Goal: Task Accomplishment & Management: Manage account settings

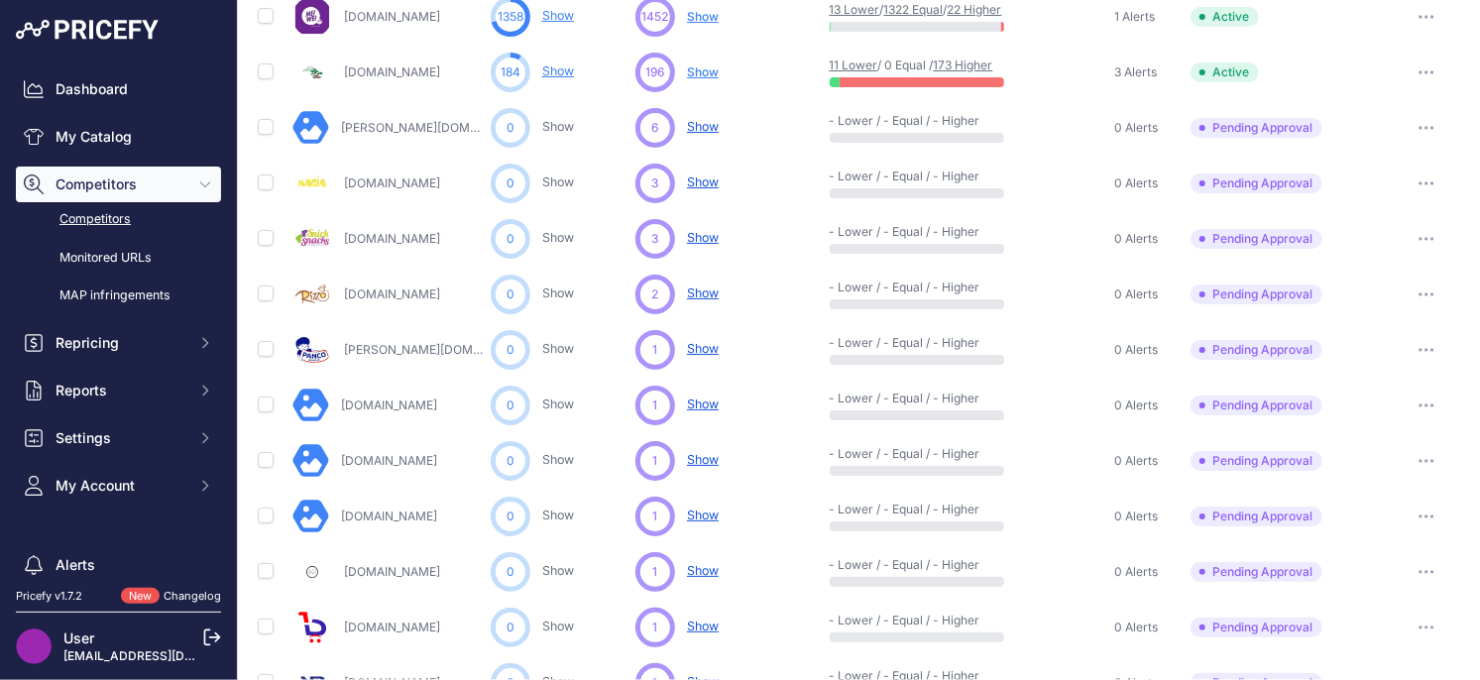
scroll to position [946, 0]
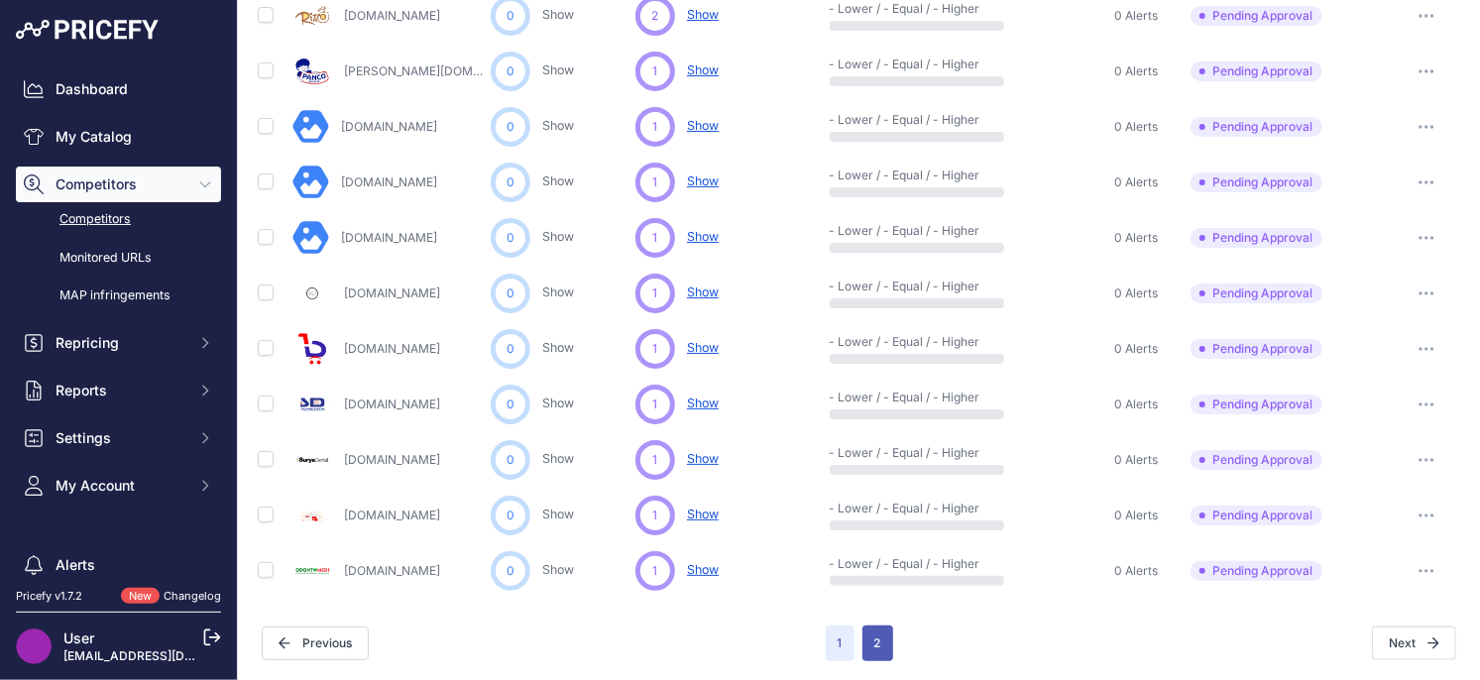
click at [876, 642] on button "2" at bounding box center [877, 643] width 31 height 36
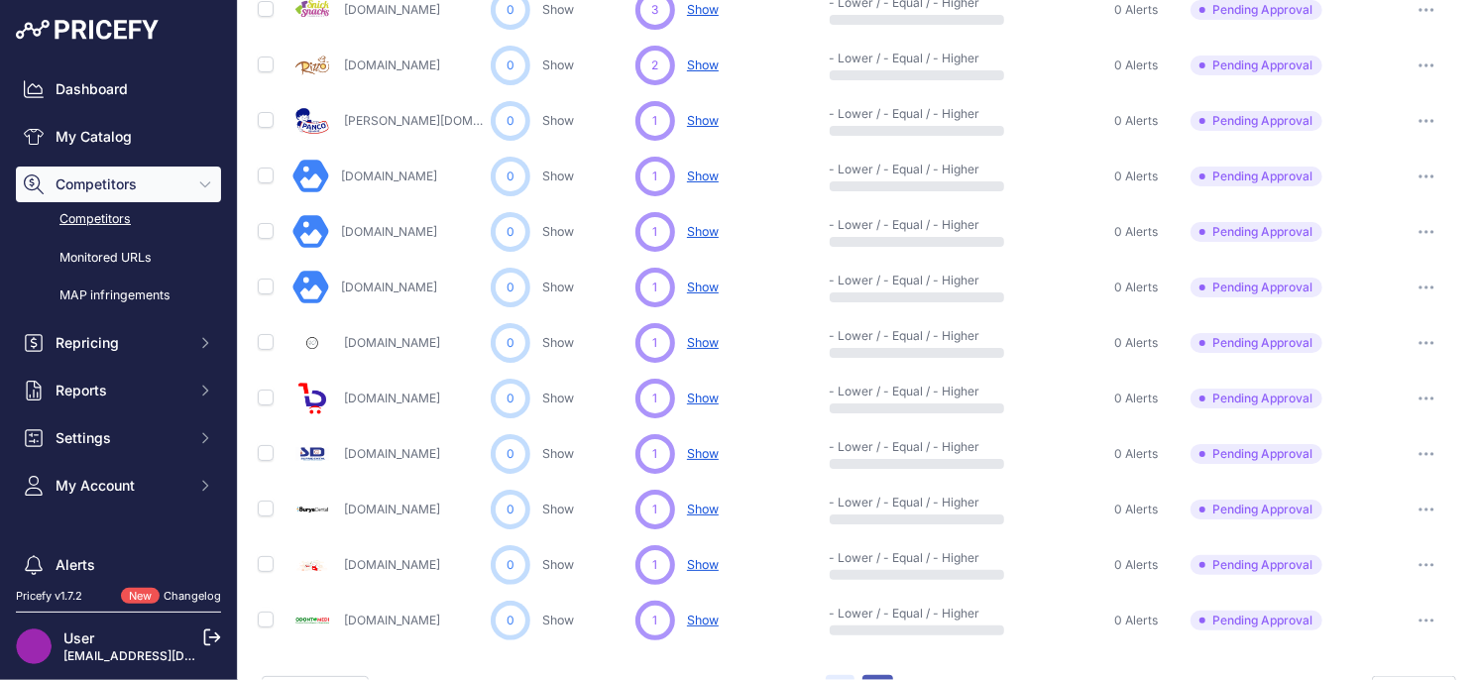
scroll to position [995, 0]
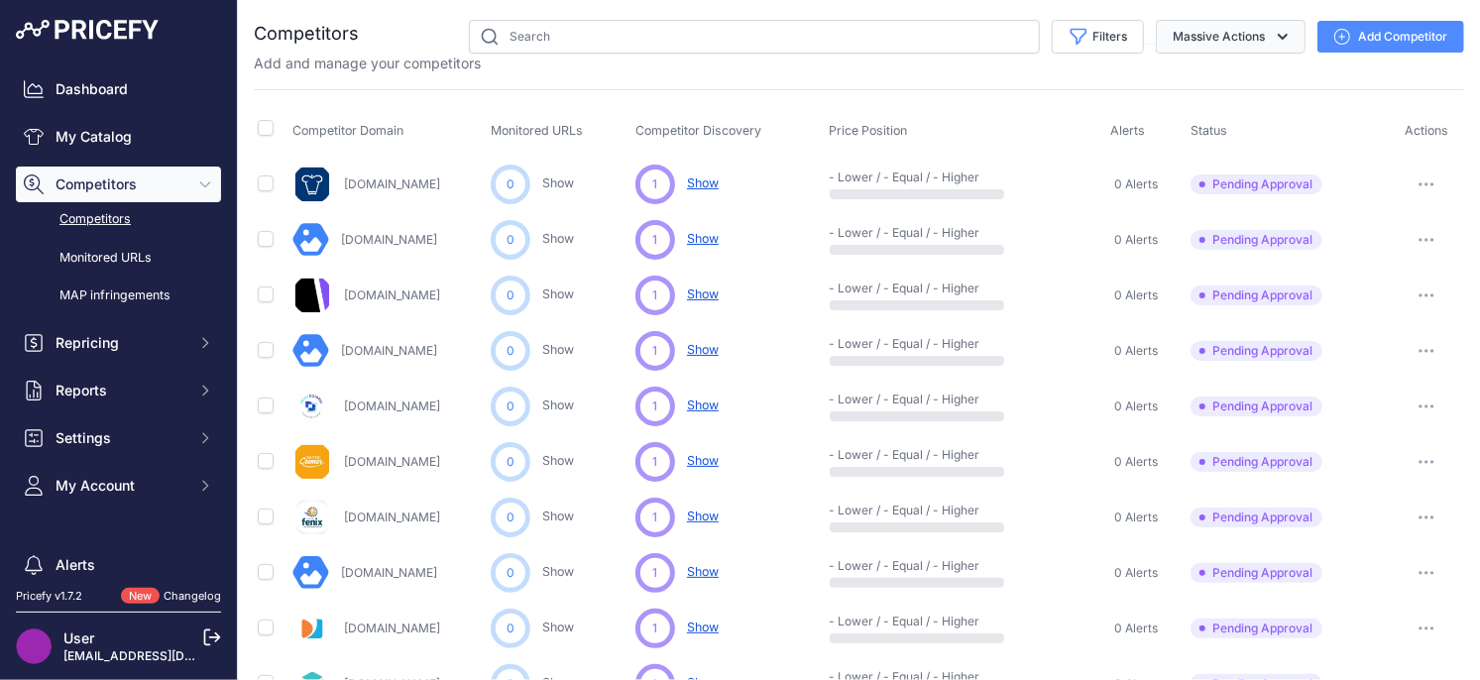
click at [1223, 31] on button "Massive Actions" at bounding box center [1231, 37] width 150 height 34
click at [1147, 80] on span "Archive all pending approval" at bounding box center [1196, 82] width 186 height 17
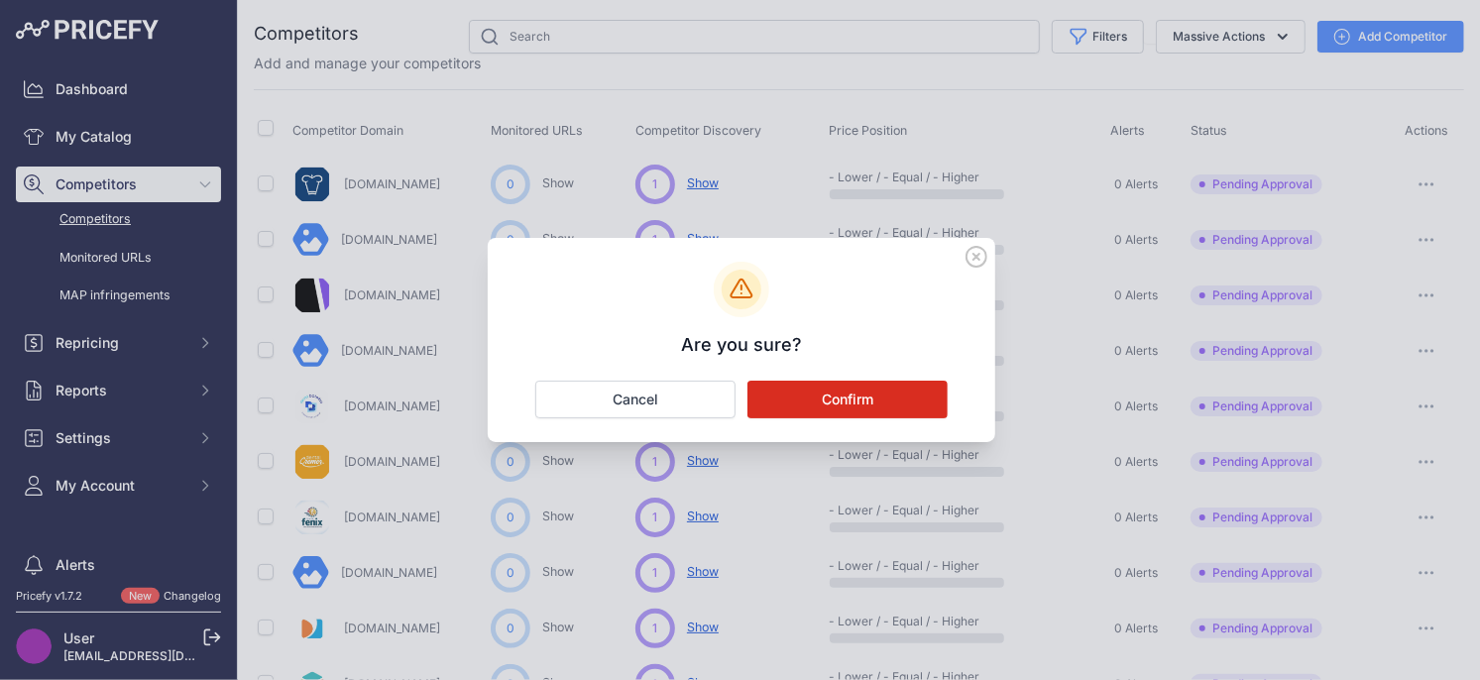
click at [822, 404] on button "Confirm" at bounding box center [847, 400] width 200 height 38
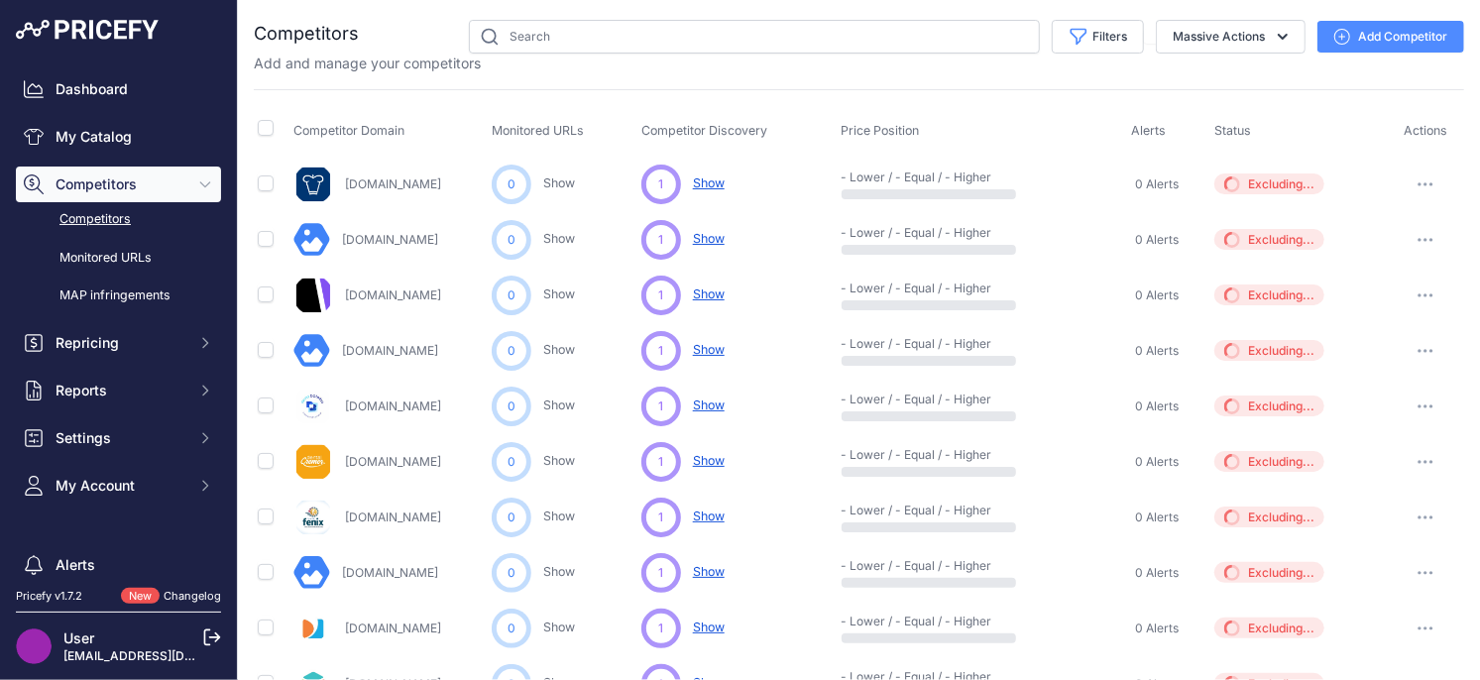
click at [709, 514] on span "Show" at bounding box center [709, 515] width 32 height 15
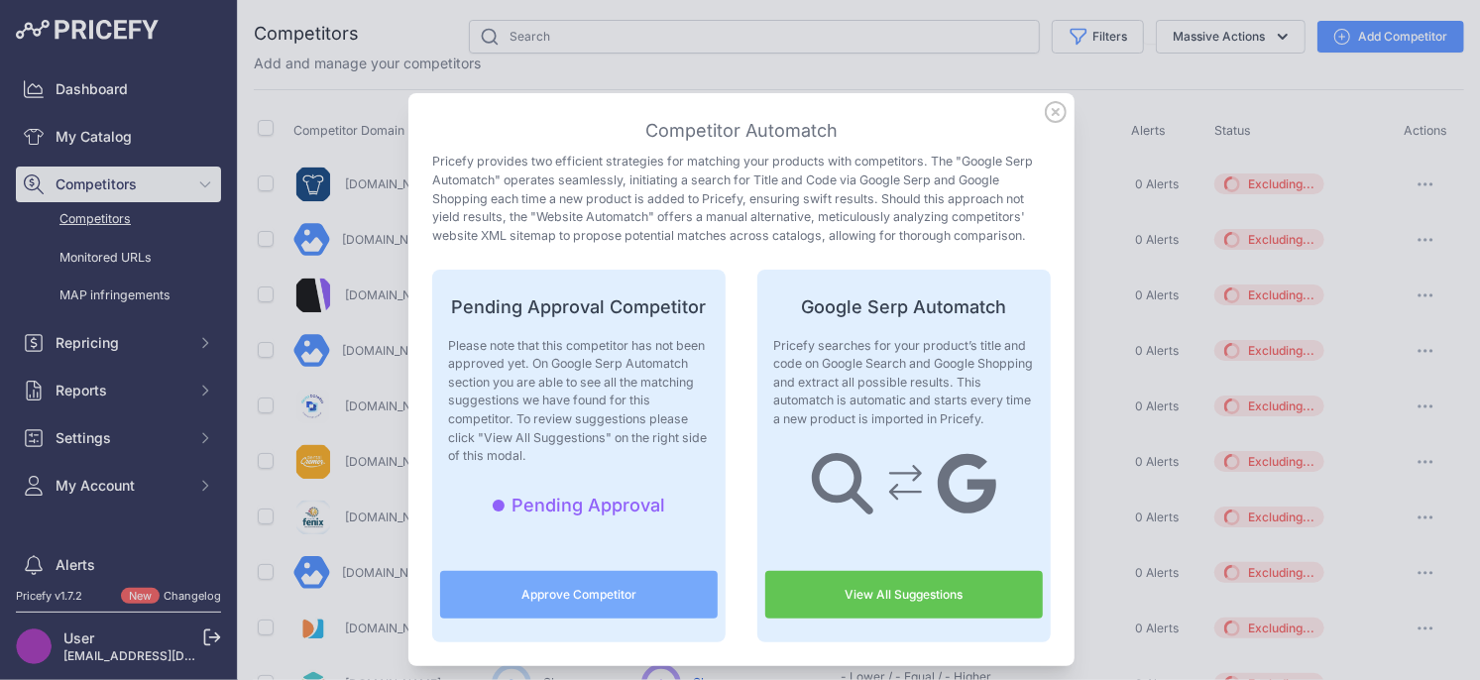
click at [837, 593] on link "View All Suggestions" at bounding box center [904, 595] width 278 height 48
click at [1059, 115] on icon at bounding box center [1056, 112] width 20 height 20
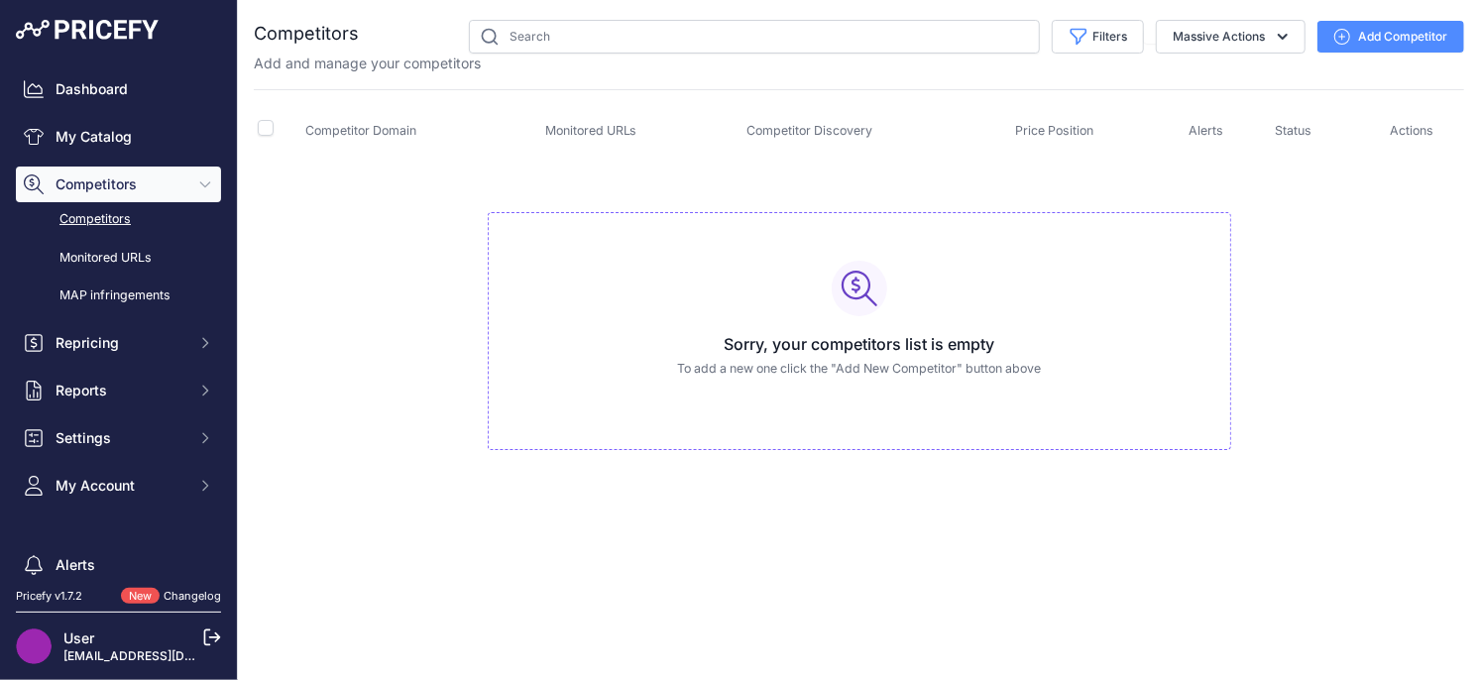
click at [100, 221] on link "Competitors" at bounding box center [118, 219] width 205 height 35
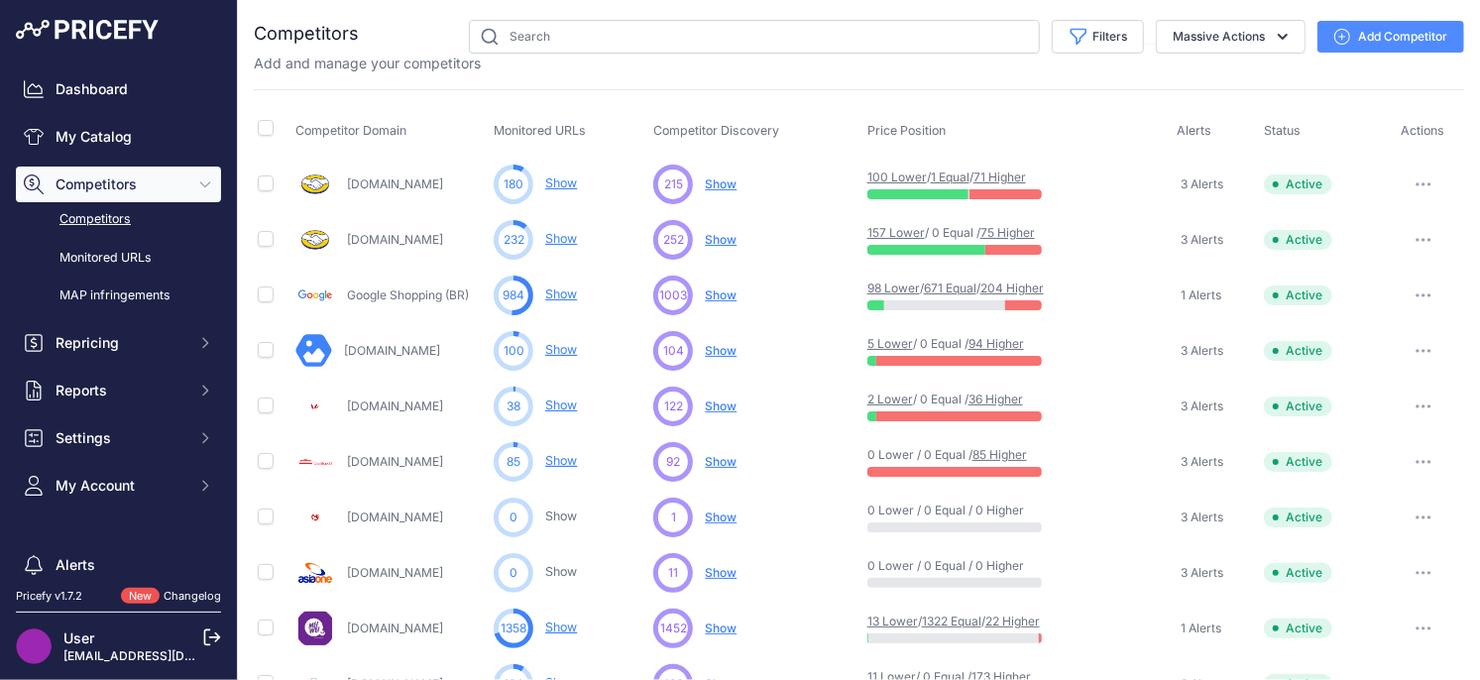
click at [725, 187] on span "Show" at bounding box center [721, 183] width 32 height 15
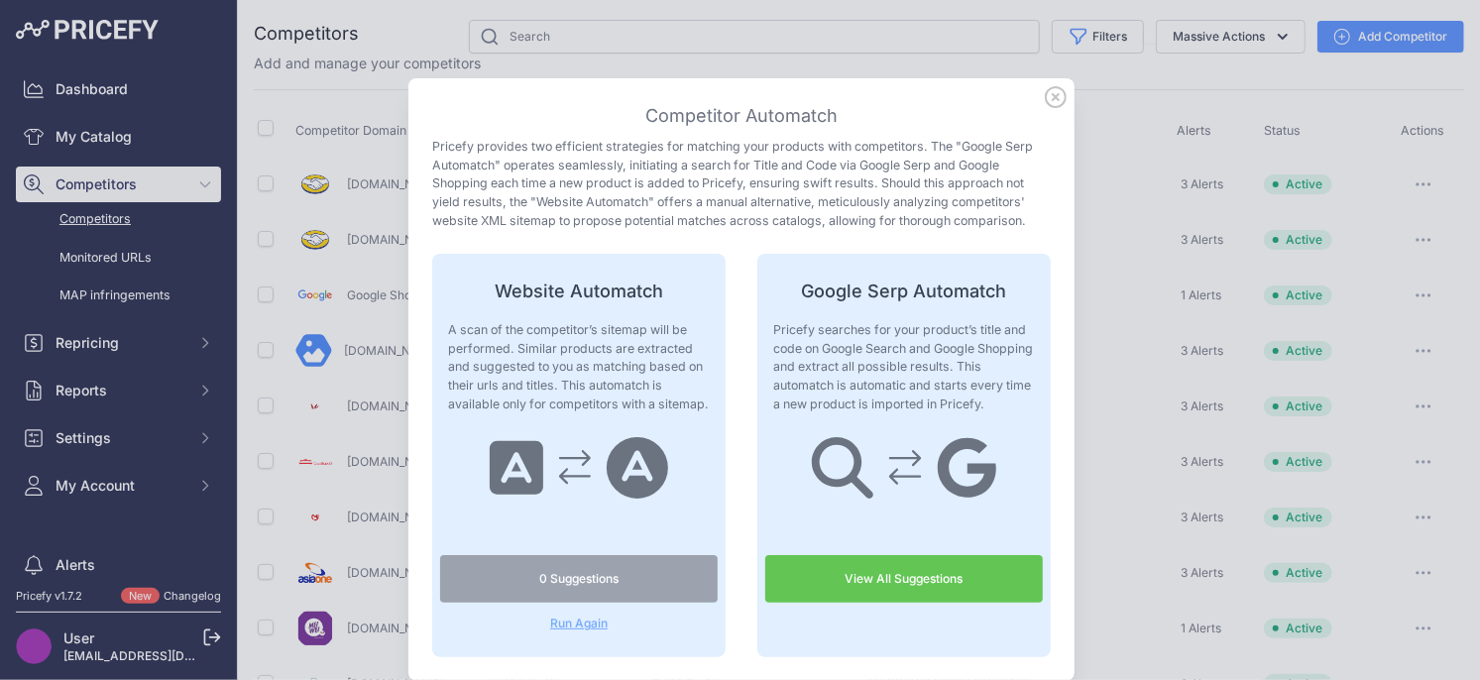
click at [863, 593] on link "View All Suggestions" at bounding box center [904, 579] width 278 height 48
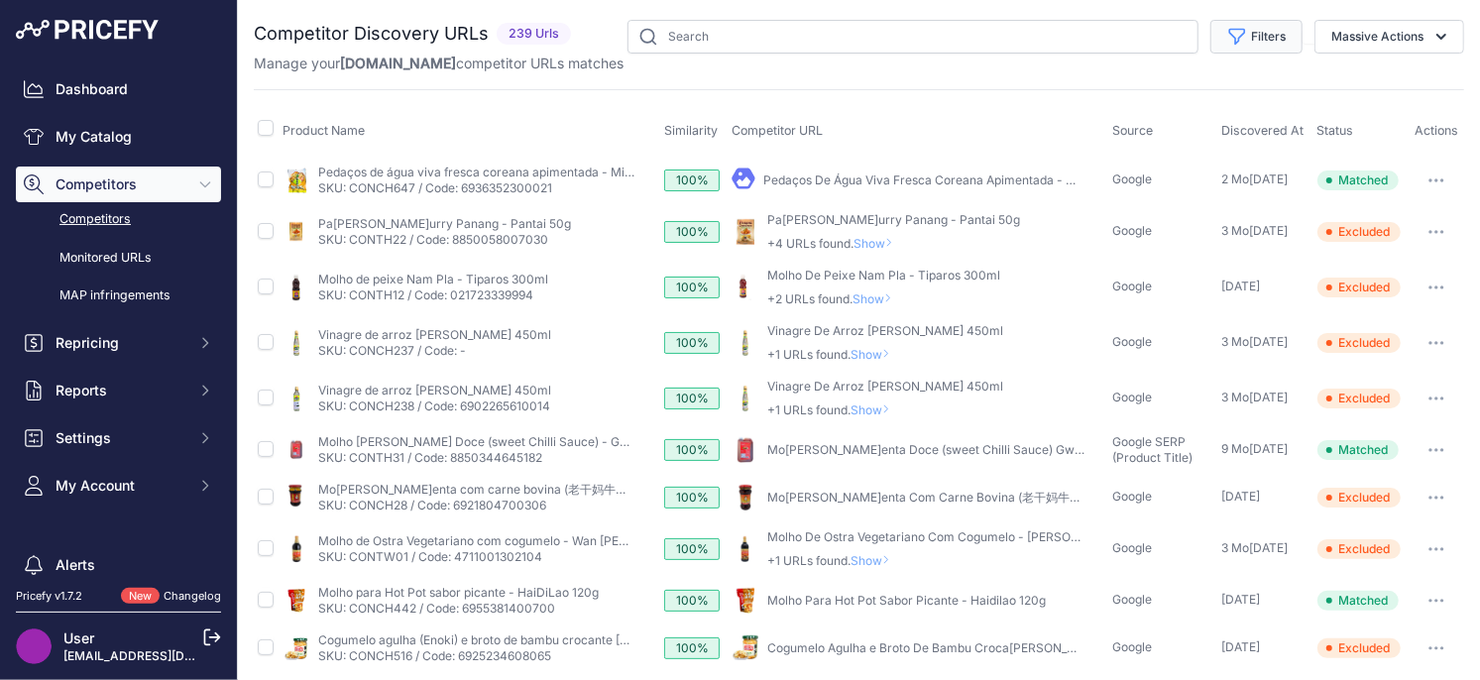
click at [1266, 27] on button "Filters" at bounding box center [1256, 37] width 92 height 34
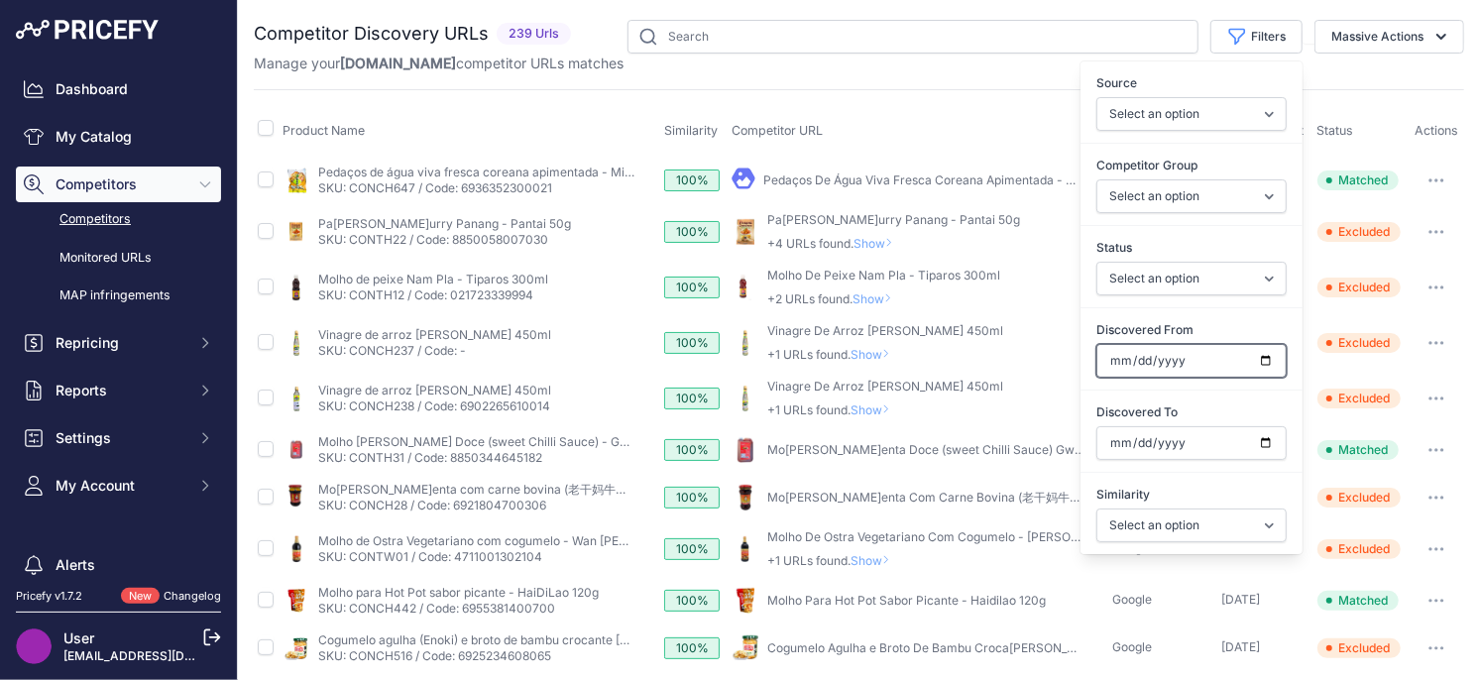
click at [1267, 360] on input "Discovered From" at bounding box center [1191, 361] width 190 height 34
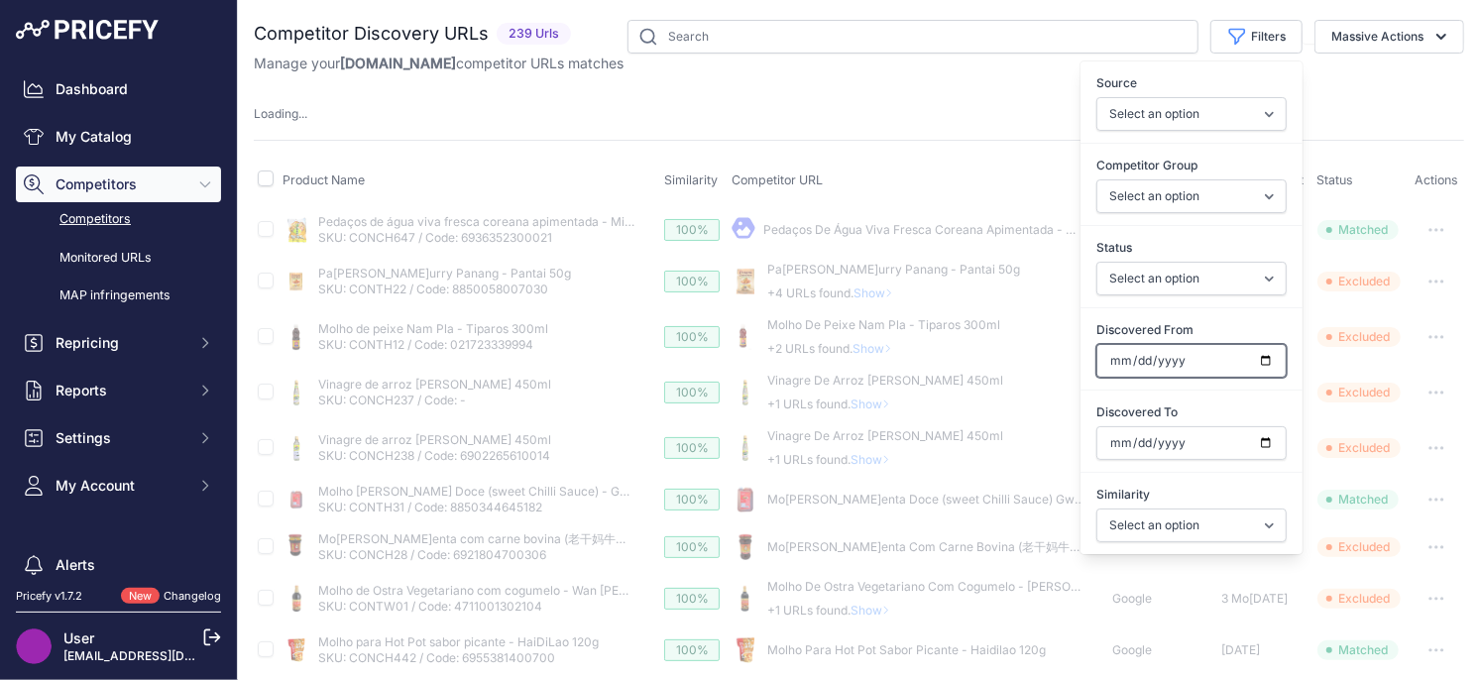
type input "202[DATE]"
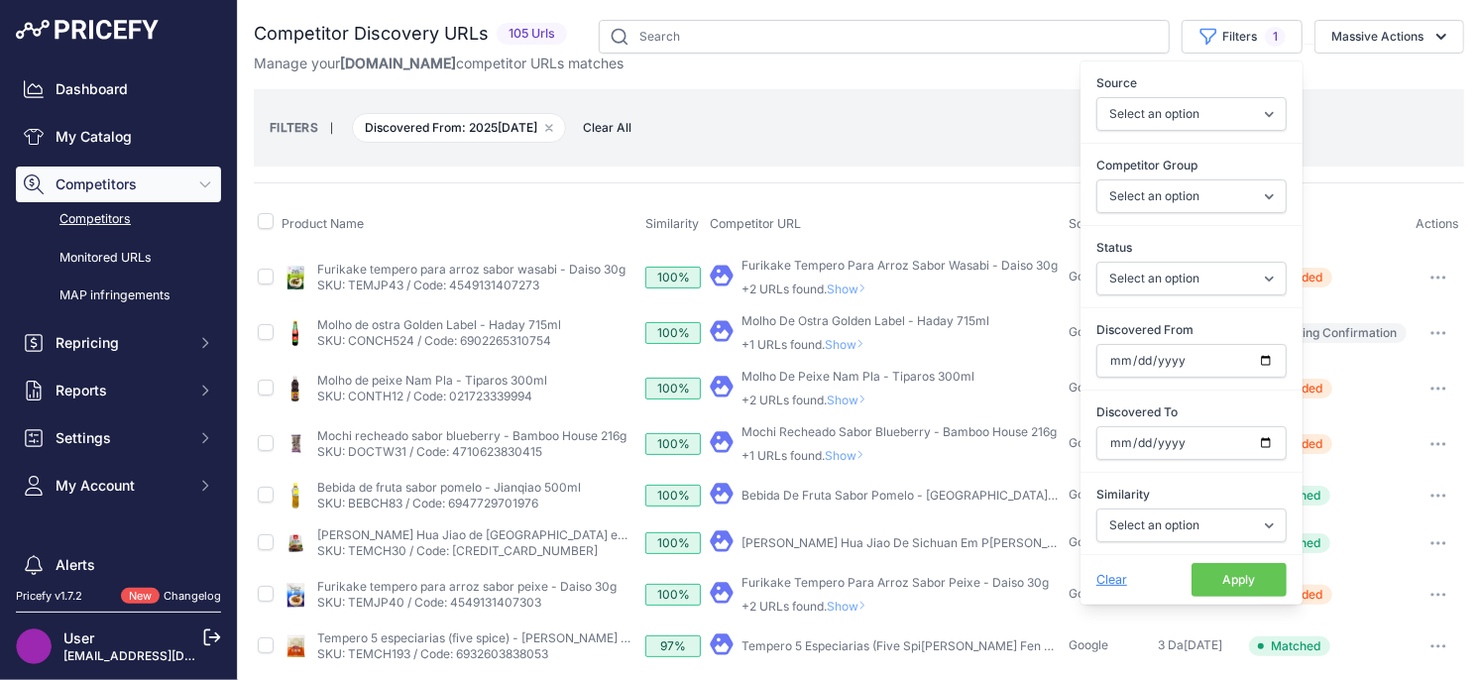
click at [1250, 589] on button "Apply" at bounding box center [1238, 580] width 95 height 34
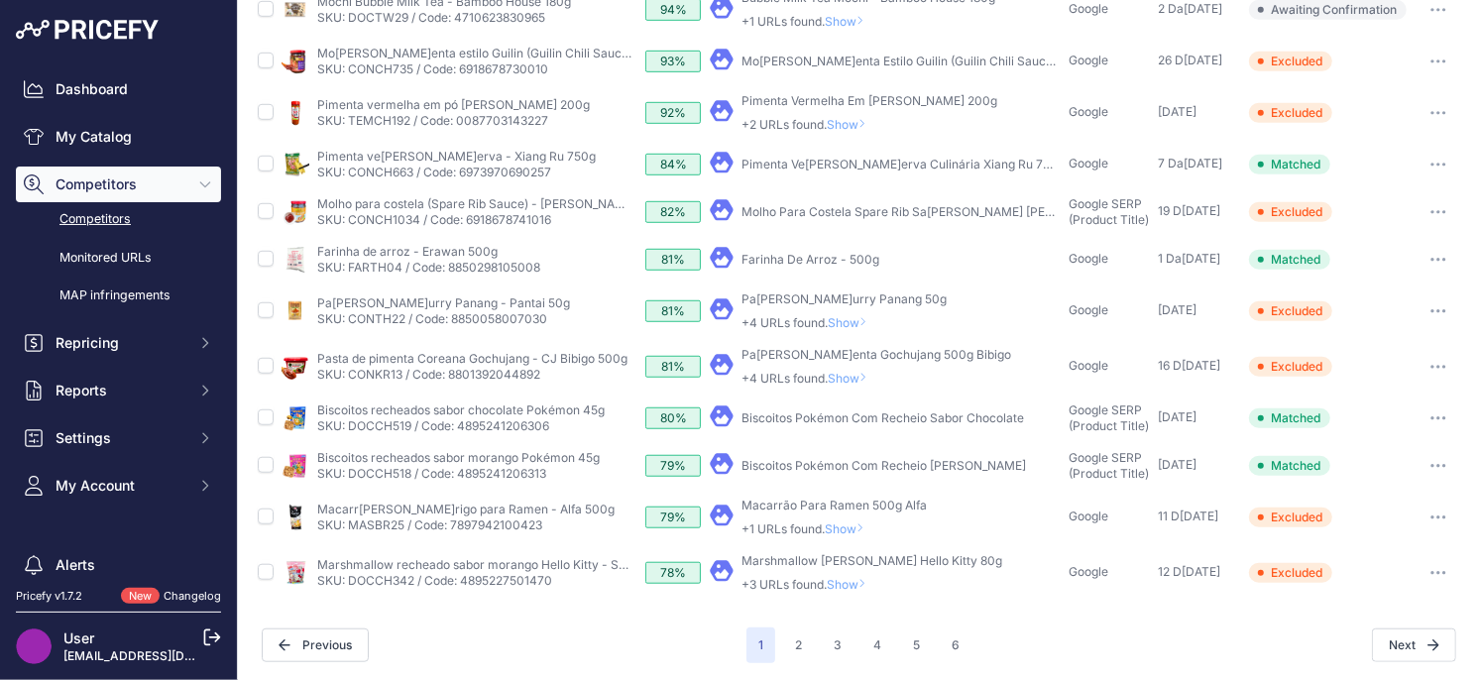
scroll to position [690, 0]
click at [960, 645] on button "6" at bounding box center [956, 643] width 32 height 36
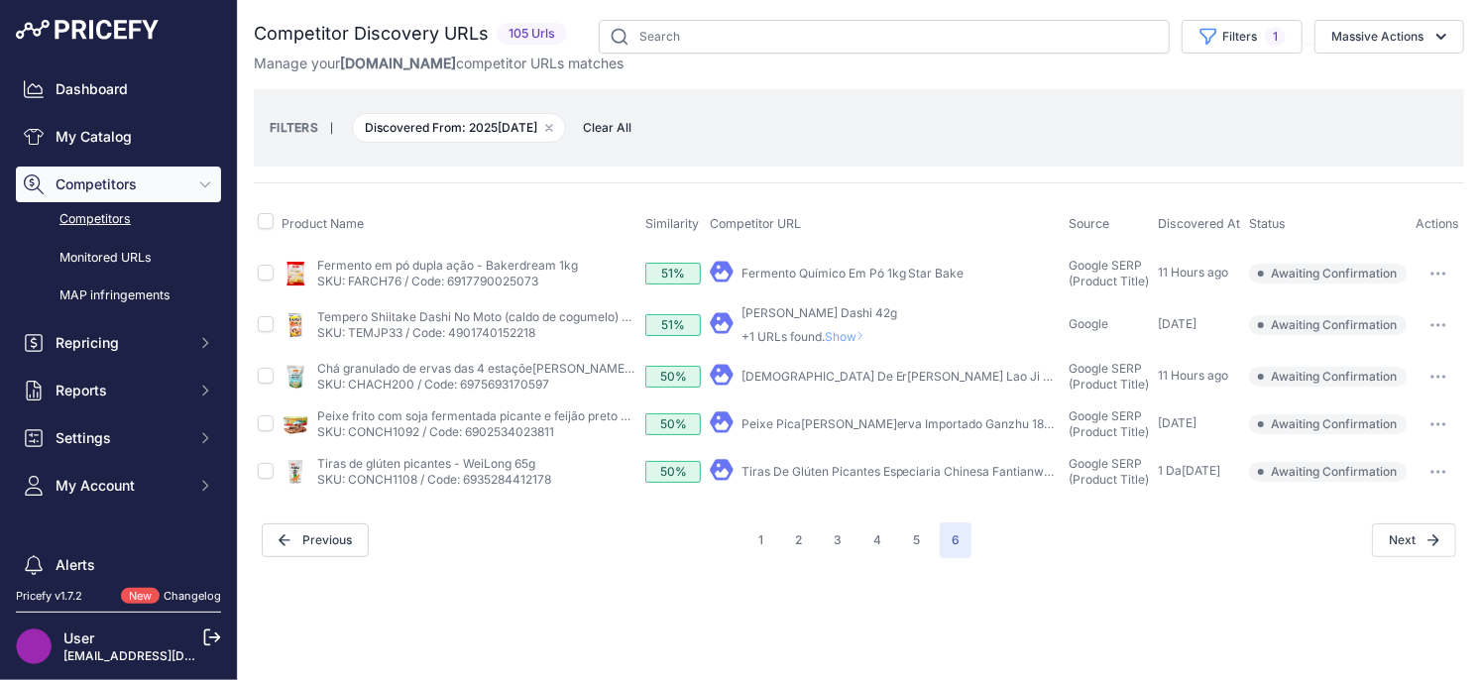
click at [1439, 471] on icon "button" at bounding box center [1438, 472] width 2 height 2
click at [1353, 549] on button "Exclude match" at bounding box center [1378, 545] width 163 height 32
drag, startPoint x: 1444, startPoint y: 422, endPoint x: 1421, endPoint y: 438, distance: 27.8
click at [1444, 423] on icon "button" at bounding box center [1444, 424] width 2 height 2
click at [1362, 502] on button "Exclude match" at bounding box center [1378, 498] width 163 height 32
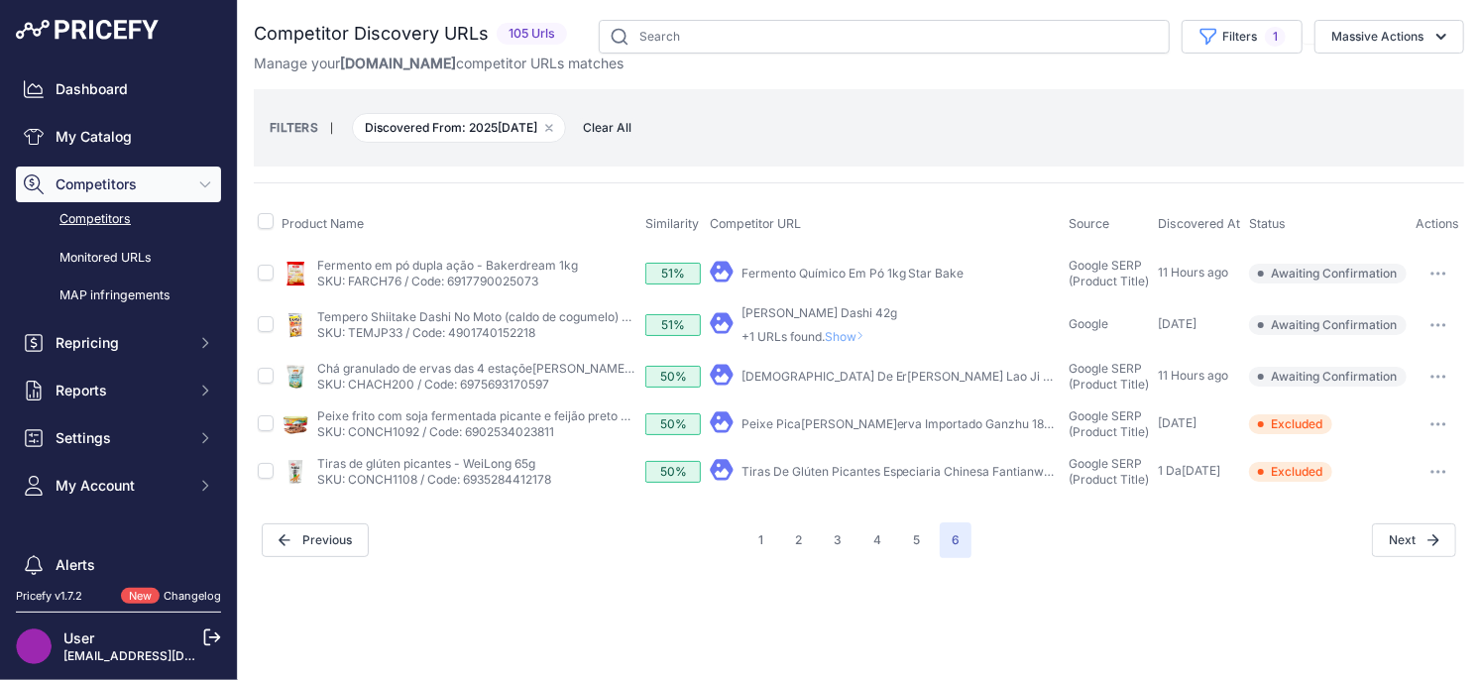
click at [1441, 376] on icon "button" at bounding box center [1438, 377] width 16 height 4
click at [1419, 441] on button "Exclude match" at bounding box center [1378, 450] width 163 height 32
click at [852, 332] on span "Show" at bounding box center [849, 336] width 48 height 15
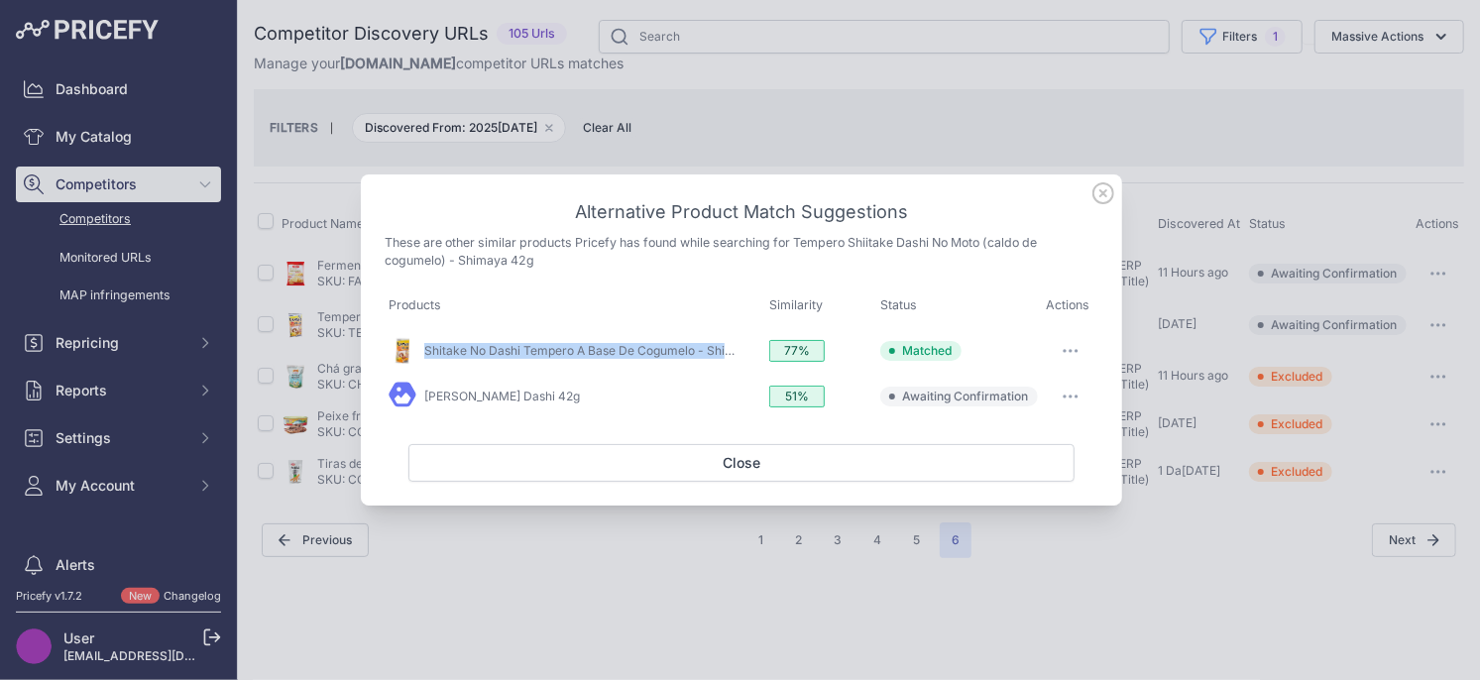
click at [1068, 395] on icon "button" at bounding box center [1070, 396] width 16 height 4
click at [1021, 479] on span "Exclude match" at bounding box center [1024, 477] width 83 height 15
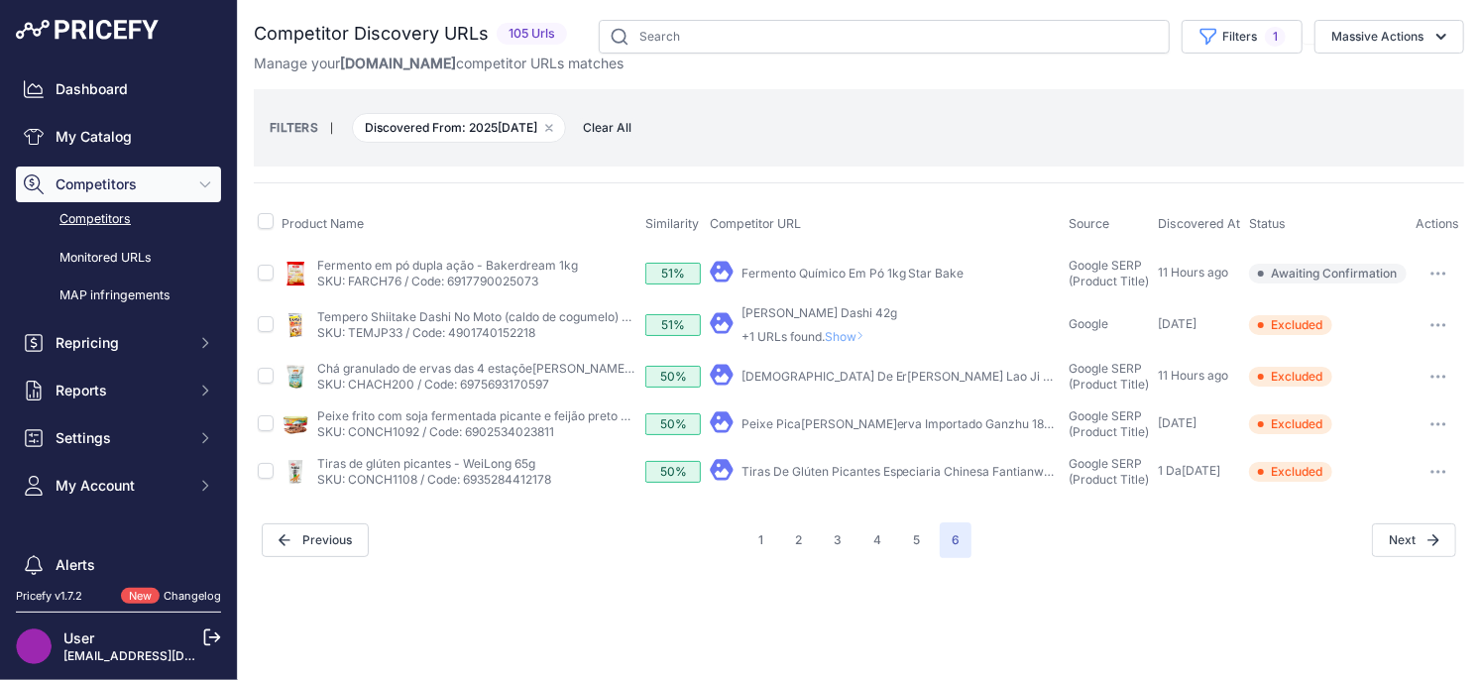
click at [1439, 272] on icon "button" at bounding box center [1438, 274] width 16 height 4
click at [1365, 352] on button "Exclude match" at bounding box center [1378, 347] width 163 height 32
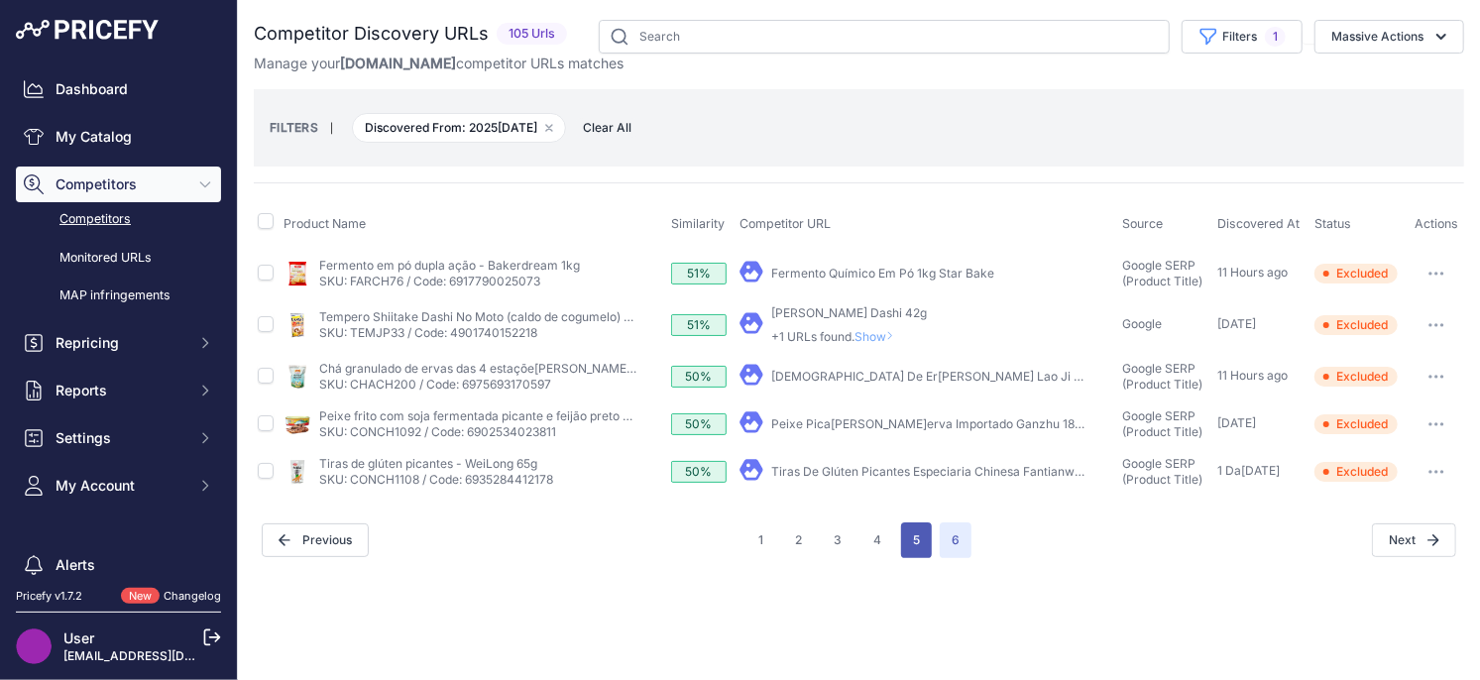
click at [904, 537] on button "5" at bounding box center [916, 540] width 31 height 36
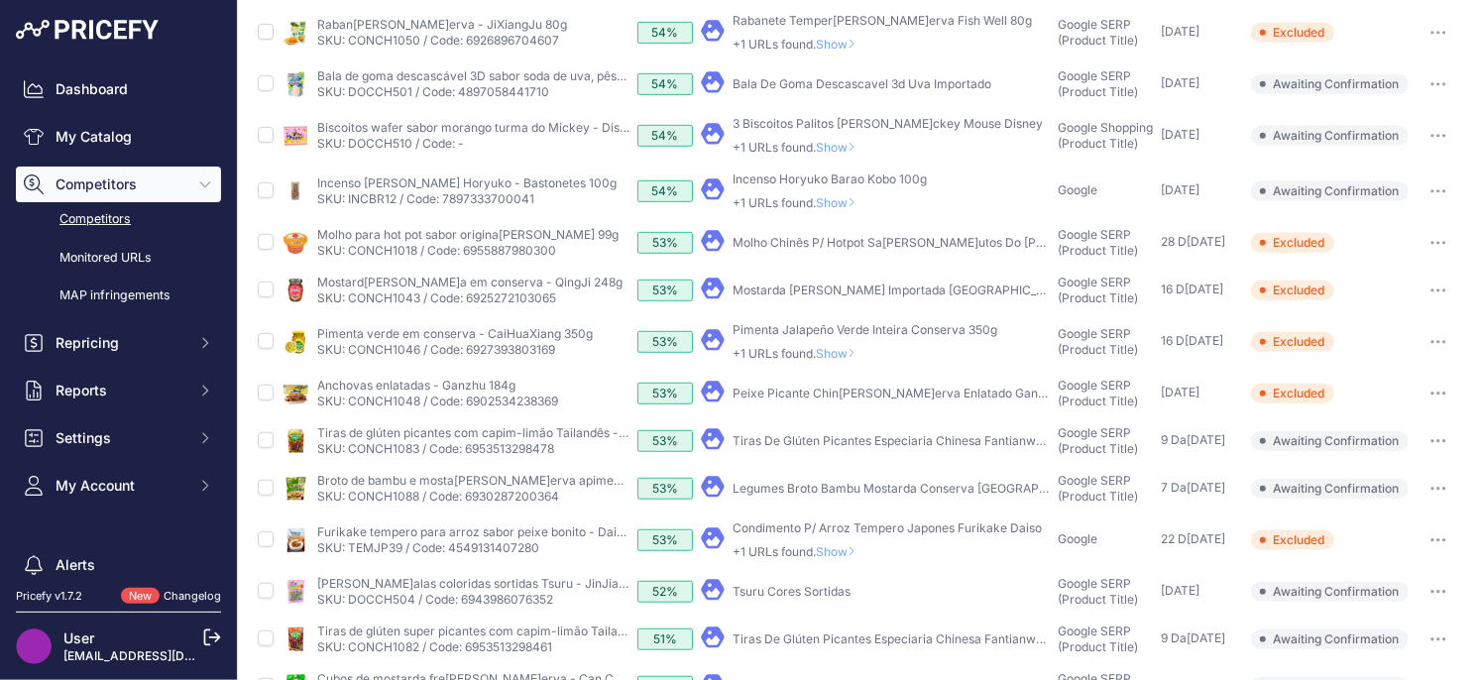
scroll to position [666, 0]
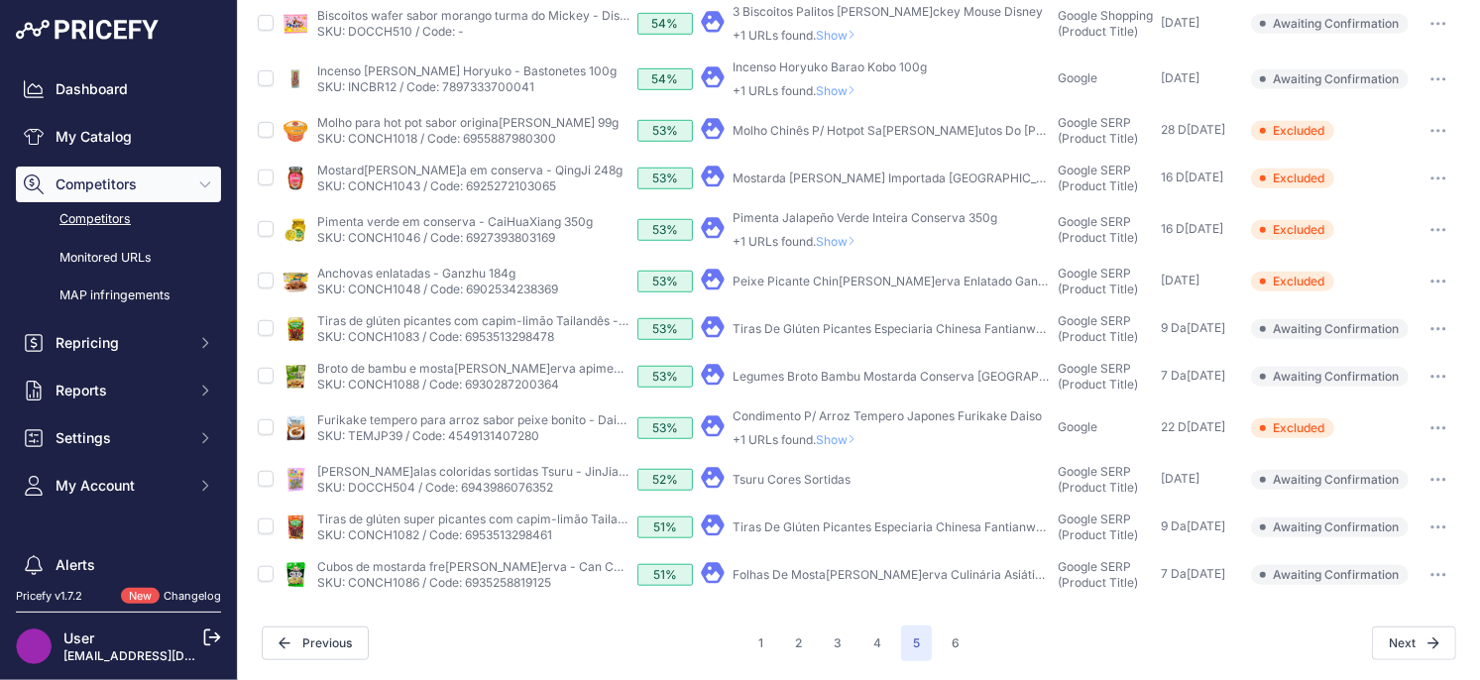
click at [1444, 567] on button "button" at bounding box center [1438, 575] width 40 height 28
click at [1354, 645] on button "Exclude match" at bounding box center [1378, 648] width 163 height 32
click at [1443, 526] on icon "button" at bounding box center [1444, 527] width 2 height 2
click at [1385, 592] on button "Exclude match" at bounding box center [1378, 601] width 163 height 32
click at [1455, 478] on button "button" at bounding box center [1438, 480] width 40 height 28
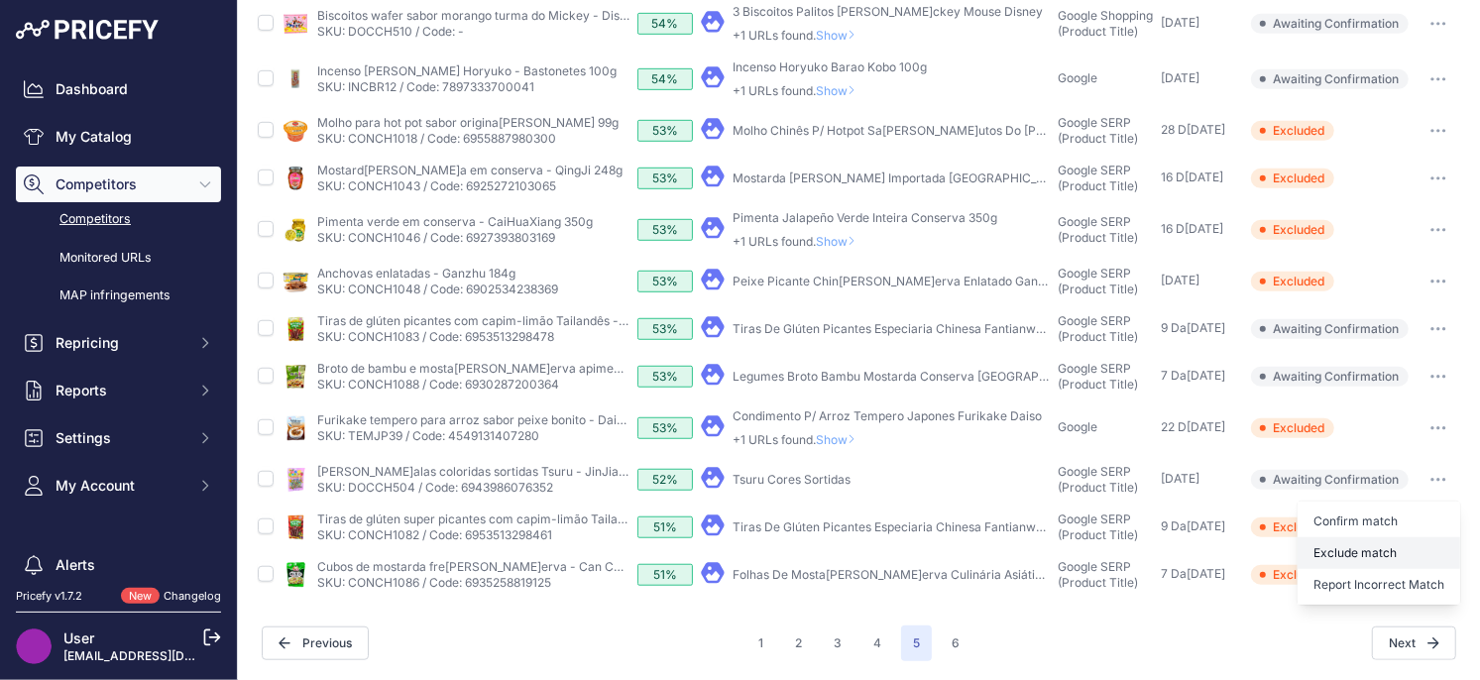
click at [1354, 542] on button "Exclude match" at bounding box center [1378, 553] width 163 height 32
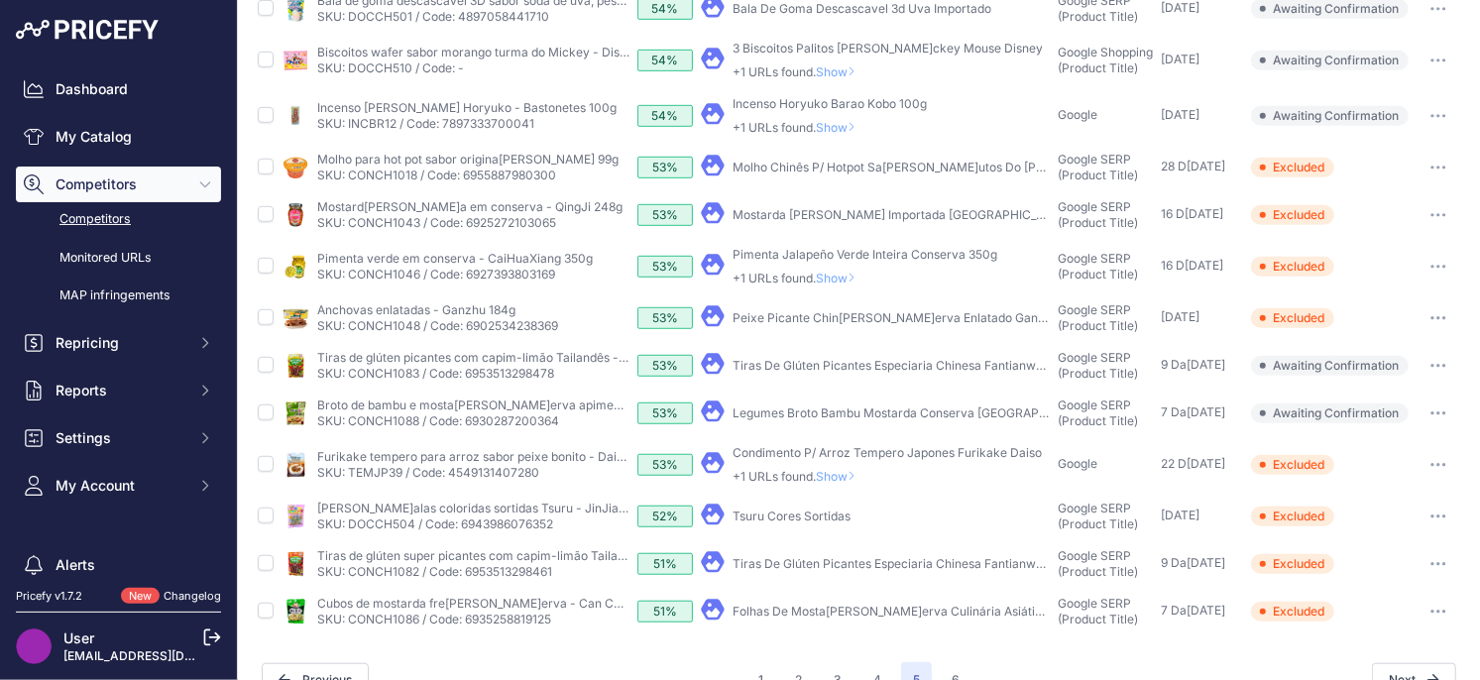
scroll to position [620, 0]
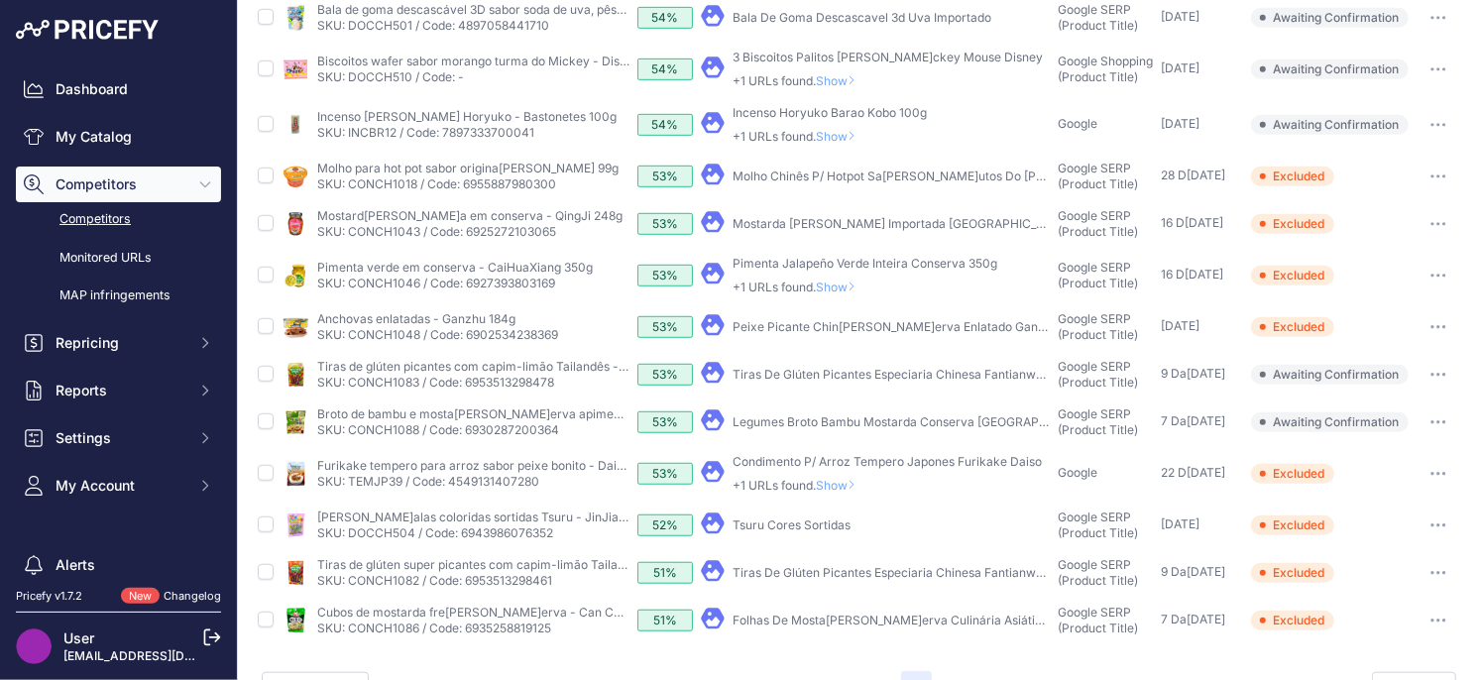
click at [846, 485] on span "Show" at bounding box center [840, 485] width 48 height 15
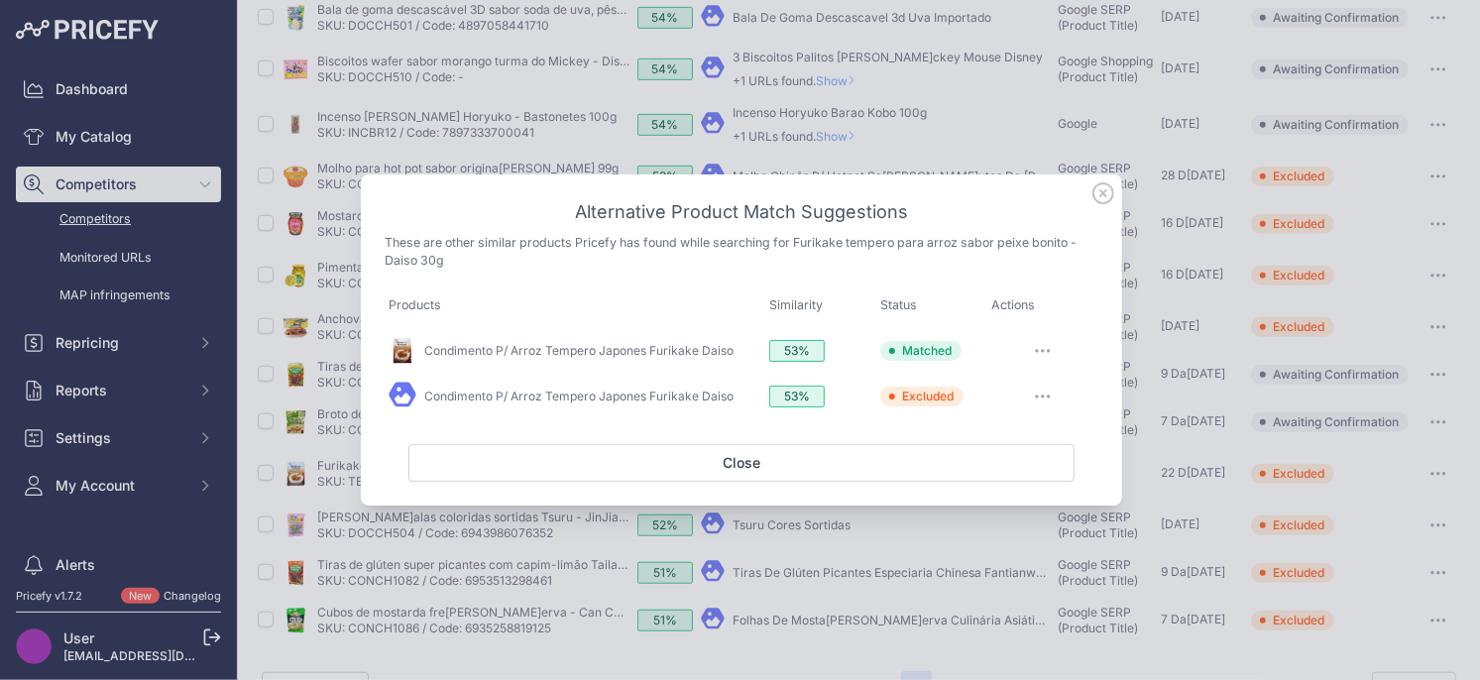
click at [1105, 192] on icon at bounding box center [1103, 193] width 22 height 22
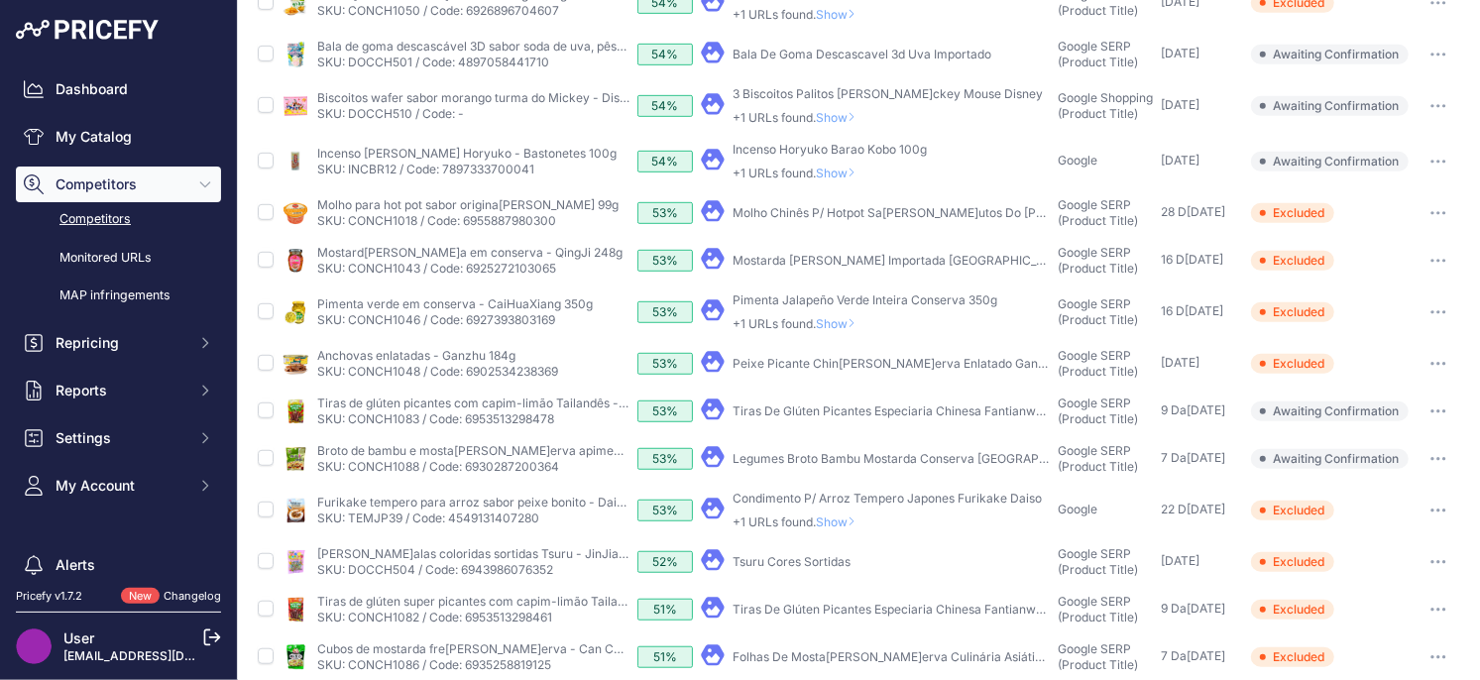
scroll to position [576, 0]
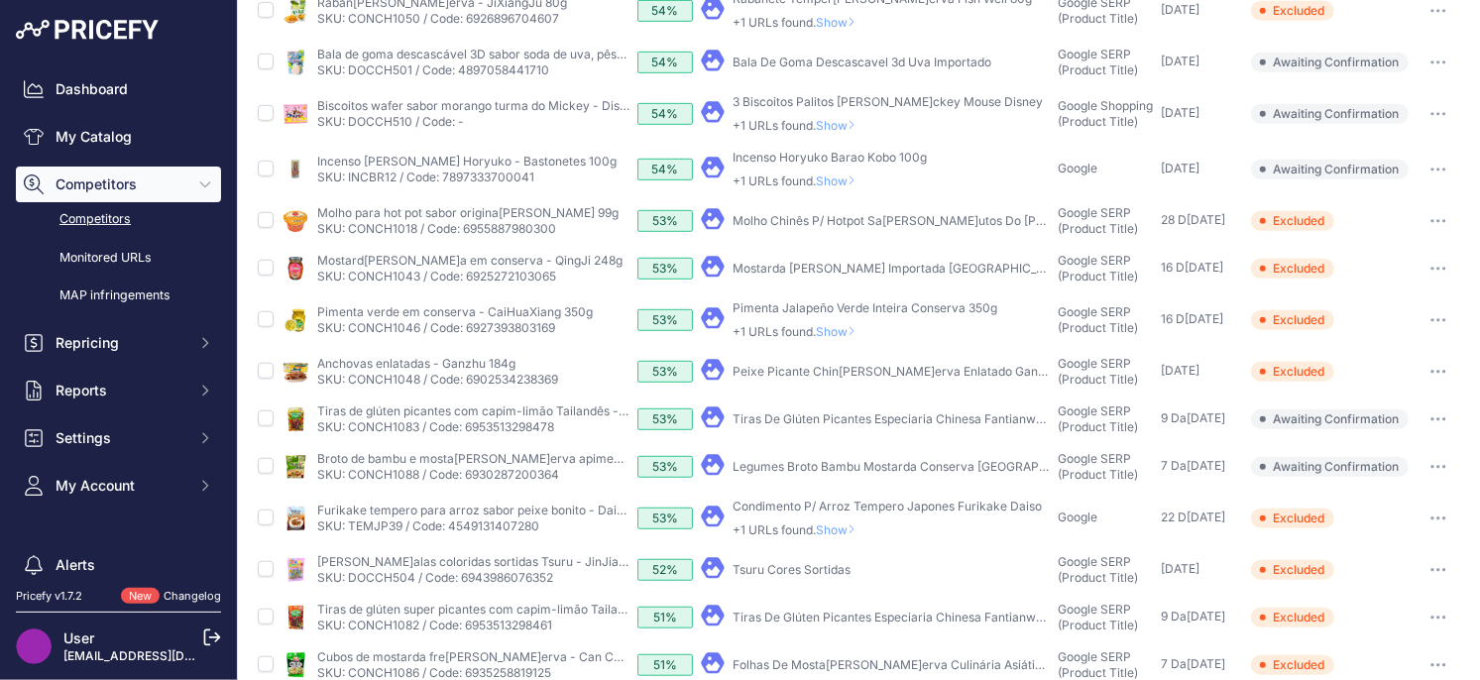
drag, startPoint x: 810, startPoint y: 466, endPoint x: 772, endPoint y: 485, distance: 42.1
click at [772, 485] on td "​ Pricefy will replace the existing competitor's URL with the one you're matchi…" at bounding box center [875, 467] width 357 height 48
click at [1444, 458] on button "button" at bounding box center [1438, 467] width 40 height 28
click at [1417, 536] on button "Exclude match" at bounding box center [1378, 540] width 163 height 32
click at [1449, 414] on button "button" at bounding box center [1438, 419] width 40 height 28
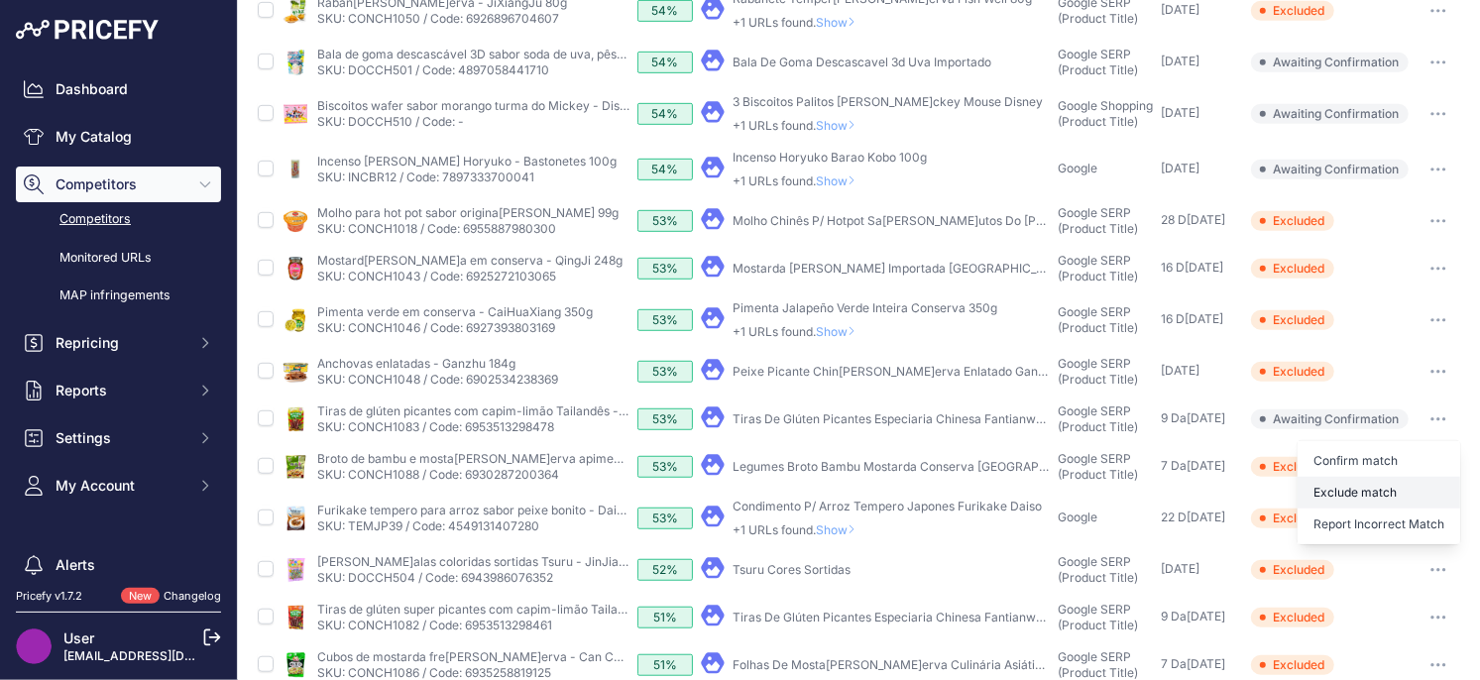
click at [1413, 484] on button "Exclude match" at bounding box center [1378, 493] width 163 height 32
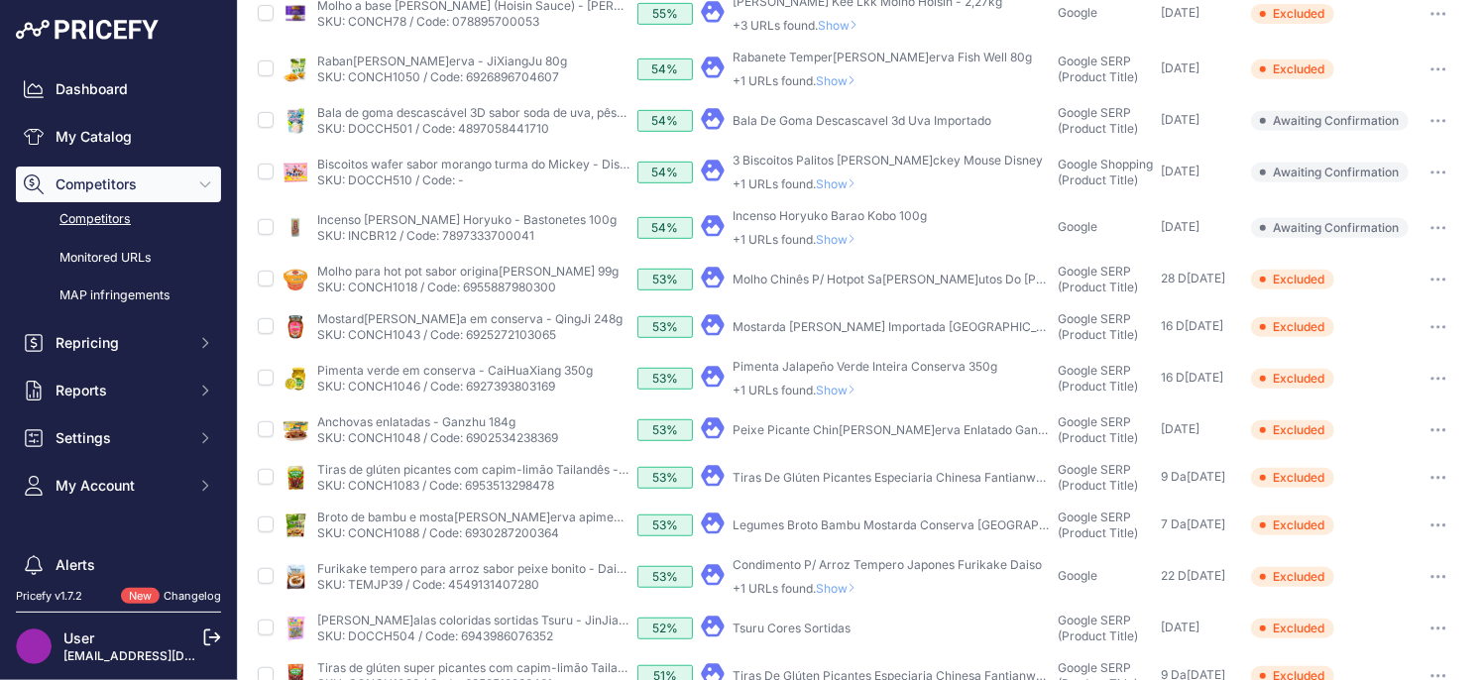
scroll to position [488, 0]
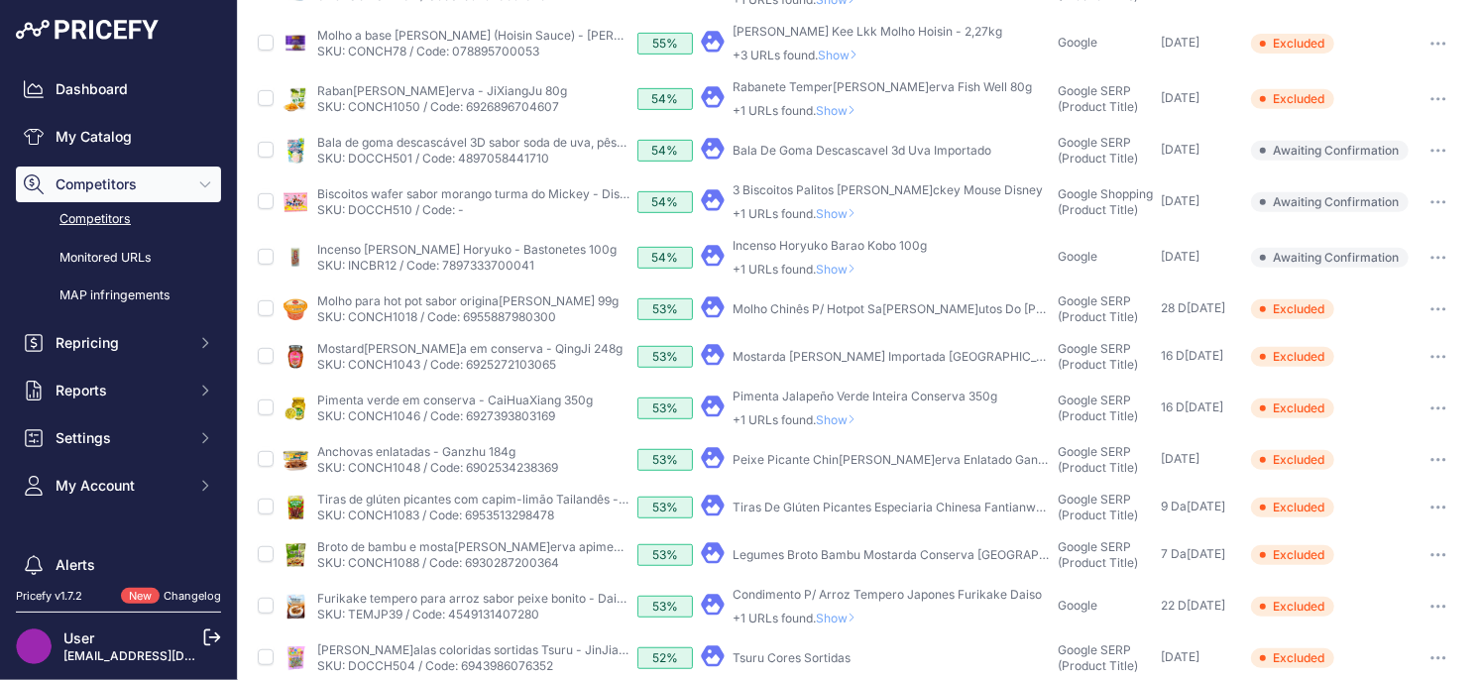
click at [842, 423] on span "Show" at bounding box center [840, 419] width 48 height 15
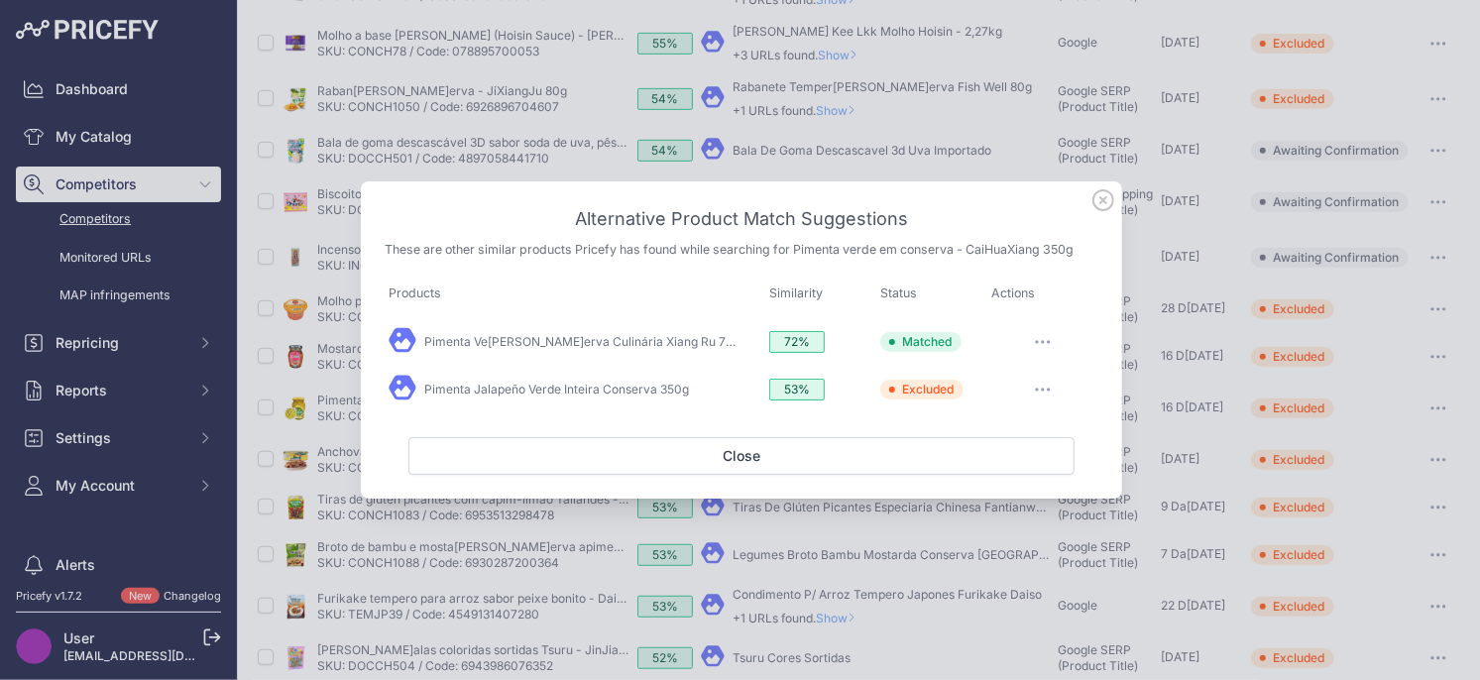
click at [1104, 205] on icon at bounding box center [1103, 200] width 22 height 22
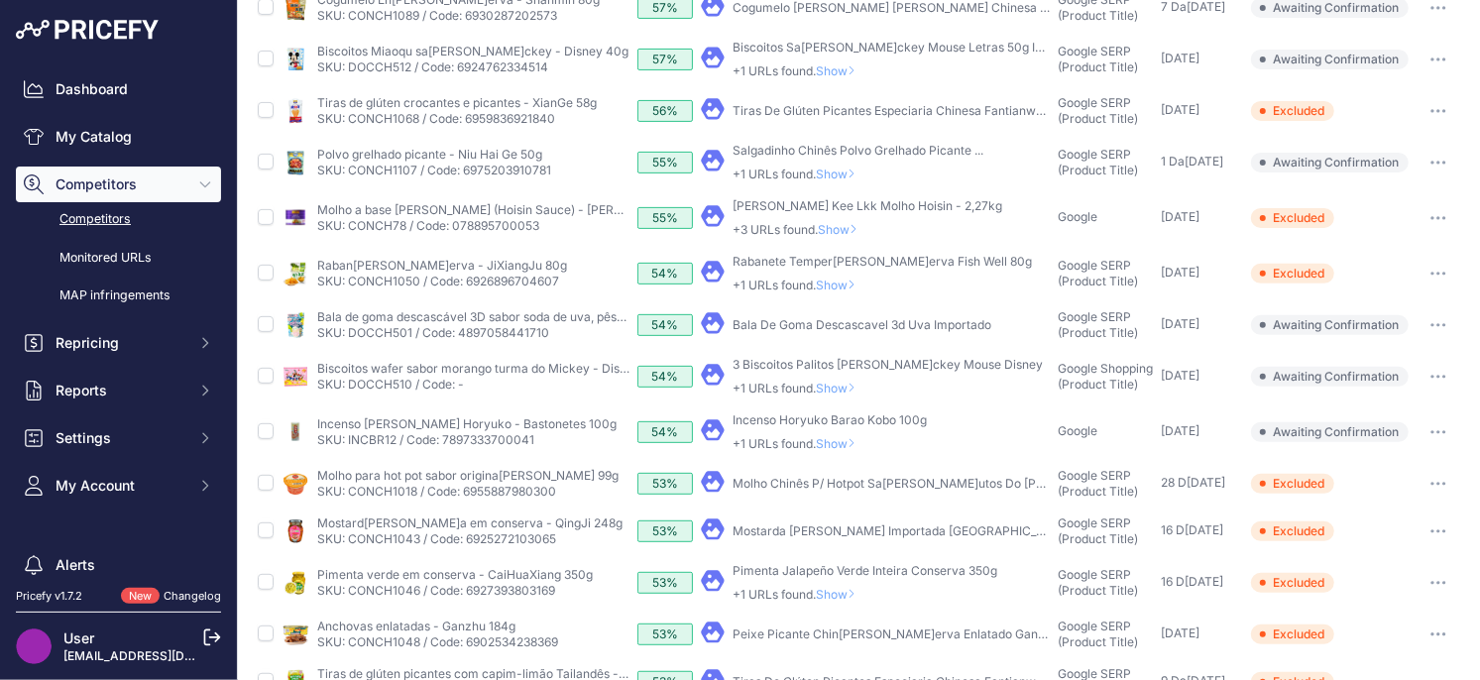
scroll to position [305, 0]
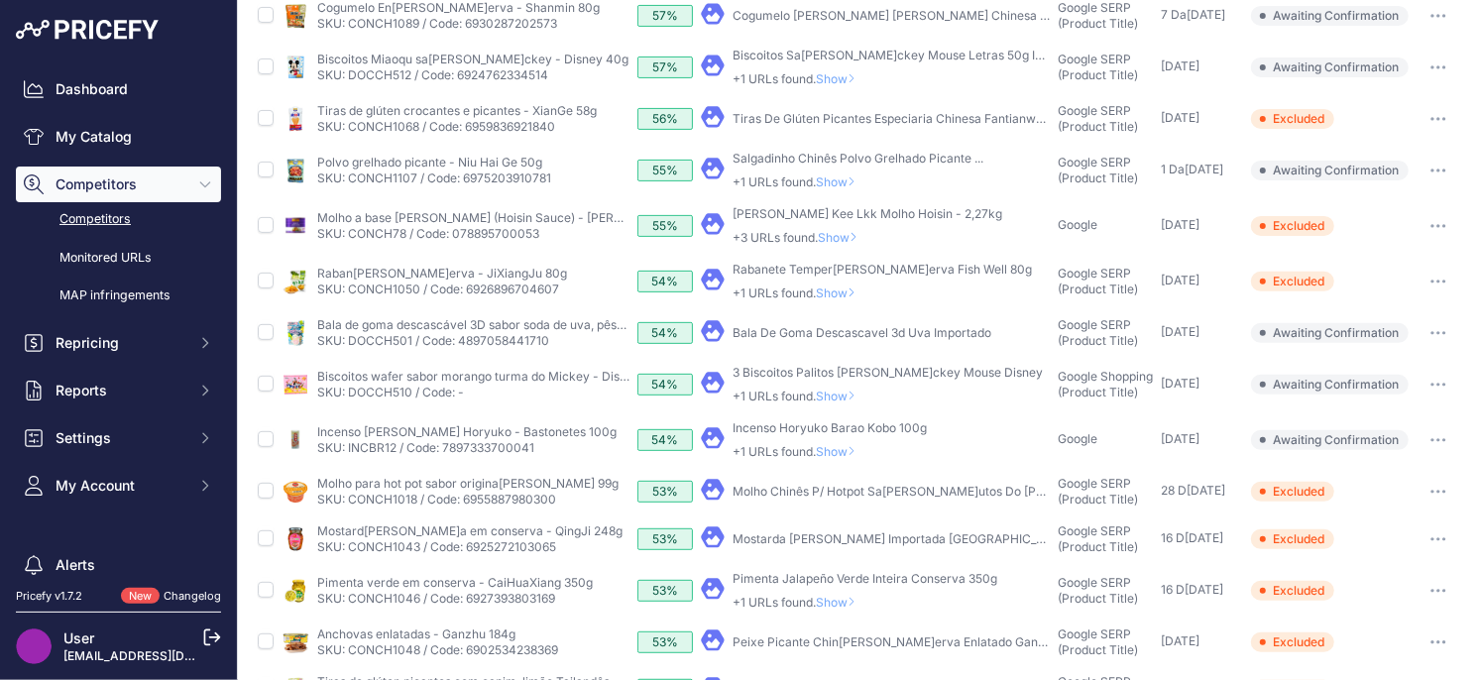
click at [846, 455] on span "Show" at bounding box center [840, 451] width 48 height 15
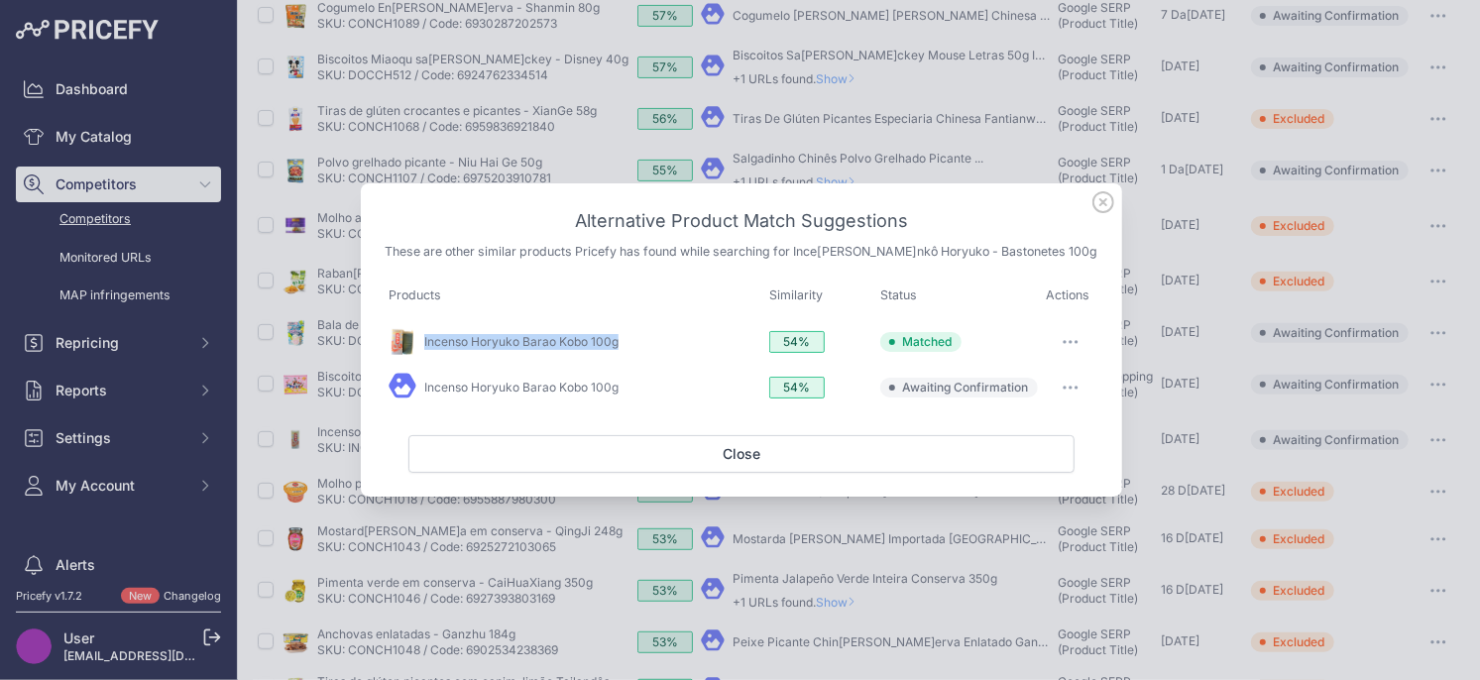
click at [1073, 388] on icon "button" at bounding box center [1070, 388] width 16 height 4
click at [1021, 465] on span "Exclude match" at bounding box center [1024, 468] width 83 height 15
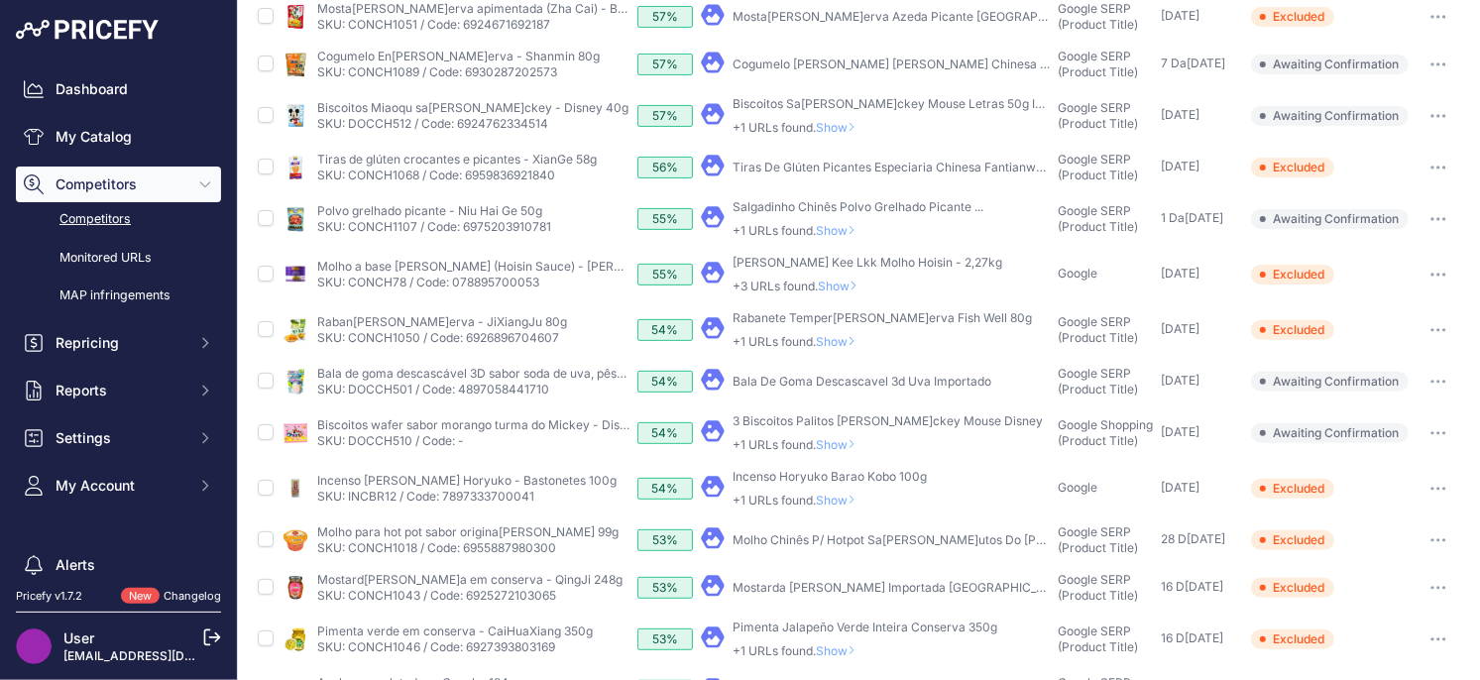
scroll to position [236, 0]
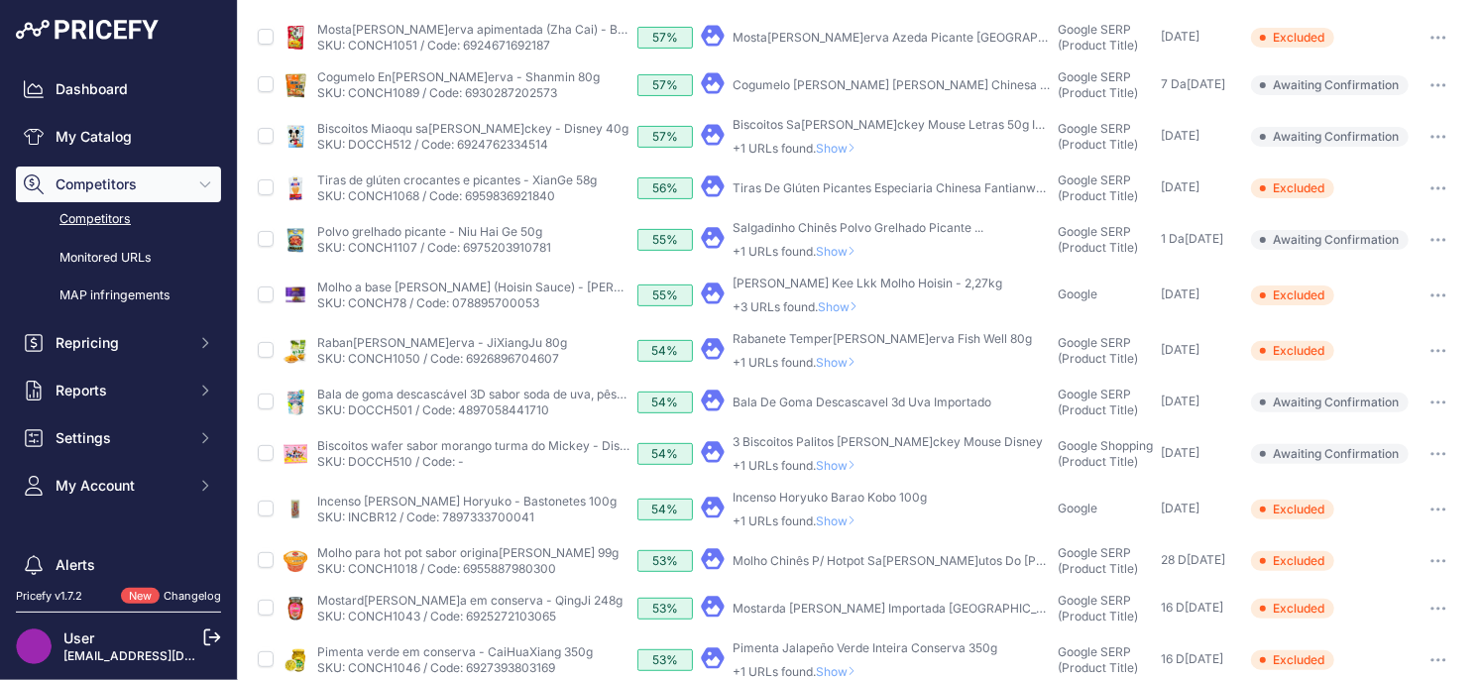
click at [845, 468] on span "Show" at bounding box center [840, 465] width 48 height 15
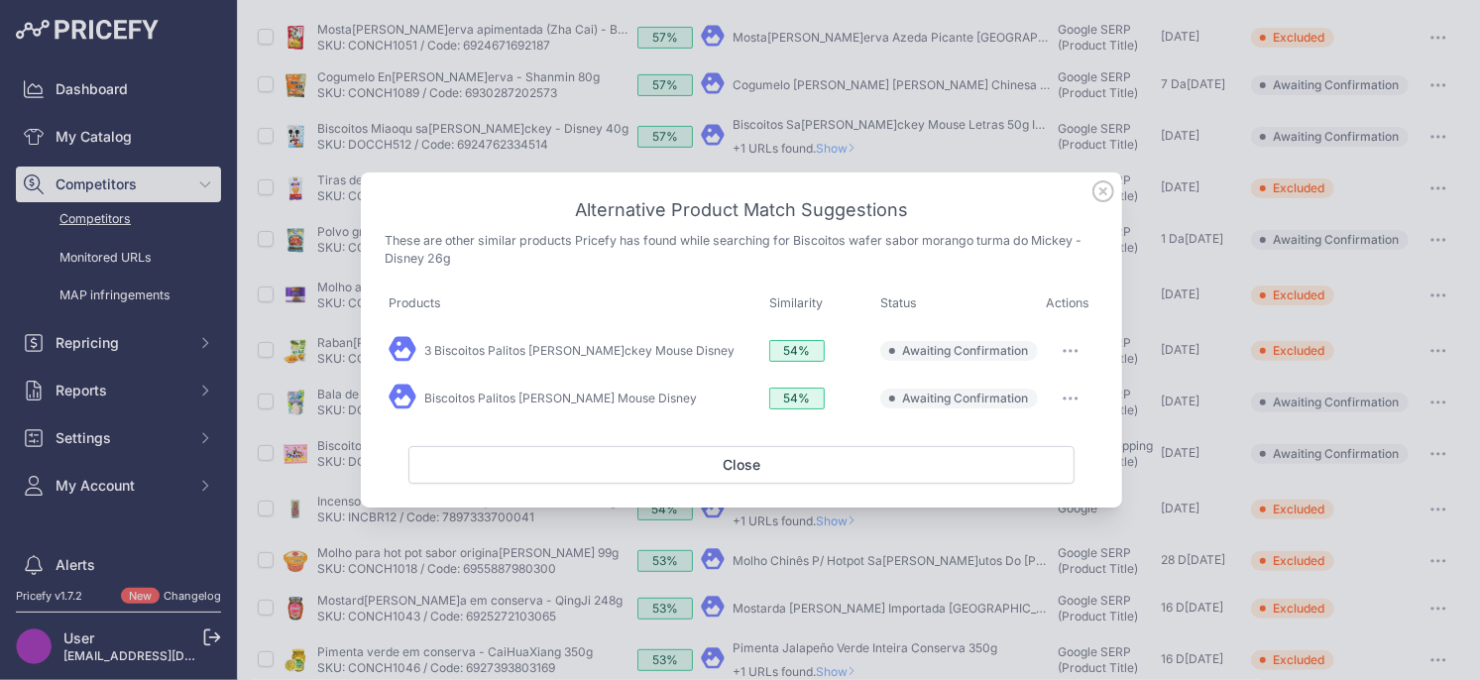
drag, startPoint x: 1105, startPoint y: 197, endPoint x: 1093, endPoint y: 197, distance: 11.9
click at [1105, 197] on icon at bounding box center [1103, 191] width 22 height 22
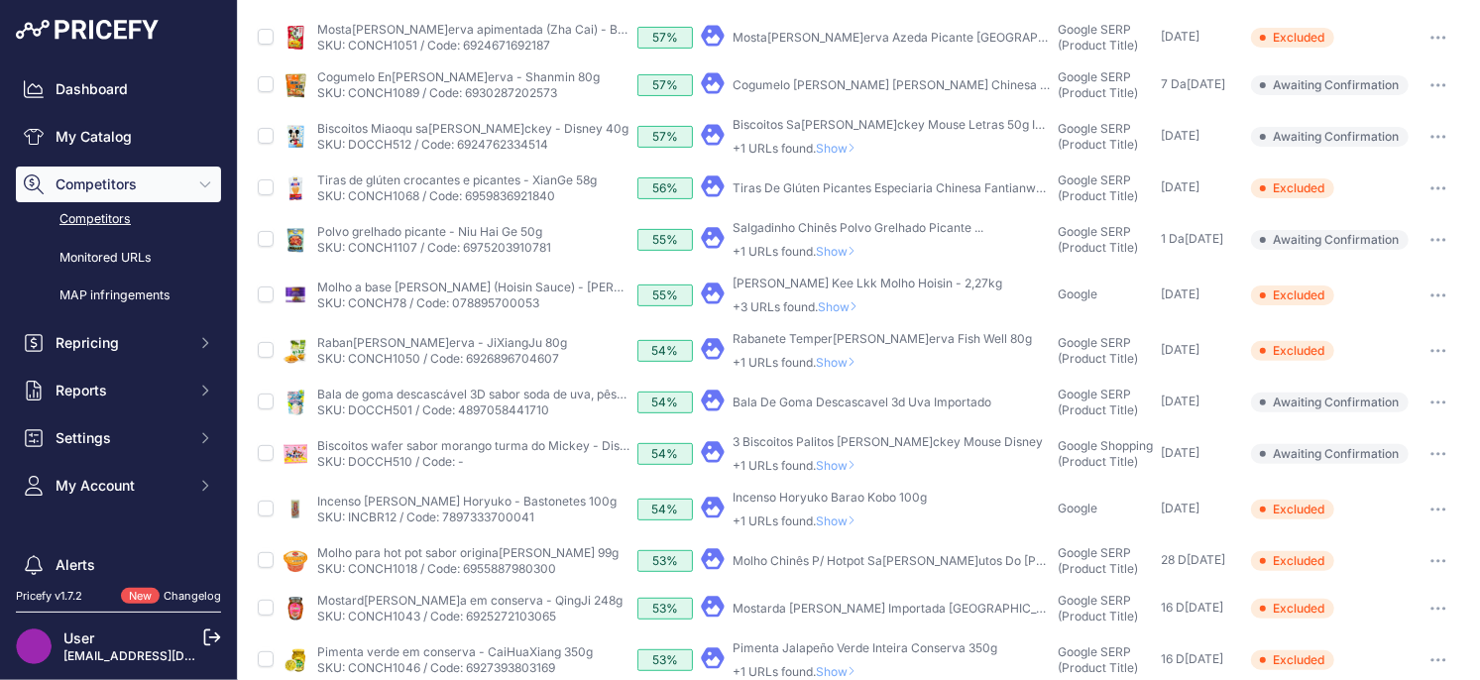
drag, startPoint x: 853, startPoint y: 521, endPoint x: 893, endPoint y: 419, distance: 109.5
click at [853, 521] on span "Show" at bounding box center [840, 520] width 48 height 15
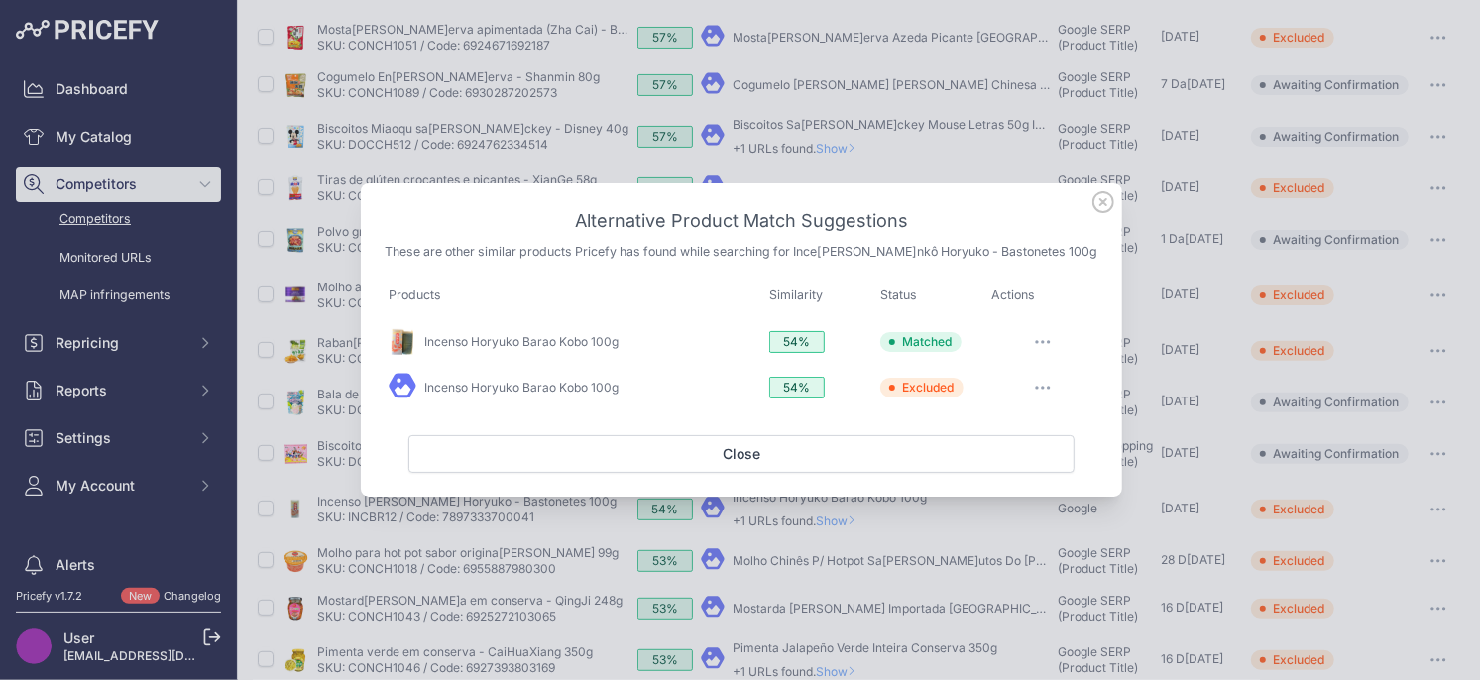
click at [1111, 194] on icon at bounding box center [1103, 202] width 22 height 22
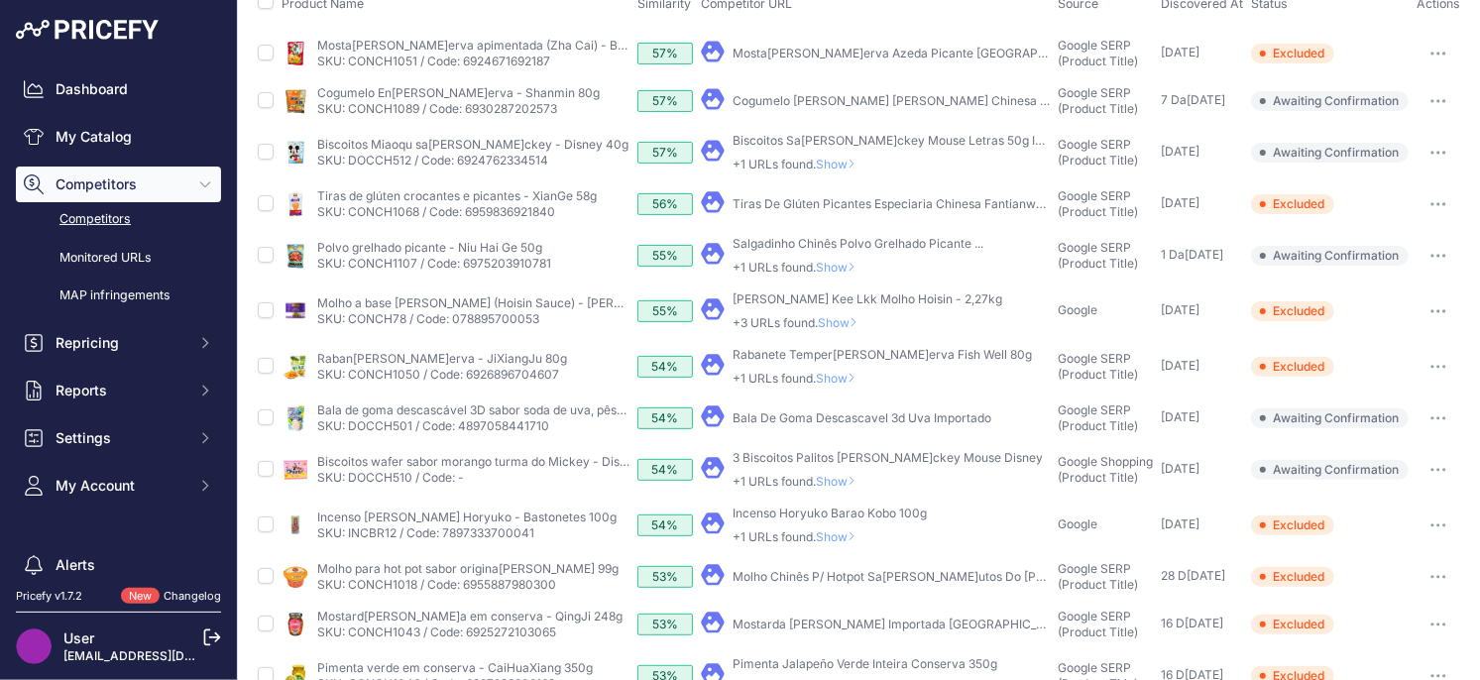
scroll to position [218, 0]
click at [836, 481] on span "Show" at bounding box center [840, 483] width 48 height 15
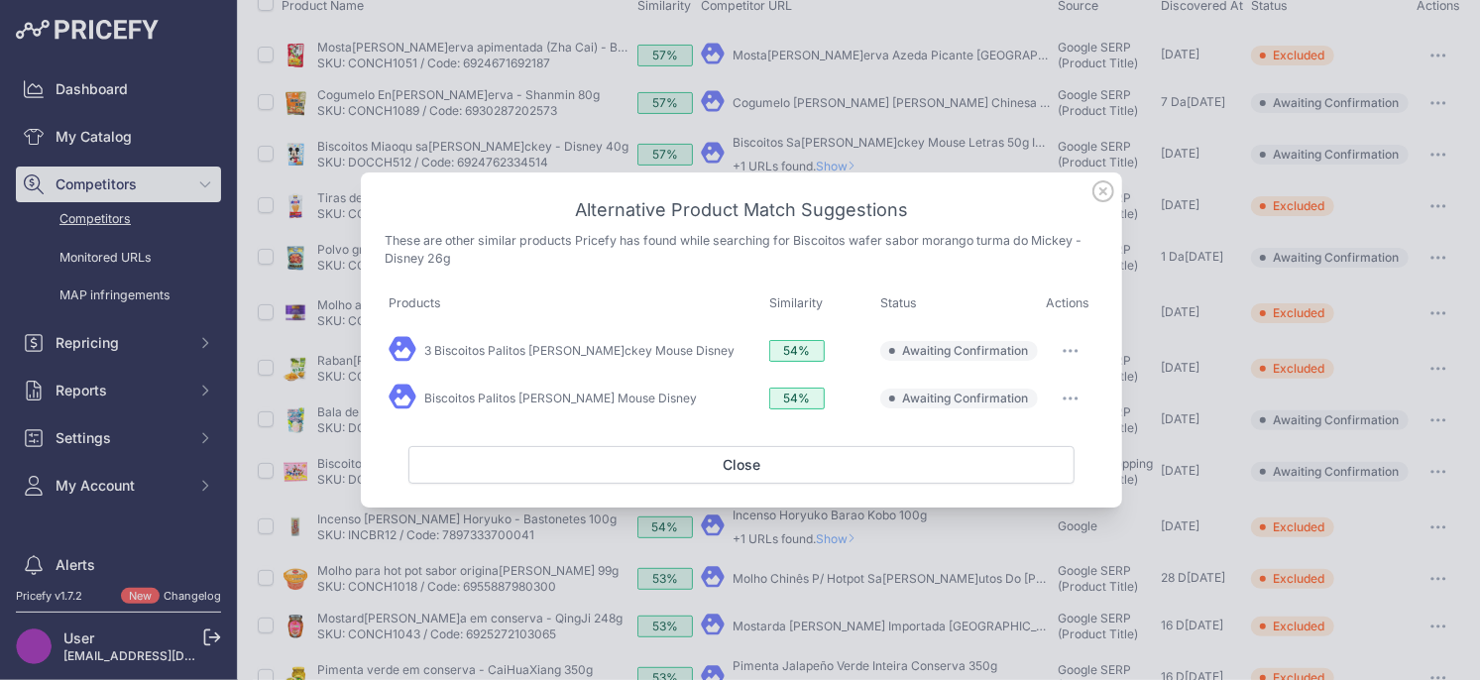
click at [1068, 349] on icon "button" at bounding box center [1070, 351] width 16 height 4
click at [1015, 430] on span "Exclude match" at bounding box center [1024, 431] width 83 height 15
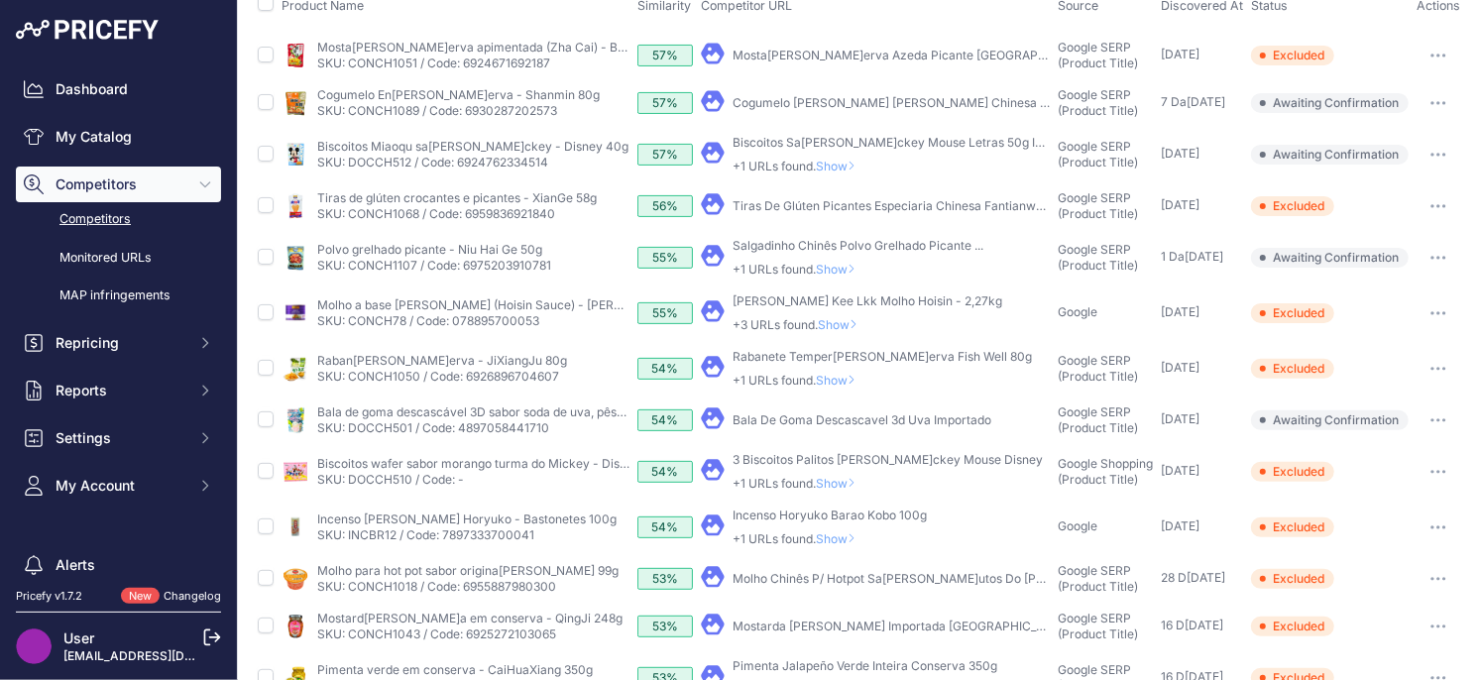
click at [840, 484] on span "Show" at bounding box center [840, 483] width 48 height 15
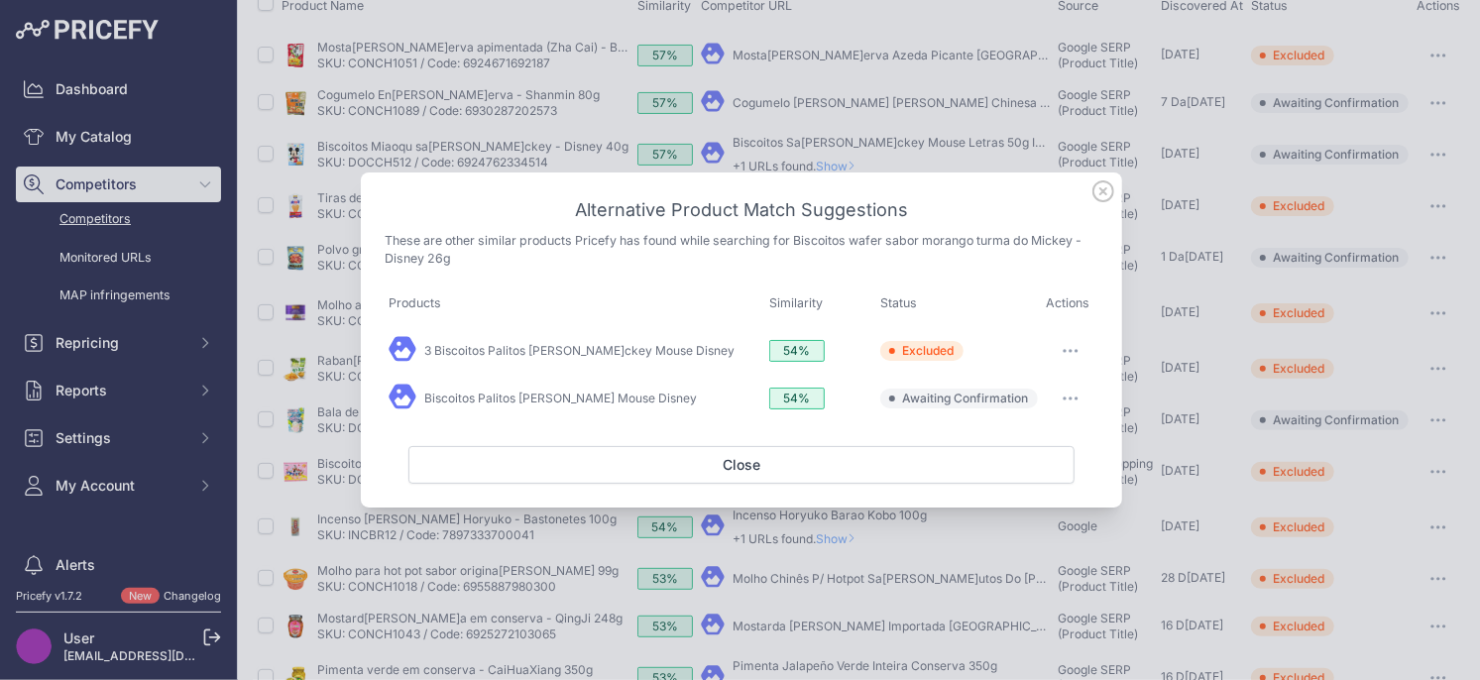
click at [1068, 395] on button "button" at bounding box center [1071, 399] width 40 height 28
click at [1012, 481] on span "Exclude match" at bounding box center [1024, 479] width 83 height 15
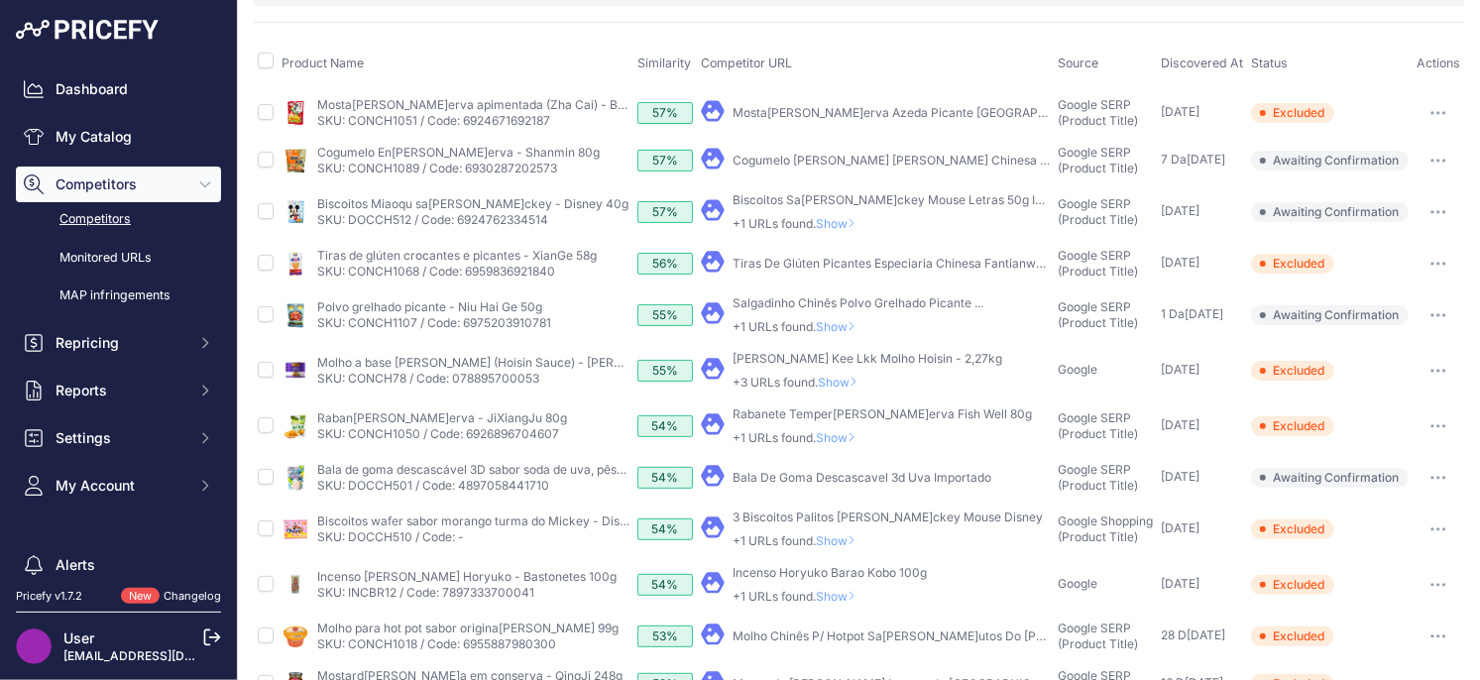
scroll to position [143, 0]
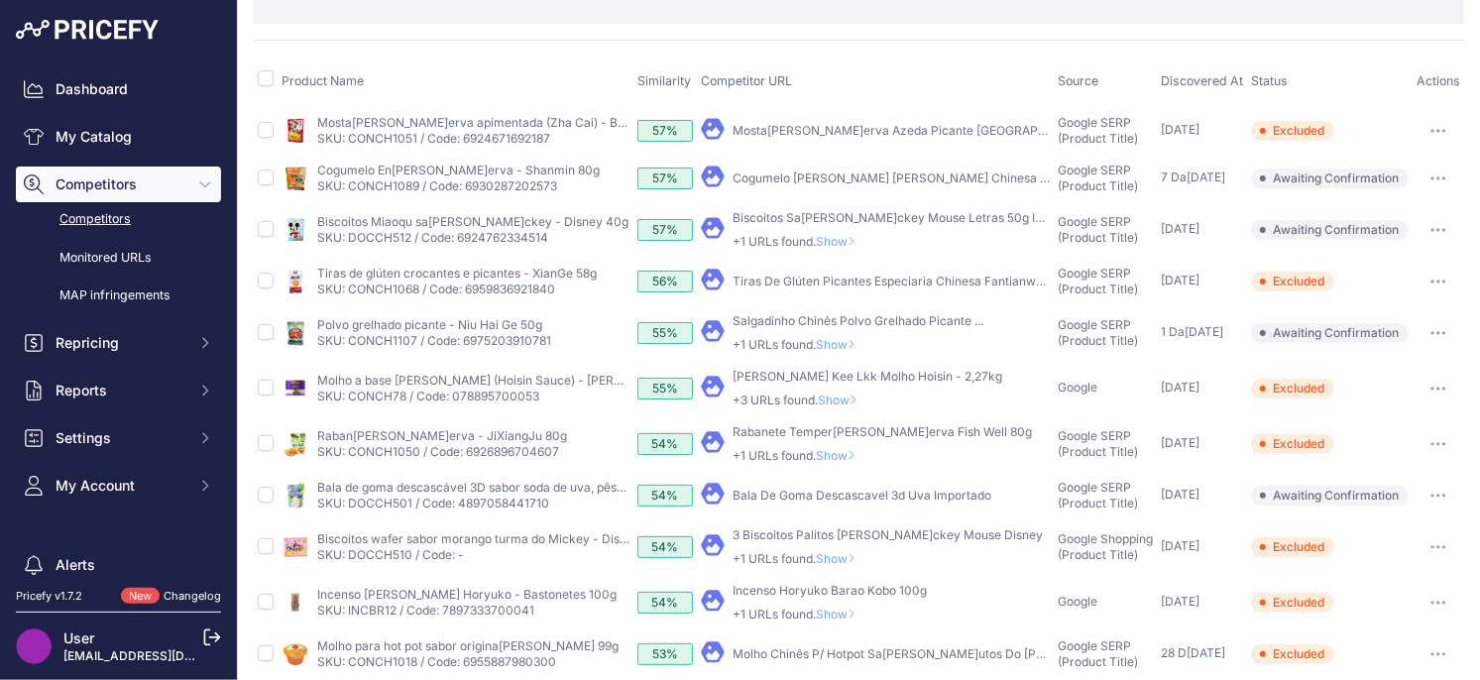
click at [1453, 496] on button "button" at bounding box center [1438, 496] width 40 height 28
click at [1380, 574] on button "Exclude match" at bounding box center [1378, 569] width 163 height 32
click at [847, 455] on span "Show" at bounding box center [840, 455] width 48 height 15
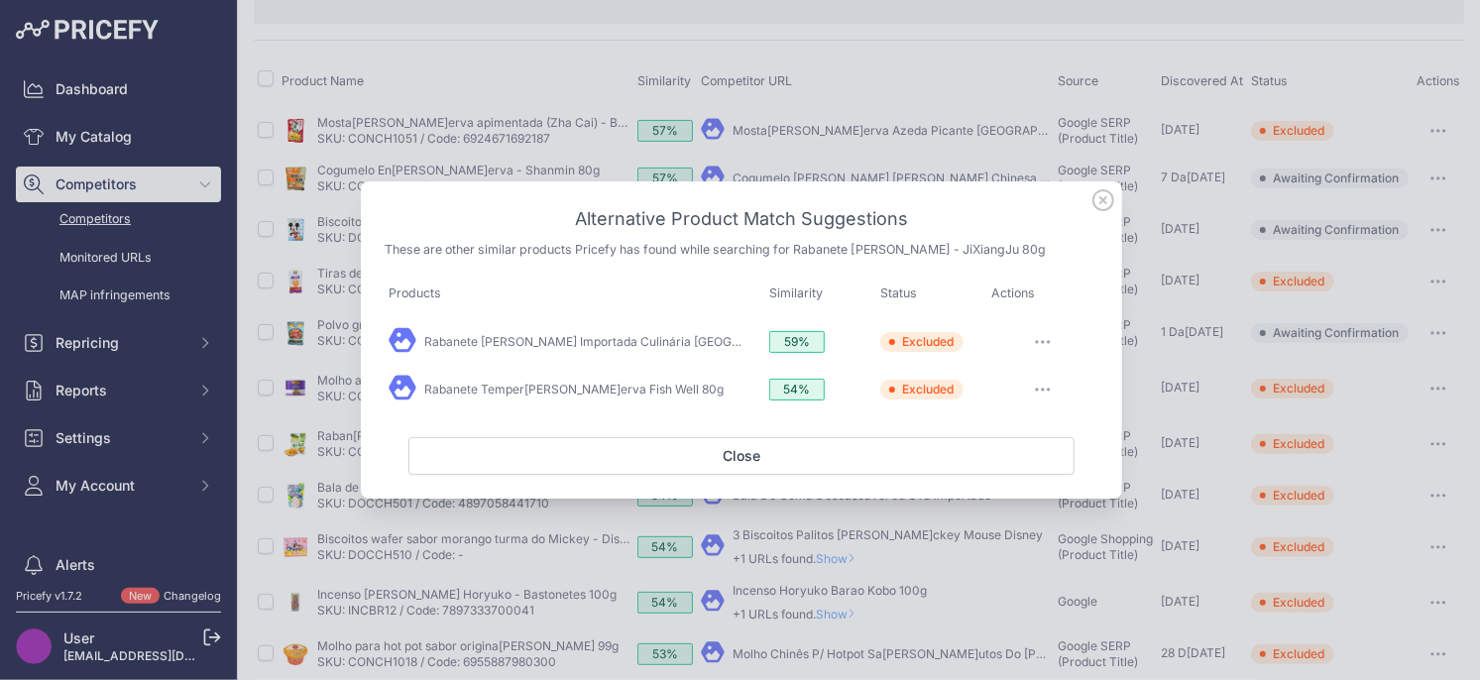
click at [1101, 206] on icon at bounding box center [1103, 200] width 22 height 22
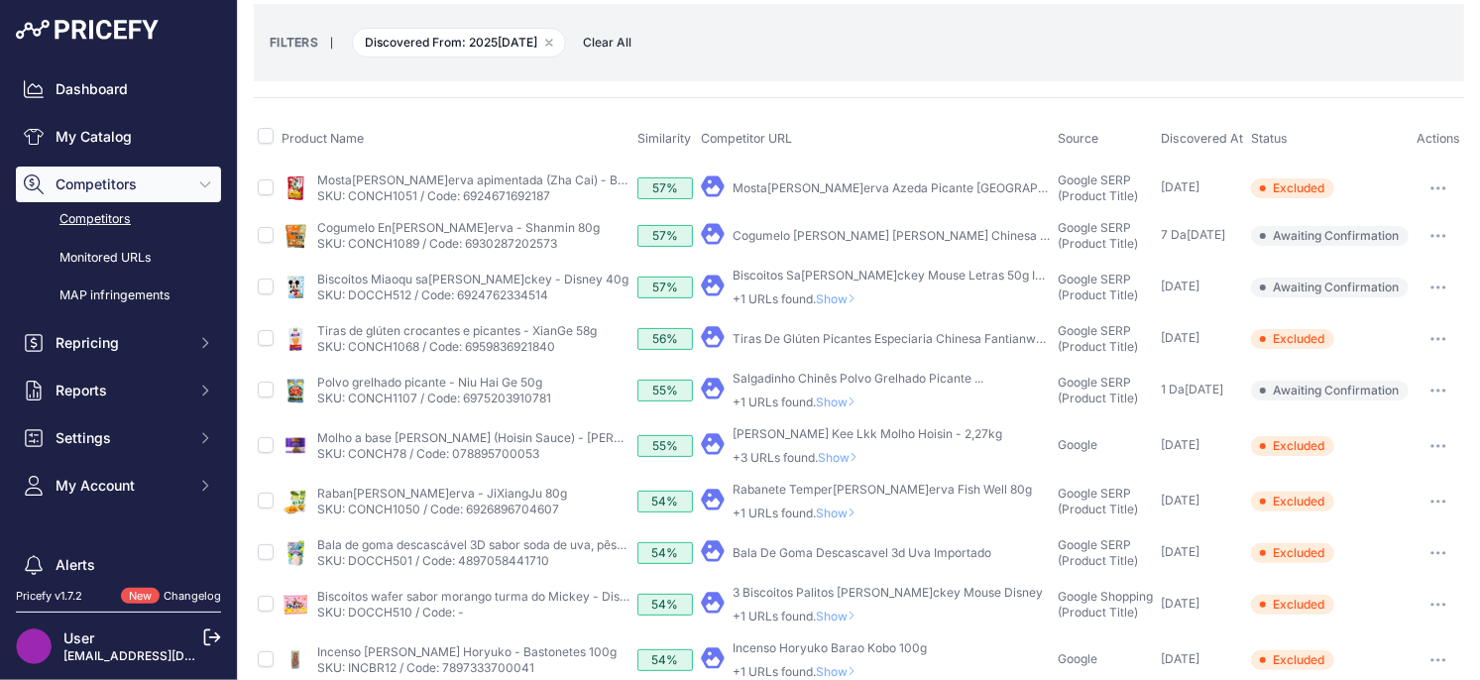
scroll to position [75, 0]
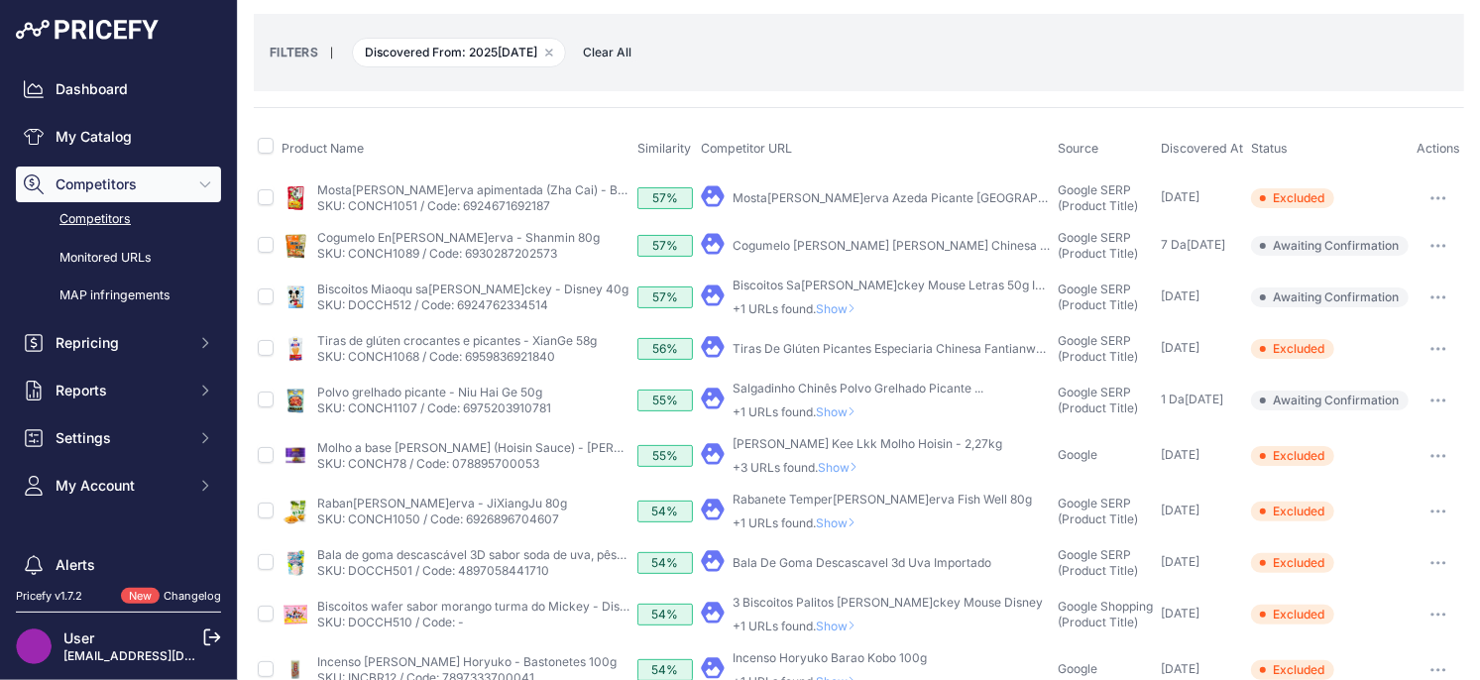
click at [838, 469] on span "Show" at bounding box center [842, 467] width 48 height 15
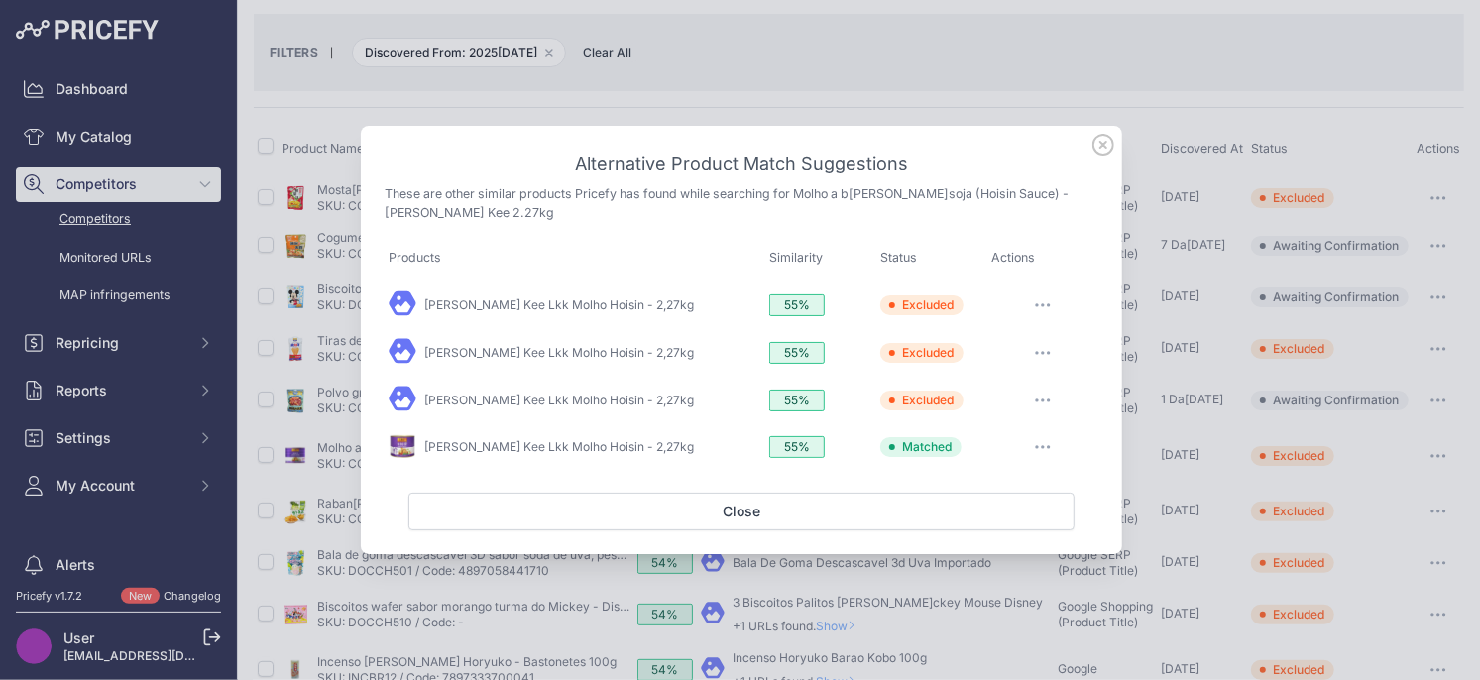
click at [1105, 150] on icon at bounding box center [1103, 145] width 22 height 22
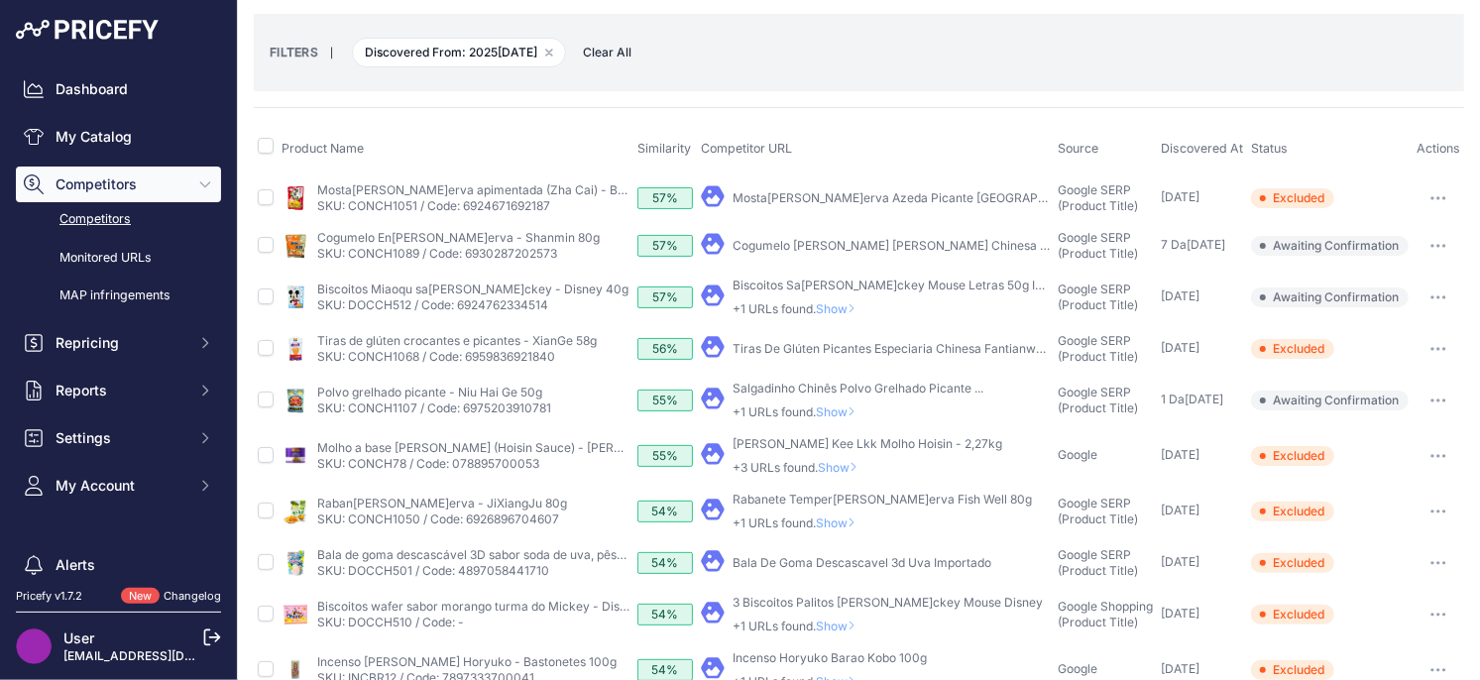
scroll to position [59, 0]
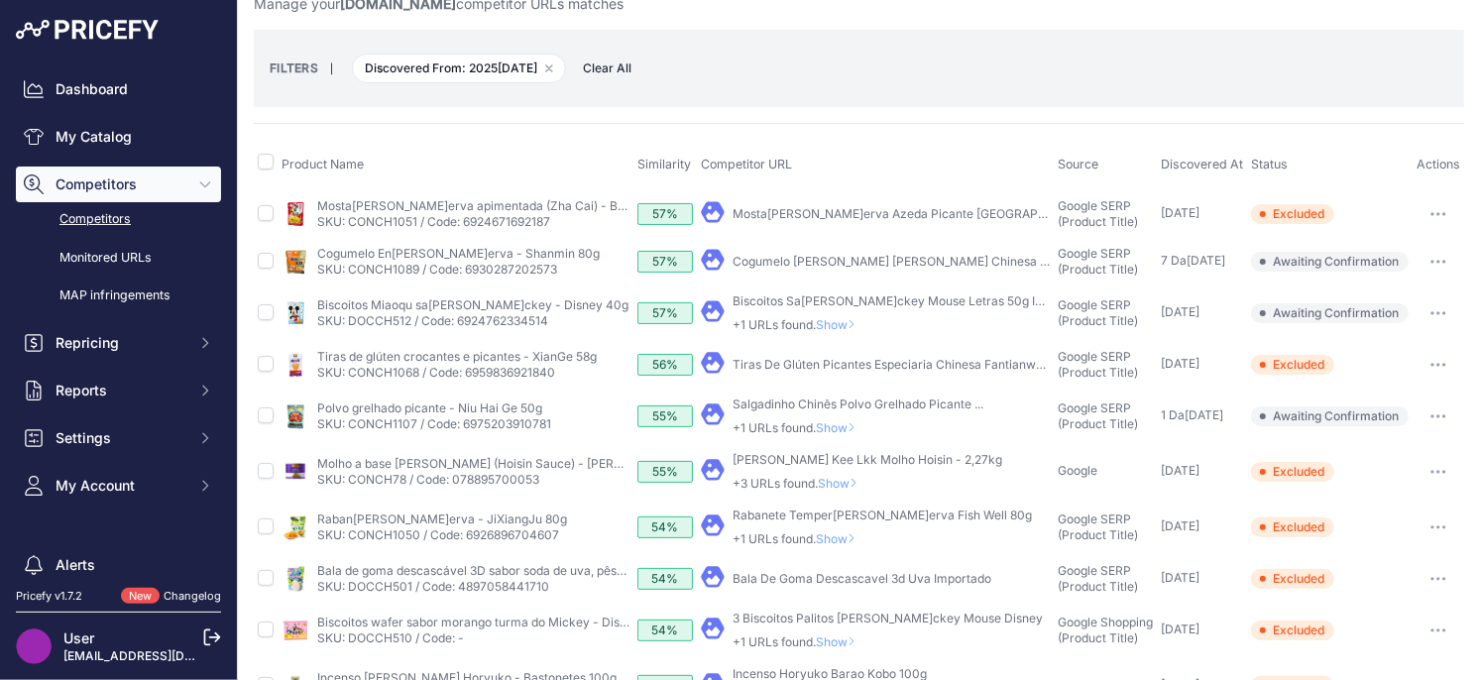
click at [842, 430] on span "Show" at bounding box center [840, 427] width 48 height 15
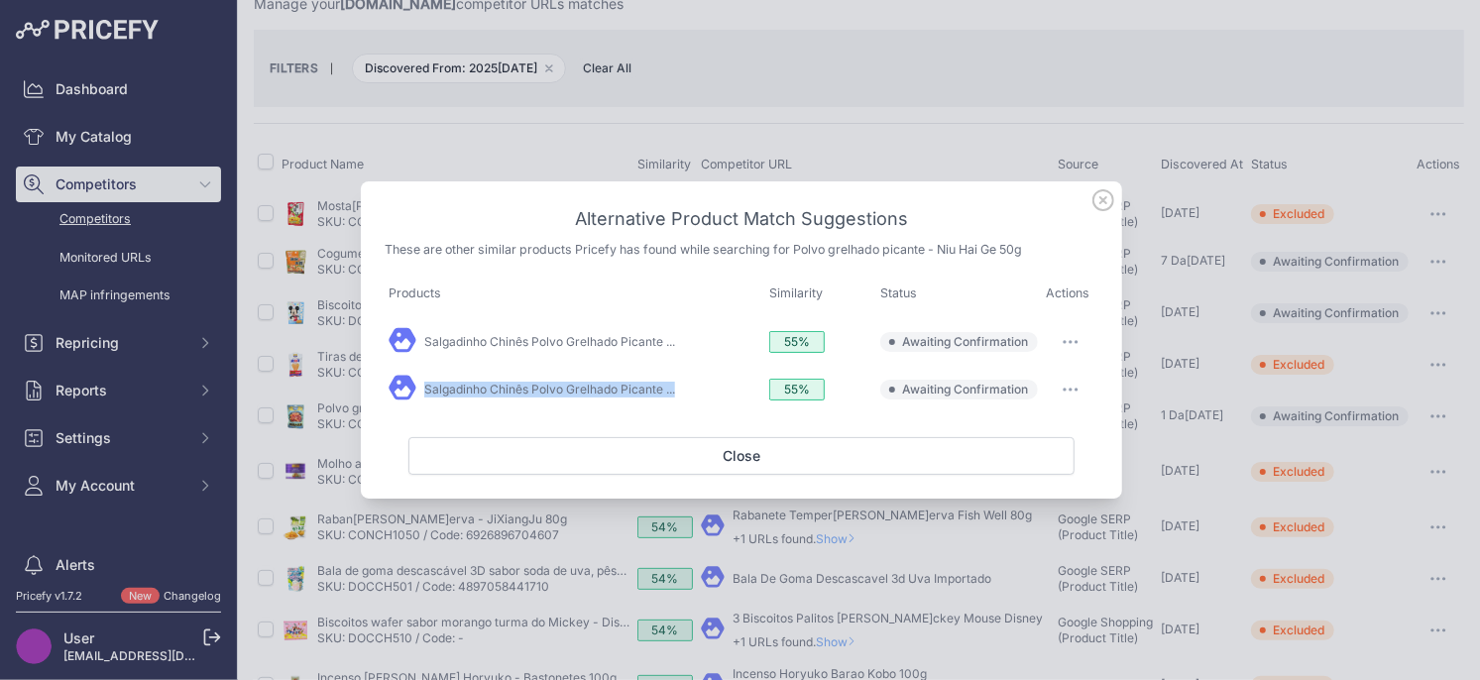
click at [1071, 337] on button "button" at bounding box center [1071, 342] width 40 height 28
click at [1034, 427] on span "Exclude match" at bounding box center [1024, 422] width 83 height 15
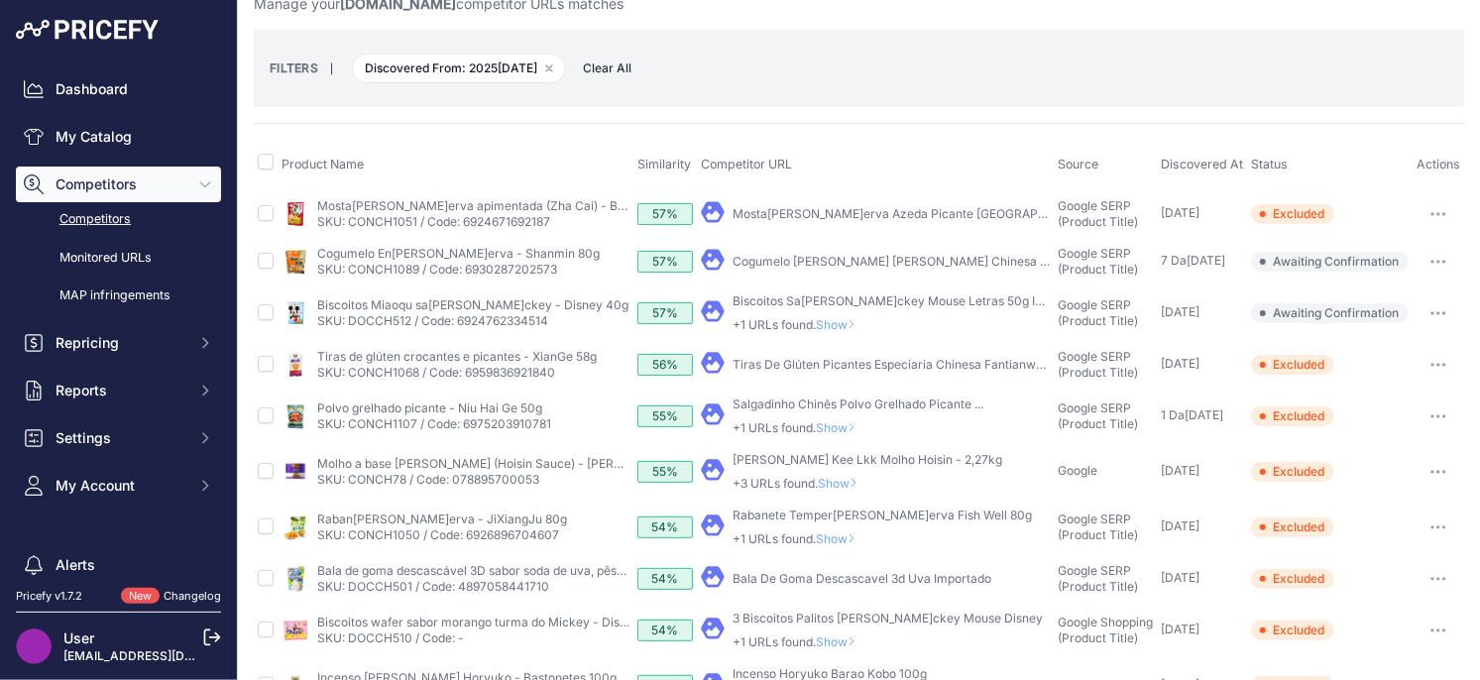
drag, startPoint x: 830, startPoint y: 425, endPoint x: 843, endPoint y: 424, distance: 13.9
click at [830, 425] on span "Show" at bounding box center [840, 427] width 48 height 15
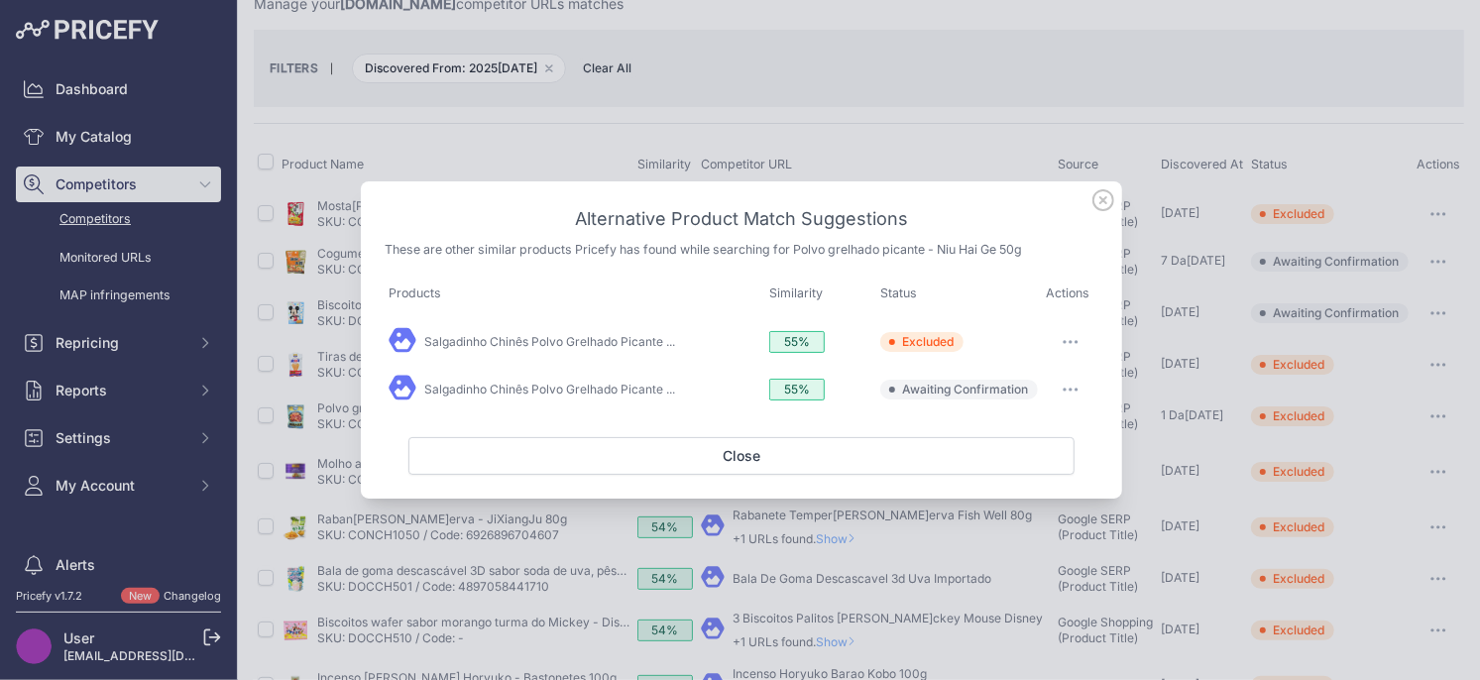
click at [1068, 388] on icon "button" at bounding box center [1070, 390] width 16 height 4
click at [993, 464] on span "Exclude match" at bounding box center [1024, 470] width 83 height 15
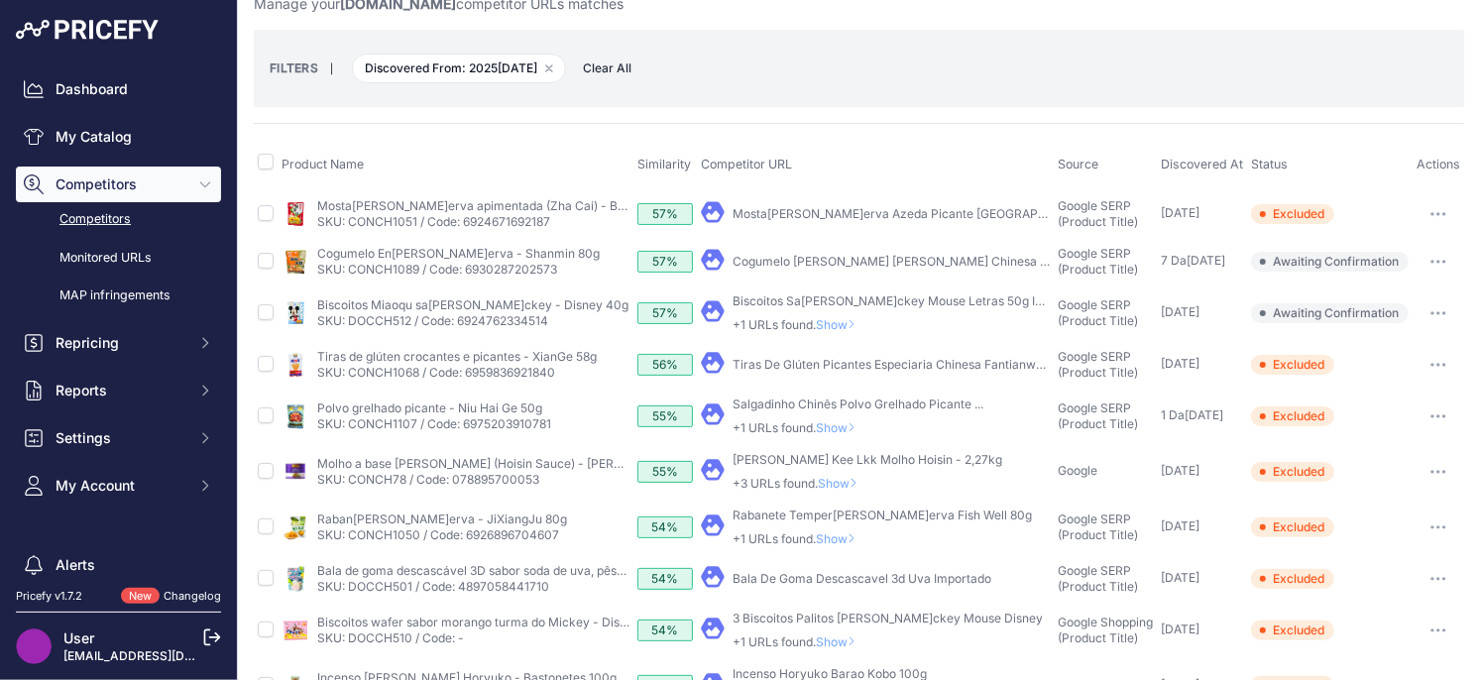
click at [841, 427] on span "Show" at bounding box center [840, 427] width 48 height 15
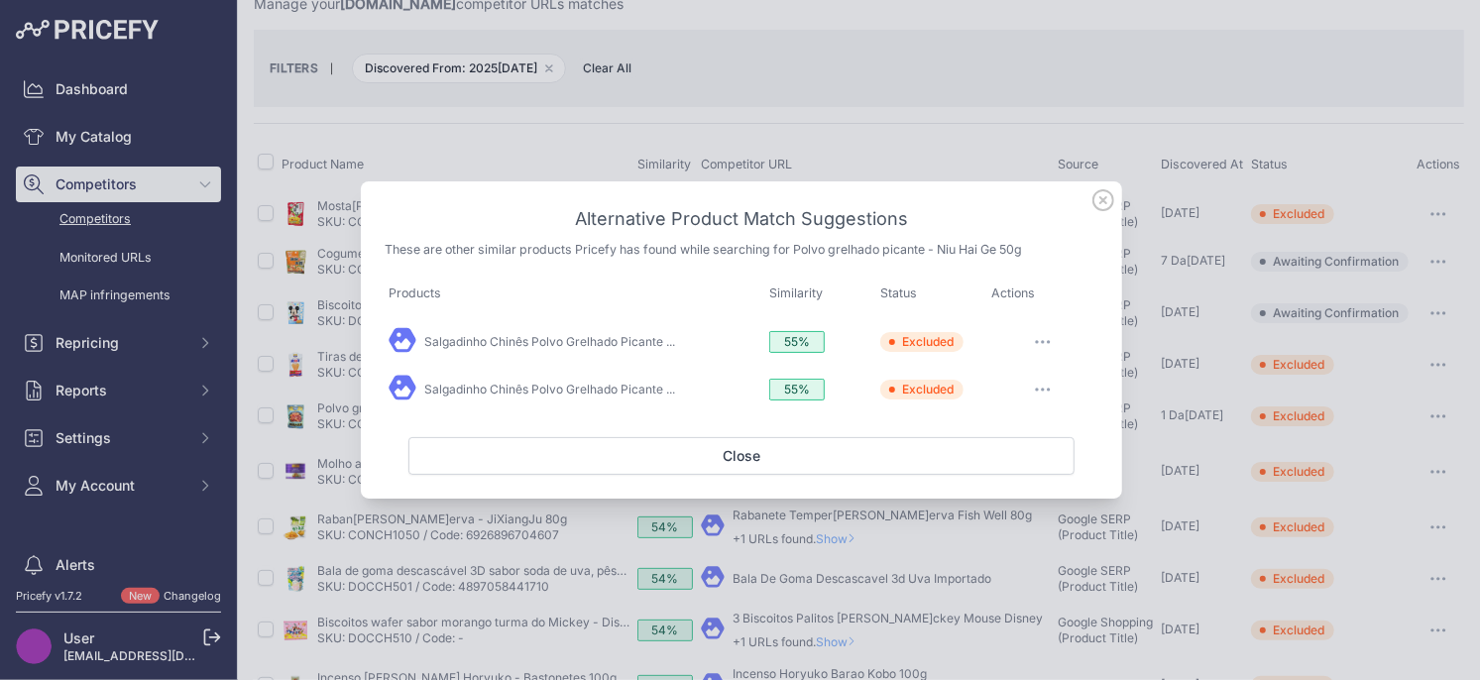
drag, startPoint x: 1098, startPoint y: 202, endPoint x: 949, endPoint y: 279, distance: 168.0
click at [1098, 202] on icon at bounding box center [1103, 200] width 22 height 22
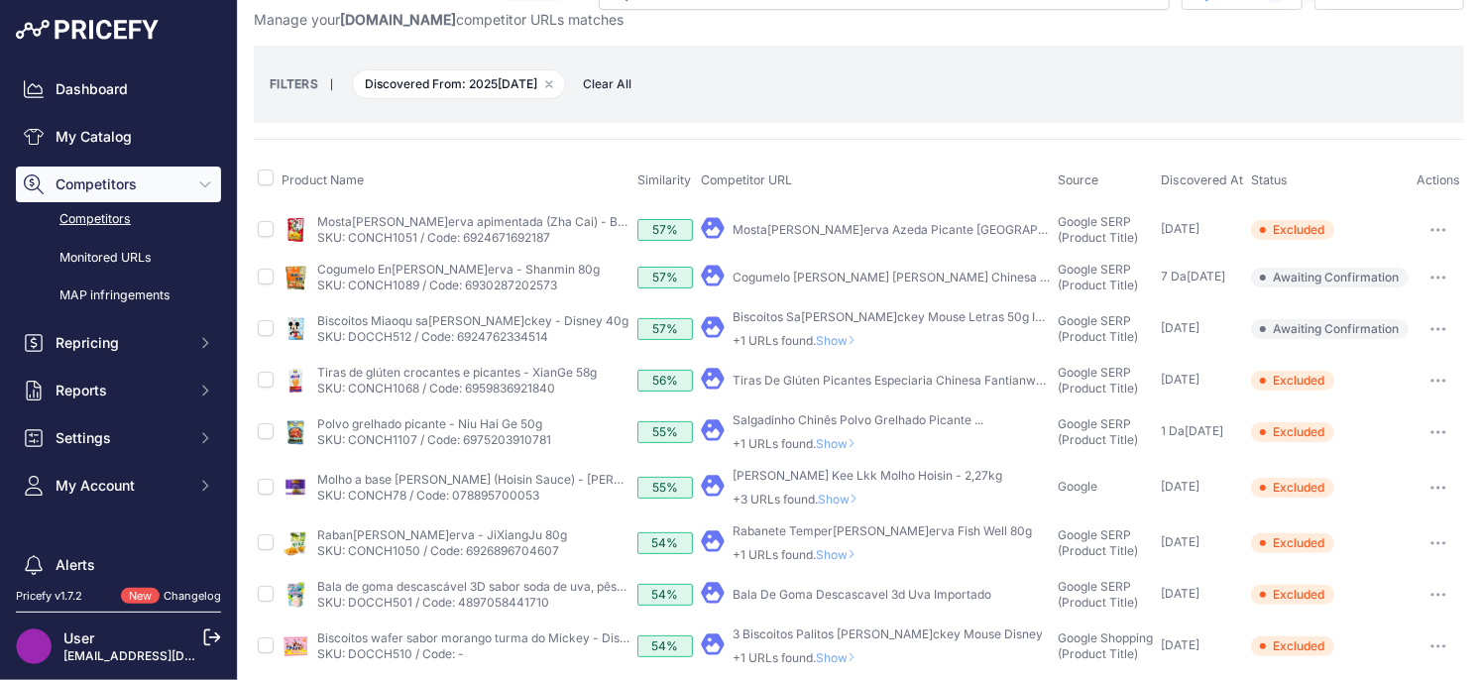
scroll to position [36, 0]
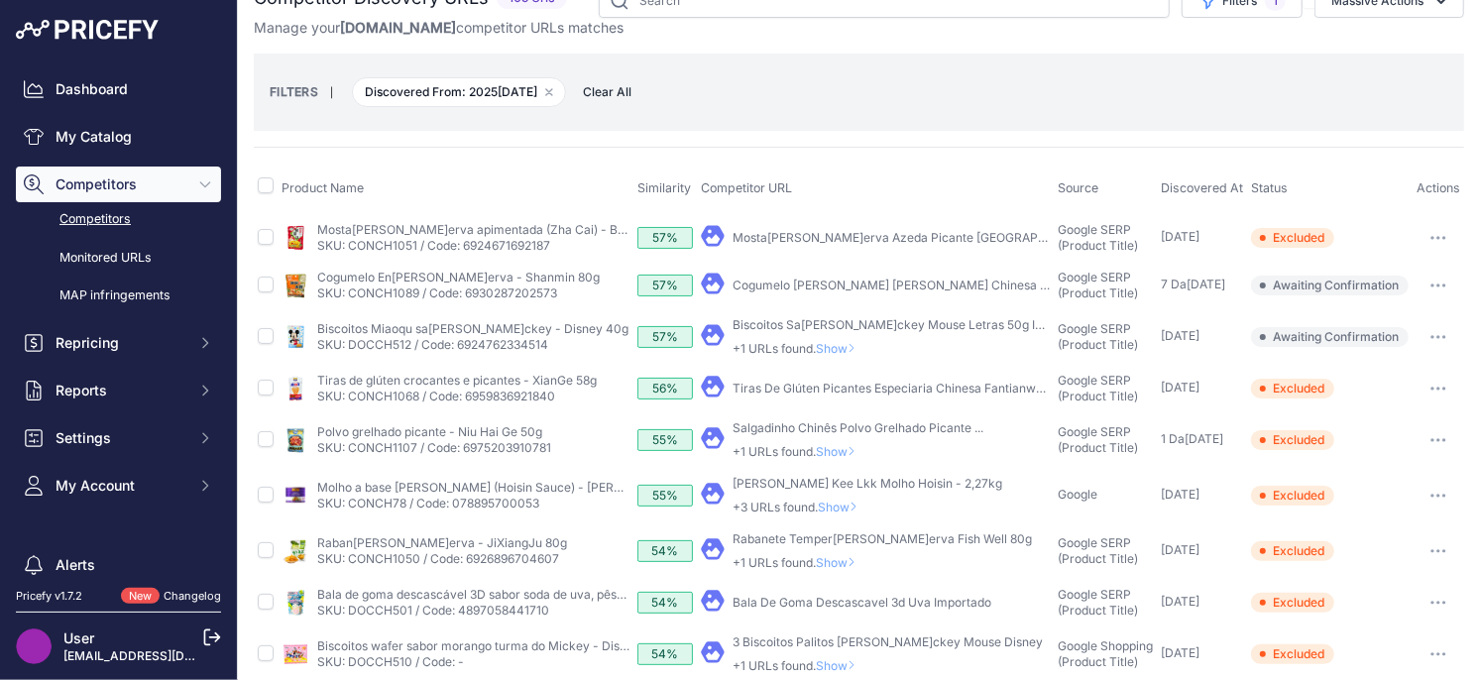
click at [843, 345] on span "Show" at bounding box center [840, 348] width 48 height 15
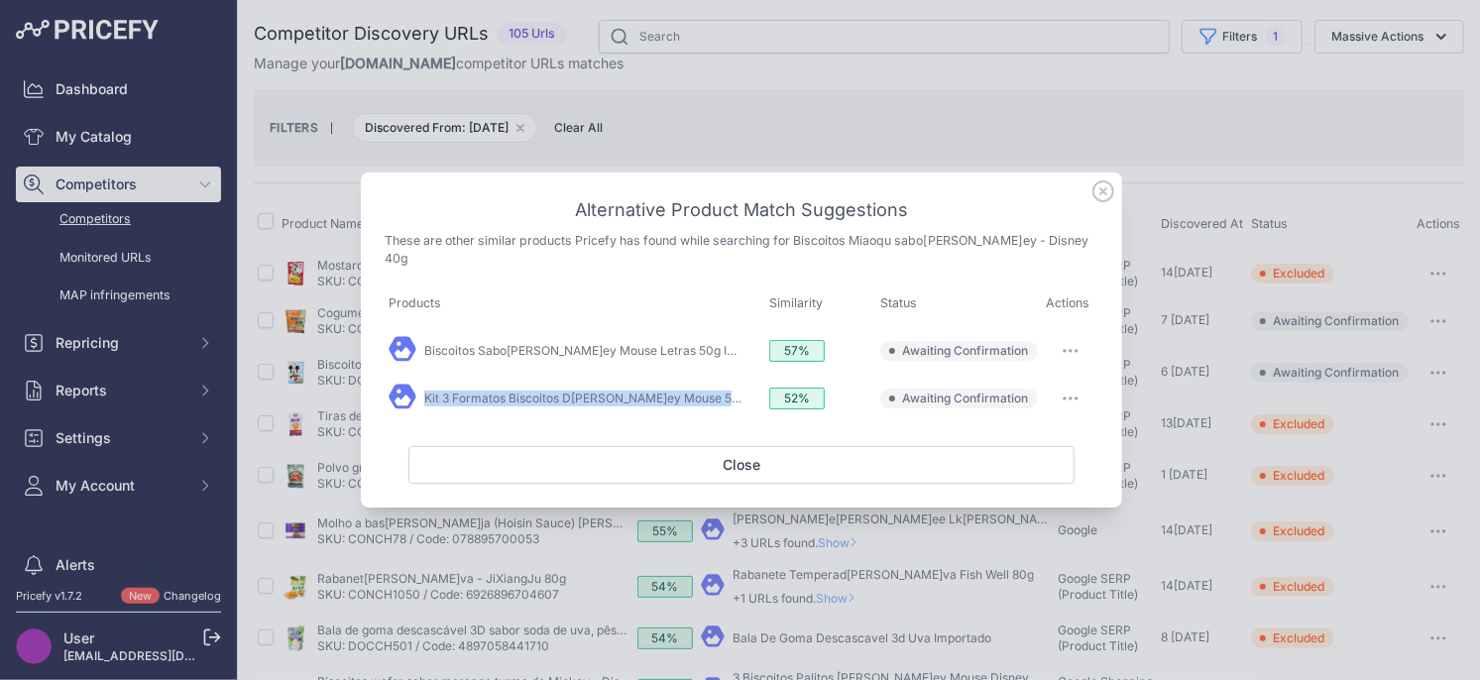
scroll to position [36, 0]
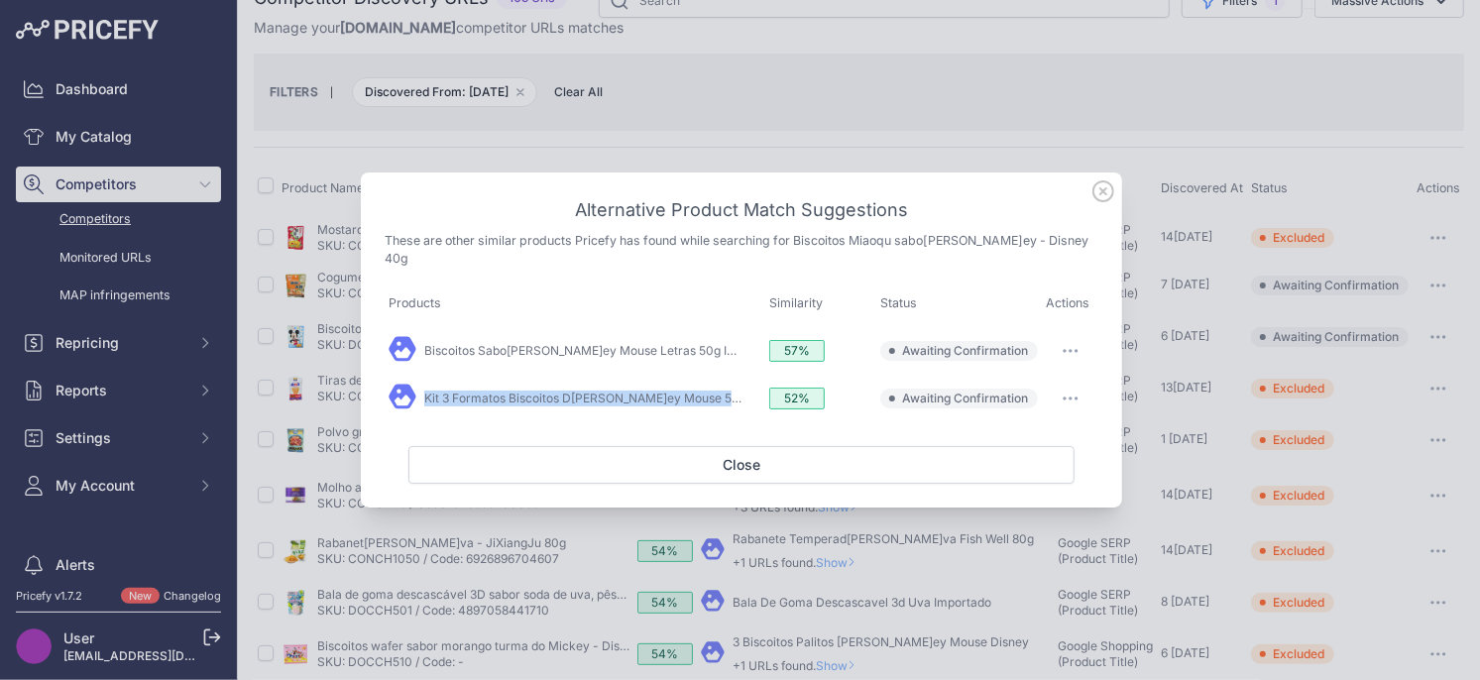
click at [1074, 349] on icon "button" at bounding box center [1070, 351] width 16 height 4
click at [1030, 425] on span "Exclude match" at bounding box center [1024, 431] width 83 height 15
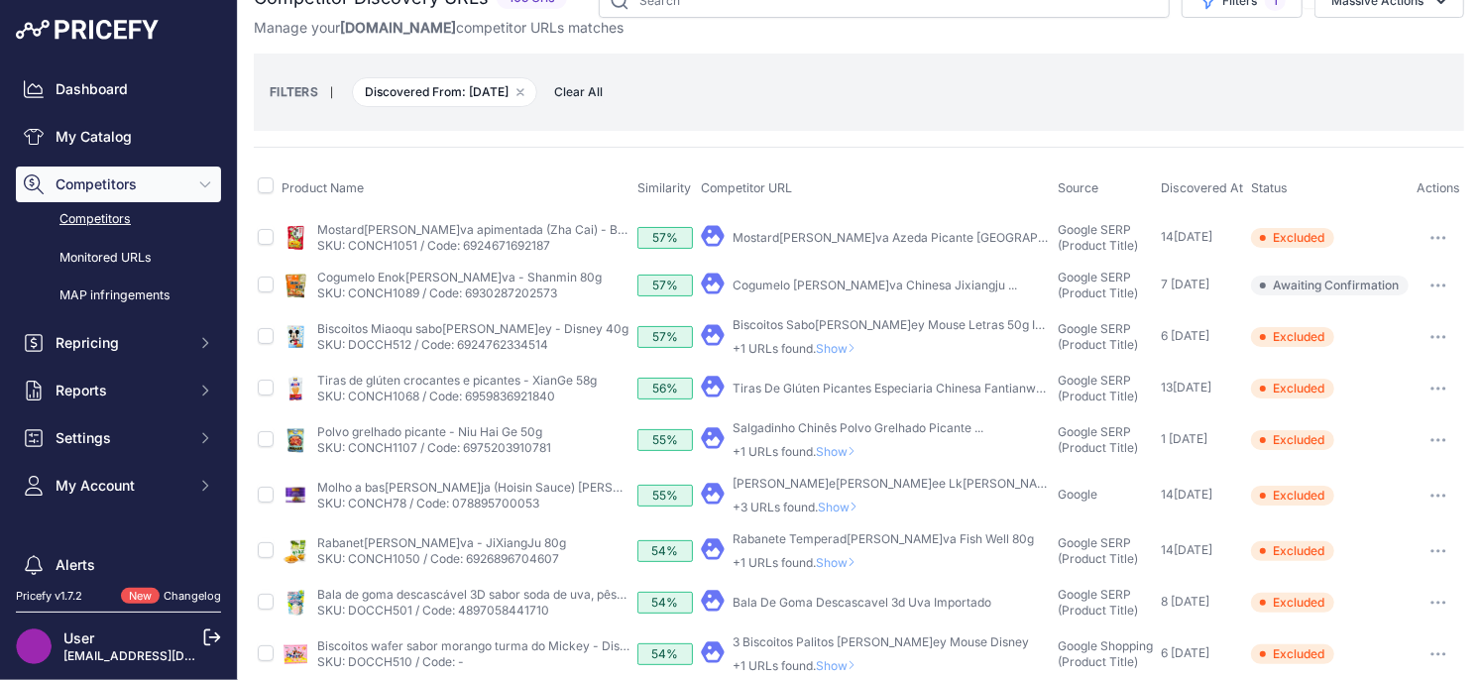
click at [840, 347] on span "Show" at bounding box center [840, 348] width 48 height 15
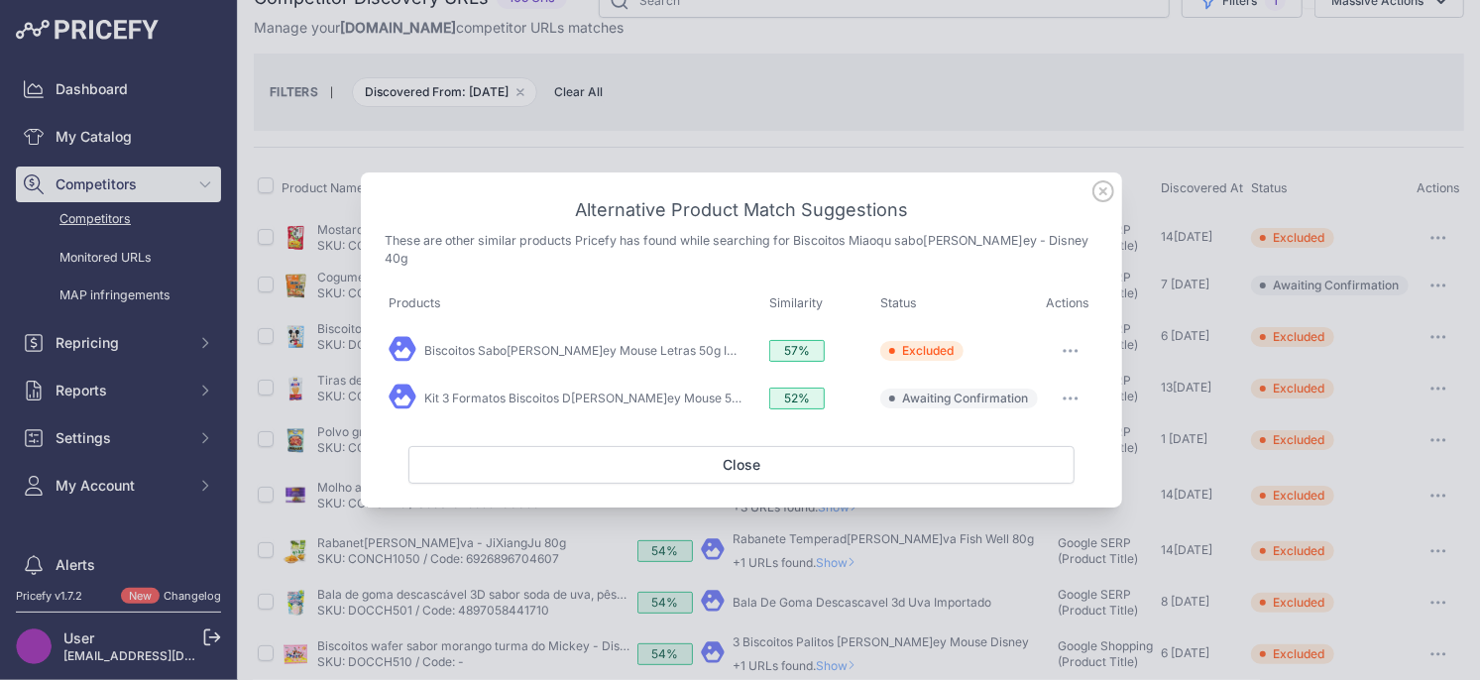
drag, startPoint x: 1111, startPoint y: 202, endPoint x: 959, endPoint y: 230, distance: 154.2
click at [1111, 202] on icon at bounding box center [1103, 191] width 22 height 22
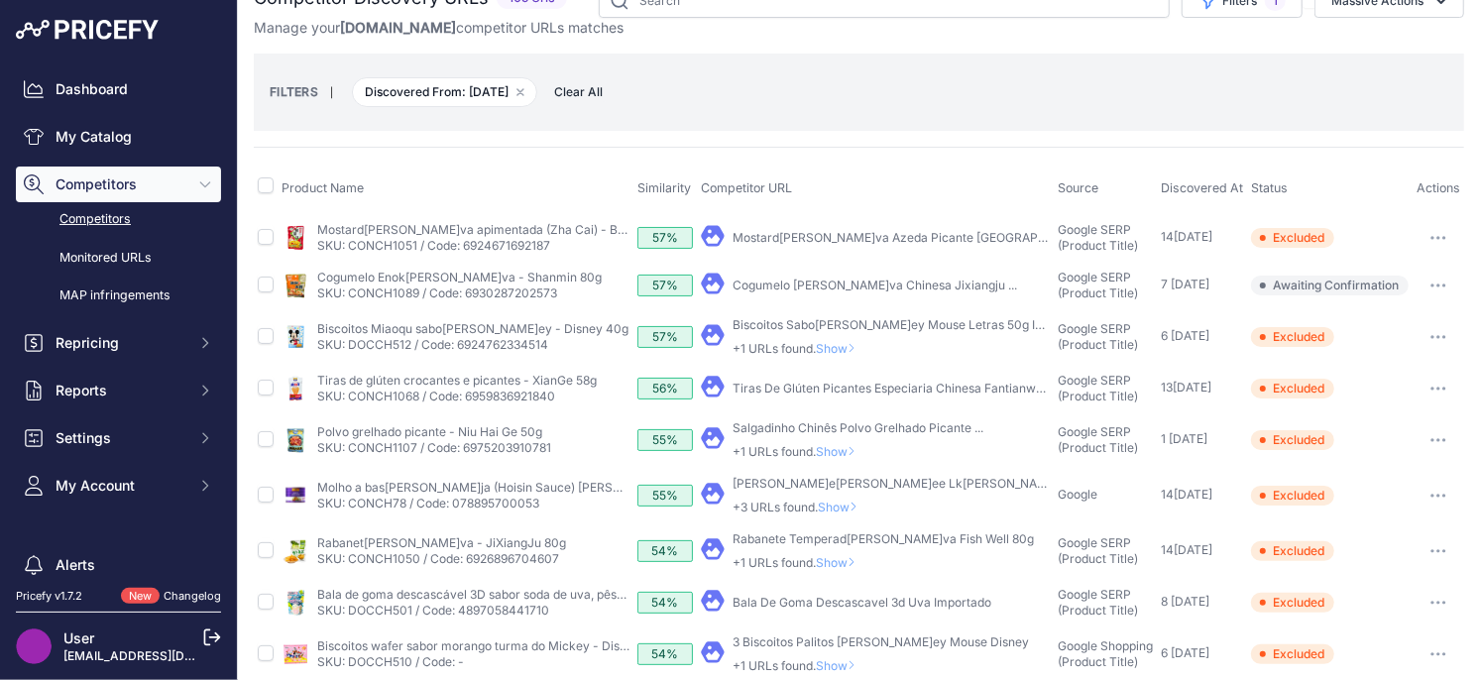
click at [830, 345] on span "Show" at bounding box center [840, 348] width 48 height 15
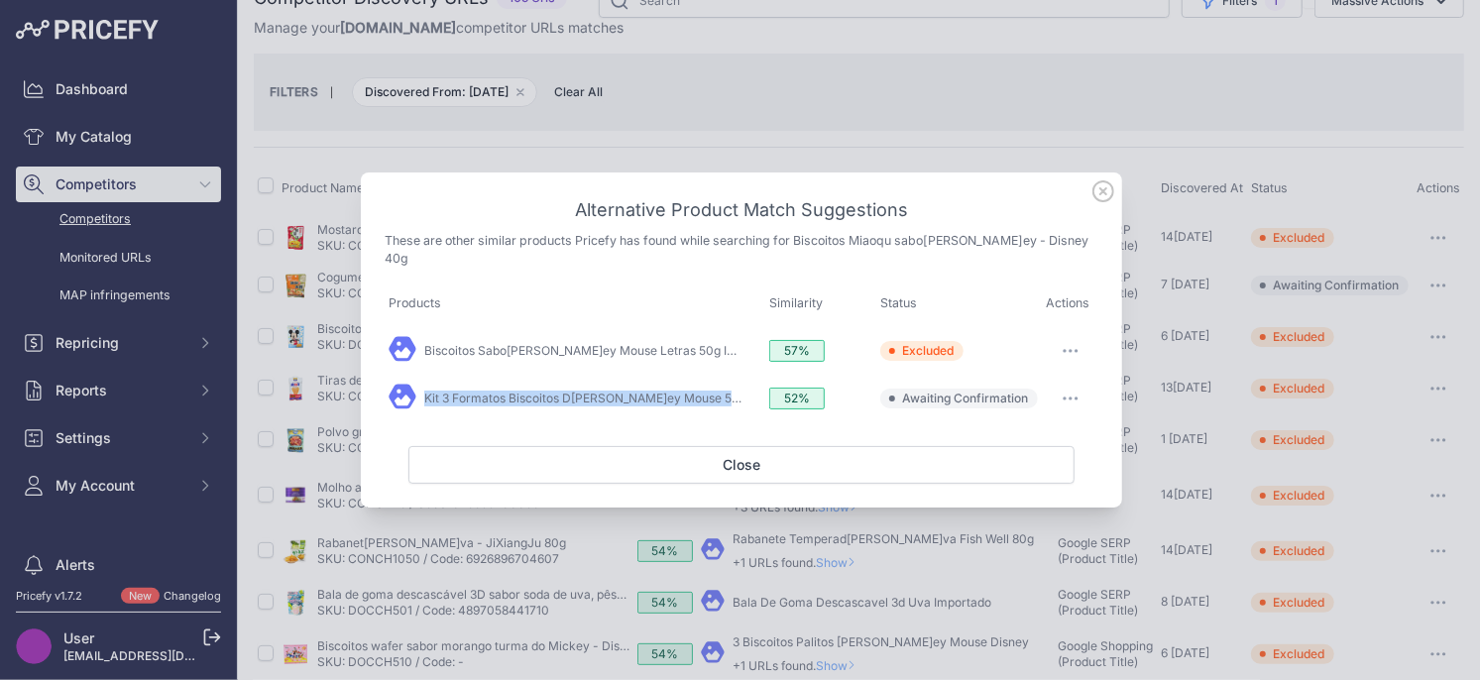
click at [1066, 386] on button "button" at bounding box center [1071, 399] width 40 height 28
click at [999, 473] on span "Exclude match" at bounding box center [1024, 479] width 83 height 15
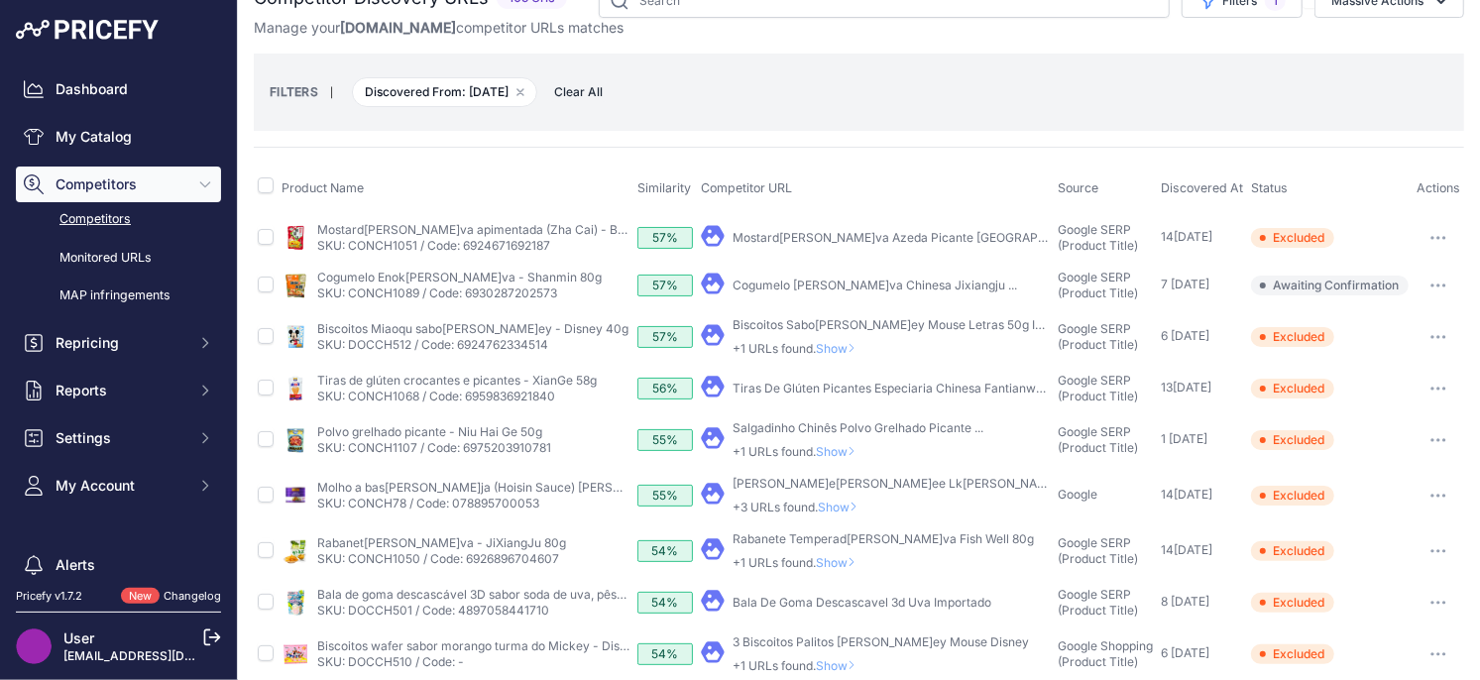
scroll to position [0, 0]
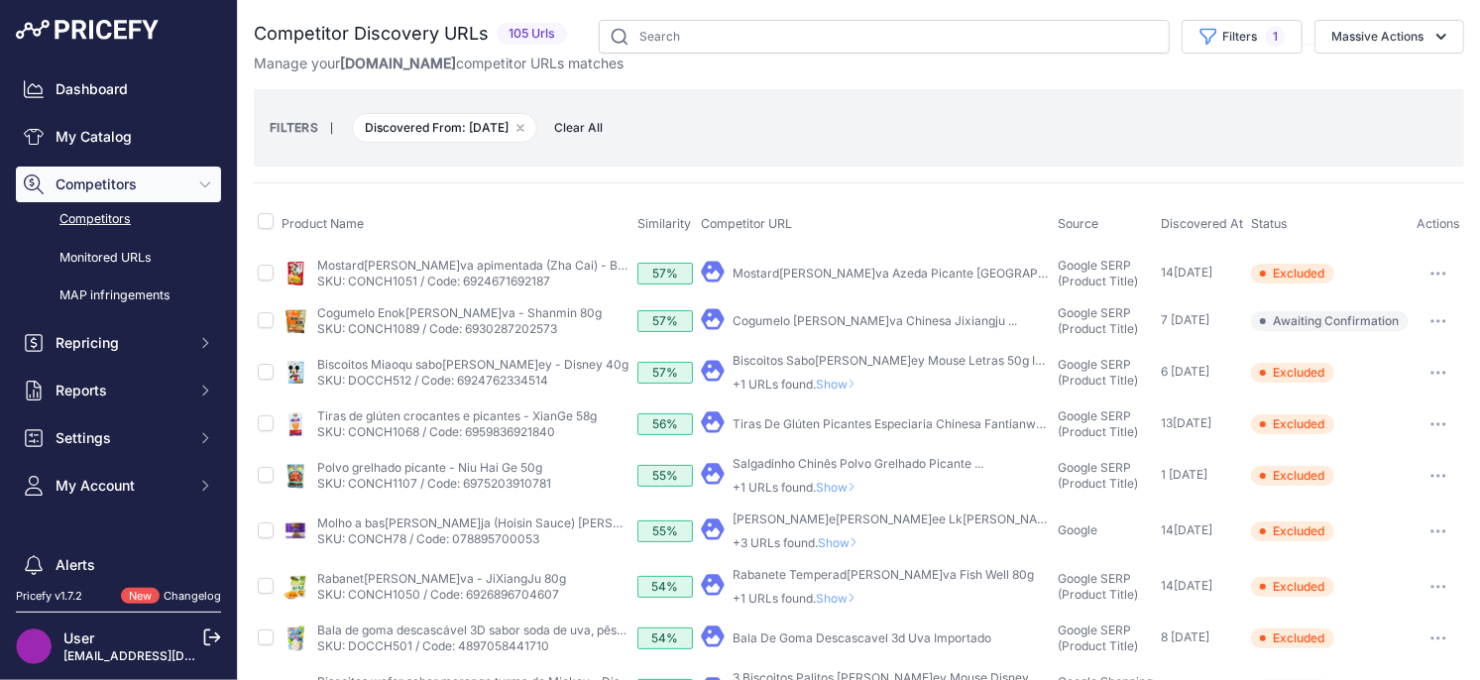
click at [839, 387] on span "Show" at bounding box center [840, 384] width 48 height 15
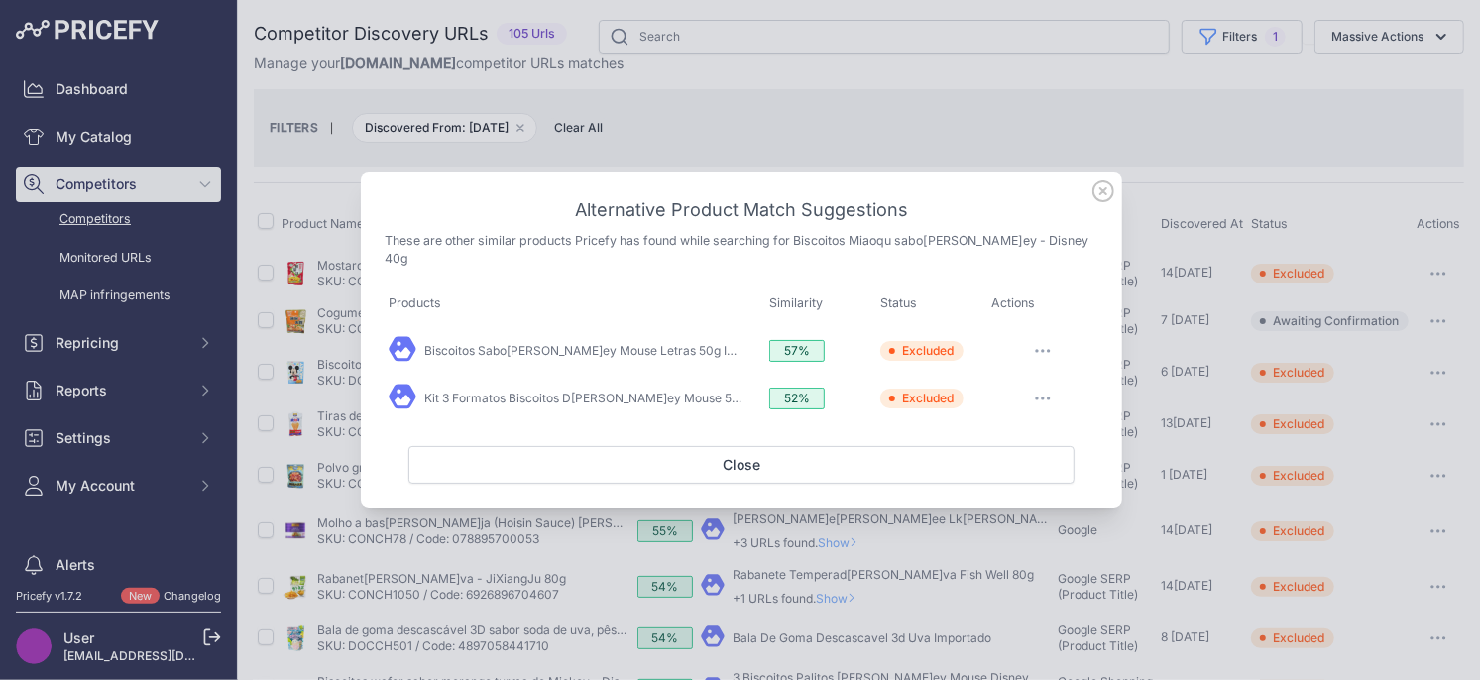
click at [1102, 201] on icon at bounding box center [1103, 191] width 20 height 20
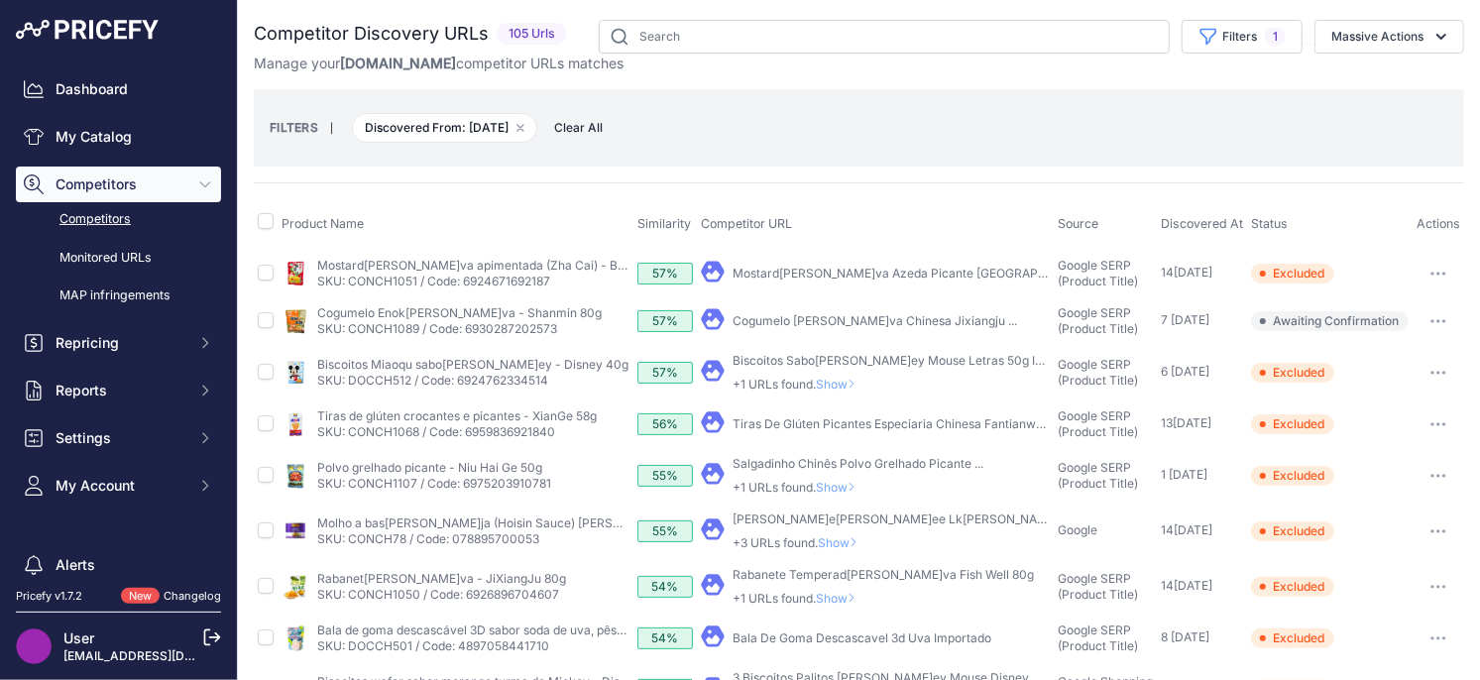
click at [1444, 314] on button "button" at bounding box center [1438, 321] width 40 height 28
click at [1362, 395] on button "Exclude match" at bounding box center [1378, 395] width 163 height 32
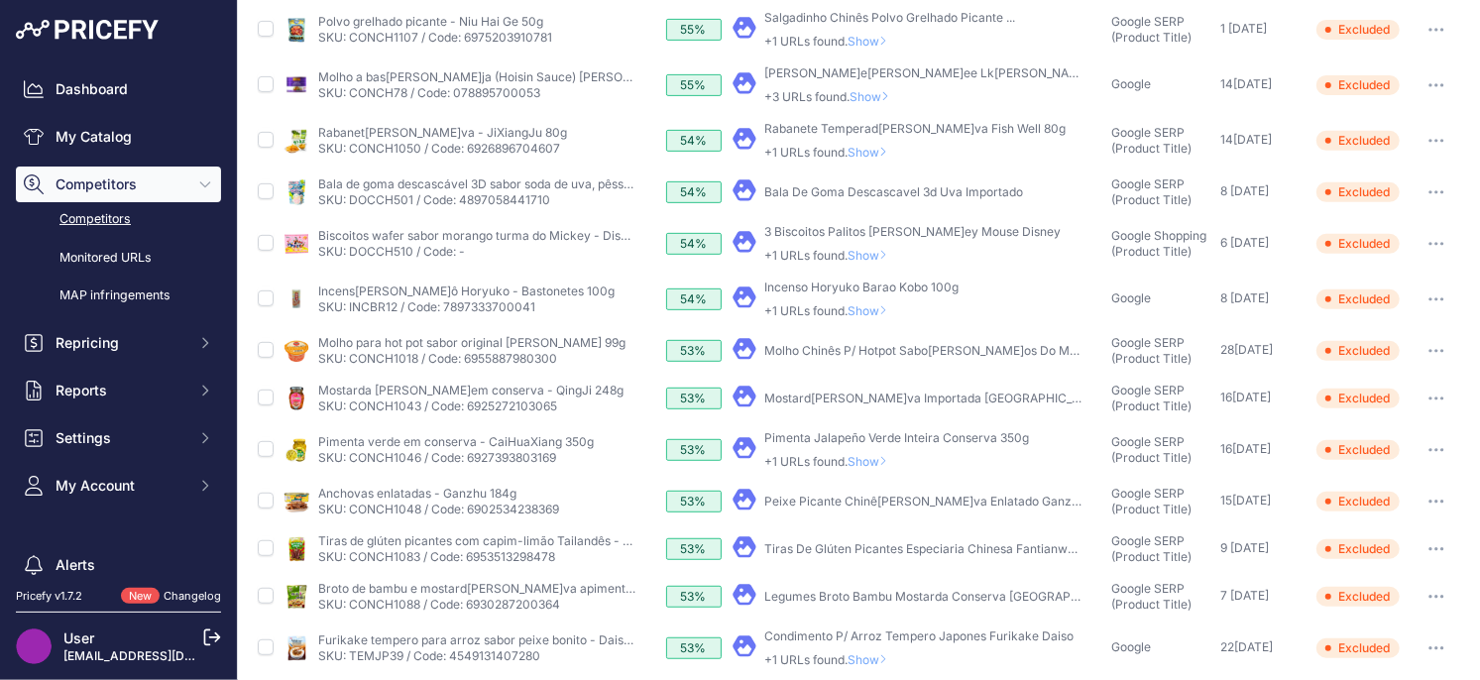
scroll to position [666, 0]
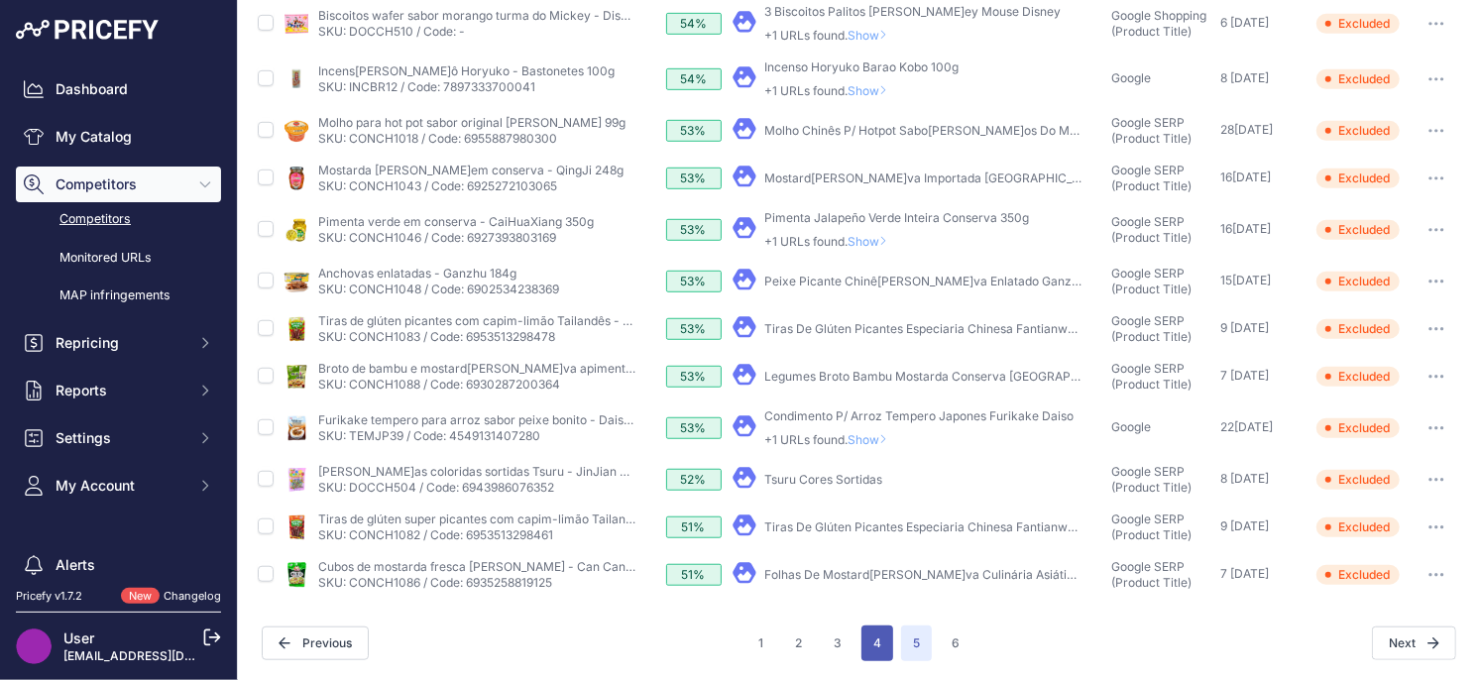
click at [869, 644] on button "4" at bounding box center [877, 643] width 32 height 36
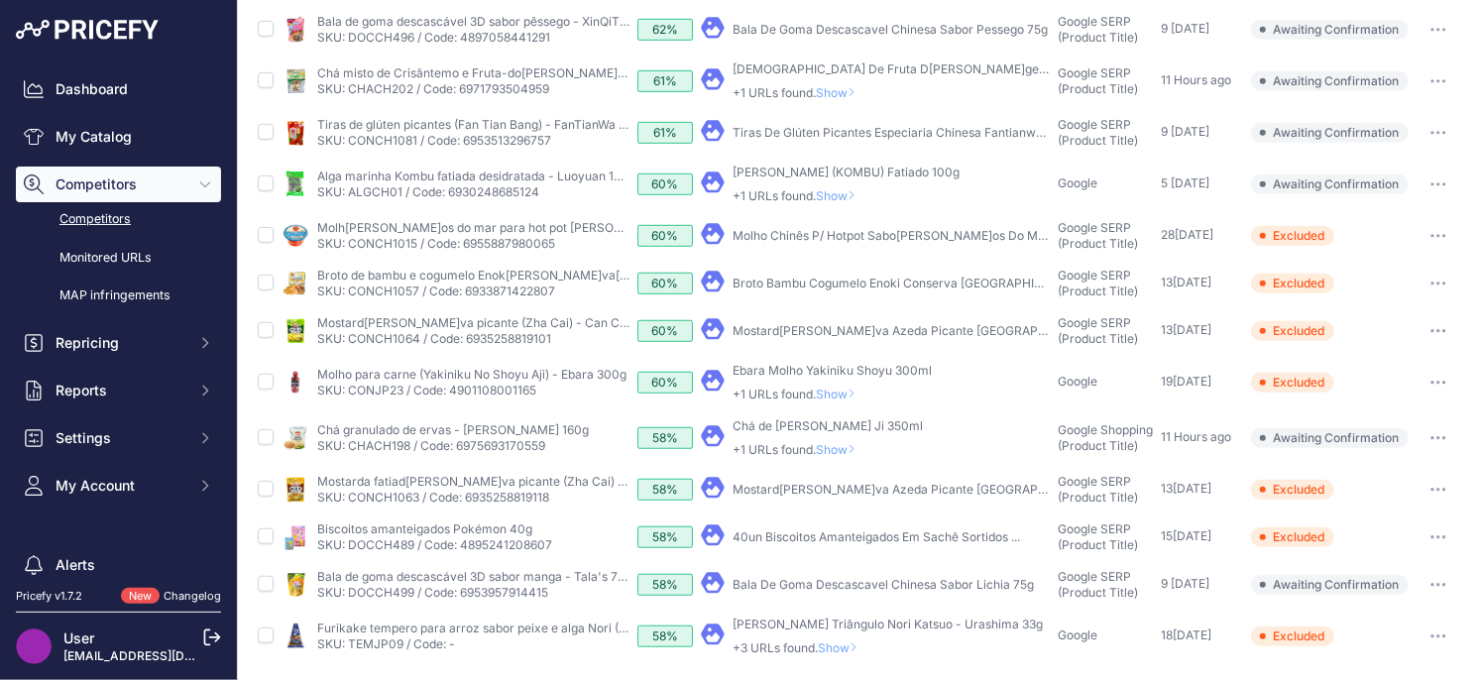
scroll to position [682, 0]
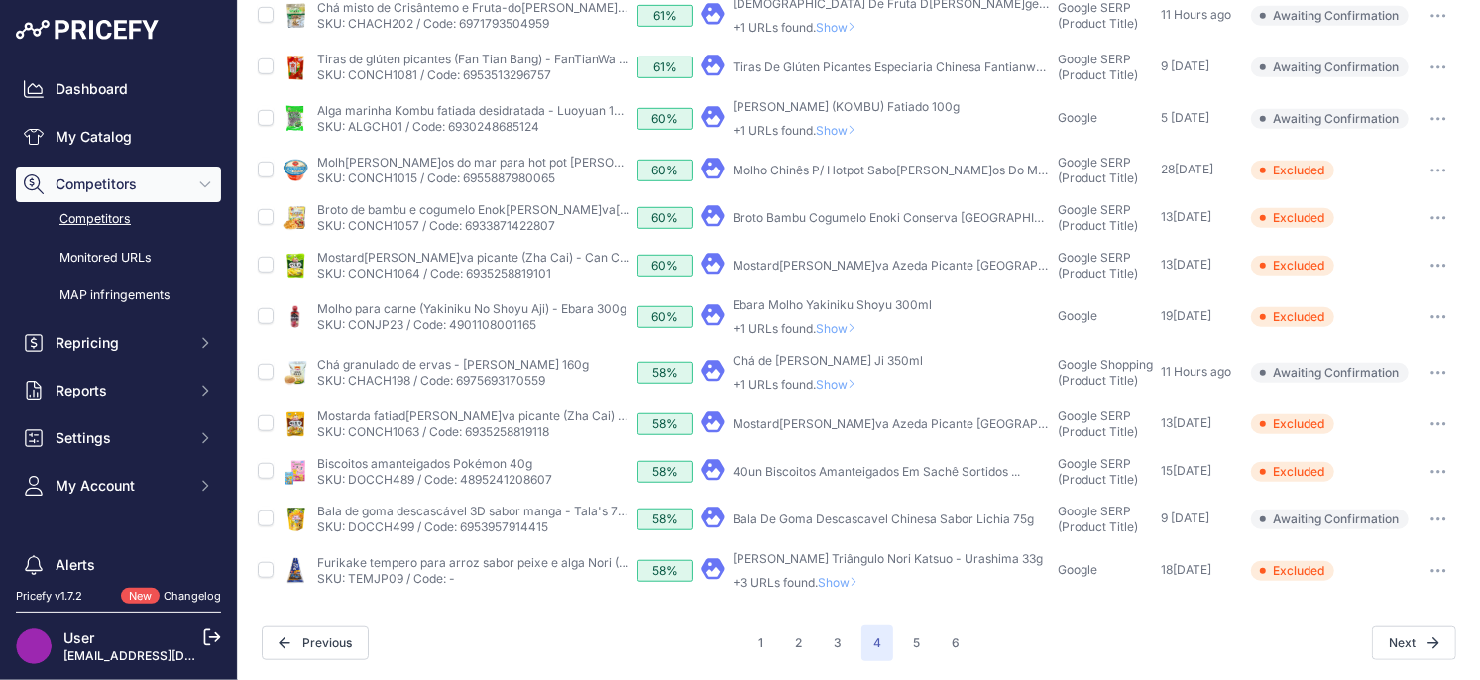
click at [837, 580] on span "Show" at bounding box center [842, 582] width 48 height 15
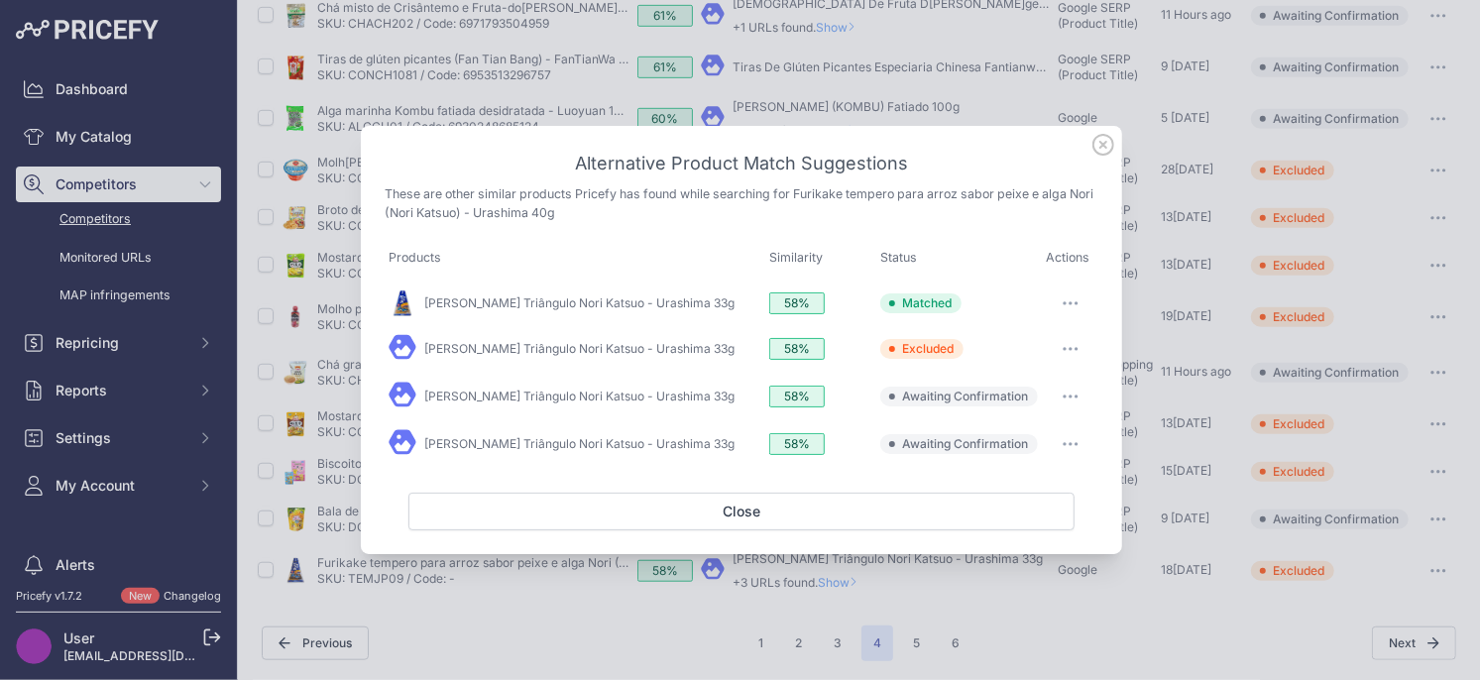
click at [1071, 392] on button "button" at bounding box center [1071, 397] width 40 height 28
click at [1028, 476] on span "Exclude match" at bounding box center [1024, 477] width 83 height 15
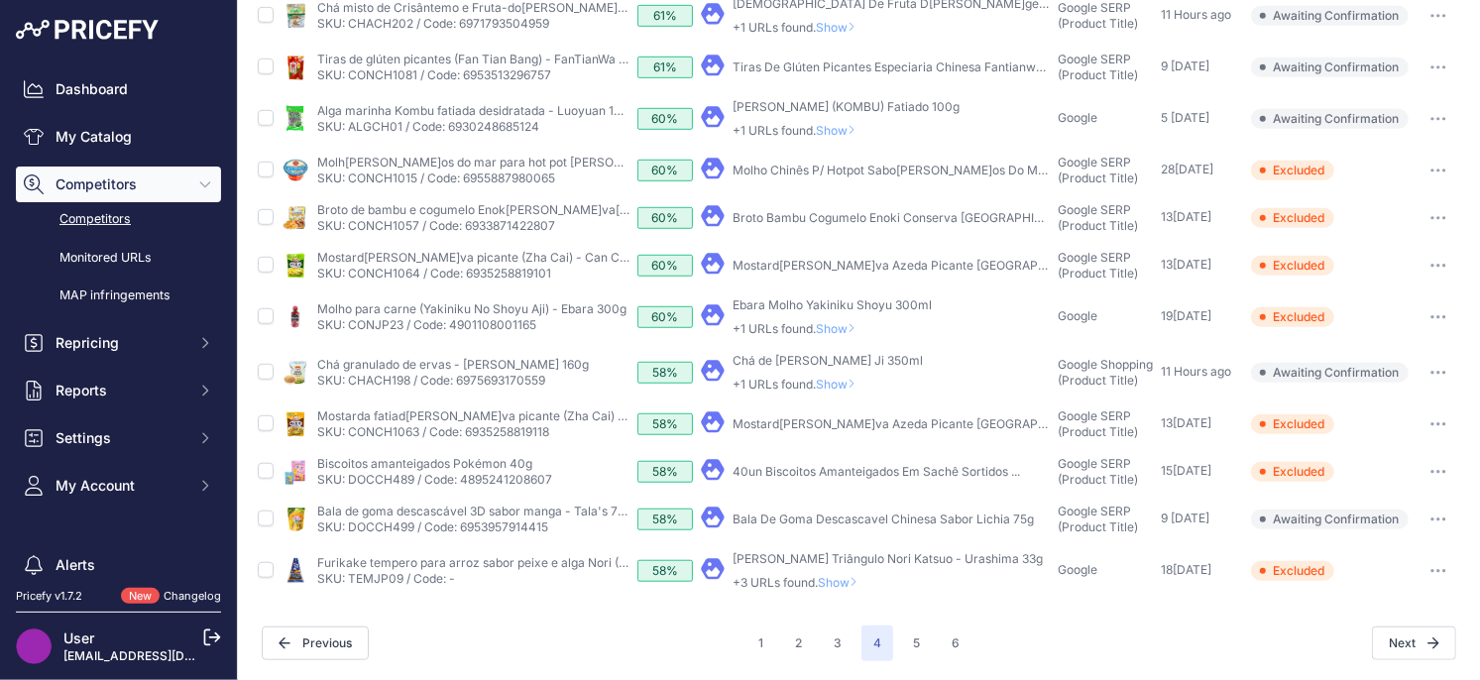
click at [855, 584] on span "Show" at bounding box center [842, 582] width 48 height 15
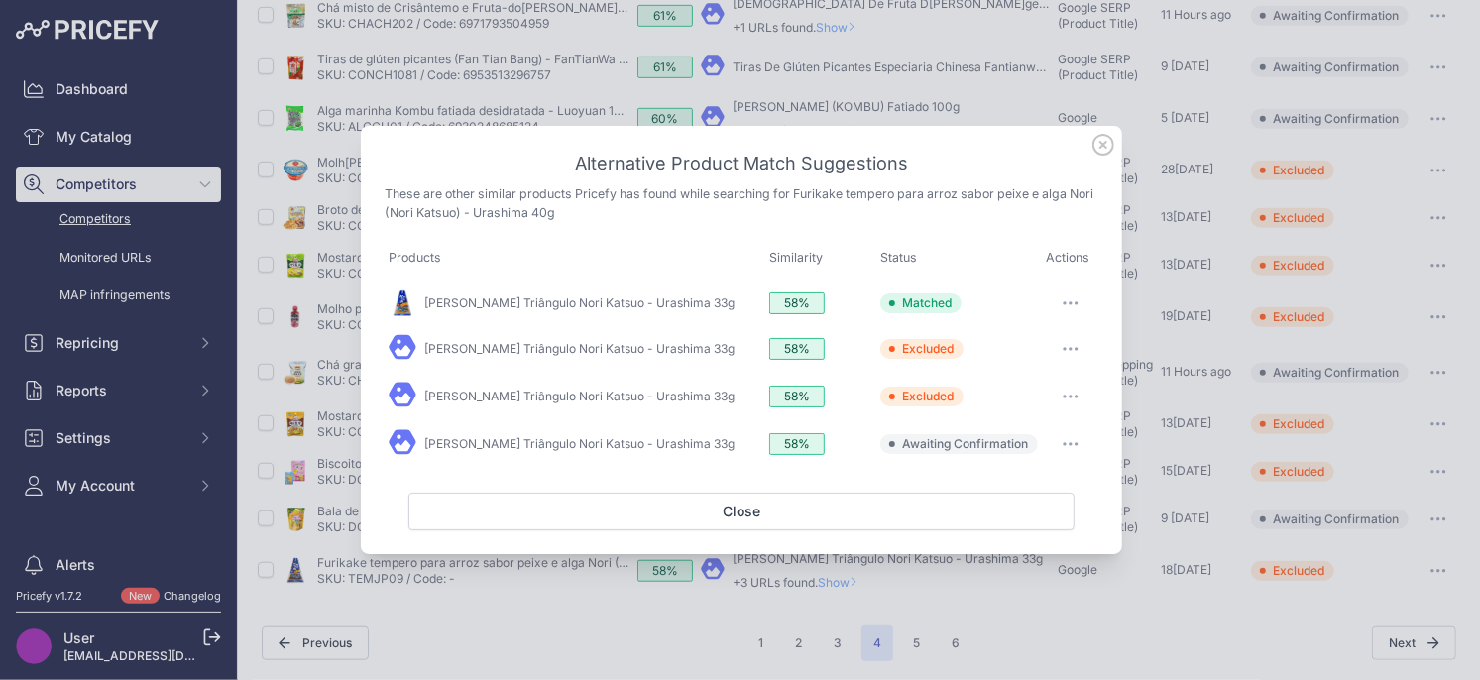
click at [1062, 440] on button "button" at bounding box center [1071, 444] width 40 height 28
click at [999, 538] on button "Exclude match" at bounding box center [1030, 525] width 127 height 32
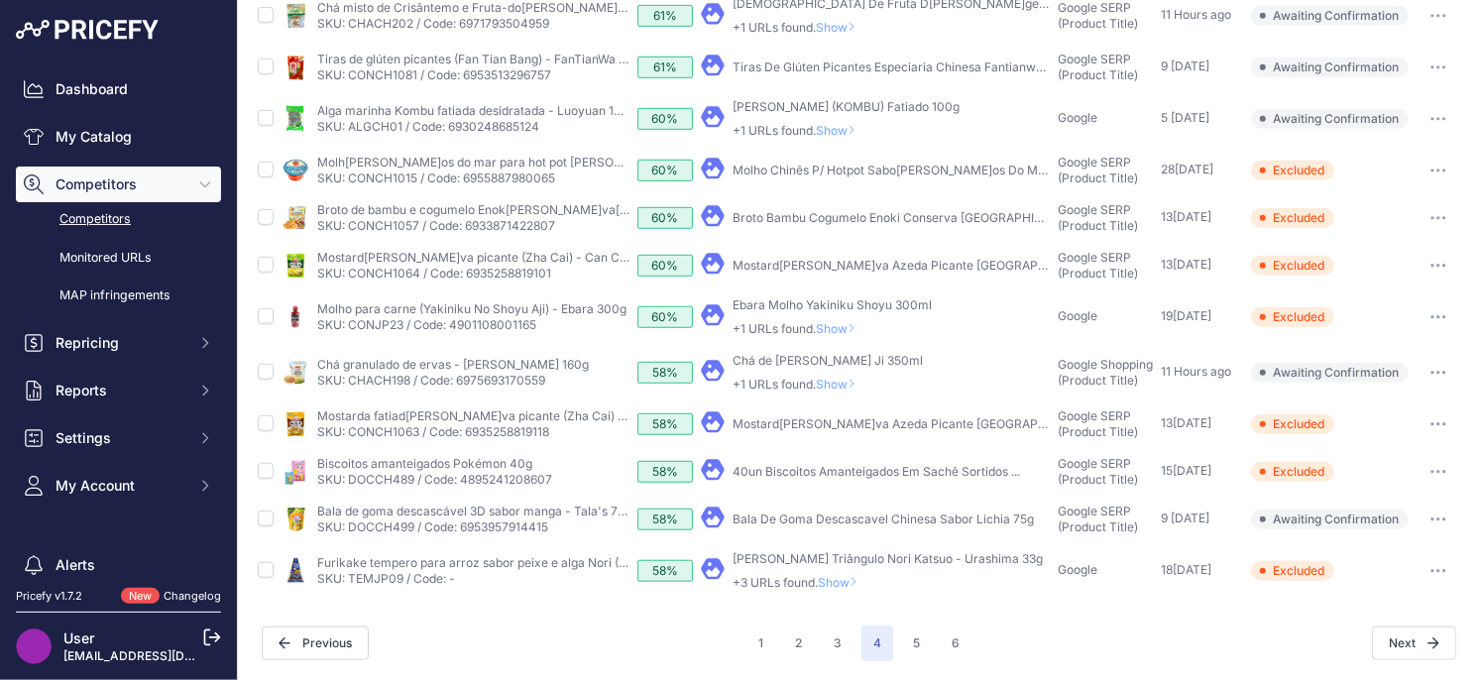
click at [837, 583] on span "Show" at bounding box center [842, 582] width 48 height 15
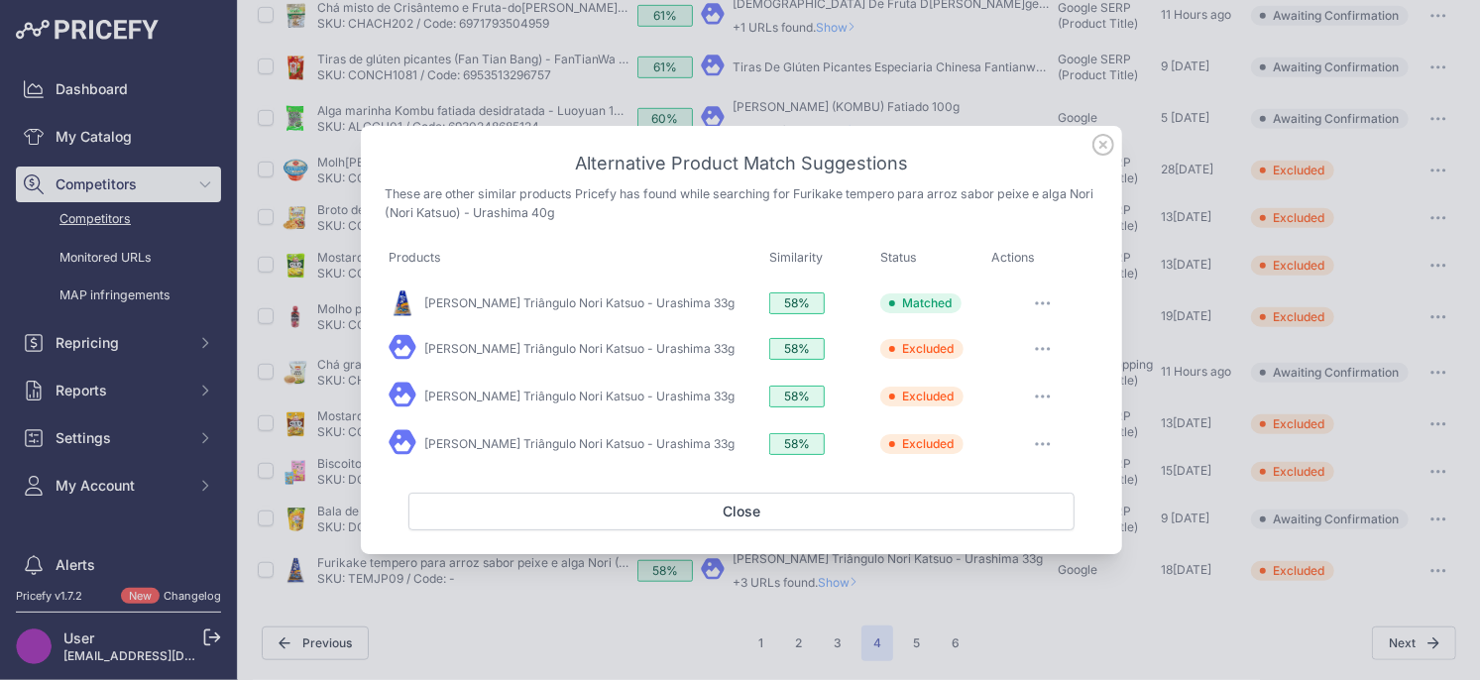
click at [1101, 155] on icon at bounding box center [1103, 145] width 20 height 20
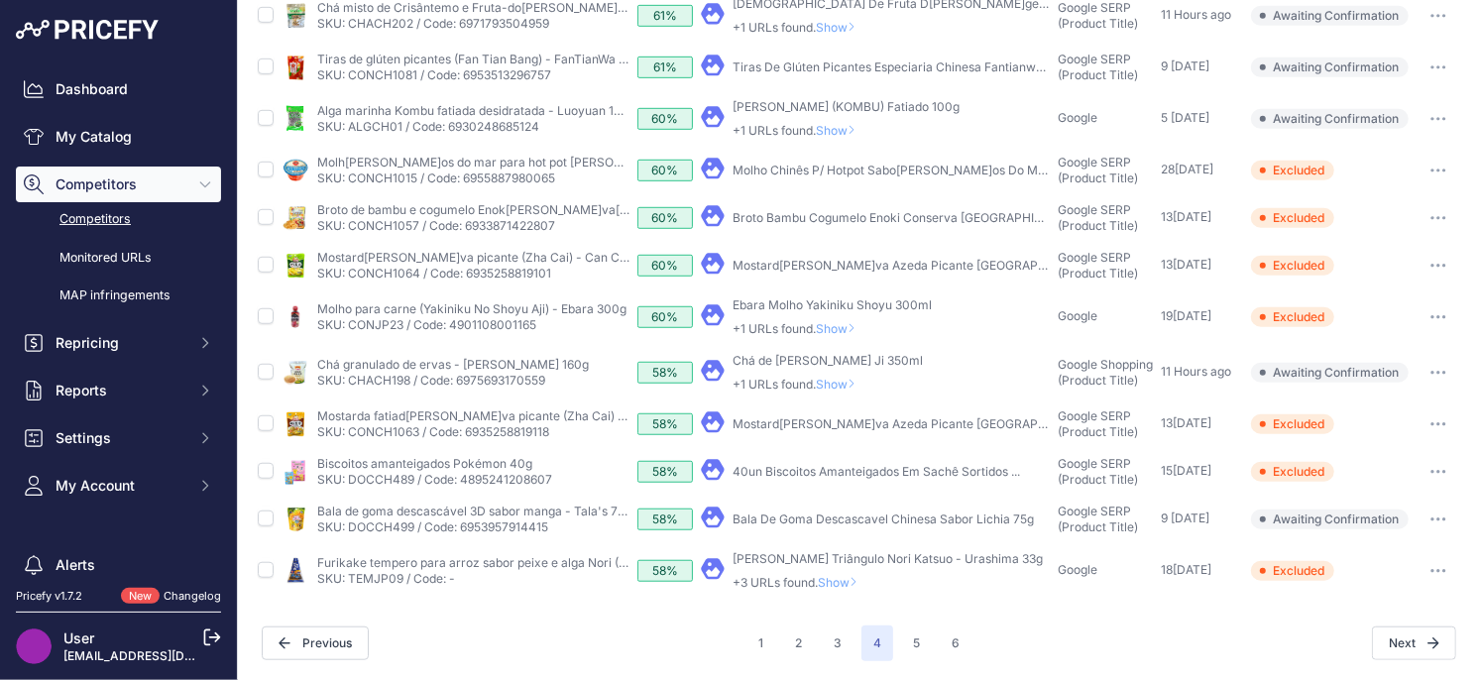
click at [1431, 525] on button "button" at bounding box center [1438, 519] width 40 height 28
click at [1361, 592] on button "Exclude match" at bounding box center [1378, 593] width 163 height 32
click at [849, 381] on span "Show" at bounding box center [840, 384] width 48 height 15
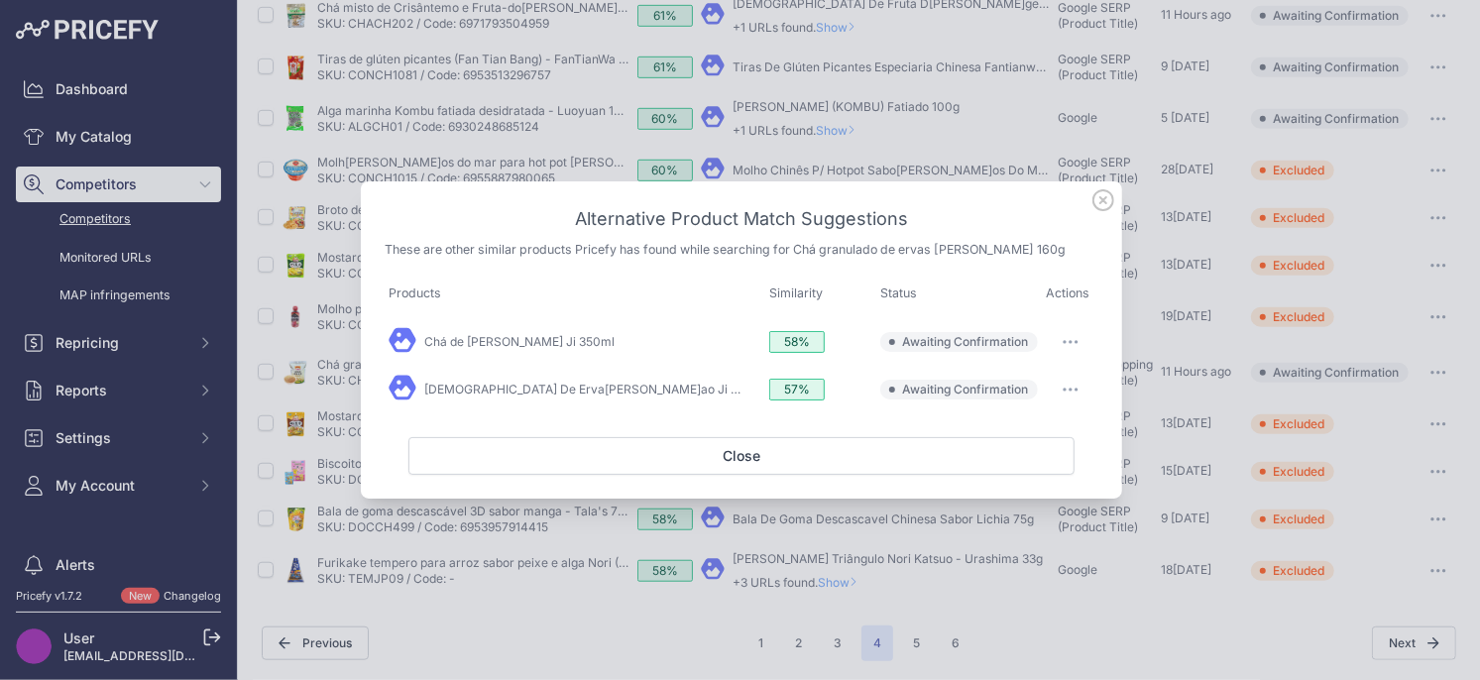
click at [1097, 203] on icon at bounding box center [1103, 200] width 22 height 22
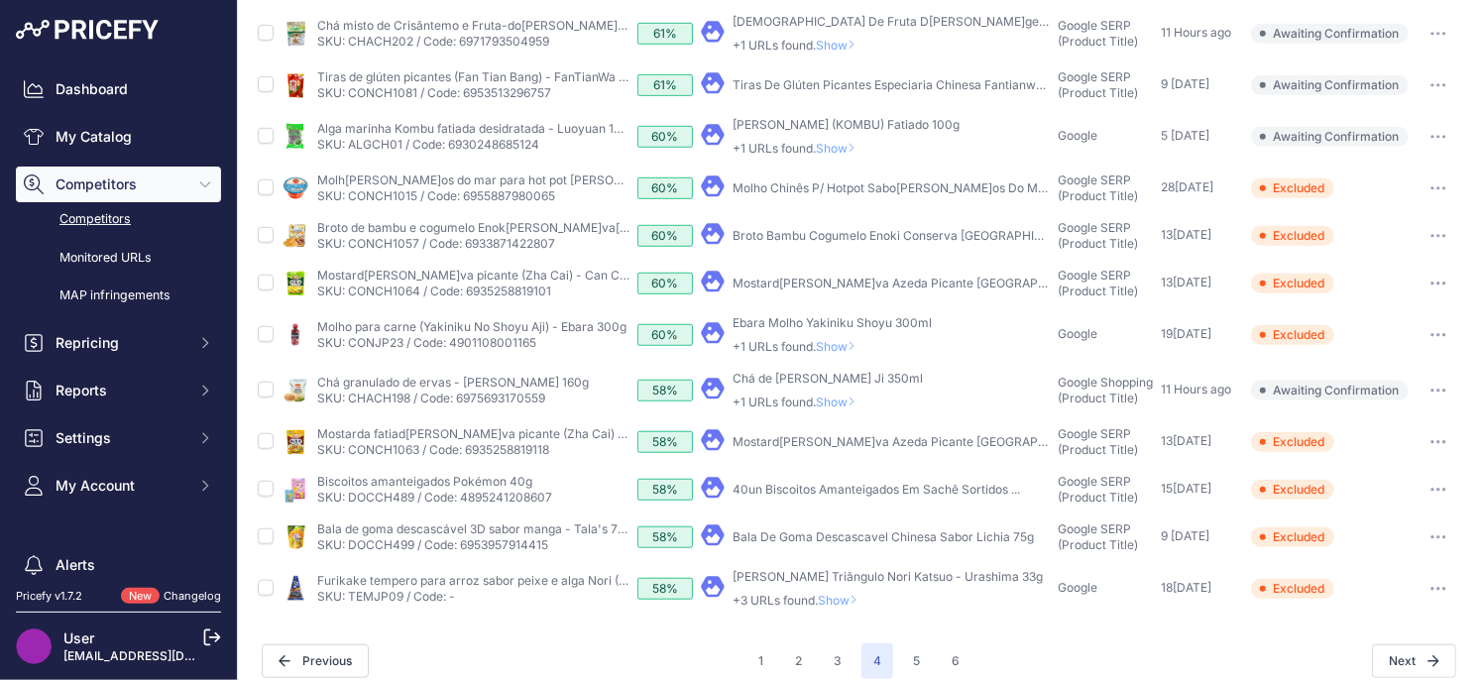
scroll to position [656, 0]
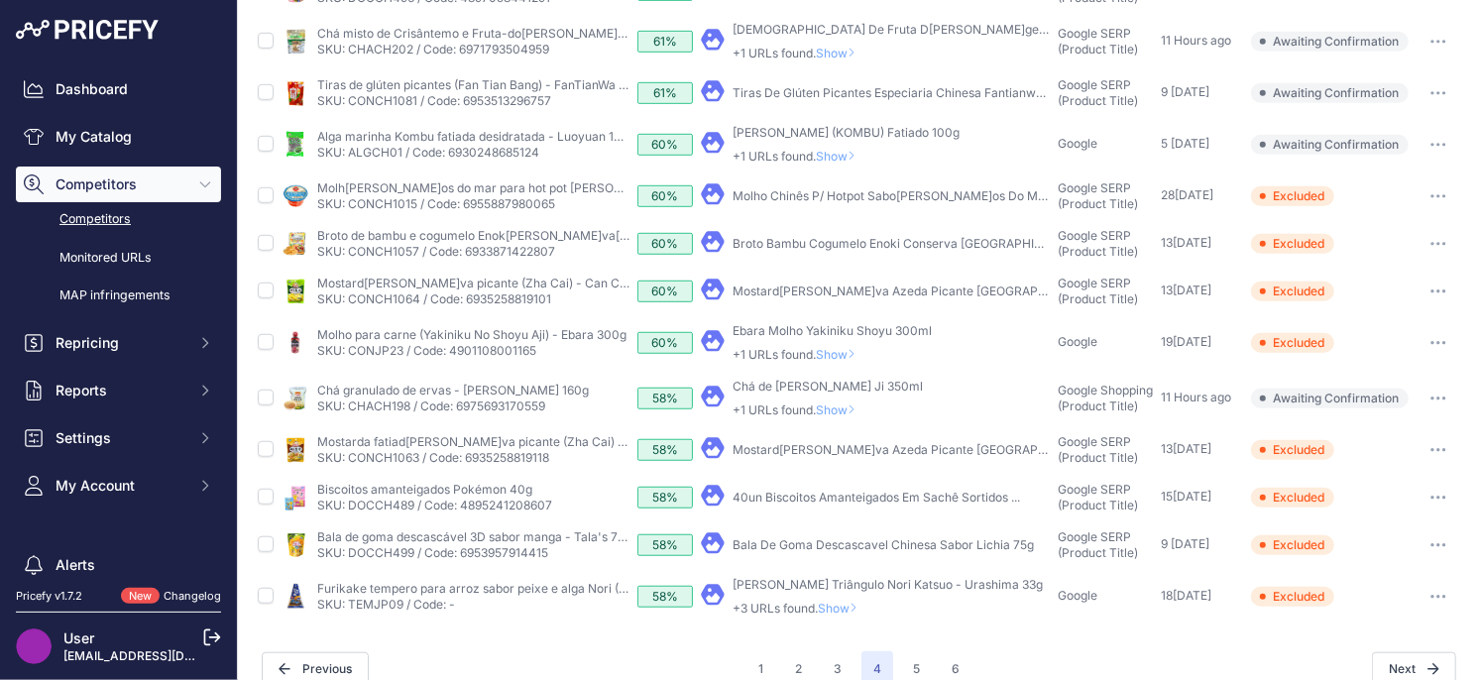
click at [846, 408] on span "Show" at bounding box center [840, 409] width 48 height 15
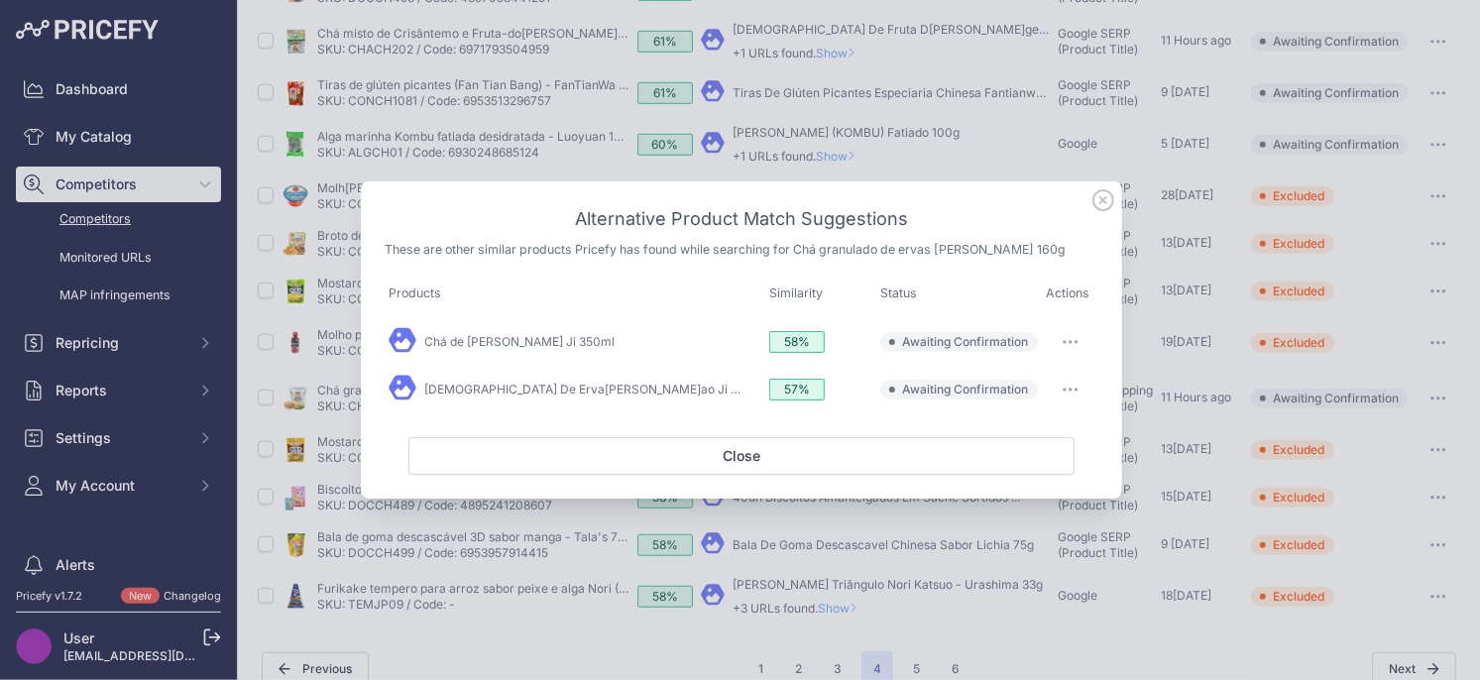
drag, startPoint x: 1063, startPoint y: 343, endPoint x: 1043, endPoint y: 389, distance: 50.1
click at [1063, 343] on icon "button" at bounding box center [1064, 342] width 2 height 2
click at [1012, 424] on span "Exclude match" at bounding box center [1024, 422] width 83 height 15
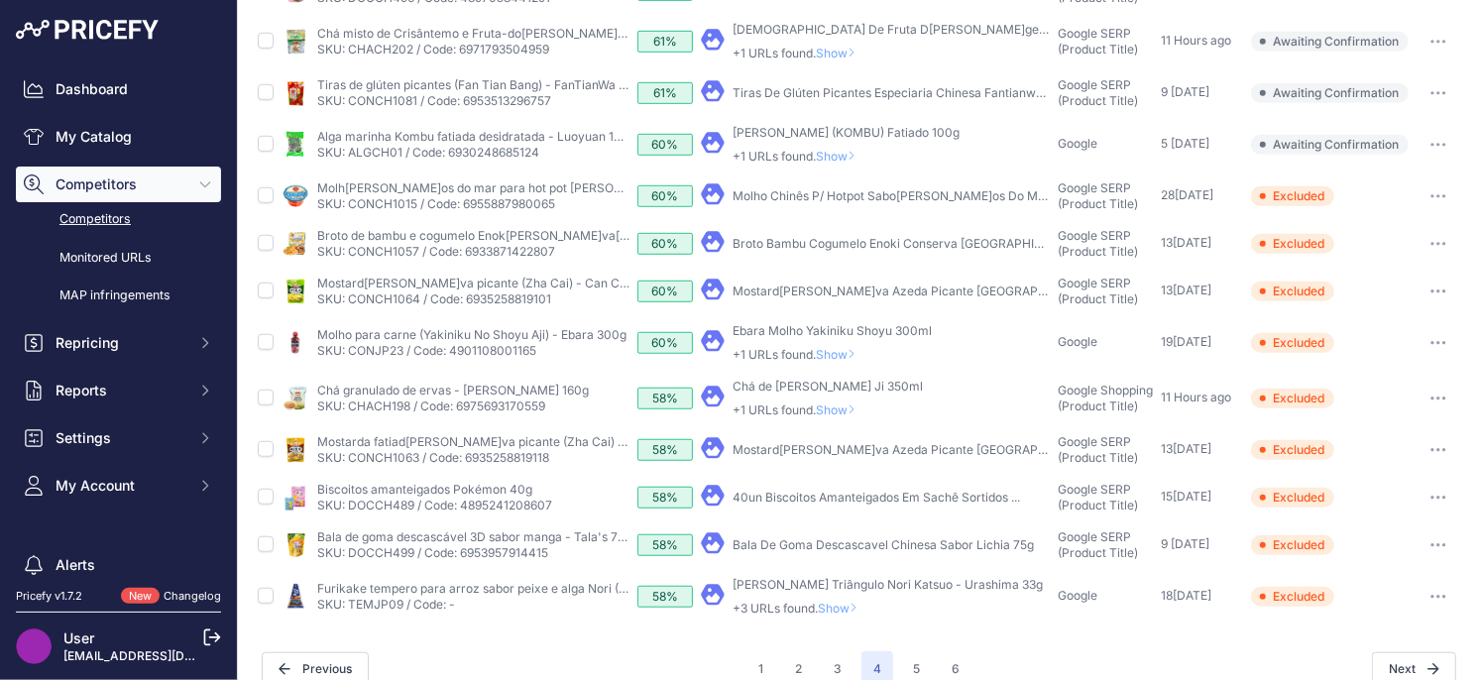
click at [830, 409] on span "Show" at bounding box center [840, 409] width 48 height 15
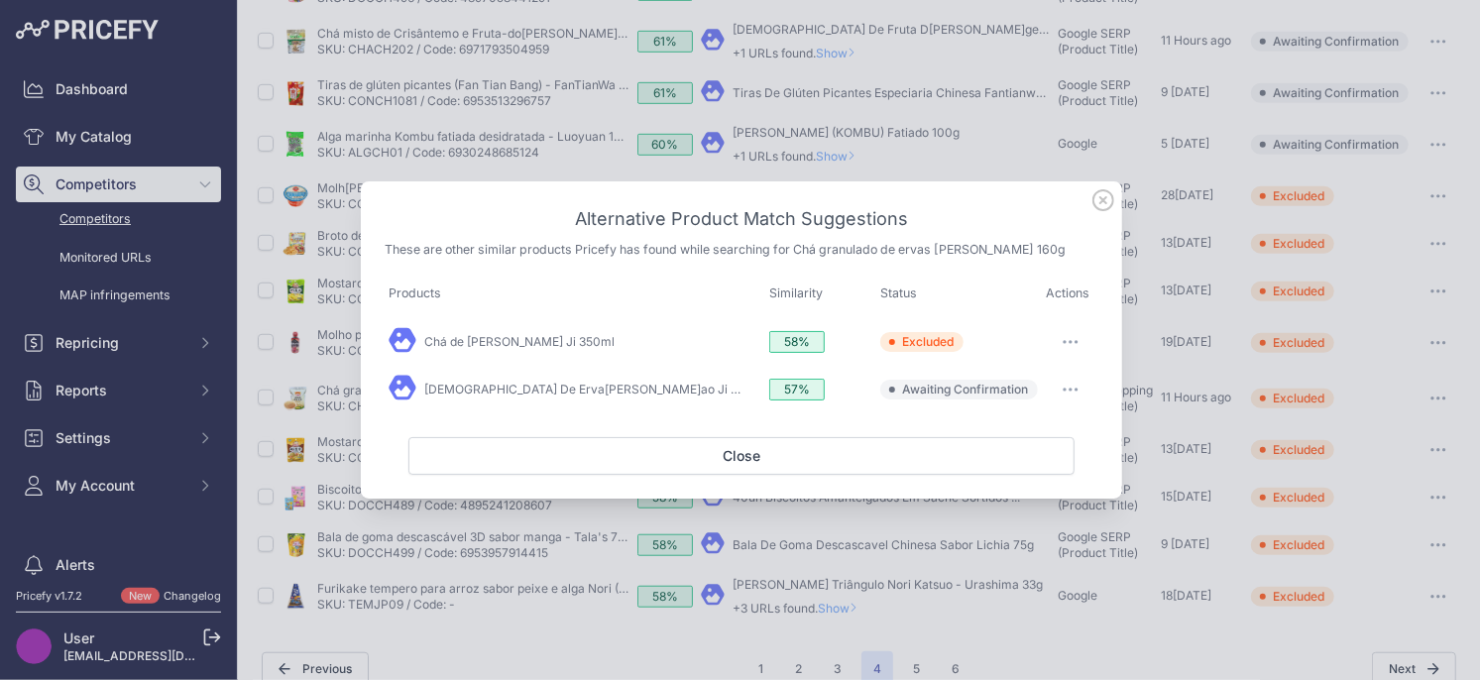
click at [1072, 392] on button "button" at bounding box center [1071, 390] width 40 height 28
click at [1000, 478] on span "Exclude match" at bounding box center [1024, 470] width 83 height 15
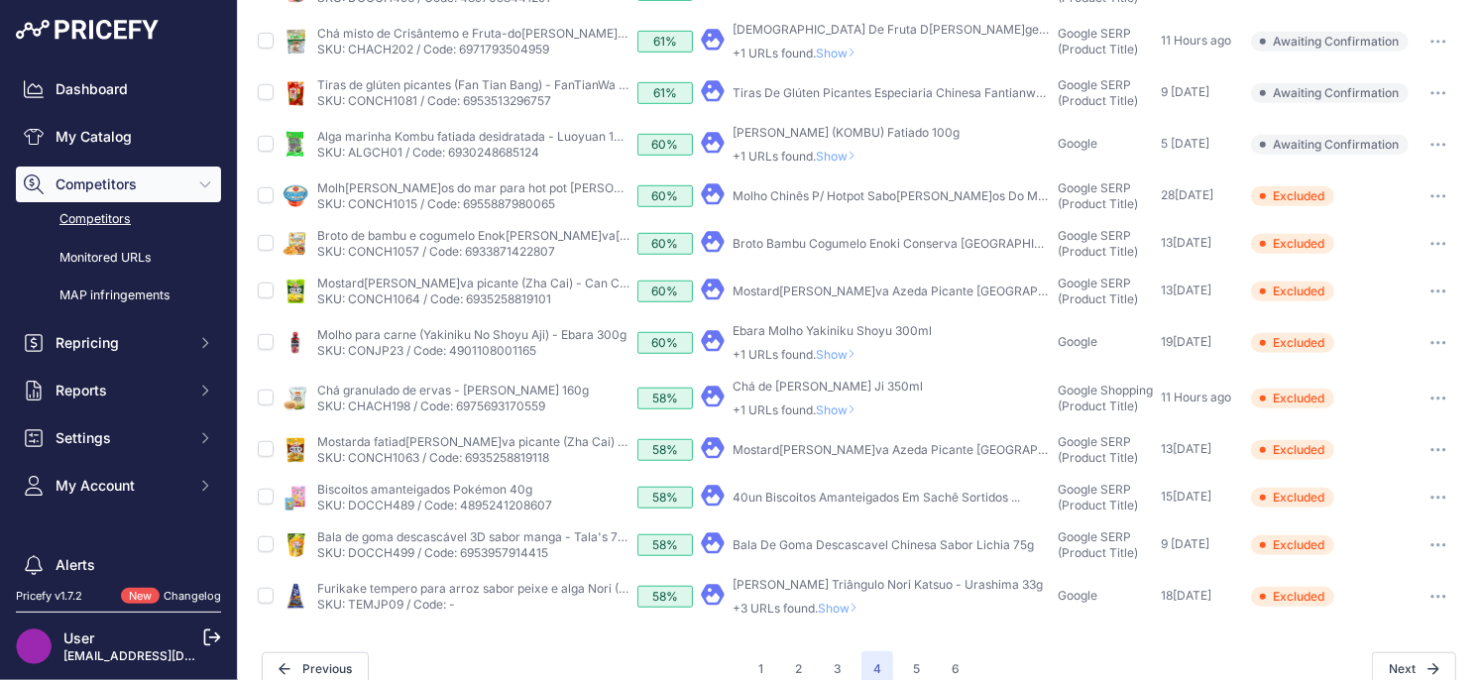
click at [846, 356] on span "Show" at bounding box center [840, 354] width 48 height 15
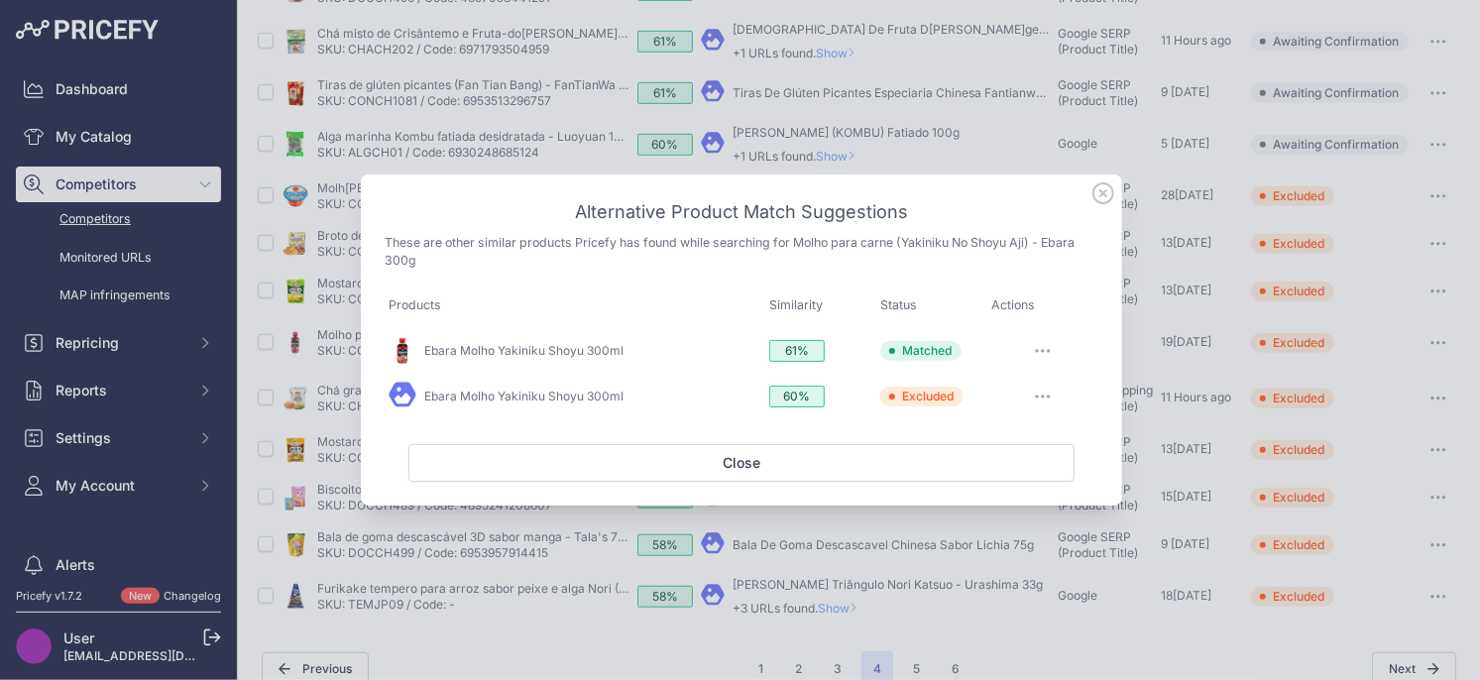
click at [1102, 196] on icon at bounding box center [1103, 193] width 22 height 22
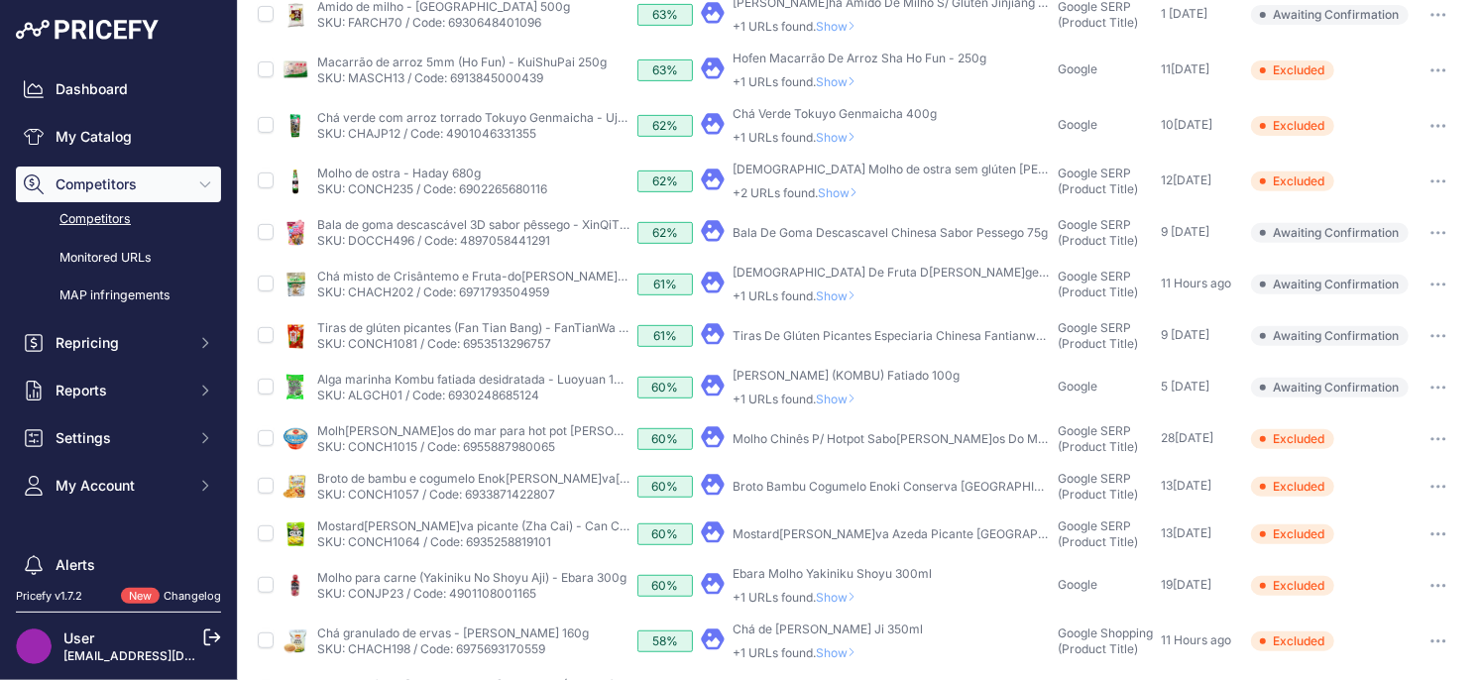
scroll to position [402, 0]
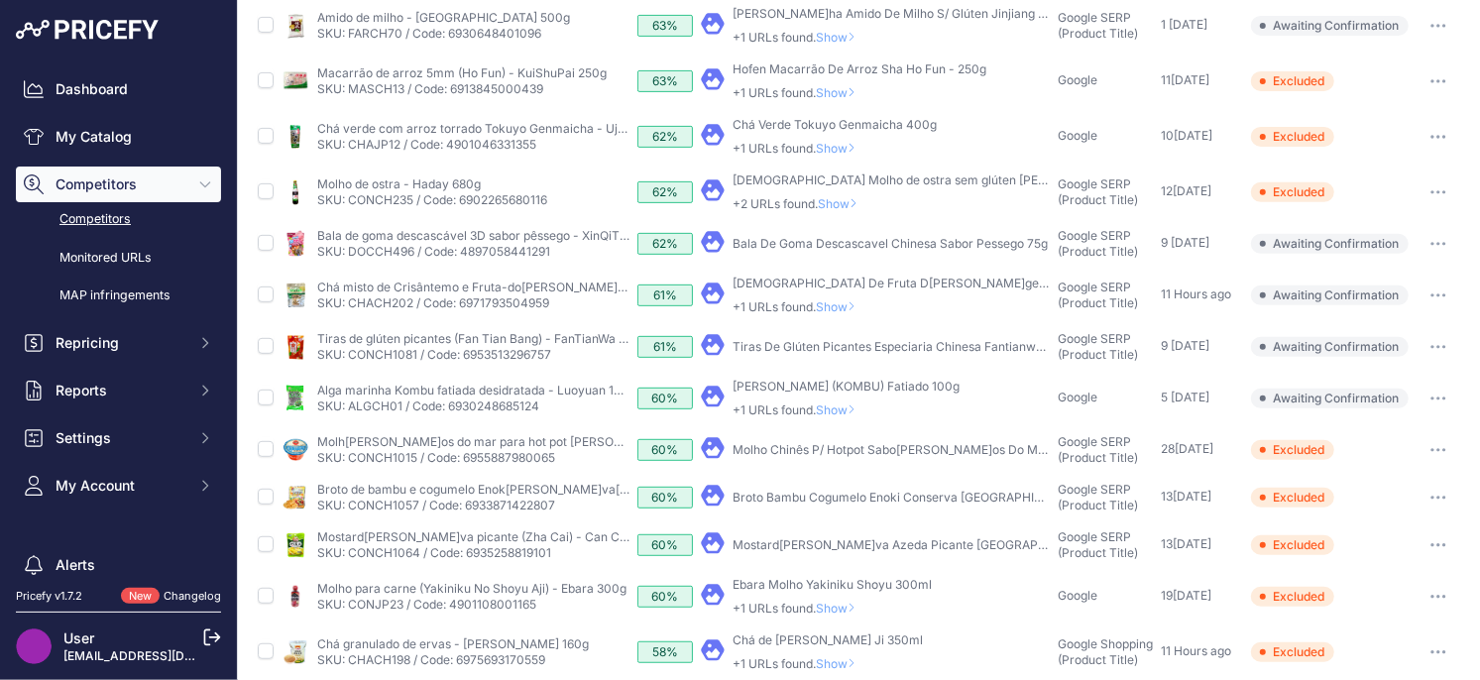
click at [842, 406] on span "Show" at bounding box center [840, 409] width 48 height 15
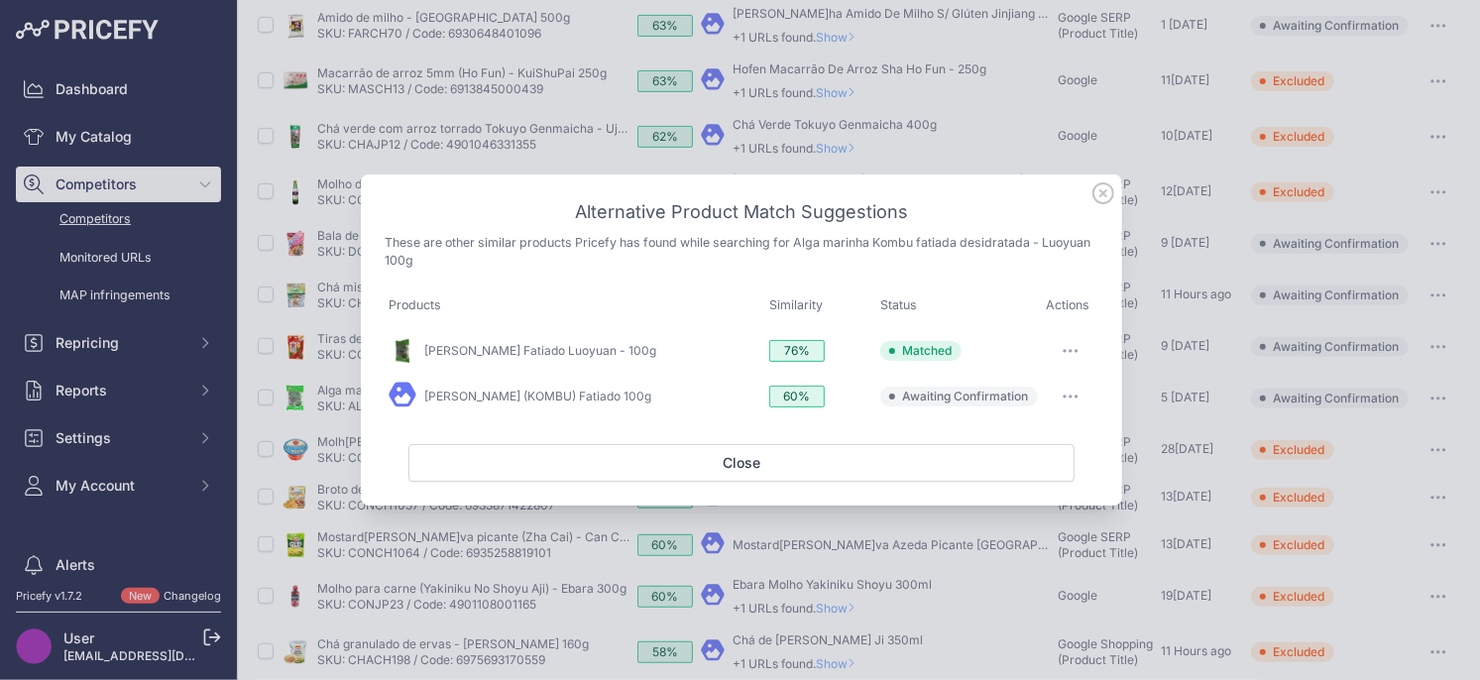
click at [1071, 392] on button "button" at bounding box center [1071, 397] width 40 height 28
click at [1027, 474] on span "Exclude match" at bounding box center [1024, 477] width 83 height 15
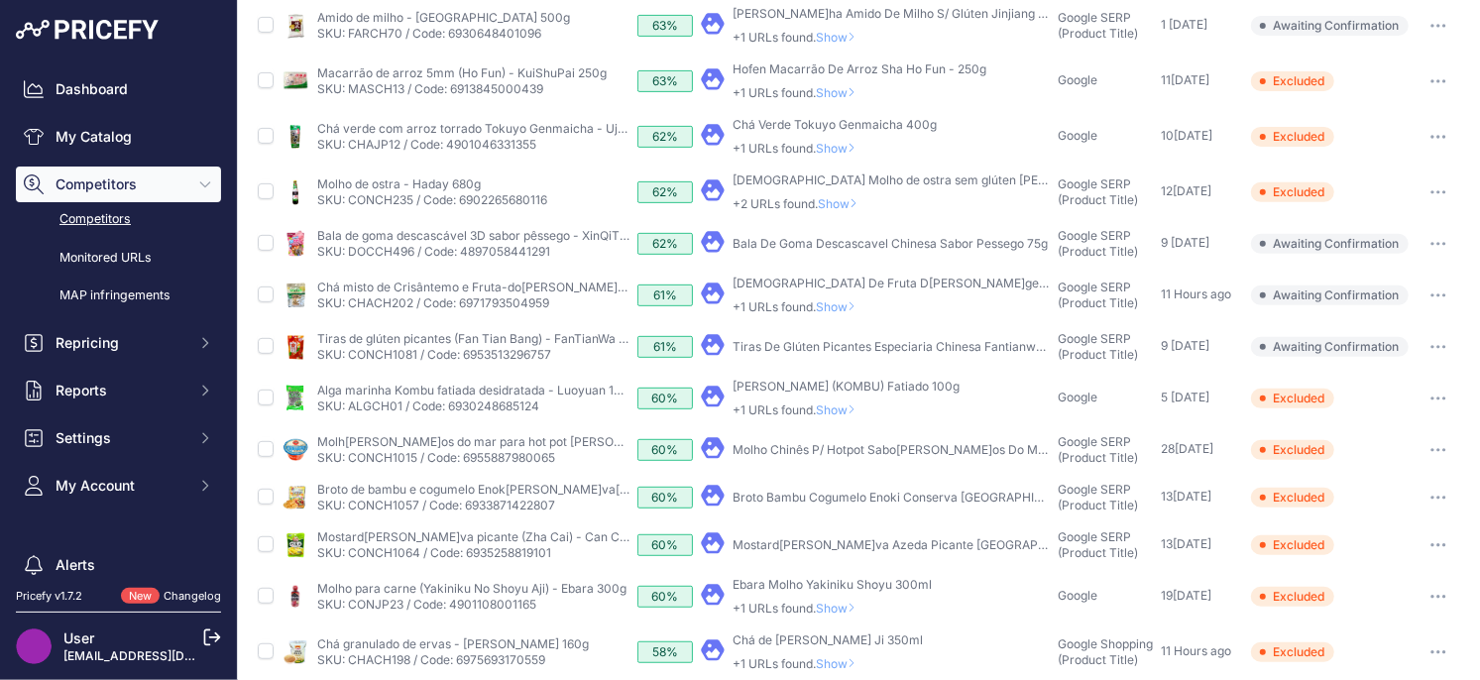
click at [849, 409] on span "Show" at bounding box center [840, 409] width 48 height 15
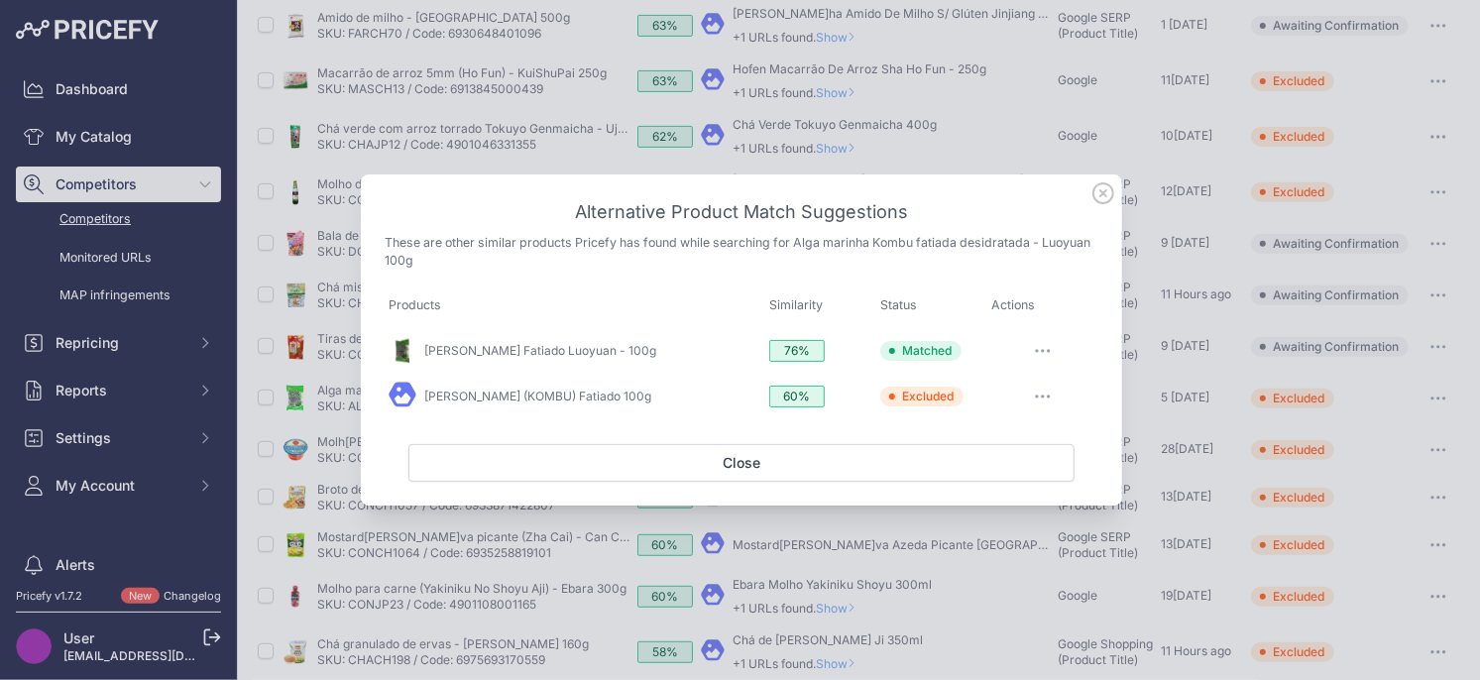
drag, startPoint x: 1098, startPoint y: 194, endPoint x: 1088, endPoint y: 205, distance: 14.7
click at [1101, 193] on icon at bounding box center [1103, 193] width 22 height 22
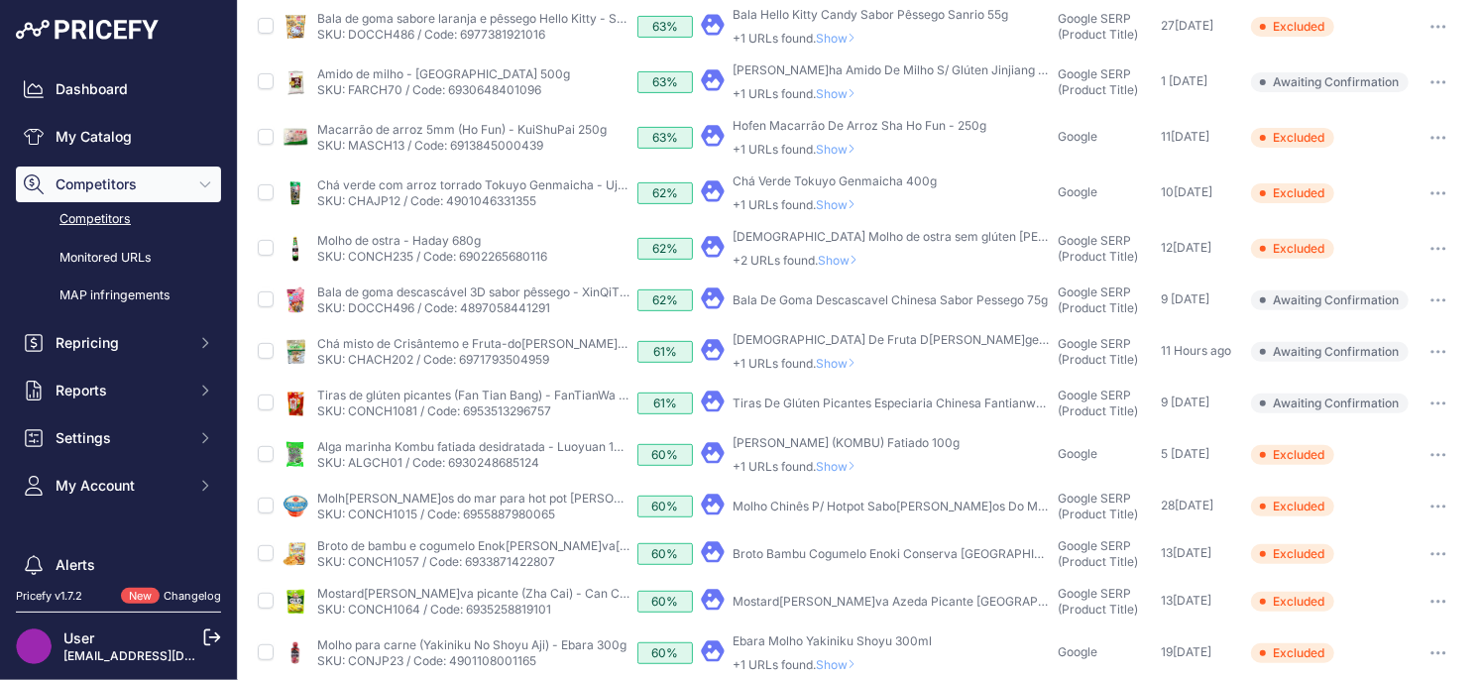
scroll to position [342, 0]
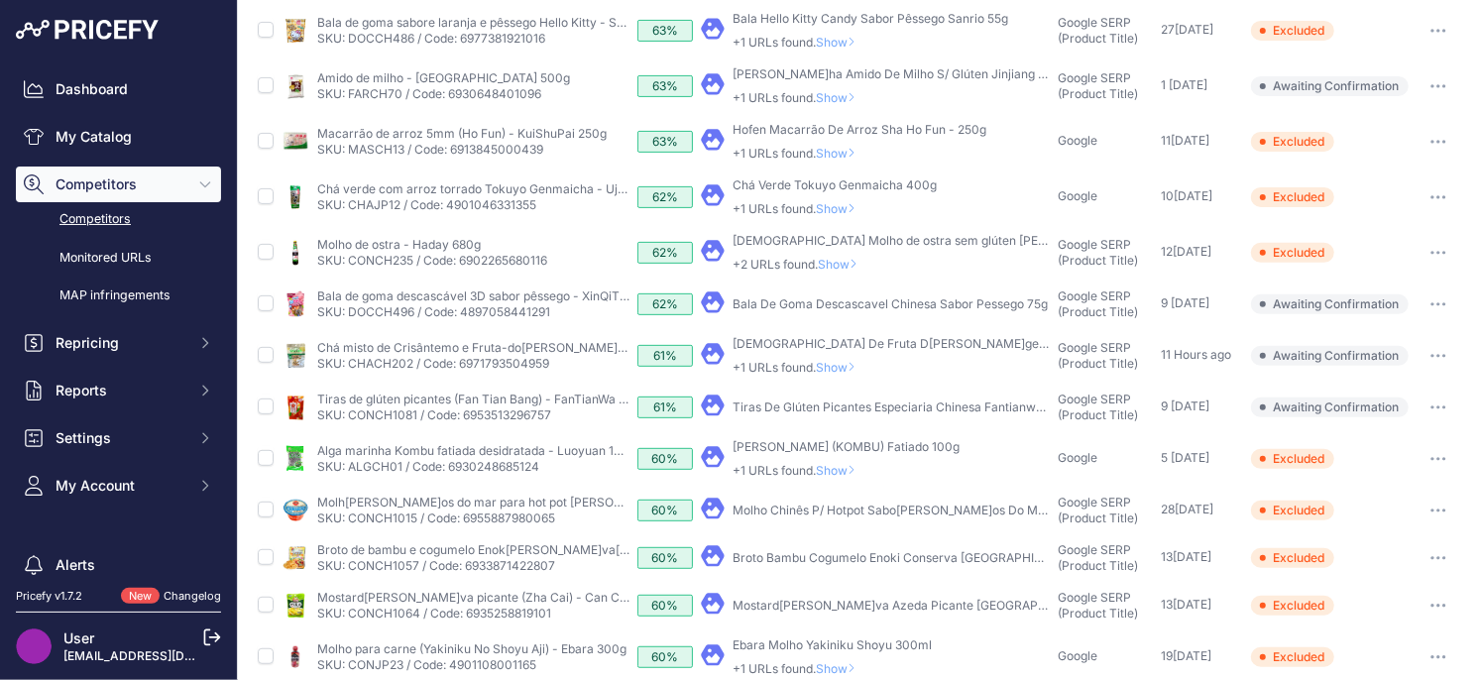
drag, startPoint x: 1440, startPoint y: 416, endPoint x: 1420, endPoint y: 468, distance: 55.2
click at [1440, 416] on button "button" at bounding box center [1438, 407] width 40 height 28
click at [1396, 488] on button "Exclude match" at bounding box center [1378, 481] width 163 height 32
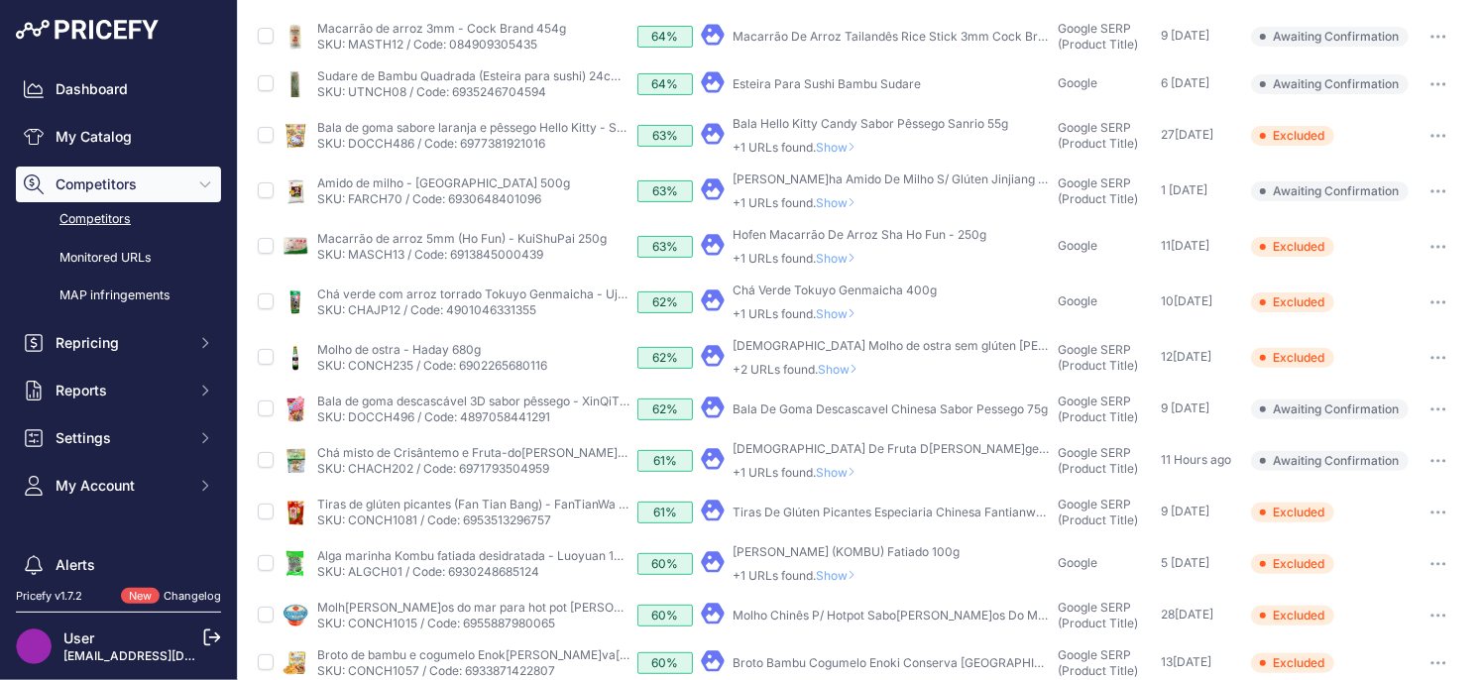
scroll to position [202, 0]
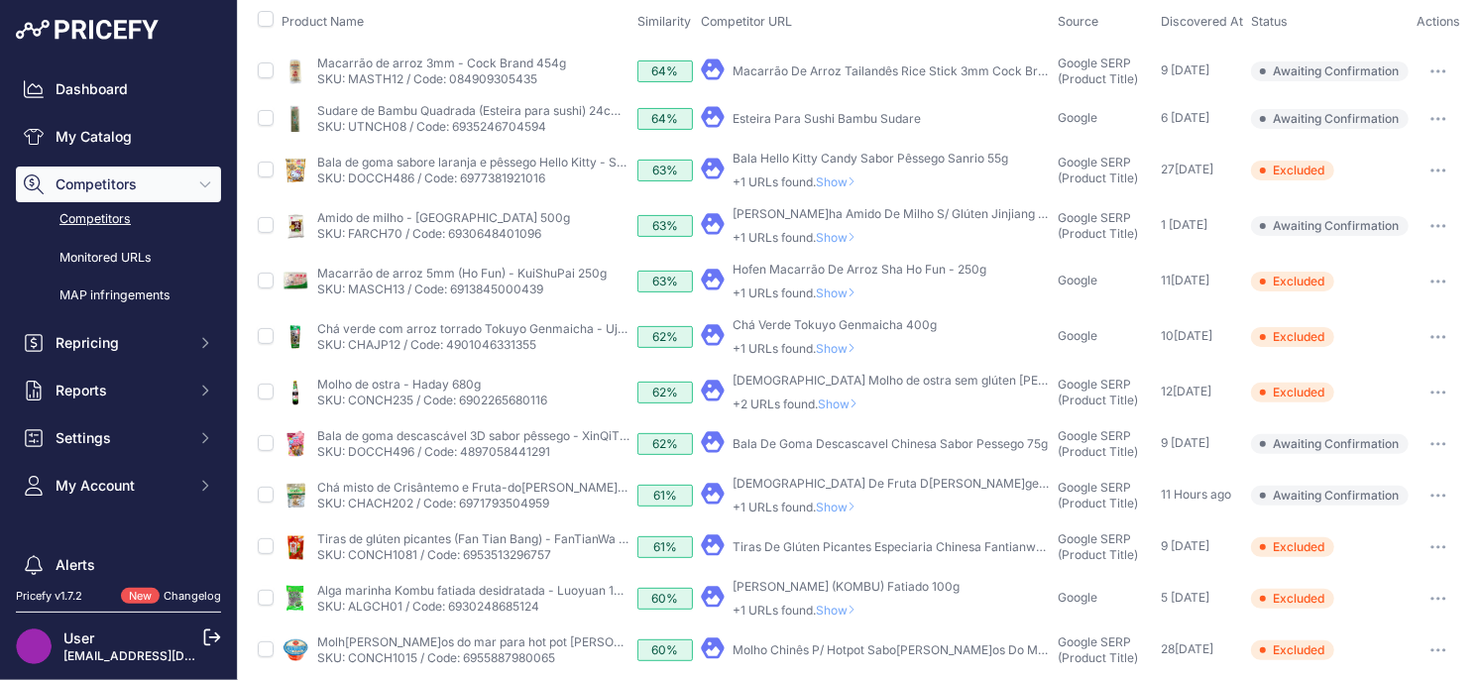
click at [845, 503] on span "Show" at bounding box center [840, 507] width 48 height 15
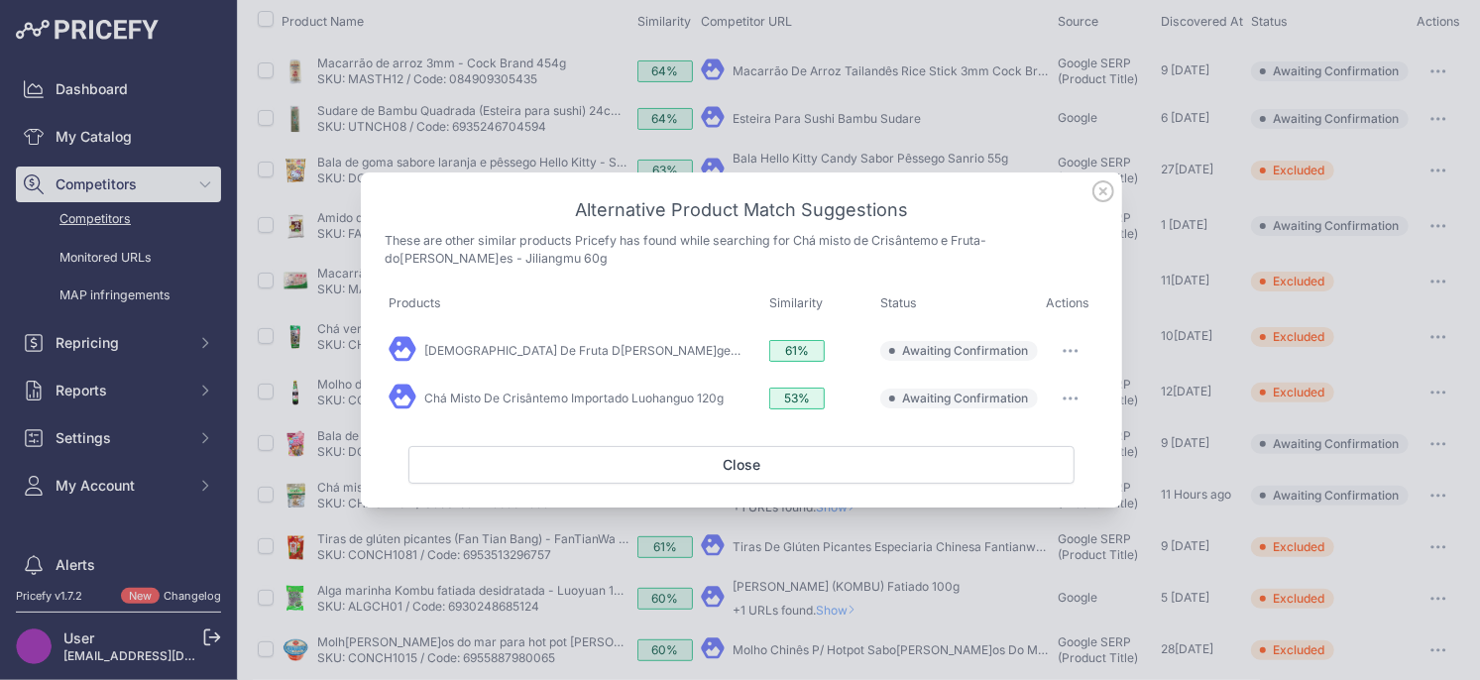
click at [1108, 190] on icon at bounding box center [1103, 191] width 22 height 22
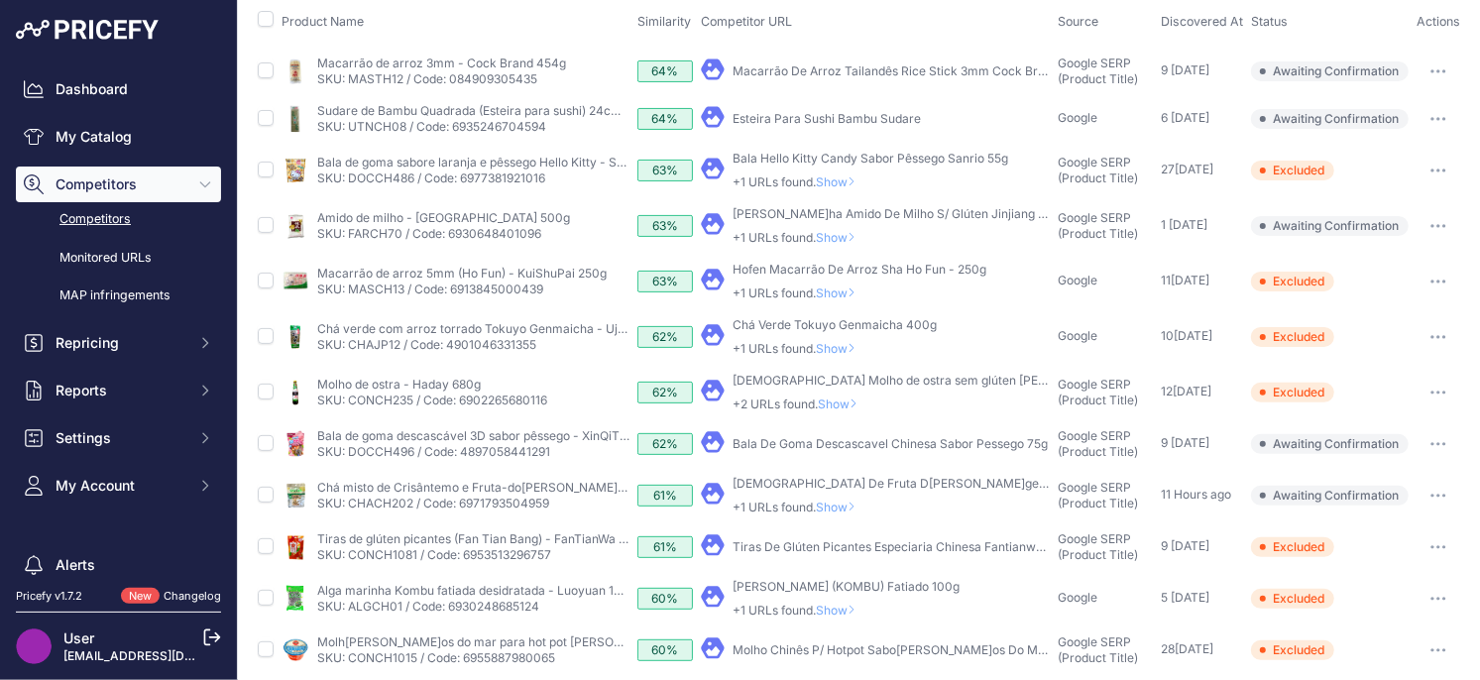
click at [832, 500] on span "Show" at bounding box center [840, 507] width 48 height 15
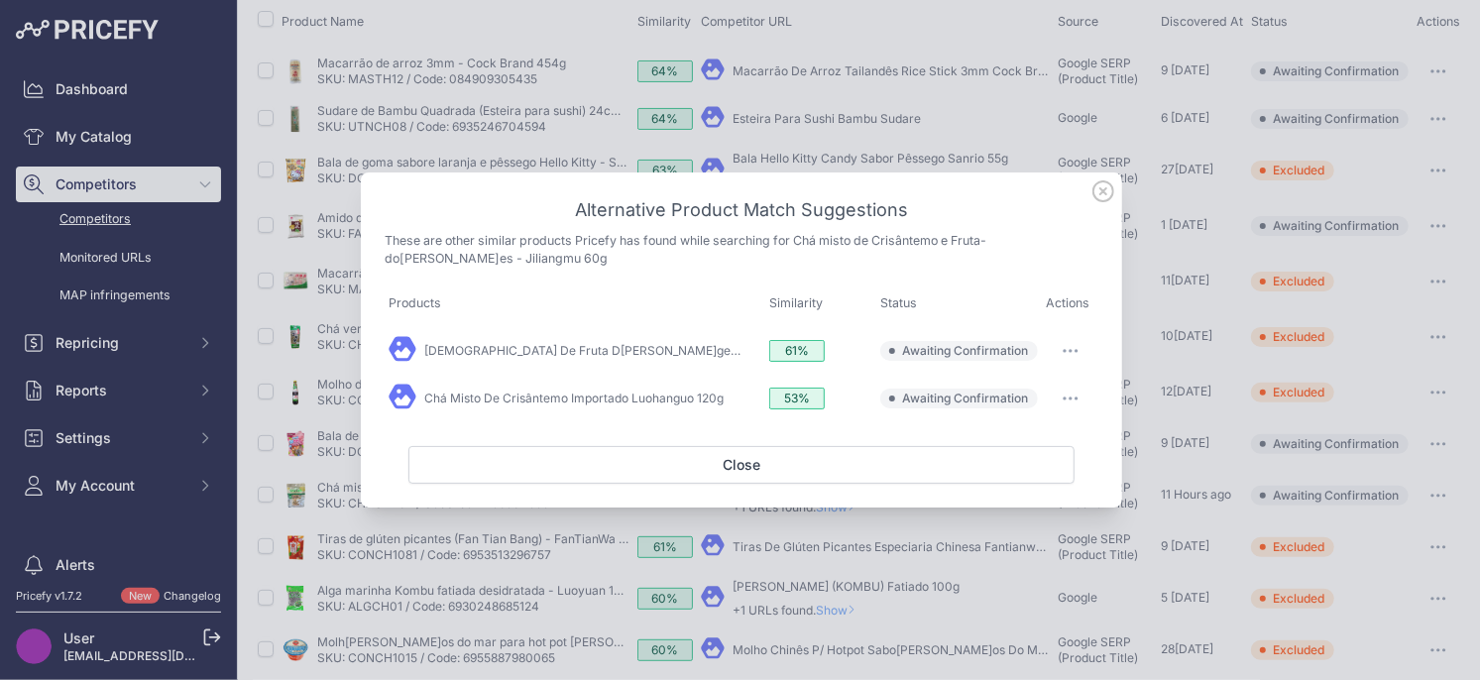
click at [1062, 358] on button "button" at bounding box center [1071, 351] width 40 height 28
click at [1007, 430] on span "Exclude match" at bounding box center [1024, 431] width 83 height 15
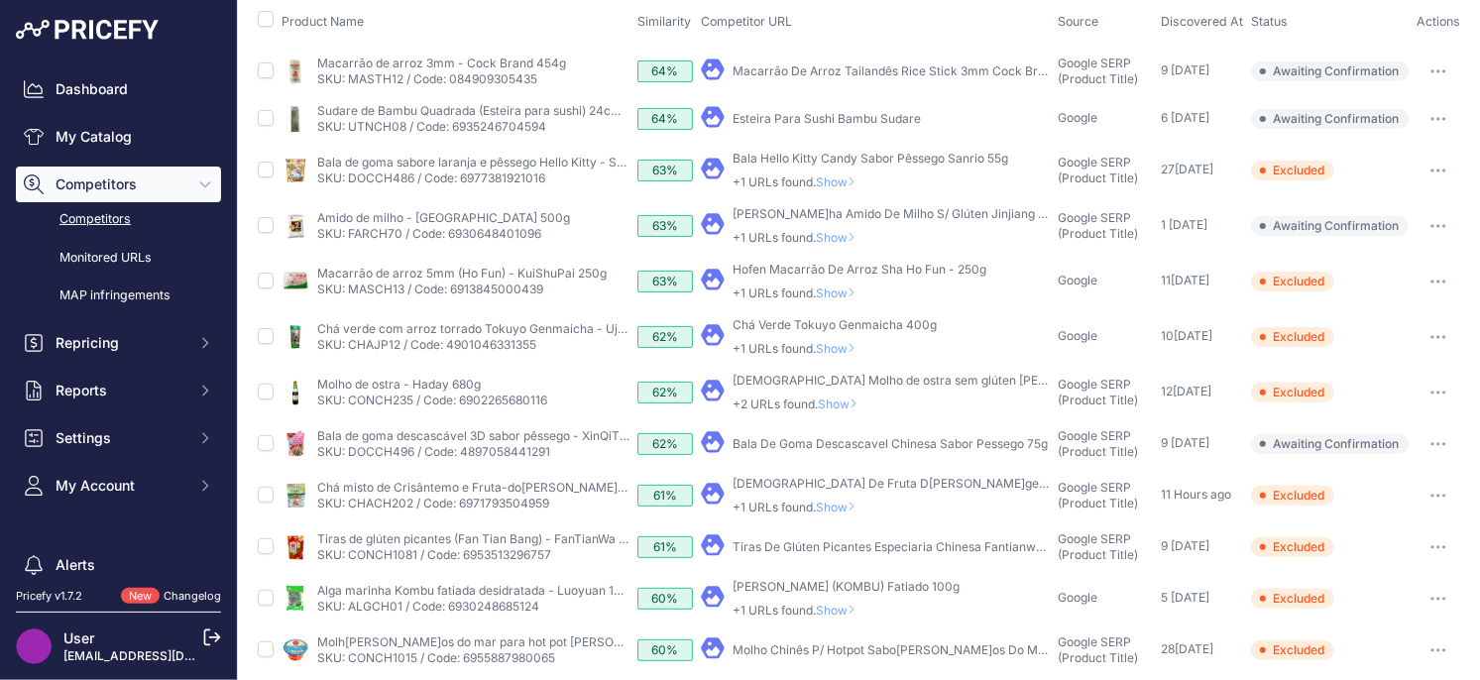
drag, startPoint x: 830, startPoint y: 502, endPoint x: 897, endPoint y: 471, distance: 74.1
click at [830, 502] on span "Show" at bounding box center [840, 507] width 48 height 15
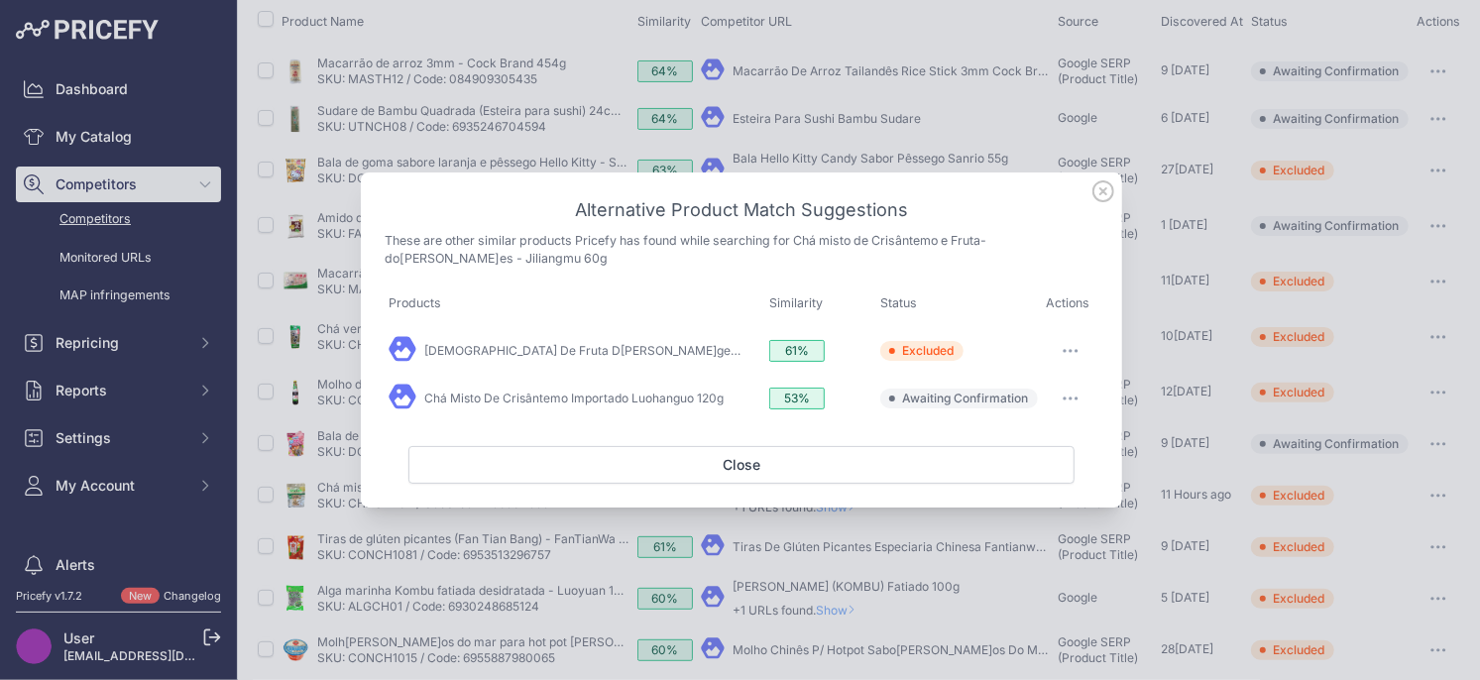
drag, startPoint x: 1063, startPoint y: 396, endPoint x: 1055, endPoint y: 412, distance: 18.2
click at [1063, 396] on icon "button" at bounding box center [1070, 398] width 16 height 4
click at [1001, 480] on span "Exclude match" at bounding box center [1024, 479] width 83 height 15
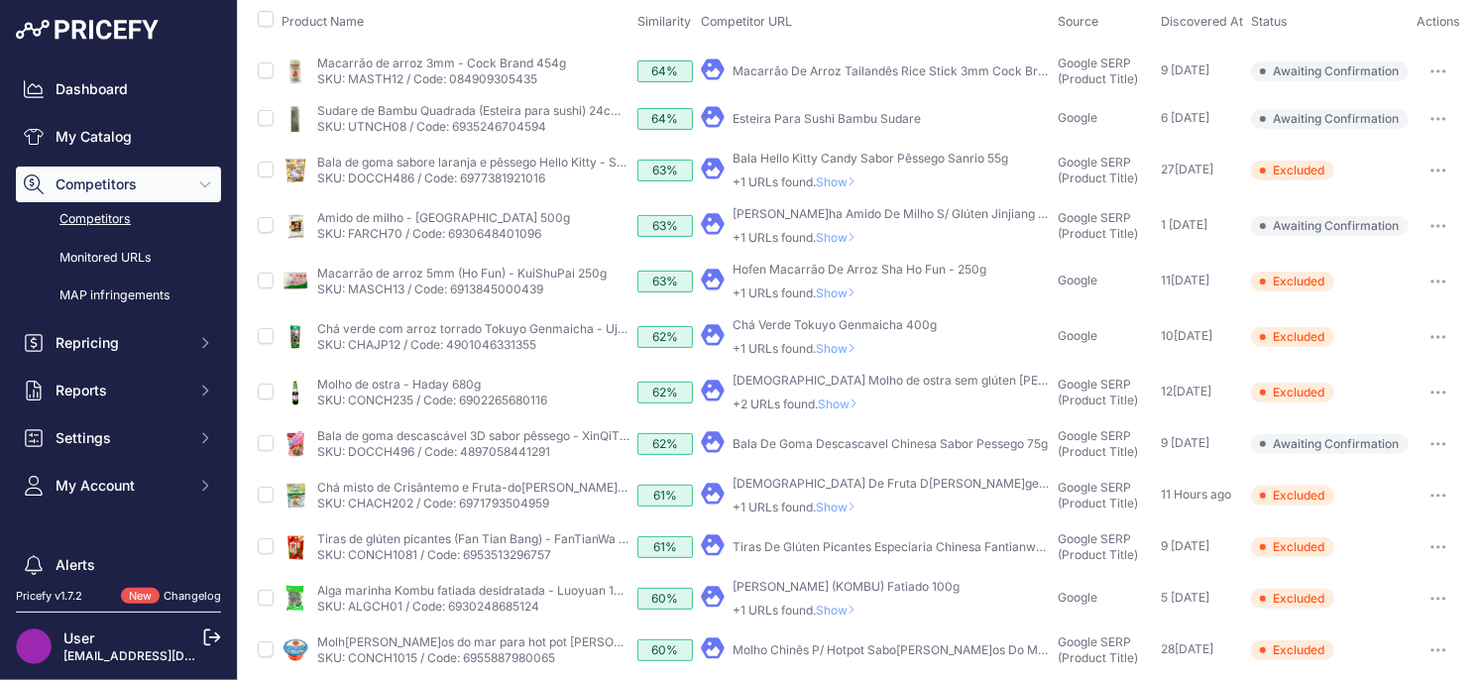
click at [1447, 442] on button "button" at bounding box center [1438, 444] width 40 height 28
click at [1364, 514] on button "Exclude match" at bounding box center [1378, 518] width 163 height 32
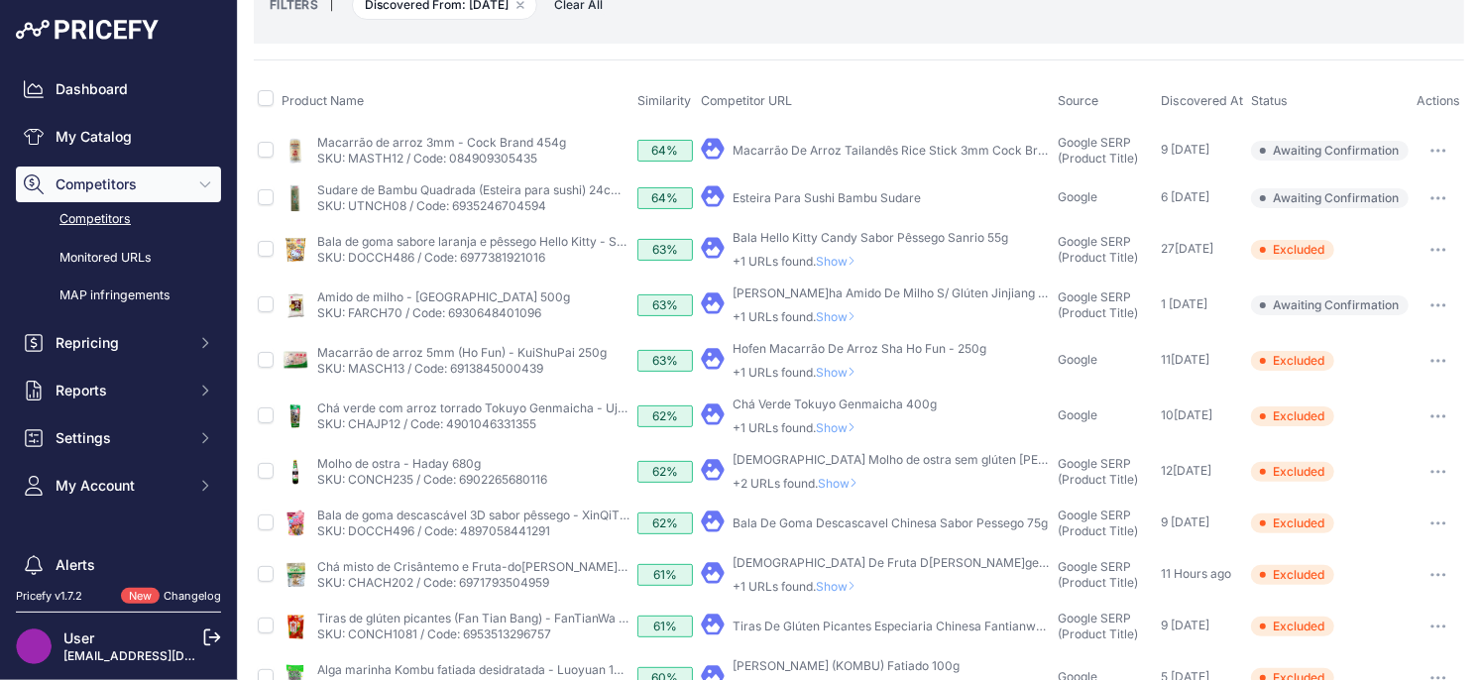
scroll to position [108, 0]
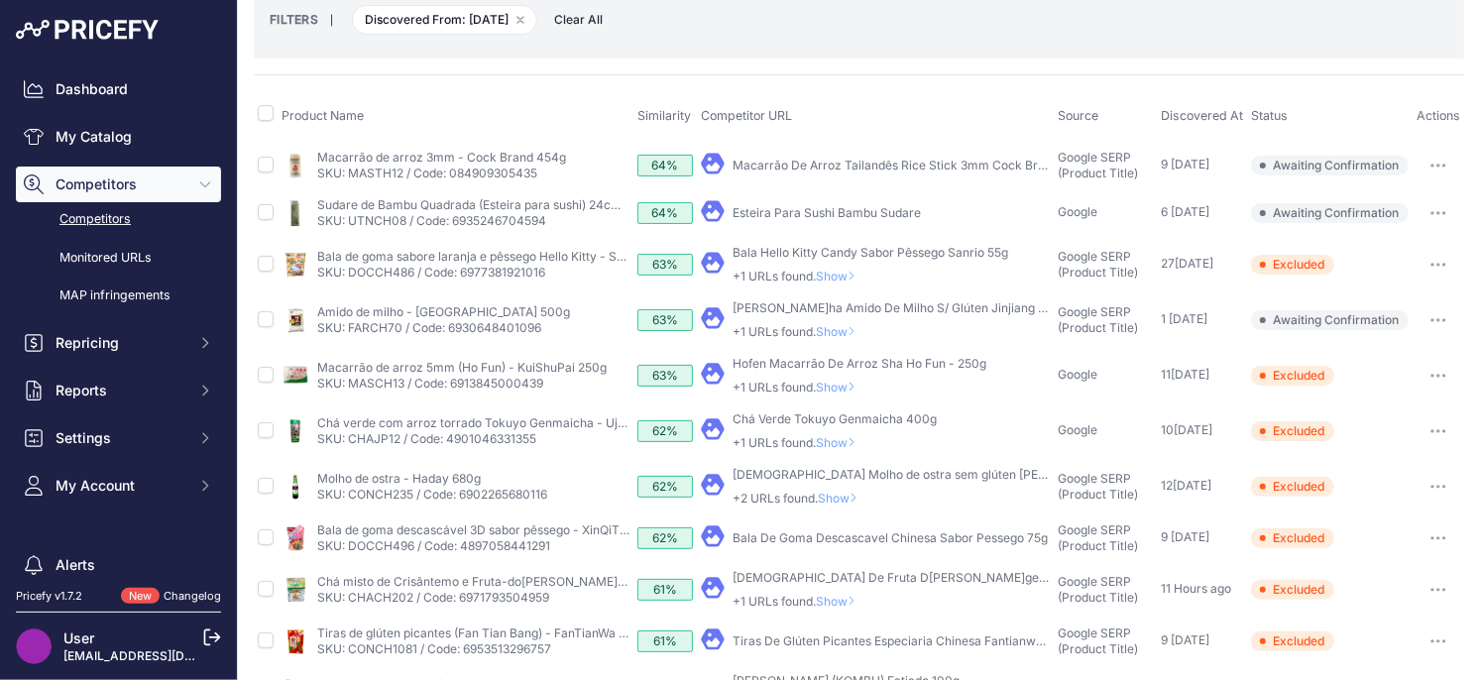
click at [838, 495] on span "Show" at bounding box center [842, 498] width 48 height 15
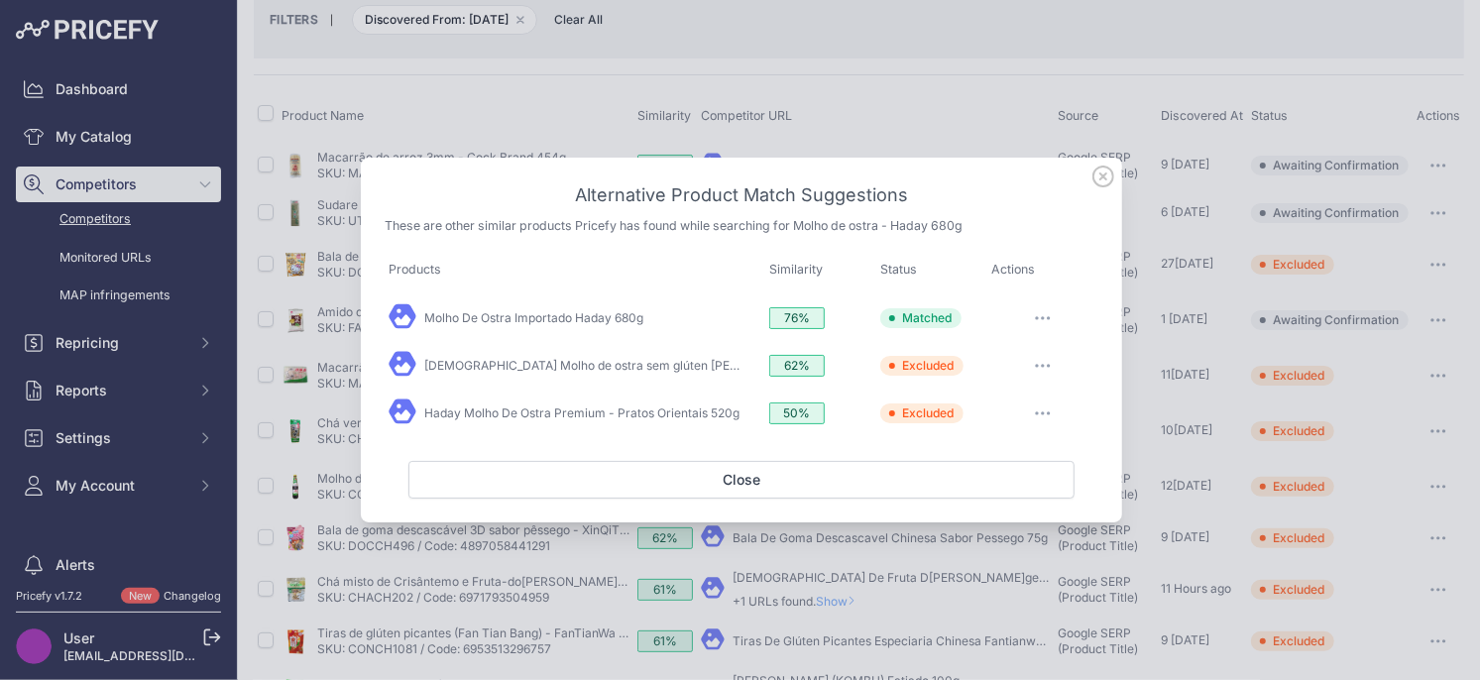
click at [1102, 177] on icon at bounding box center [1103, 177] width 20 height 20
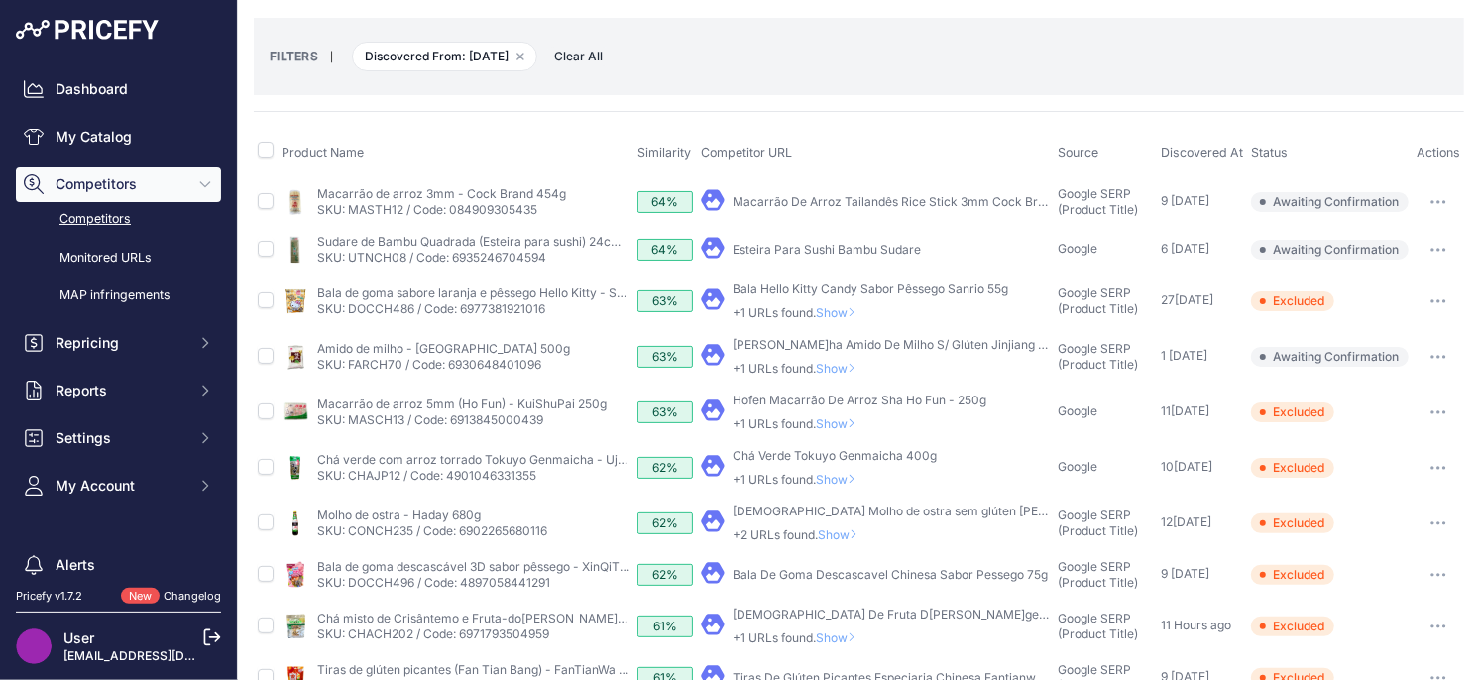
scroll to position [66, 0]
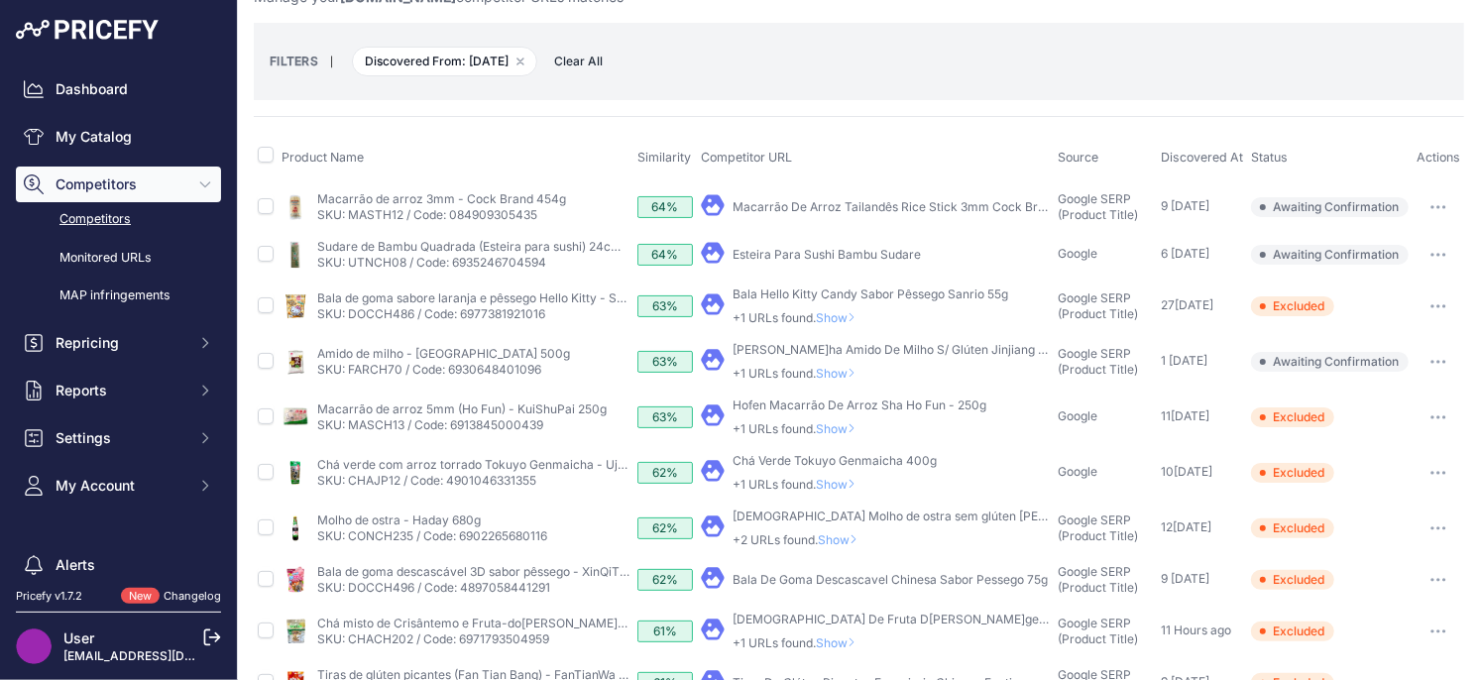
click at [847, 483] on span "Show" at bounding box center [840, 484] width 48 height 15
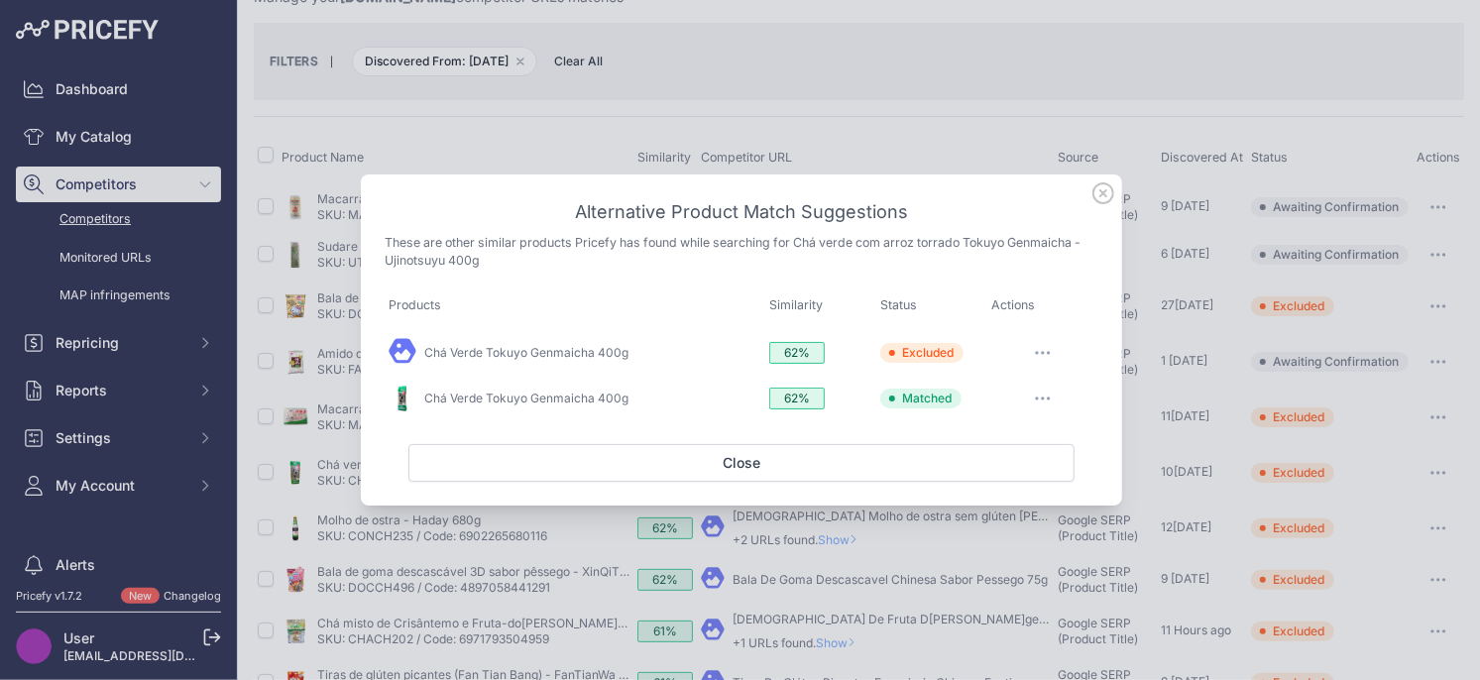
click at [1115, 194] on div "Alternative Product Match Suggestions These are other similar products Pricefy …" at bounding box center [741, 340] width 761 height 332
click at [1098, 197] on icon at bounding box center [1103, 193] width 22 height 22
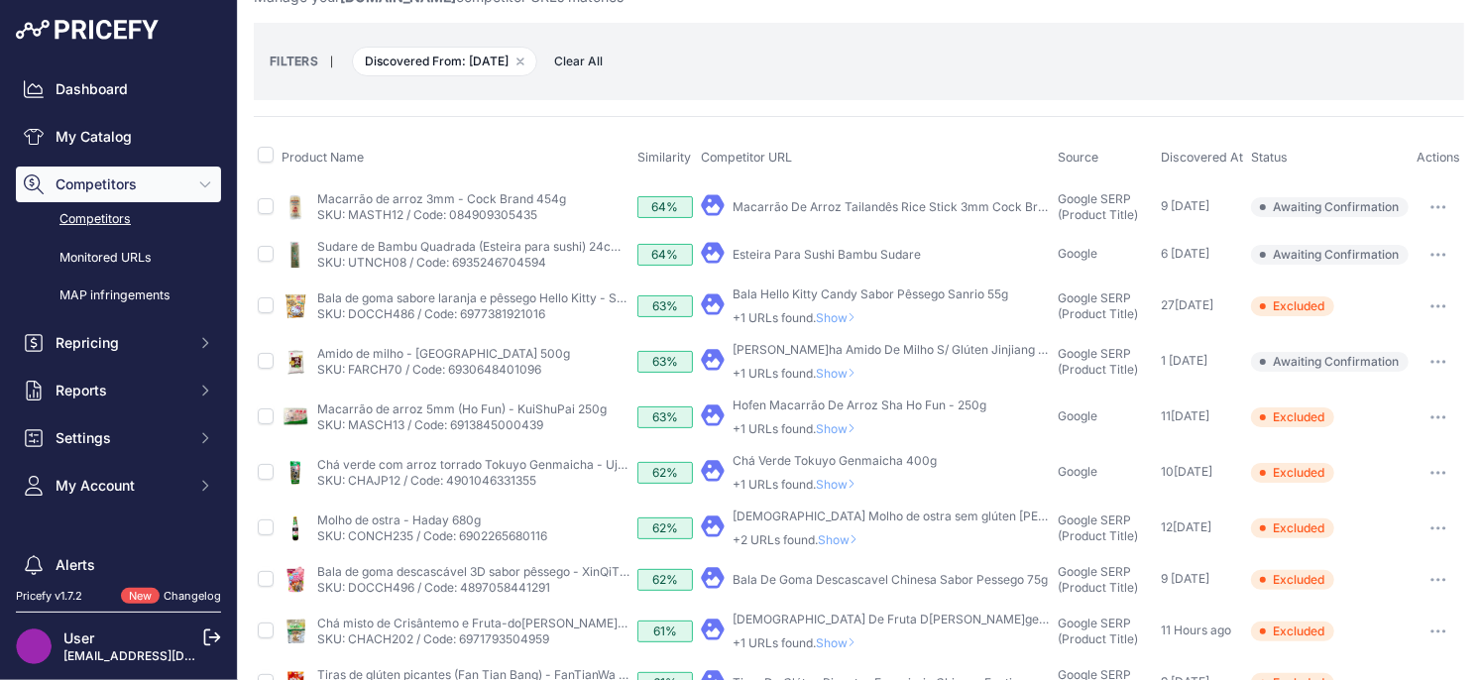
click at [849, 429] on span "Show" at bounding box center [840, 428] width 48 height 15
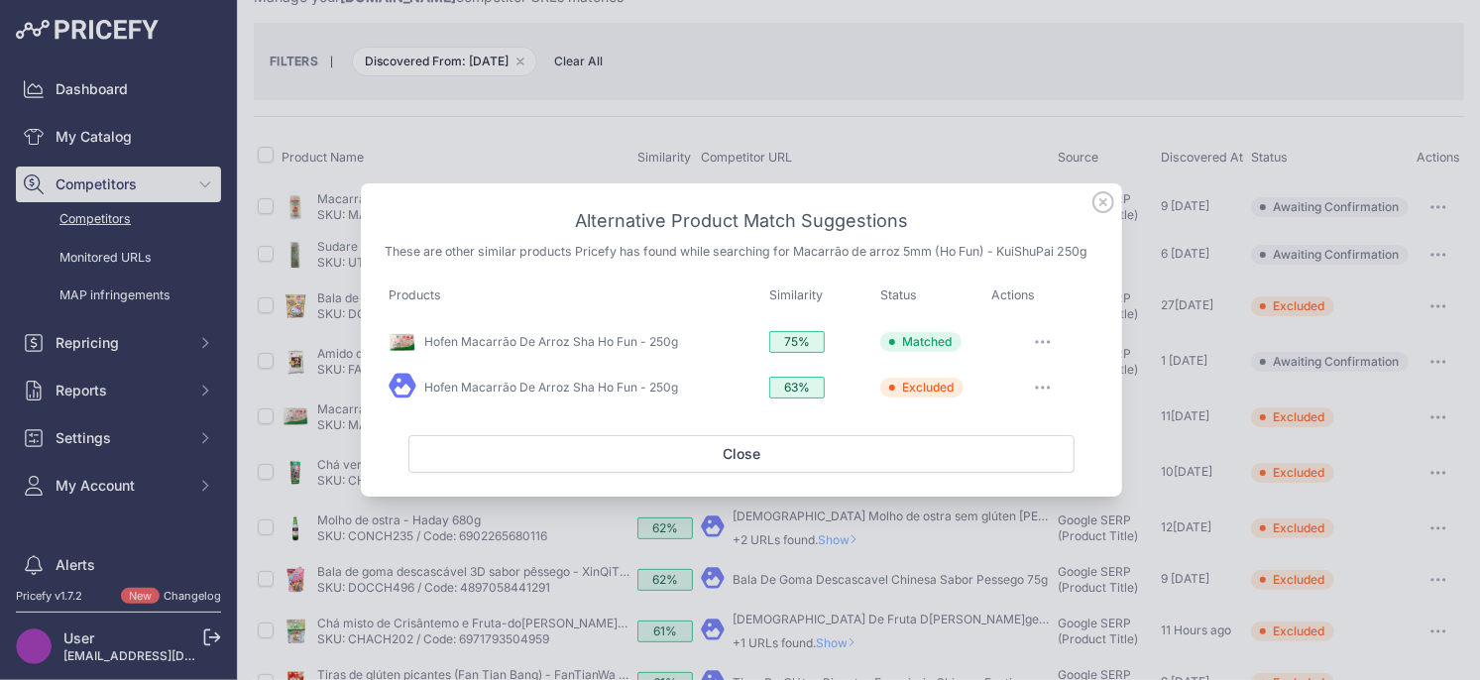
click at [1105, 207] on icon at bounding box center [1103, 202] width 22 height 22
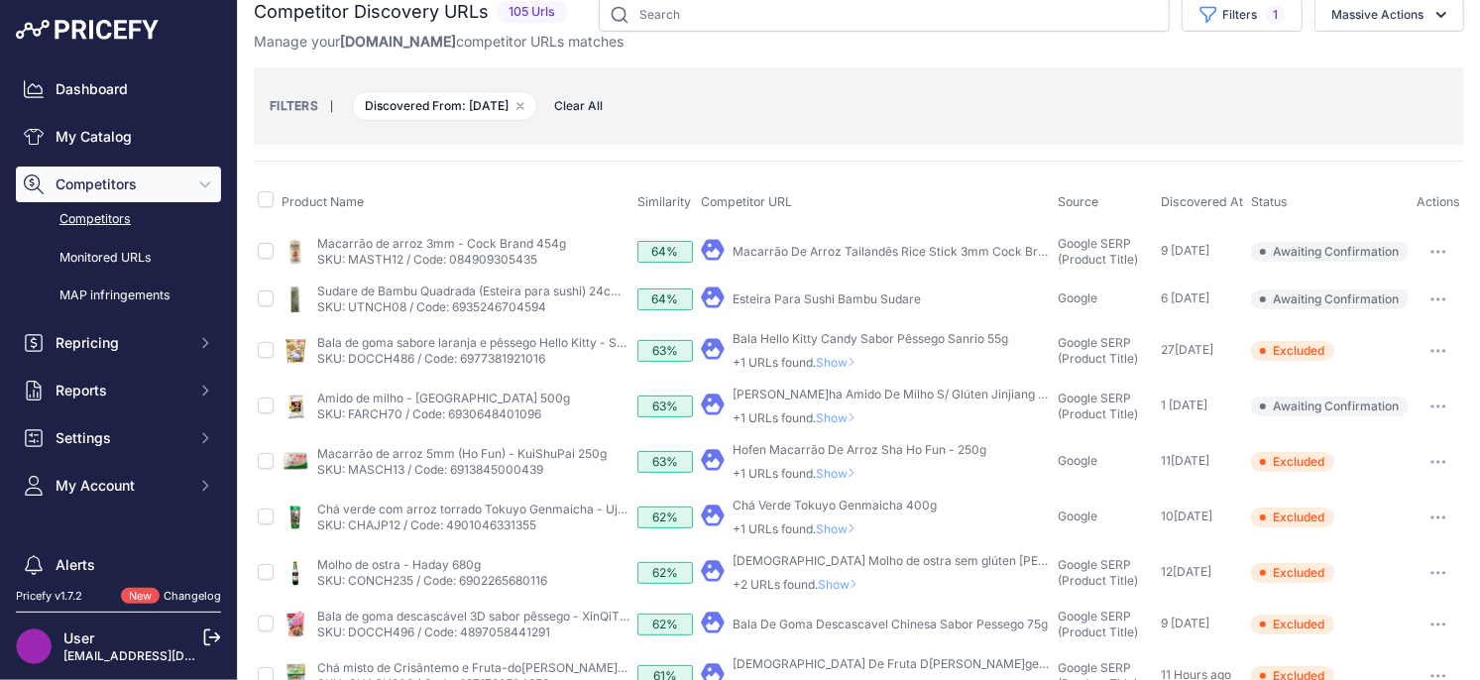
scroll to position [9, 0]
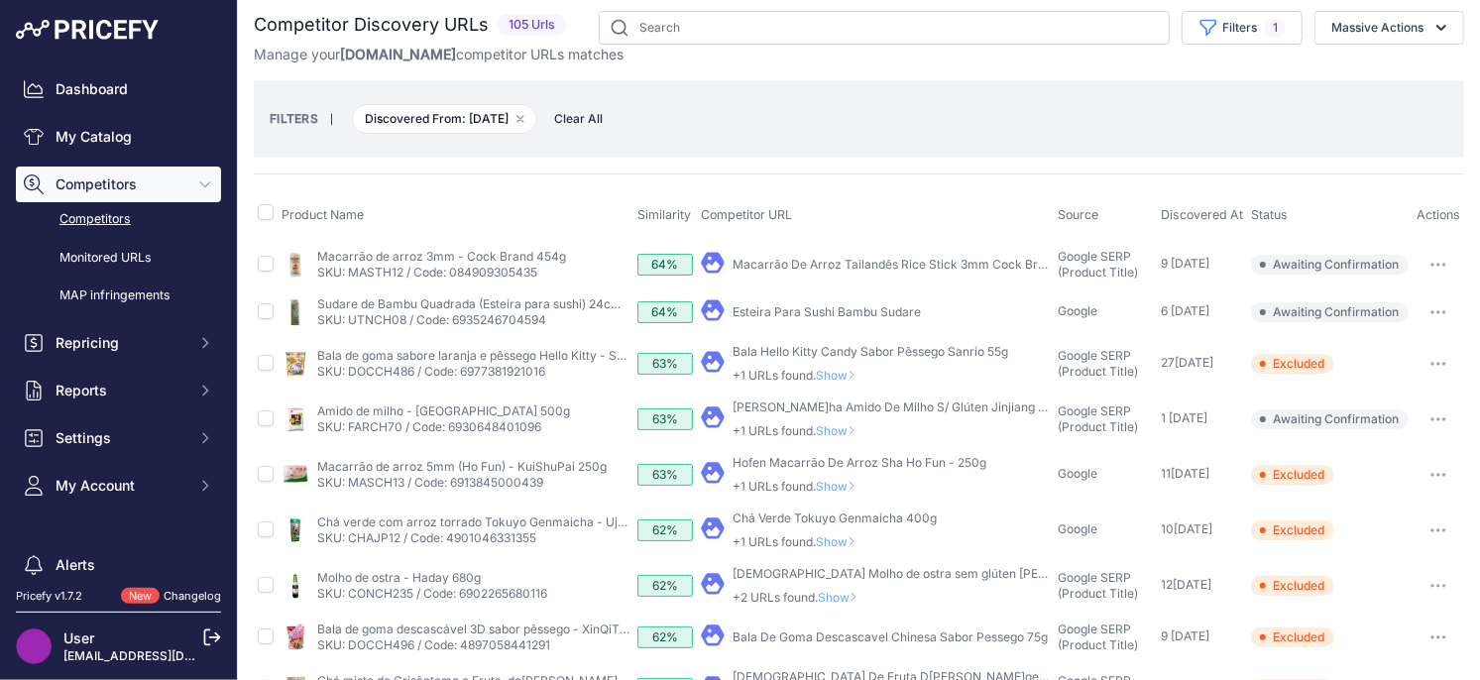
click at [846, 427] on span "Show" at bounding box center [840, 430] width 48 height 15
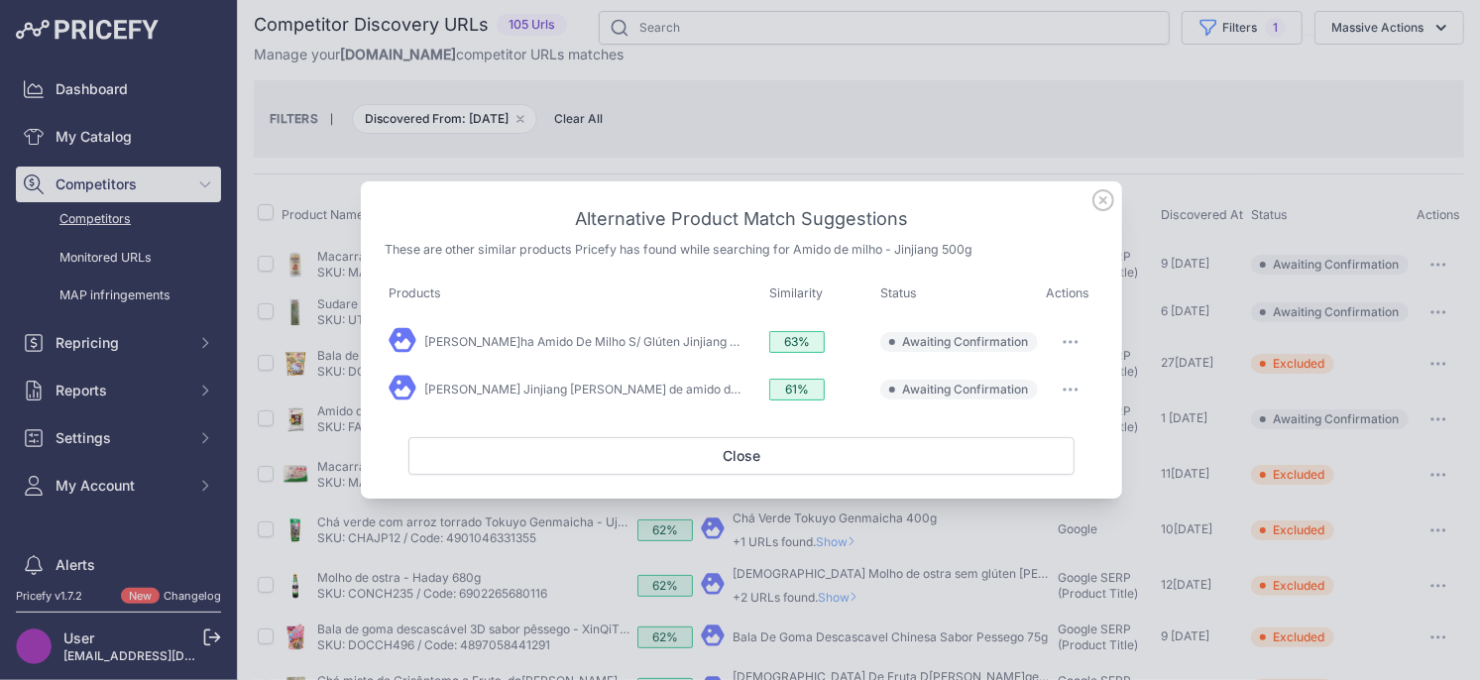
click at [1102, 200] on icon at bounding box center [1103, 200] width 20 height 20
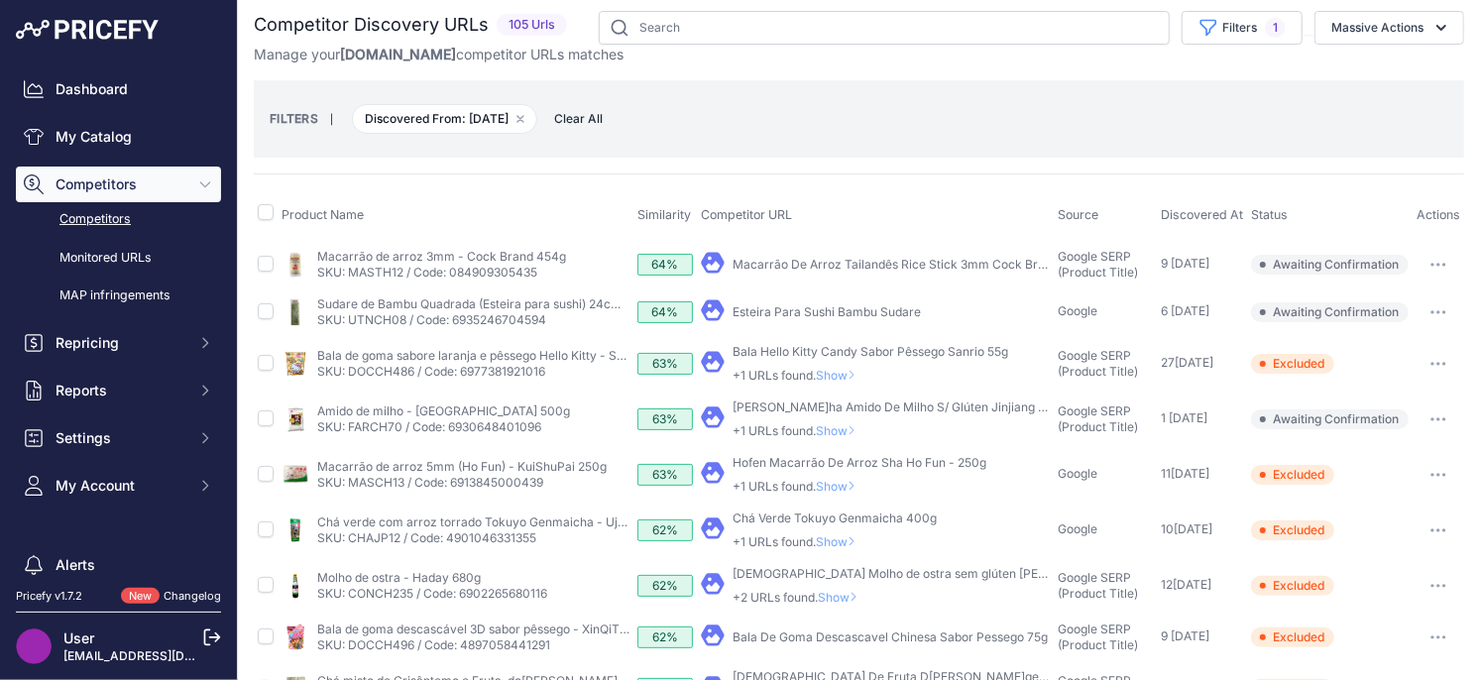
click at [855, 432] on icon at bounding box center [851, 430] width 8 height 12
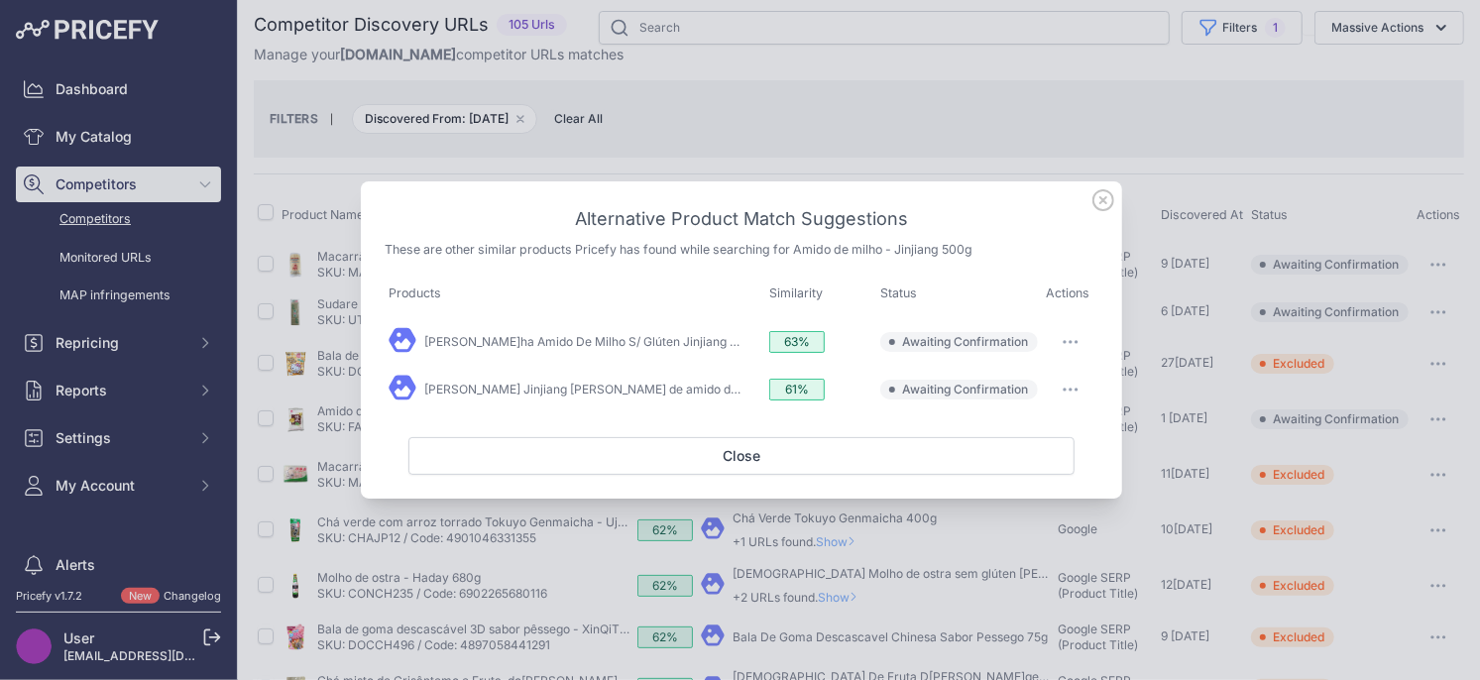
click at [1073, 331] on button "button" at bounding box center [1071, 342] width 40 height 28
click at [996, 418] on span "Exclude match" at bounding box center [1024, 422] width 83 height 15
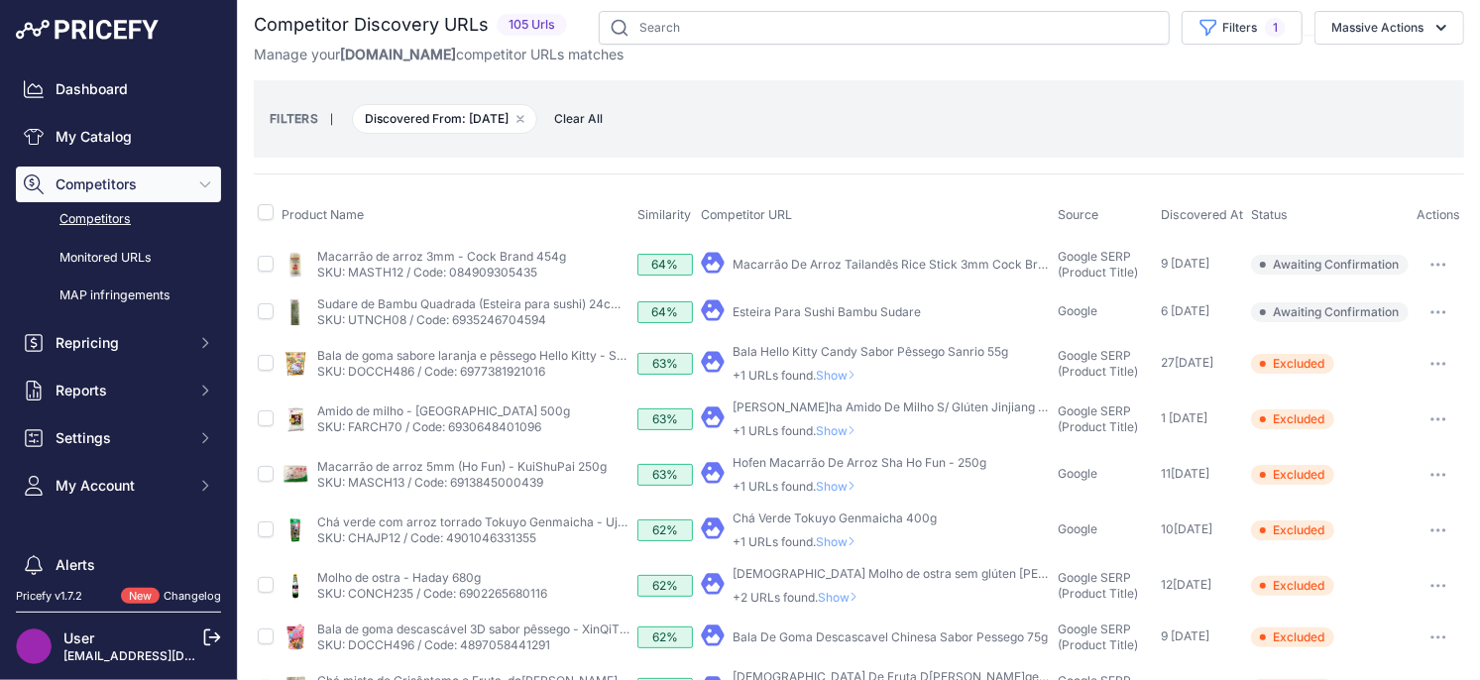
click at [830, 427] on span "Show" at bounding box center [840, 430] width 48 height 15
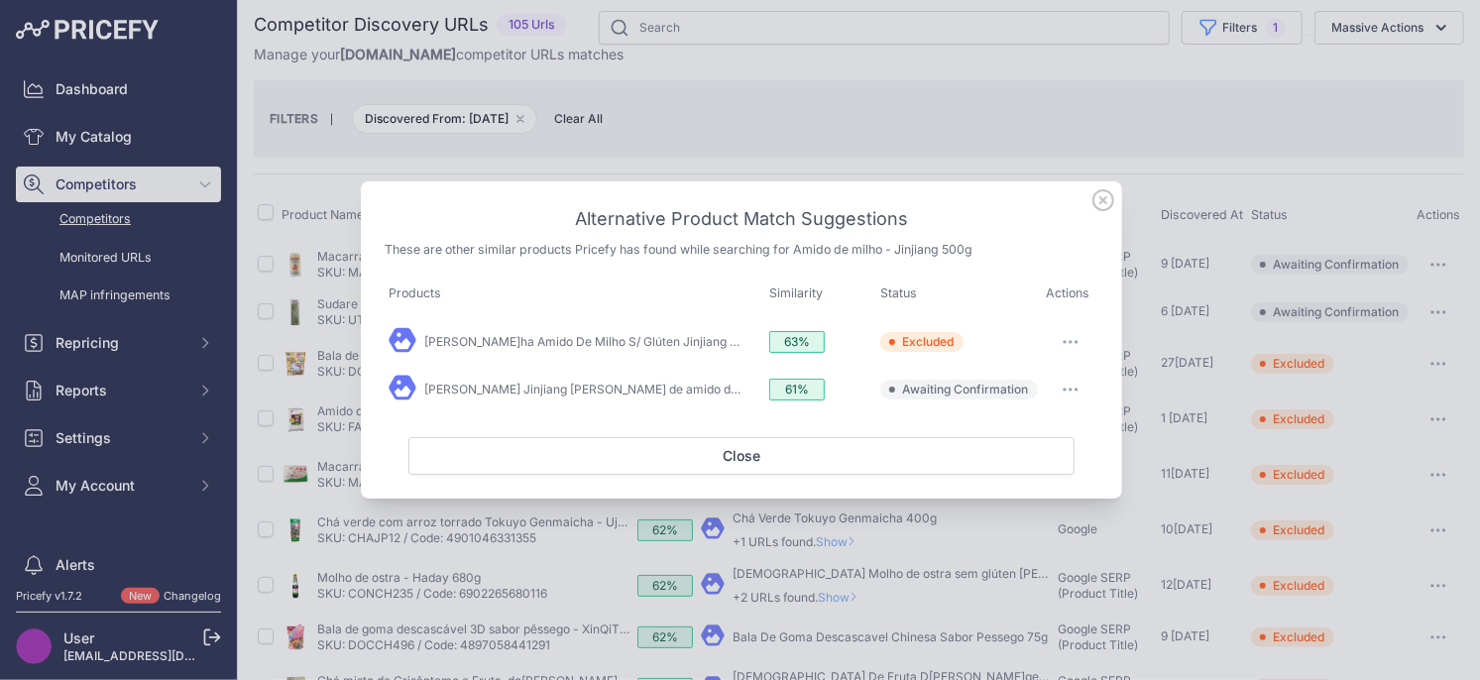
click at [1071, 389] on icon "button" at bounding box center [1070, 390] width 16 height 4
click at [1015, 470] on span "Exclude match" at bounding box center [1024, 470] width 83 height 15
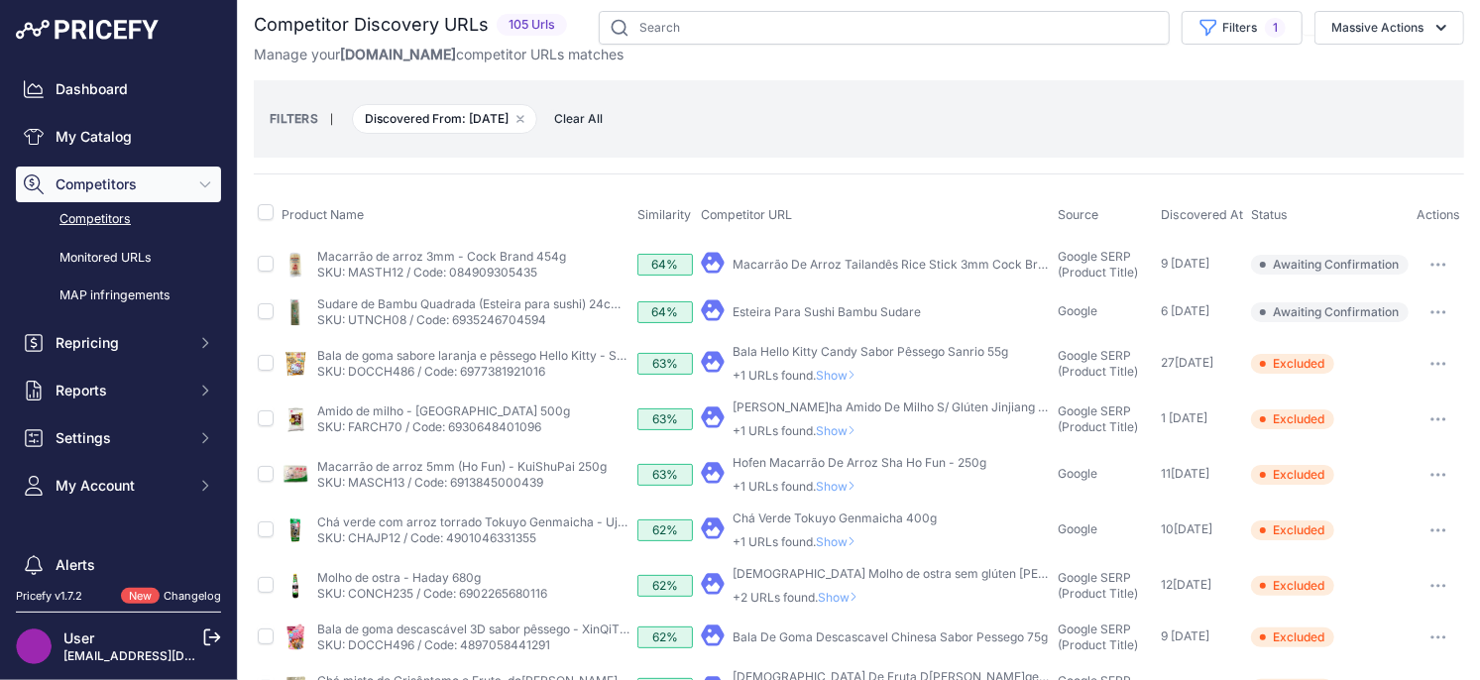
scroll to position [0, 0]
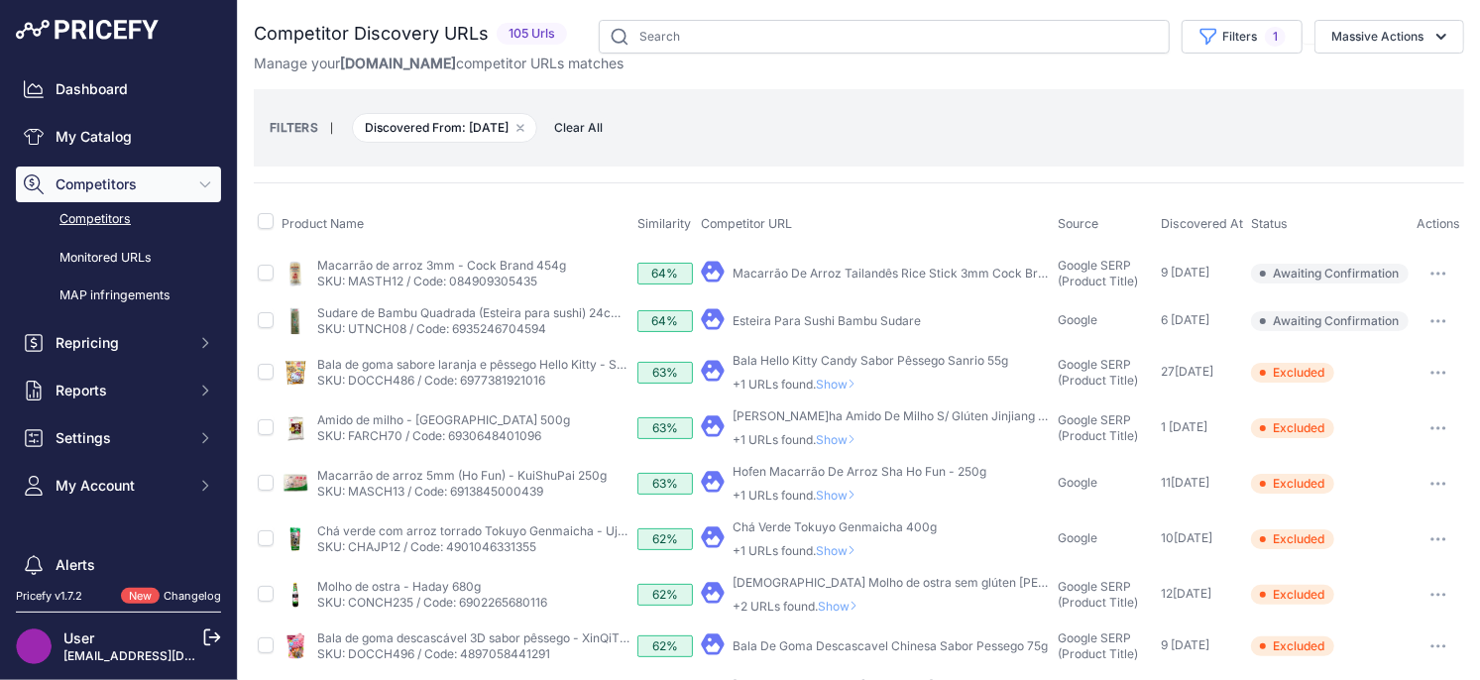
click at [850, 385] on span "Show" at bounding box center [840, 384] width 48 height 15
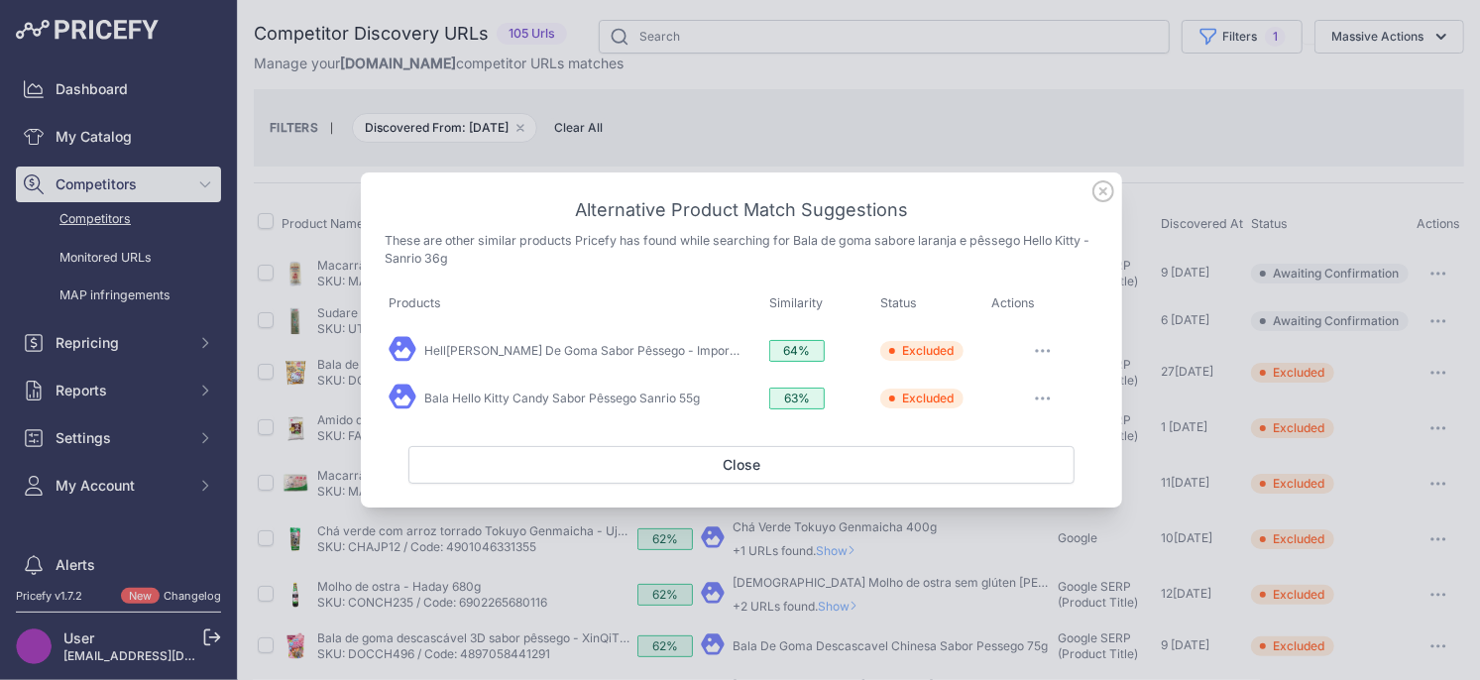
click at [1101, 194] on icon at bounding box center [1103, 191] width 20 height 20
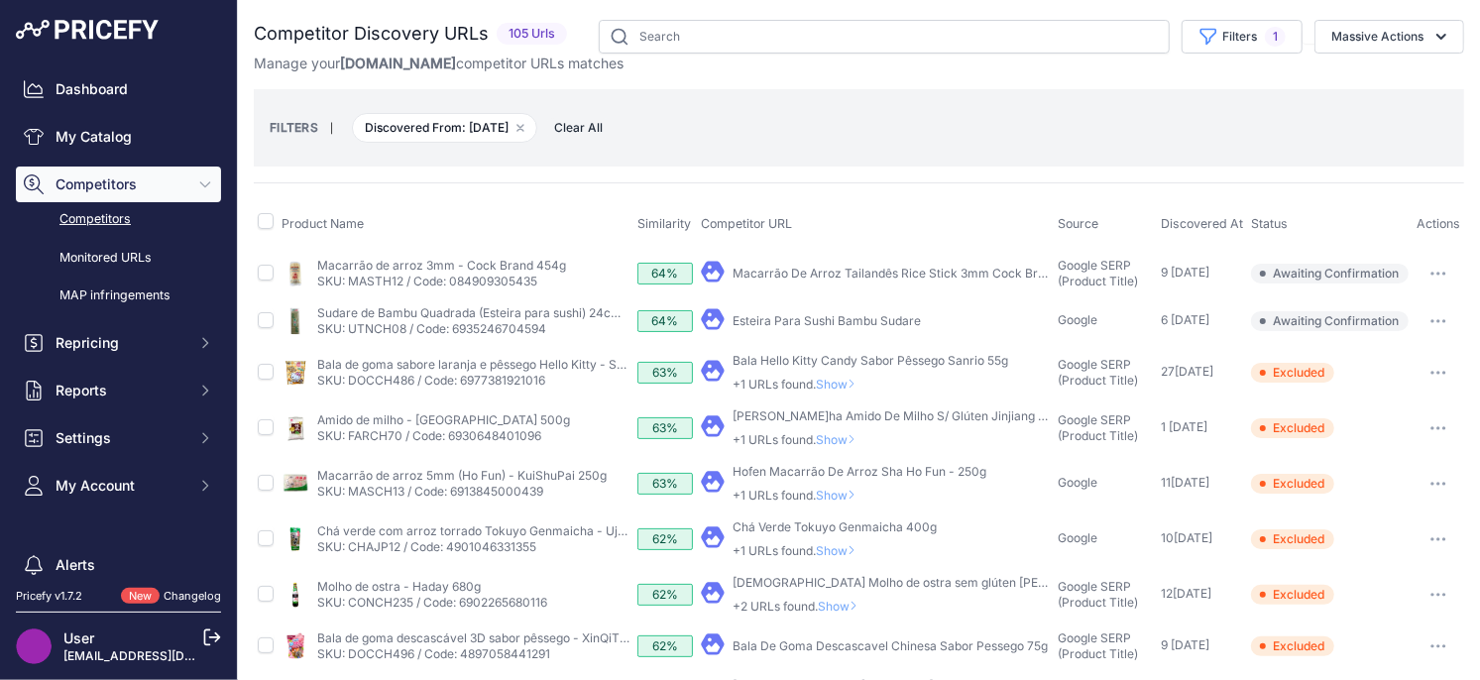
click at [1438, 322] on button "button" at bounding box center [1438, 321] width 40 height 28
click at [1374, 388] on button "Exclude match" at bounding box center [1378, 395] width 163 height 32
click at [1440, 269] on button "button" at bounding box center [1438, 274] width 40 height 28
click at [1362, 350] on button "Exclude match" at bounding box center [1378, 347] width 163 height 32
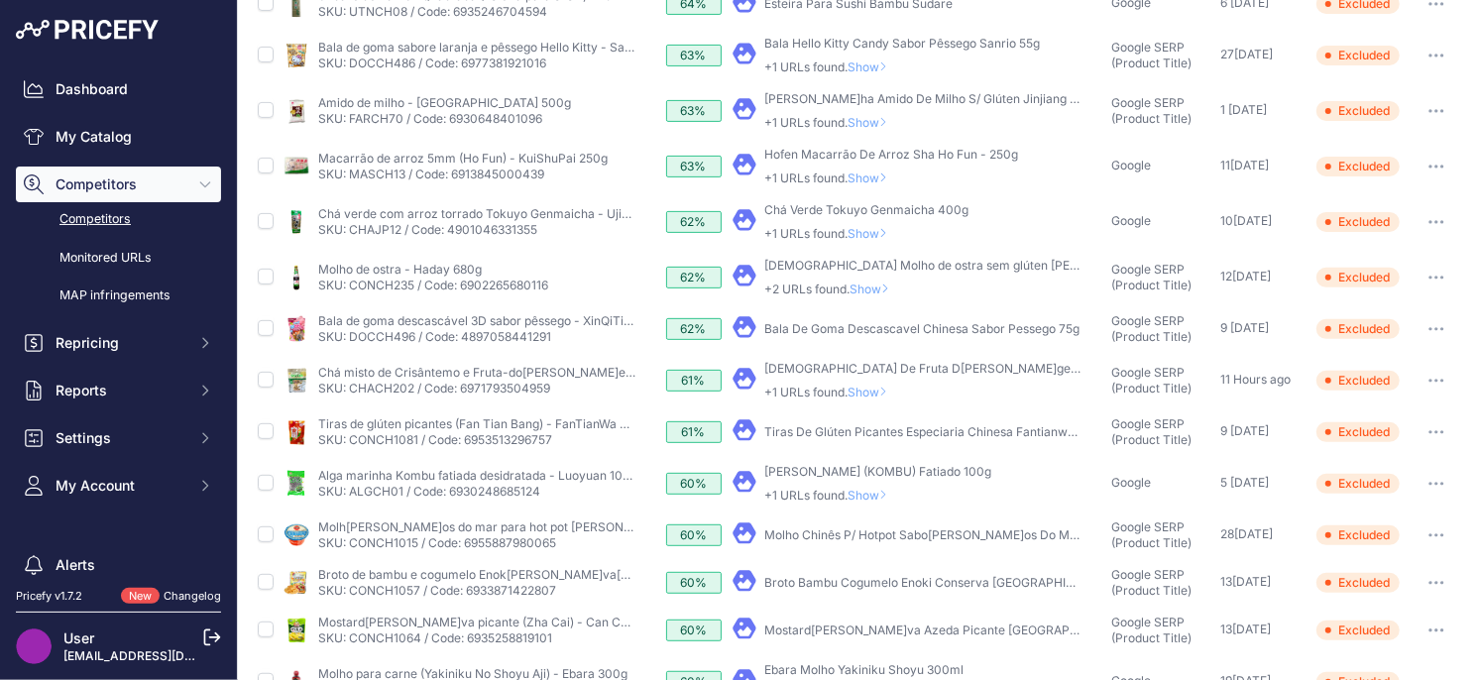
scroll to position [682, 0]
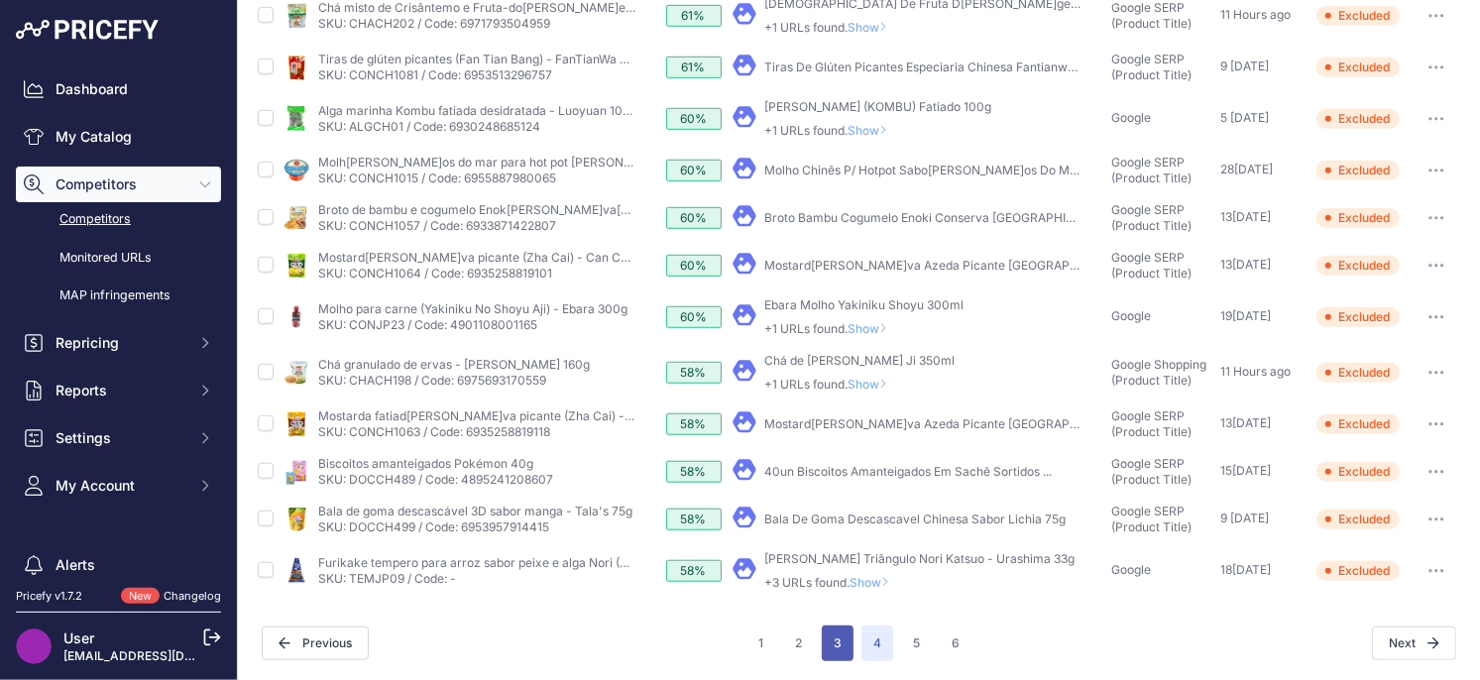
click at [835, 633] on button "3" at bounding box center [838, 643] width 32 height 36
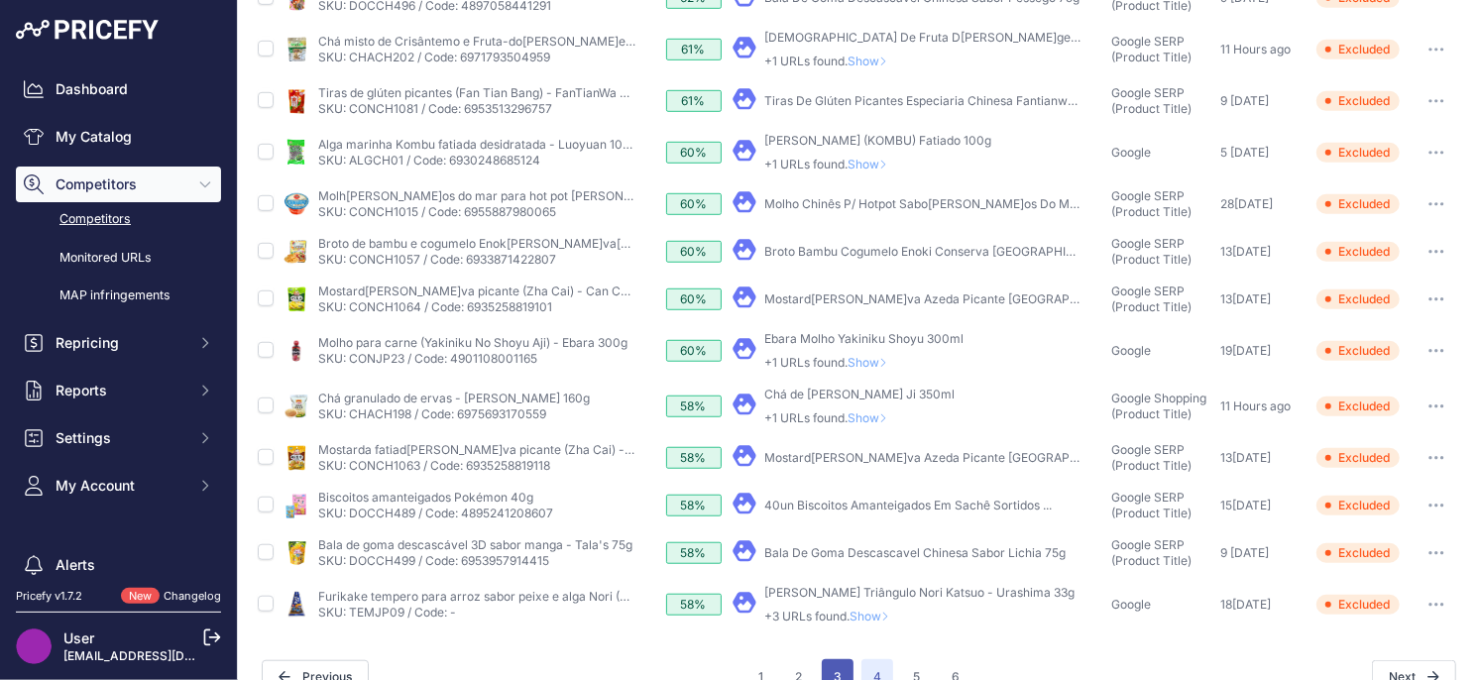
scroll to position [716, 0]
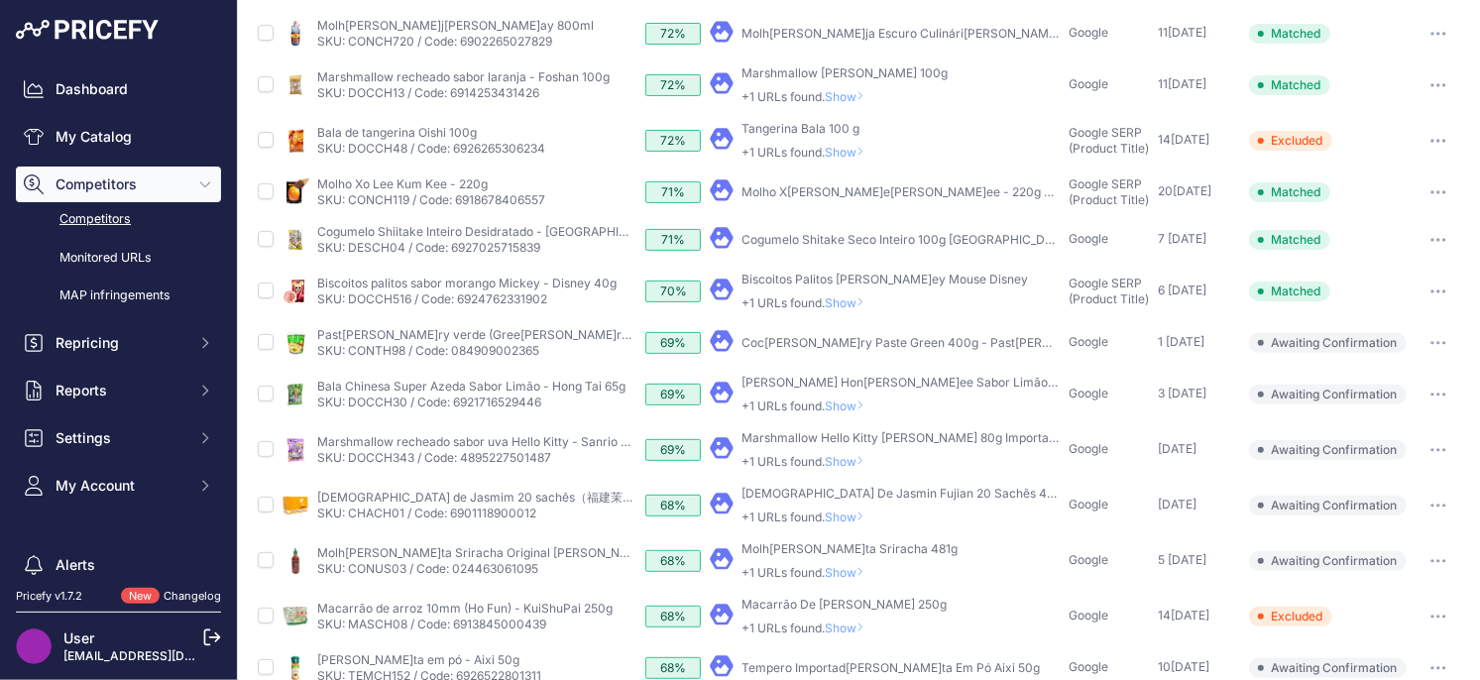
scroll to position [690, 0]
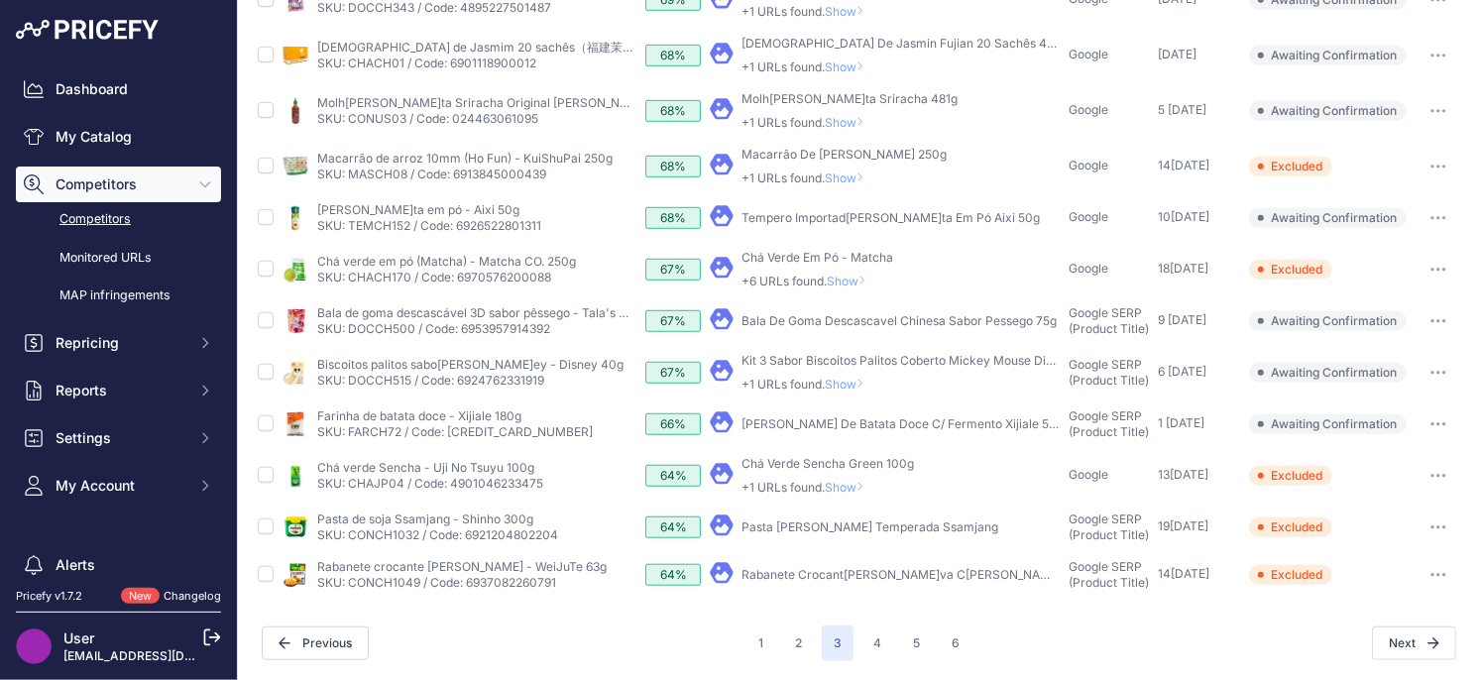
click at [857, 488] on span "Show" at bounding box center [849, 487] width 48 height 15
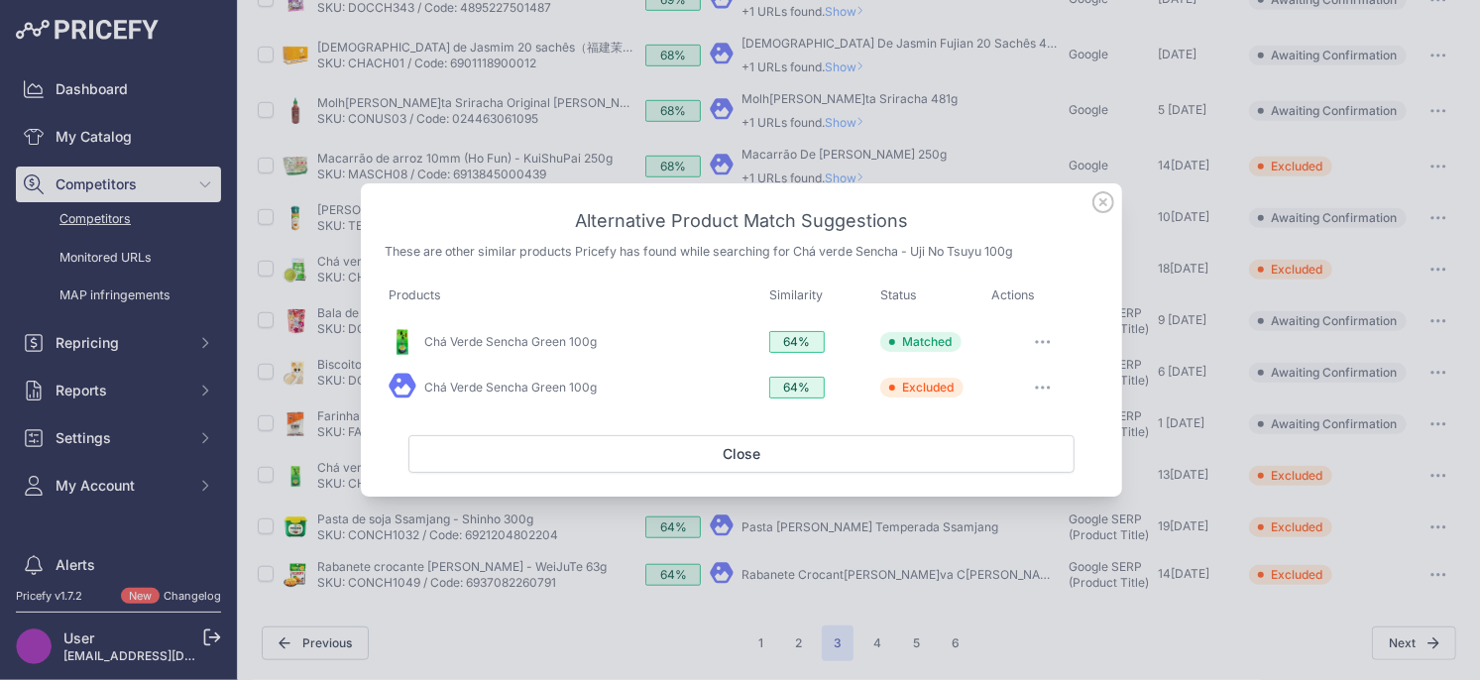
click at [1106, 202] on icon at bounding box center [1103, 202] width 22 height 22
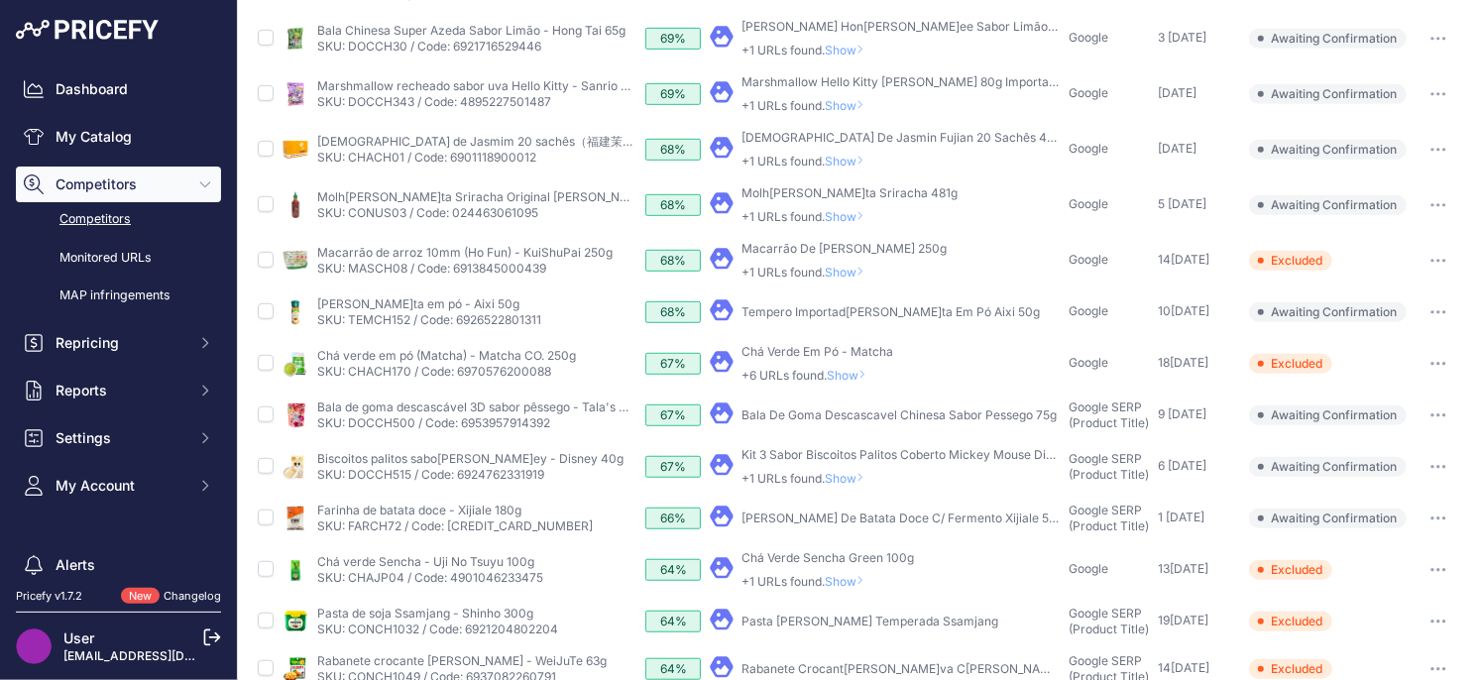
scroll to position [588, 0]
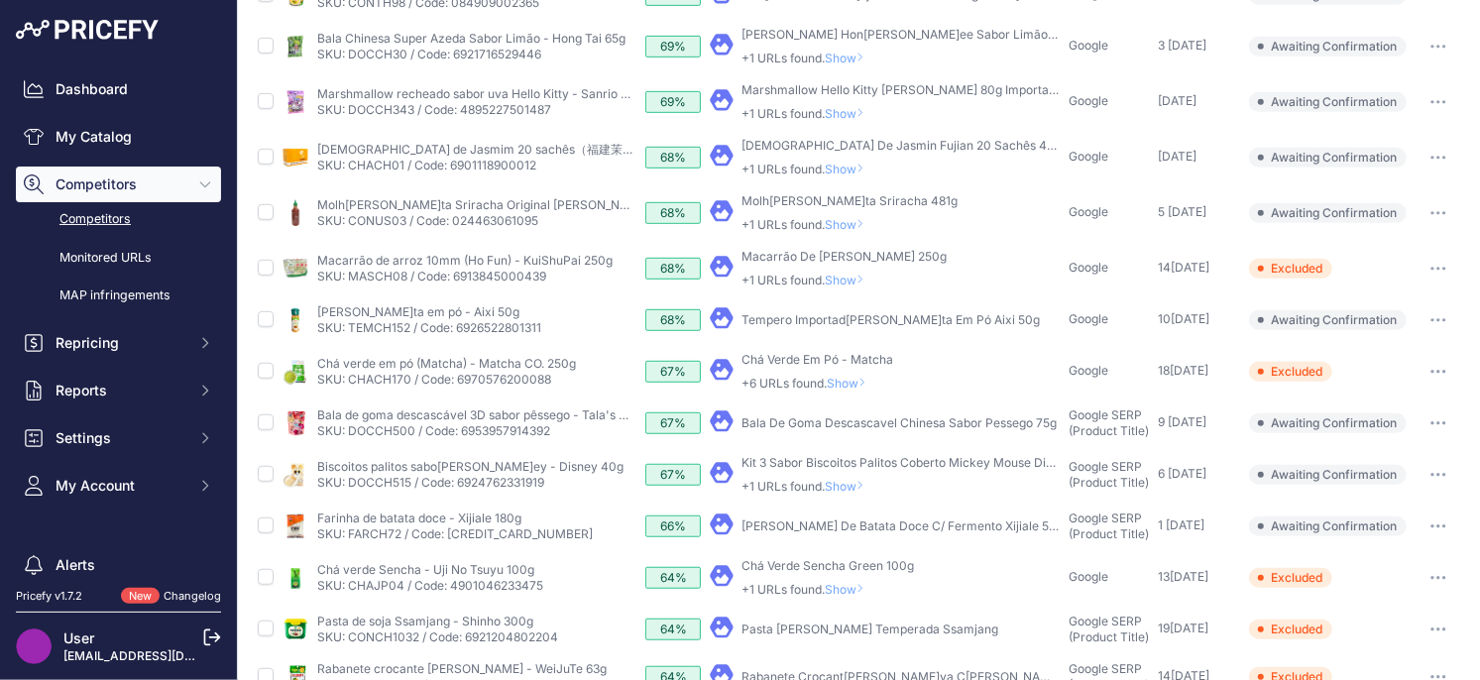
click at [1445, 526] on button "button" at bounding box center [1438, 526] width 40 height 28
click at [1353, 601] on button "Exclude match" at bounding box center [1378, 600] width 163 height 32
click at [854, 484] on span "Show" at bounding box center [849, 486] width 48 height 15
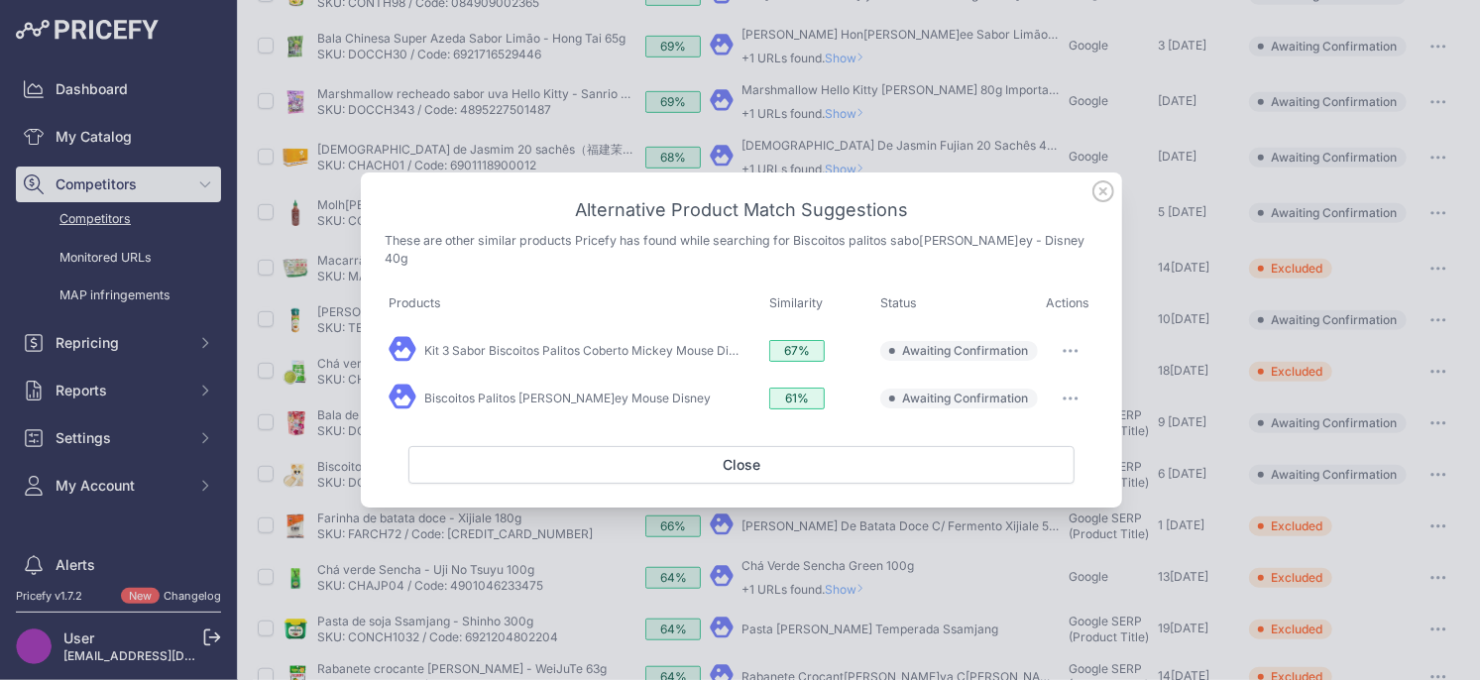
click at [1103, 198] on icon at bounding box center [1103, 191] width 22 height 22
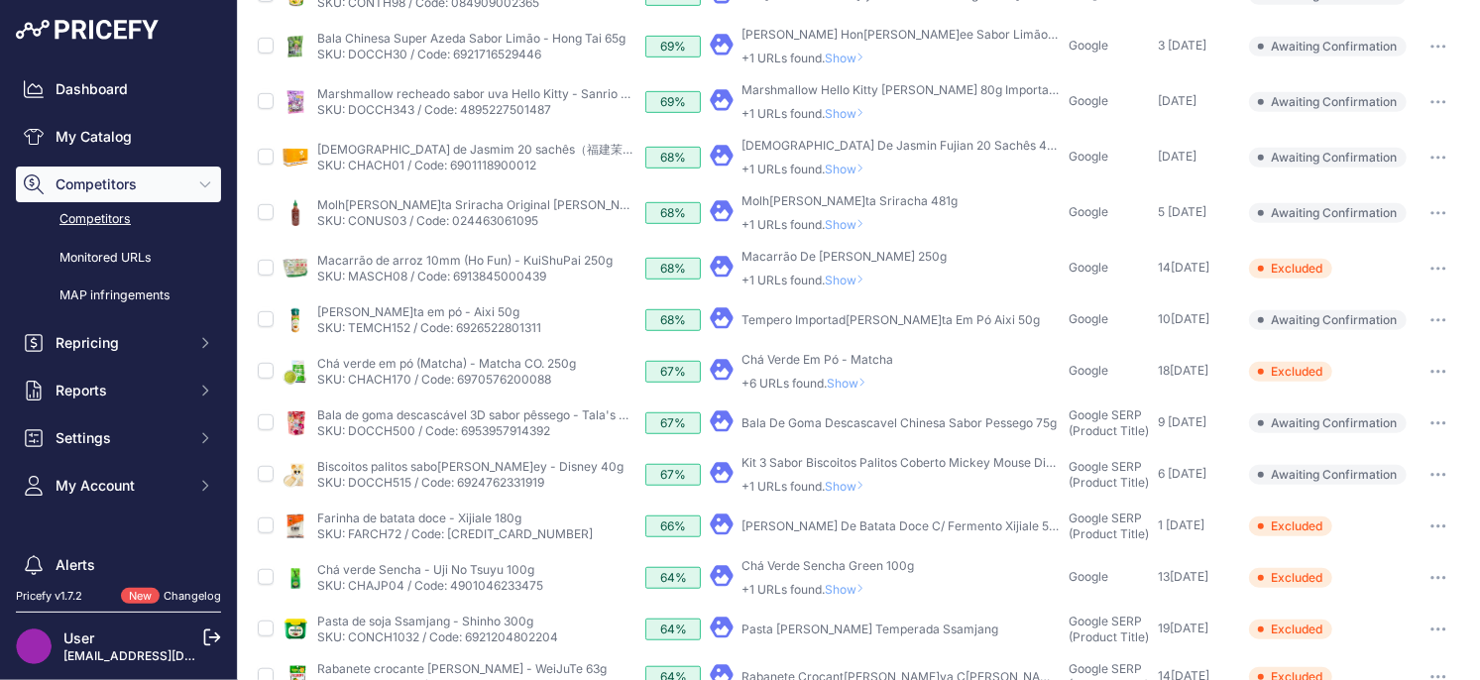
click at [853, 484] on span "Show" at bounding box center [849, 486] width 48 height 15
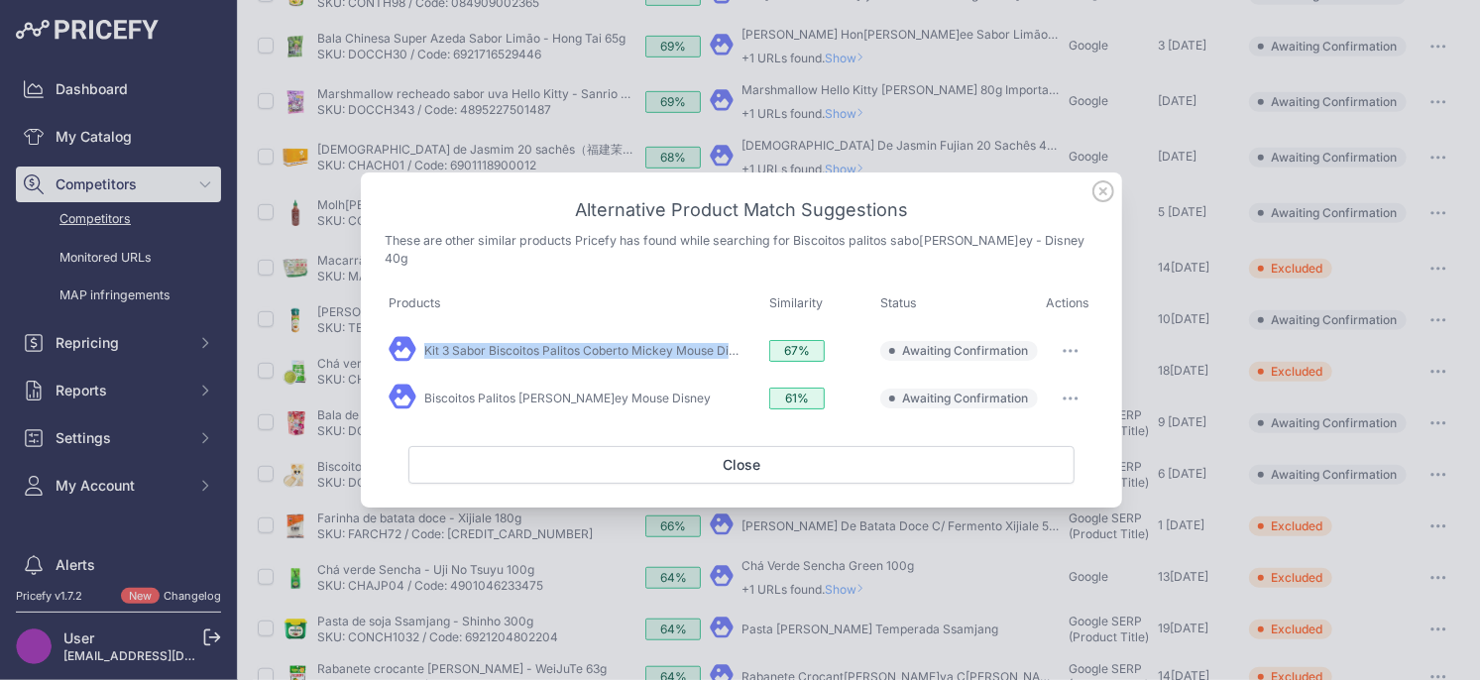
click at [1069, 337] on button "button" at bounding box center [1071, 351] width 40 height 28
click at [1006, 424] on span "Exclude match" at bounding box center [1024, 431] width 83 height 15
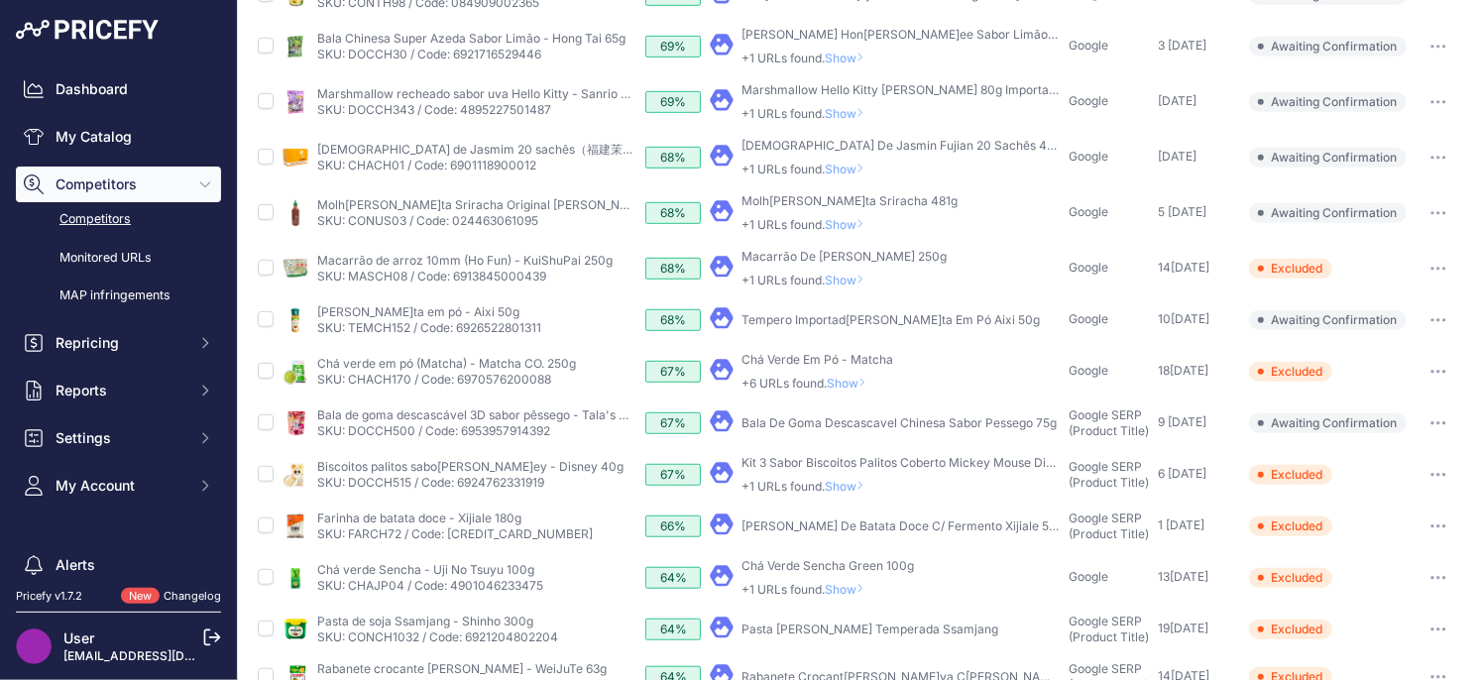
click at [852, 487] on span "Show" at bounding box center [849, 486] width 48 height 15
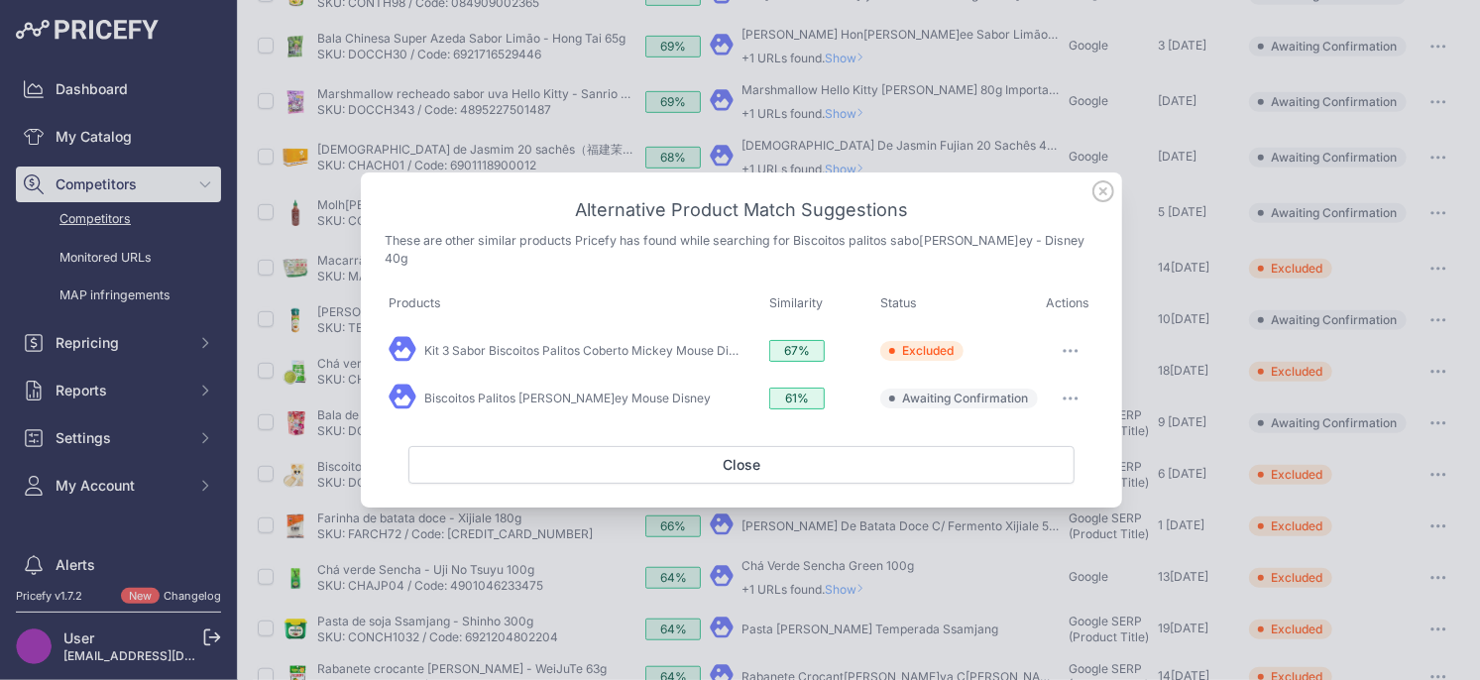
click at [1061, 389] on button "button" at bounding box center [1071, 399] width 40 height 28
click at [1029, 472] on span "Exclude match" at bounding box center [1024, 479] width 83 height 15
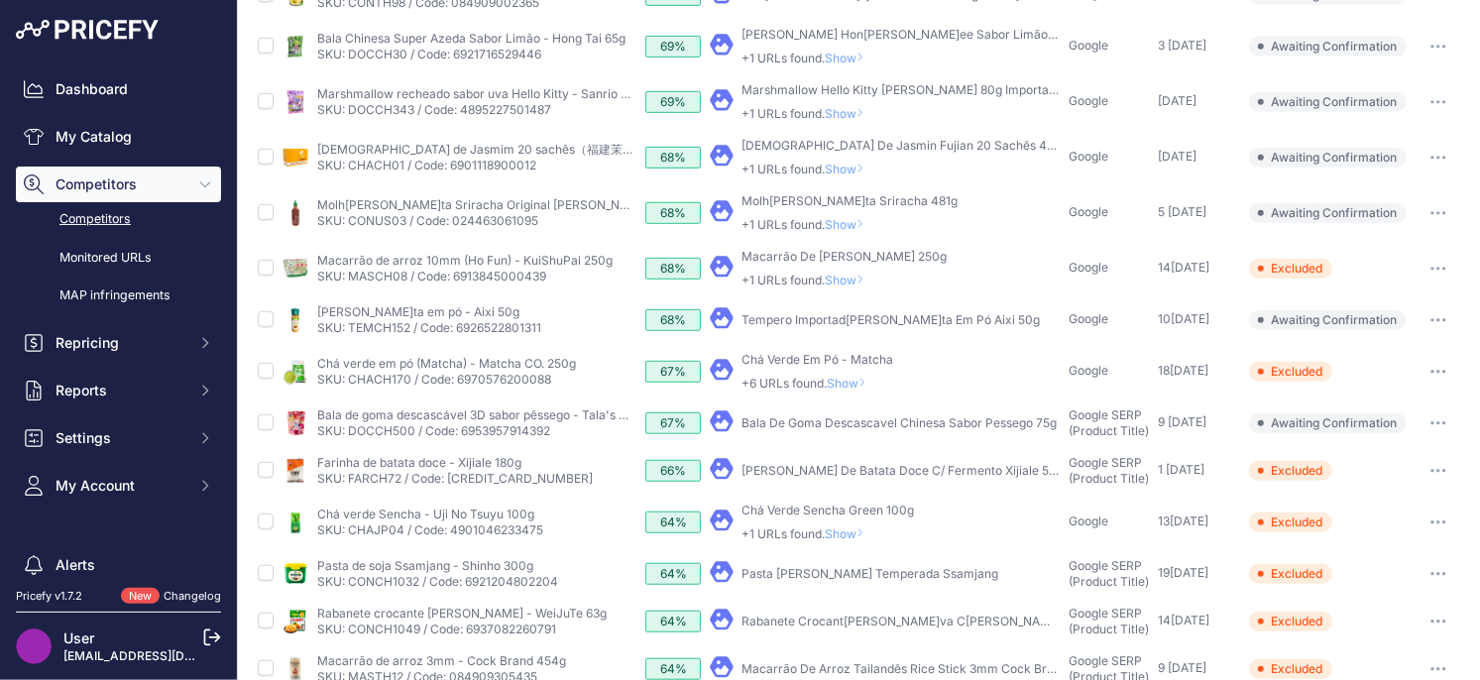
click at [1435, 419] on button "button" at bounding box center [1438, 423] width 40 height 28
click at [1379, 497] on button "Exclude match" at bounding box center [1378, 497] width 163 height 32
click at [853, 381] on span "Show" at bounding box center [851, 383] width 48 height 15
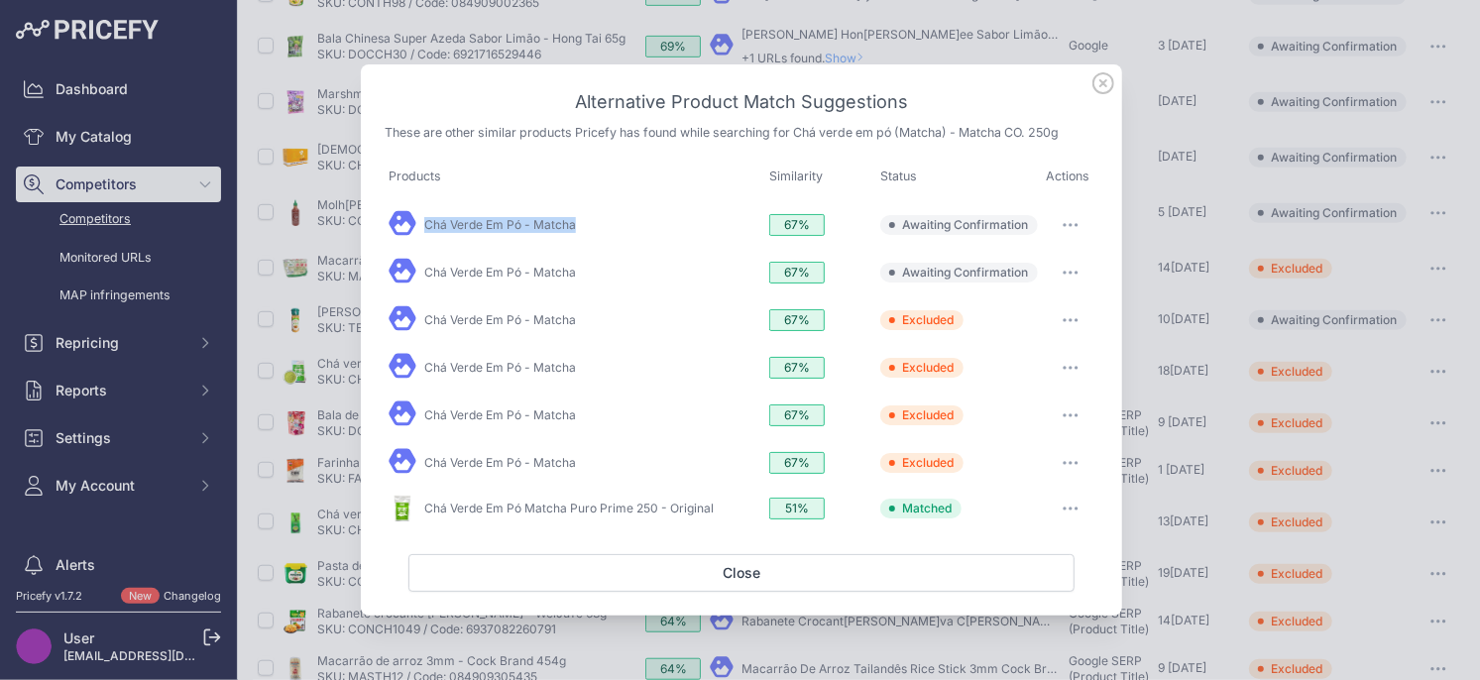
drag, startPoint x: 1065, startPoint y: 227, endPoint x: 1056, endPoint y: 252, distance: 26.7
click at [1065, 226] on icon "button" at bounding box center [1064, 225] width 2 height 2
click at [1039, 273] on span "Match This" at bounding box center [1014, 266] width 62 height 15
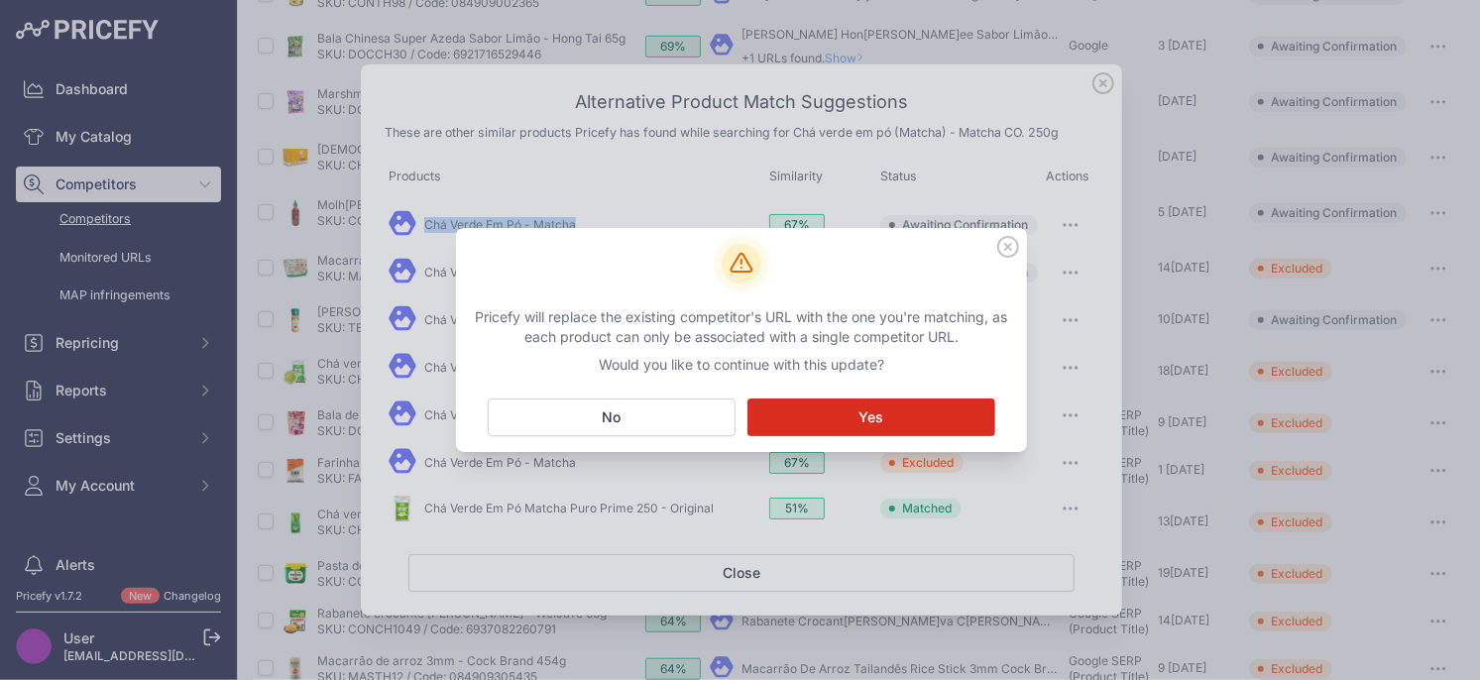
click at [863, 425] on span "Yes" at bounding box center [871, 417] width 25 height 20
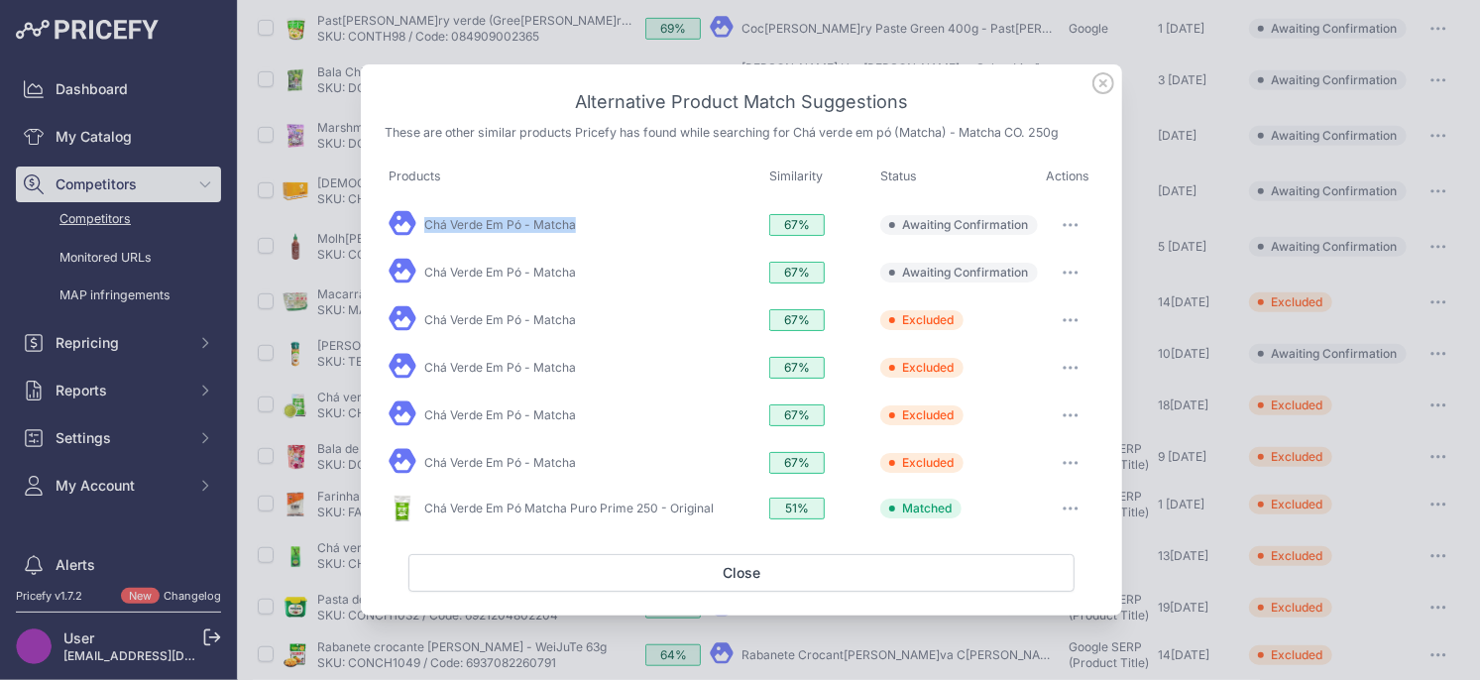
scroll to position [622, 0]
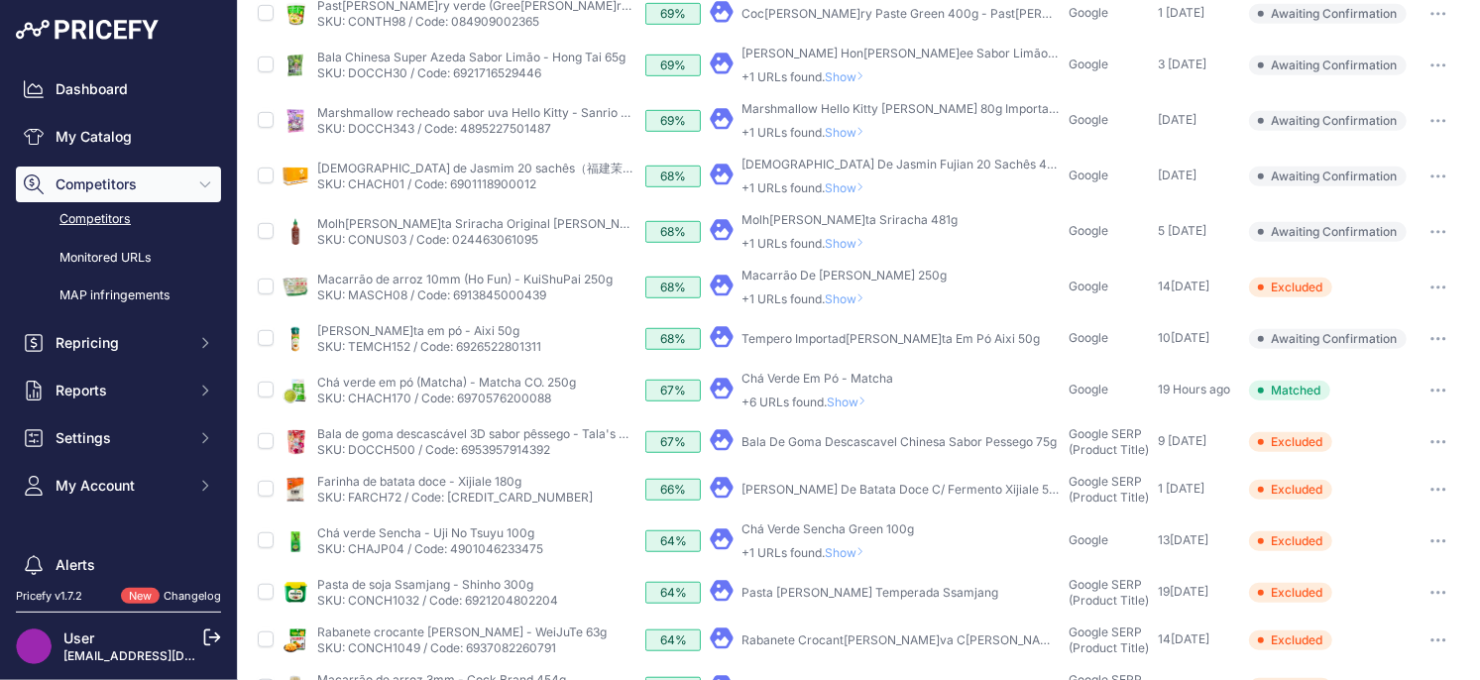
click at [855, 400] on span "Show" at bounding box center [851, 401] width 48 height 15
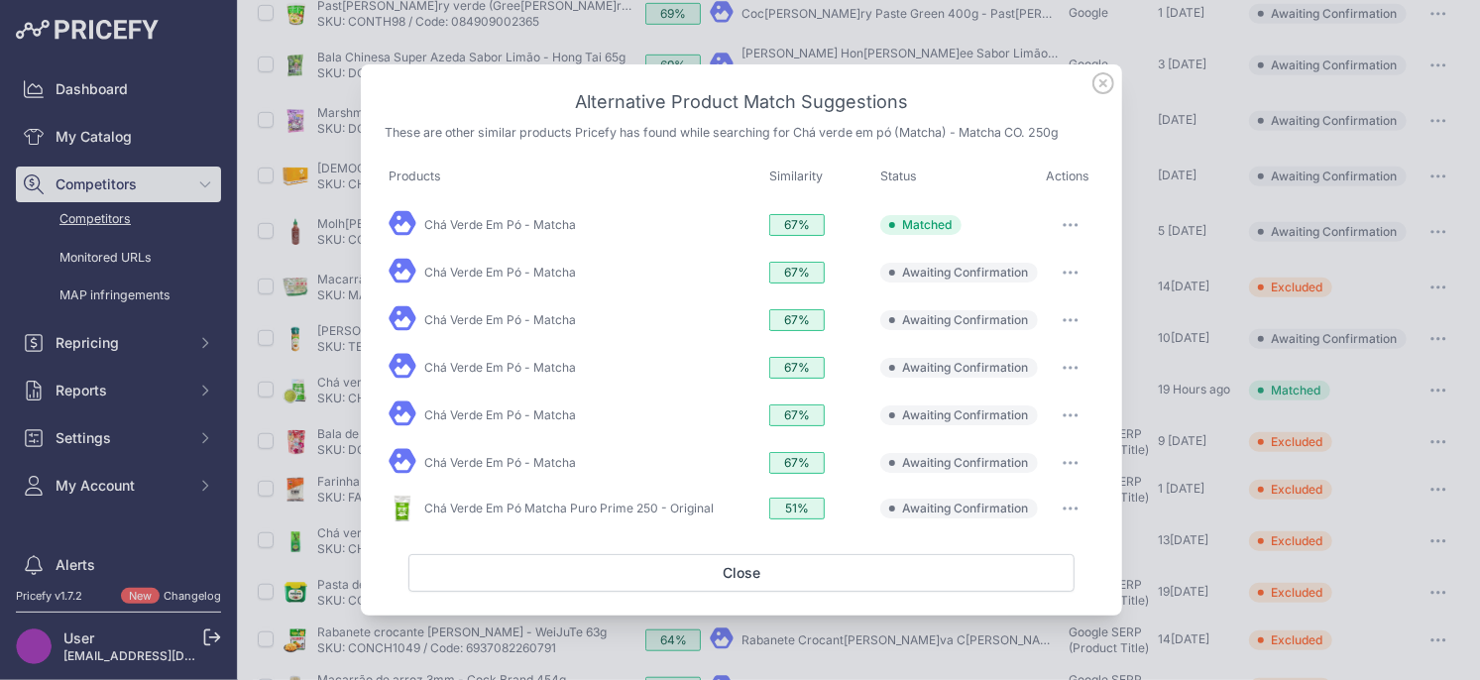
drag, startPoint x: 1064, startPoint y: 276, endPoint x: 1066, endPoint y: 296, distance: 20.9
click at [1064, 276] on button "button" at bounding box center [1071, 273] width 40 height 28
click at [1030, 353] on span "Exclude match" at bounding box center [1024, 353] width 83 height 15
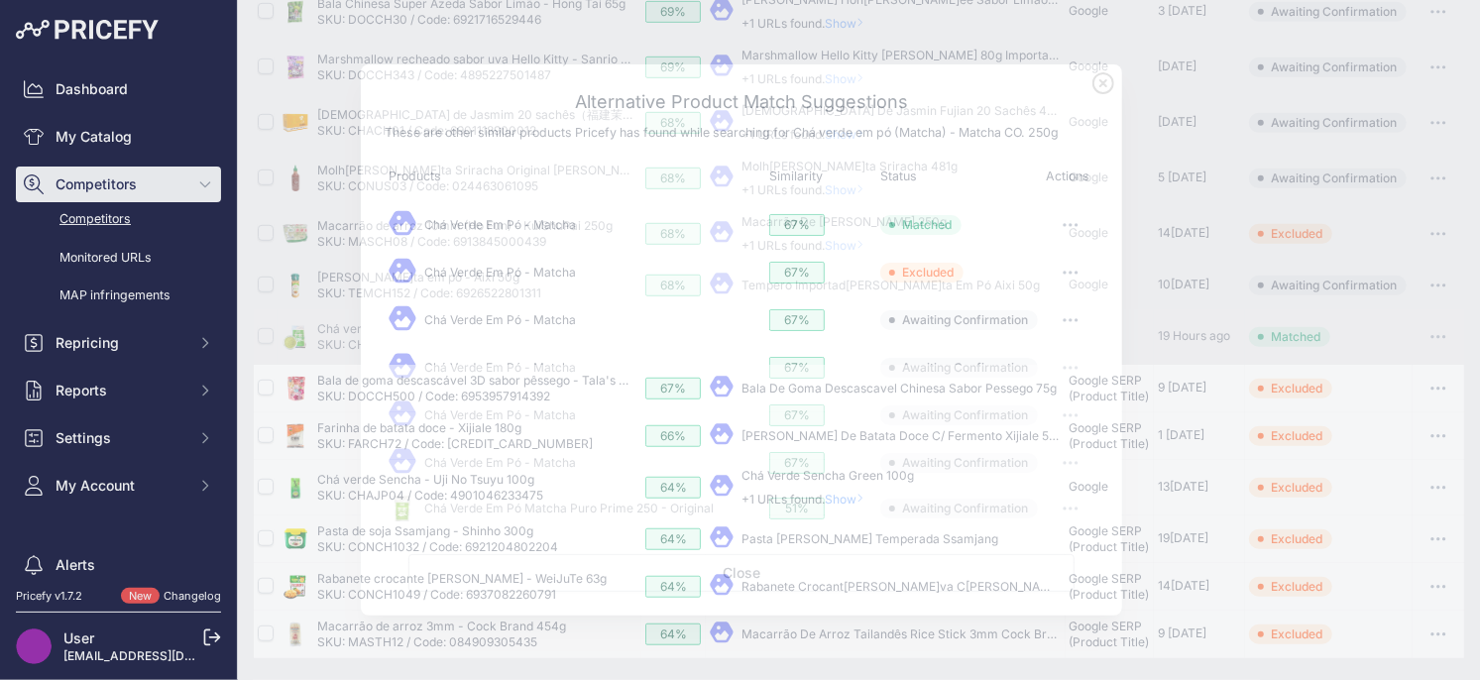
scroll to position [569, 0]
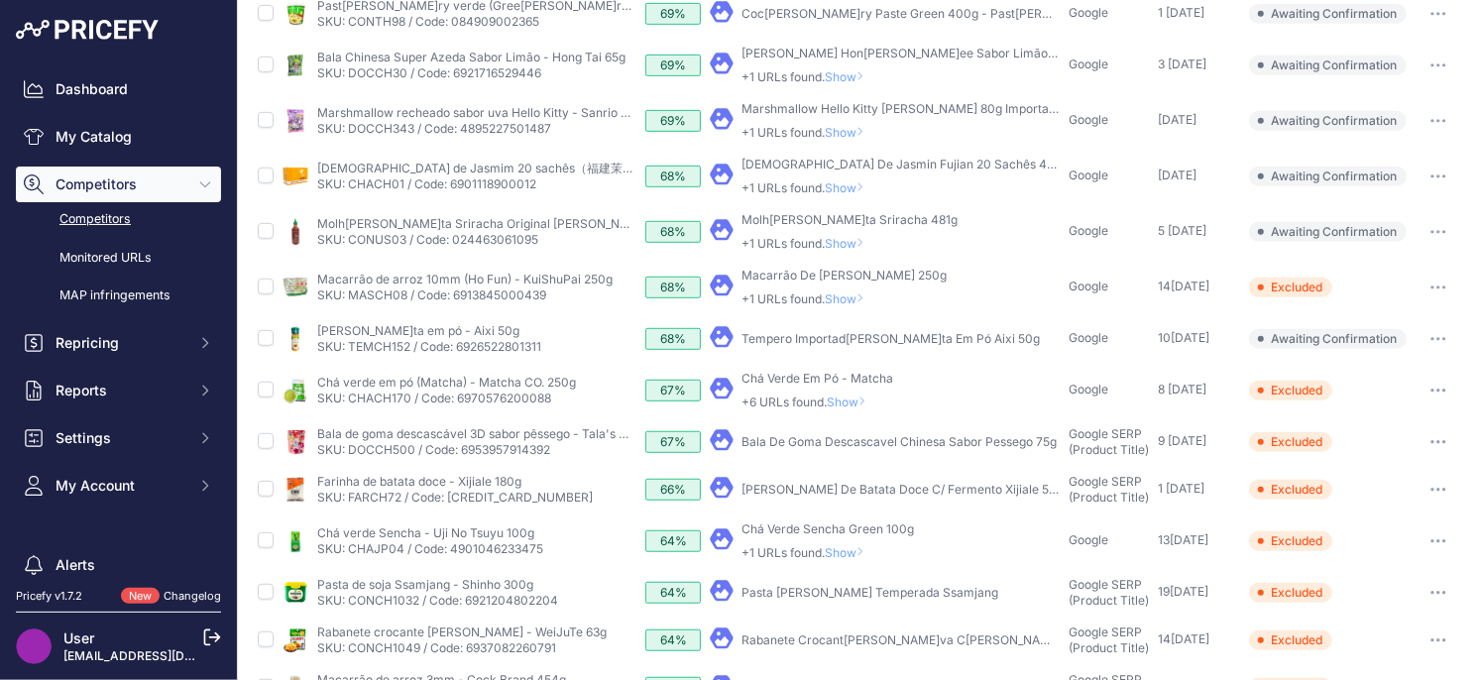
click at [848, 398] on span "Show" at bounding box center [851, 401] width 48 height 15
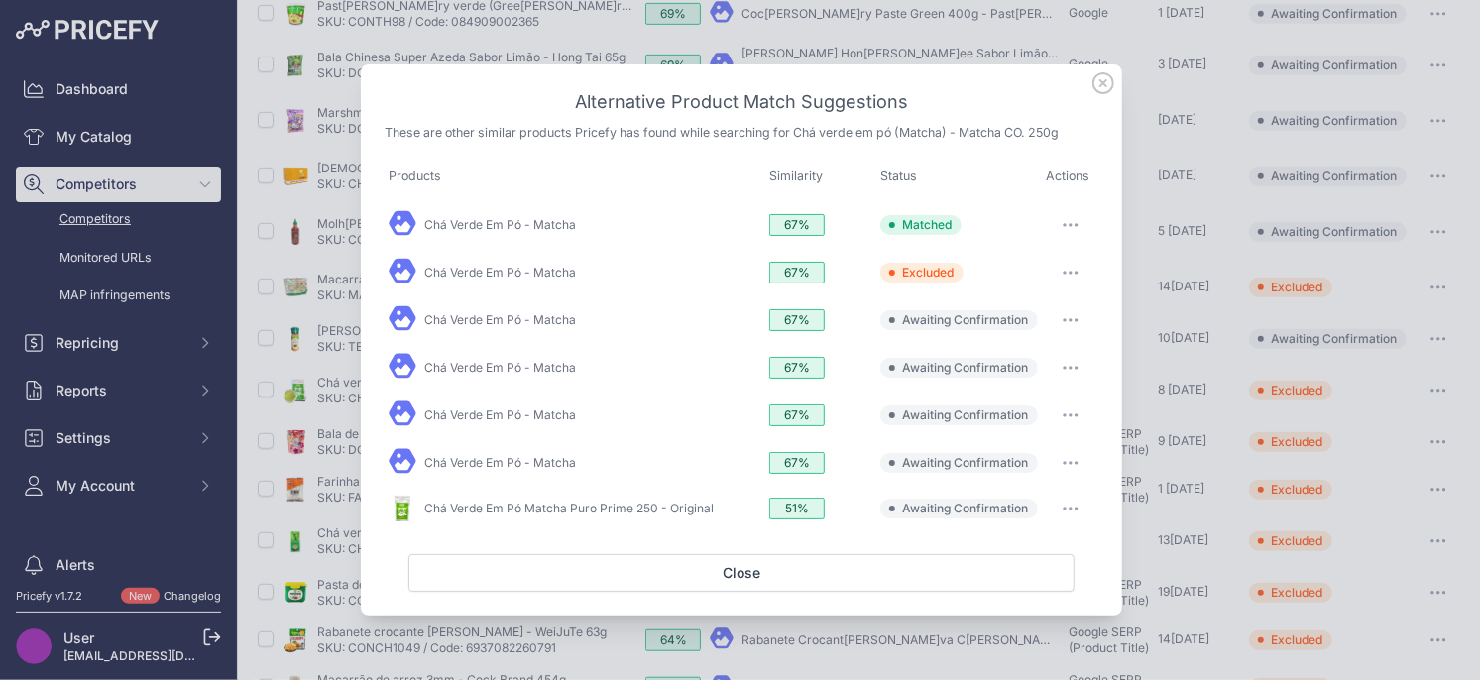
click at [1064, 319] on icon "button" at bounding box center [1064, 320] width 2 height 2
click at [1002, 401] on span "Exclude match" at bounding box center [1024, 400] width 83 height 15
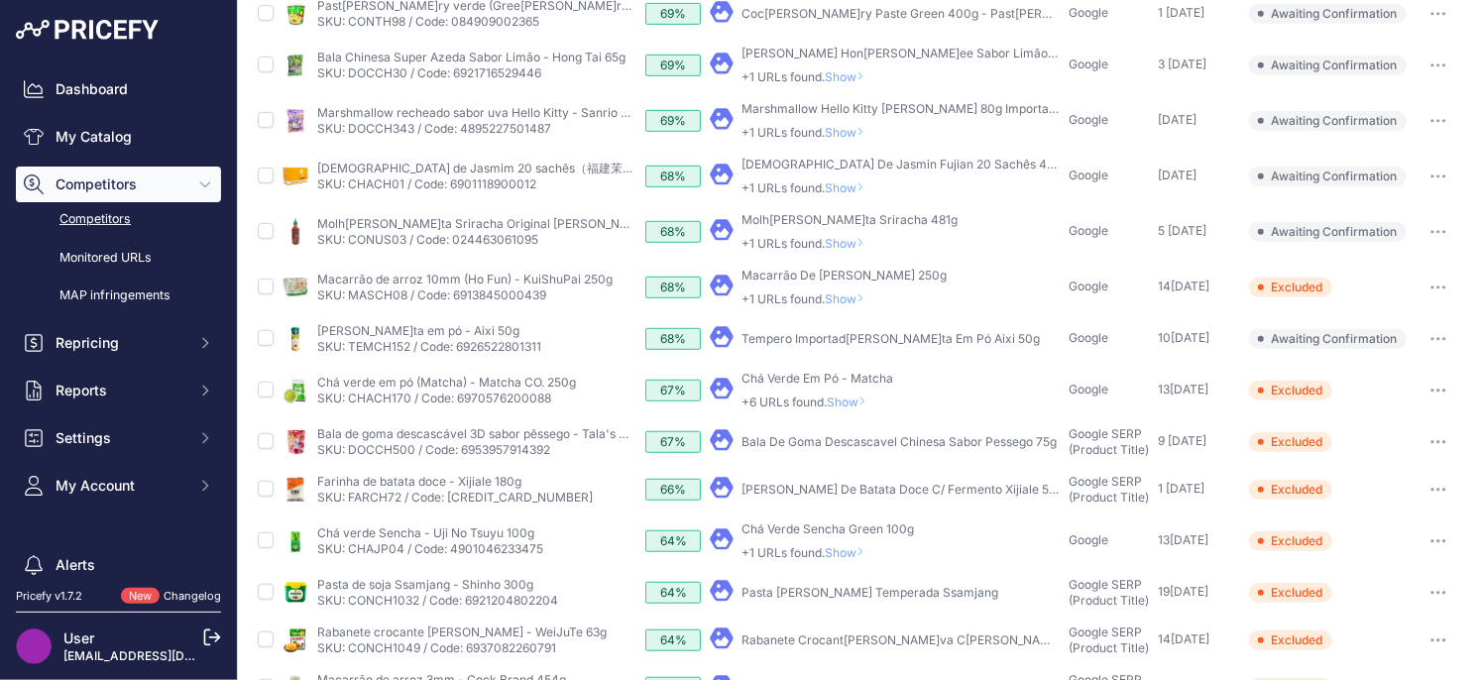
drag, startPoint x: 860, startPoint y: 400, endPoint x: 862, endPoint y: 375, distance: 25.8
click at [860, 400] on span "Show" at bounding box center [851, 401] width 48 height 15
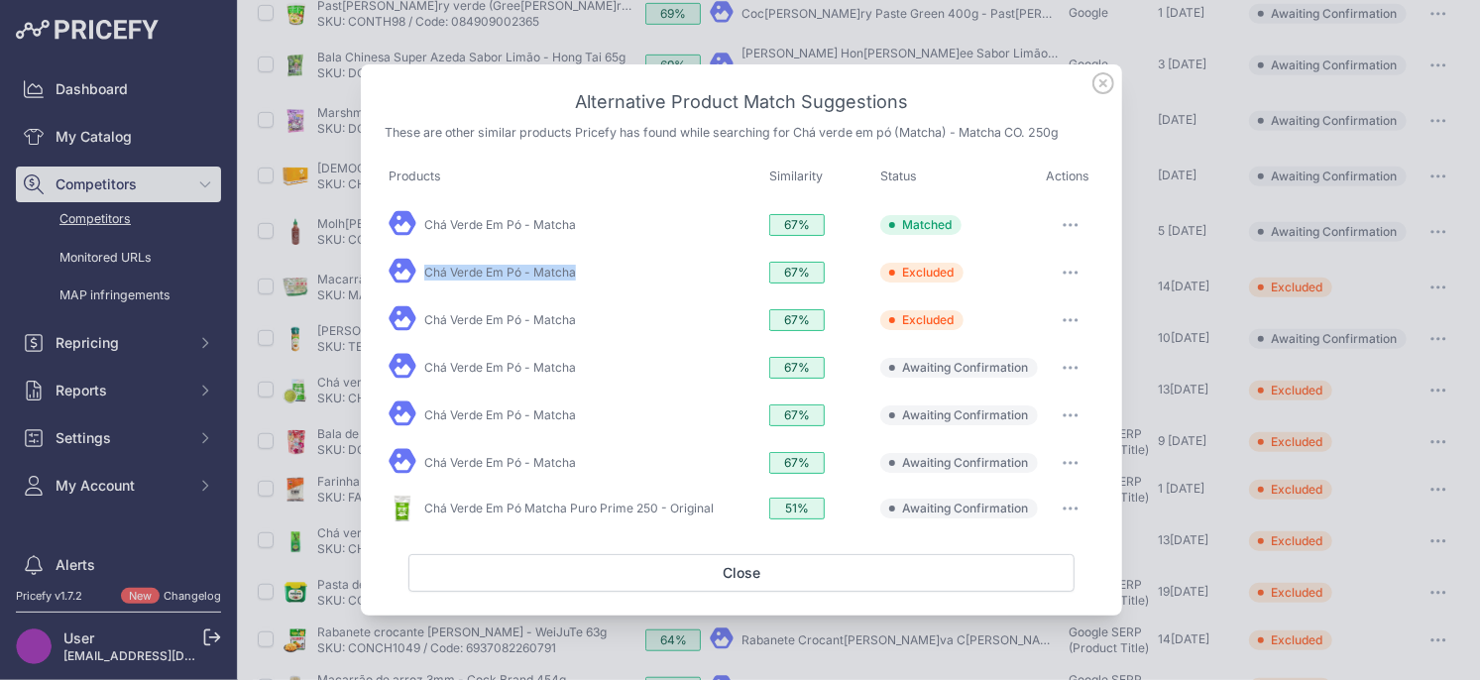
drag, startPoint x: 1068, startPoint y: 361, endPoint x: 1067, endPoint y: 383, distance: 21.8
click at [1068, 361] on button "button" at bounding box center [1071, 368] width 40 height 28
click at [1040, 446] on span "Exclude match" at bounding box center [1024, 448] width 83 height 15
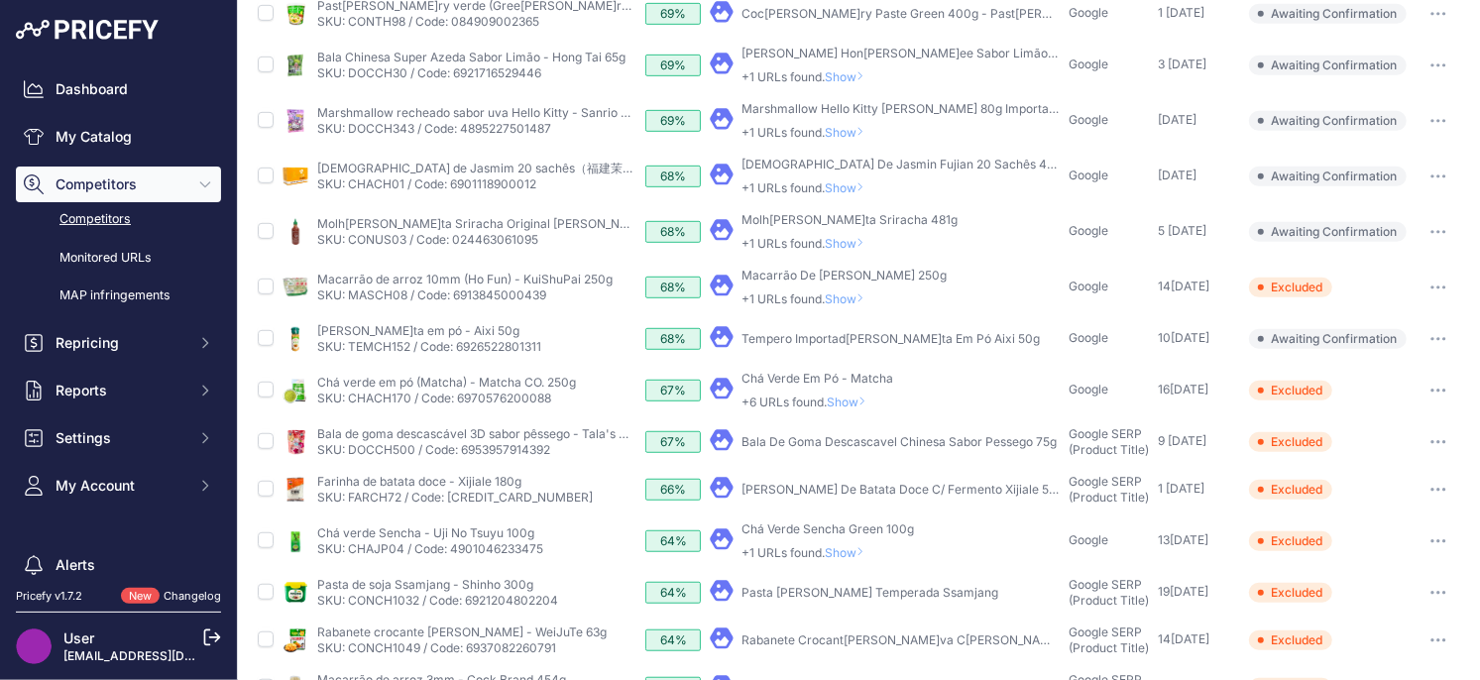
click at [847, 400] on span "Show" at bounding box center [851, 401] width 48 height 15
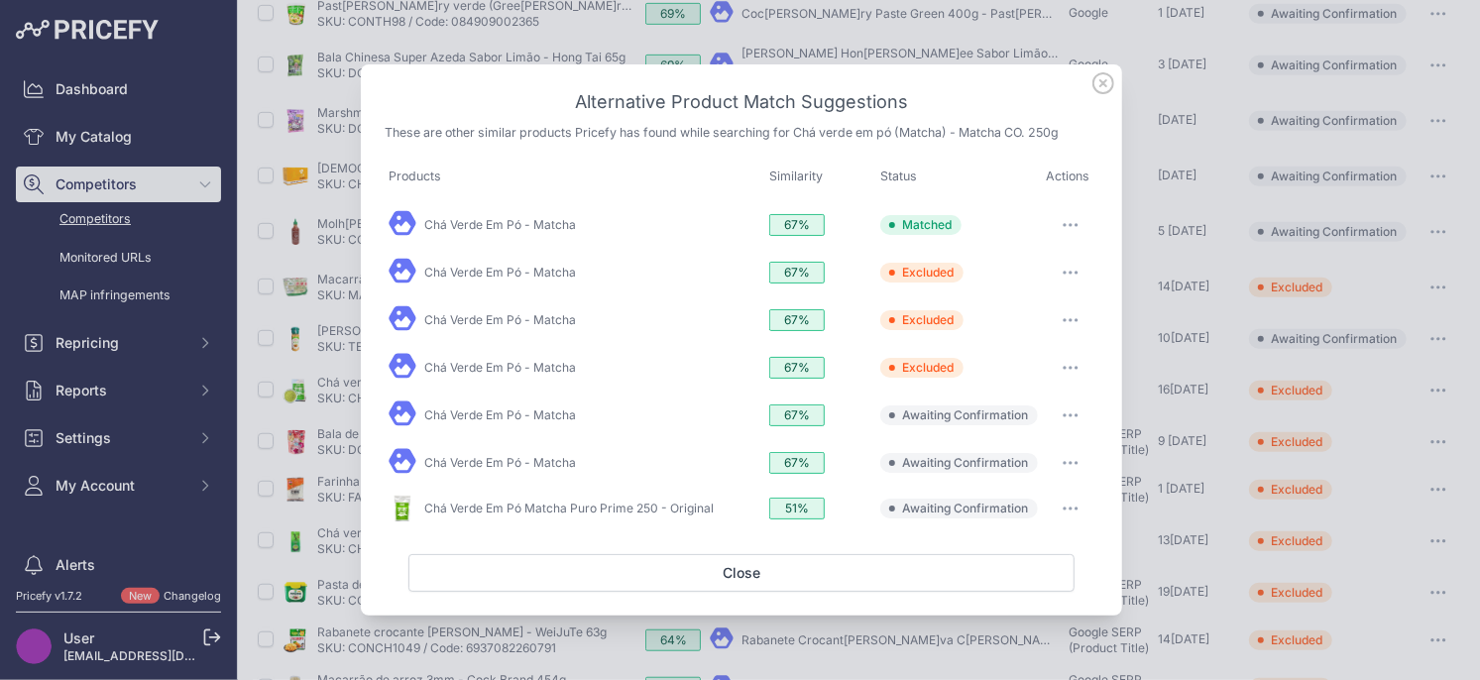
click at [1075, 423] on button "button" at bounding box center [1071, 415] width 40 height 28
click at [1043, 496] on span "Exclude match" at bounding box center [1024, 496] width 83 height 15
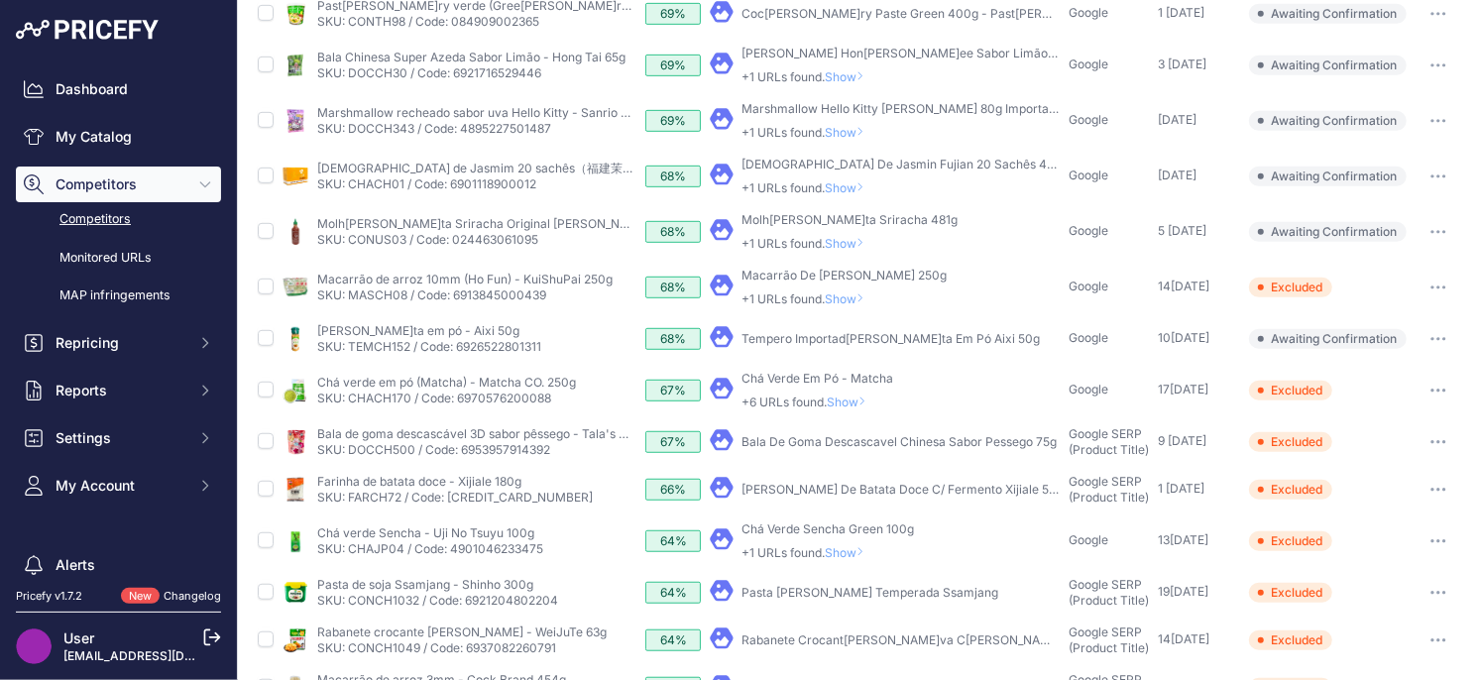
click at [845, 403] on span "Show" at bounding box center [851, 401] width 48 height 15
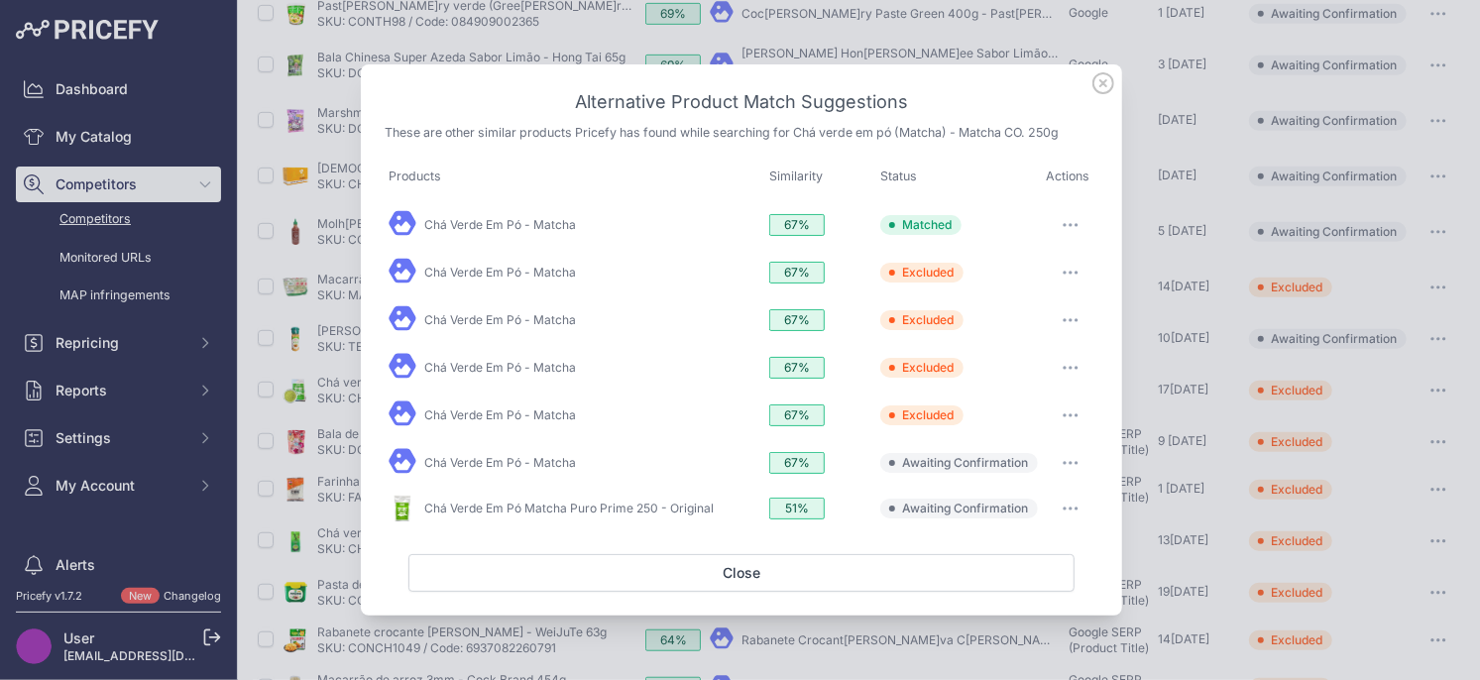
click at [1066, 465] on button "button" at bounding box center [1071, 463] width 40 height 28
click at [1024, 547] on span "Exclude match" at bounding box center [1024, 543] width 83 height 15
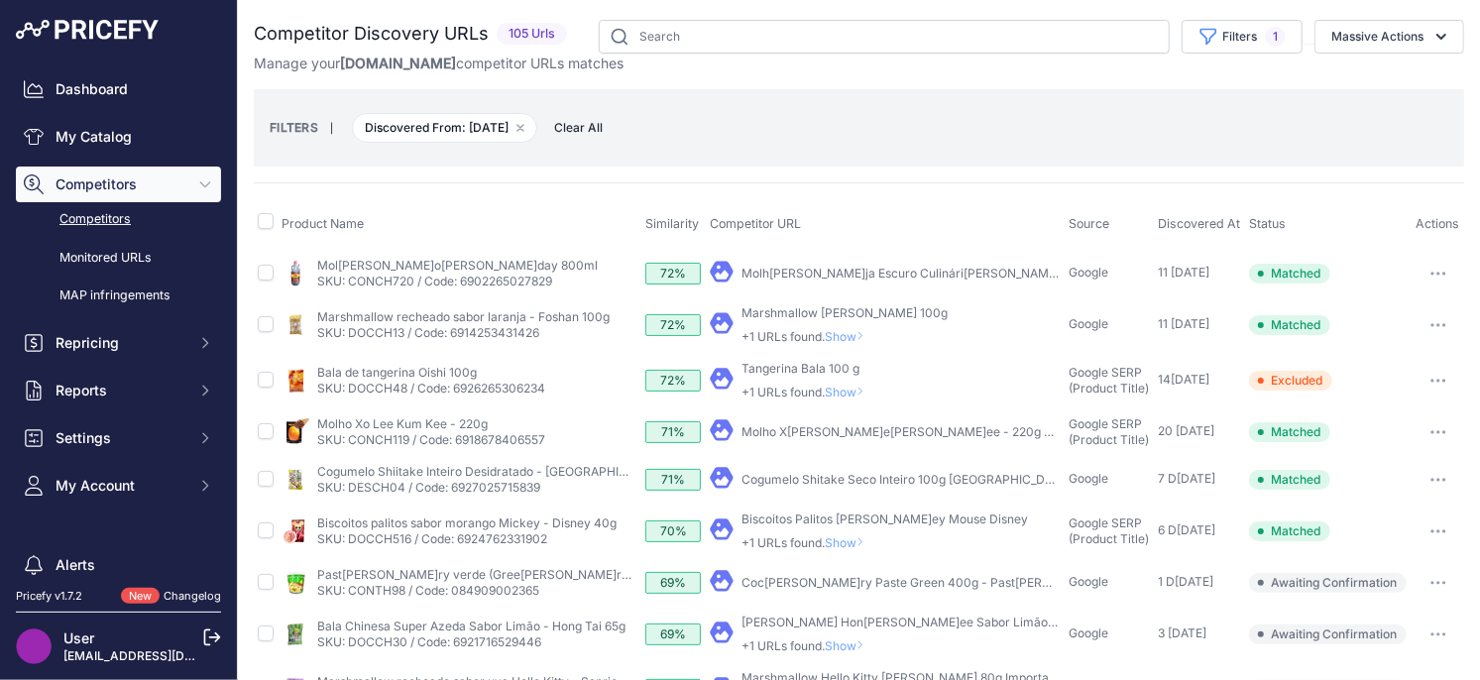
scroll to position [569, 0]
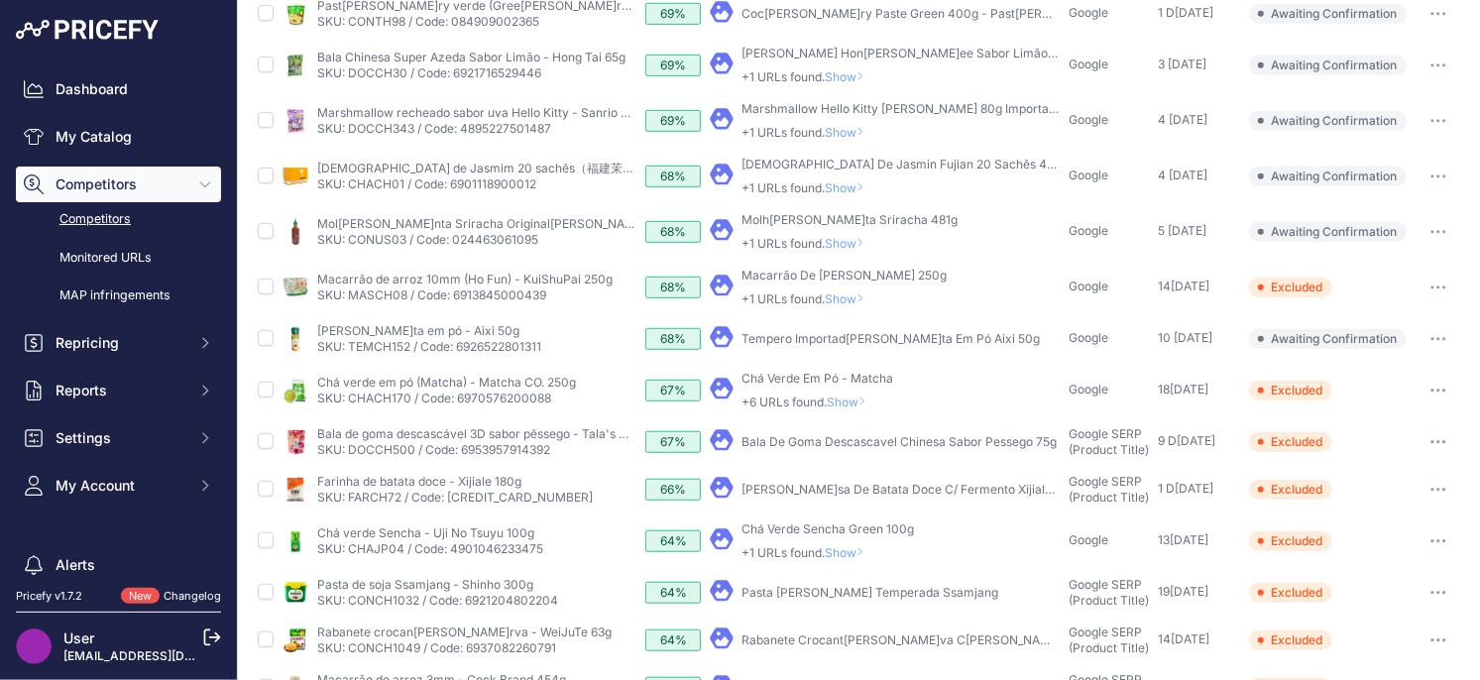
click at [848, 404] on span "Show" at bounding box center [851, 401] width 48 height 15
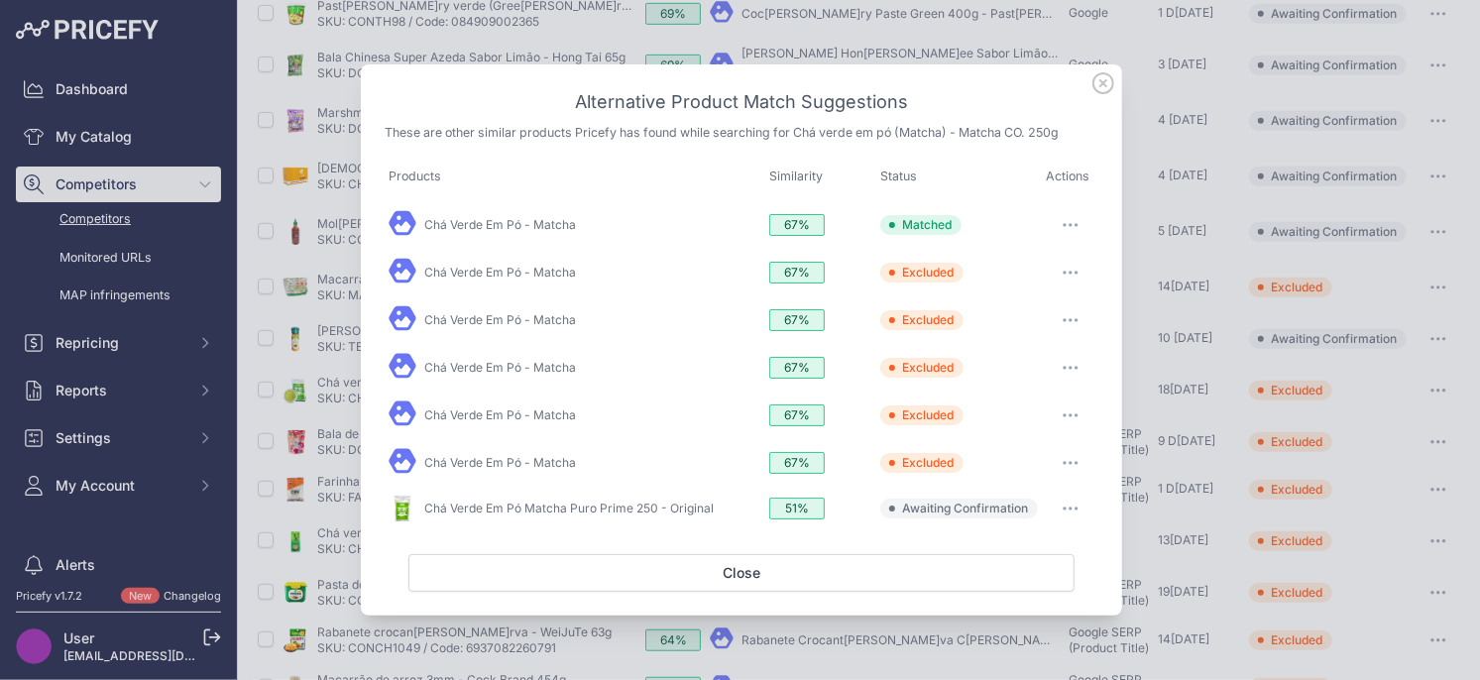
click at [1071, 499] on button "button" at bounding box center [1071, 509] width 40 height 28
click at [1027, 582] on span "Exclude match" at bounding box center [1024, 589] width 83 height 15
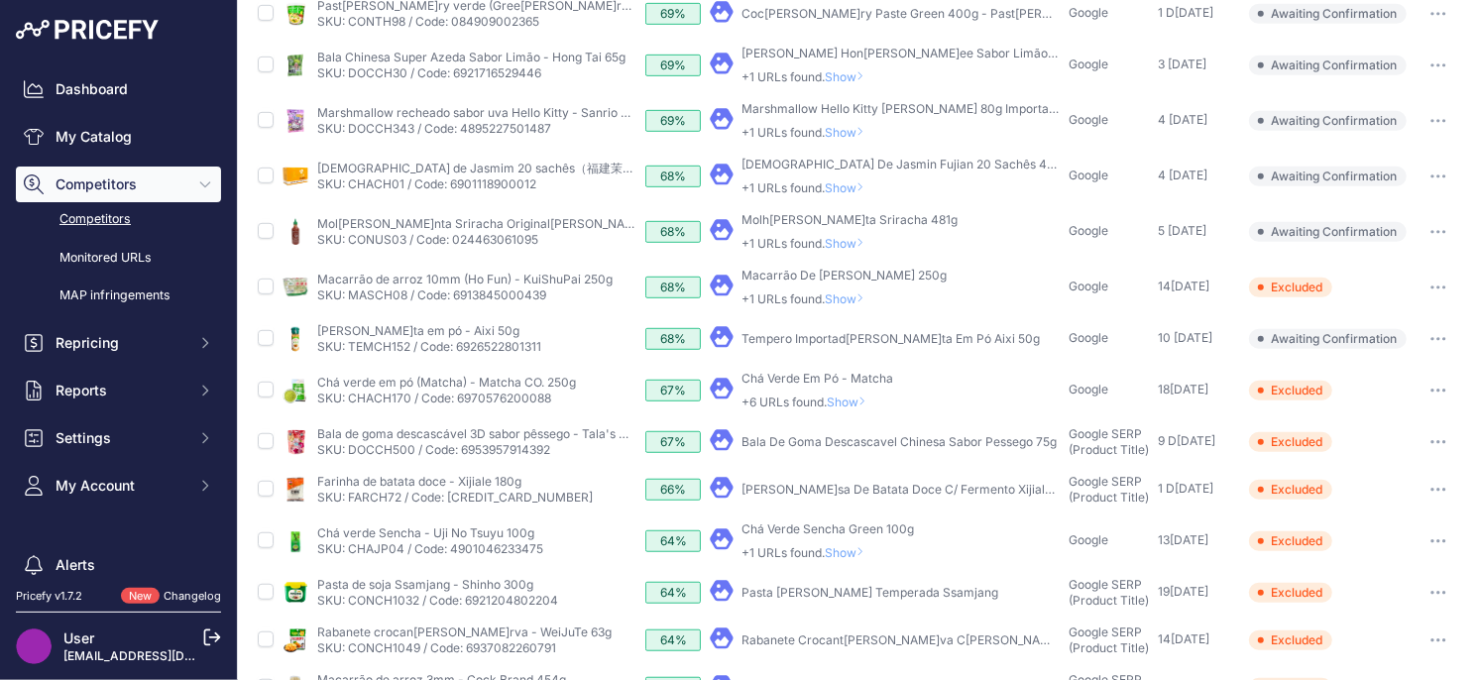
click at [850, 401] on span "Show" at bounding box center [851, 401] width 48 height 15
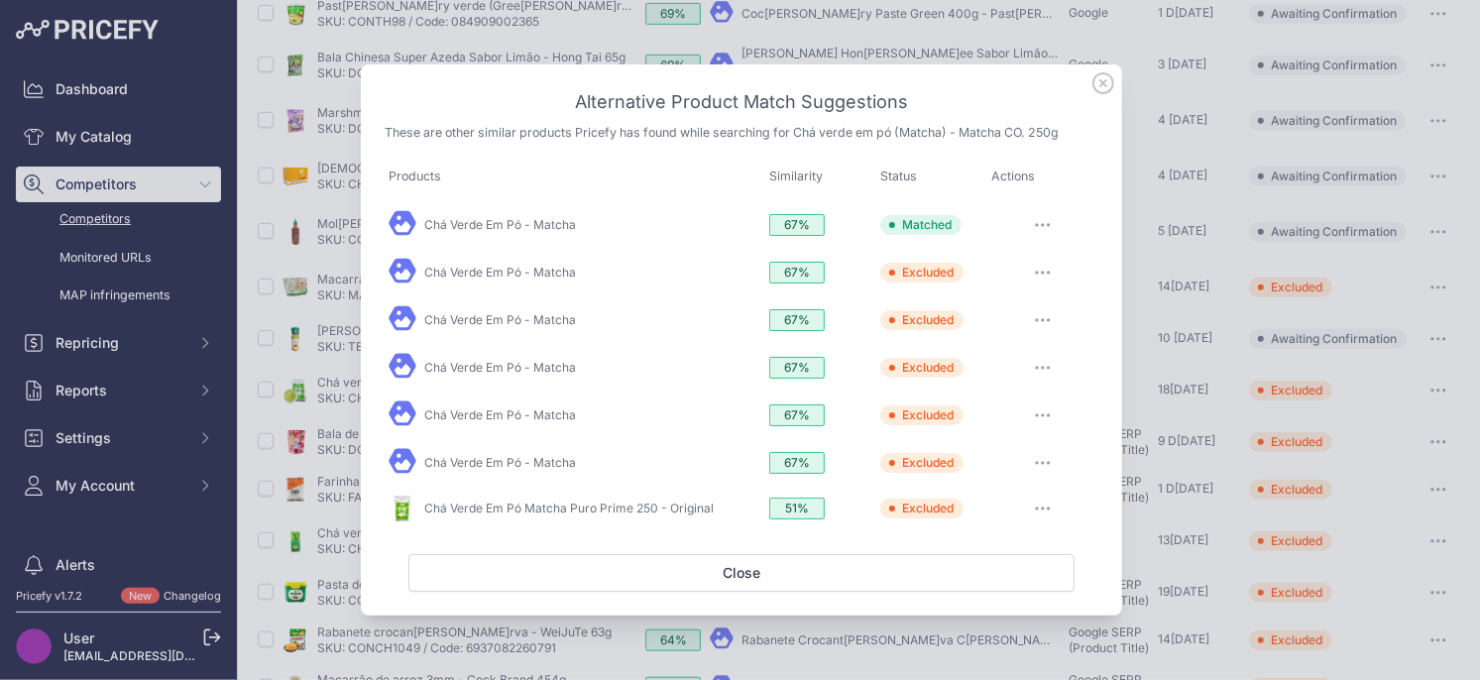
click at [1099, 86] on icon at bounding box center [1103, 83] width 22 height 22
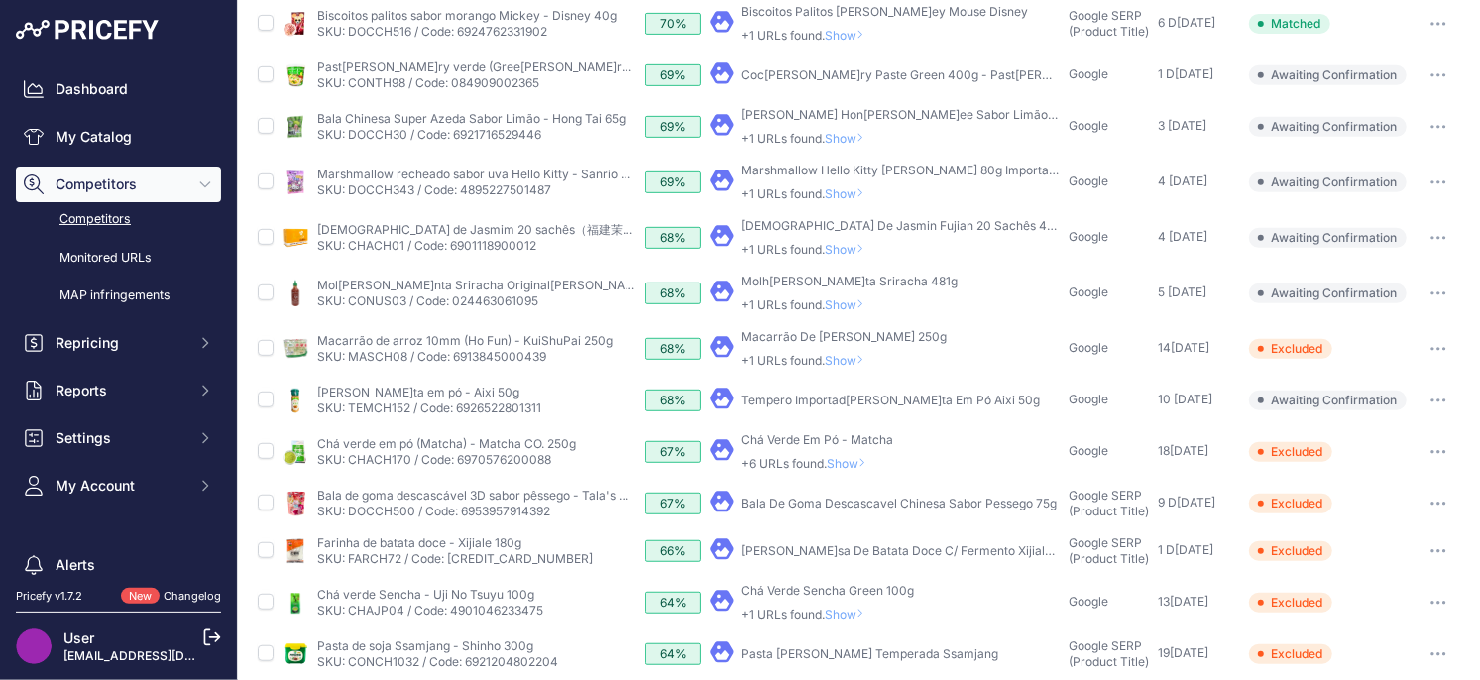
scroll to position [478, 0]
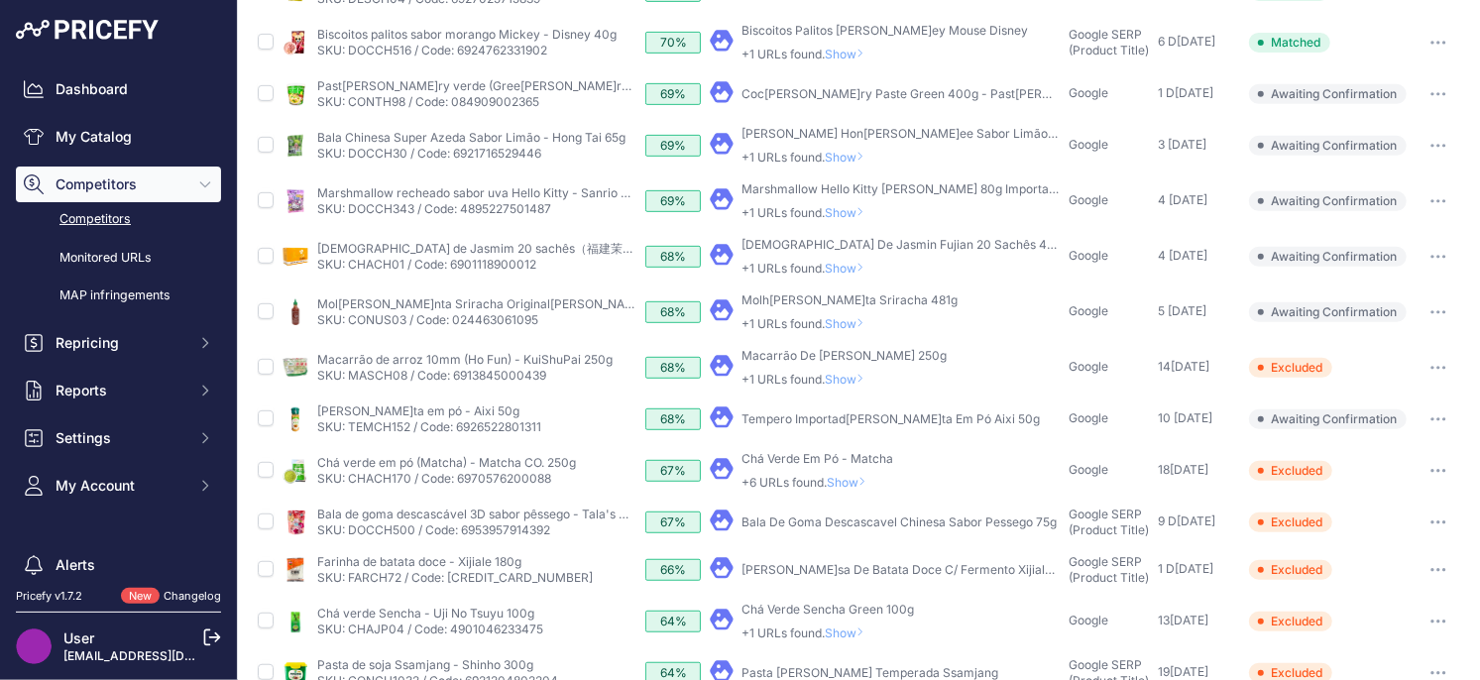
click at [1444, 423] on button "button" at bounding box center [1438, 419] width 40 height 28
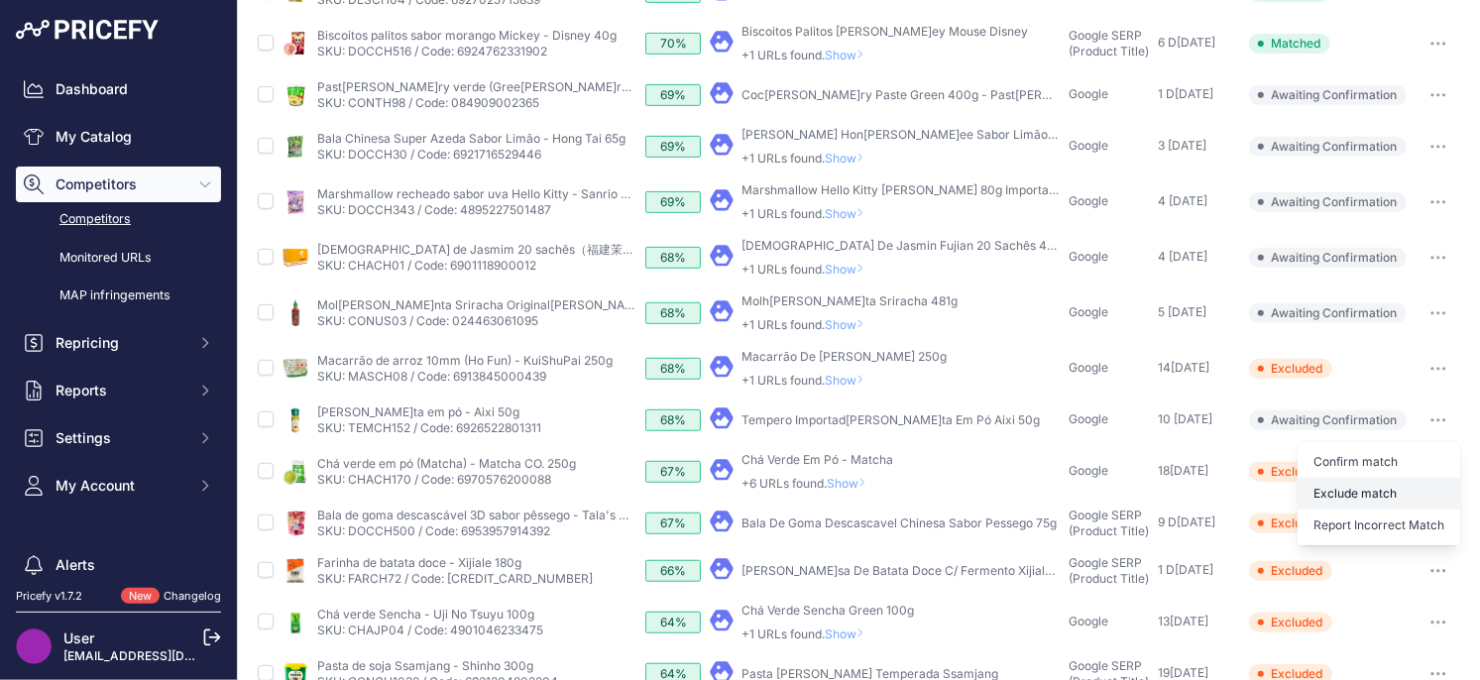
click at [1397, 484] on button "Exclude match" at bounding box center [1378, 494] width 163 height 32
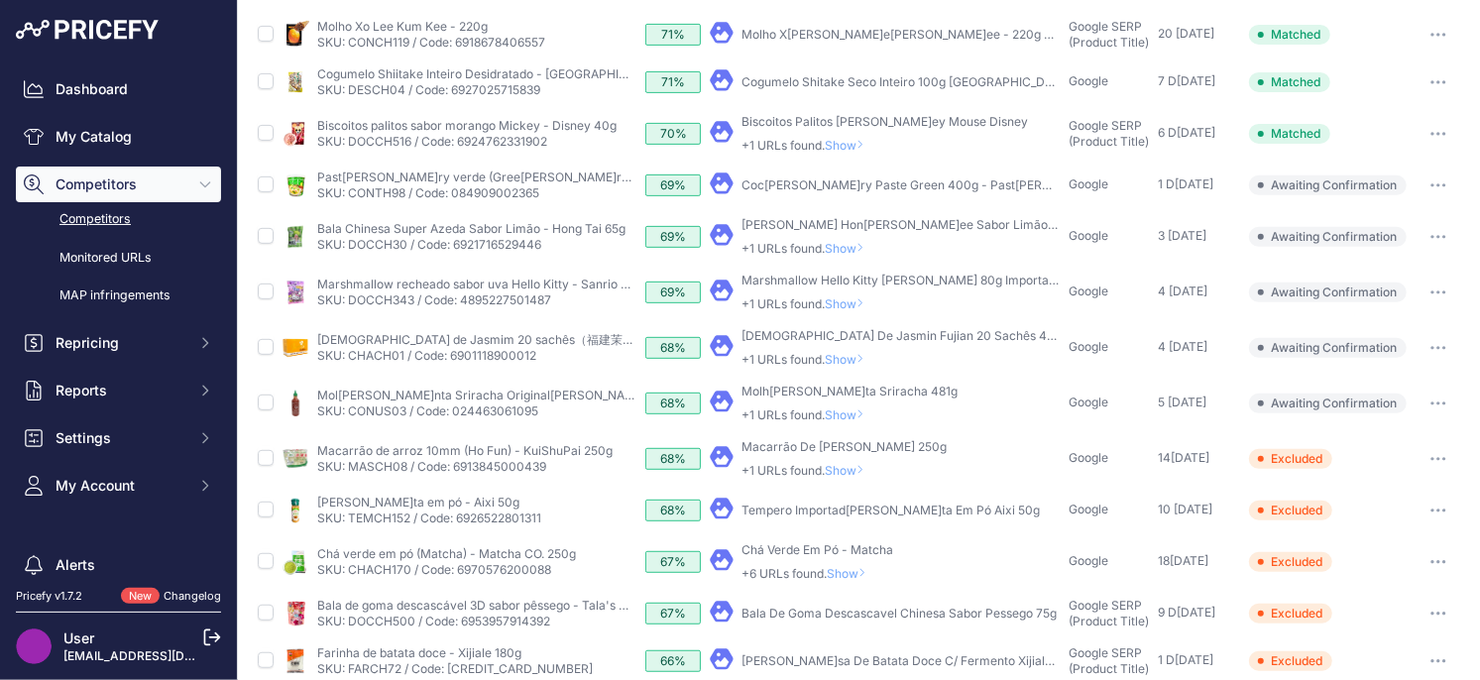
scroll to position [396, 0]
click at [857, 471] on span "Show" at bounding box center [849, 471] width 48 height 15
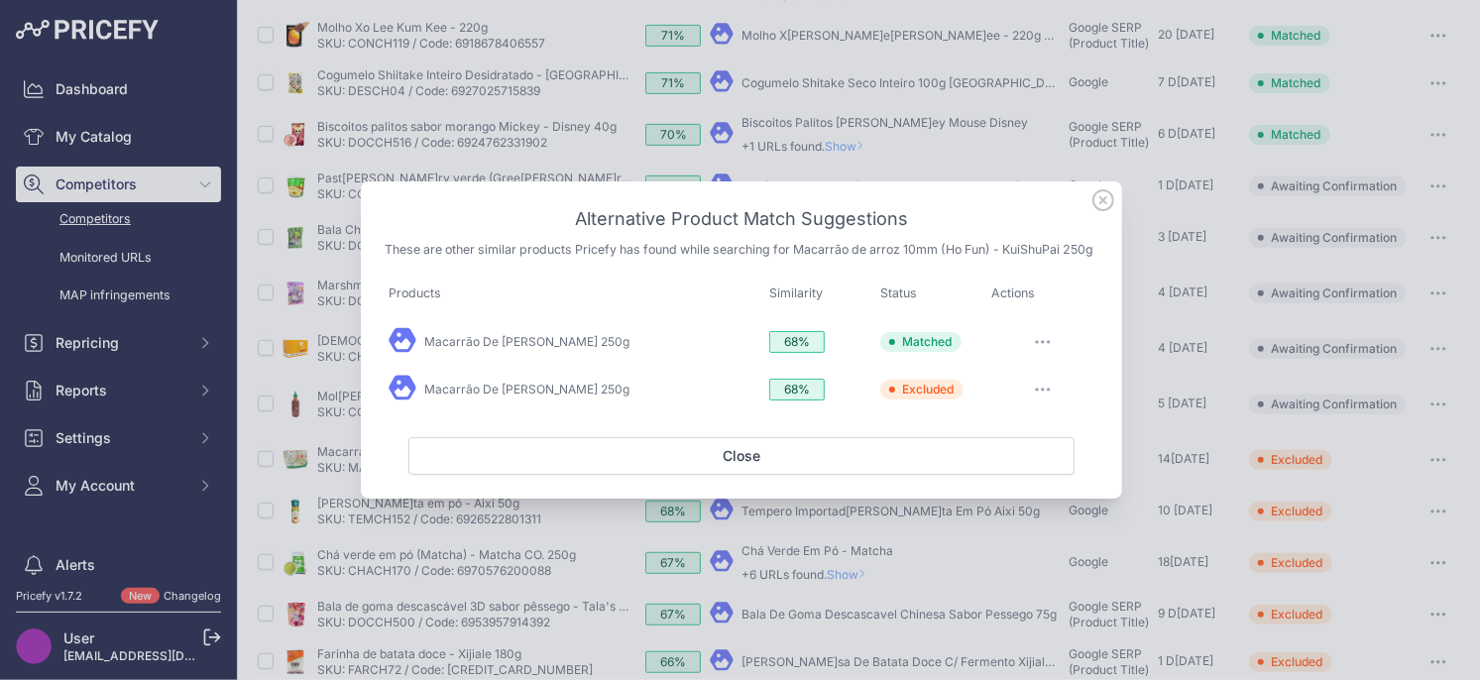
drag, startPoint x: 1105, startPoint y: 191, endPoint x: 1010, endPoint y: 229, distance: 102.3
click at [1016, 223] on div "Alternative Product Match Suggestions These are other similar products Pricefy …" at bounding box center [741, 339] width 761 height 317
click at [1105, 194] on icon at bounding box center [1103, 200] width 20 height 20
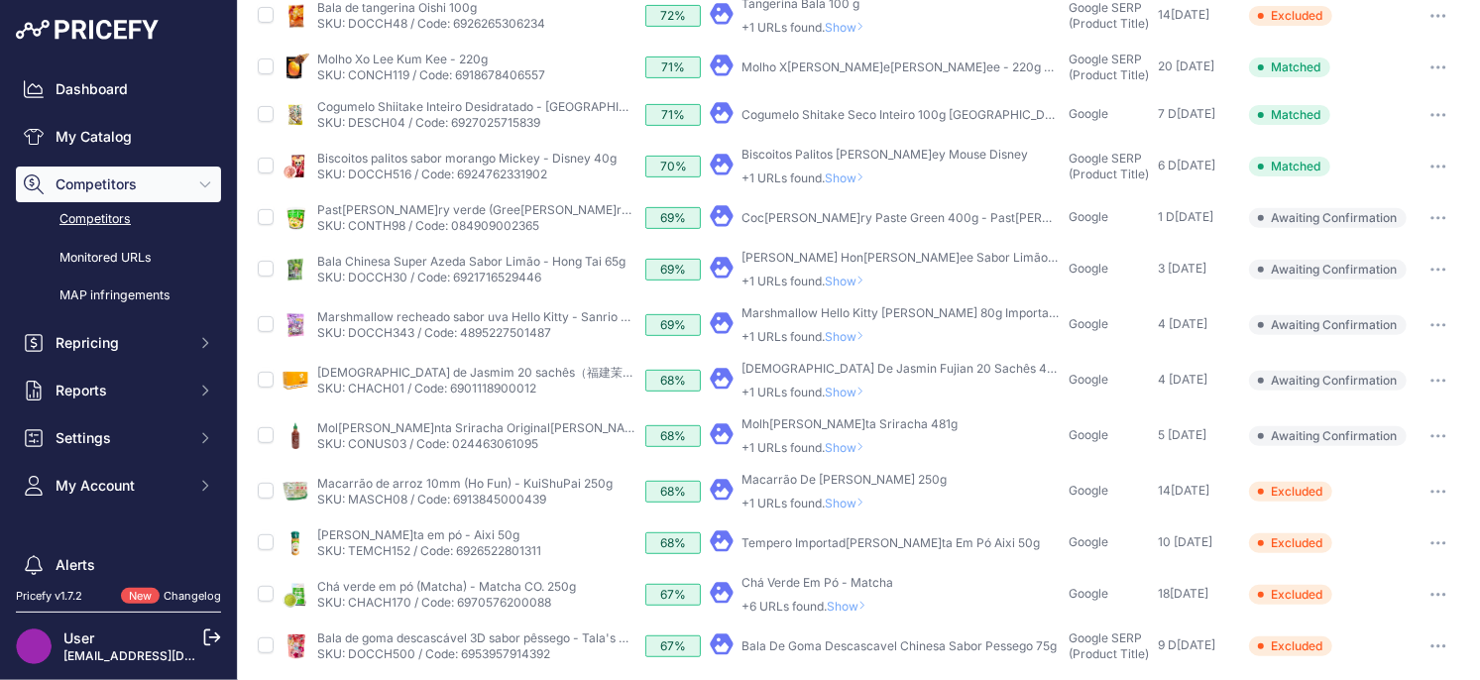
scroll to position [355, 0]
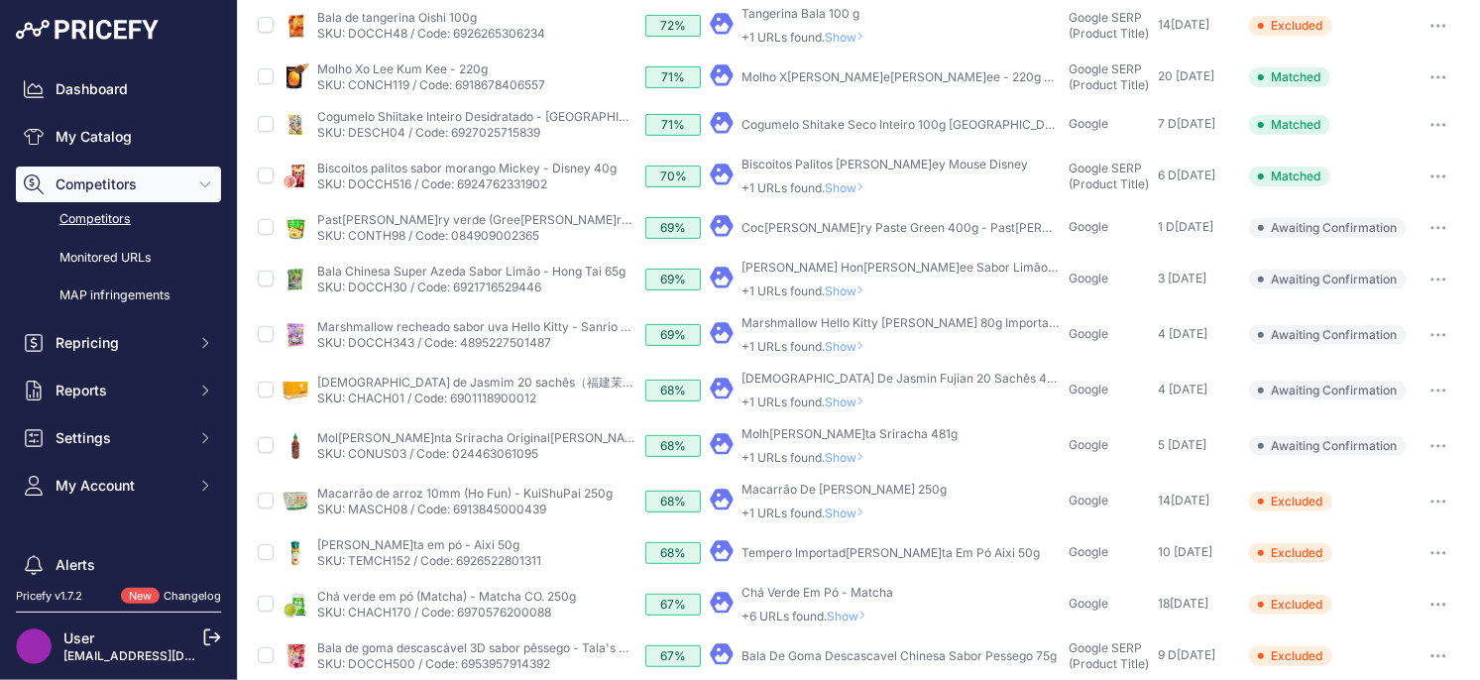
click at [862, 458] on span "Show" at bounding box center [849, 457] width 48 height 15
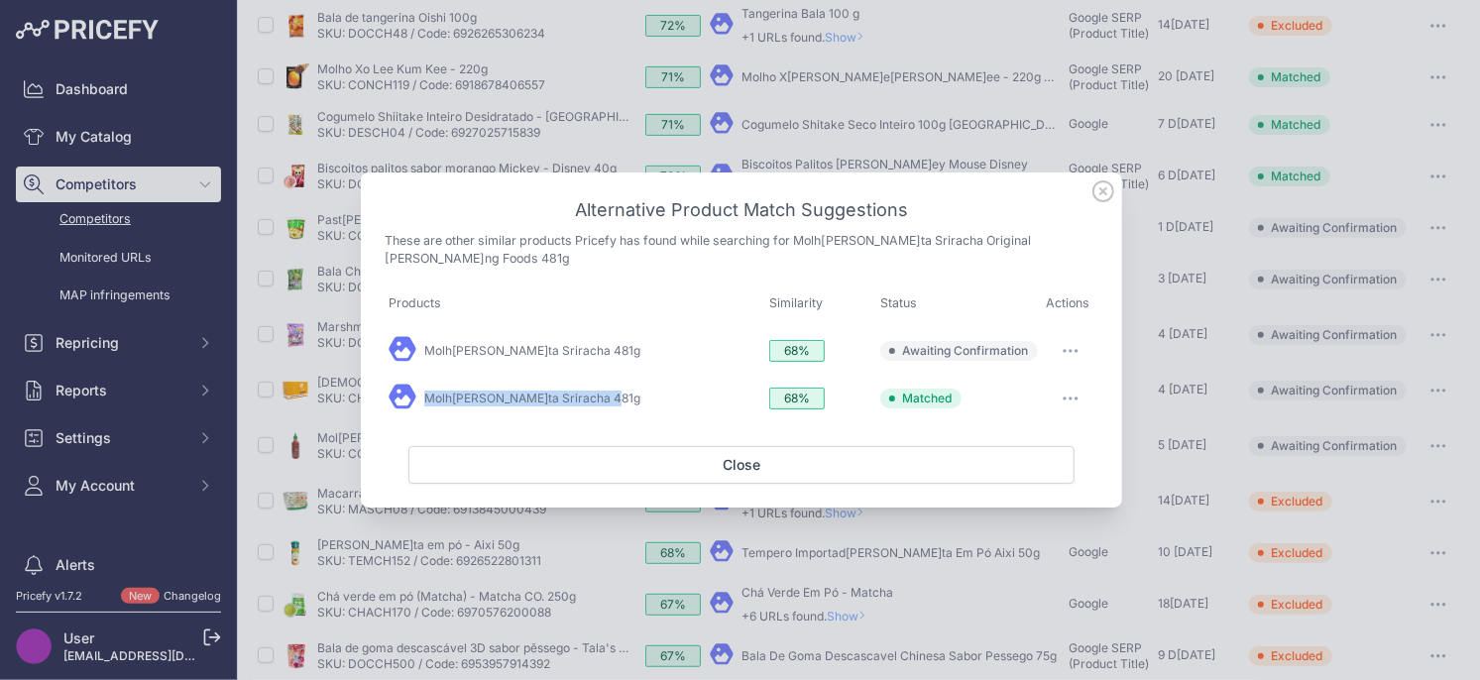
click at [1079, 349] on button "button" at bounding box center [1071, 351] width 40 height 28
click at [1012, 427] on span "Exclude match" at bounding box center [1024, 431] width 83 height 15
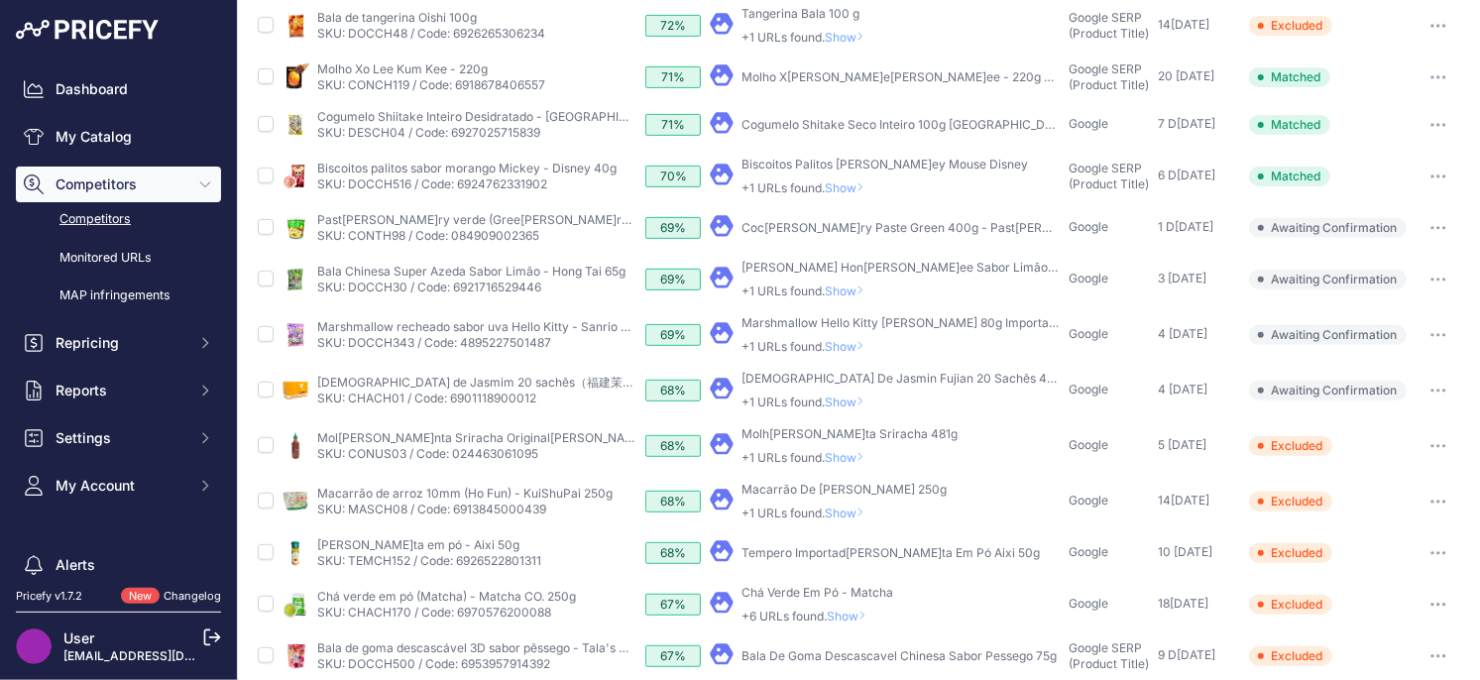
click at [864, 454] on icon at bounding box center [860, 457] width 8 height 12
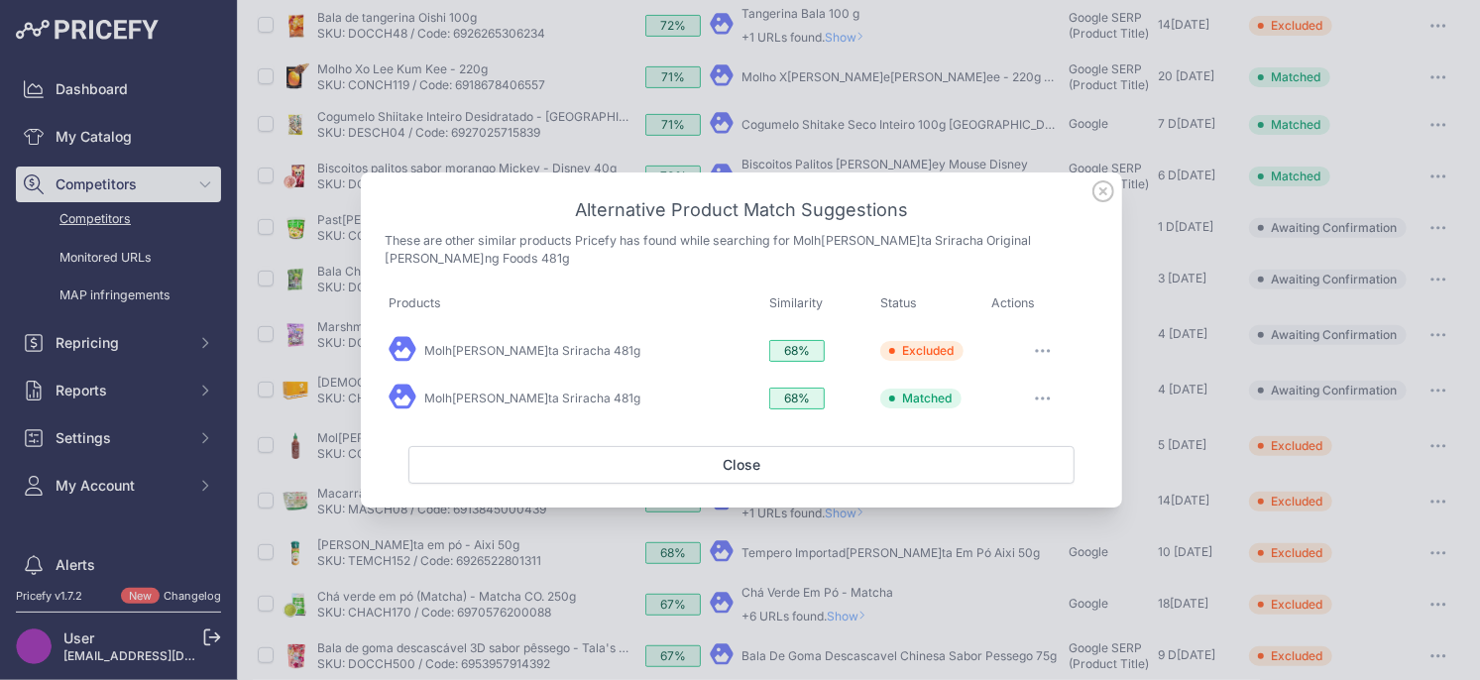
click at [1097, 195] on icon at bounding box center [1103, 191] width 22 height 22
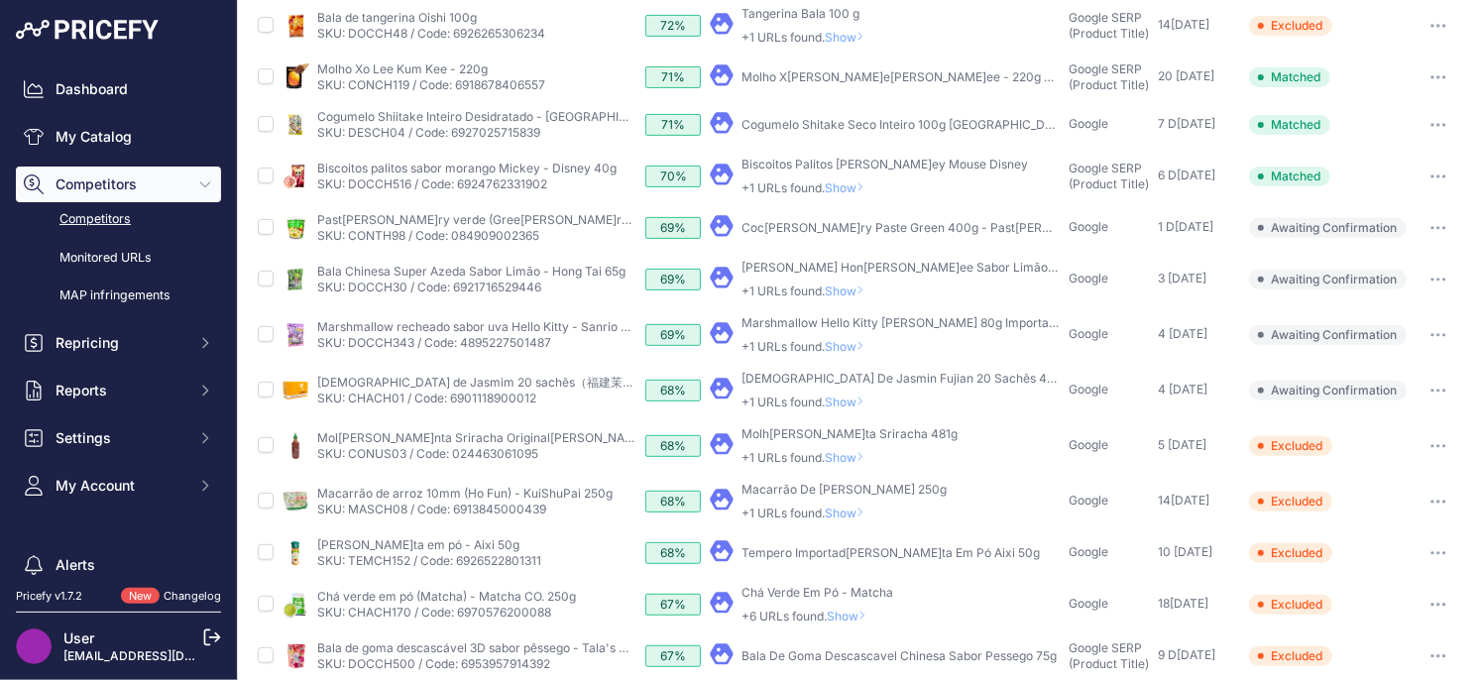
scroll to position [336, 0]
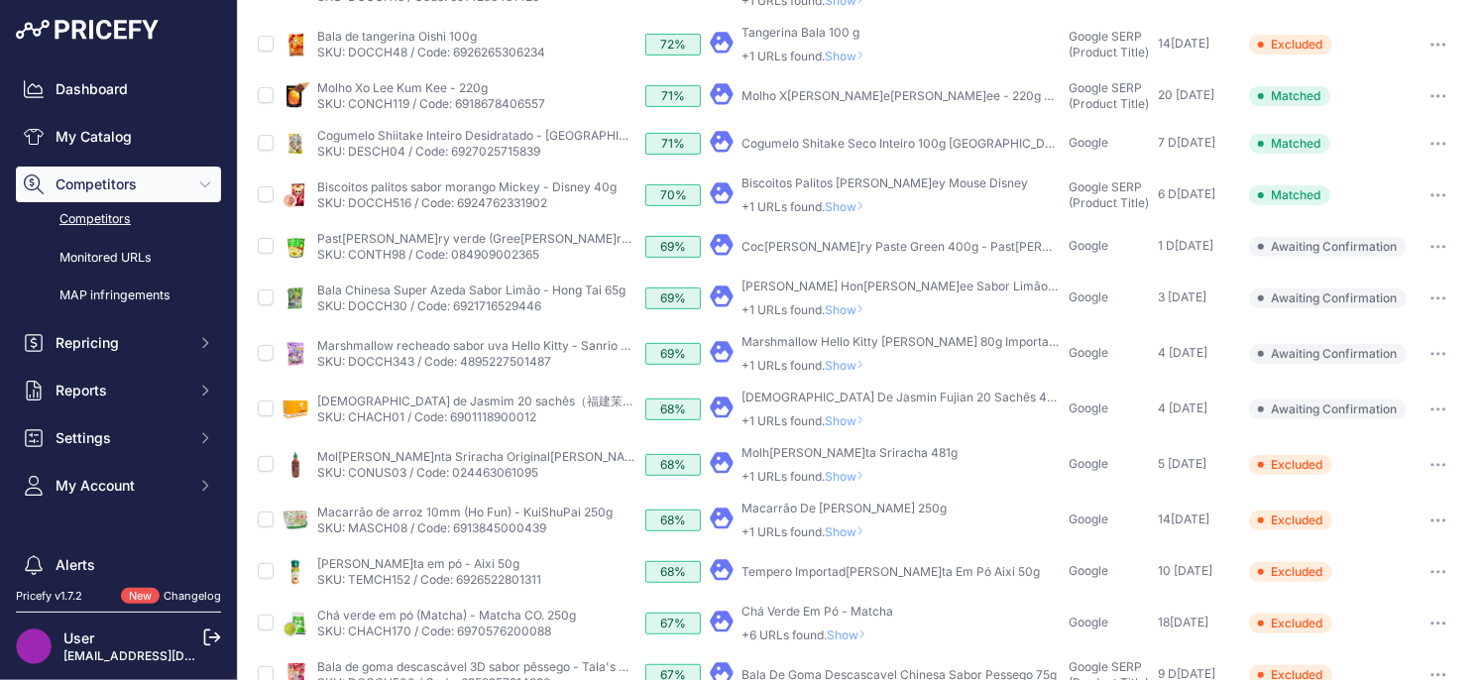
drag, startPoint x: 840, startPoint y: 416, endPoint x: 852, endPoint y: 427, distance: 16.1
click at [840, 416] on span "Show" at bounding box center [849, 420] width 48 height 15
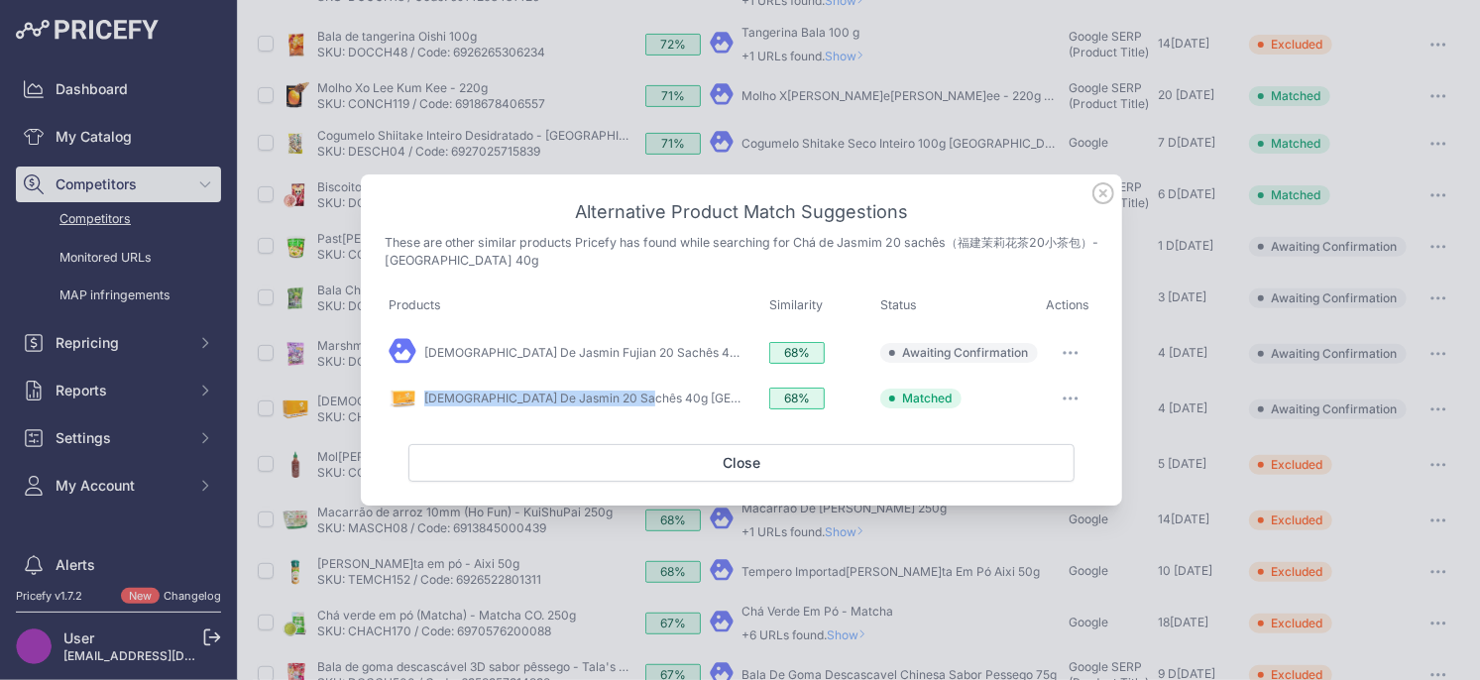
click at [1061, 346] on button "button" at bounding box center [1071, 353] width 40 height 28
click at [1006, 432] on span "Exclude match" at bounding box center [1024, 433] width 83 height 15
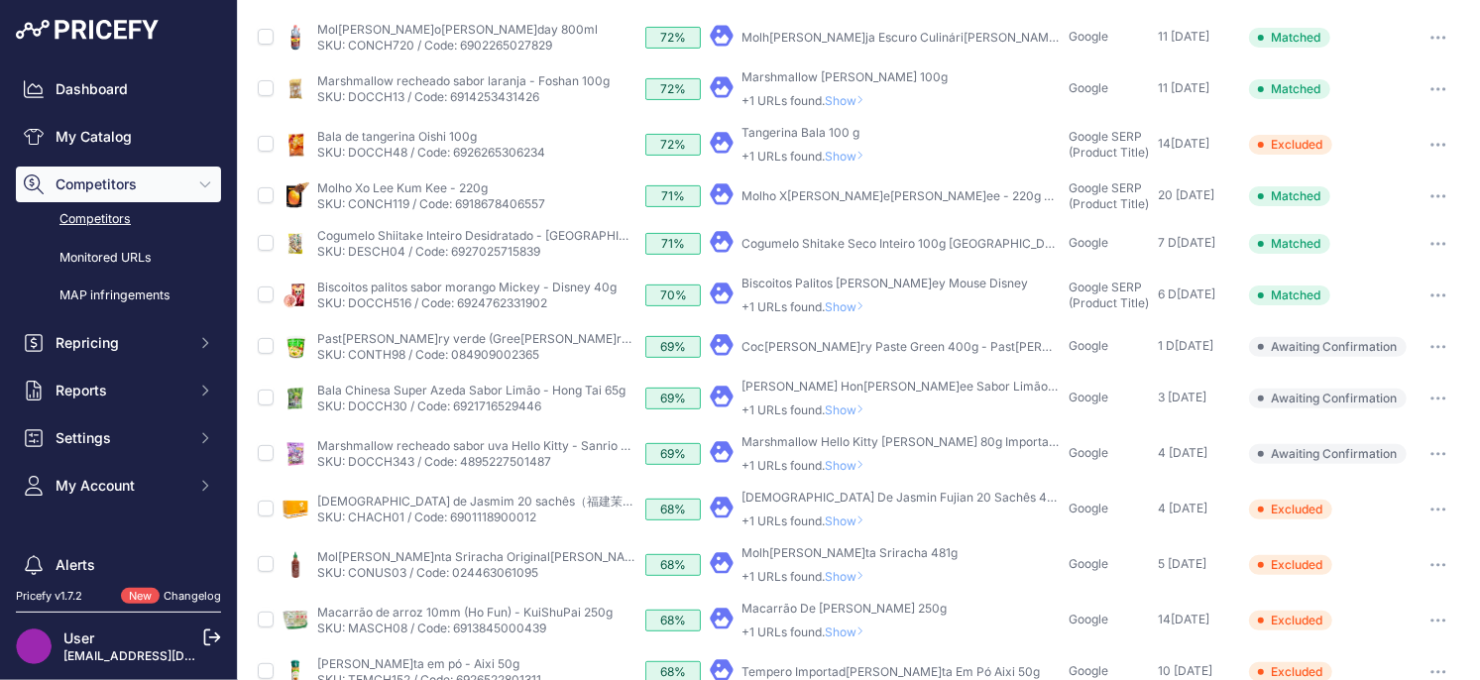
scroll to position [188, 0]
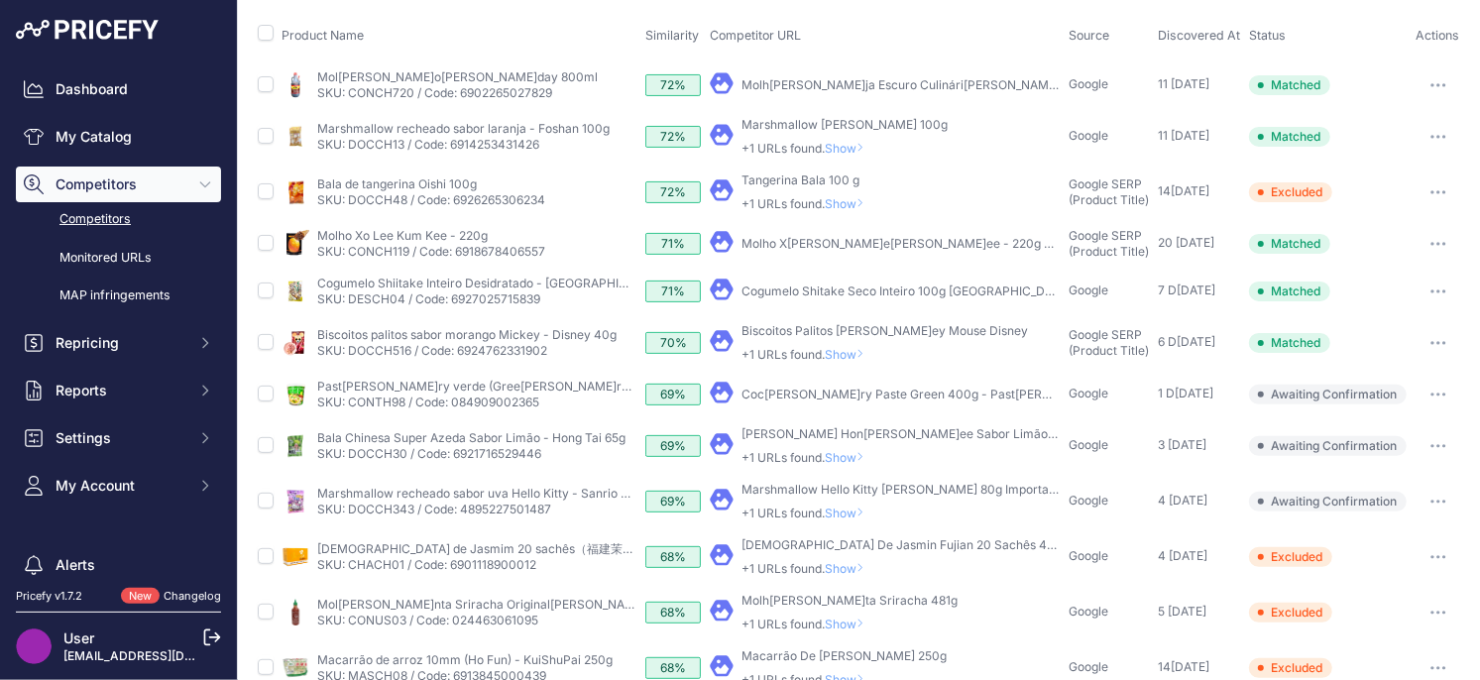
click at [843, 518] on span "Show" at bounding box center [849, 512] width 48 height 15
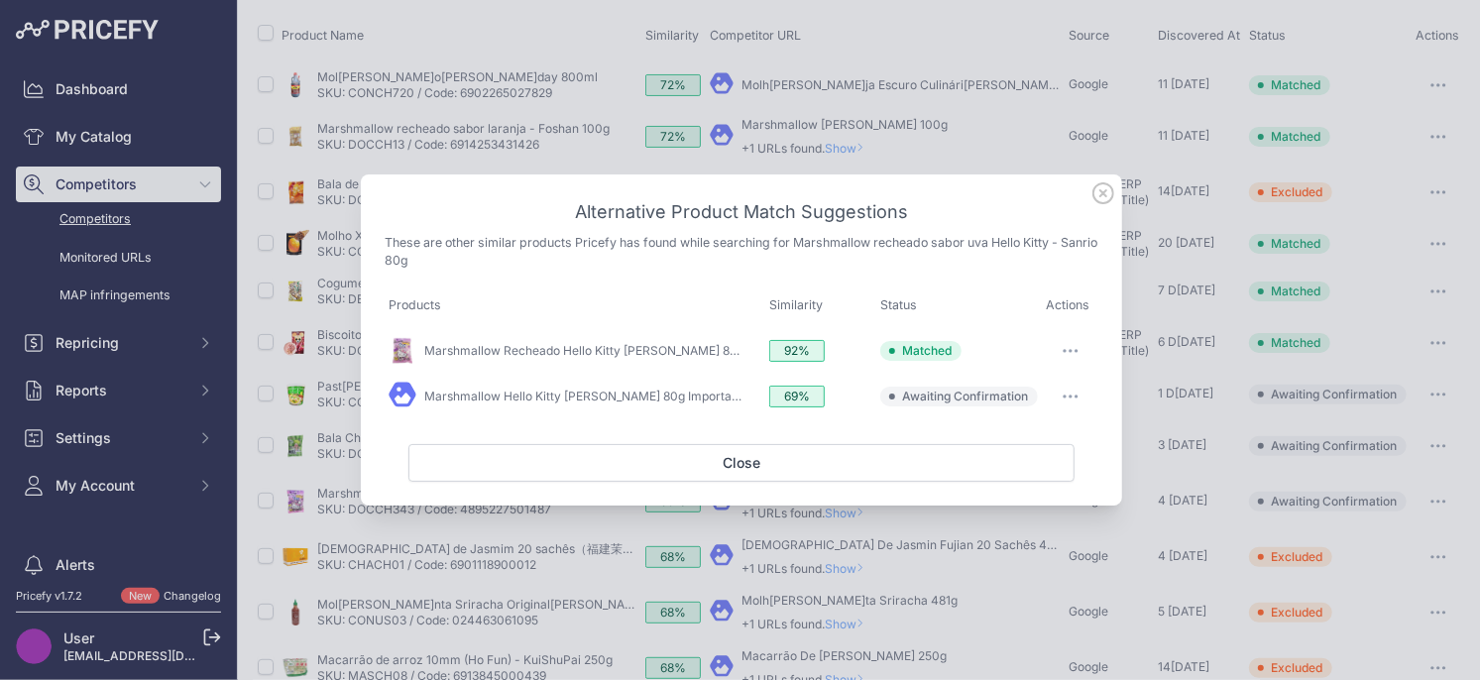
click at [1113, 187] on icon at bounding box center [1103, 193] width 22 height 22
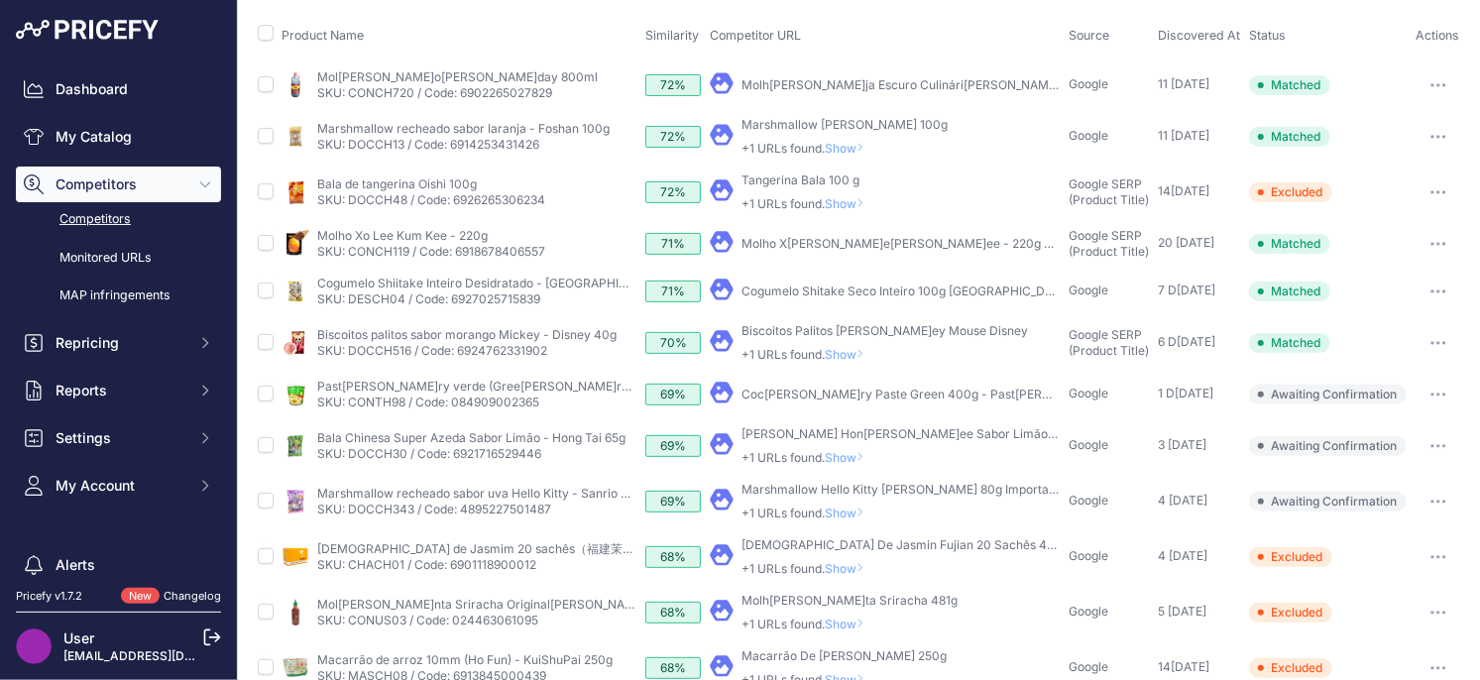
click at [857, 505] on span "Show" at bounding box center [849, 512] width 48 height 15
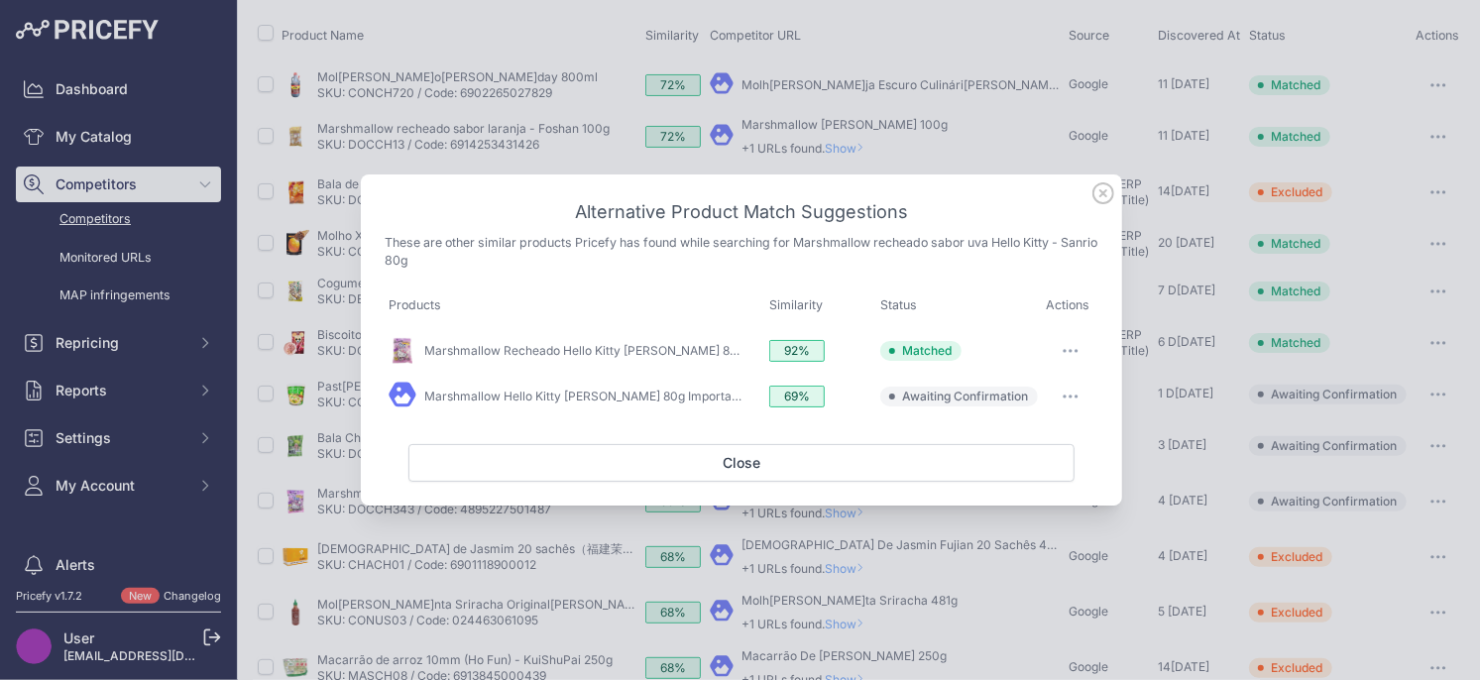
click at [1075, 398] on button "button" at bounding box center [1071, 397] width 40 height 28
click at [1015, 477] on span "Exclude match" at bounding box center [1024, 477] width 83 height 15
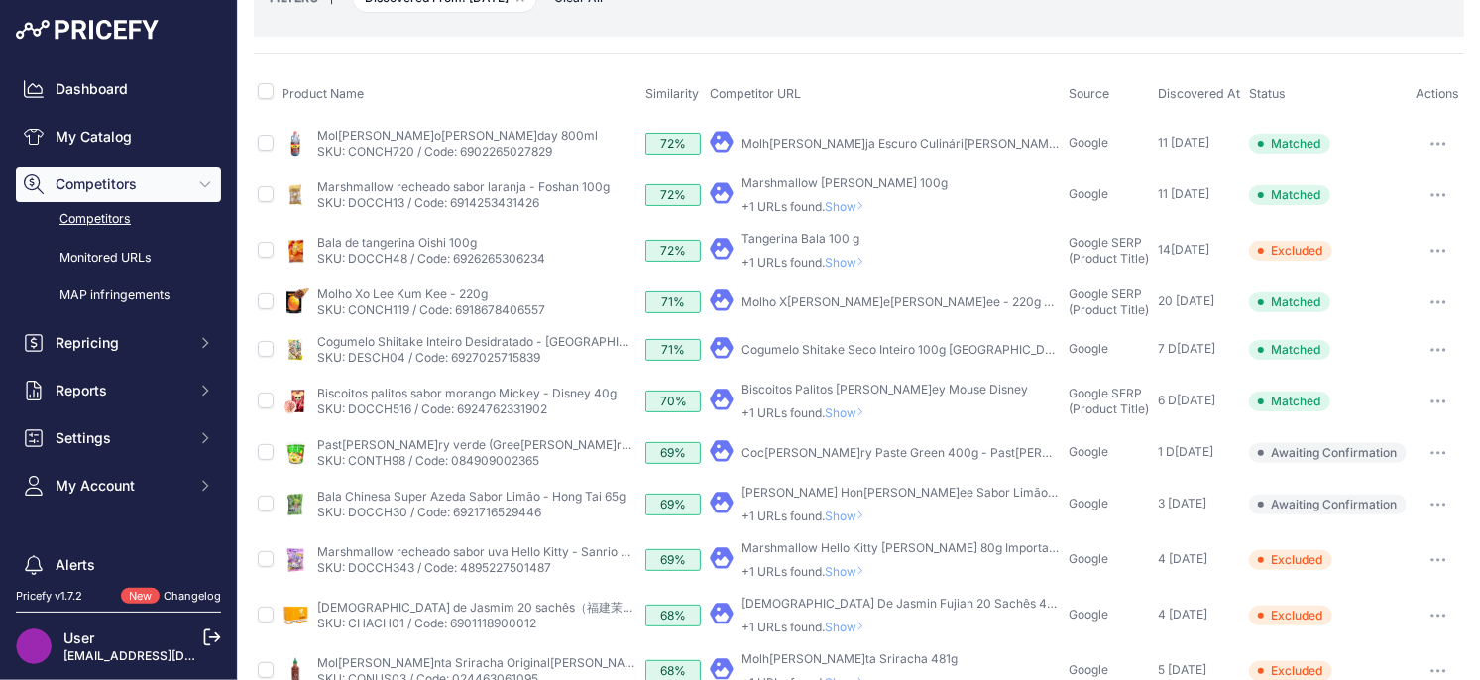
scroll to position [113, 0]
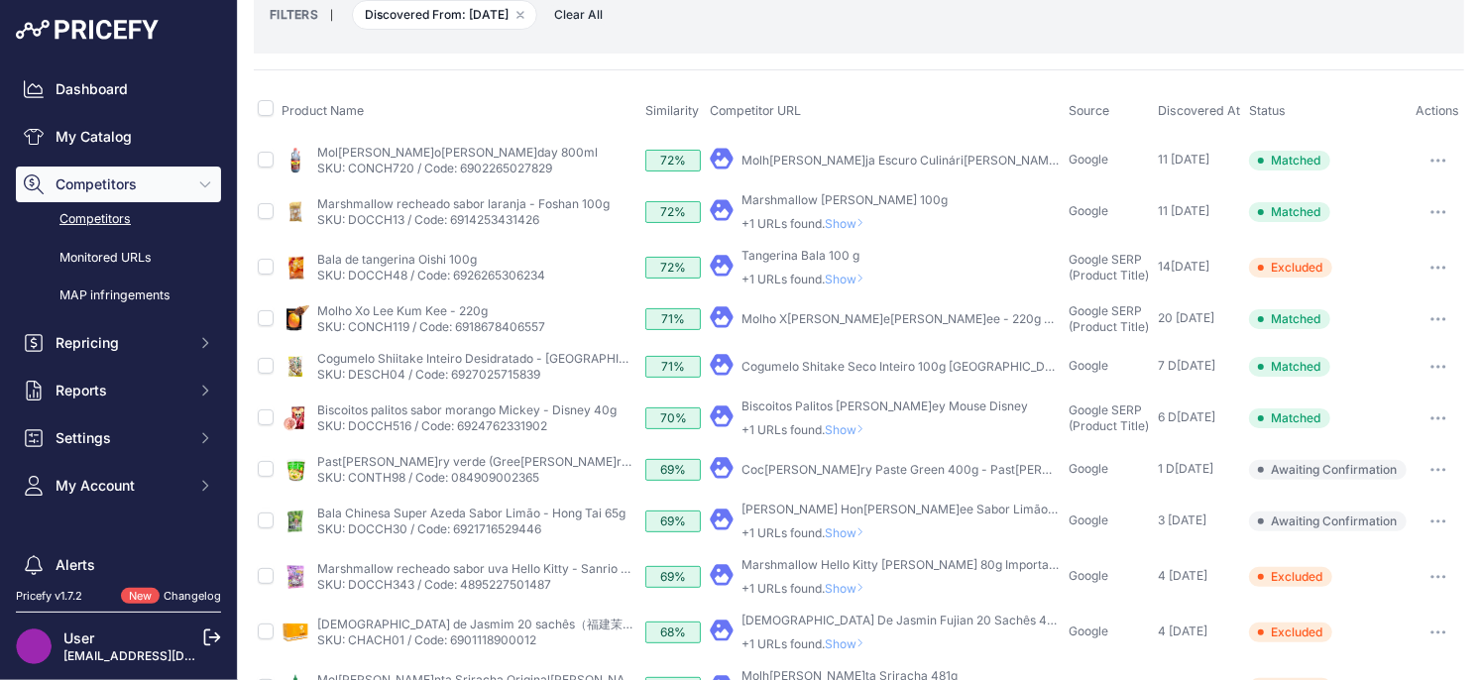
click at [844, 532] on span "Show" at bounding box center [849, 532] width 48 height 15
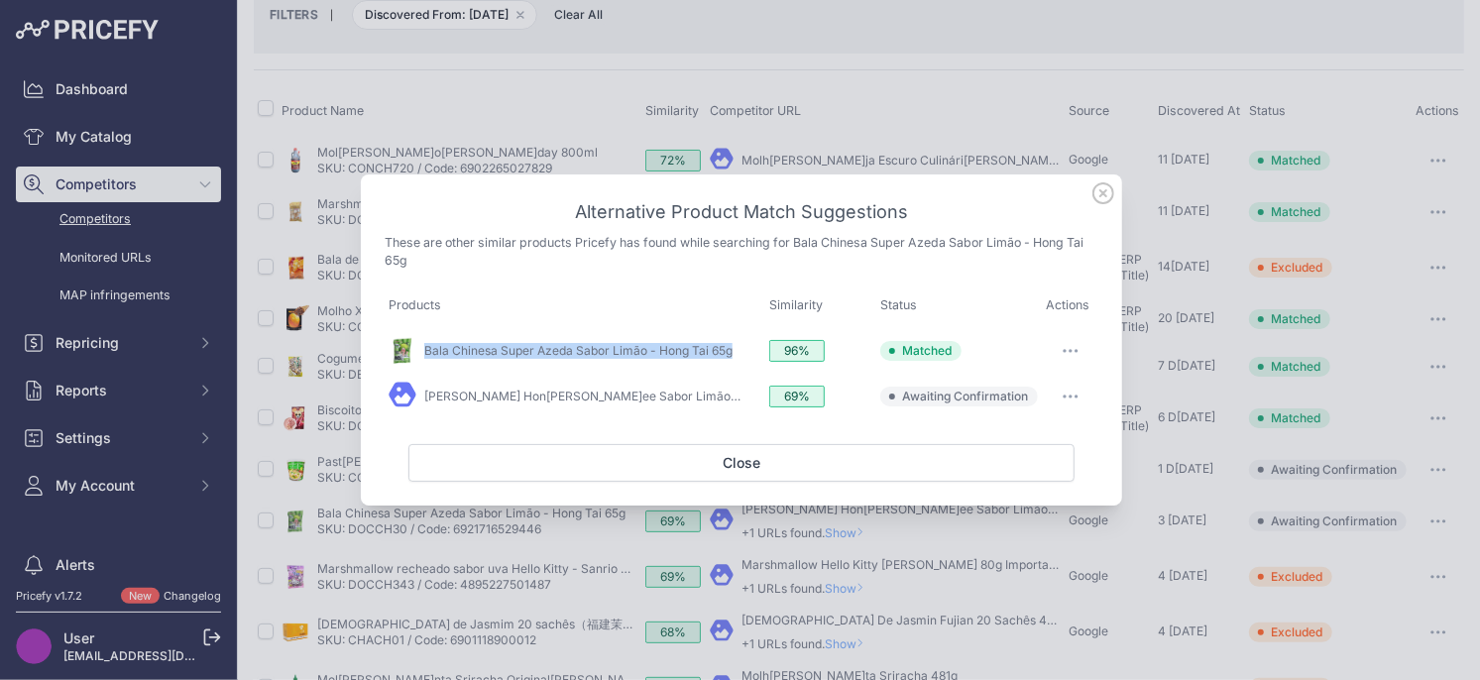
click at [1065, 398] on icon "button" at bounding box center [1070, 396] width 16 height 4
click at [1013, 479] on span "Exclude match" at bounding box center [1024, 477] width 83 height 15
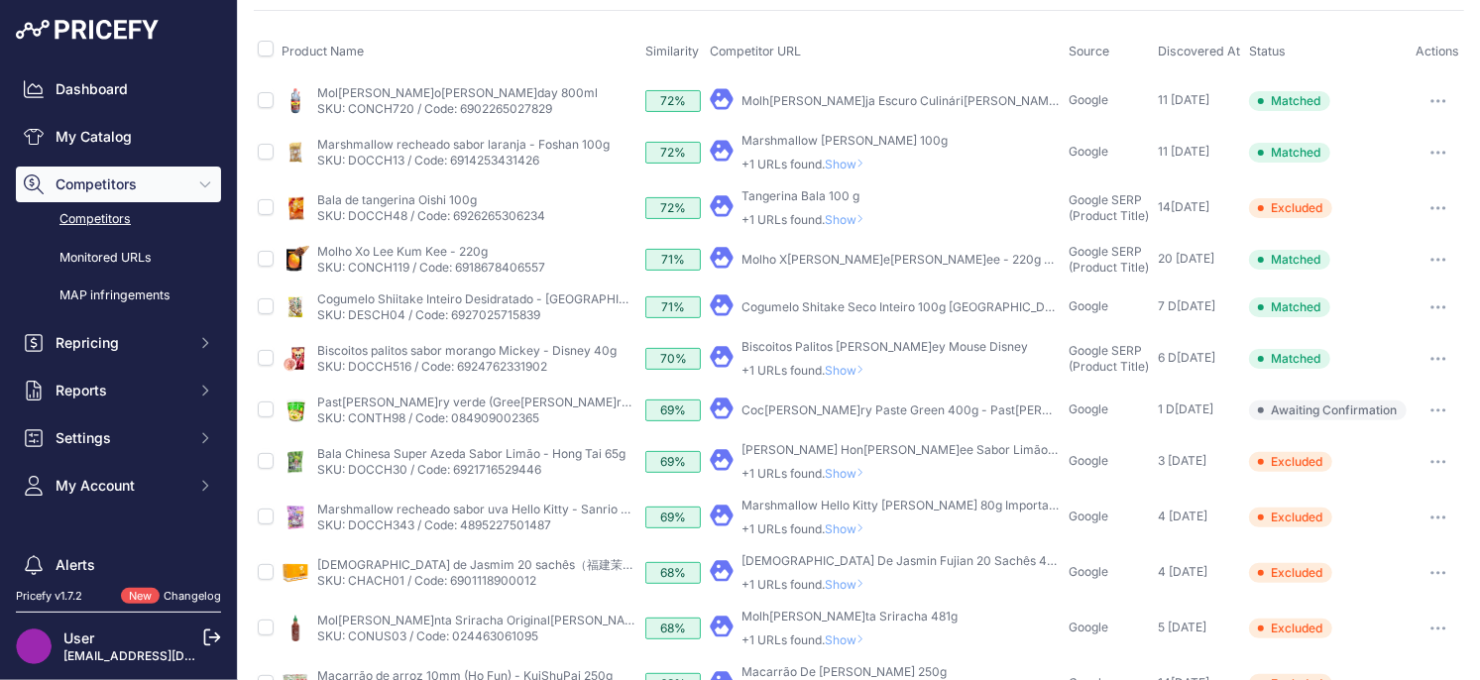
scroll to position [168, 0]
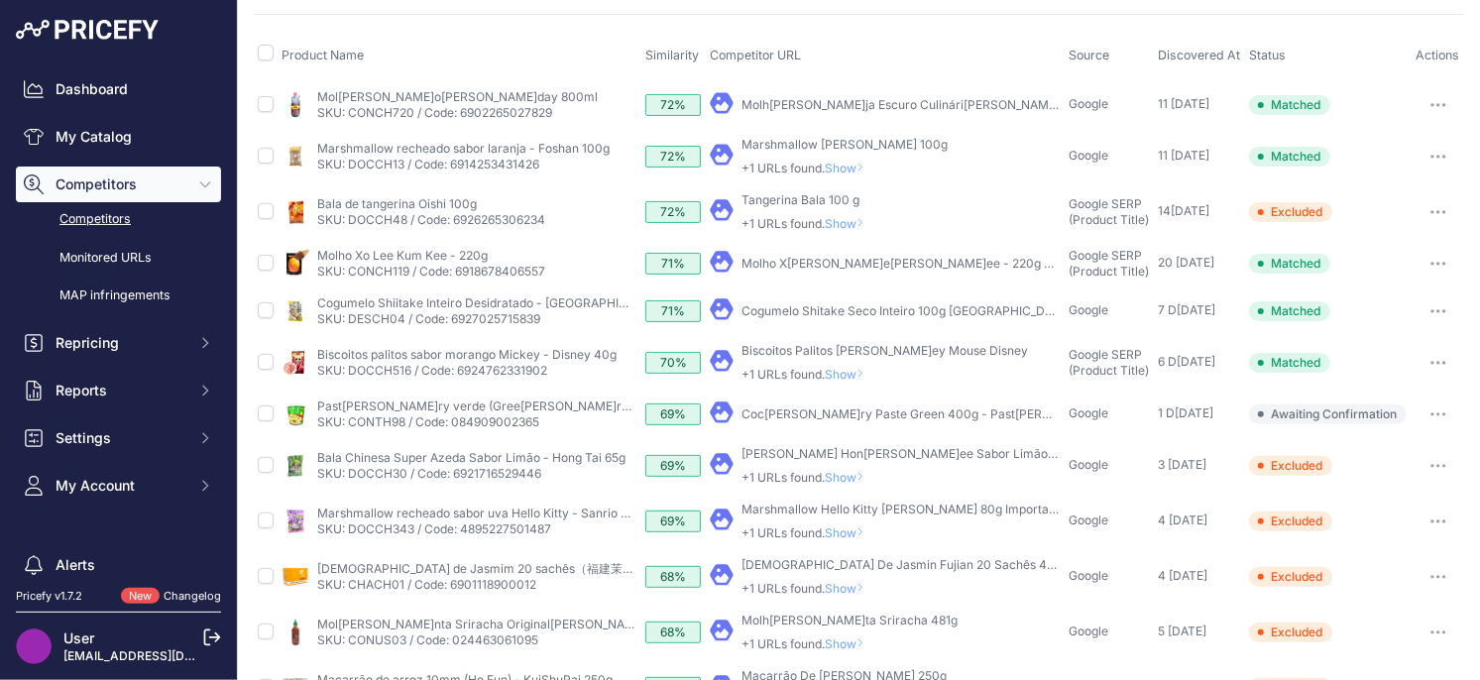
click at [1441, 409] on button "button" at bounding box center [1438, 414] width 40 height 28
click at [1374, 476] on button "Exclude match" at bounding box center [1378, 488] width 163 height 32
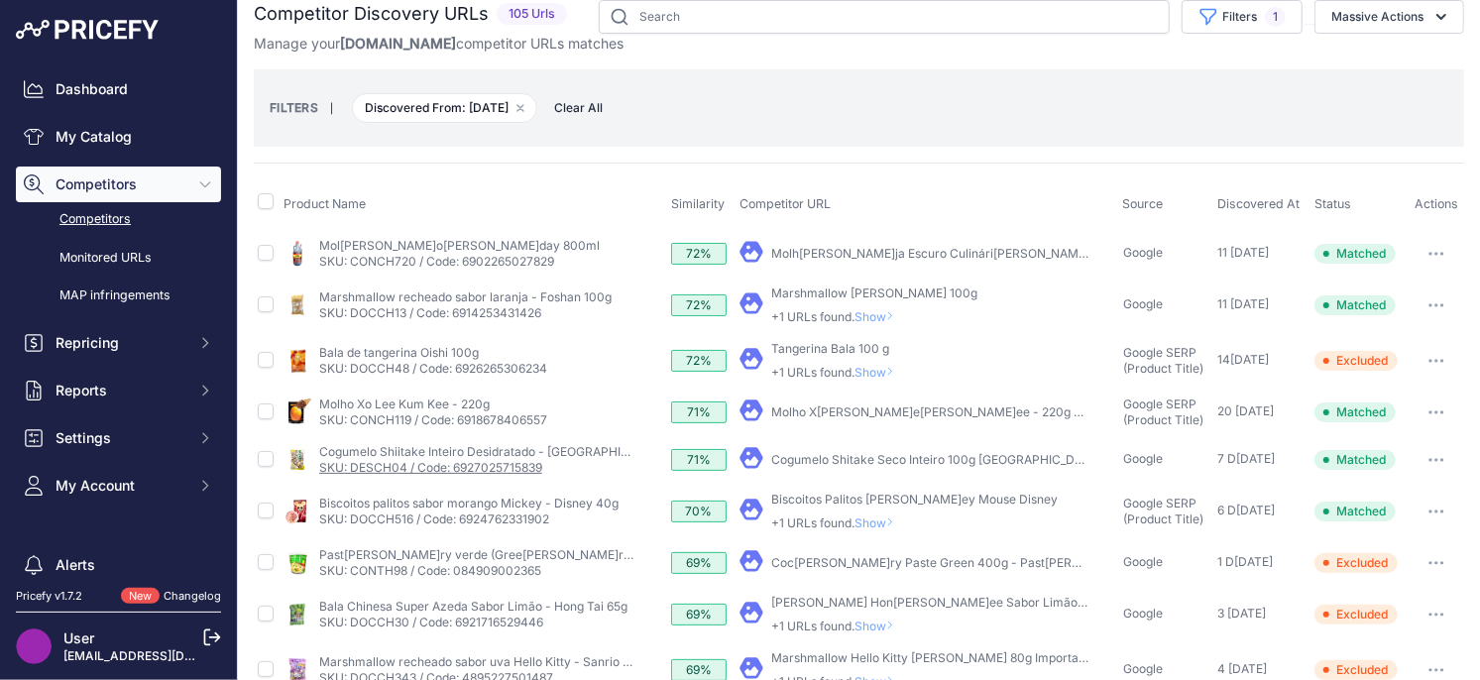
scroll to position [0, 0]
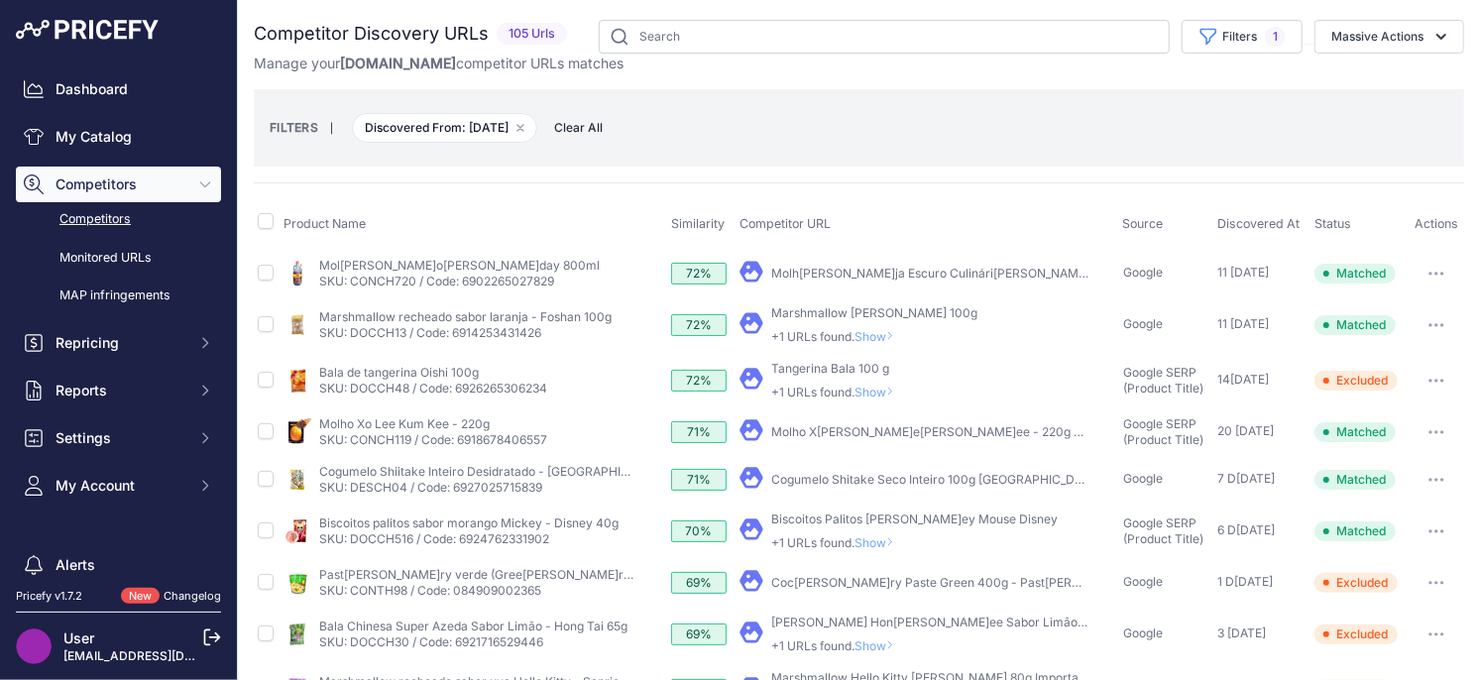
click at [888, 543] on span "Show" at bounding box center [878, 542] width 48 height 15
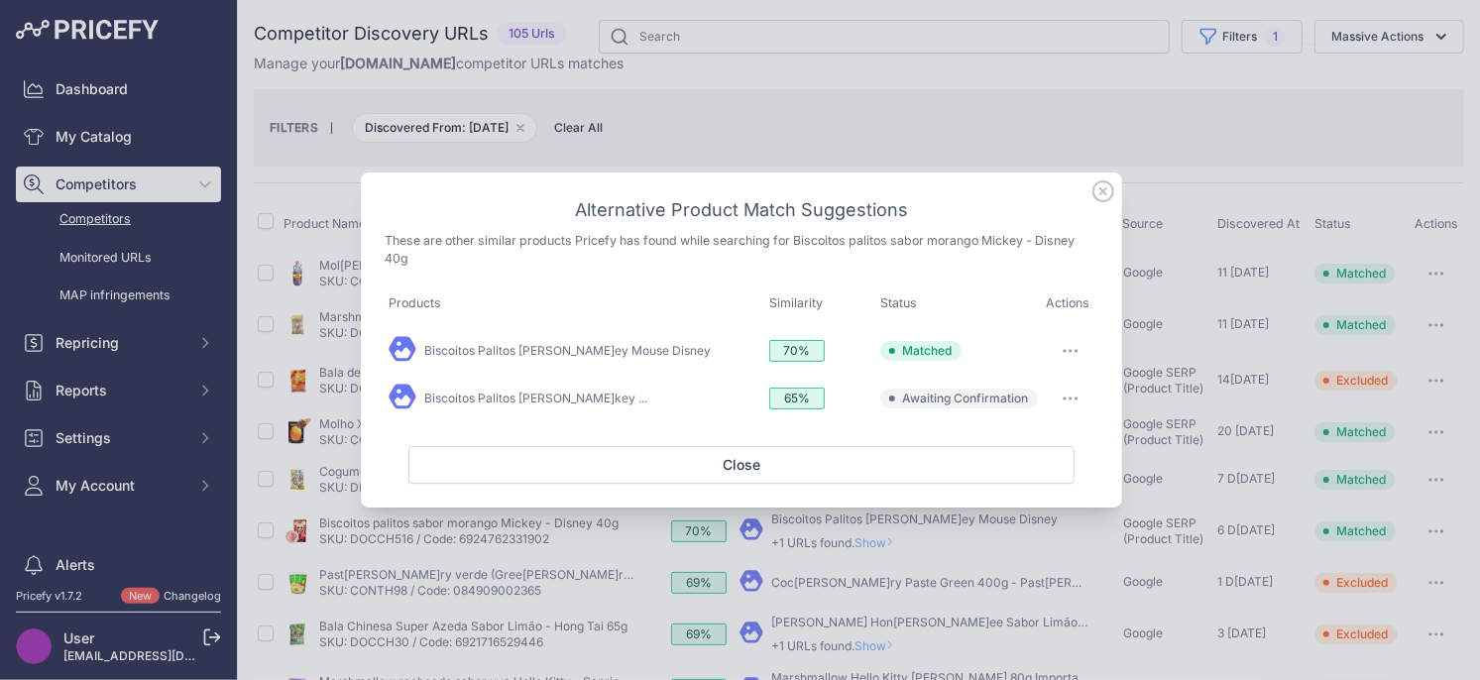
click at [1073, 398] on icon "button" at bounding box center [1070, 398] width 16 height 4
click at [1023, 445] on span "Match This" at bounding box center [1014, 439] width 62 height 15
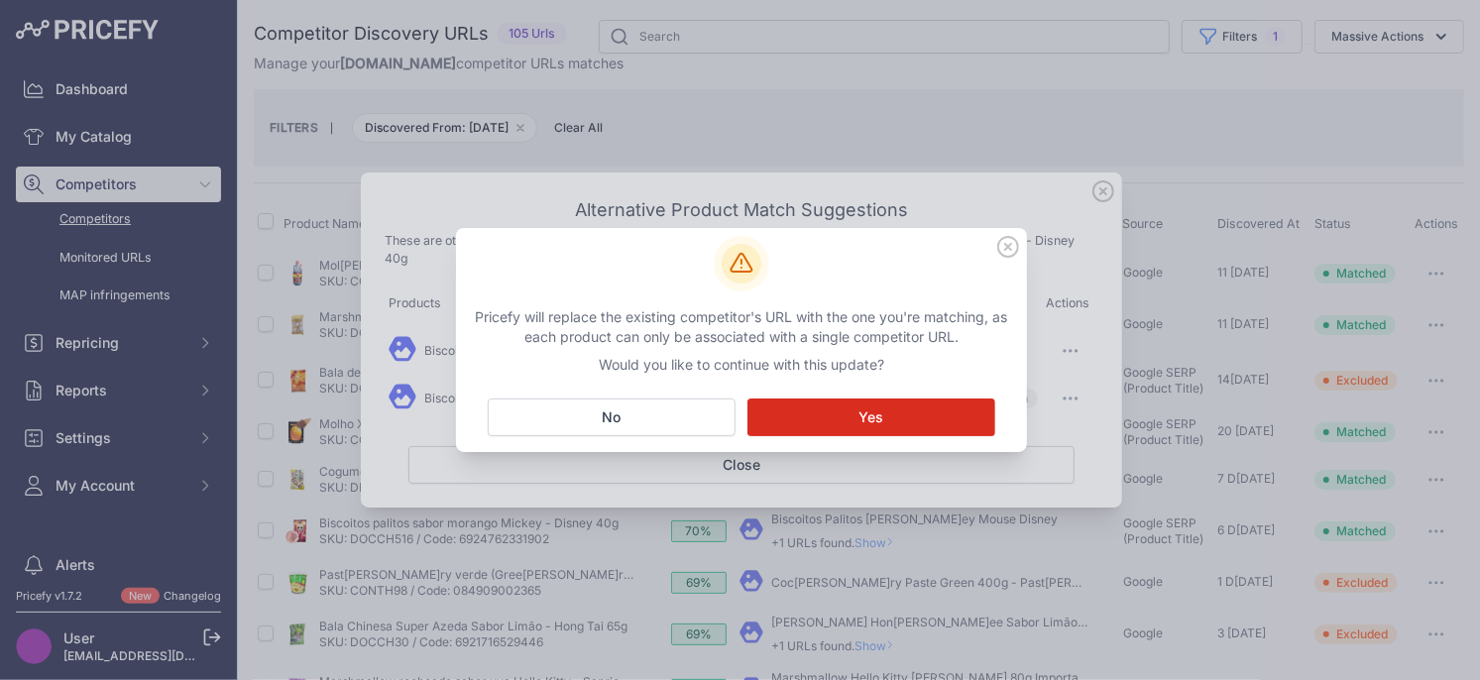
click at [862, 422] on span "Yes" at bounding box center [871, 417] width 25 height 20
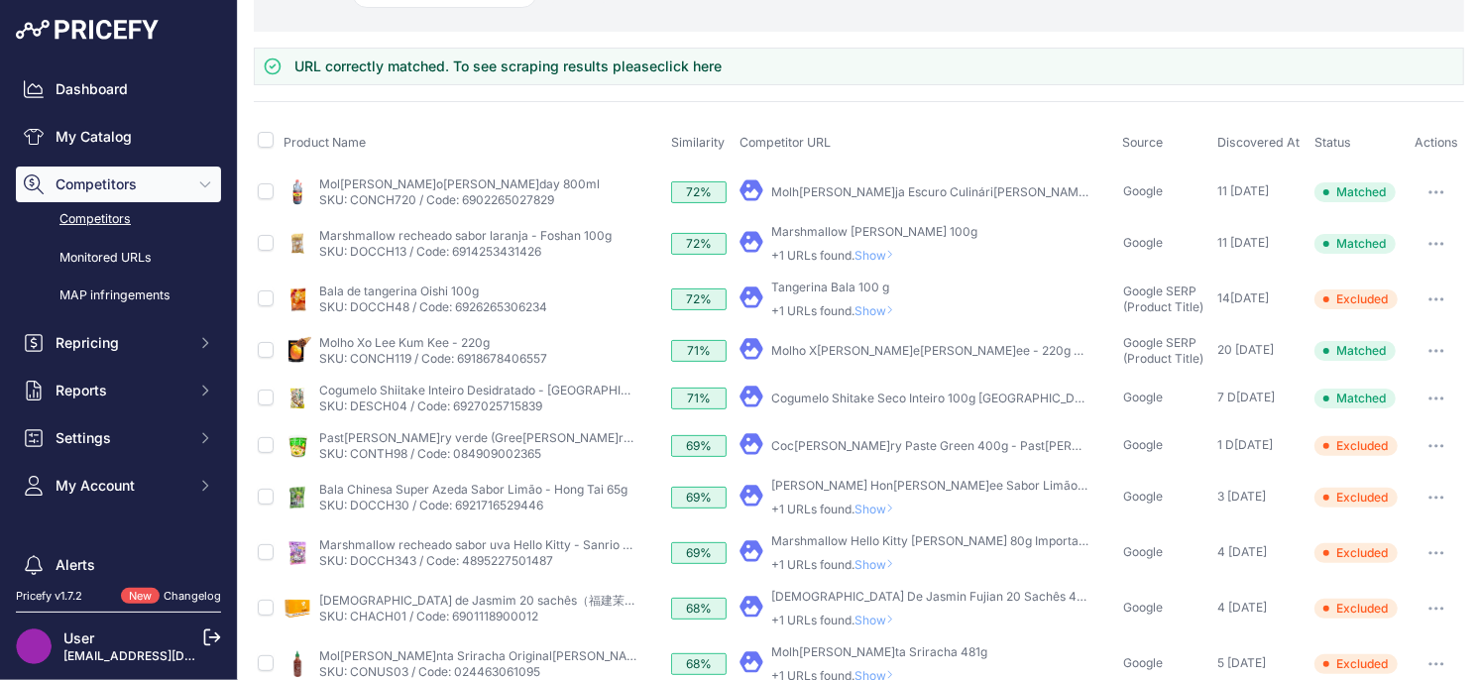
scroll to position [127, 0]
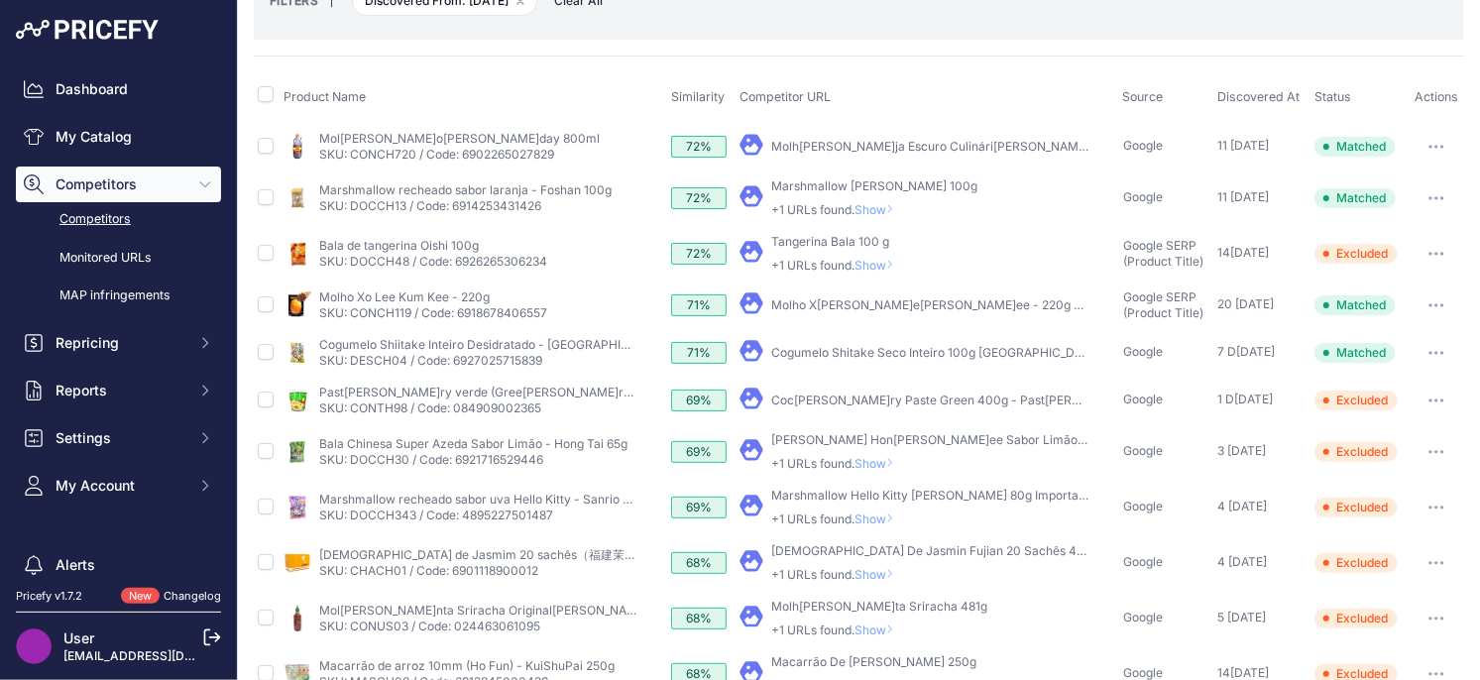
click at [1429, 347] on button "button" at bounding box center [1436, 353] width 40 height 28
click at [1344, 459] on button "Unmatch" at bounding box center [1375, 458] width 167 height 32
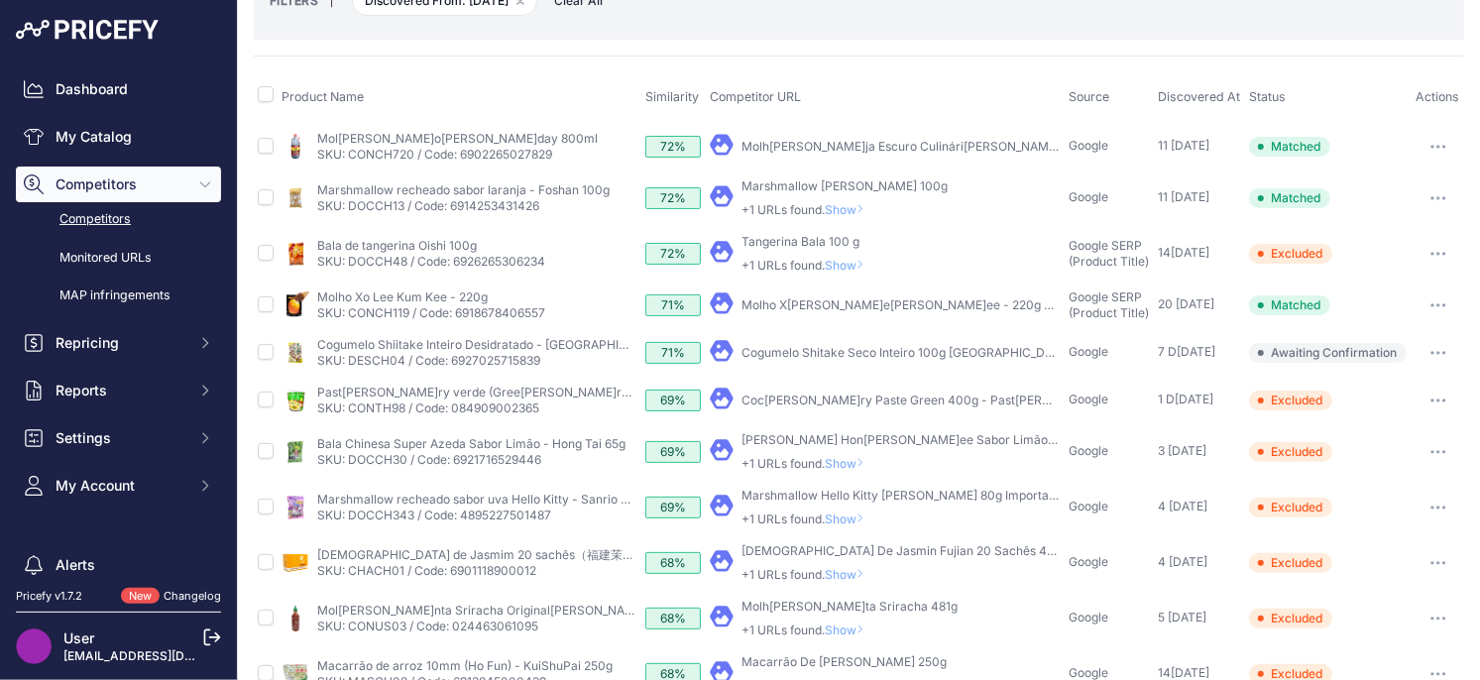
click at [1437, 360] on button "button" at bounding box center [1438, 353] width 40 height 28
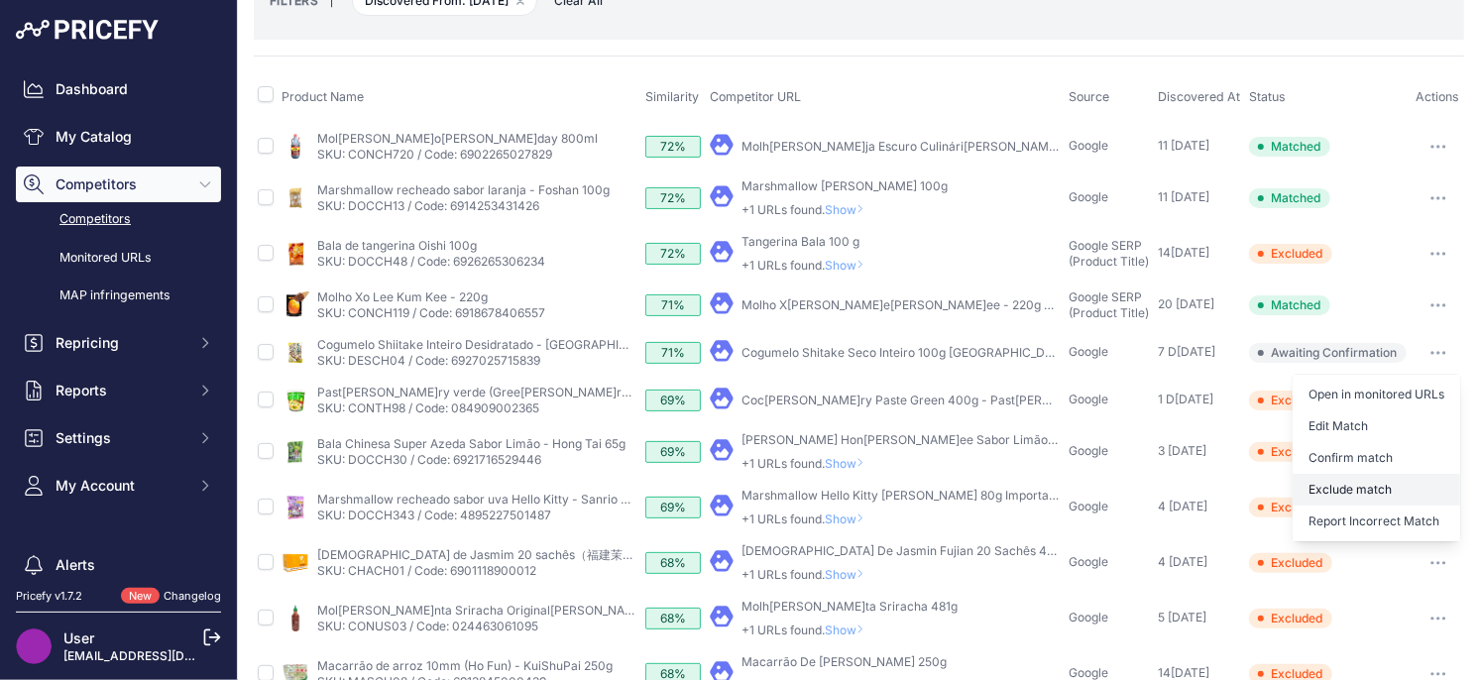
click at [1333, 477] on button "Exclude match" at bounding box center [1375, 490] width 167 height 32
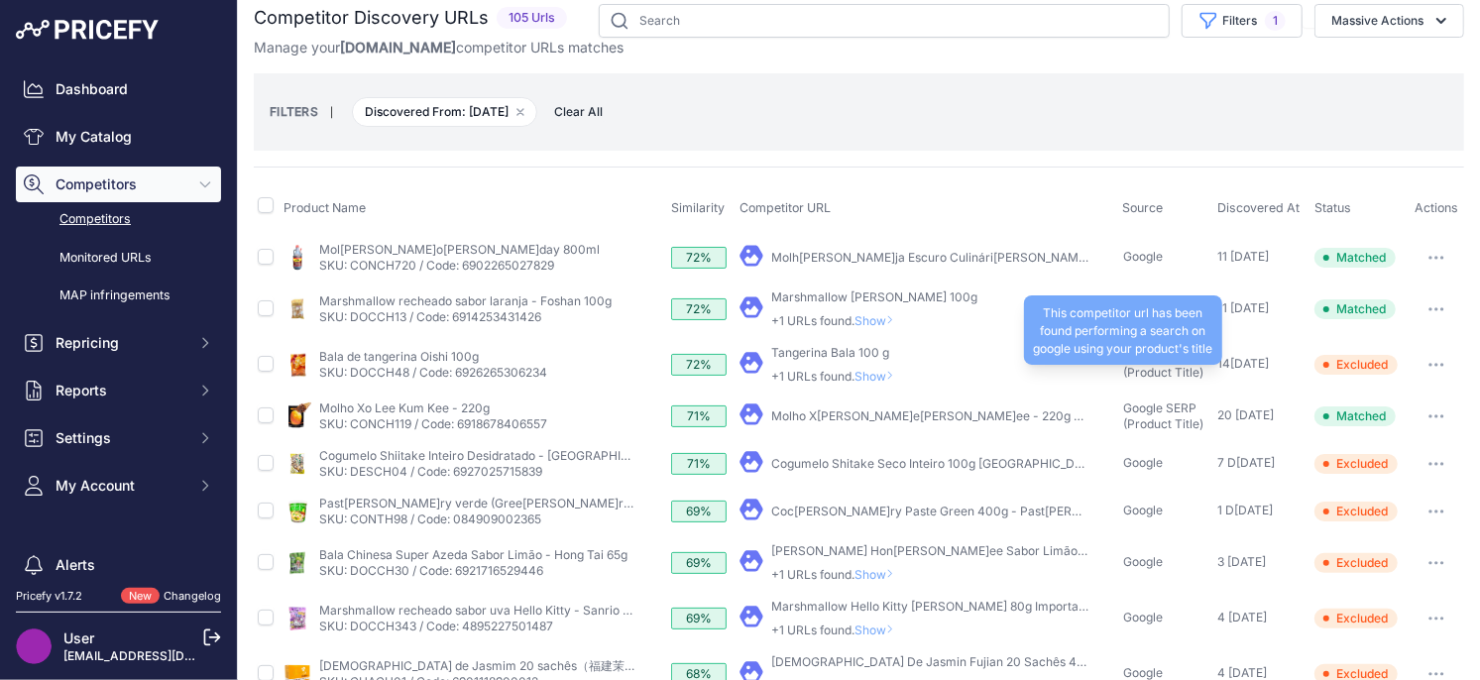
scroll to position [0, 0]
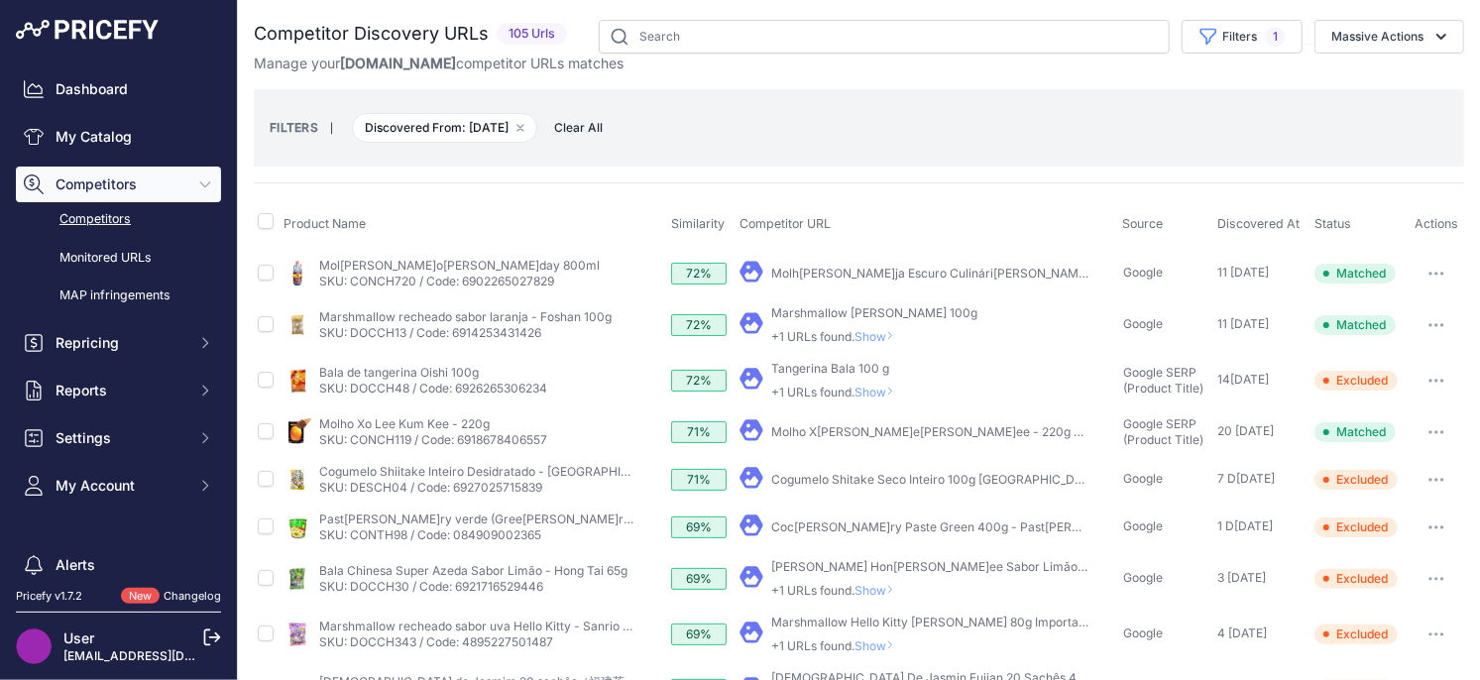
click at [884, 393] on span "Show" at bounding box center [878, 392] width 48 height 15
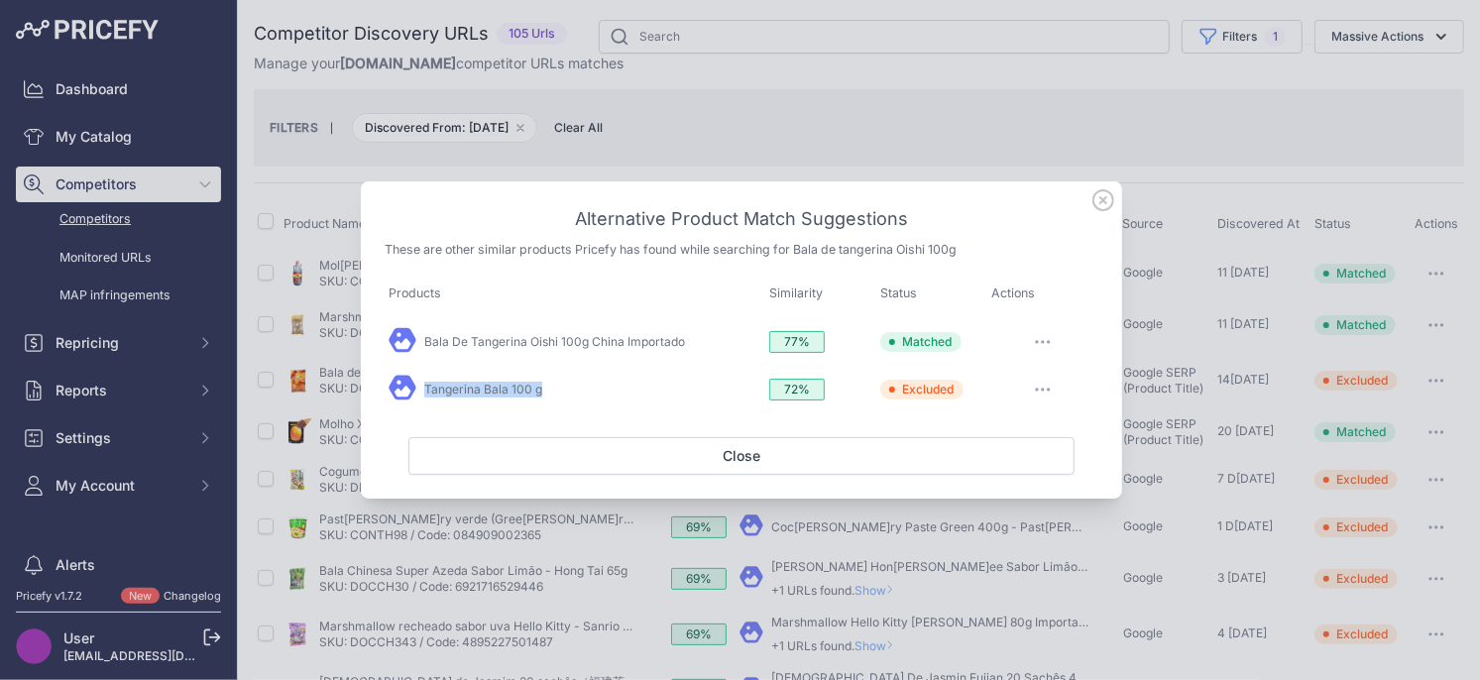
click at [1039, 347] on button "button" at bounding box center [1043, 342] width 40 height 28
click at [1003, 469] on span "Exclude match" at bounding box center [1024, 462] width 83 height 15
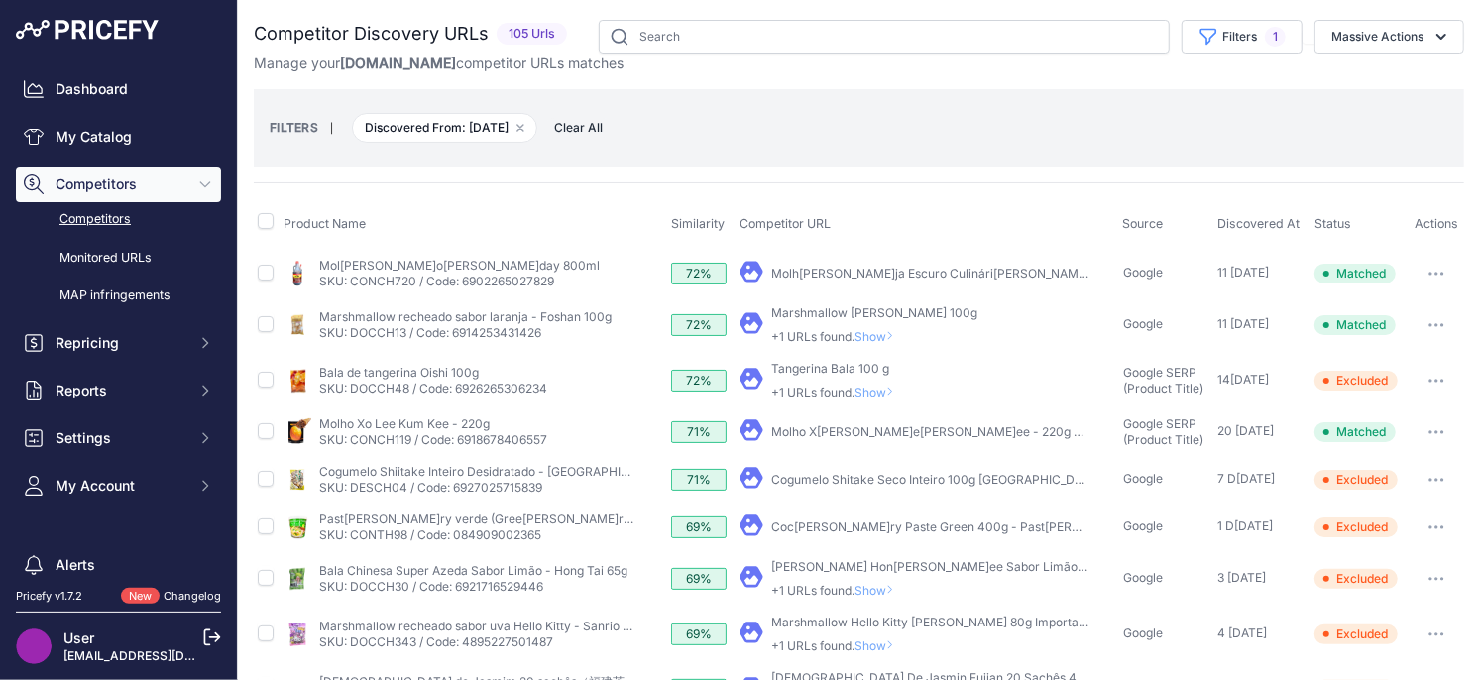
click at [881, 391] on span "Show" at bounding box center [878, 392] width 48 height 15
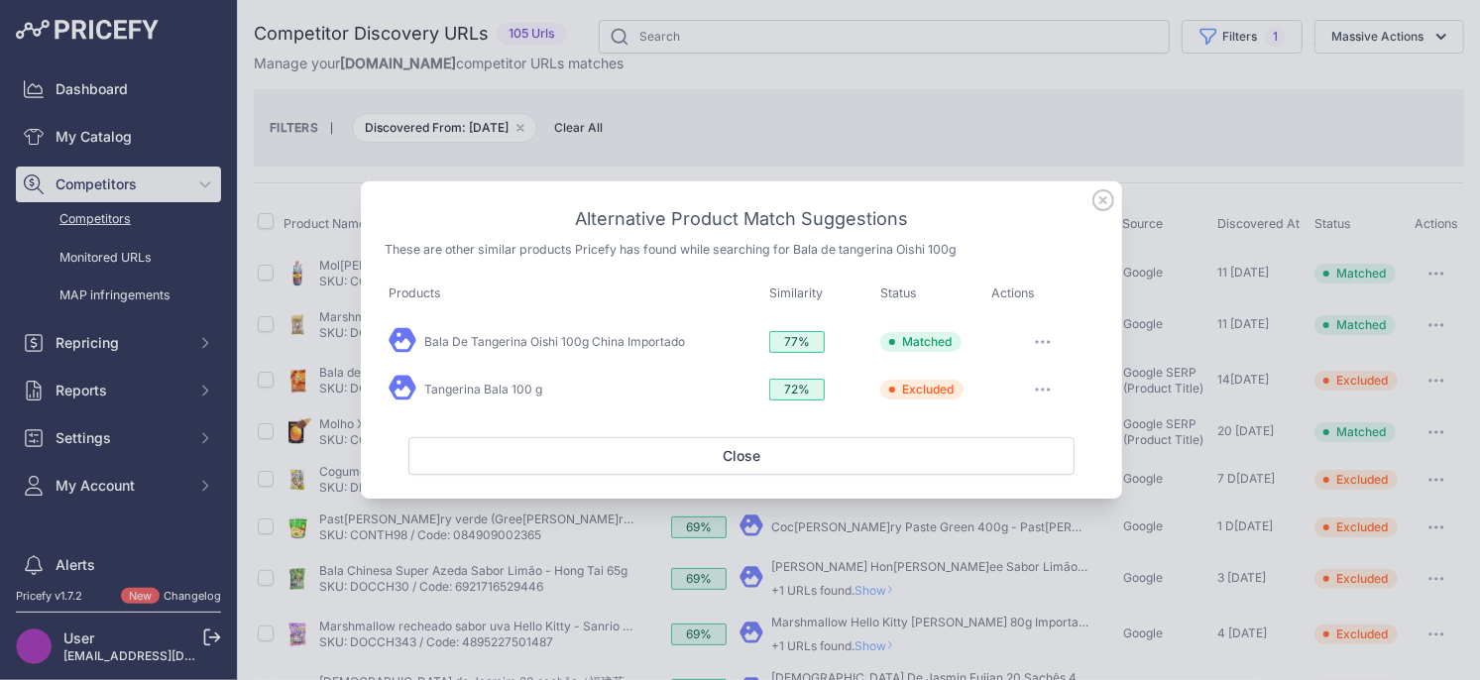
drag, startPoint x: 1093, startPoint y: 213, endPoint x: 1109, endPoint y: 210, distance: 16.1
click at [1094, 213] on h3 "Alternative Product Match Suggestions" at bounding box center [742, 219] width 714 height 28
click at [1100, 200] on icon at bounding box center [1103, 200] width 22 height 22
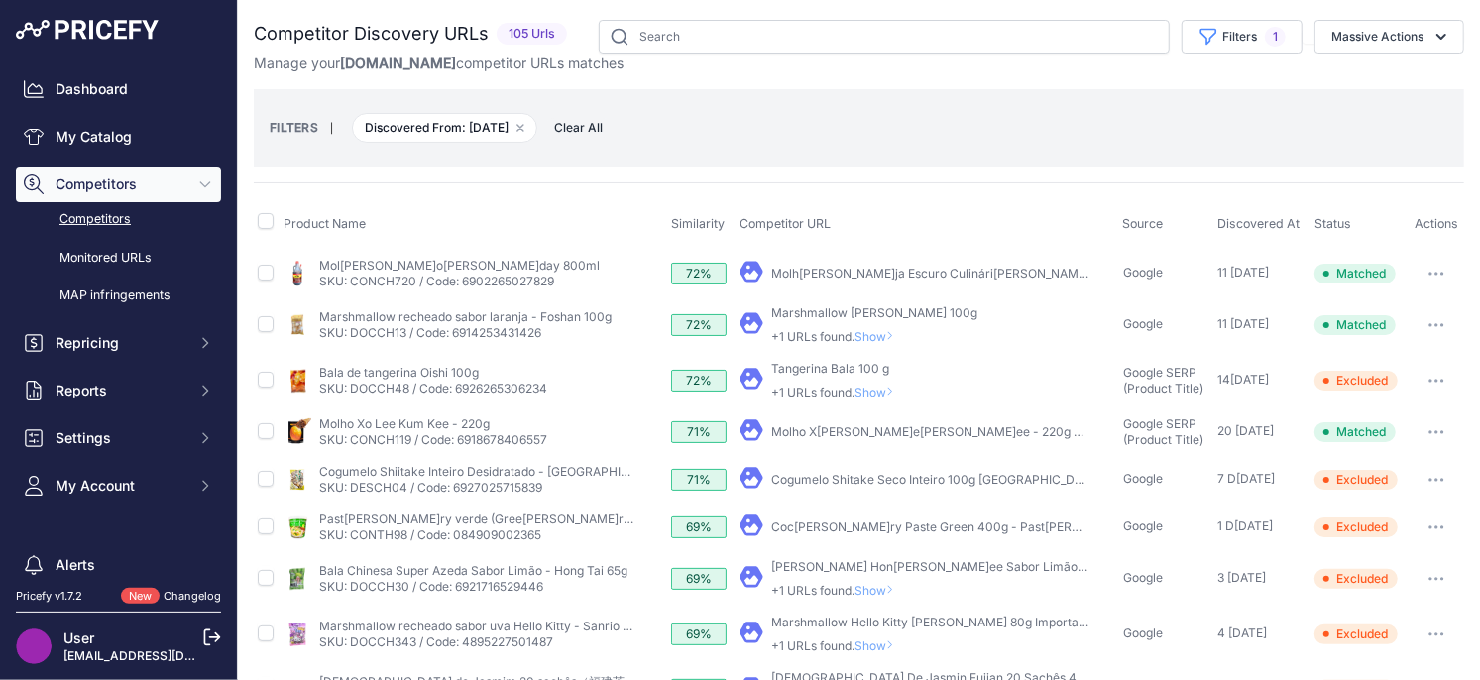
click at [875, 387] on span "Show" at bounding box center [878, 392] width 48 height 15
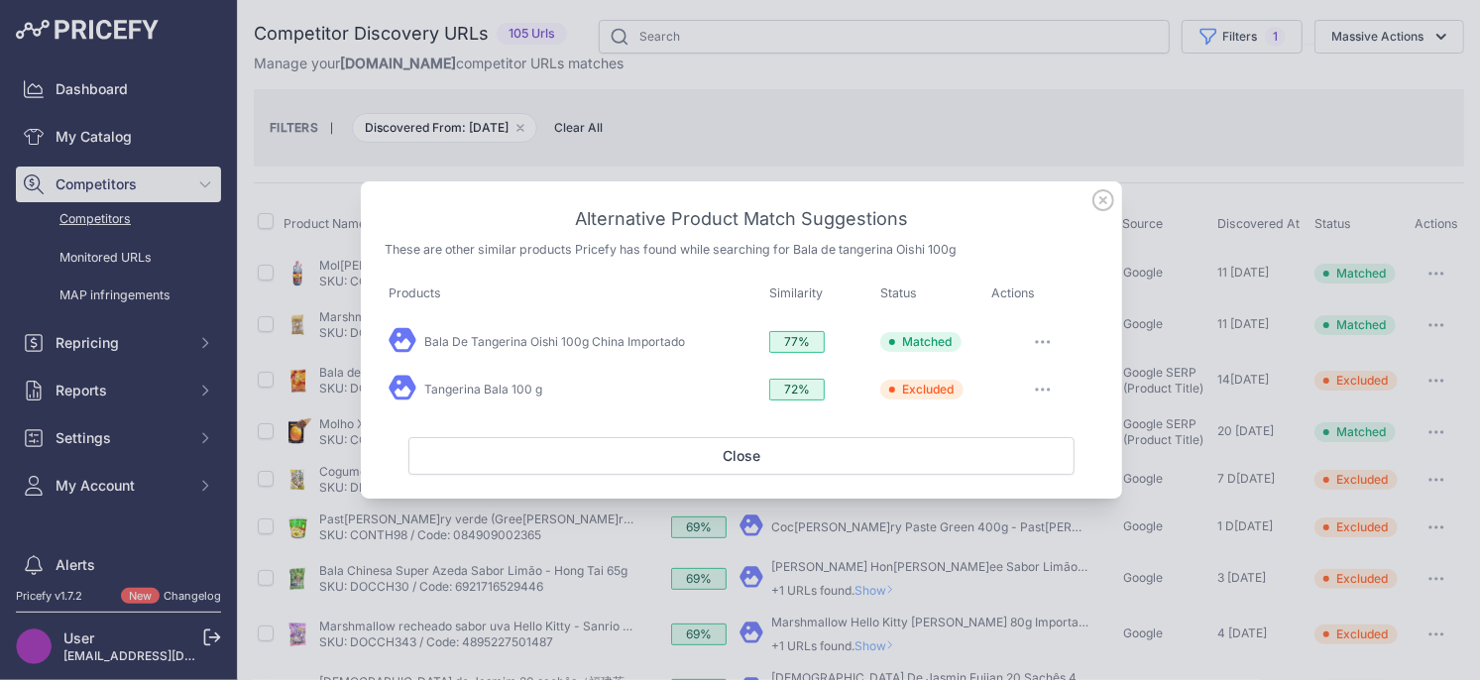
click at [1052, 346] on button "button" at bounding box center [1043, 342] width 40 height 28
click at [1007, 421] on span "Match This" at bounding box center [1014, 422] width 62 height 15
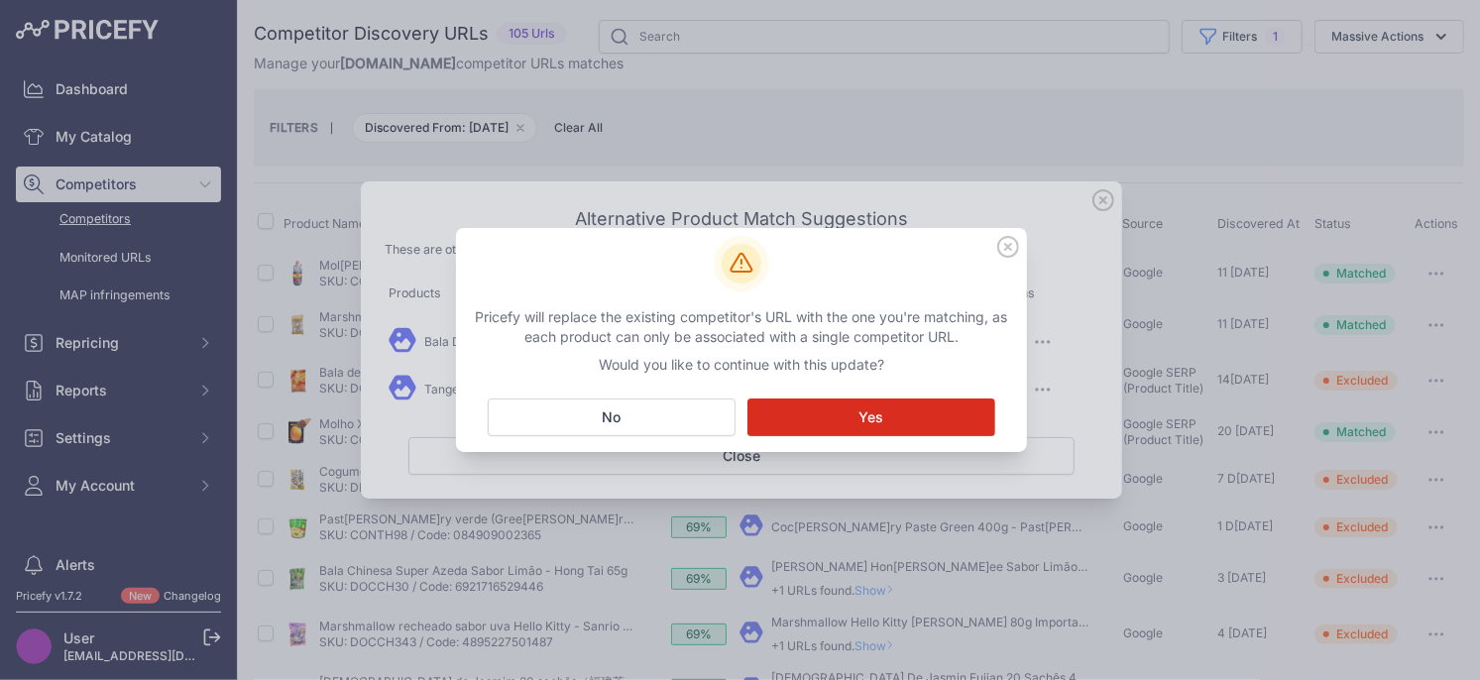
click at [853, 412] on button "Matching... Yes" at bounding box center [871, 417] width 248 height 38
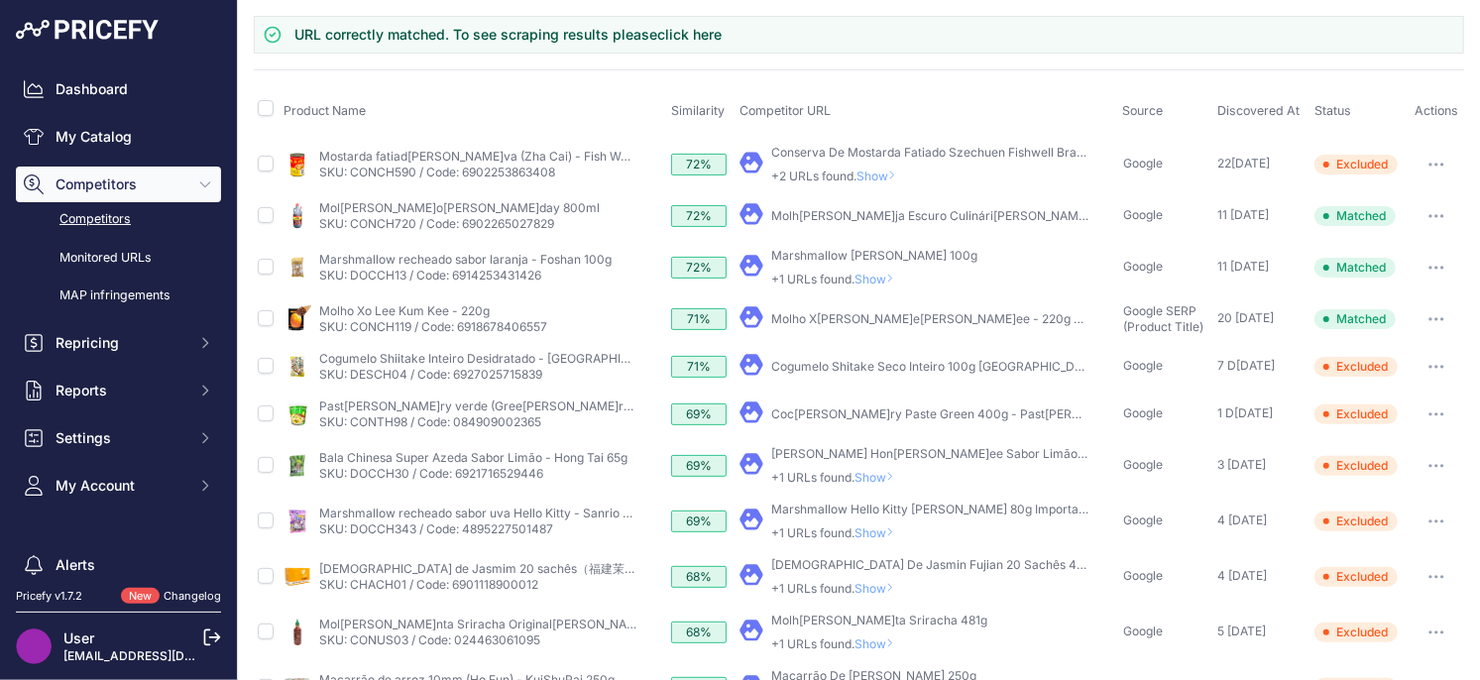
scroll to position [113, 0]
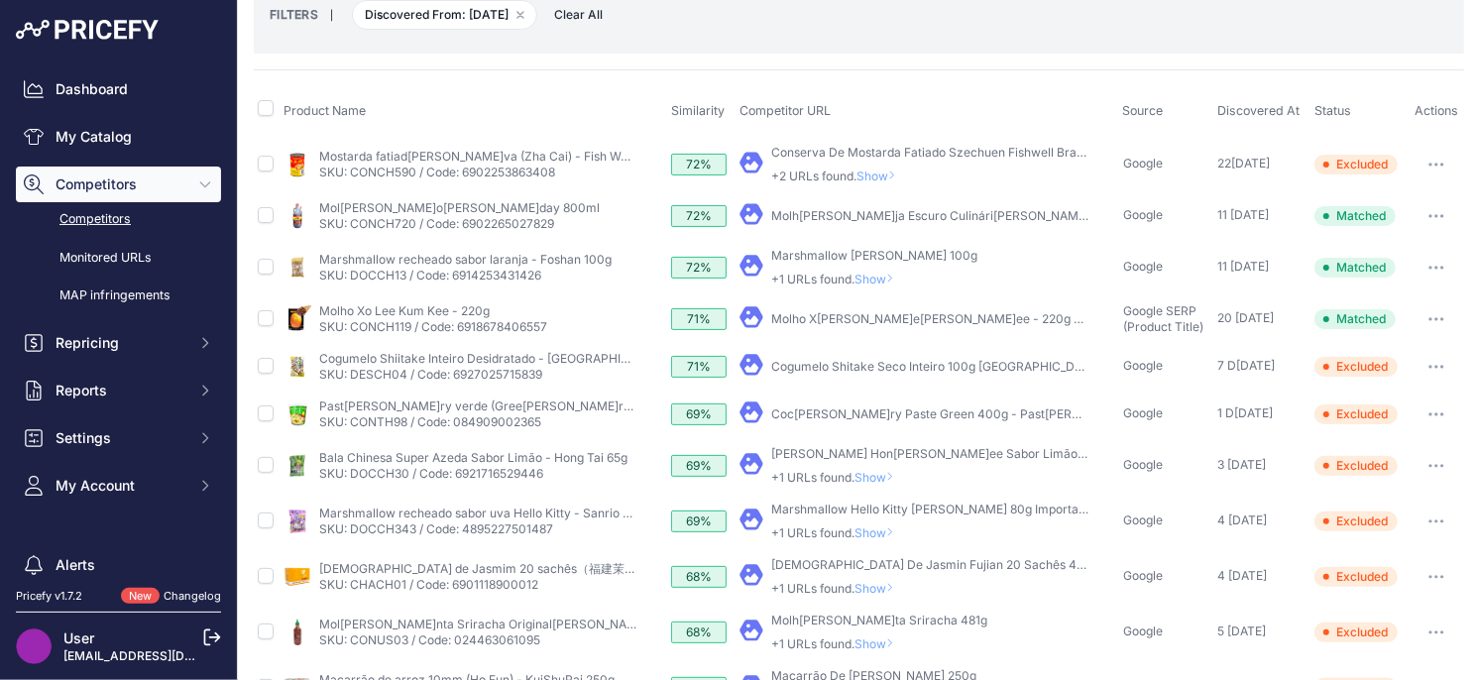
click at [1458, 317] on div at bounding box center [1436, 319] width 48 height 28
click at [1447, 316] on button "button" at bounding box center [1436, 319] width 40 height 28
click at [1376, 423] on button "Unmatch" at bounding box center [1375, 424] width 167 height 32
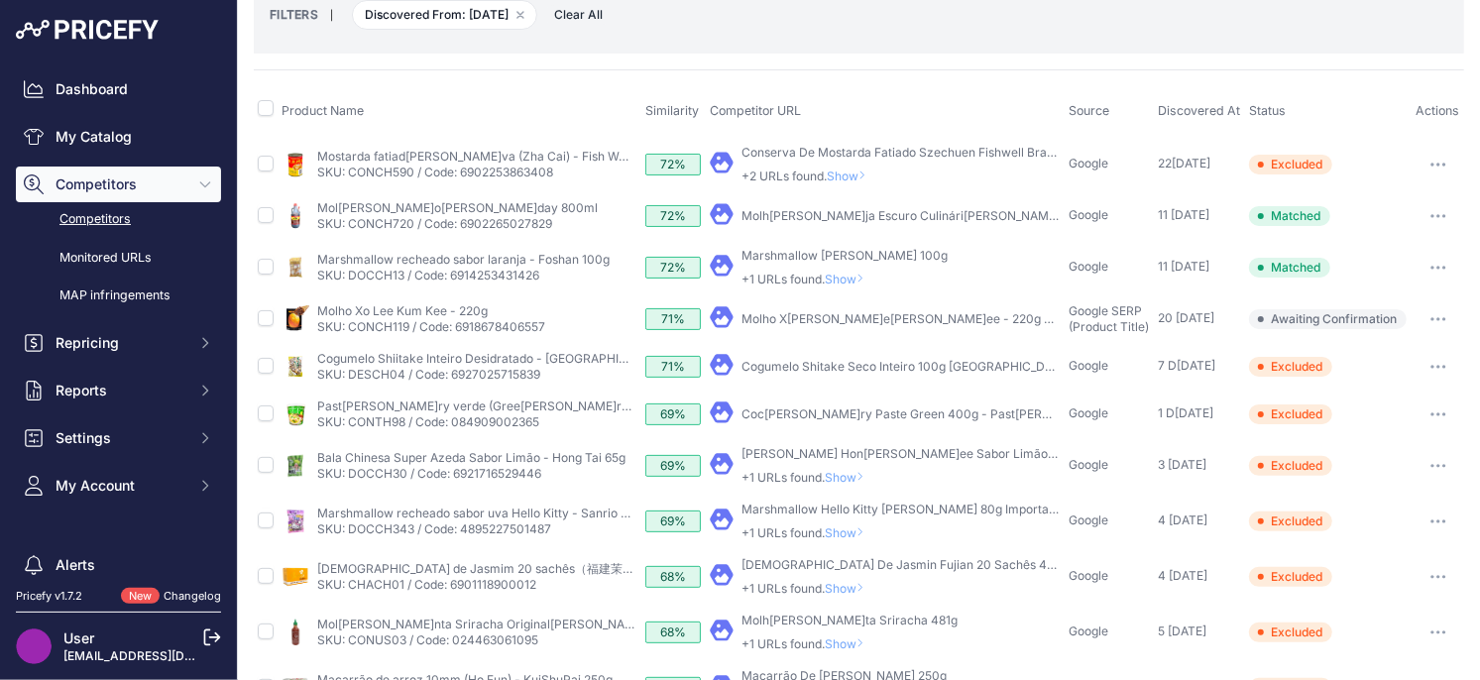
click at [1440, 317] on icon "button" at bounding box center [1438, 319] width 16 height 4
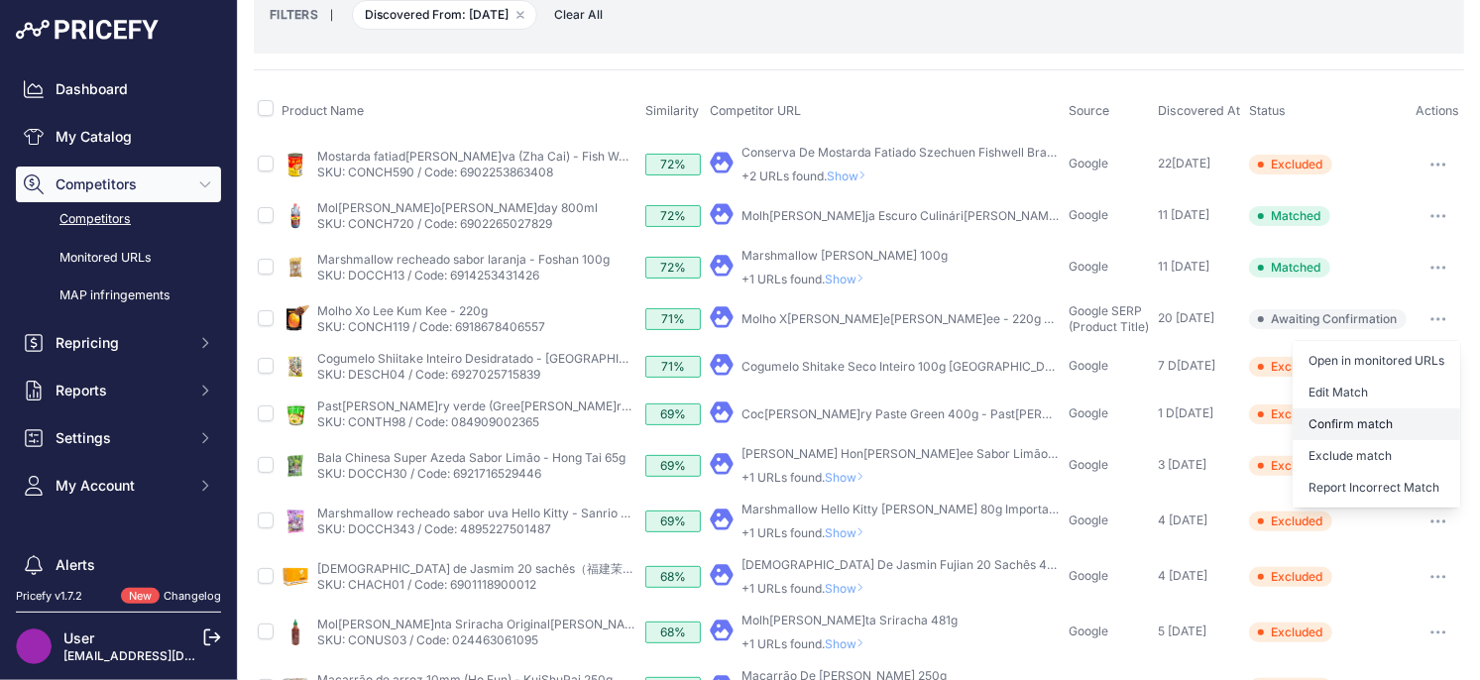
click at [1380, 425] on button "Confirm match" at bounding box center [1375, 424] width 167 height 32
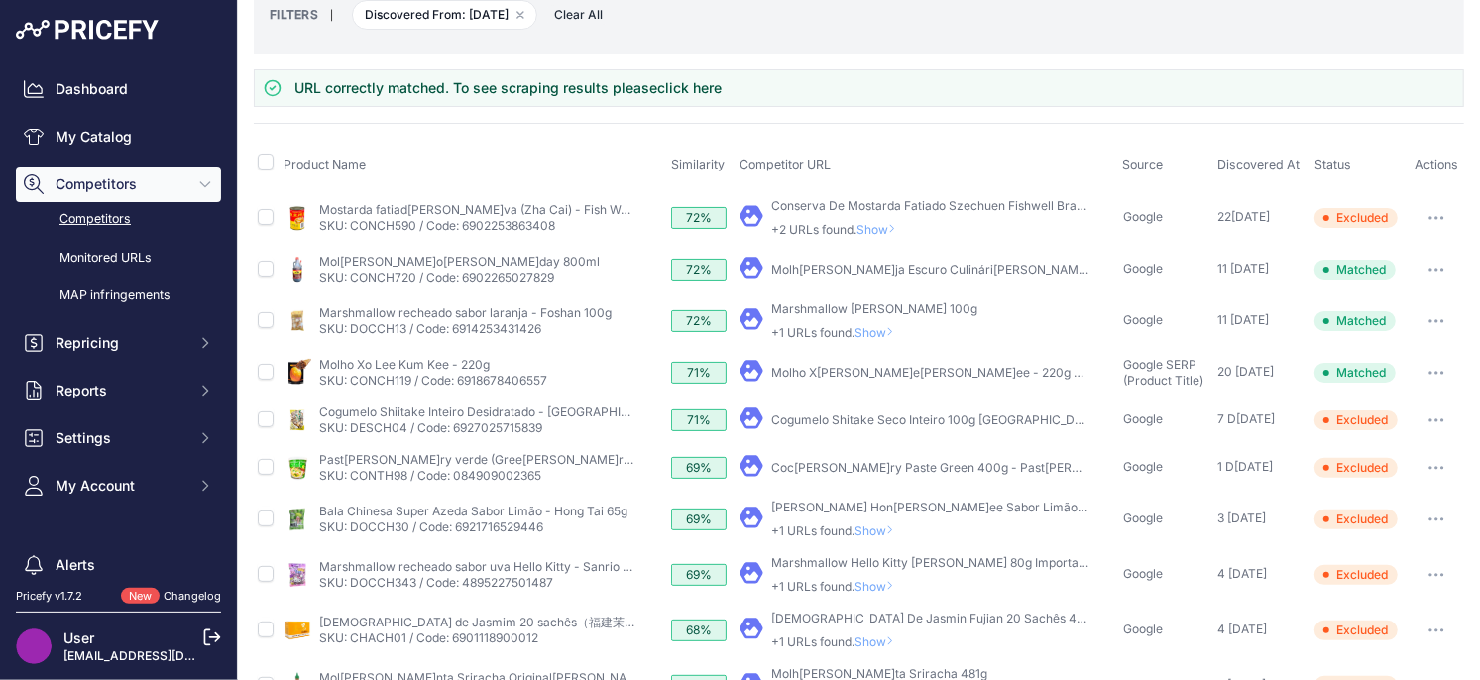
click at [1413, 374] on div at bounding box center [1436, 373] width 48 height 28
click at [1433, 372] on icon "button" at bounding box center [1436, 373] width 16 height 4
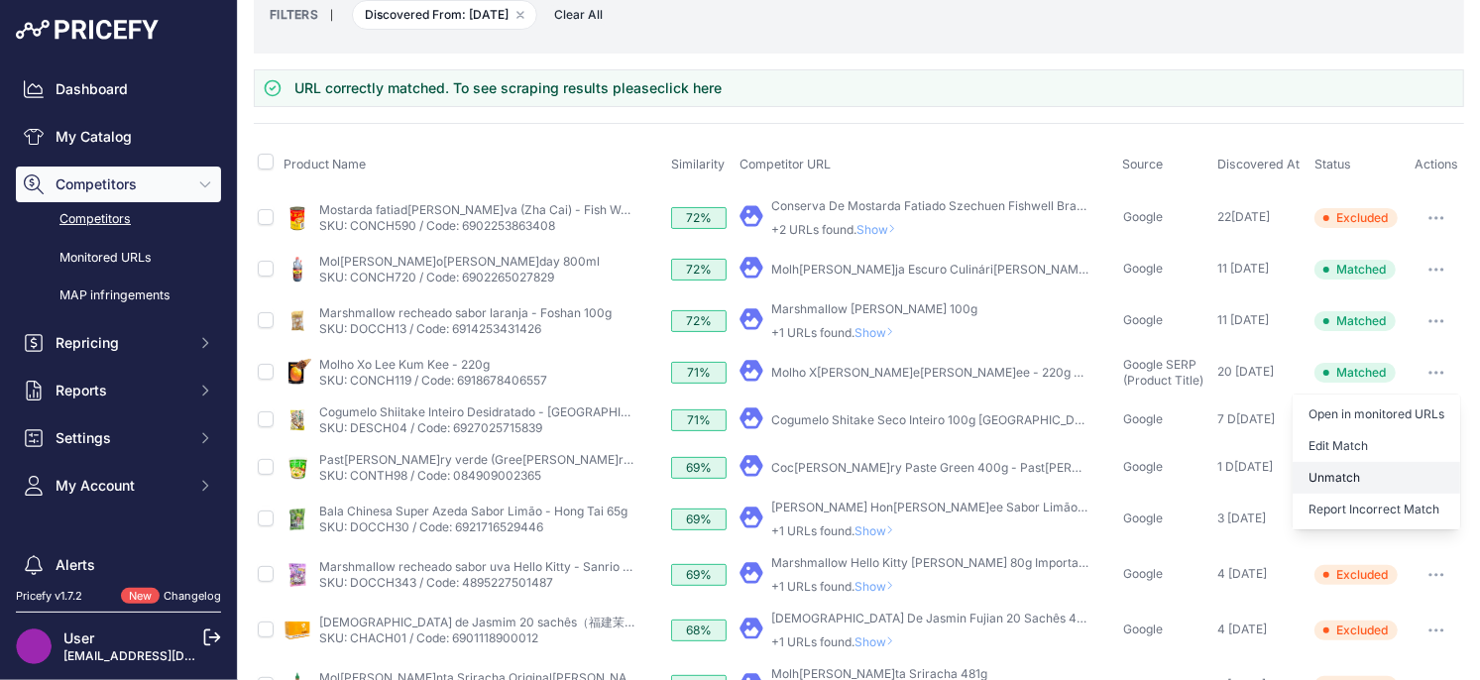
click at [1347, 479] on button "Unmatch" at bounding box center [1375, 478] width 167 height 32
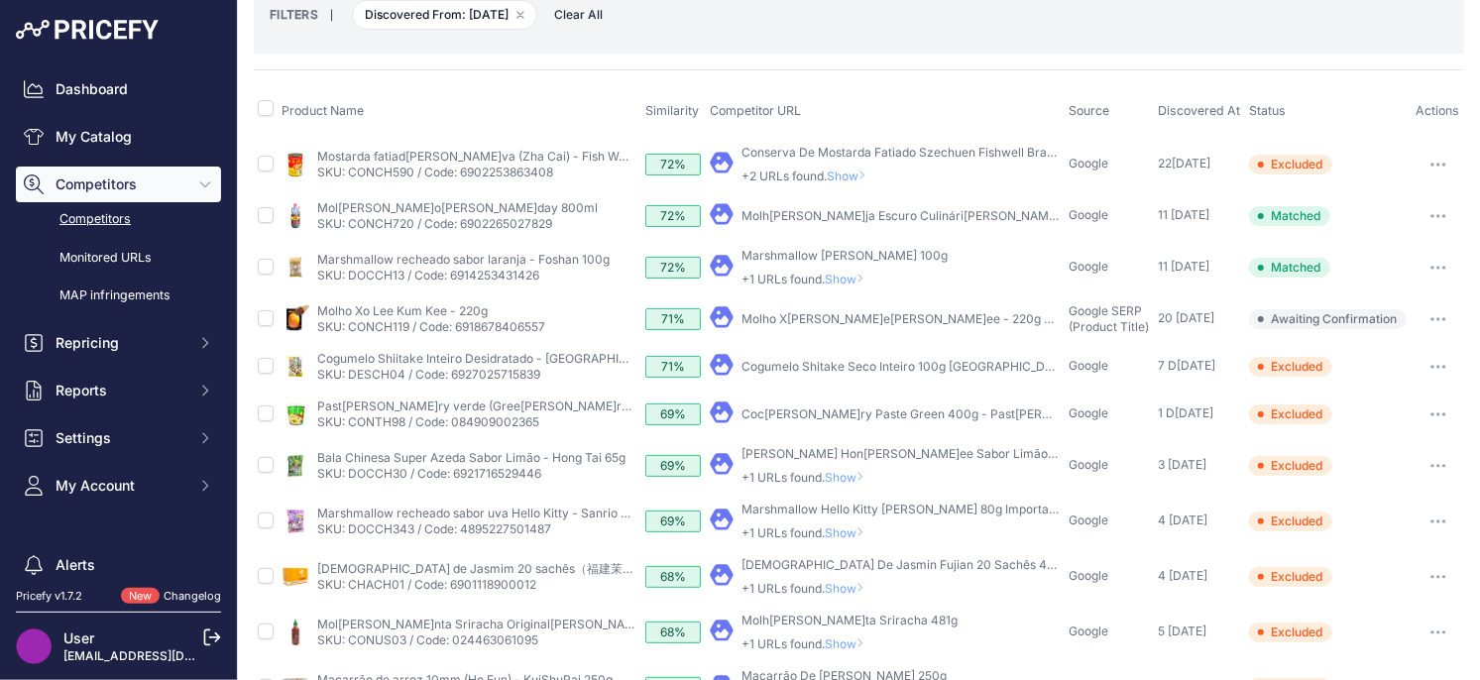
click at [1432, 318] on icon "button" at bounding box center [1432, 319] width 2 height 2
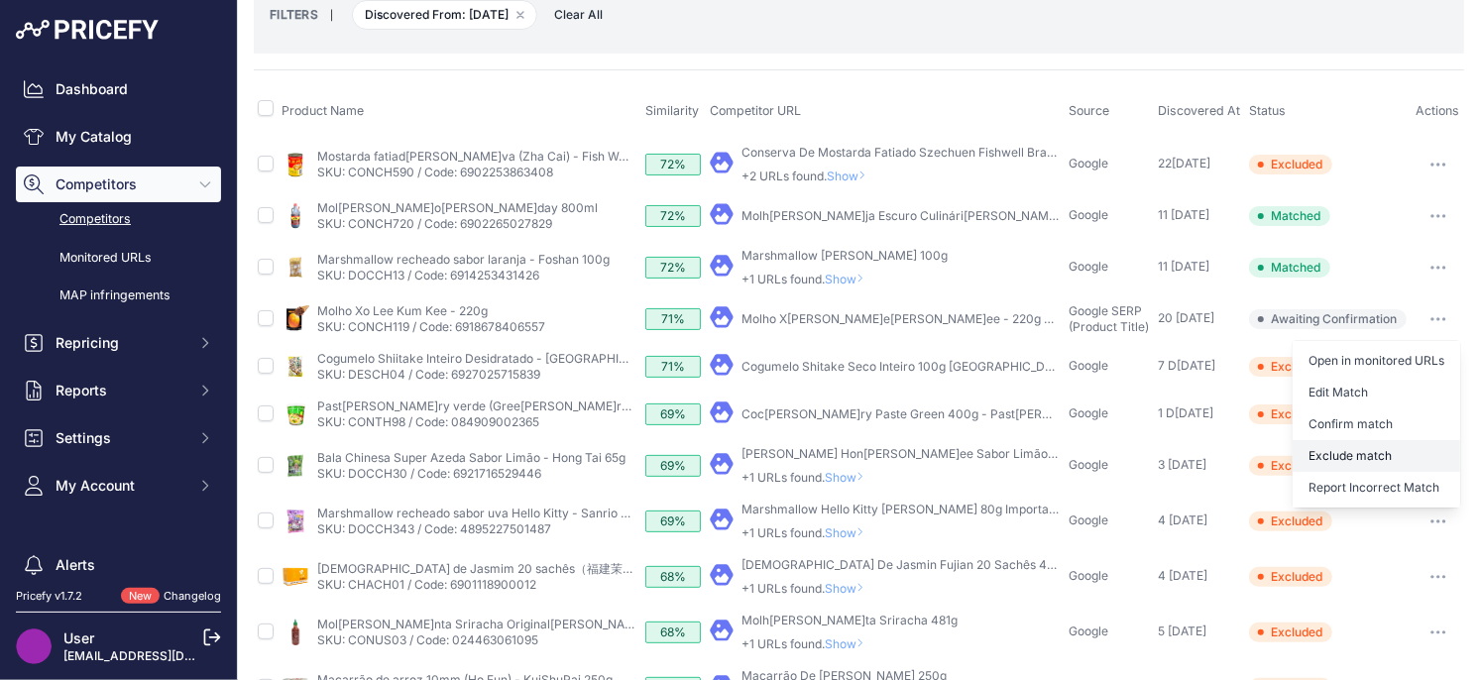
click at [1359, 456] on button "Exclude match" at bounding box center [1375, 456] width 167 height 32
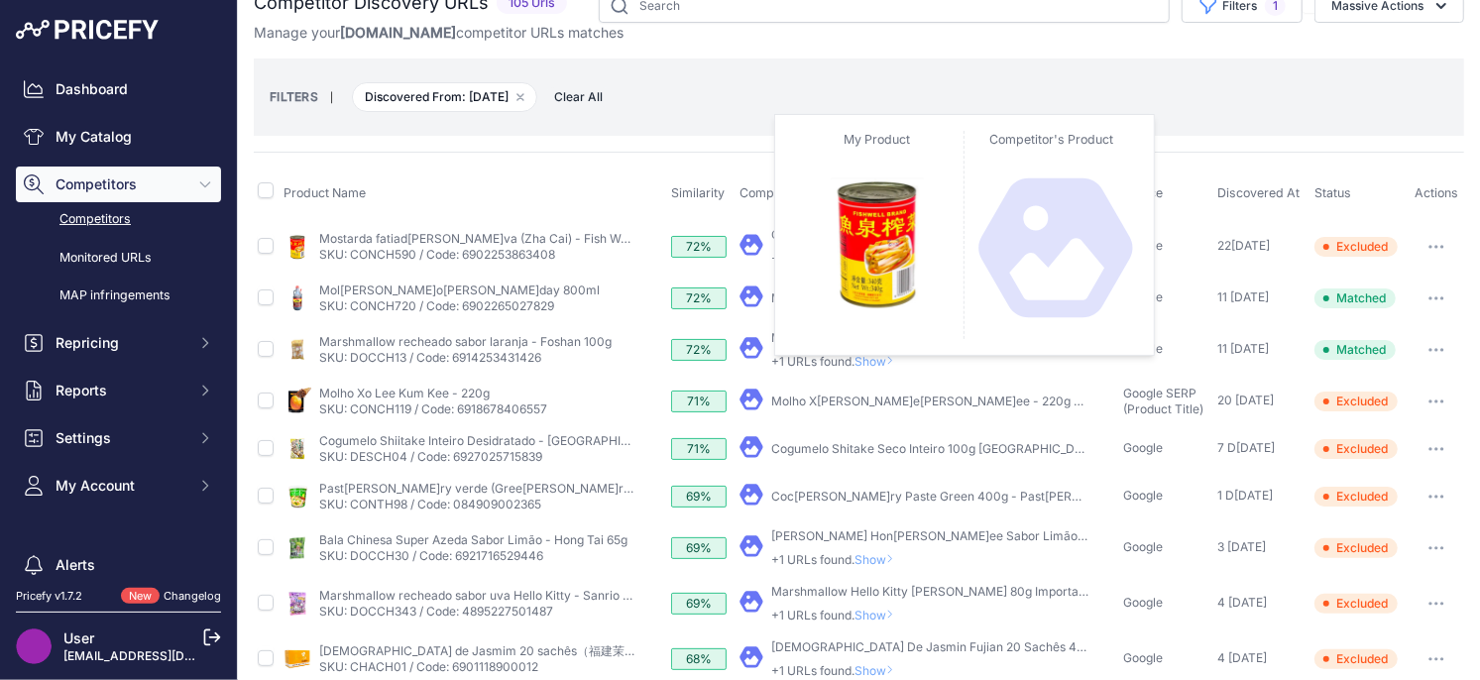
scroll to position [0, 0]
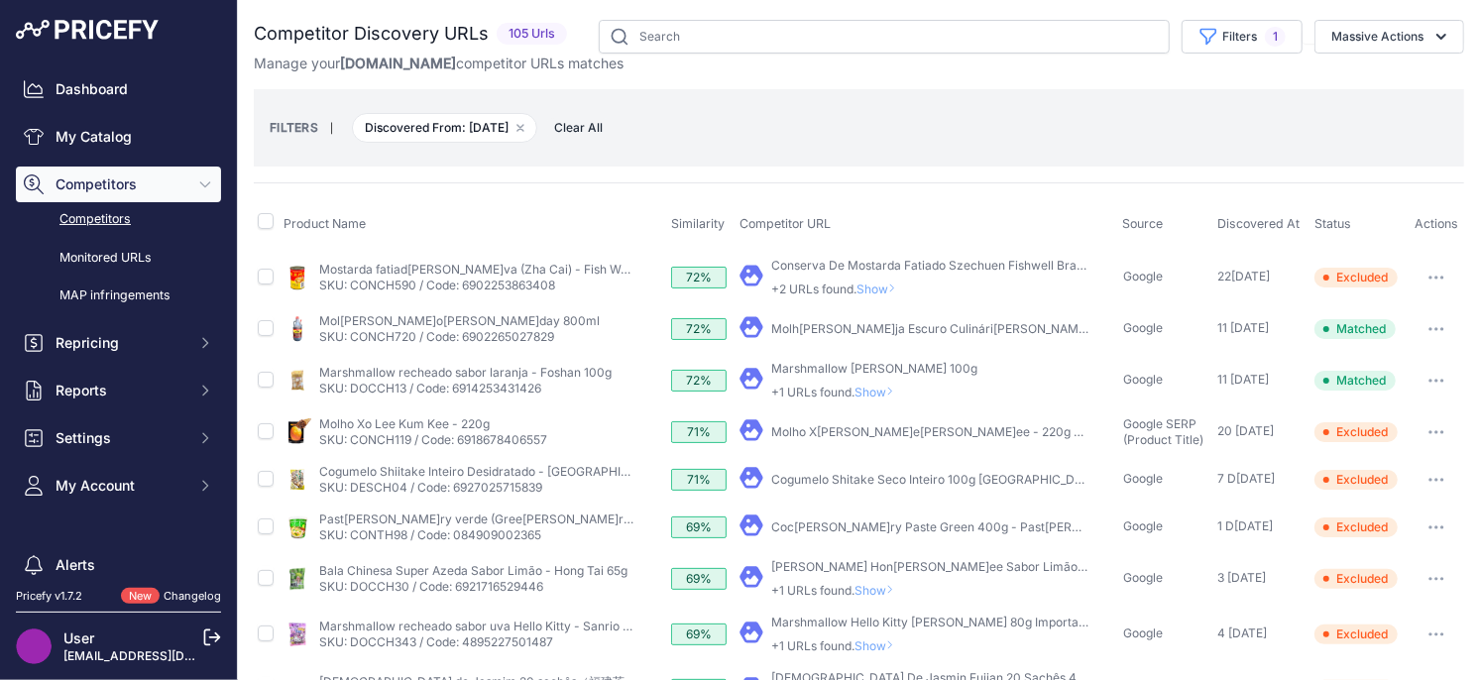
click at [915, 390] on p "+1 URLs found. Show" at bounding box center [874, 393] width 206 height 16
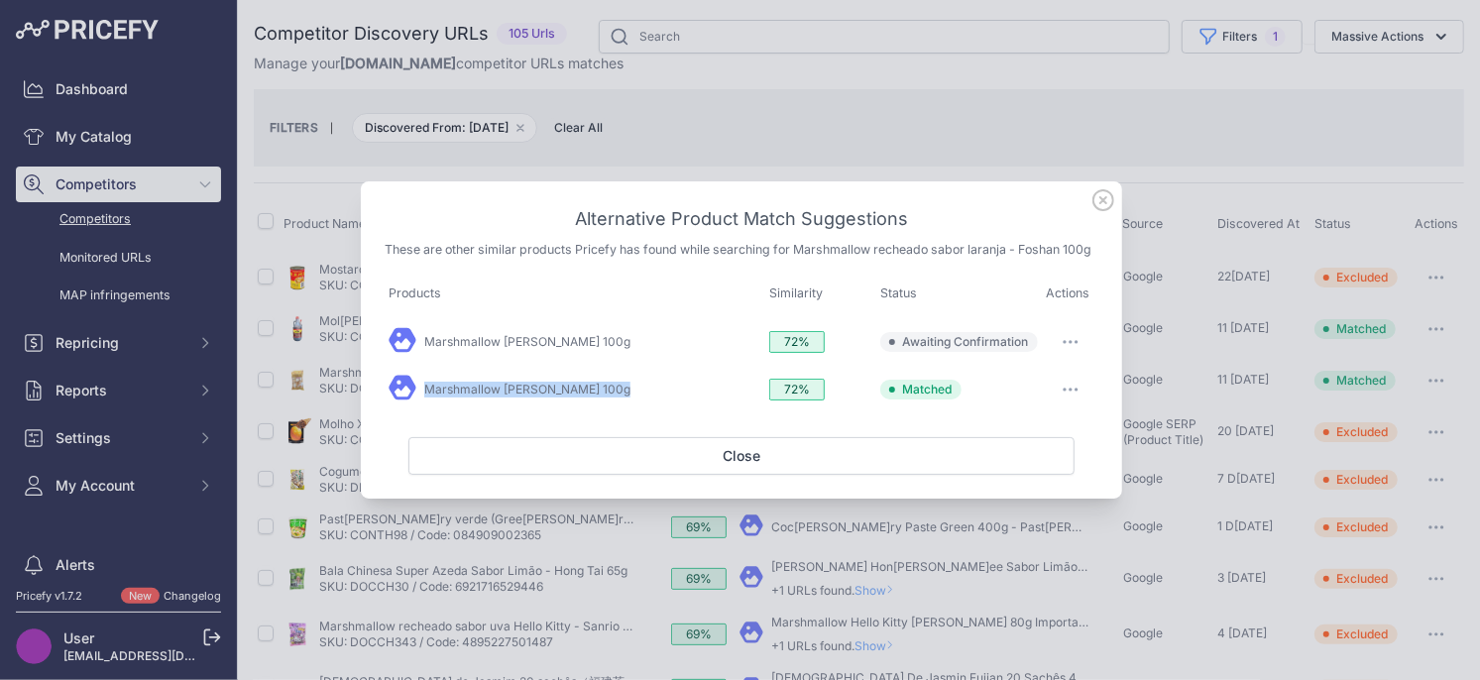
click at [1070, 334] on button "button" at bounding box center [1071, 342] width 40 height 28
click at [1038, 384] on span "Match This" at bounding box center [1014, 383] width 62 height 15
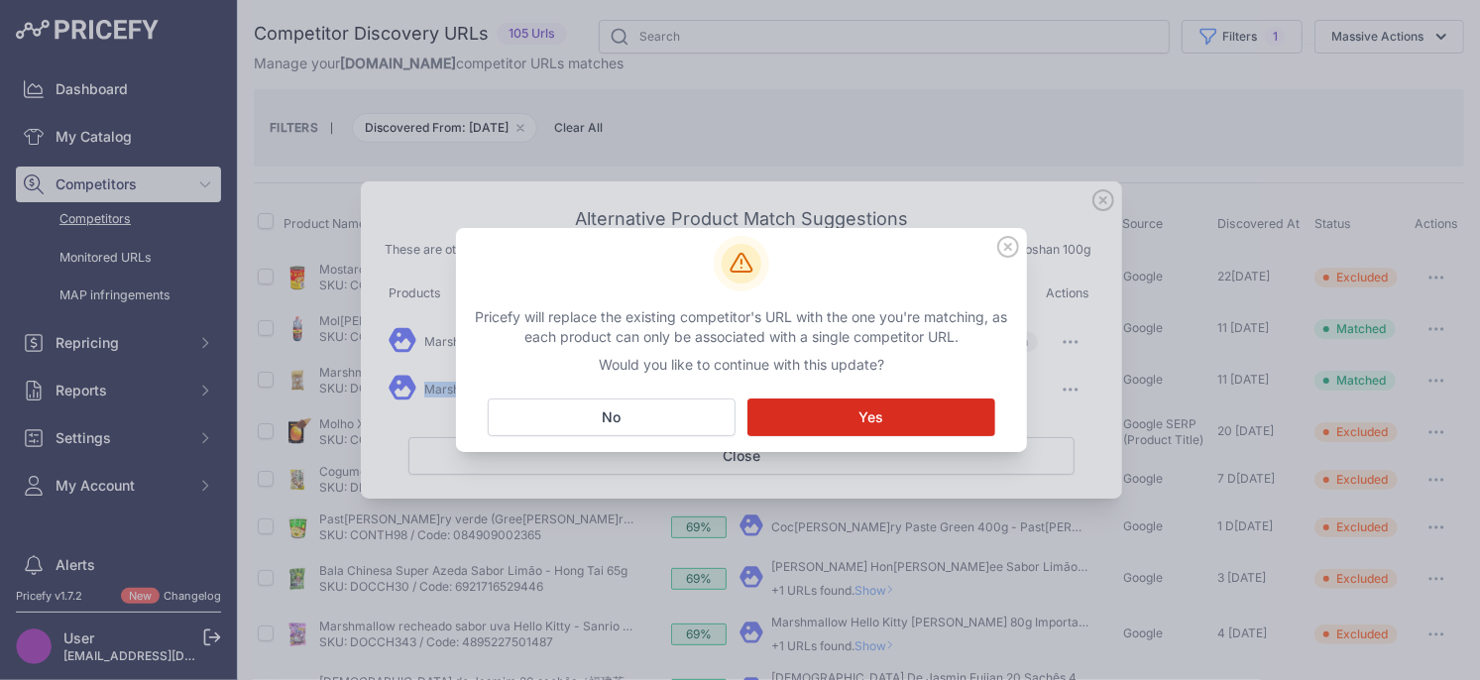
click at [904, 429] on button "Matching... Yes" at bounding box center [871, 417] width 248 height 38
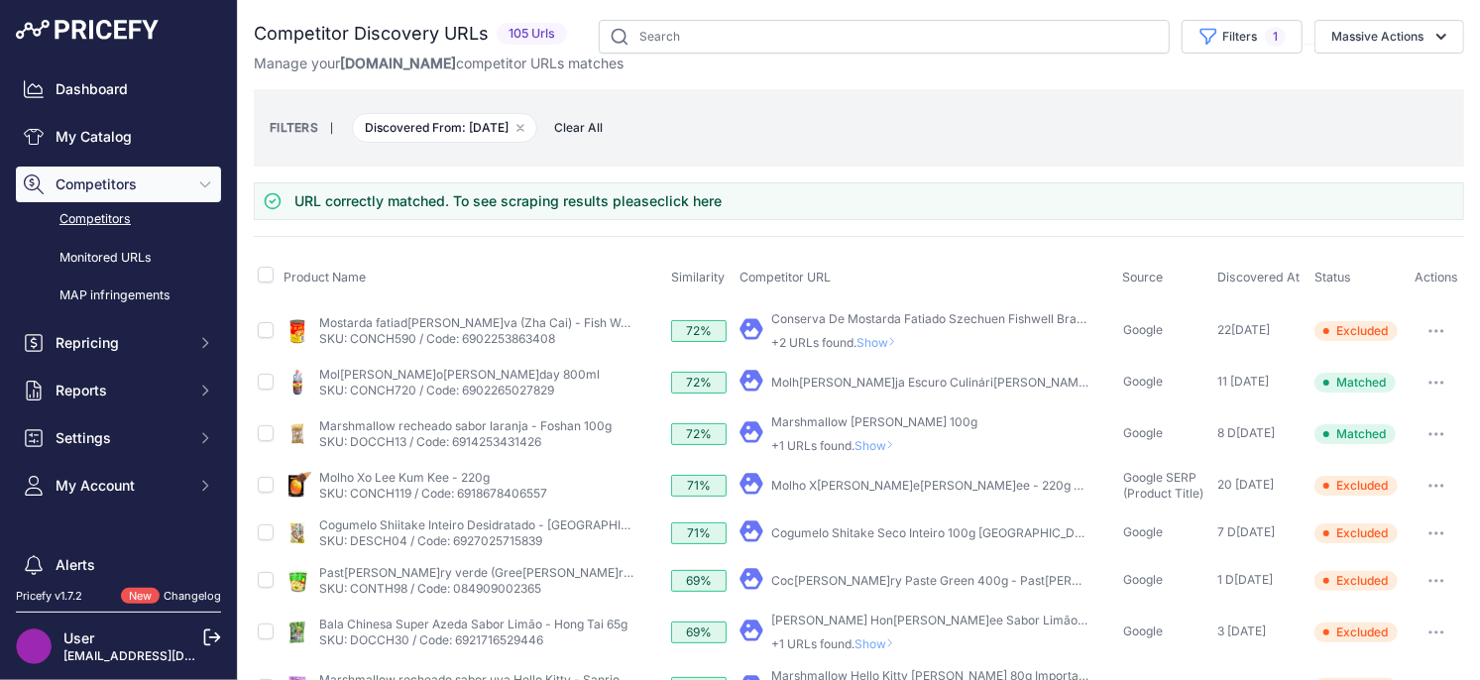
click at [882, 449] on span "Show" at bounding box center [878, 445] width 48 height 15
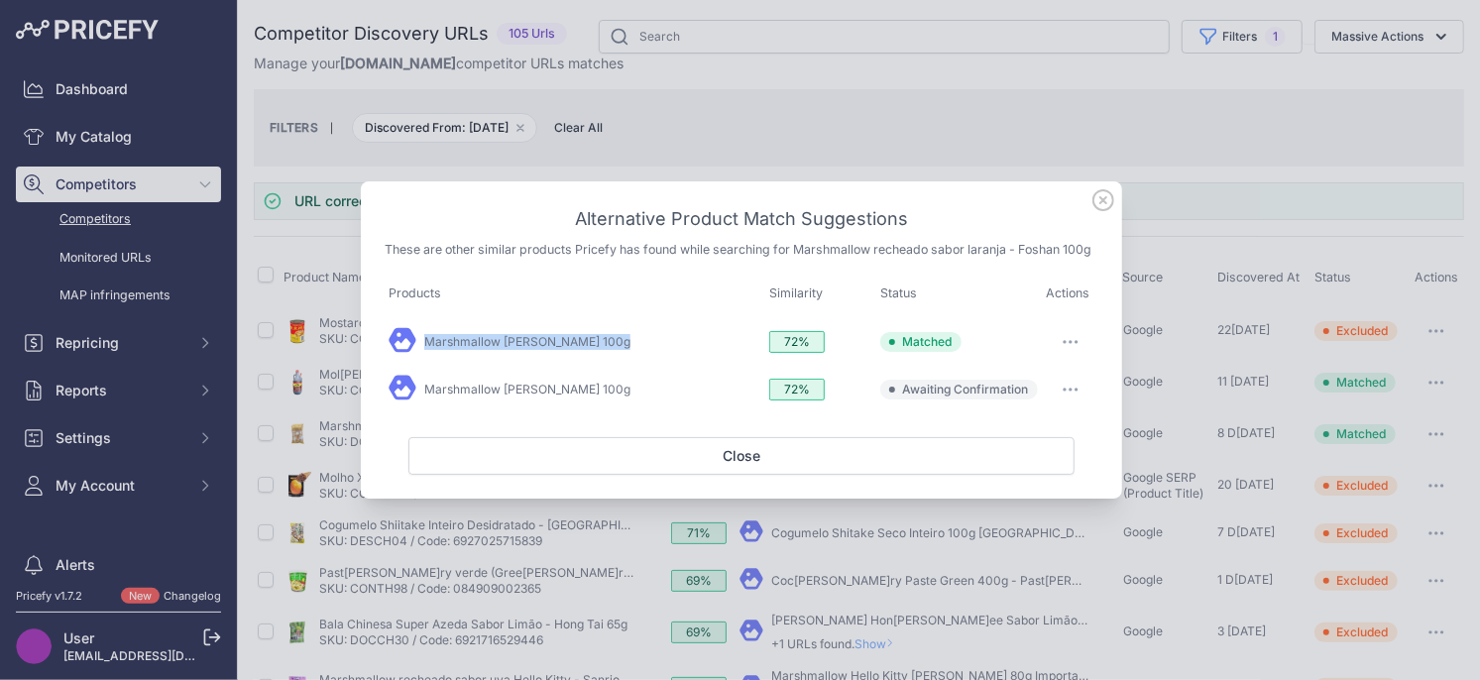
click at [1072, 391] on button "button" at bounding box center [1071, 390] width 40 height 28
click at [1020, 472] on span "Exclude match" at bounding box center [1024, 470] width 83 height 15
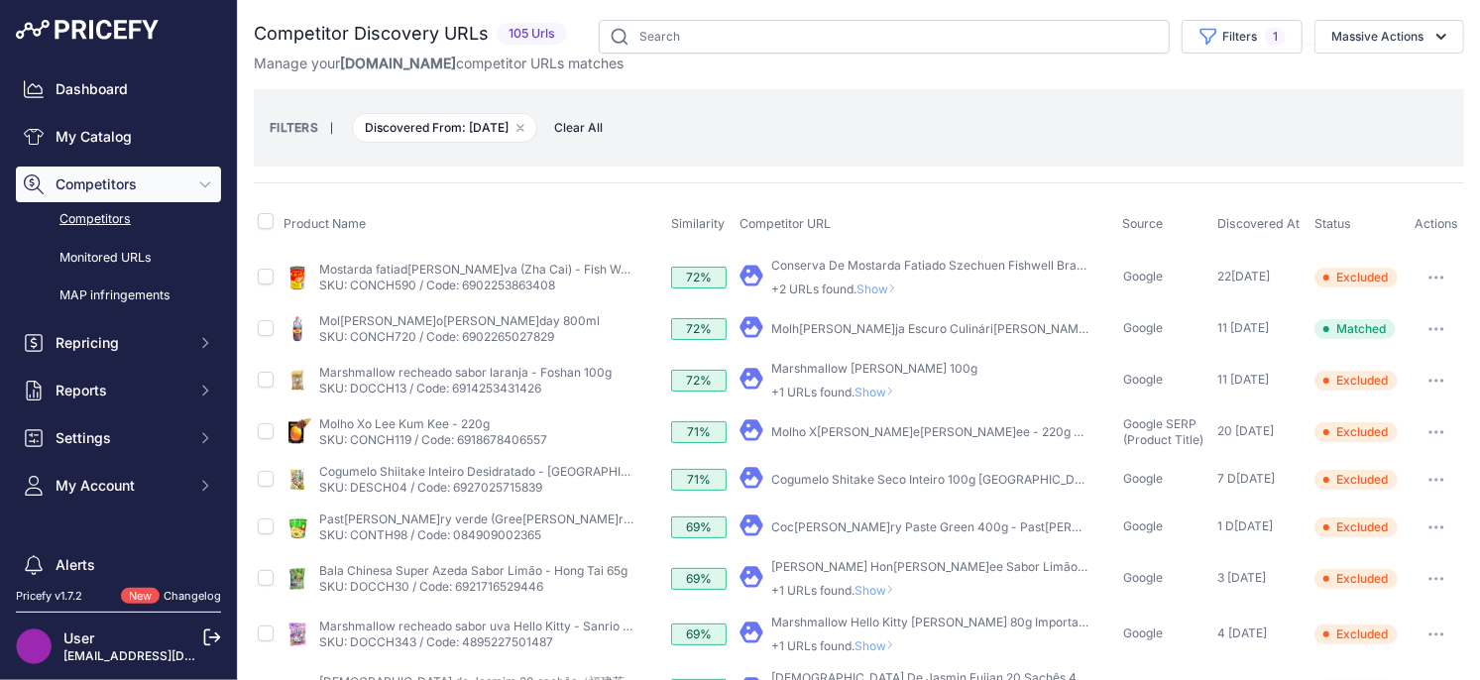
click at [871, 284] on span "Show" at bounding box center [880, 288] width 48 height 15
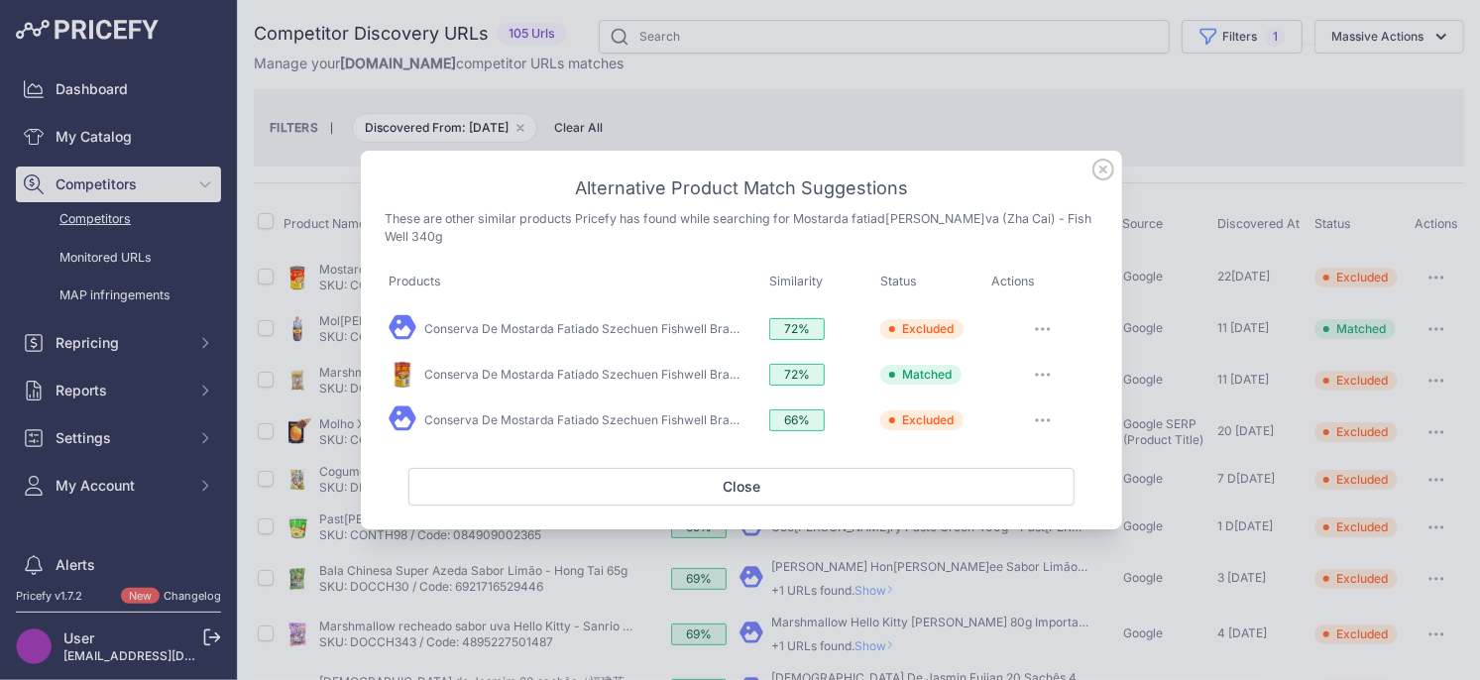
drag, startPoint x: 1104, startPoint y: 173, endPoint x: 911, endPoint y: 231, distance: 201.6
click at [1104, 173] on icon at bounding box center [1103, 170] width 22 height 22
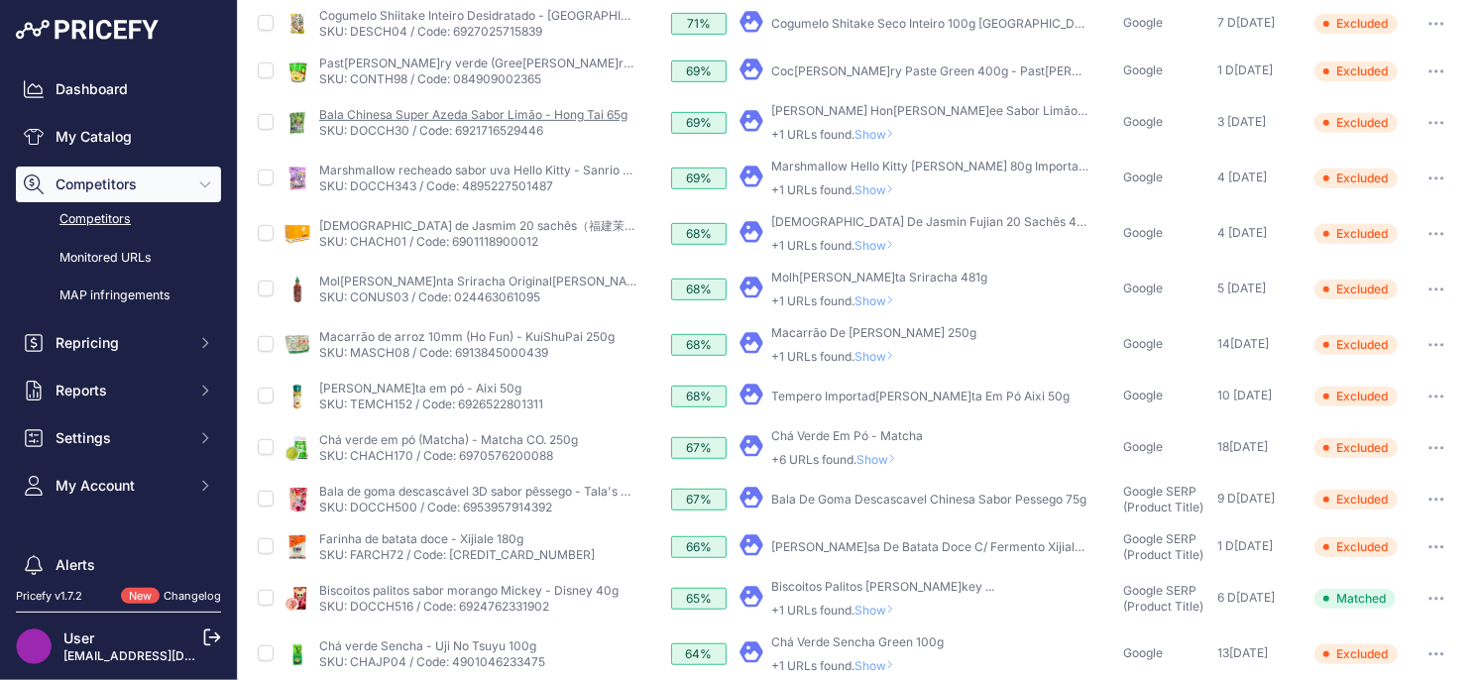
scroll to position [682, 0]
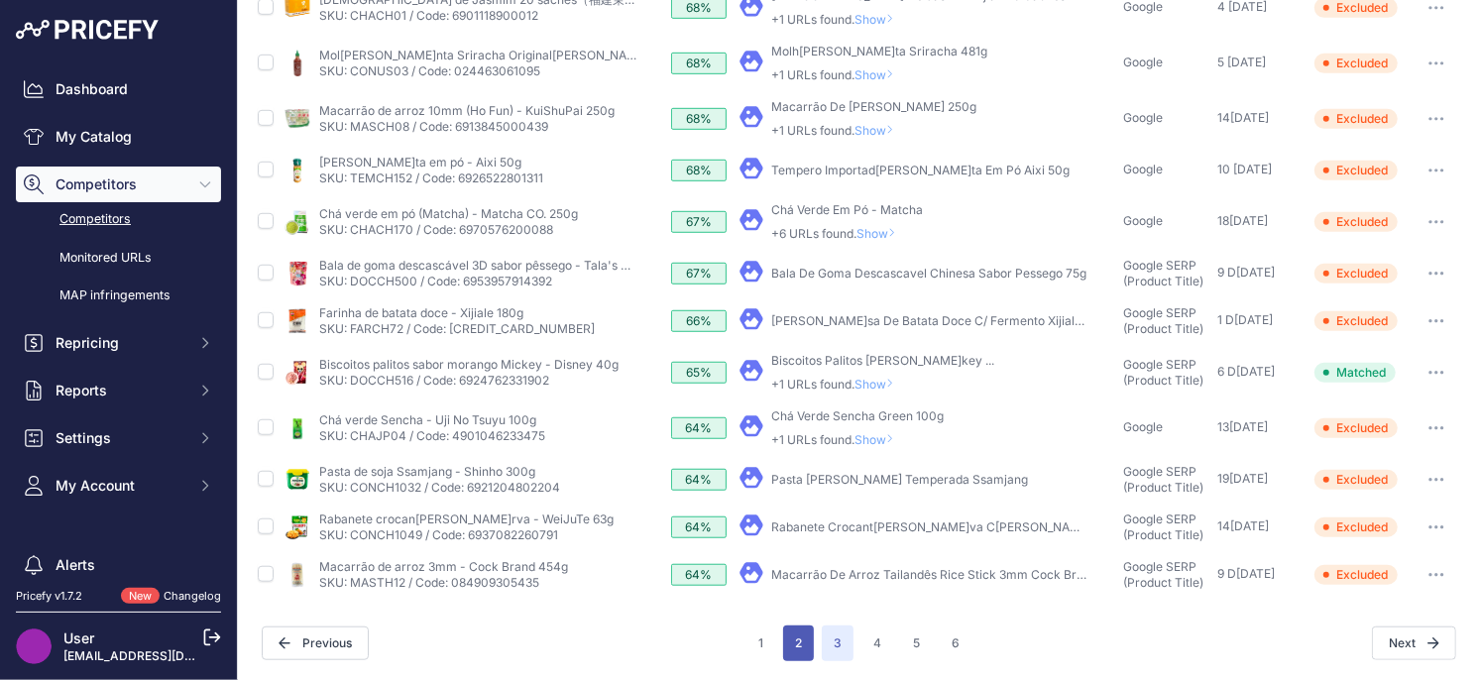
click at [806, 643] on button "2" at bounding box center [798, 643] width 31 height 36
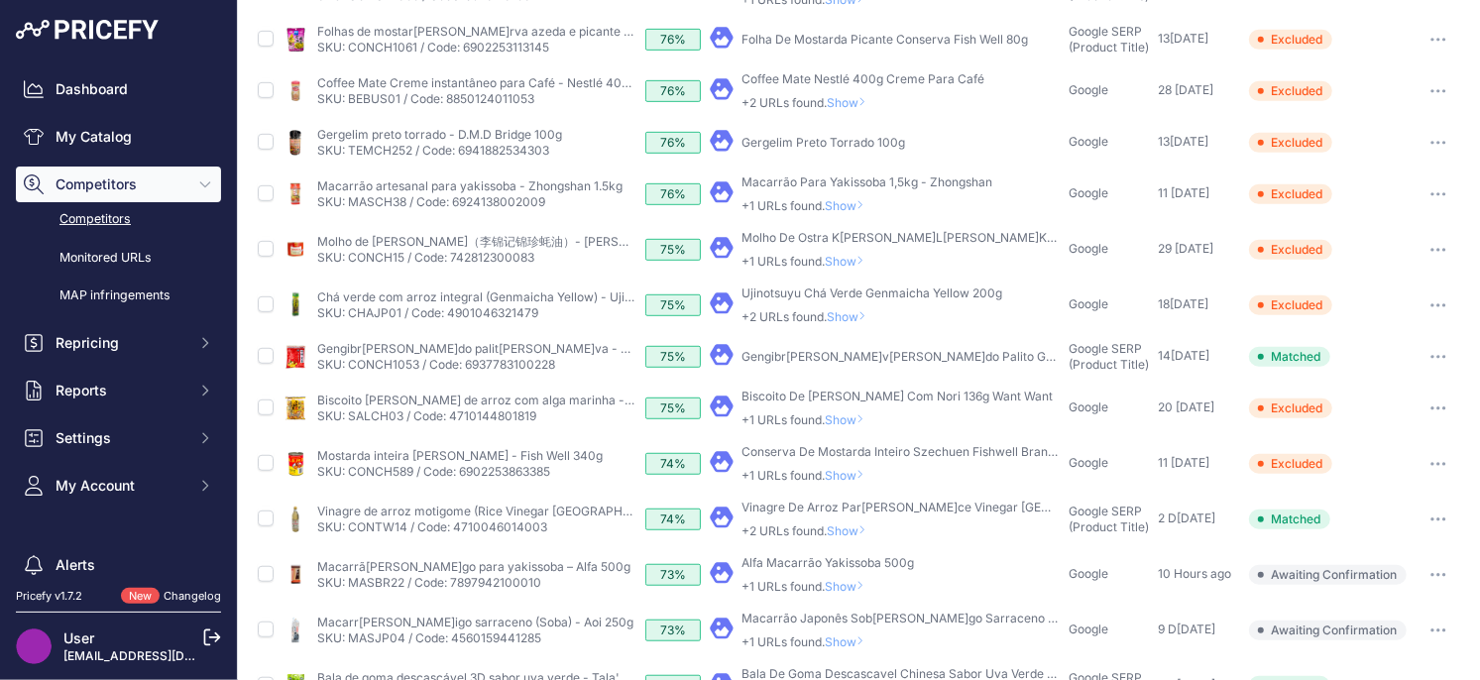
scroll to position [729, 0]
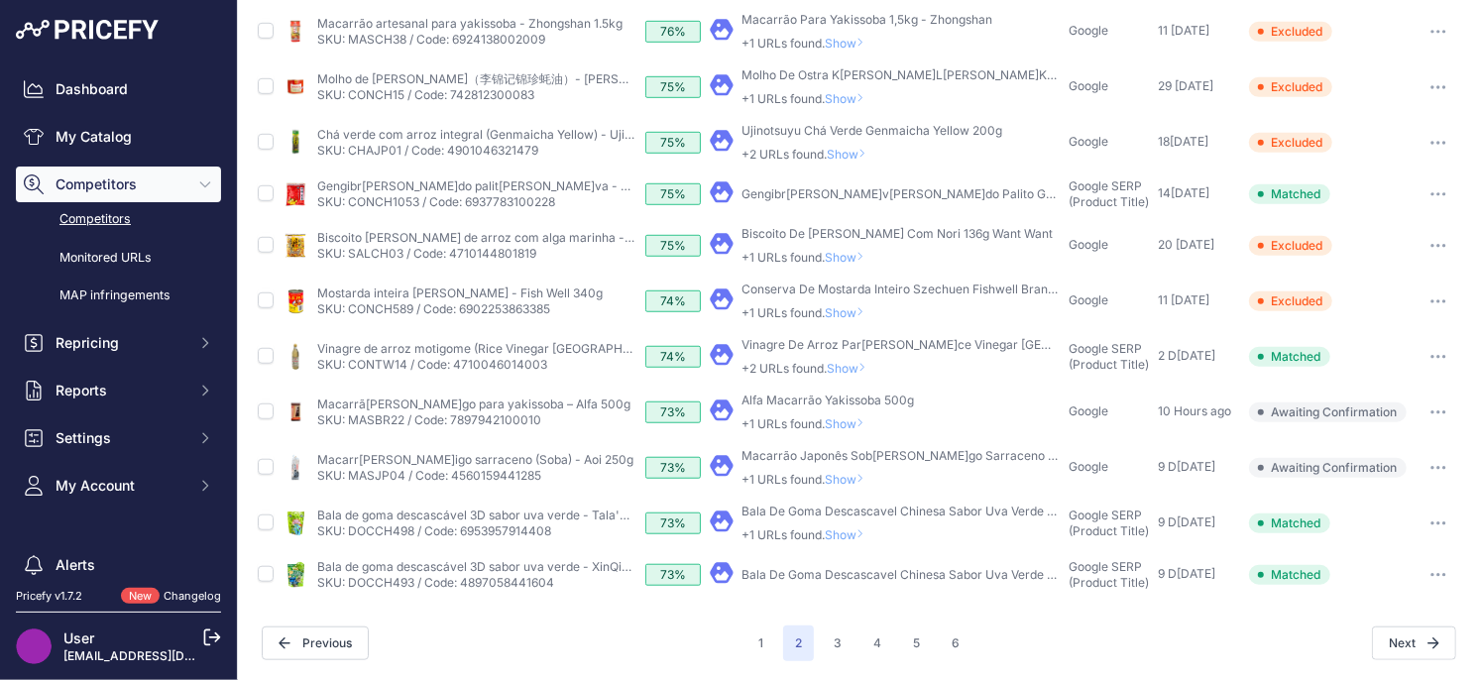
click at [1445, 569] on button "button" at bounding box center [1438, 575] width 40 height 28
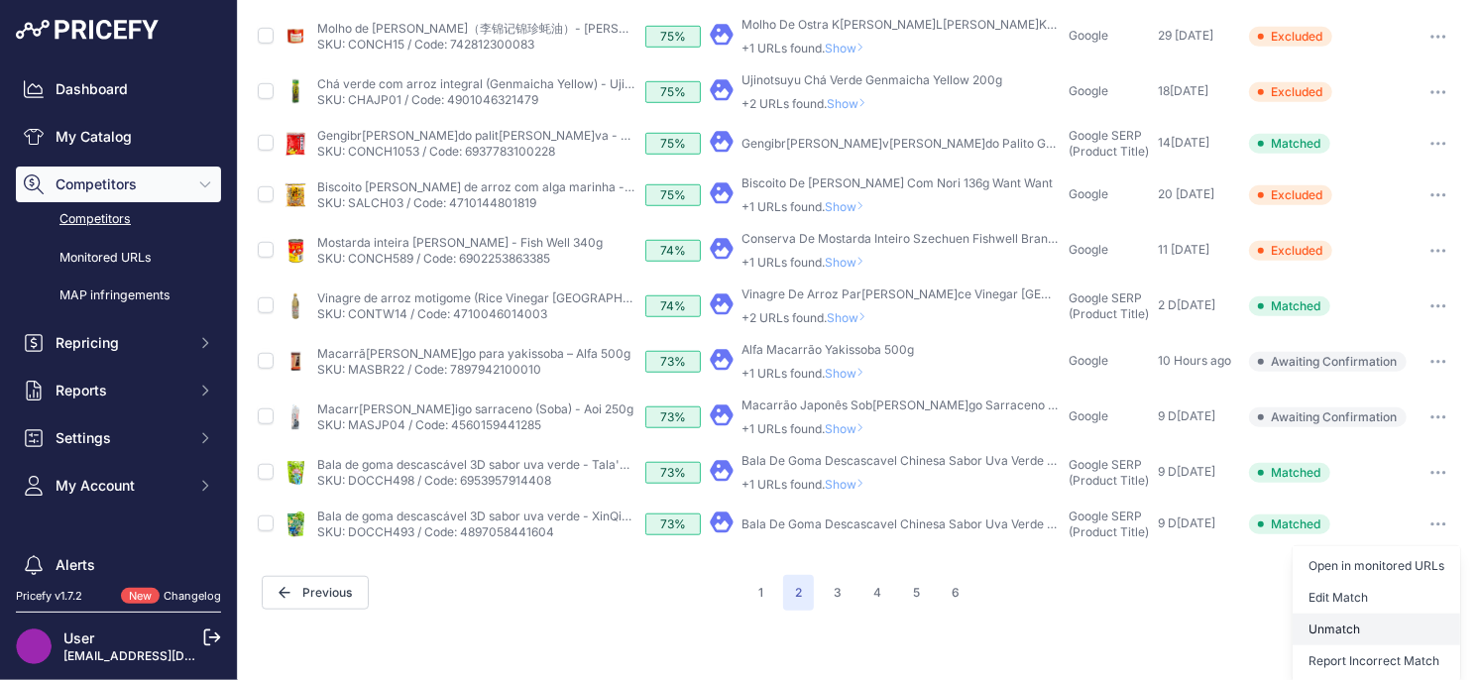
click at [1328, 626] on button "Unmatch" at bounding box center [1375, 630] width 167 height 32
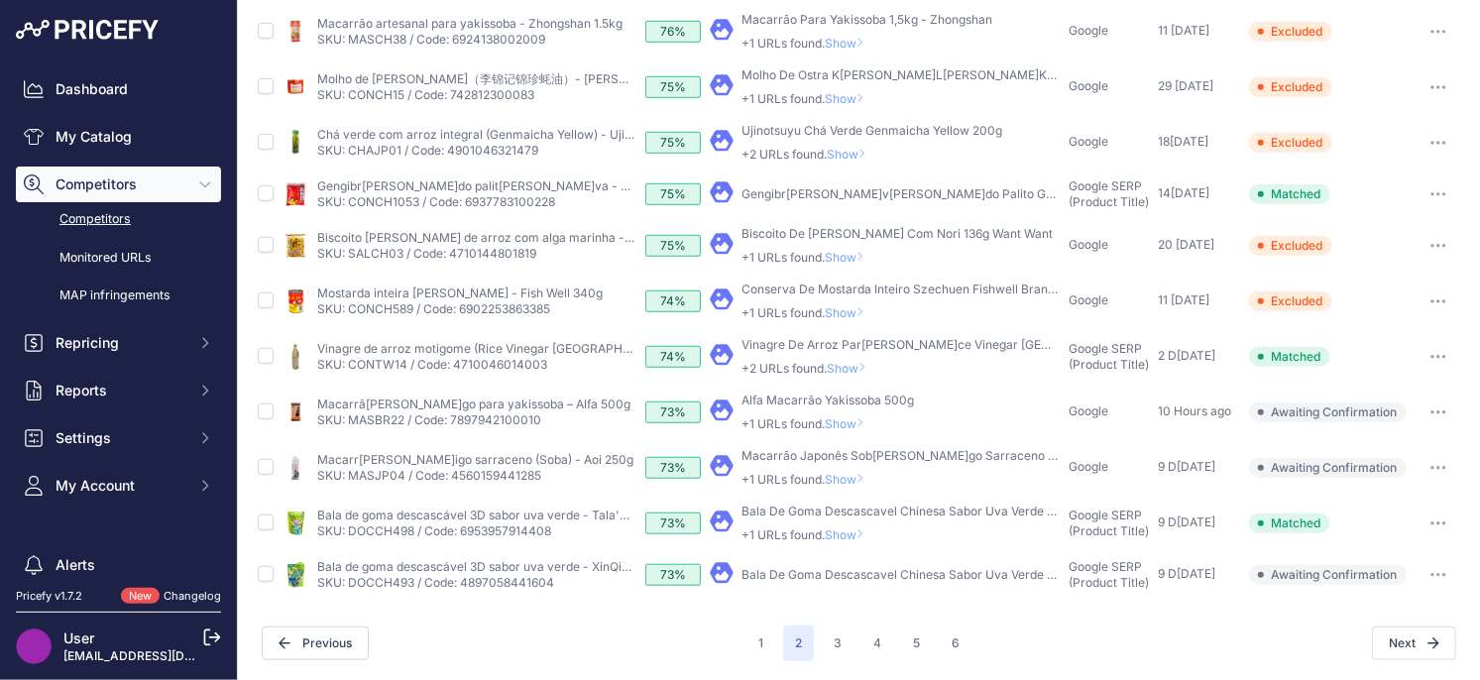
drag, startPoint x: 1446, startPoint y: 577, endPoint x: 1391, endPoint y: 560, distance: 58.0
click at [1446, 577] on button "button" at bounding box center [1438, 575] width 40 height 28
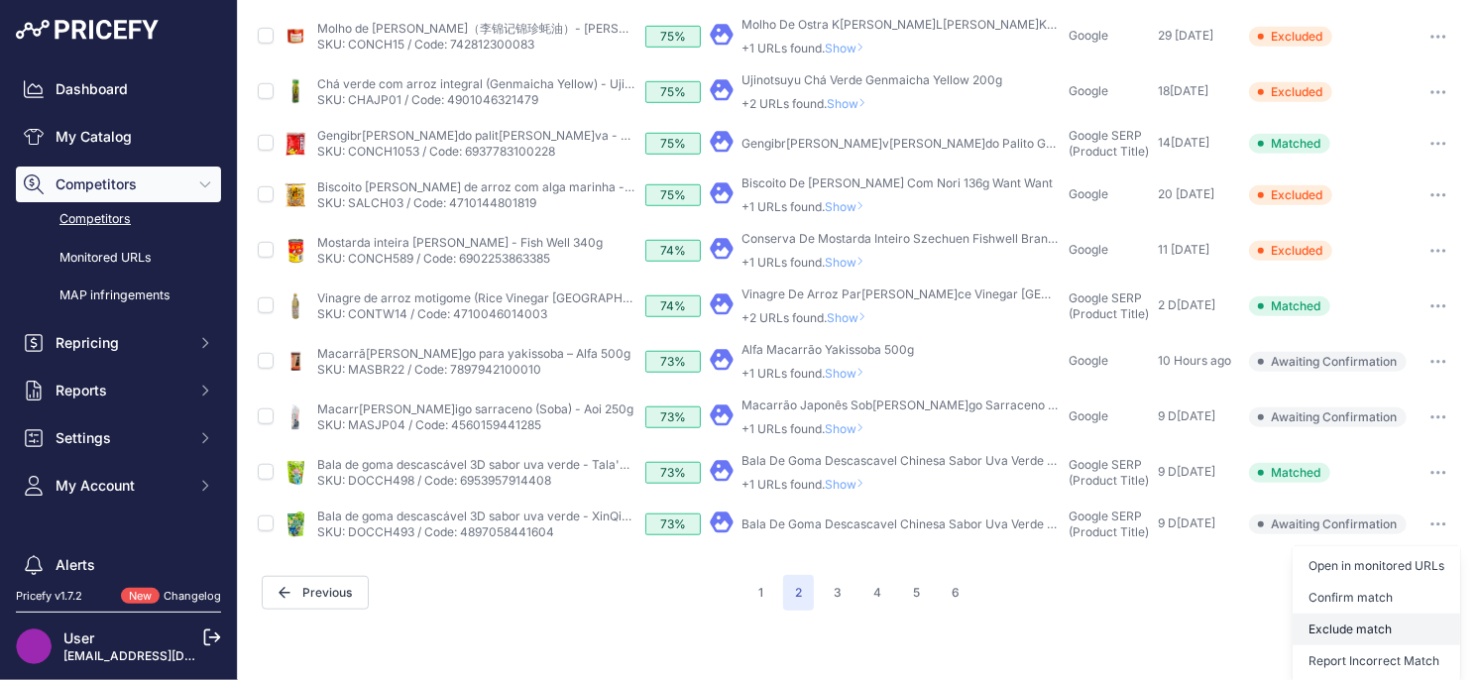
click at [1326, 627] on button "Exclude match" at bounding box center [1375, 630] width 167 height 32
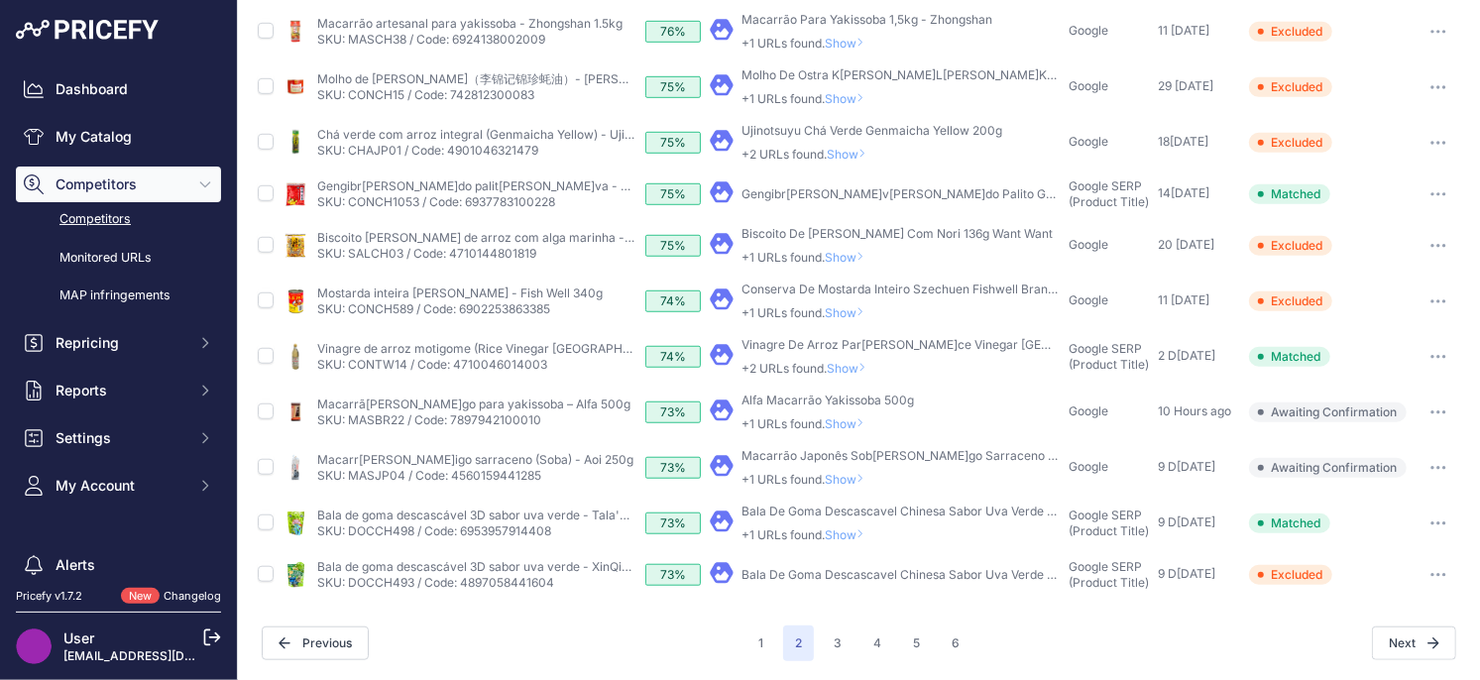
click at [854, 539] on span "Show" at bounding box center [849, 534] width 48 height 15
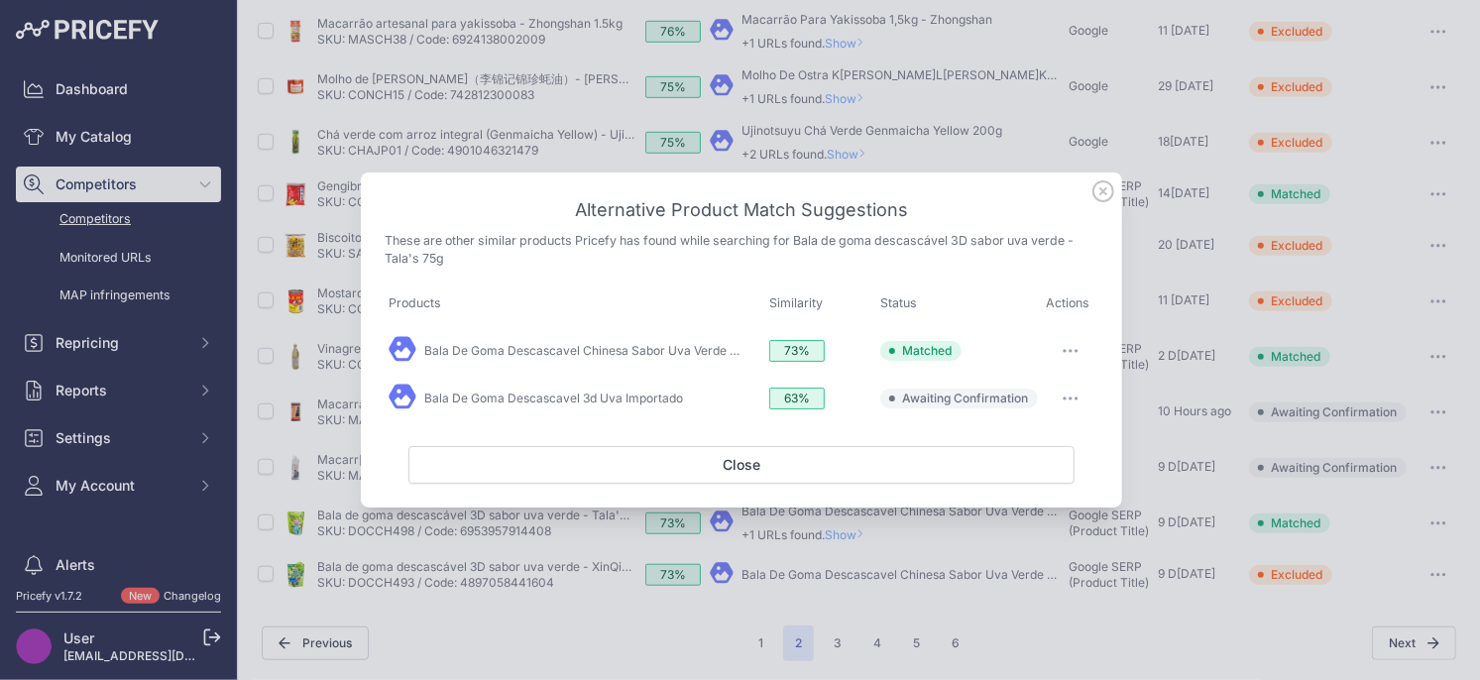
click at [1110, 194] on icon at bounding box center [1103, 191] width 22 height 22
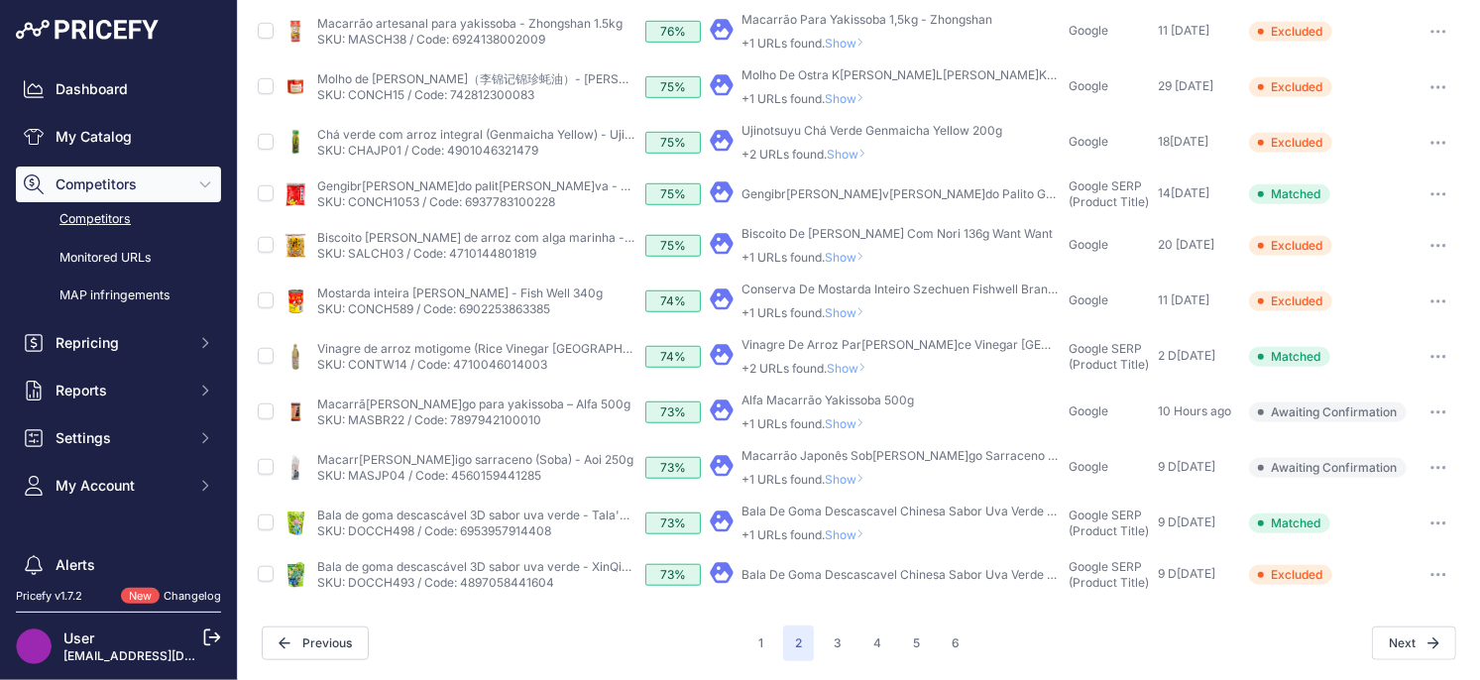
click at [1430, 523] on icon "button" at bounding box center [1438, 523] width 16 height 4
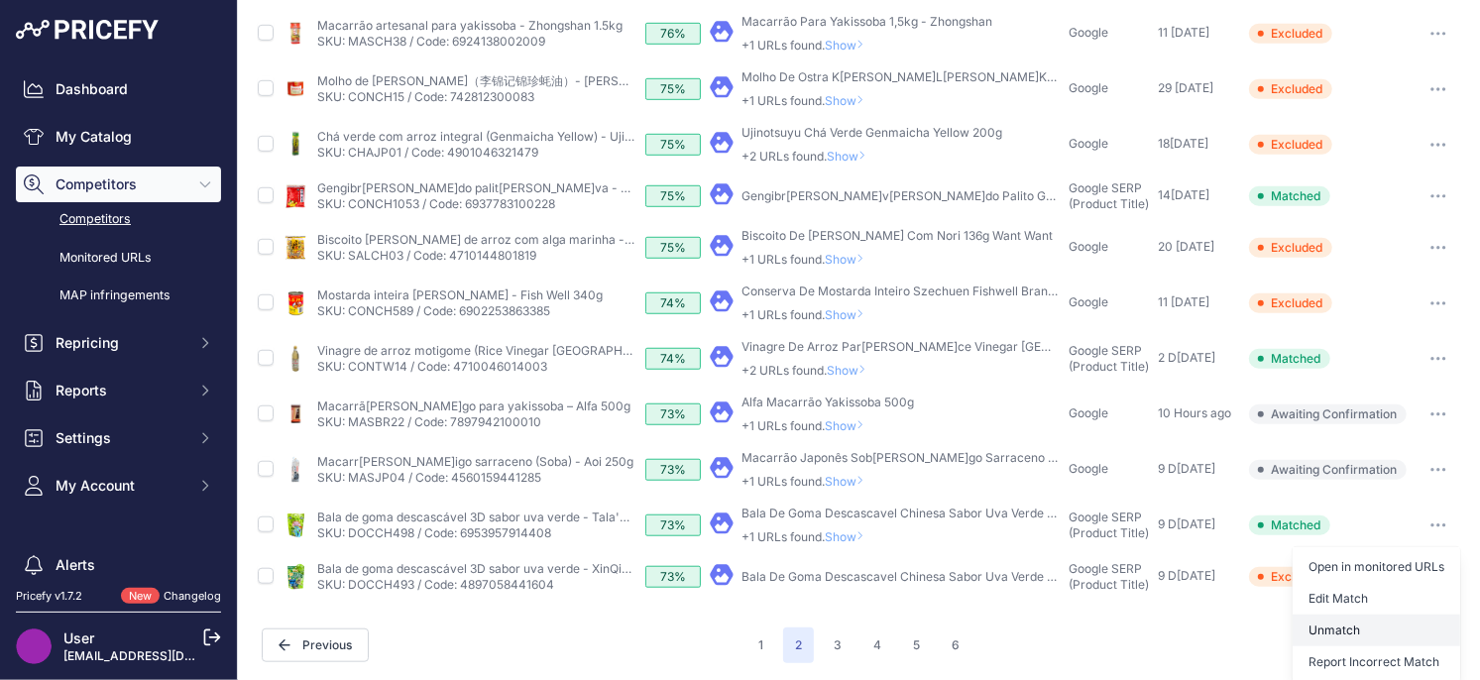
click at [1337, 624] on button "Unmatch" at bounding box center [1375, 630] width 167 height 32
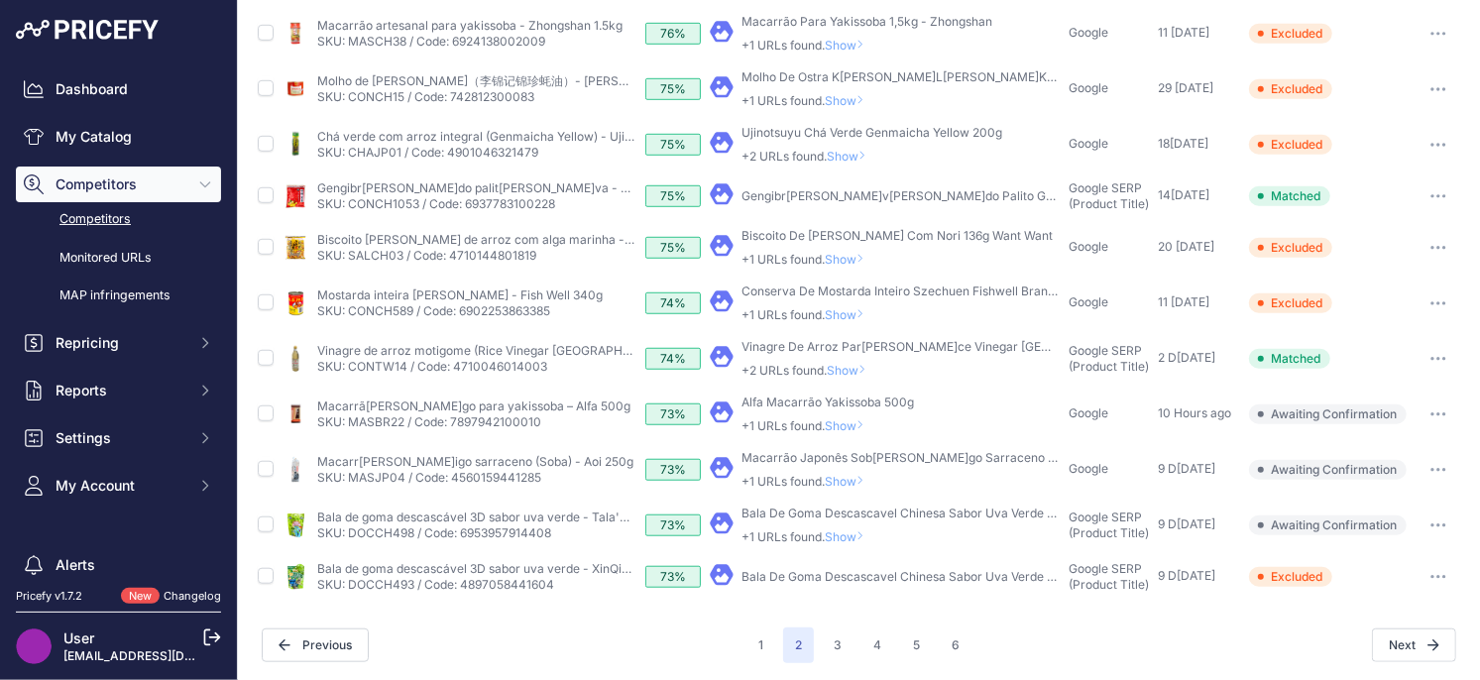
click at [843, 531] on span "Show" at bounding box center [849, 536] width 48 height 15
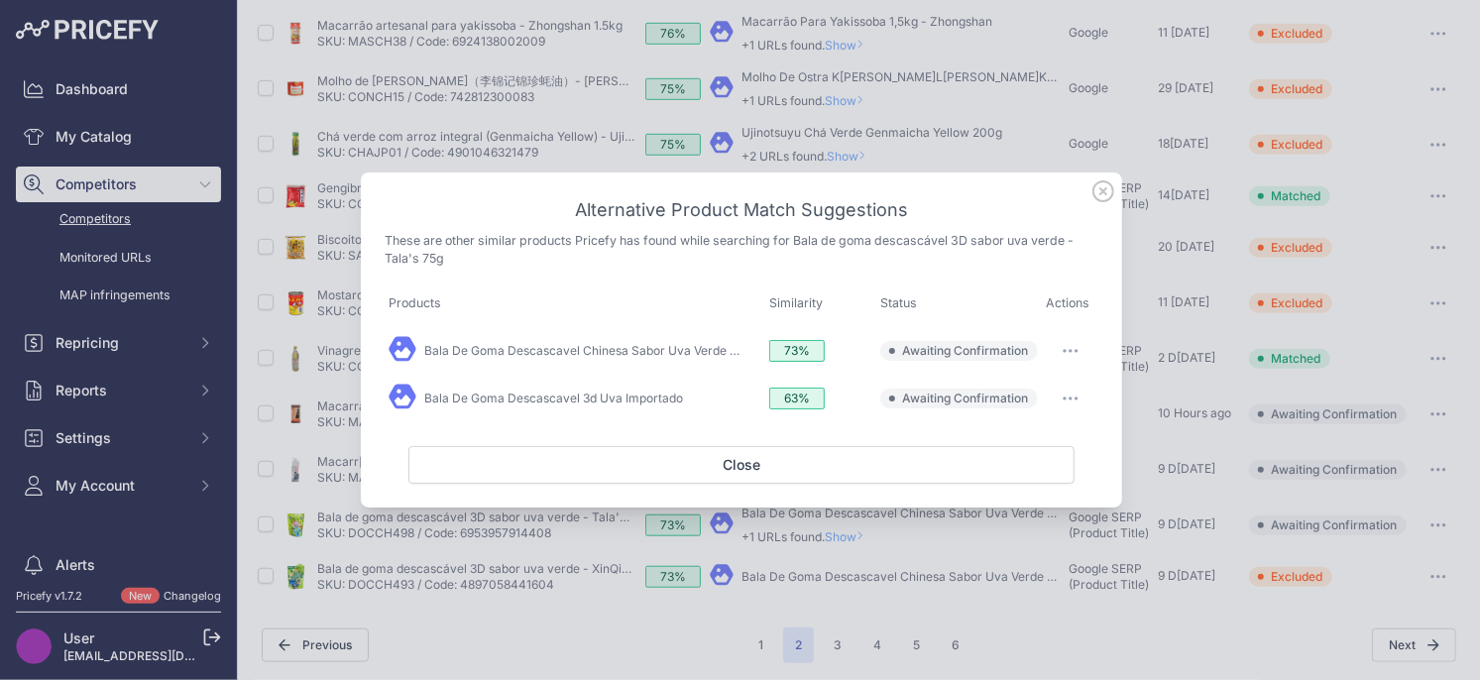
click at [1065, 349] on button "button" at bounding box center [1071, 351] width 40 height 28
click at [1013, 442] on button "Exclude match" at bounding box center [1030, 432] width 127 height 32
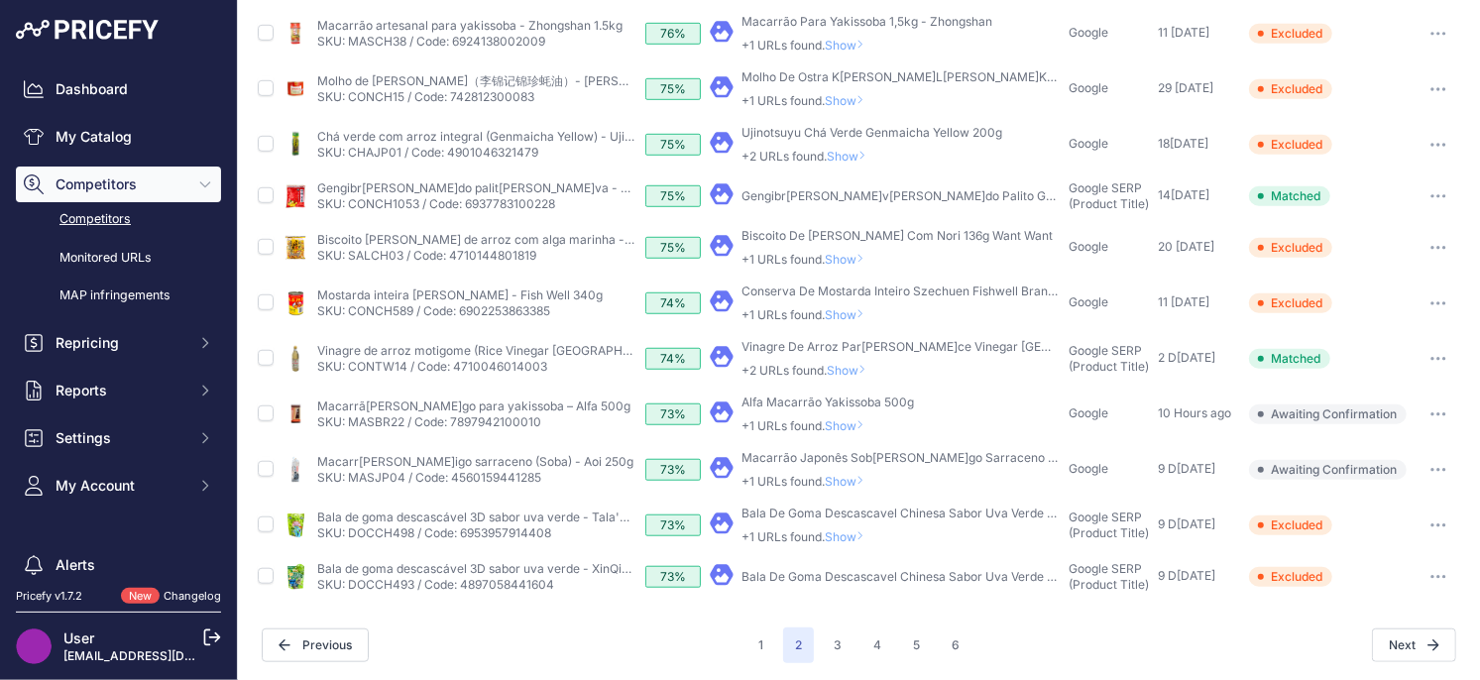
click at [864, 535] on icon at bounding box center [860, 536] width 8 height 12
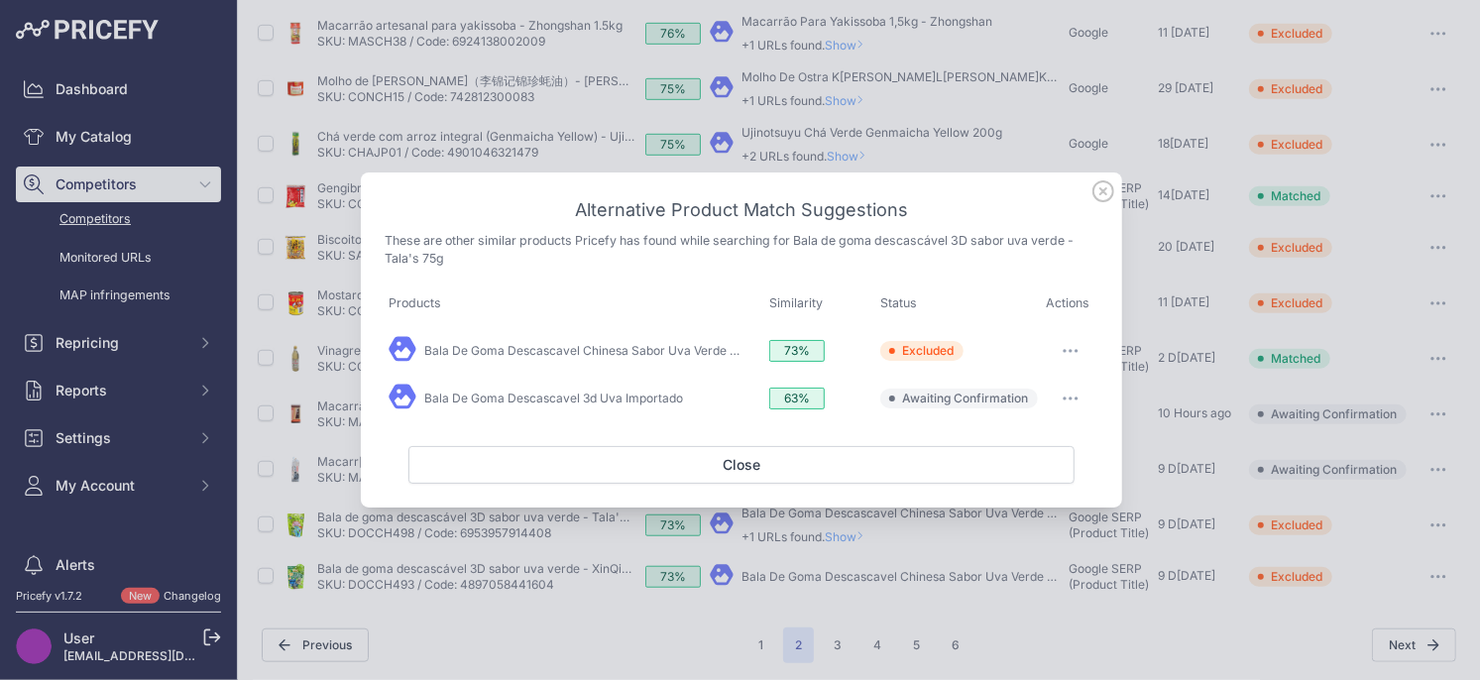
click at [1064, 402] on button "button" at bounding box center [1071, 399] width 40 height 28
click at [1032, 481] on span "Exclude match" at bounding box center [1024, 479] width 83 height 15
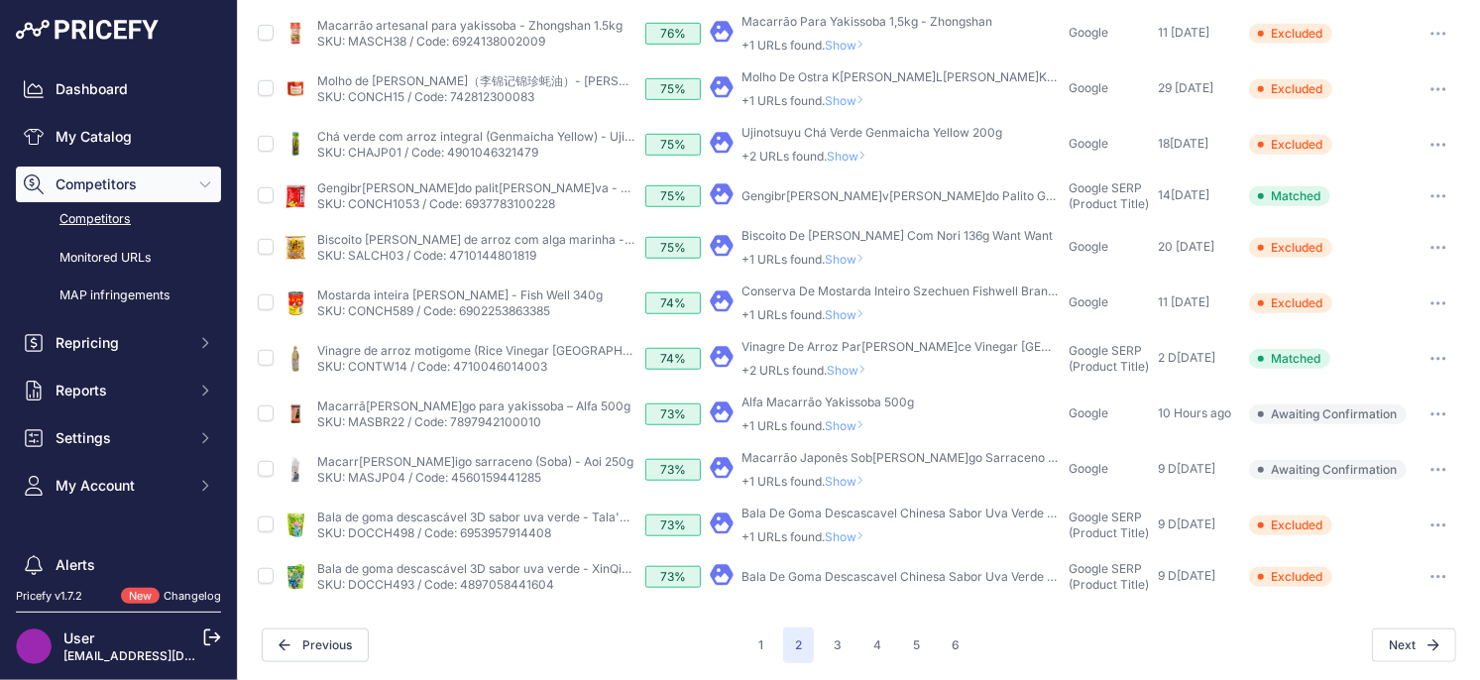
click at [852, 479] on span "Show" at bounding box center [849, 481] width 48 height 15
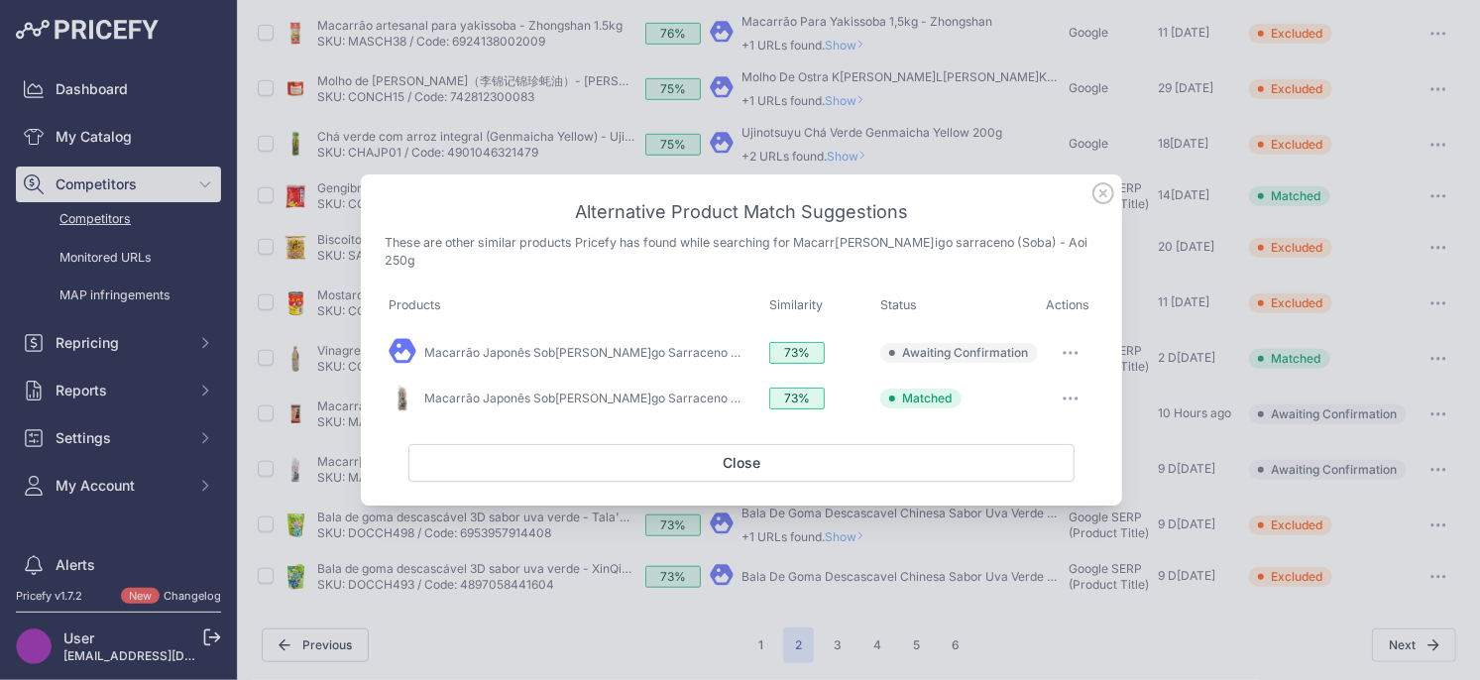
click at [1111, 198] on icon at bounding box center [1103, 193] width 22 height 22
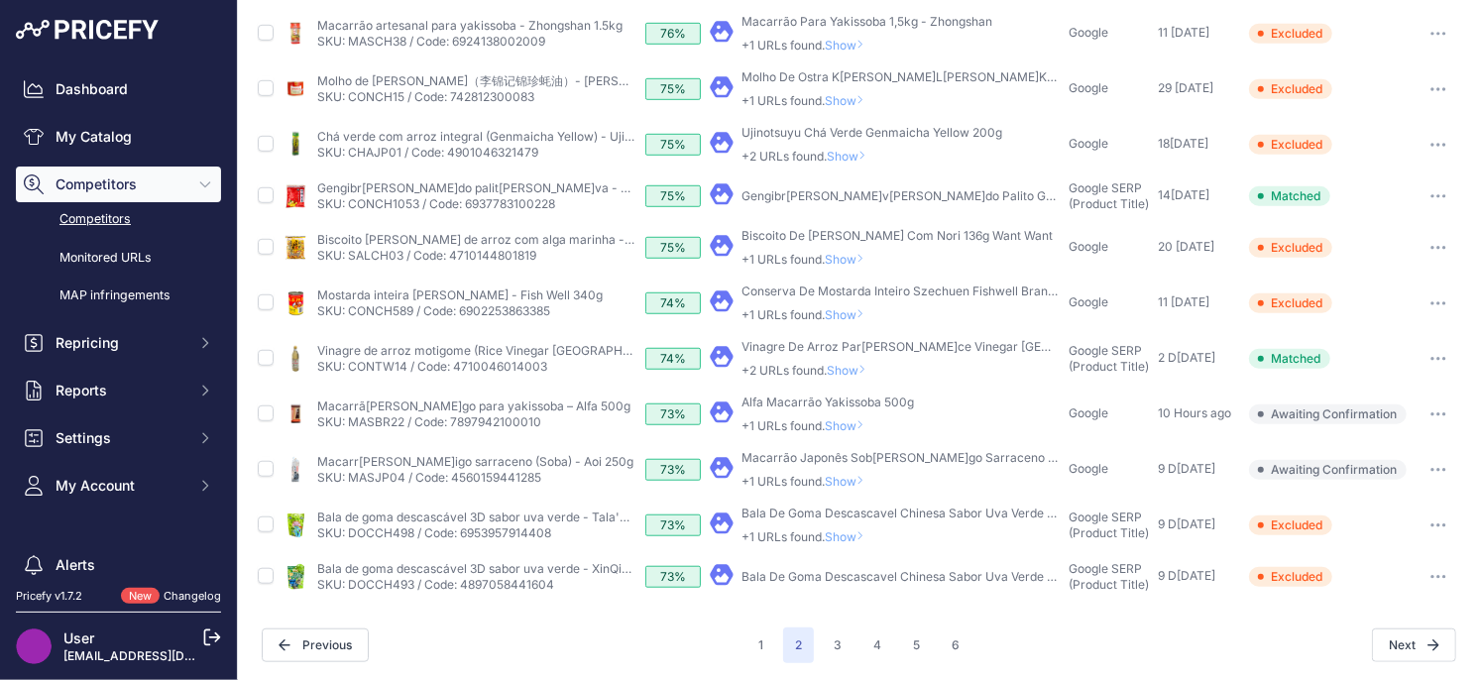
click at [853, 479] on span "Show" at bounding box center [849, 481] width 48 height 15
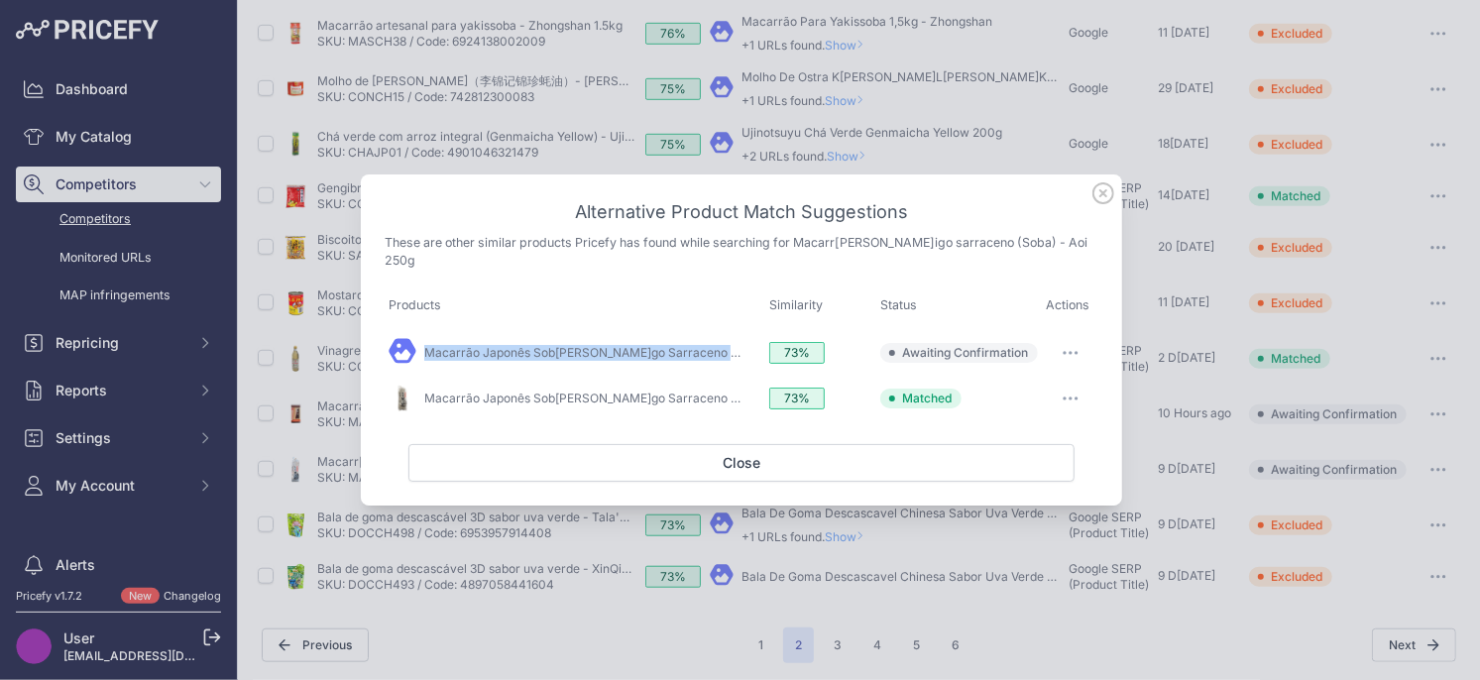
click at [1078, 344] on button "button" at bounding box center [1071, 353] width 40 height 28
drag, startPoint x: 1024, startPoint y: 428, endPoint x: 791, endPoint y: 344, distance: 247.7
click at [791, 344] on tr "Macarrão Japonês Soba Trigo Sarraceno - Aoi Foods 250g 73%" at bounding box center [742, 353] width 714 height 49
click at [1073, 351] on icon "button" at bounding box center [1070, 353] width 16 height 4
click at [997, 426] on span "Exclude match" at bounding box center [1024, 433] width 83 height 15
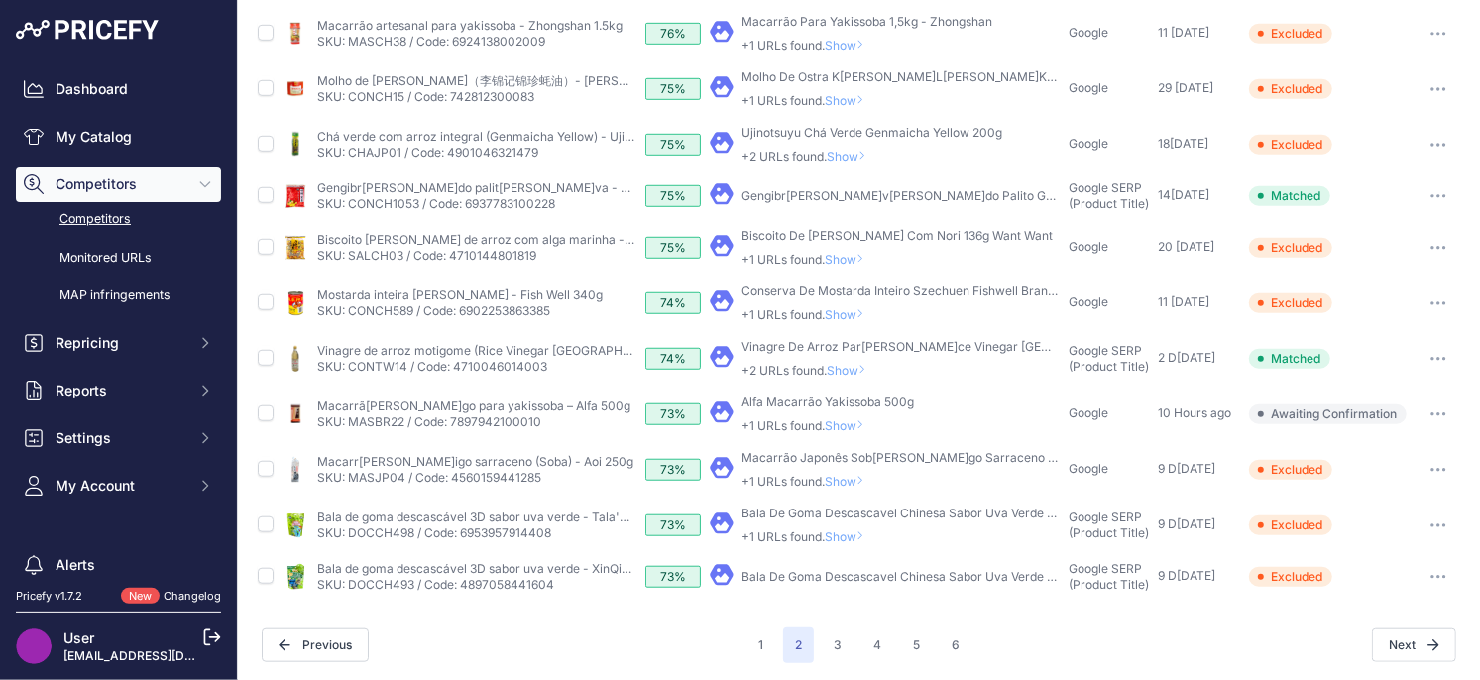
click at [853, 427] on span "Show" at bounding box center [849, 425] width 48 height 15
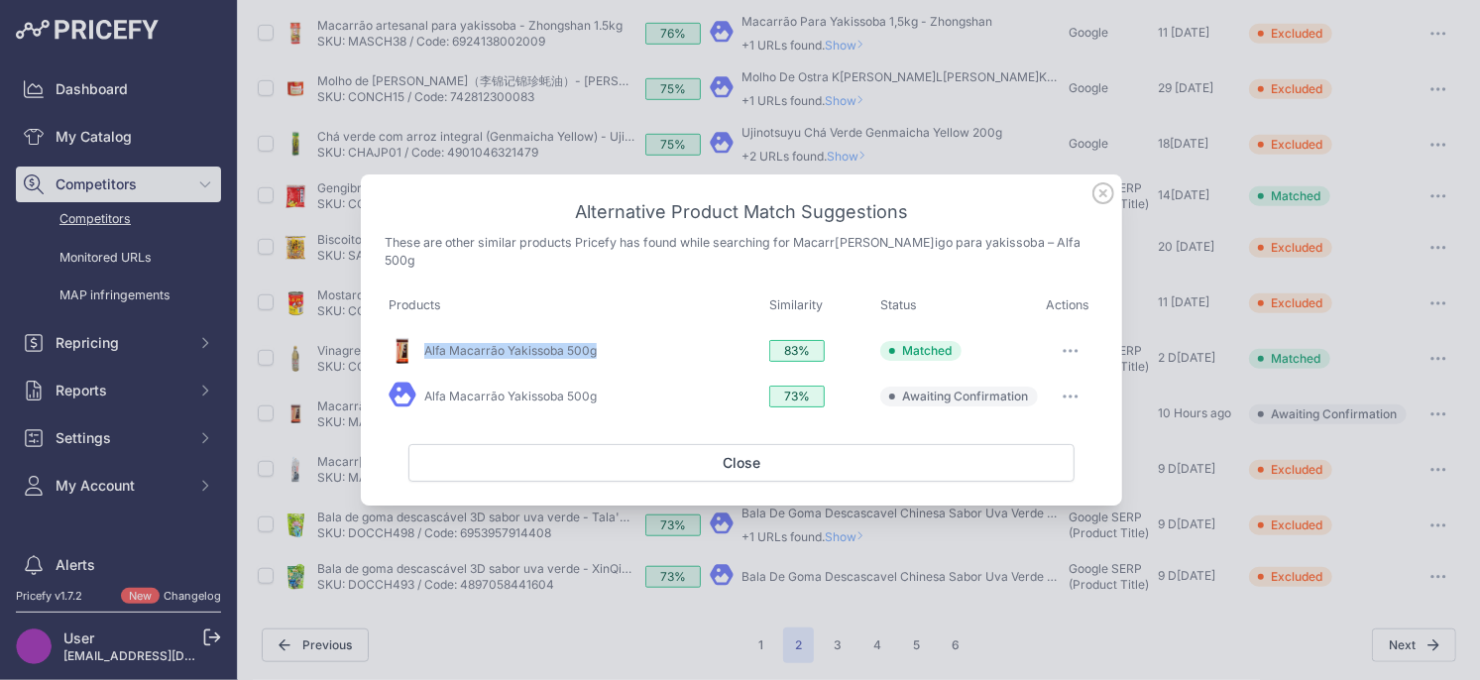
click at [1068, 384] on button "button" at bounding box center [1071, 397] width 40 height 28
click at [1003, 471] on span "Exclude match" at bounding box center [1024, 477] width 83 height 15
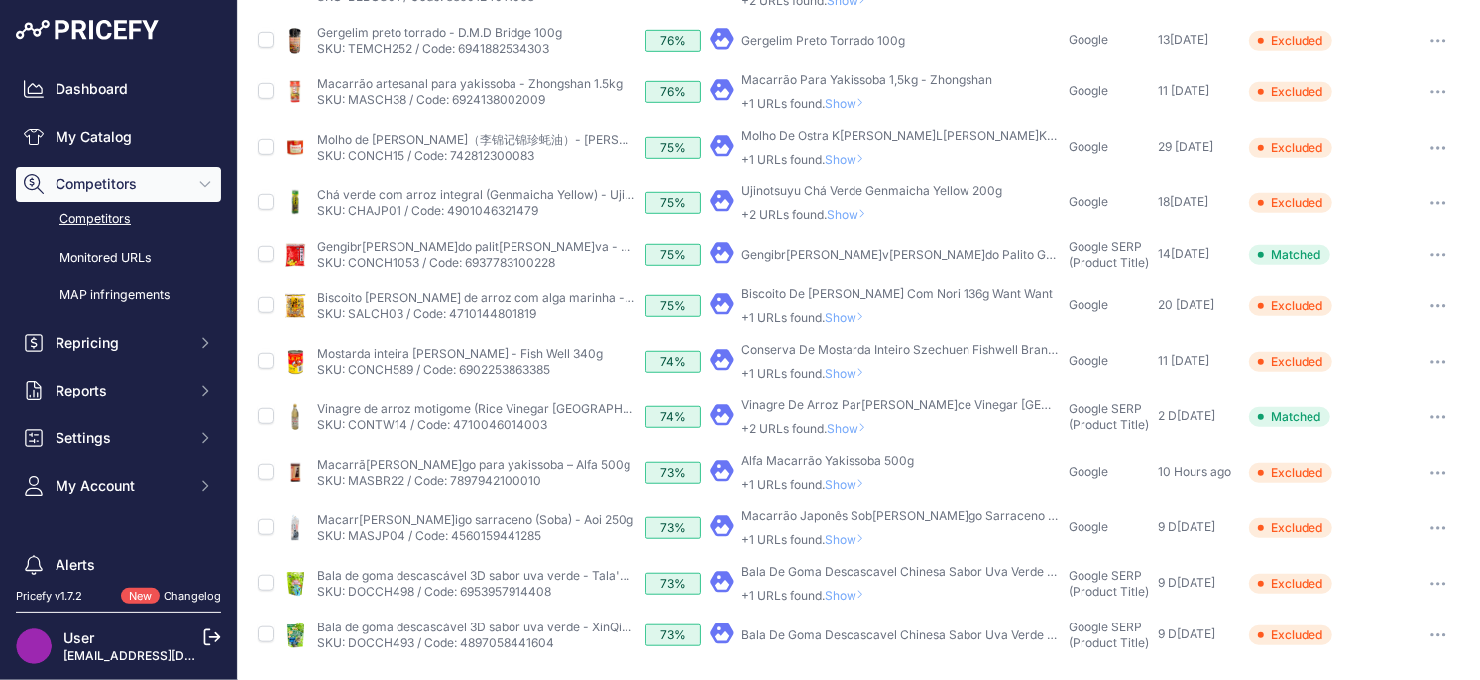
scroll to position [654, 0]
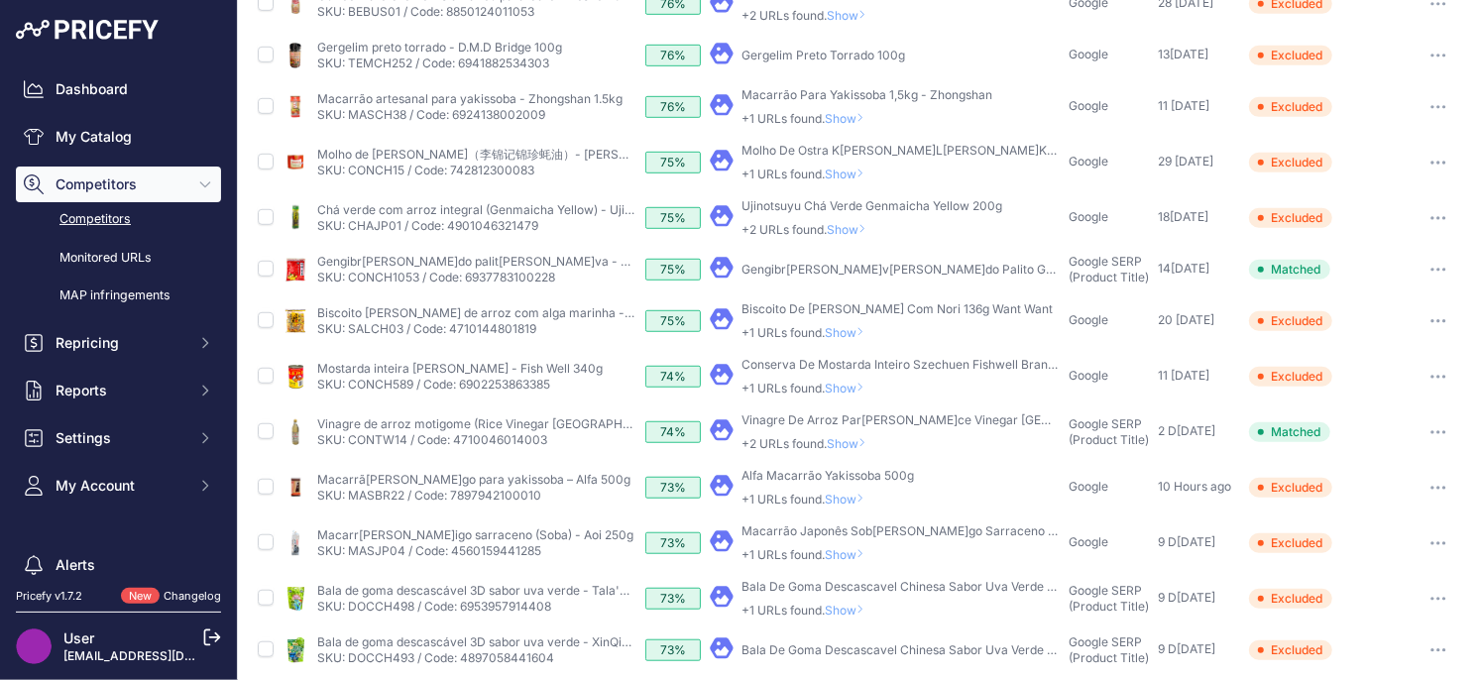
click at [839, 496] on span "Show" at bounding box center [849, 499] width 48 height 15
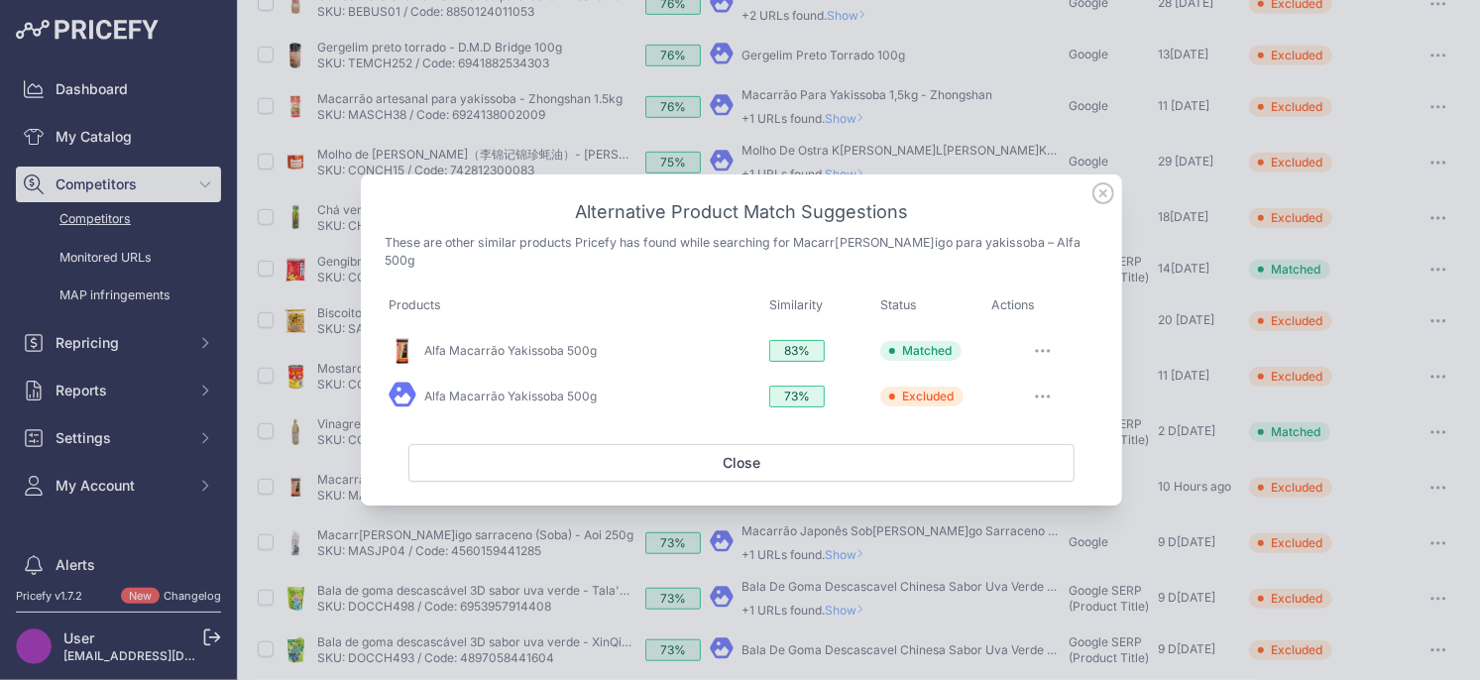
click at [1099, 204] on icon at bounding box center [1103, 193] width 22 height 22
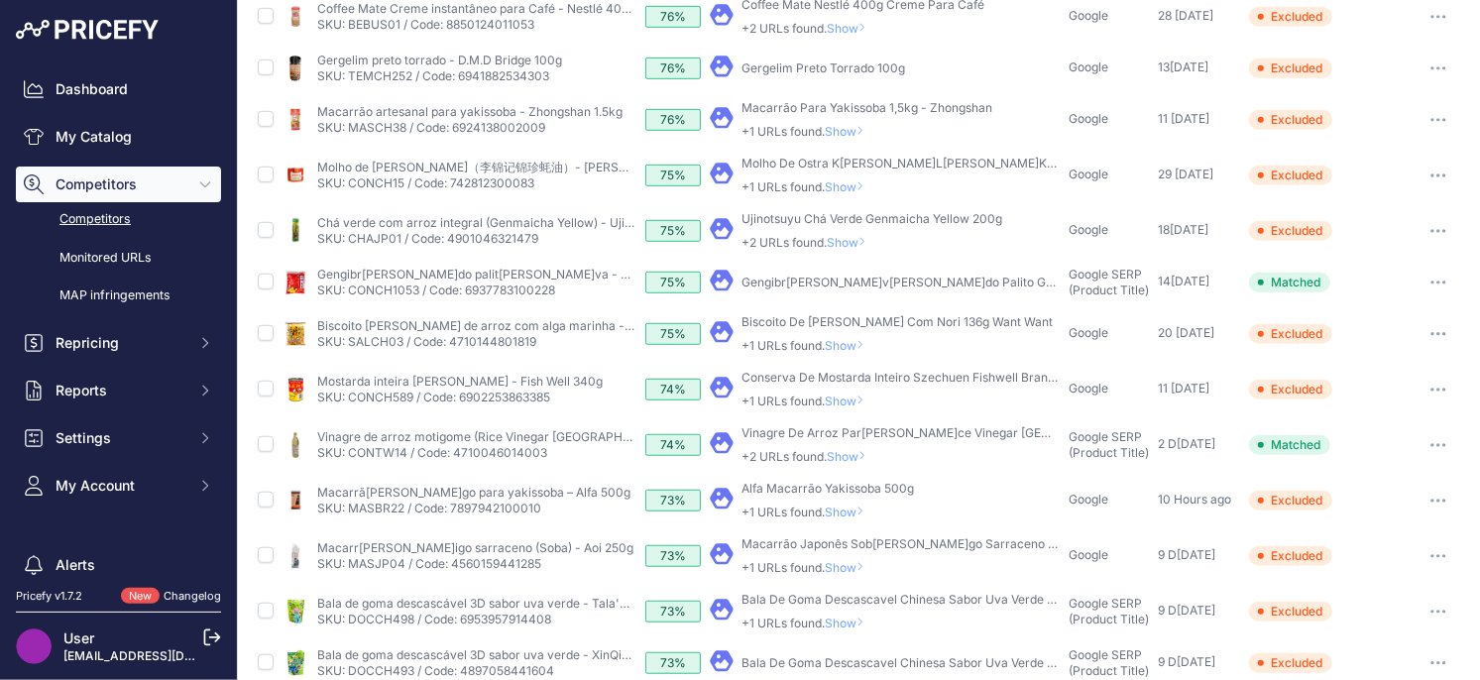
scroll to position [639, 0]
click at [852, 457] on span "Show" at bounding box center [851, 458] width 48 height 15
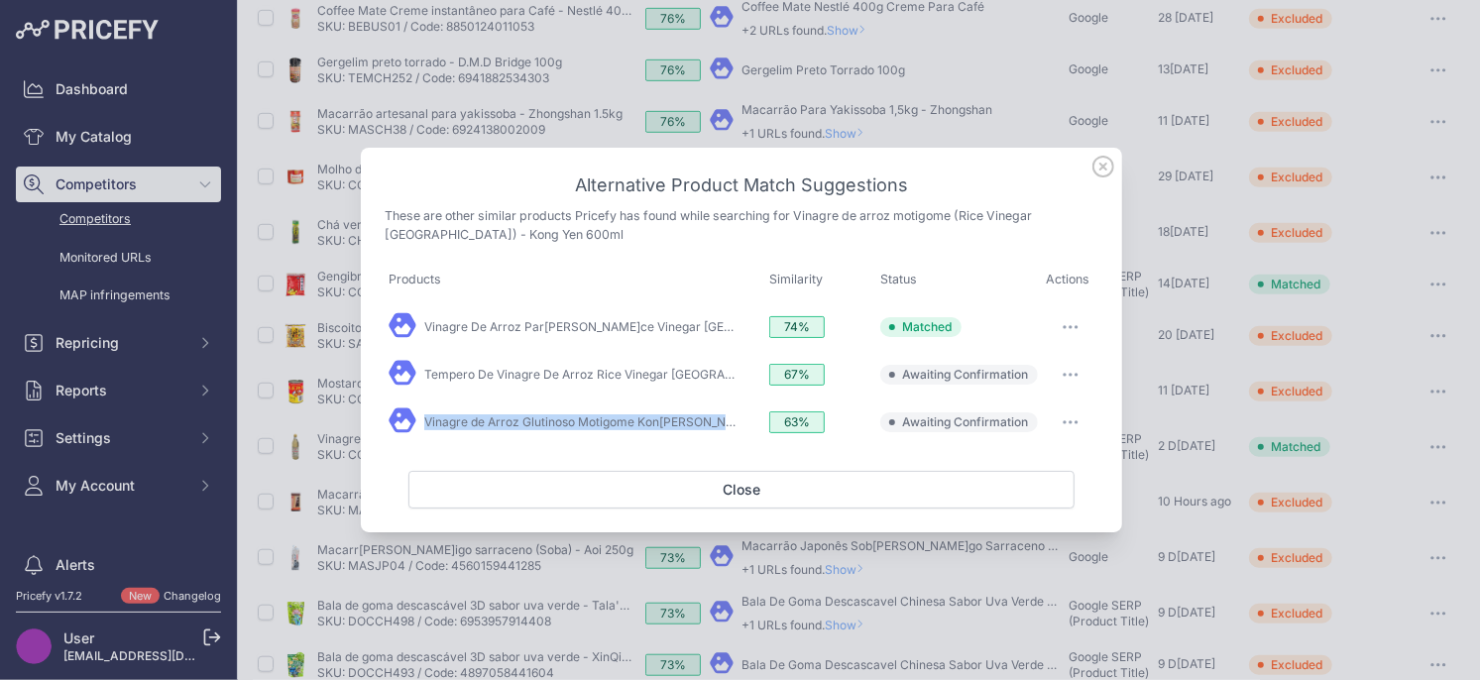
click at [1070, 329] on icon "button" at bounding box center [1070, 328] width 2 height 2
click at [992, 484] on span "Unmatch" at bounding box center [1009, 487] width 52 height 15
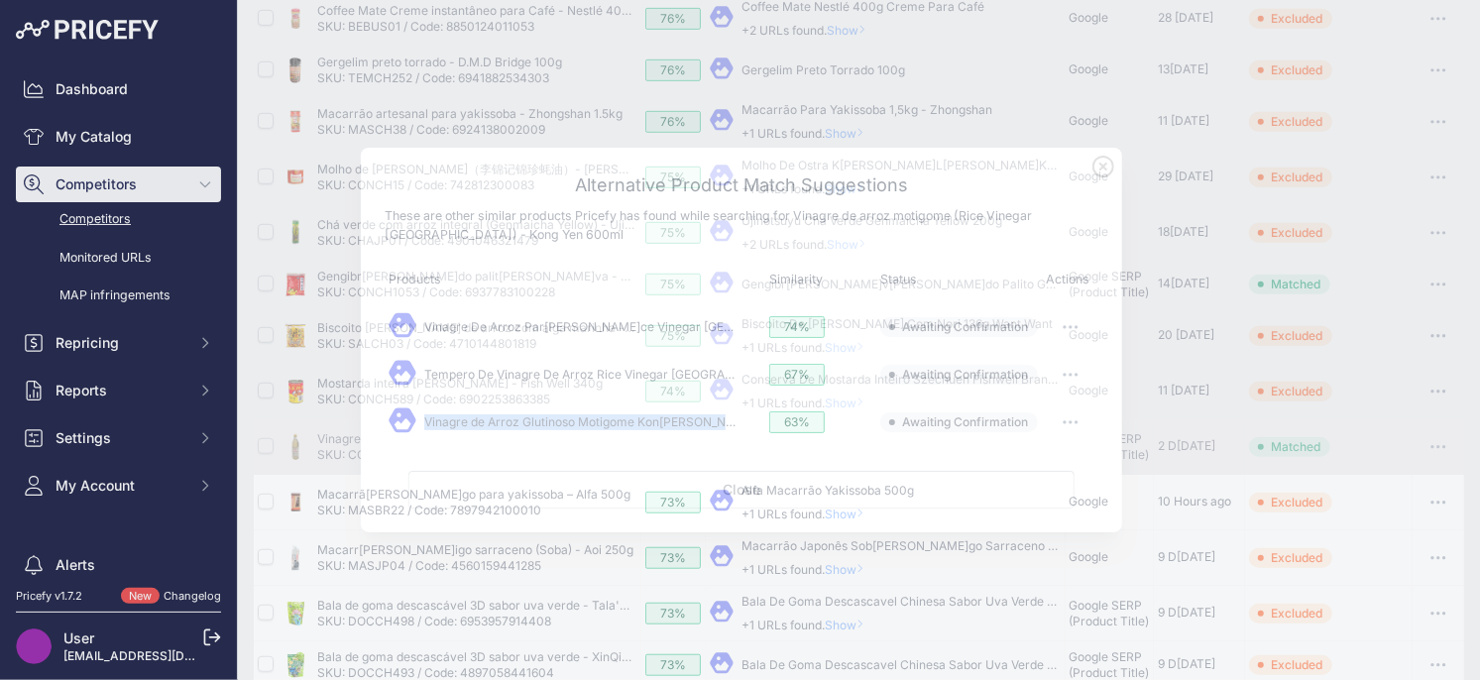
scroll to position [640, 0]
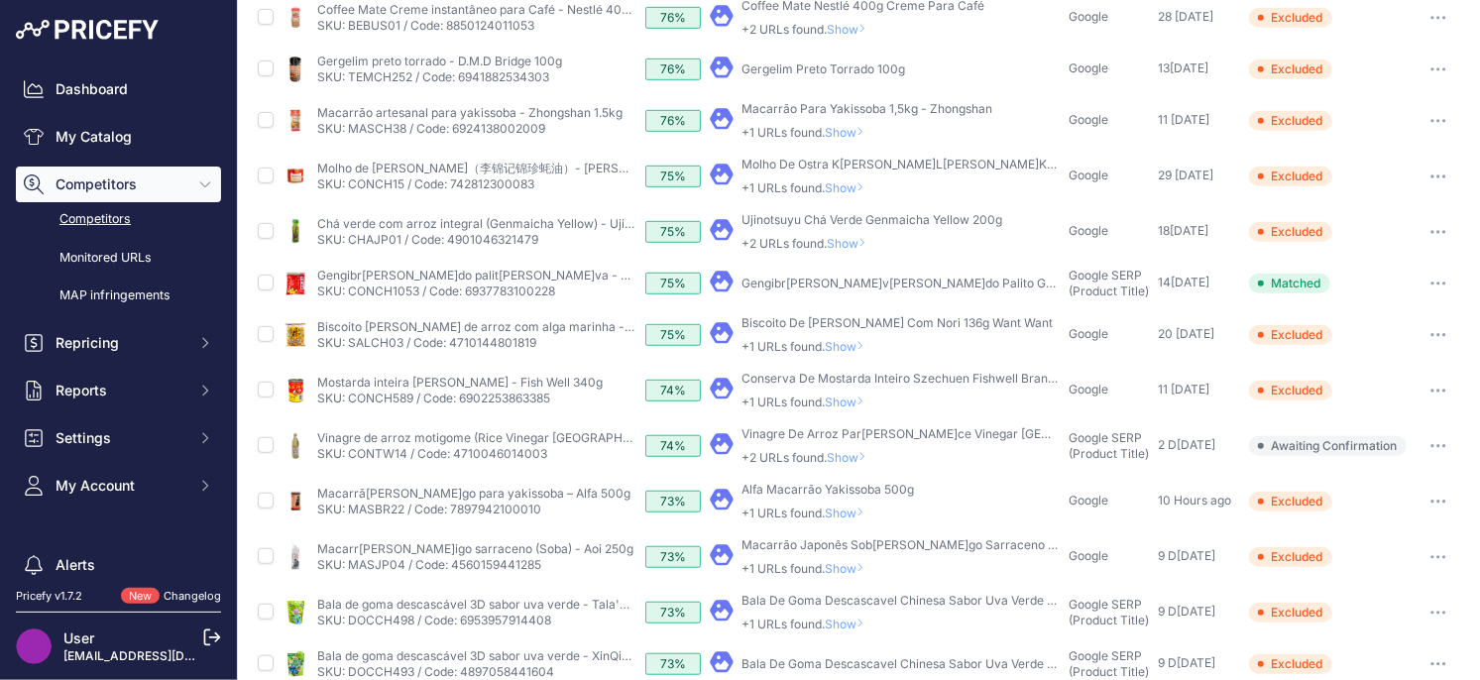
click at [853, 515] on span "Show" at bounding box center [849, 512] width 48 height 15
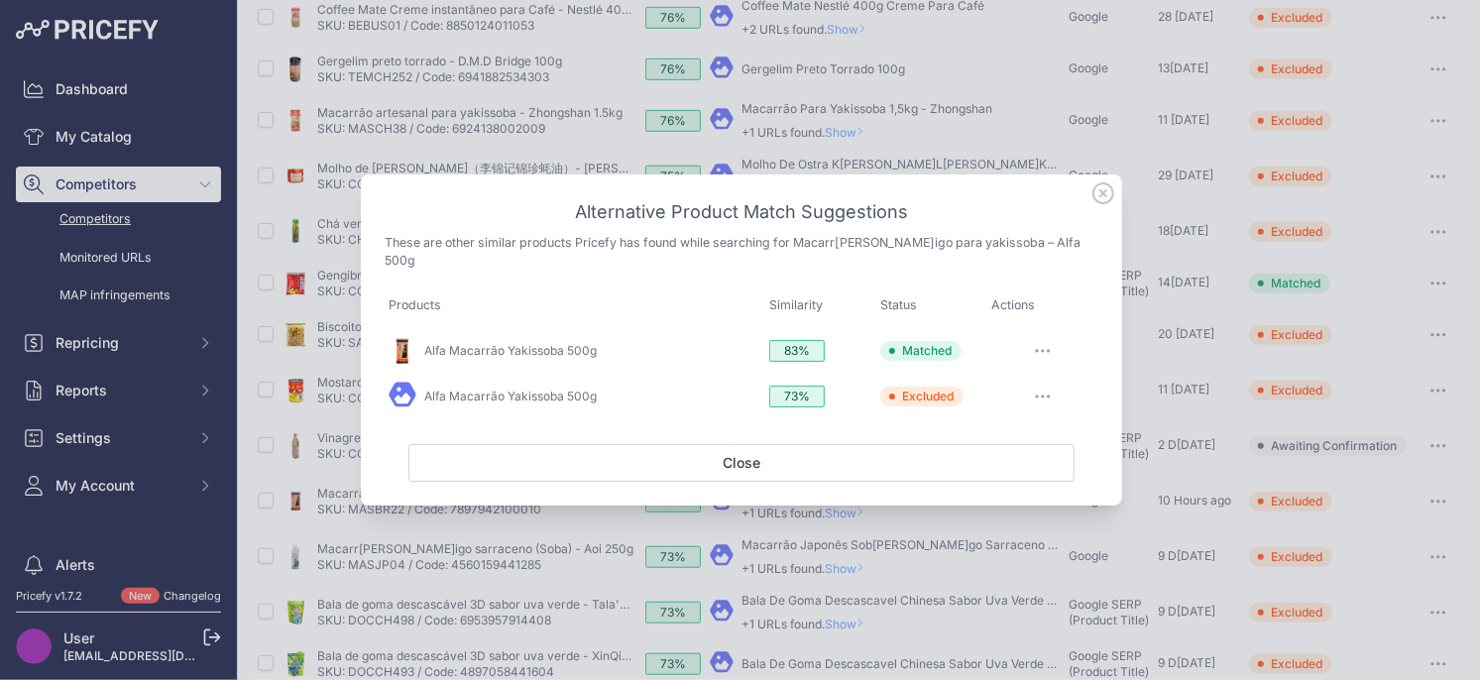
click at [1100, 204] on icon at bounding box center [1103, 193] width 22 height 22
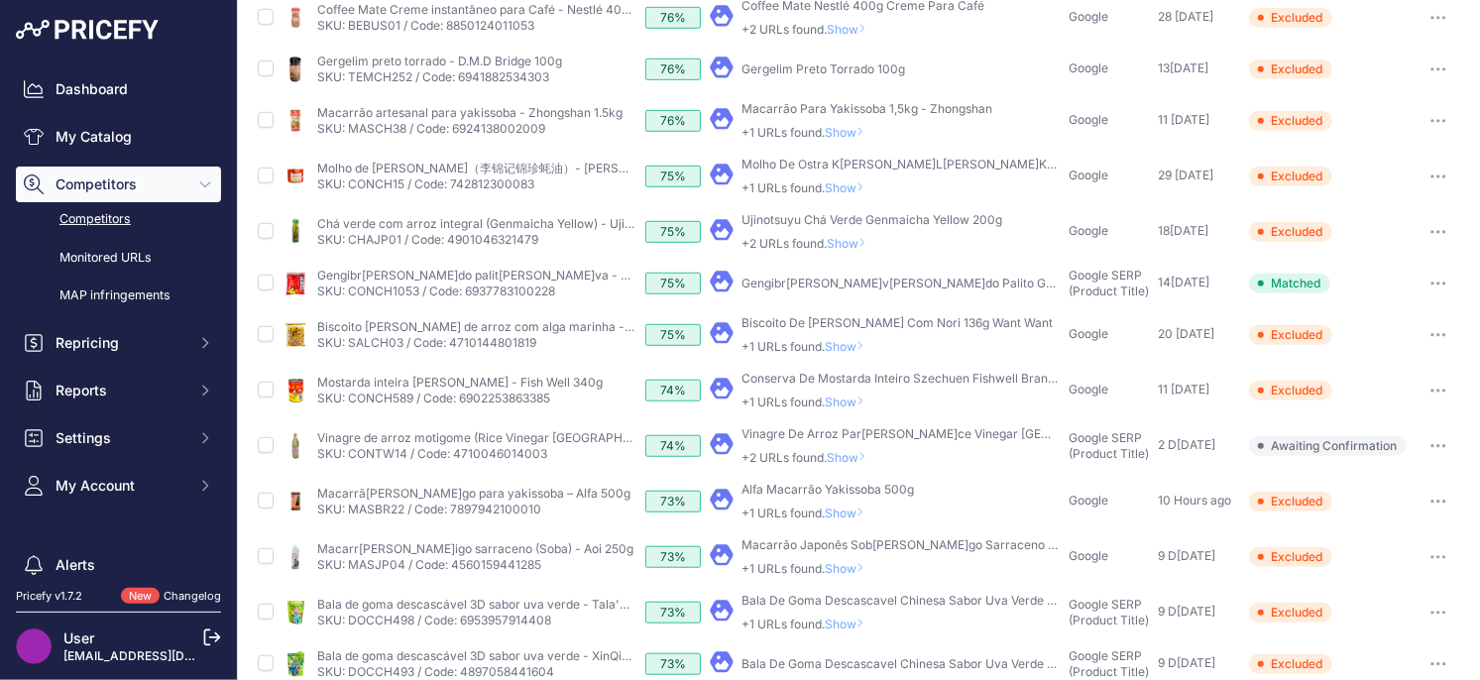
click at [852, 508] on span "Show" at bounding box center [849, 512] width 48 height 15
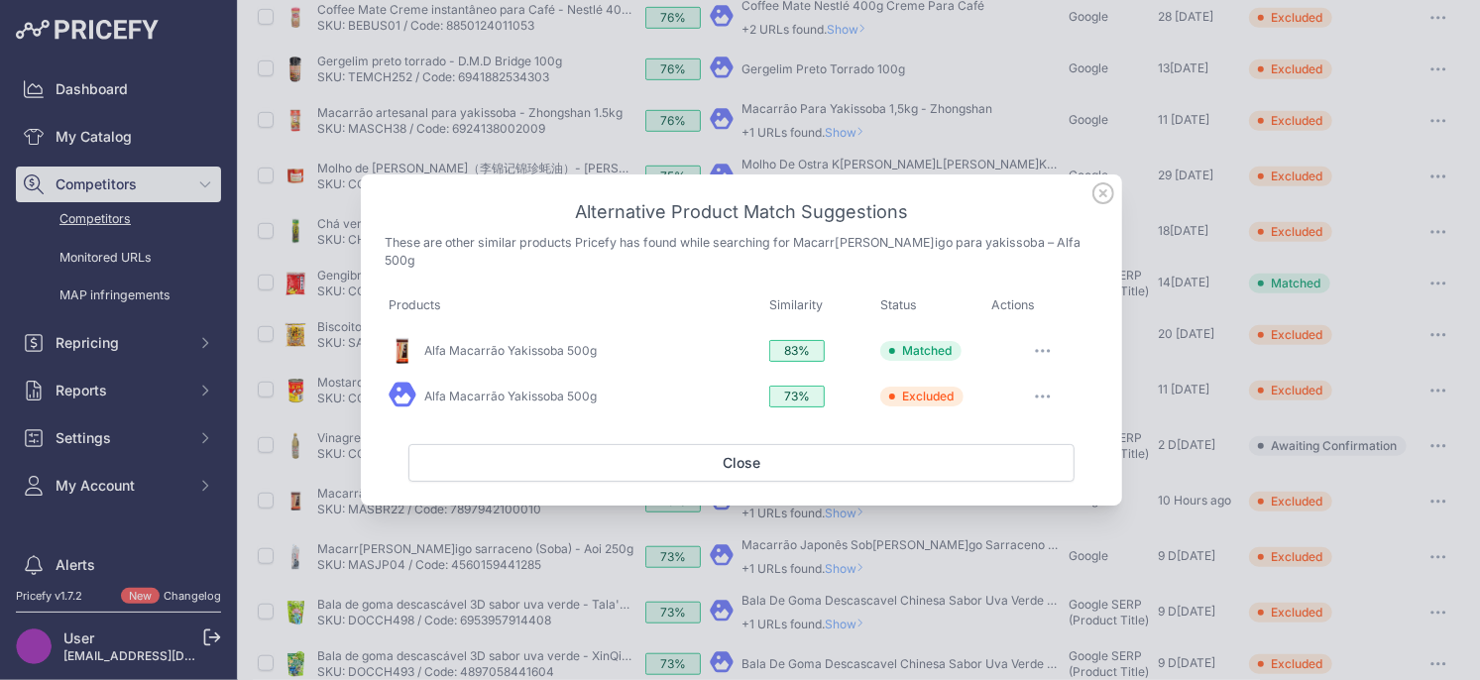
click at [1101, 203] on icon at bounding box center [1103, 193] width 20 height 20
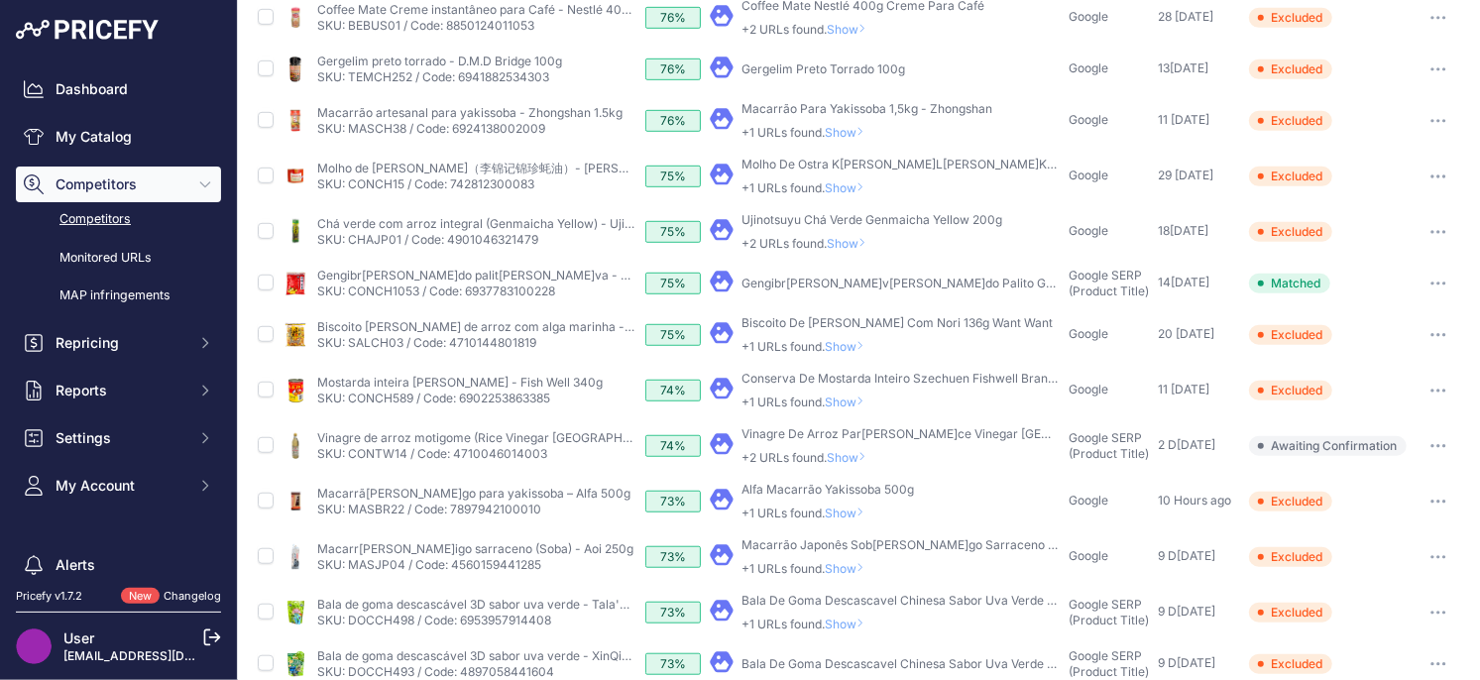
click at [864, 516] on icon at bounding box center [860, 512] width 8 height 12
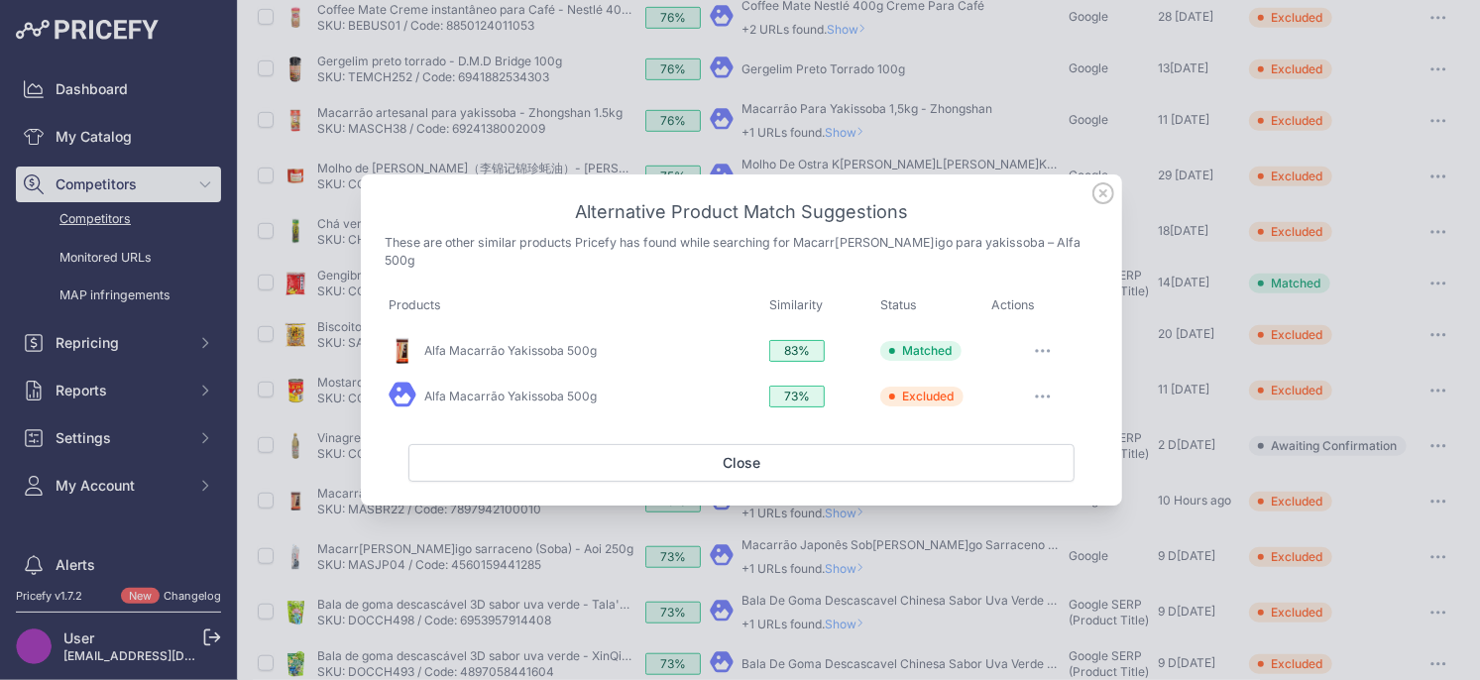
click at [1094, 201] on icon at bounding box center [1103, 193] width 22 height 22
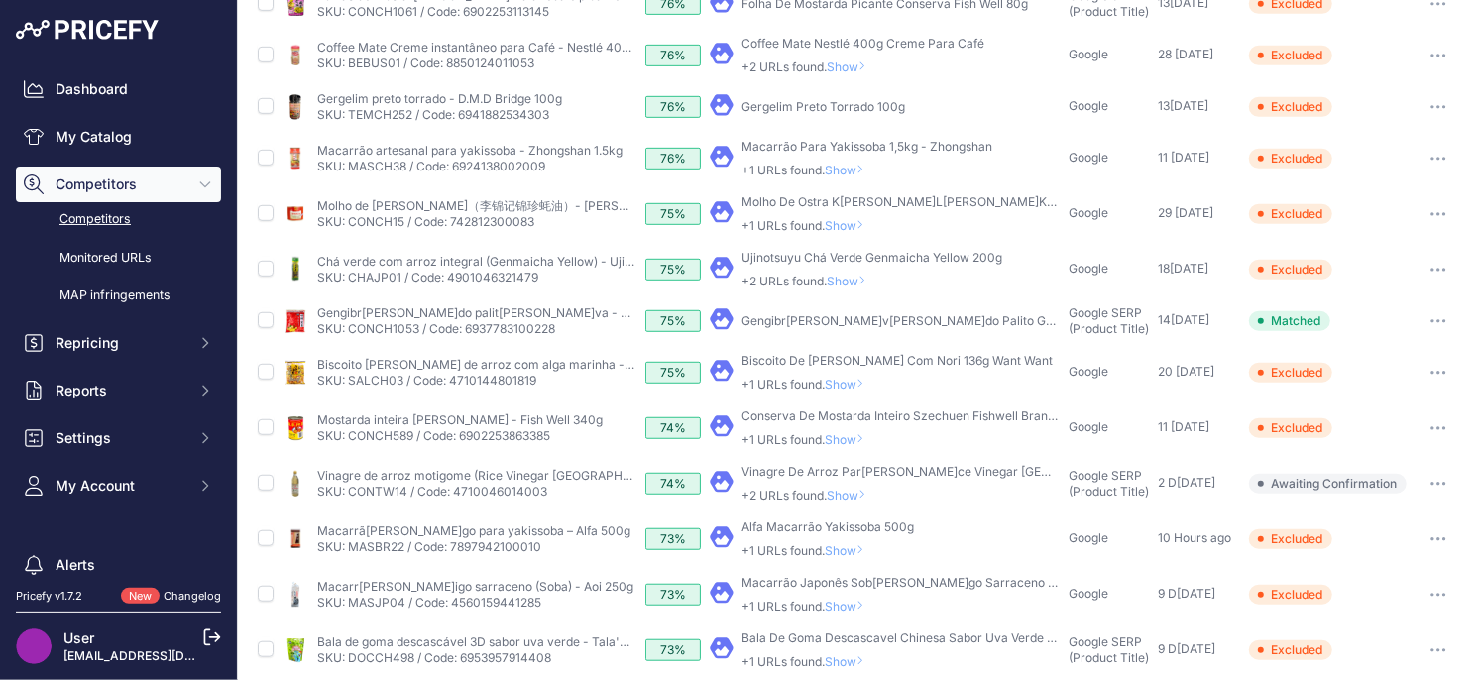
scroll to position [597, 0]
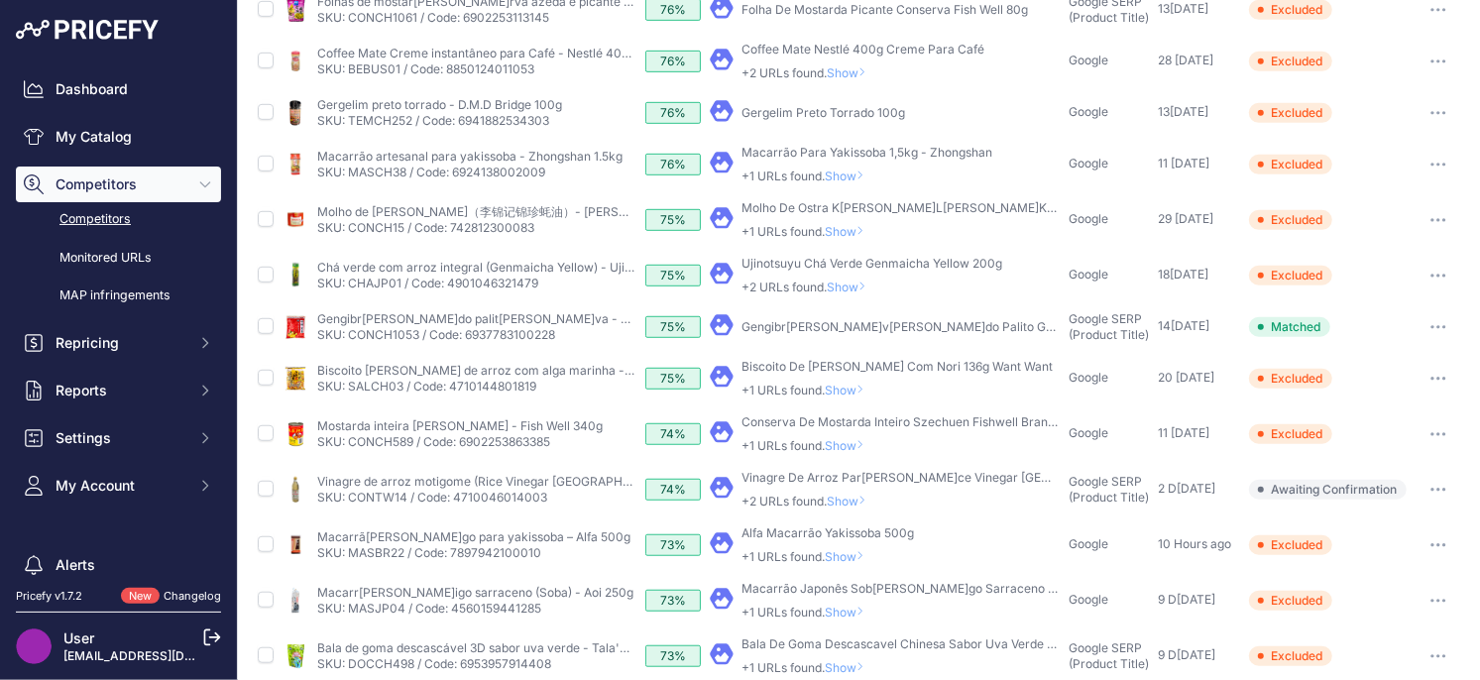
click at [848, 502] on span "Show" at bounding box center [851, 501] width 48 height 15
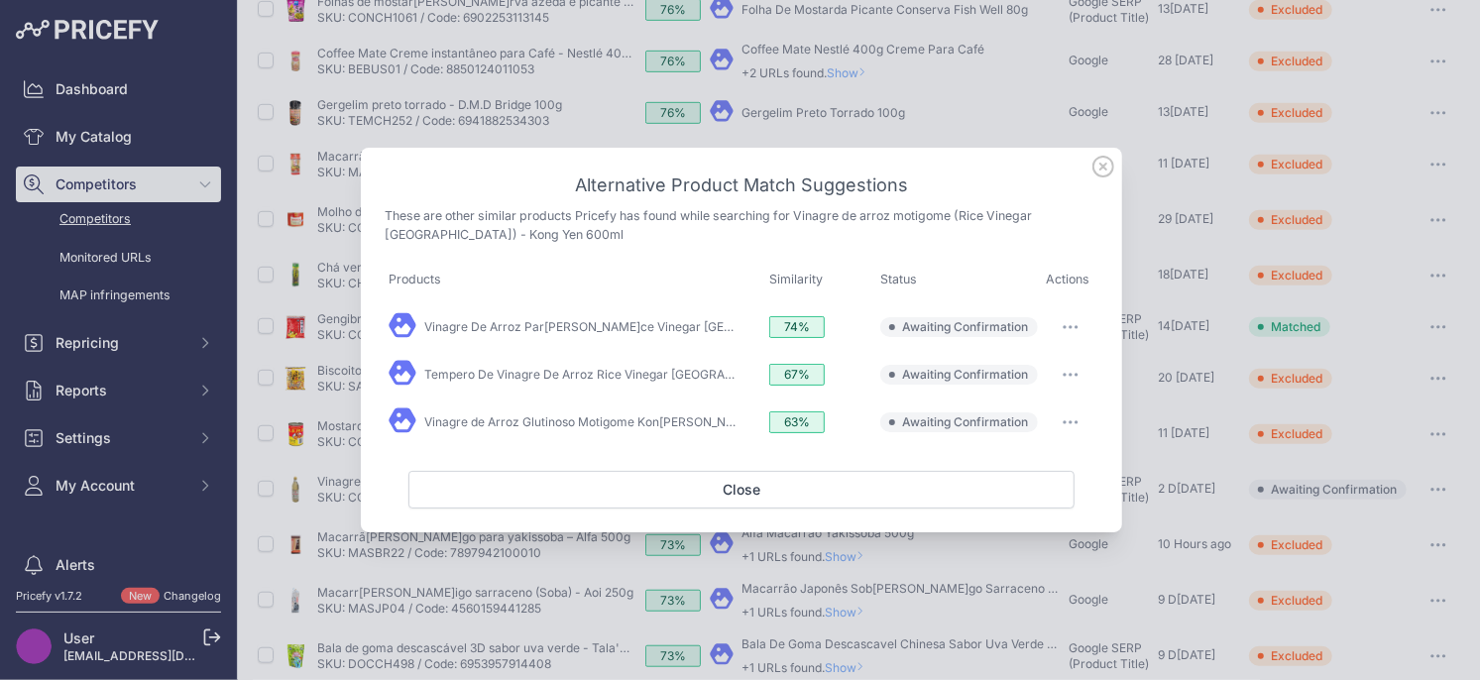
click at [1056, 329] on button "button" at bounding box center [1071, 327] width 40 height 28
click at [1025, 409] on span "Exclude match" at bounding box center [1024, 407] width 83 height 15
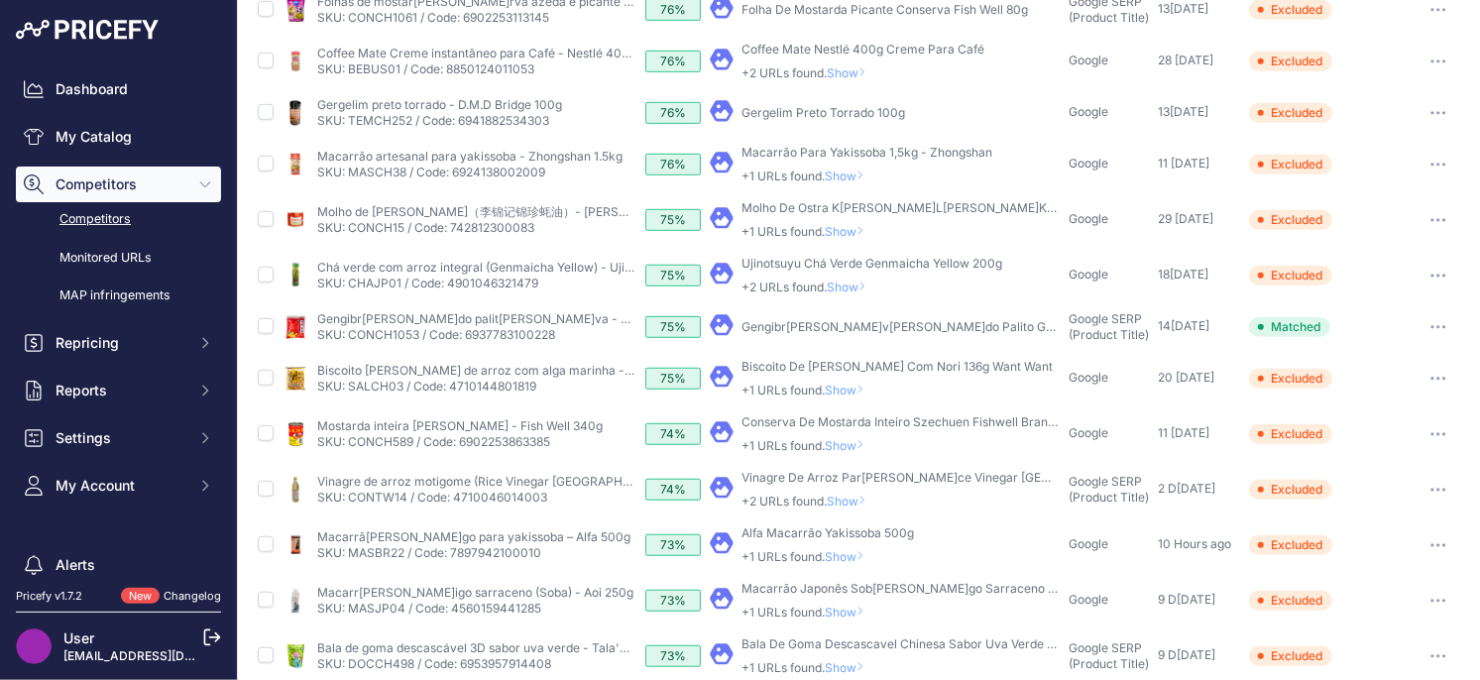
click at [853, 555] on span "Show" at bounding box center [849, 556] width 48 height 15
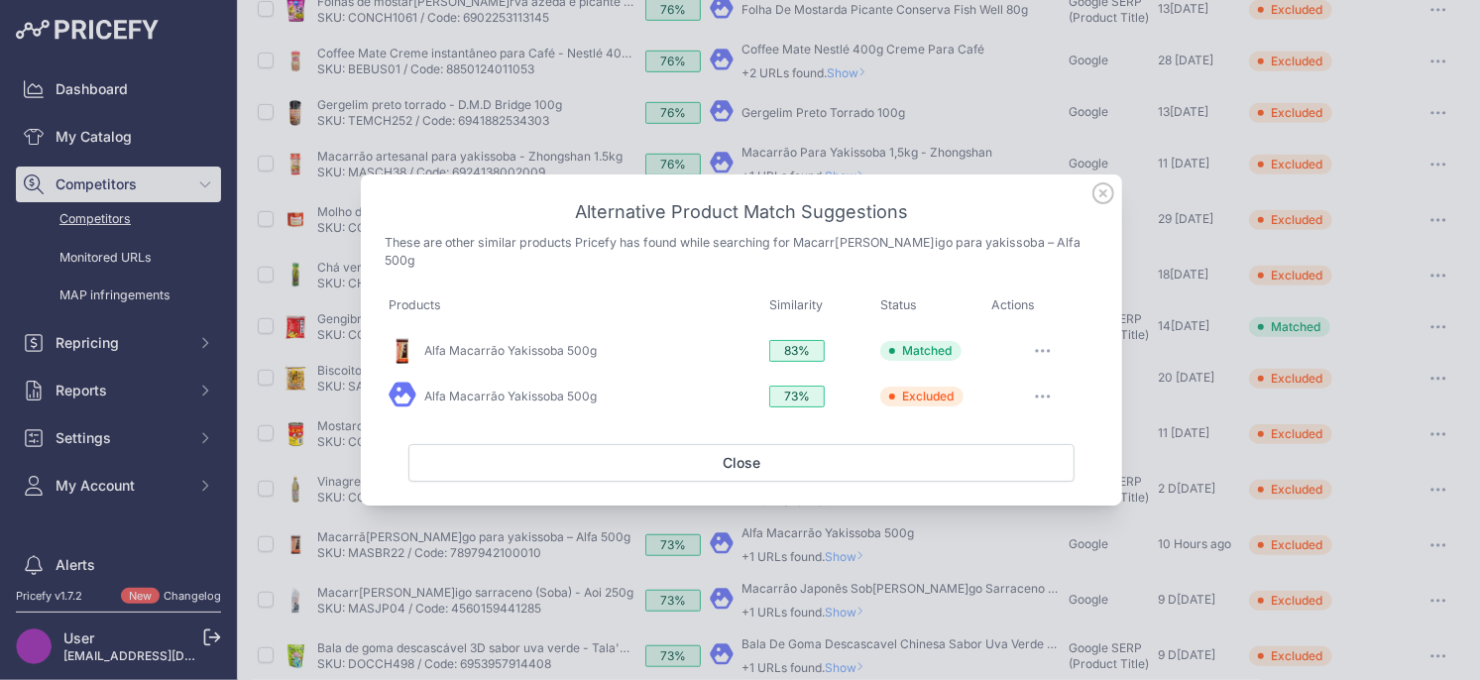
click at [1105, 195] on icon at bounding box center [1103, 193] width 22 height 22
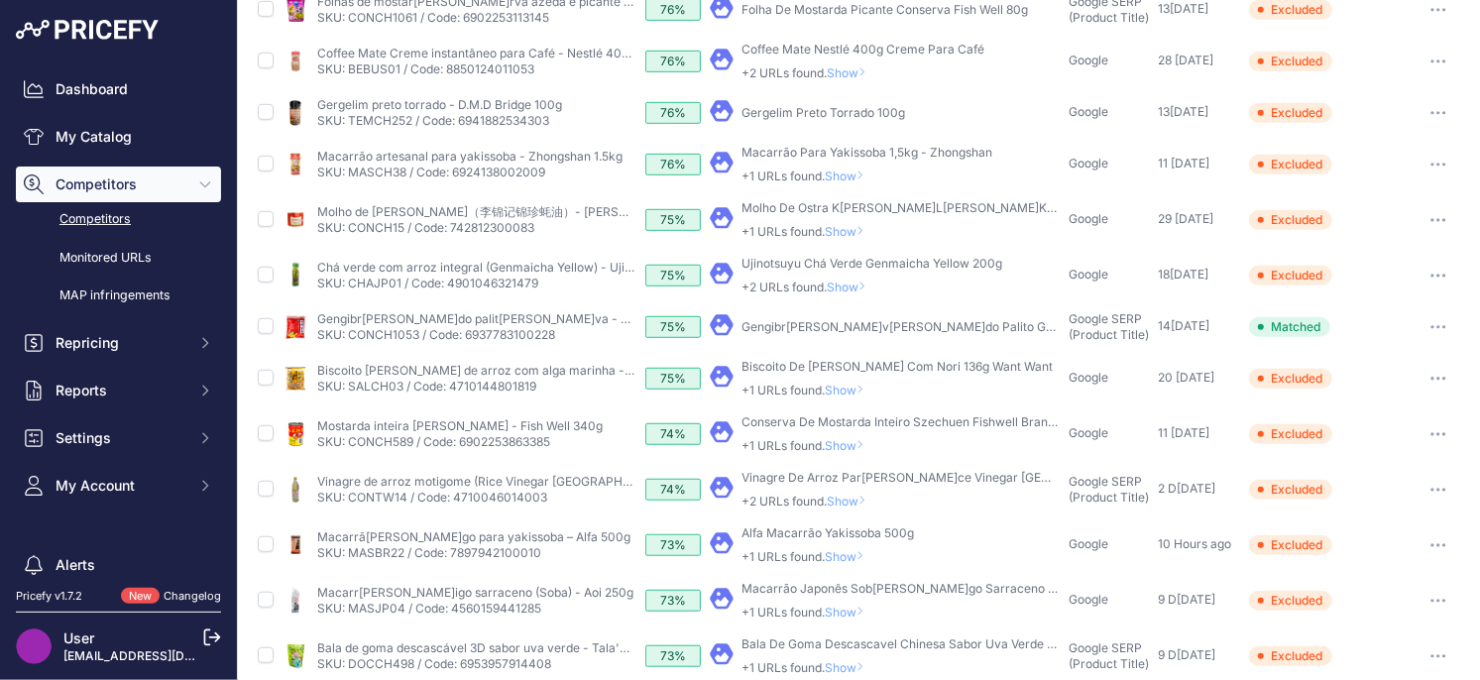
click at [844, 507] on p "+2 URLs found. Show" at bounding box center [899, 502] width 317 height 16
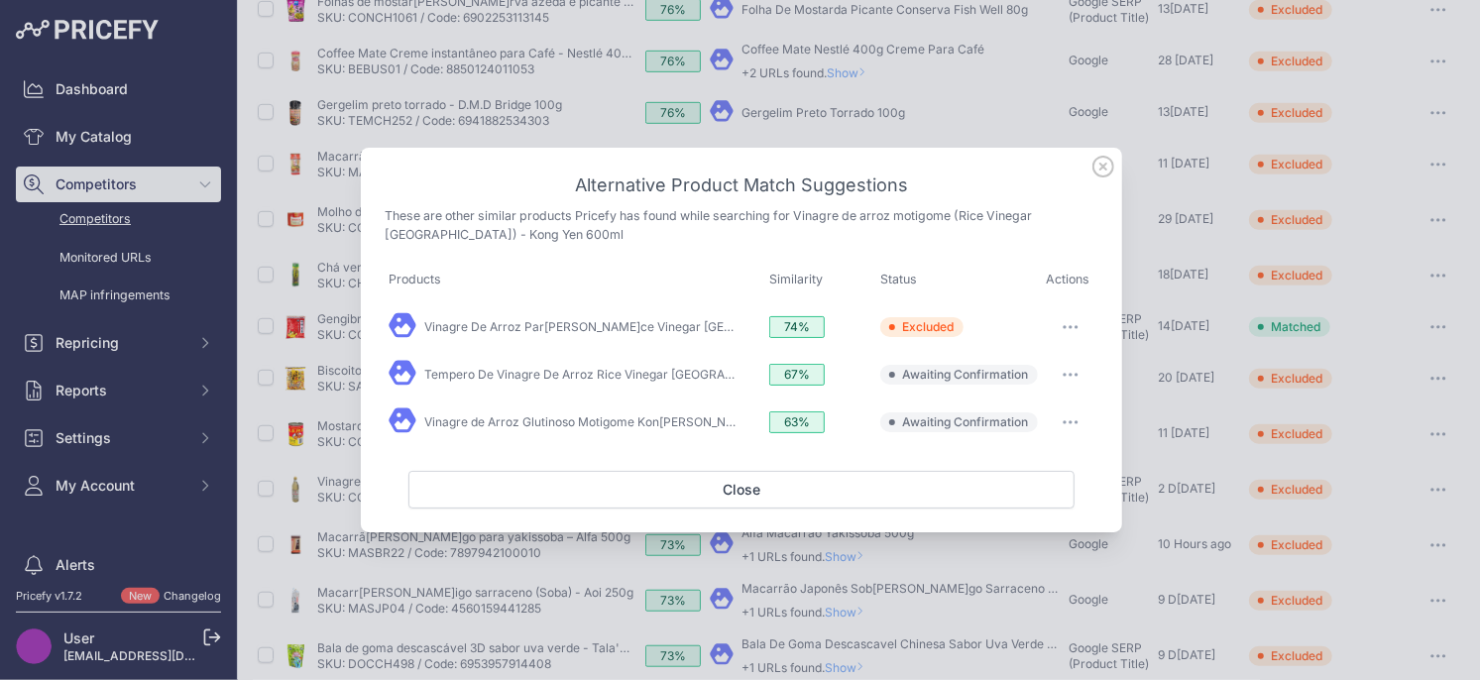
click at [1075, 379] on button "button" at bounding box center [1071, 375] width 40 height 28
click at [1014, 453] on span "Exclude match" at bounding box center [1024, 455] width 83 height 15
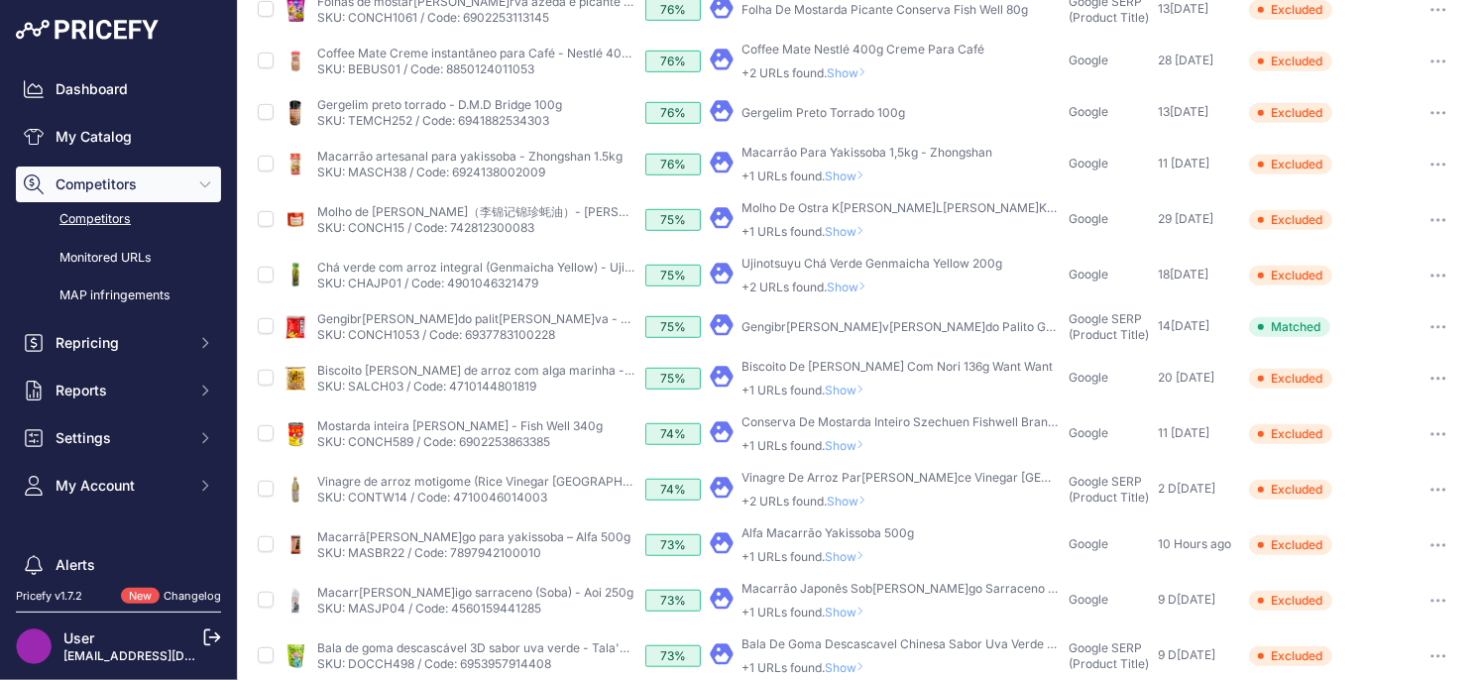
click at [855, 496] on span "Show" at bounding box center [851, 501] width 48 height 15
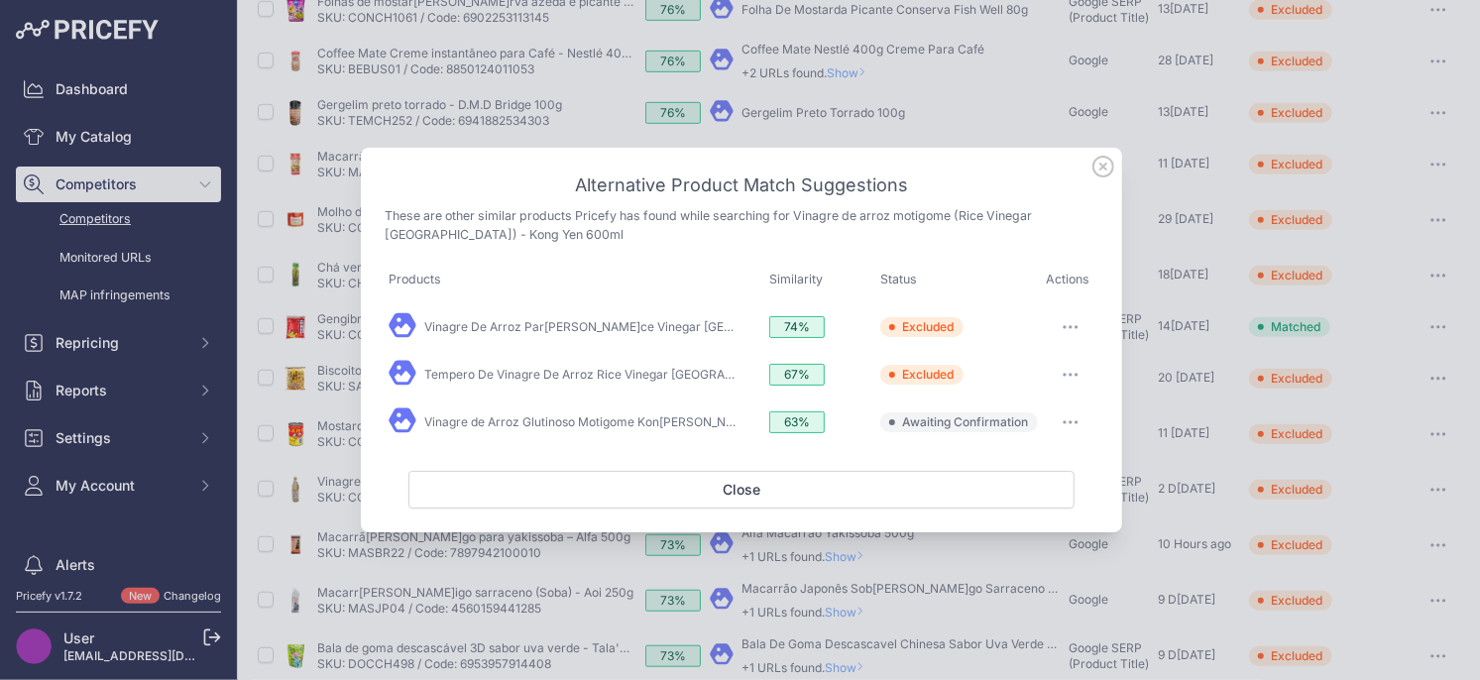
click at [1079, 426] on button "button" at bounding box center [1071, 422] width 40 height 28
click at [1032, 502] on span "Exclude match" at bounding box center [1024, 503] width 83 height 15
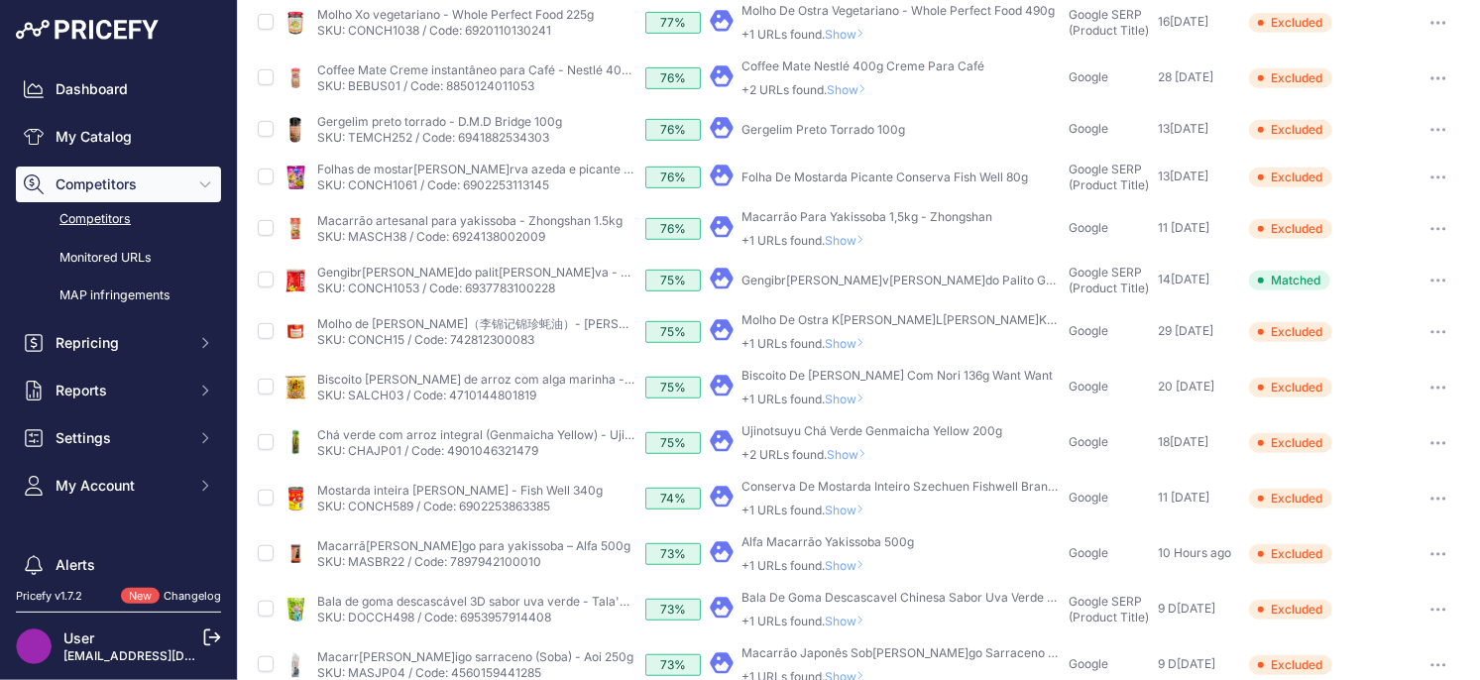
scroll to position [518, 0]
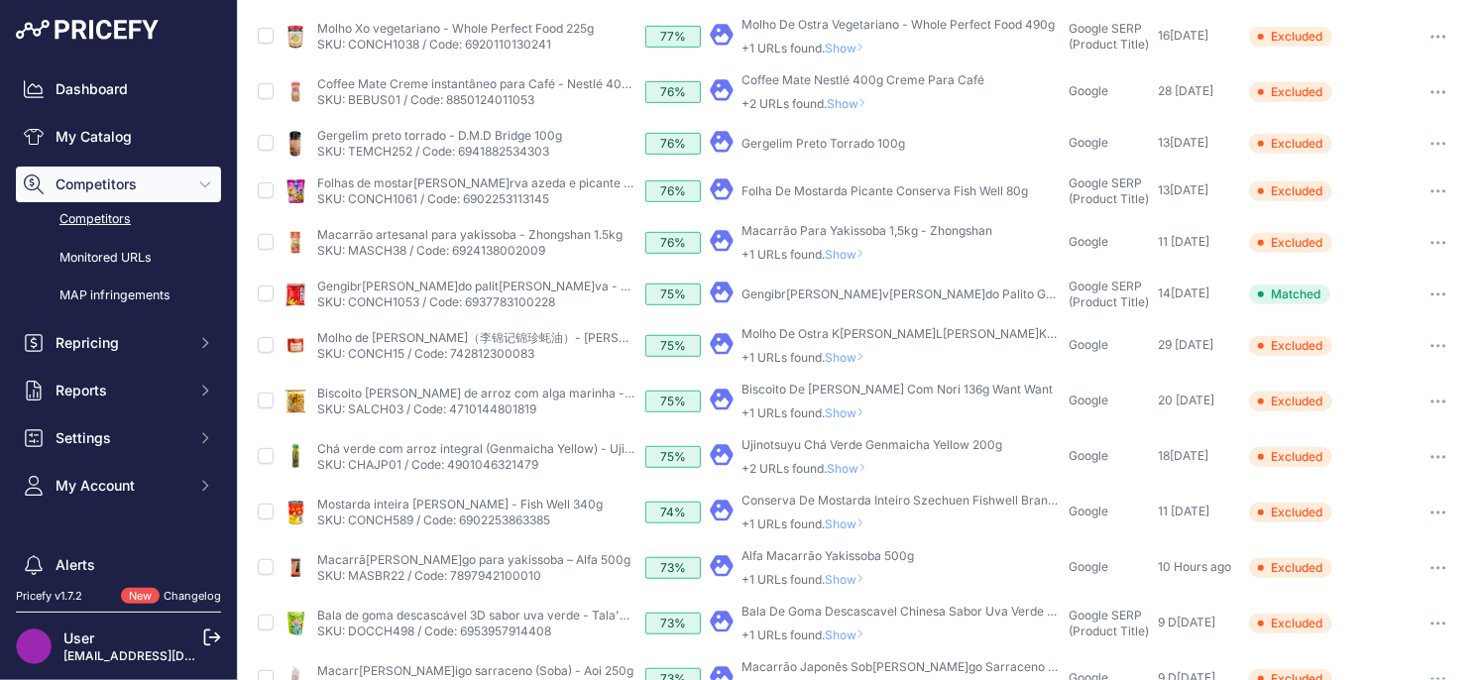
click at [864, 520] on icon at bounding box center [860, 523] width 8 height 12
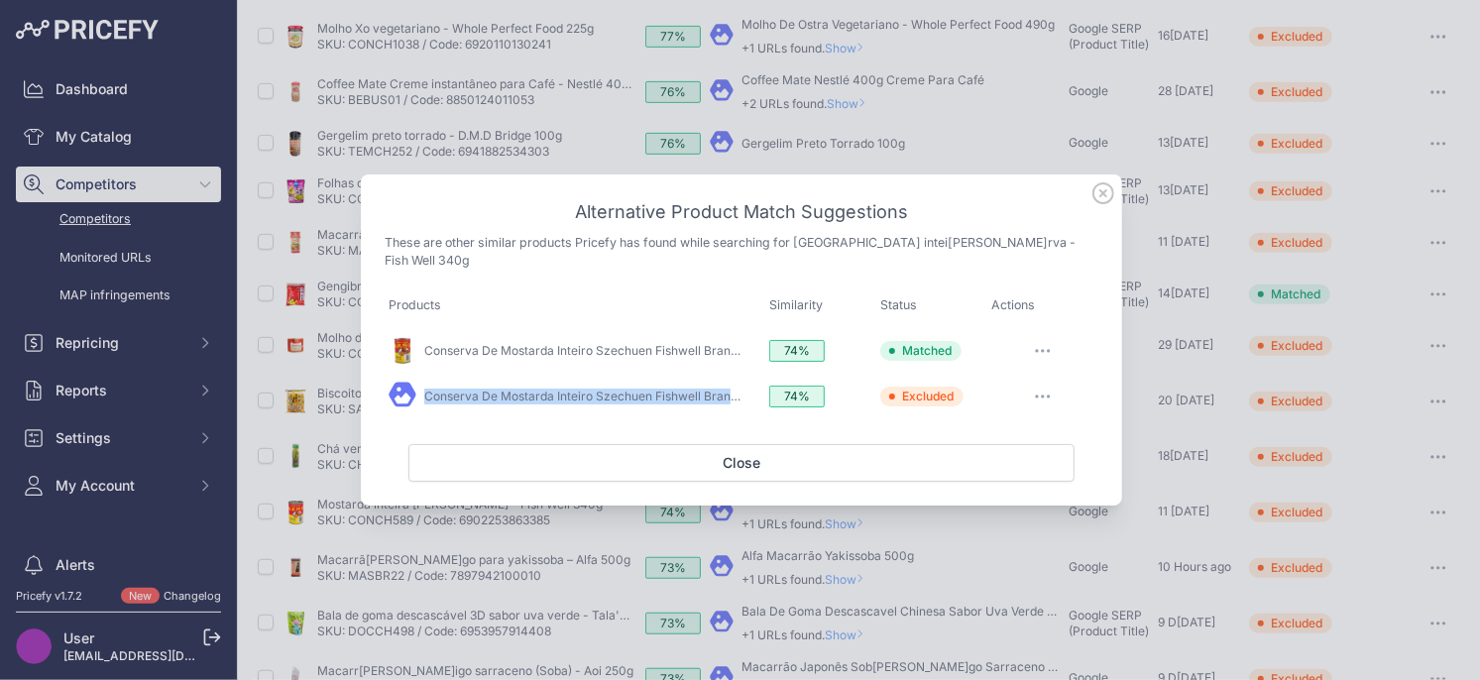
click at [1053, 387] on button "button" at bounding box center [1043, 397] width 40 height 28
click at [1064, 429] on button "Match This" at bounding box center [1030, 438] width 127 height 32
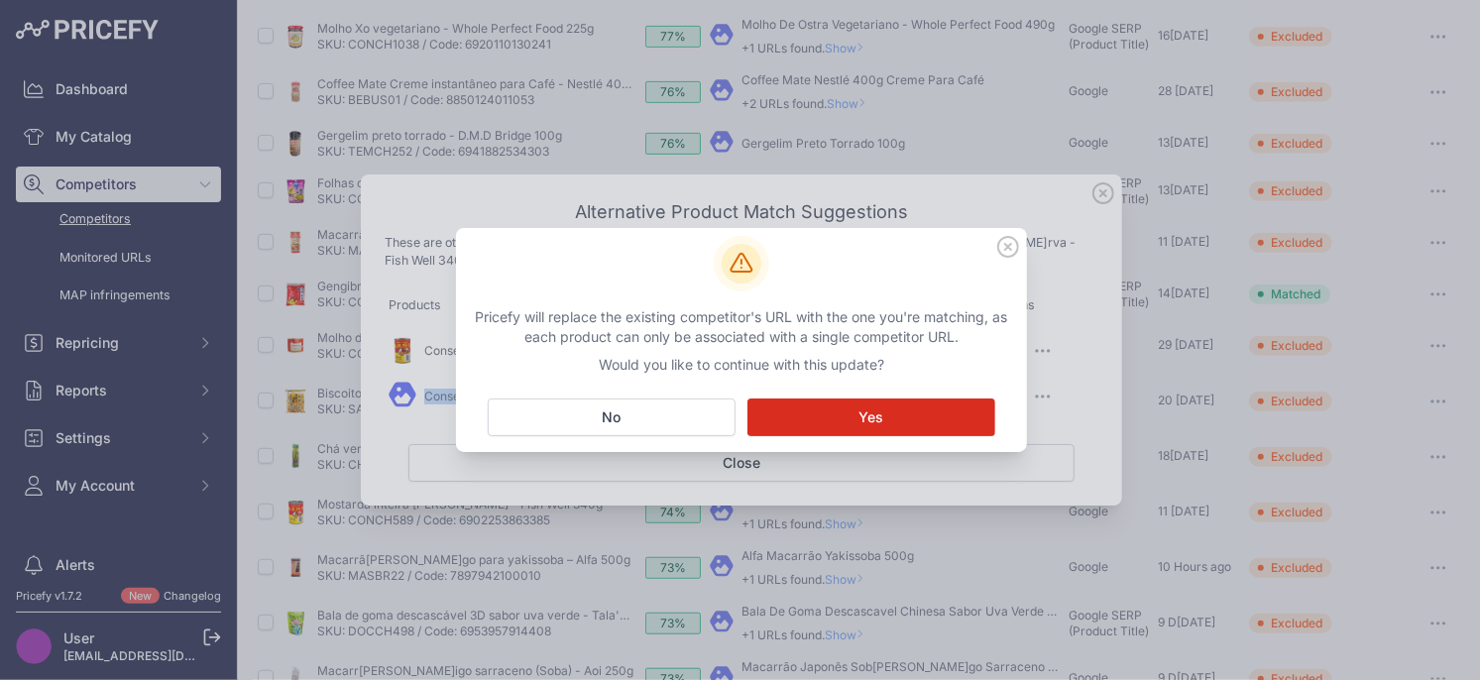
click at [912, 421] on button "Matching... Yes" at bounding box center [871, 417] width 248 height 38
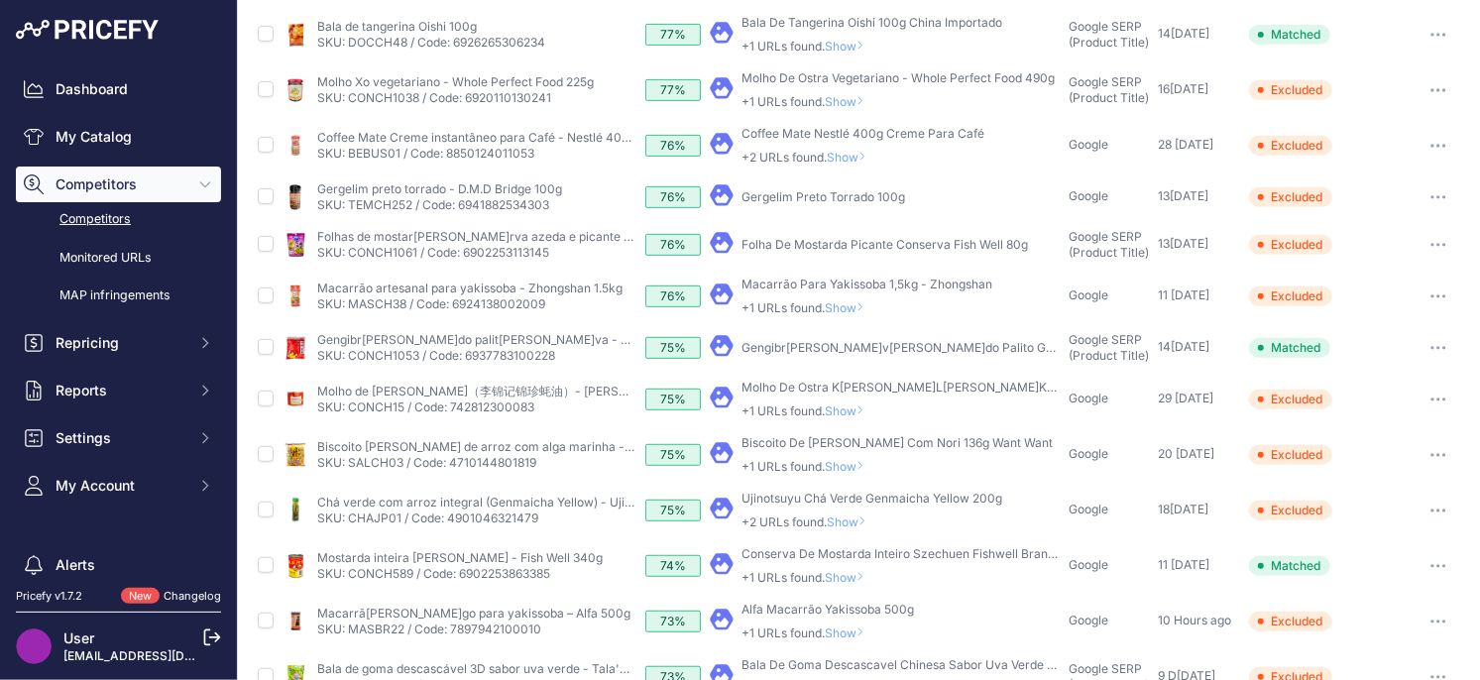
scroll to position [572, 0]
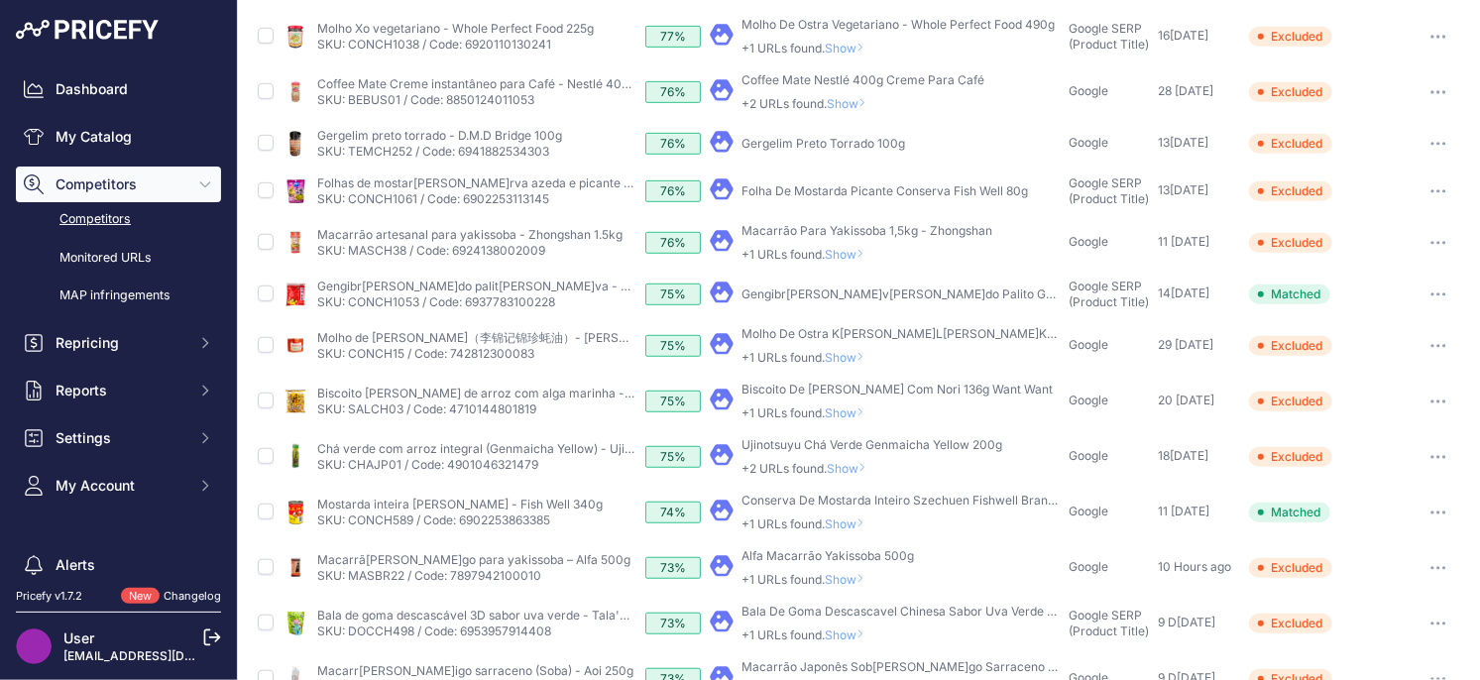
click at [848, 524] on span "Show" at bounding box center [849, 523] width 48 height 15
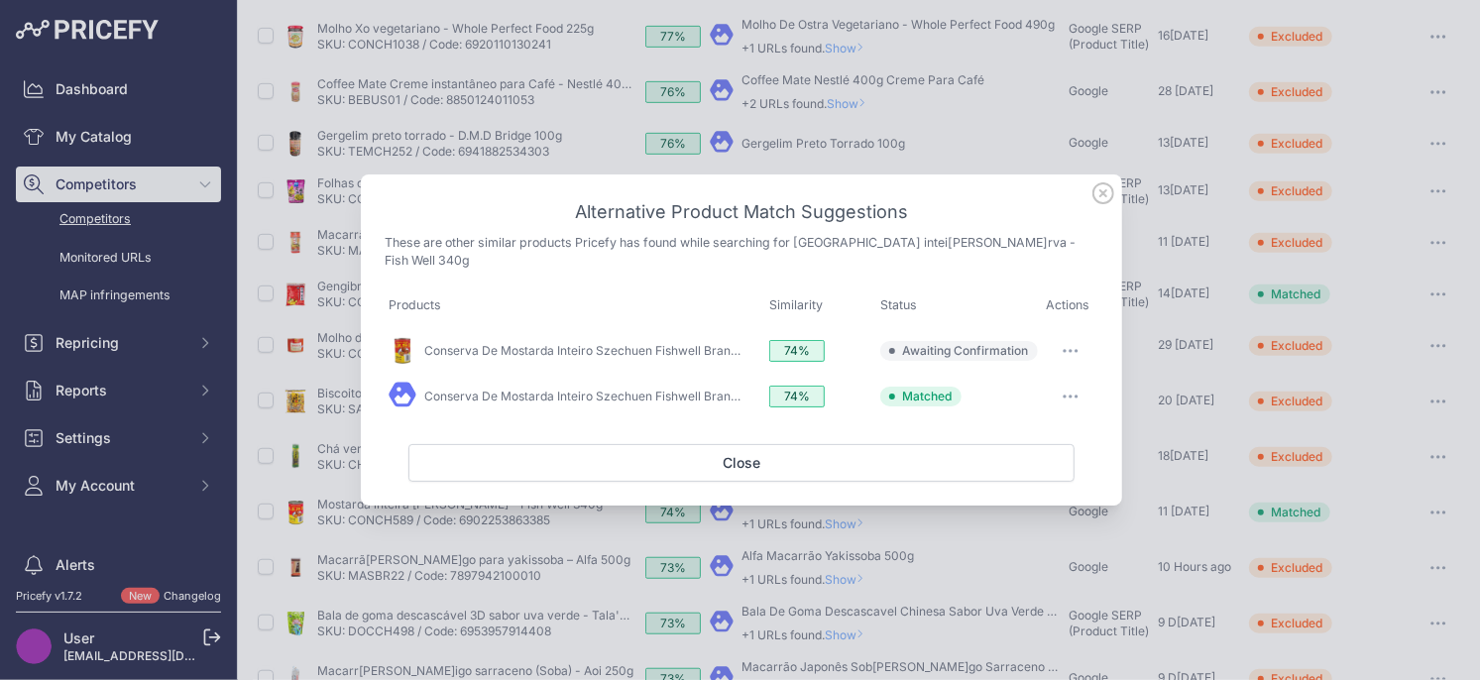
click at [1084, 338] on button "button" at bounding box center [1071, 351] width 40 height 28
click at [1025, 424] on span "Exclude match" at bounding box center [1024, 431] width 83 height 15
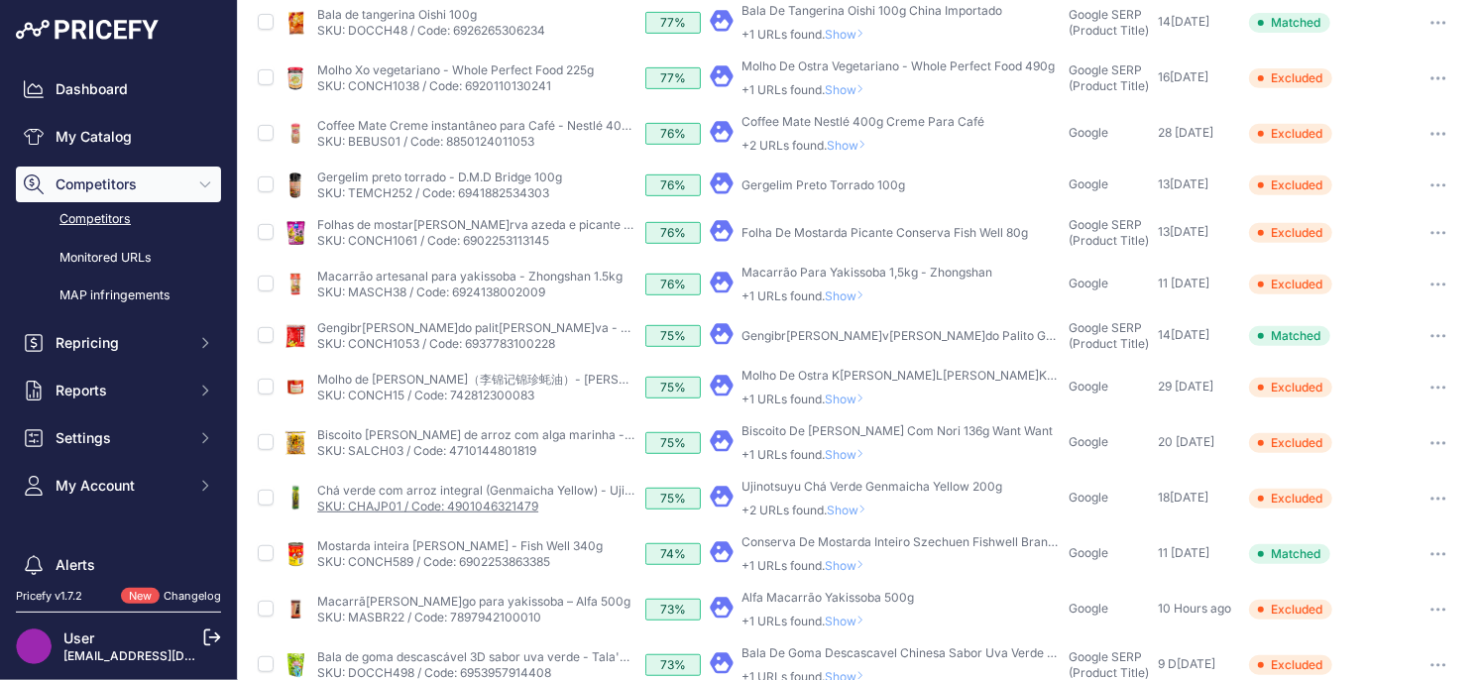
scroll to position [472, 0]
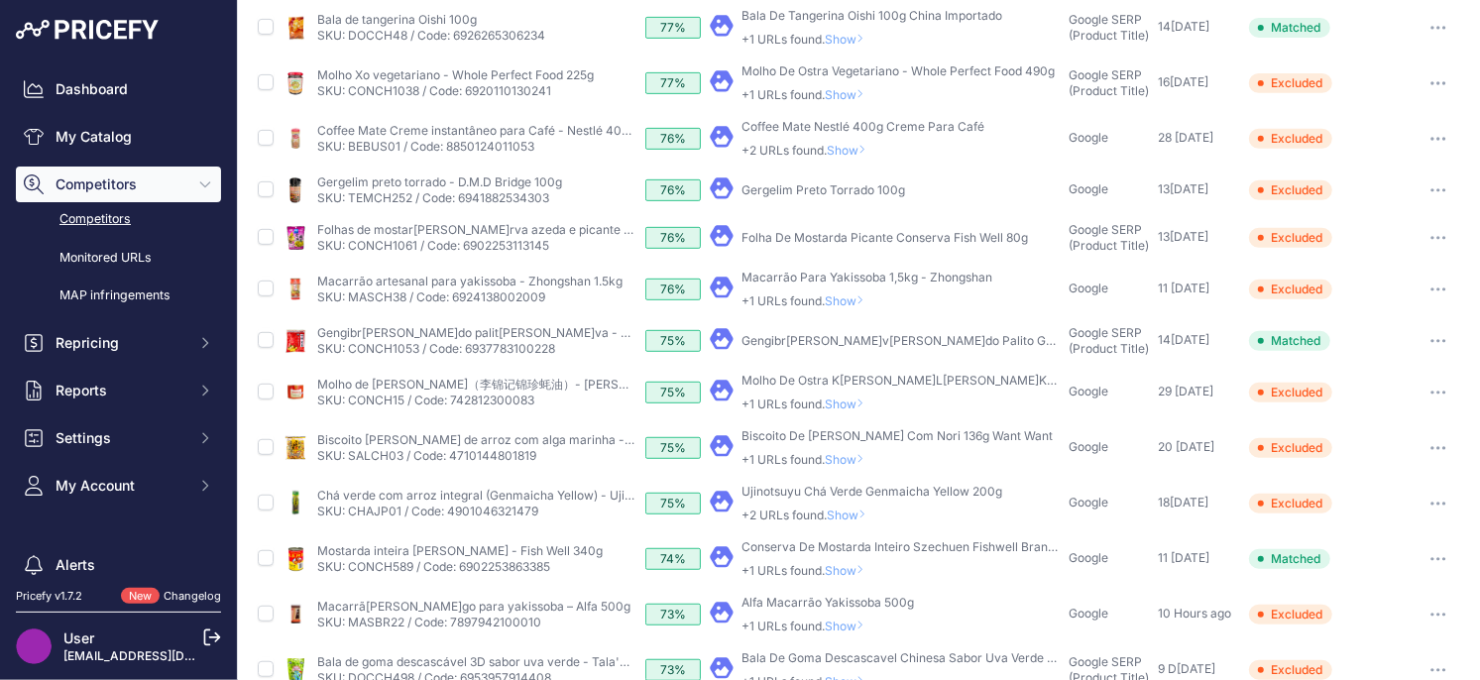
click at [862, 515] on span "Show" at bounding box center [851, 514] width 48 height 15
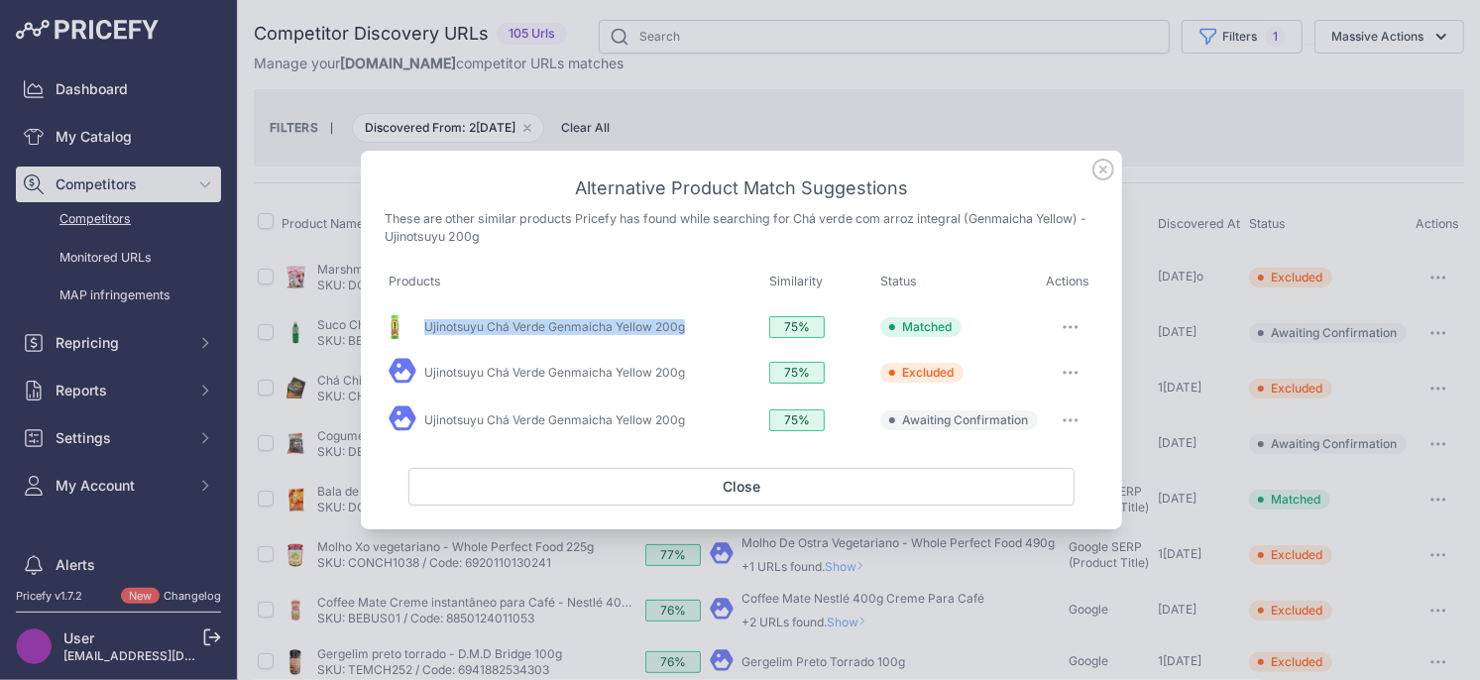
scroll to position [472, 0]
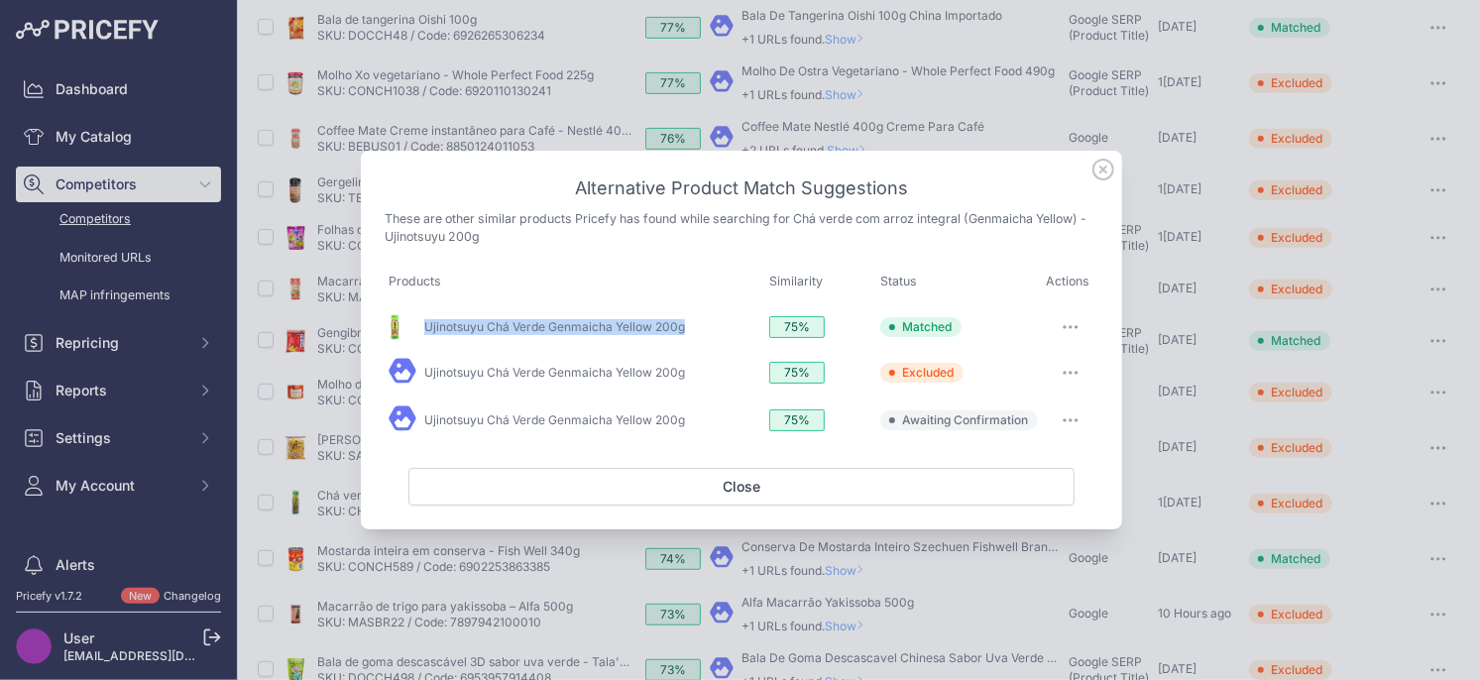
click at [1070, 420] on icon "button" at bounding box center [1070, 421] width 2 height 2
click at [1032, 509] on button "Exclude match" at bounding box center [1030, 502] width 127 height 32
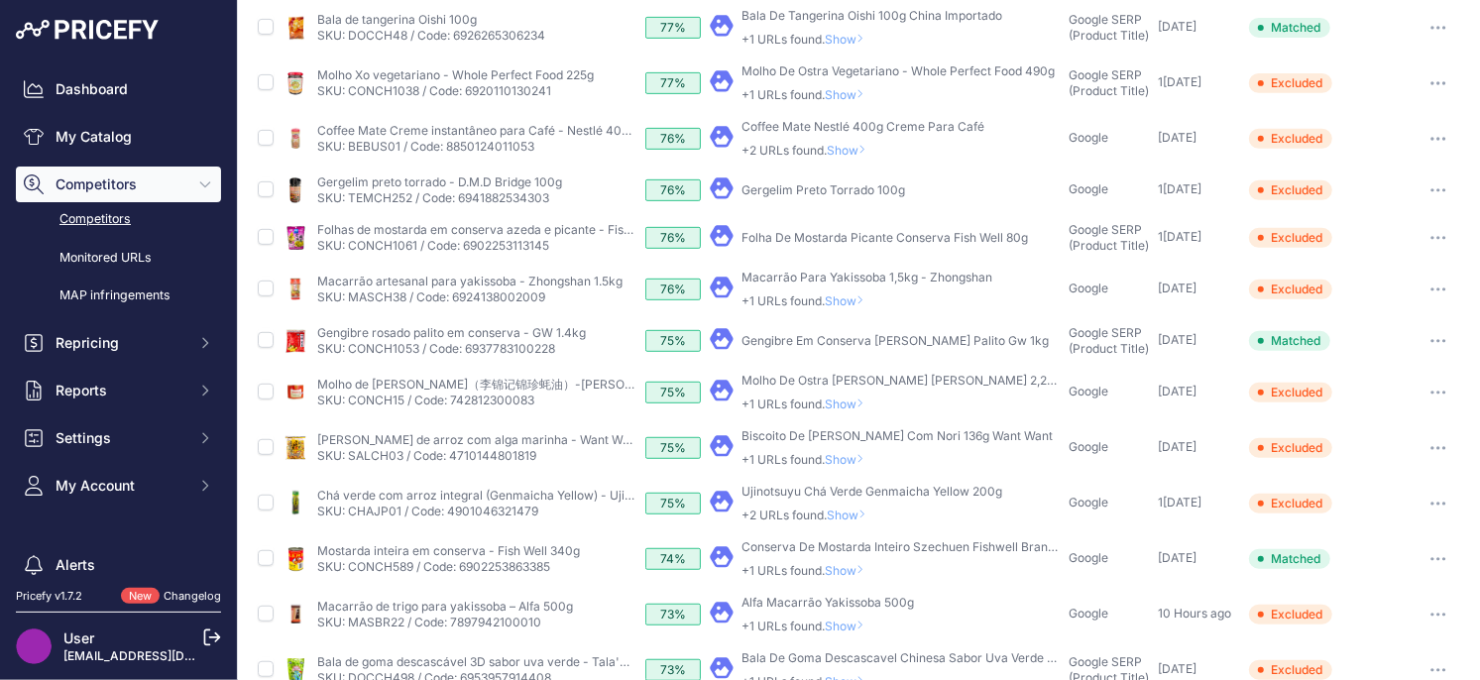
scroll to position [462, 0]
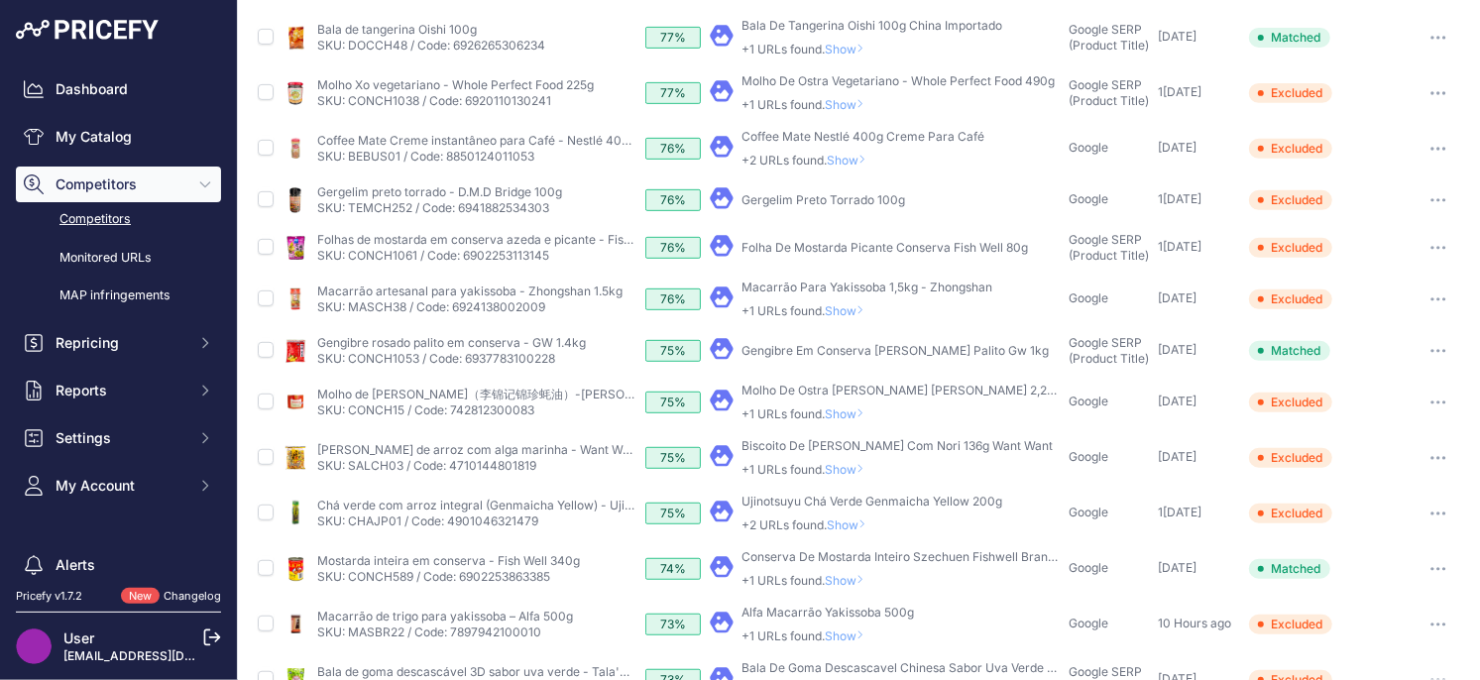
click at [861, 467] on span "Show" at bounding box center [849, 469] width 48 height 15
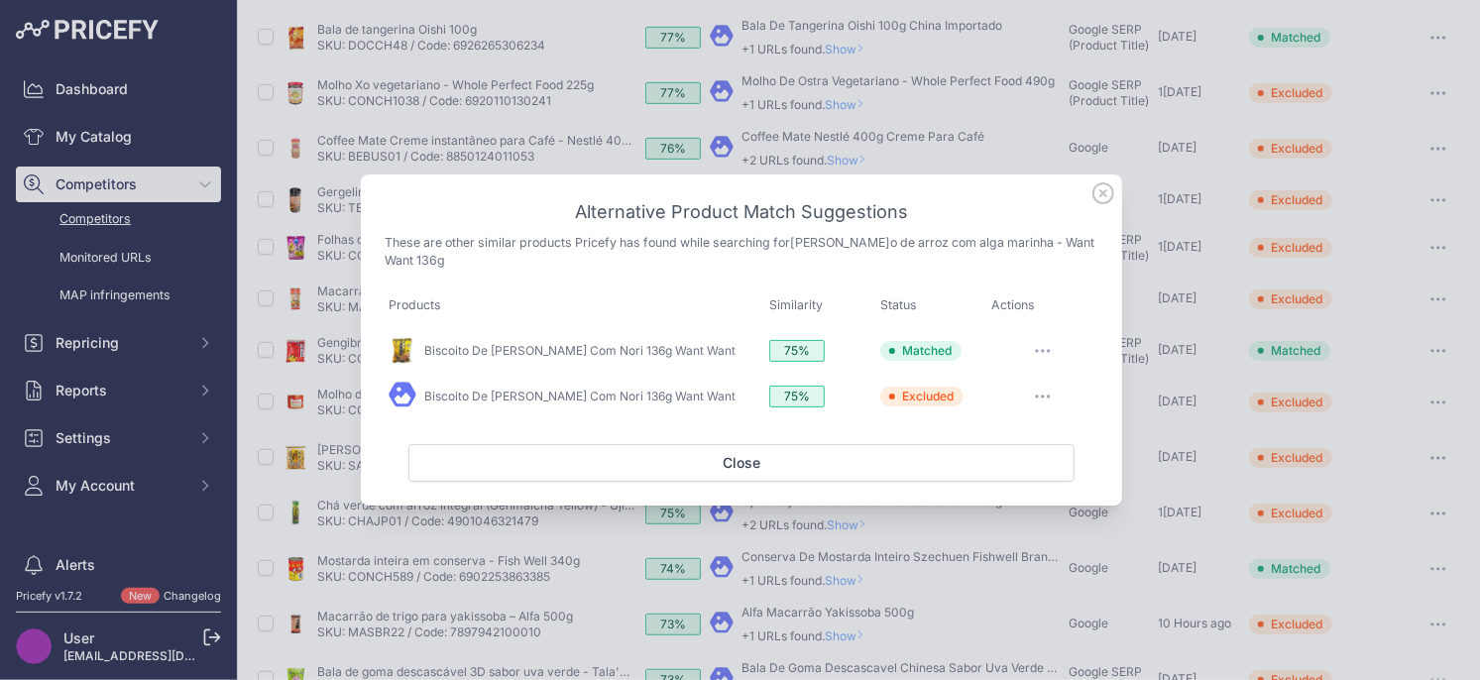
click at [1105, 187] on icon at bounding box center [1103, 193] width 22 height 22
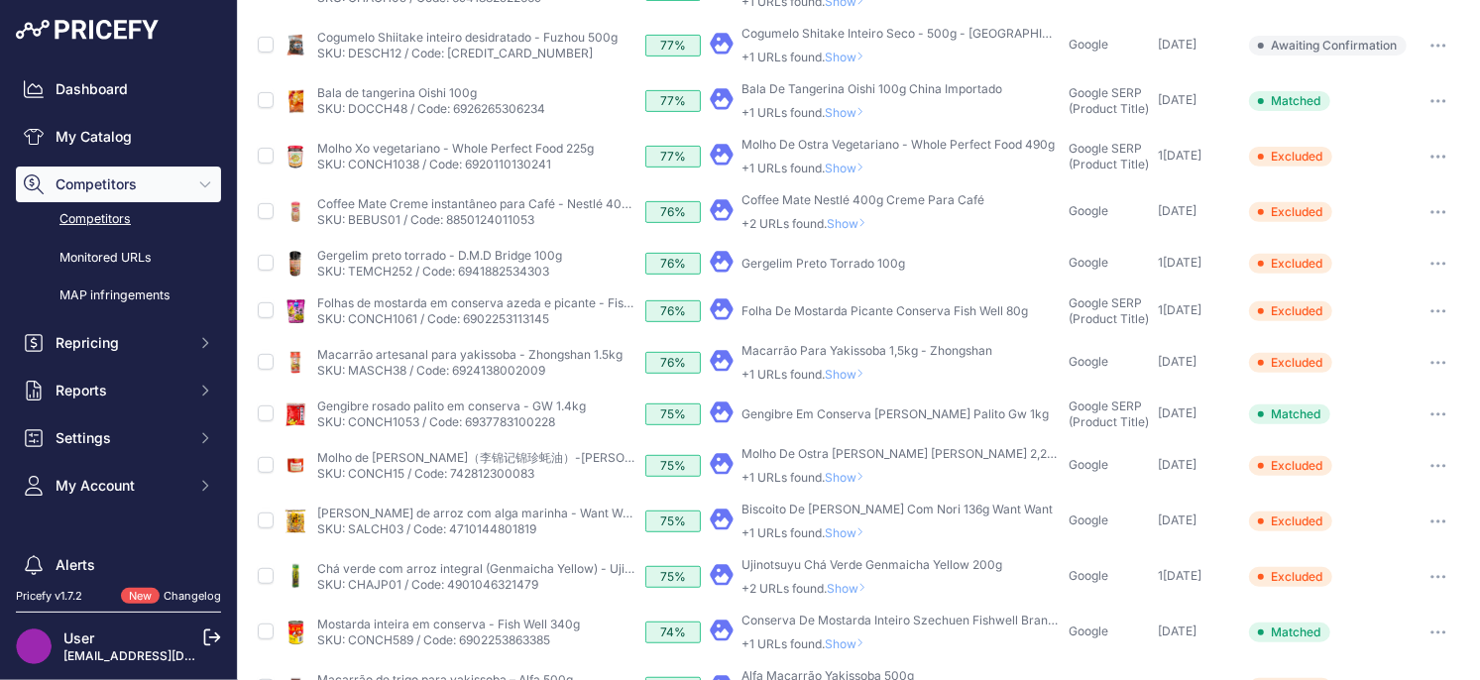
scroll to position [389, 0]
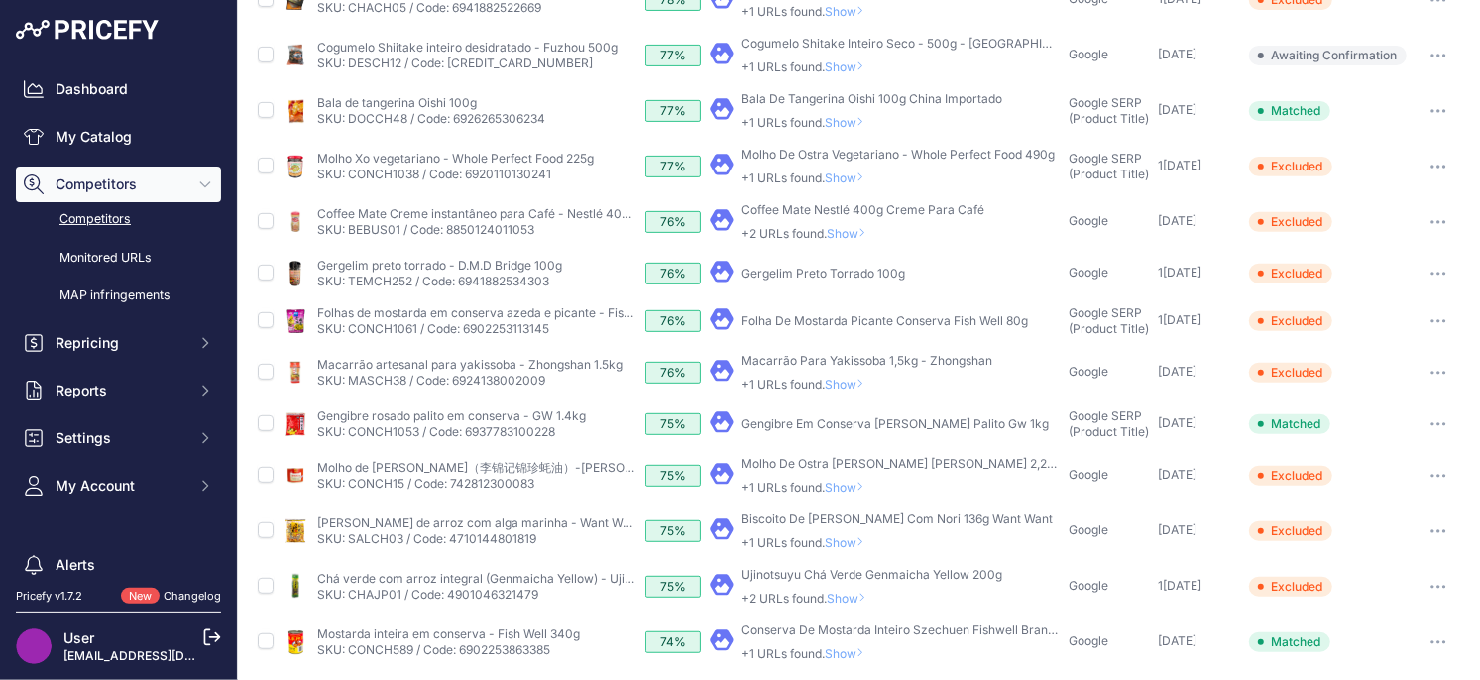
click at [855, 489] on span "Show" at bounding box center [849, 487] width 48 height 15
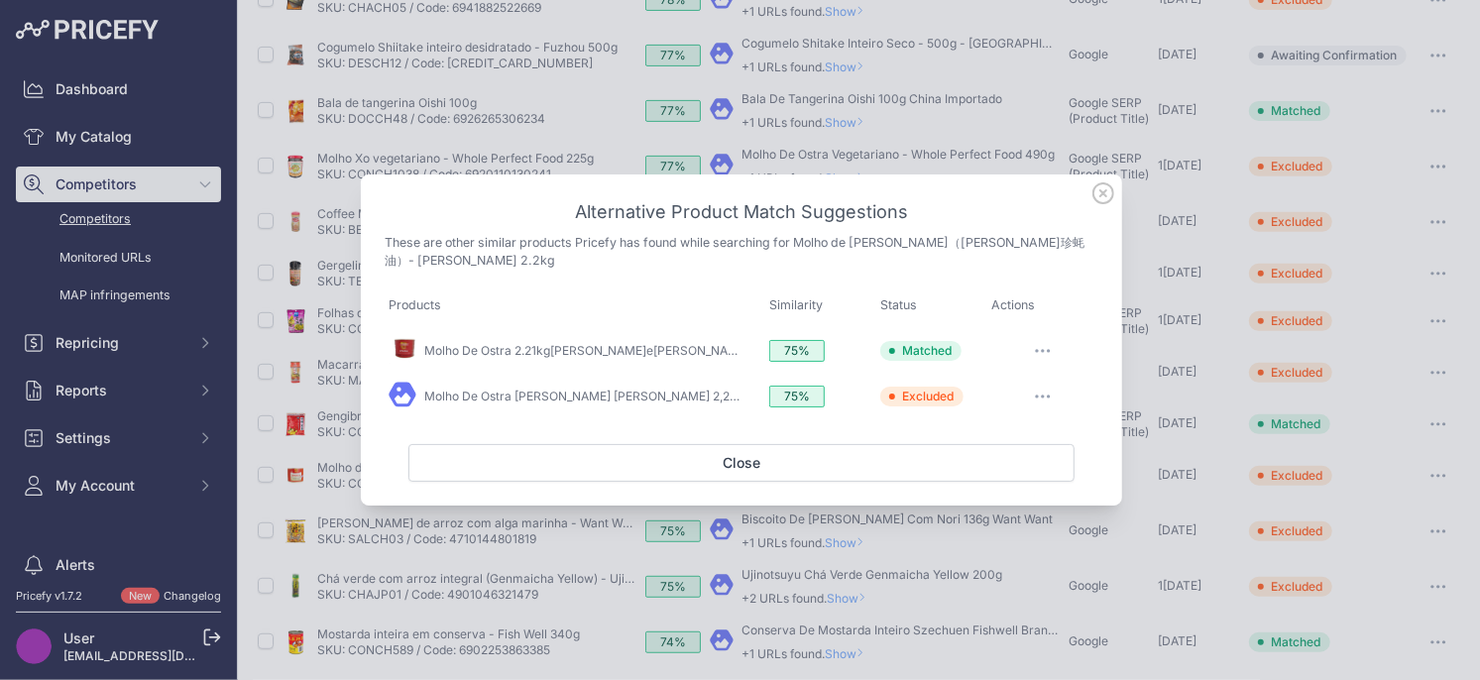
drag, startPoint x: 1102, startPoint y: 197, endPoint x: 782, endPoint y: 298, distance: 335.7
click at [1101, 197] on icon at bounding box center [1103, 193] width 22 height 22
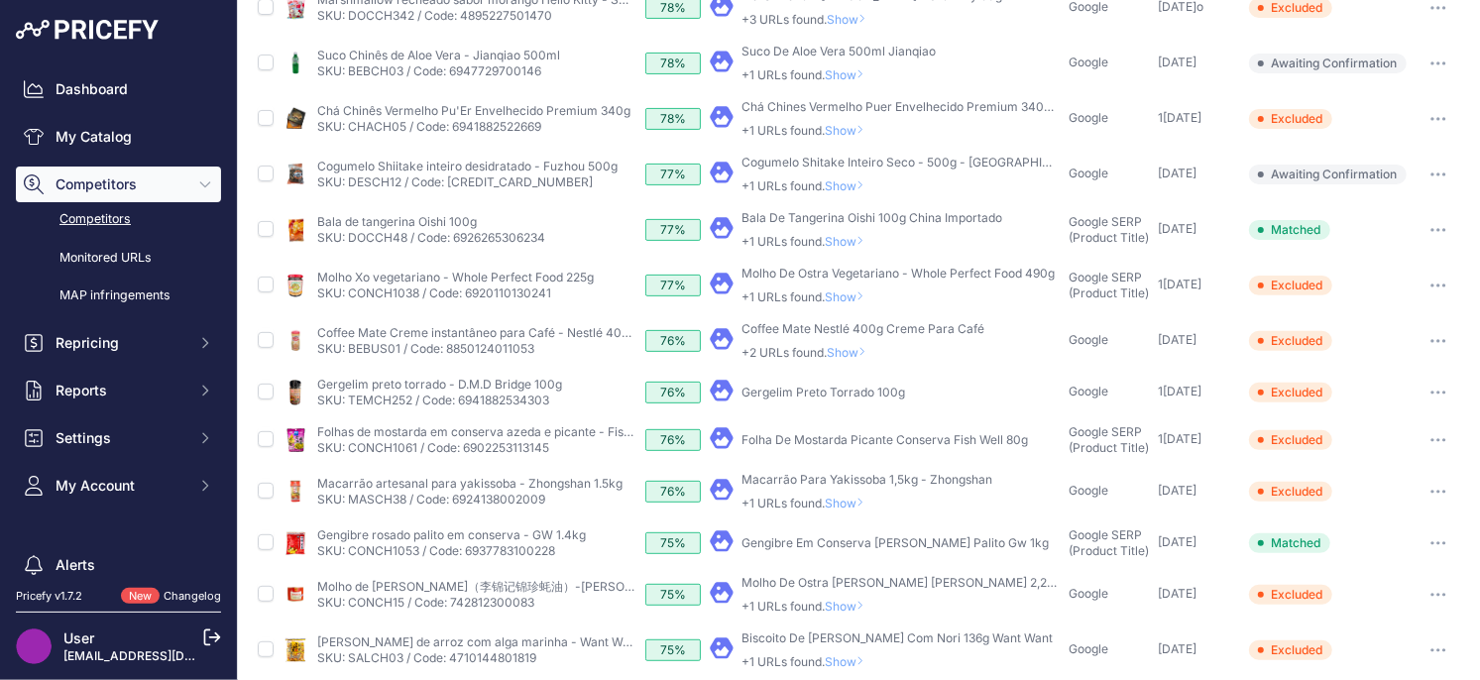
scroll to position [253, 0]
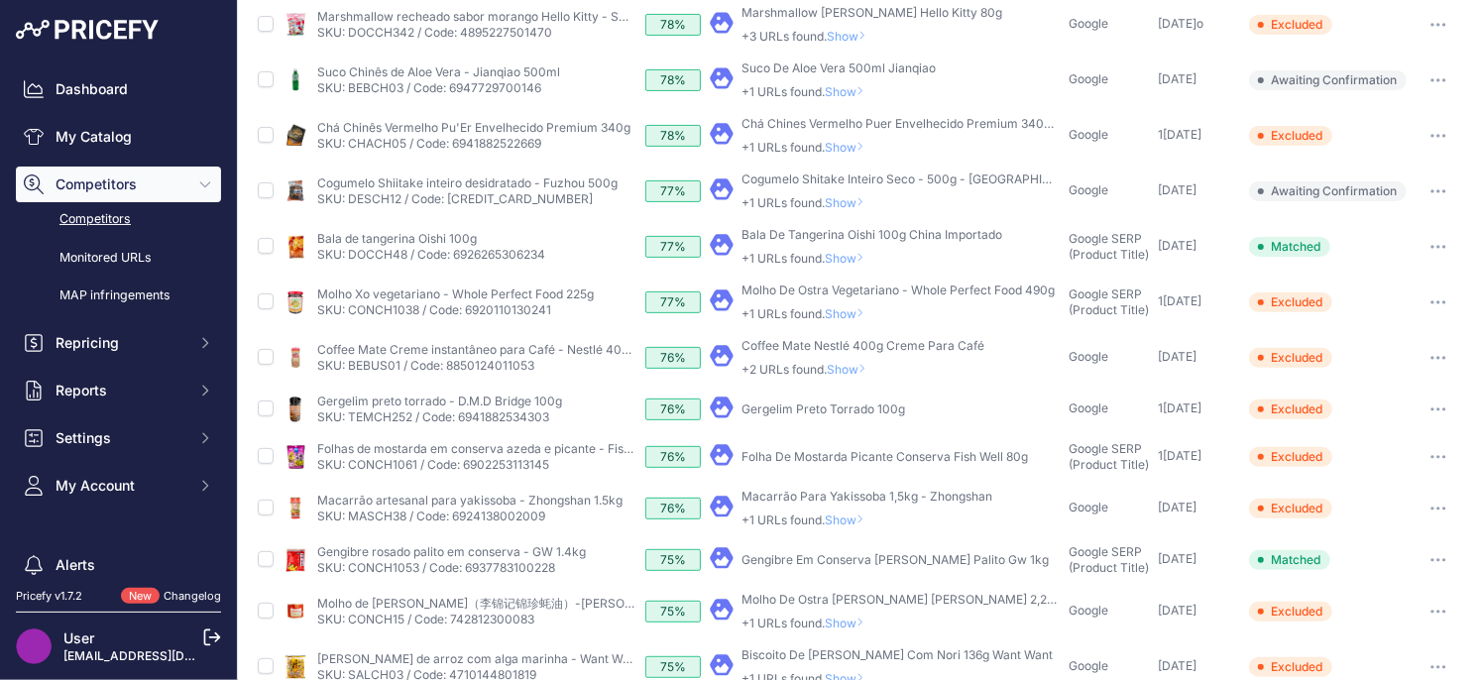
click at [854, 518] on span "Show" at bounding box center [849, 519] width 48 height 15
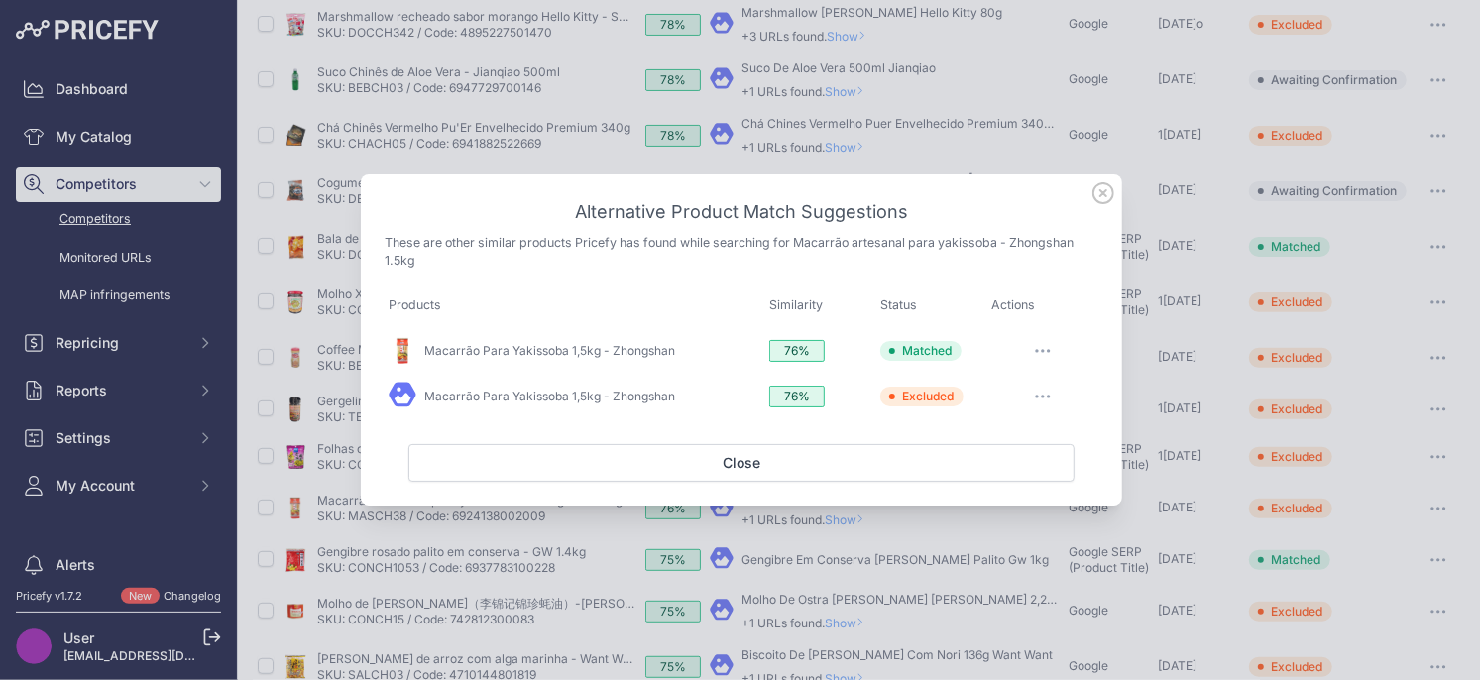
click at [1108, 197] on icon at bounding box center [1103, 193] width 22 height 22
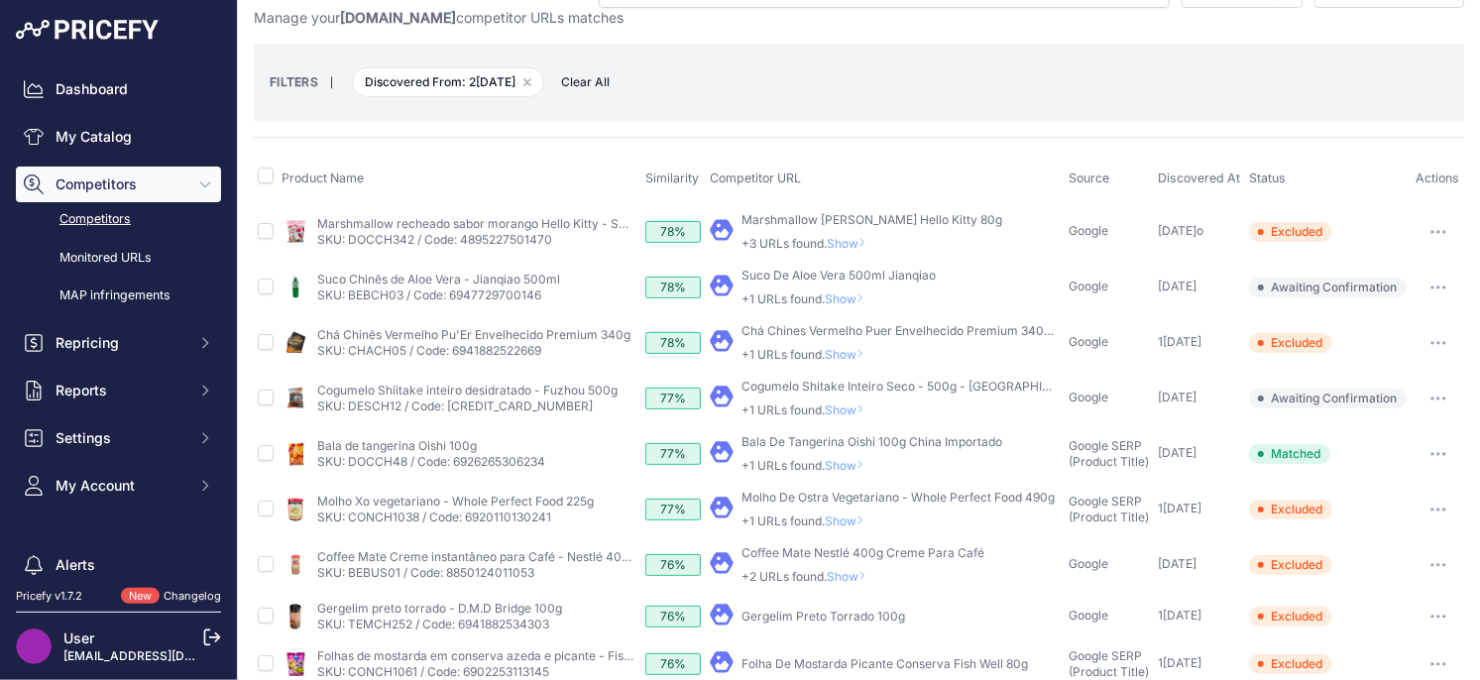
scroll to position [37, 0]
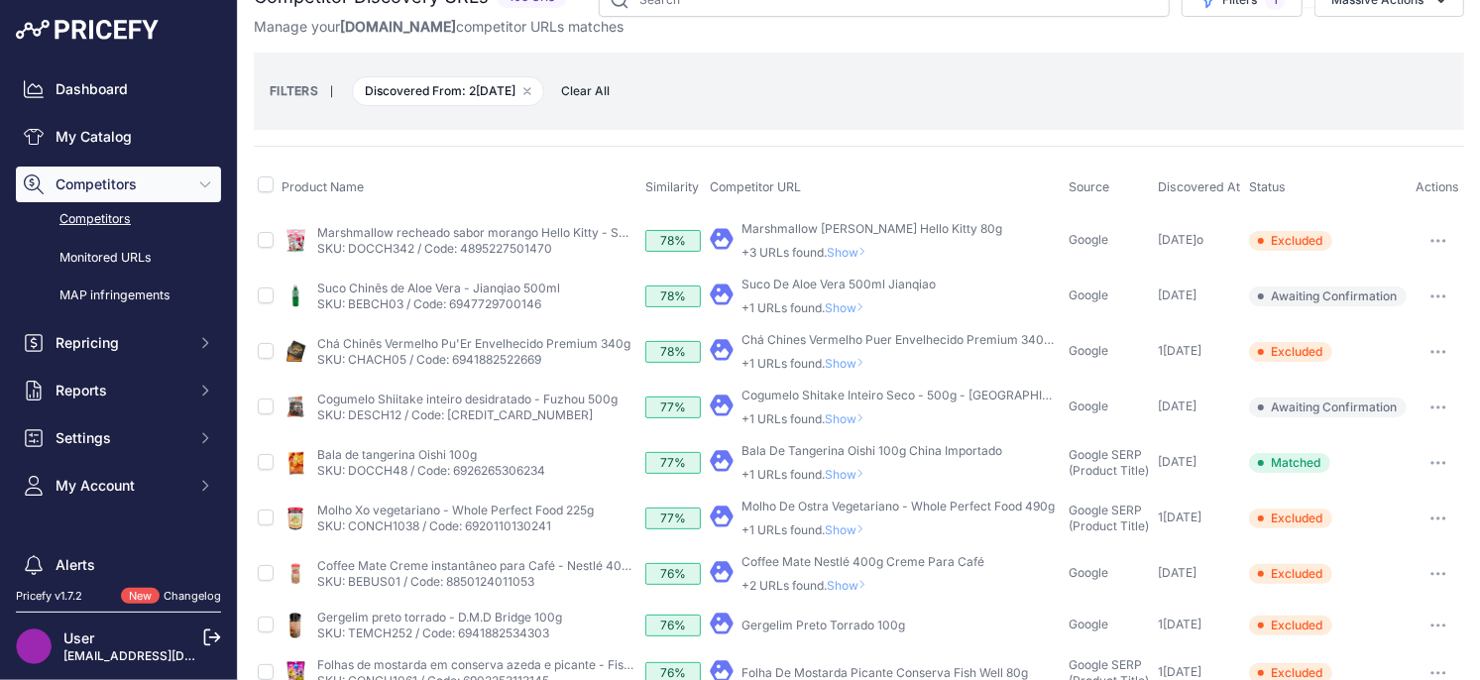
click at [846, 584] on span "Show" at bounding box center [851, 585] width 48 height 15
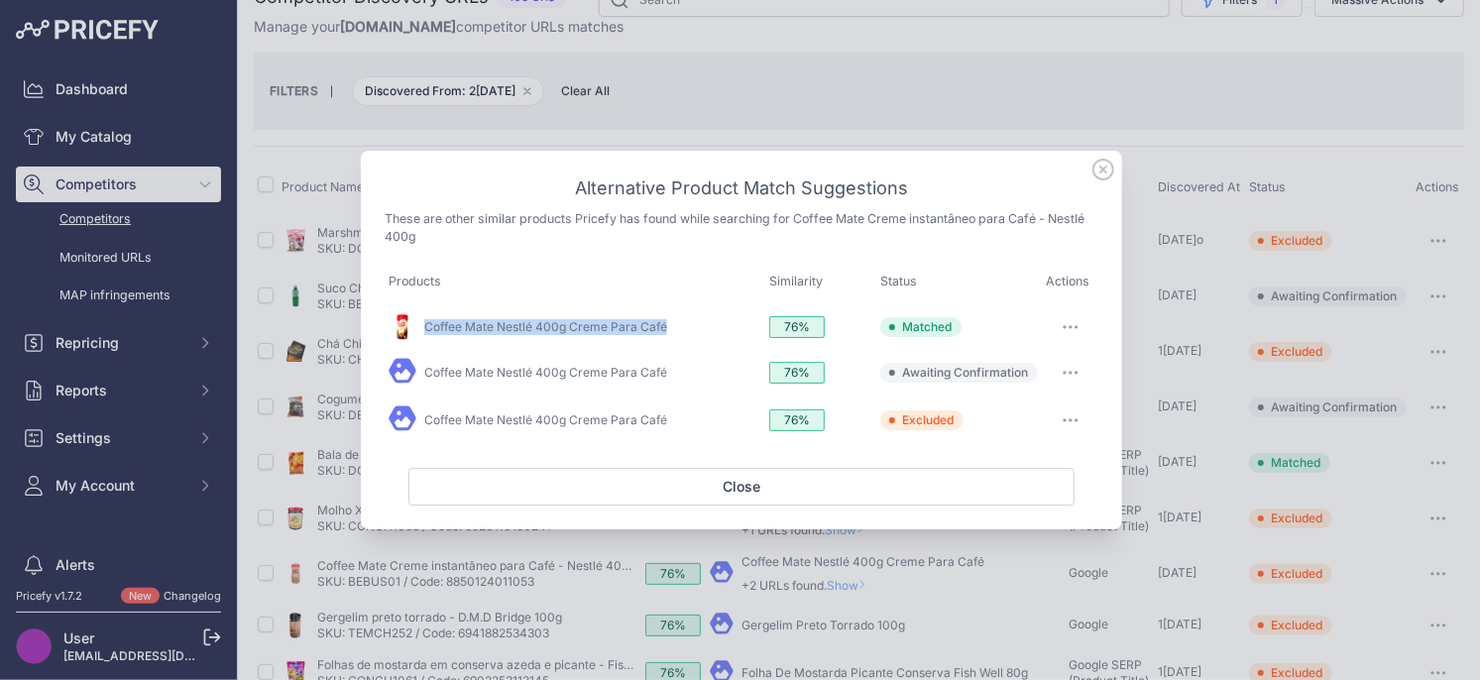
click at [1066, 377] on button "button" at bounding box center [1071, 373] width 40 height 28
click at [1033, 451] on span "Exclude match" at bounding box center [1024, 453] width 83 height 15
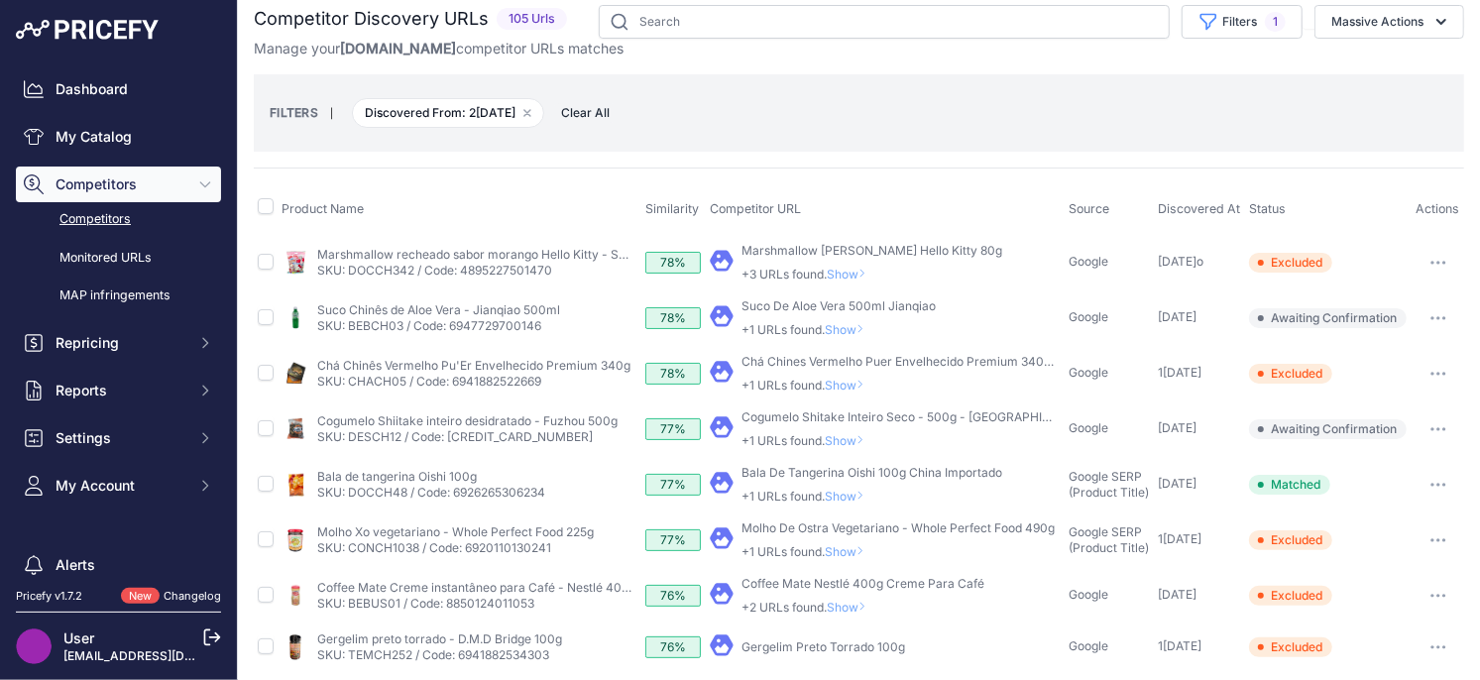
scroll to position [0, 0]
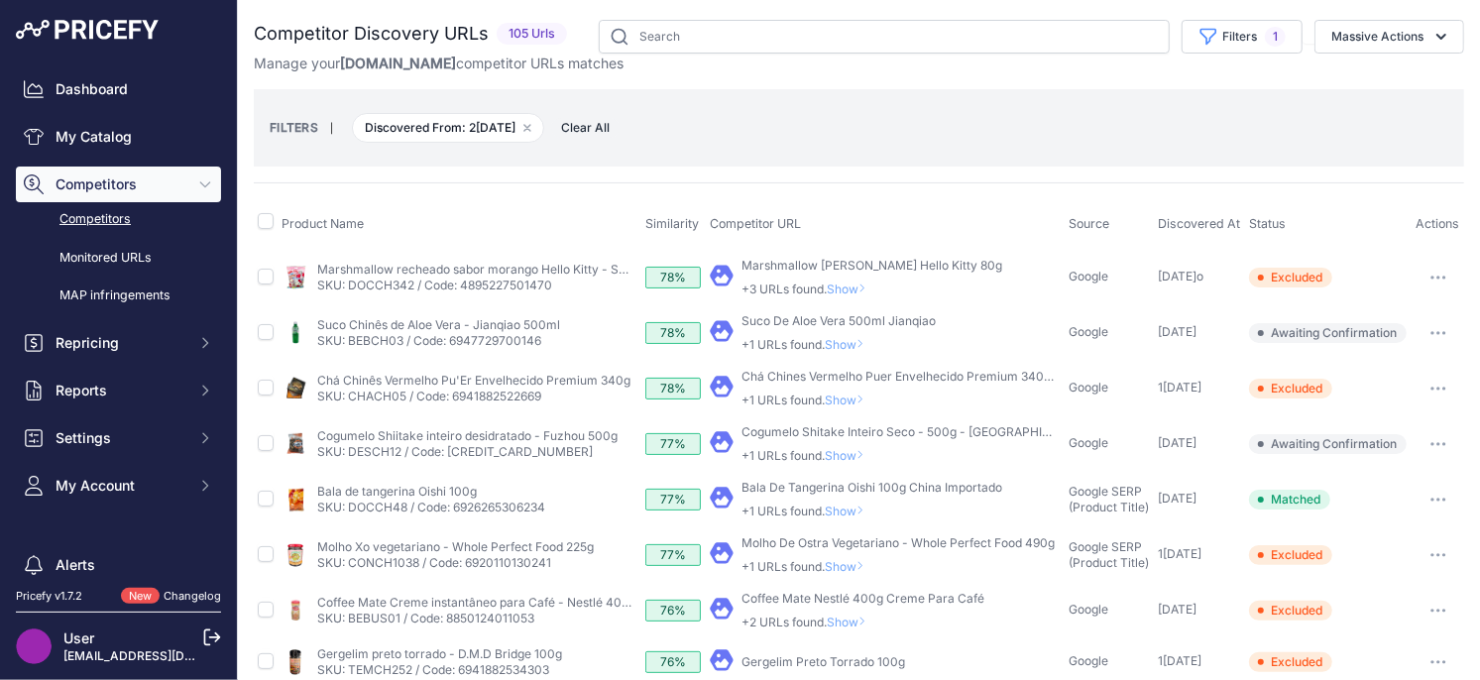
click at [855, 571] on span "Show" at bounding box center [849, 566] width 48 height 15
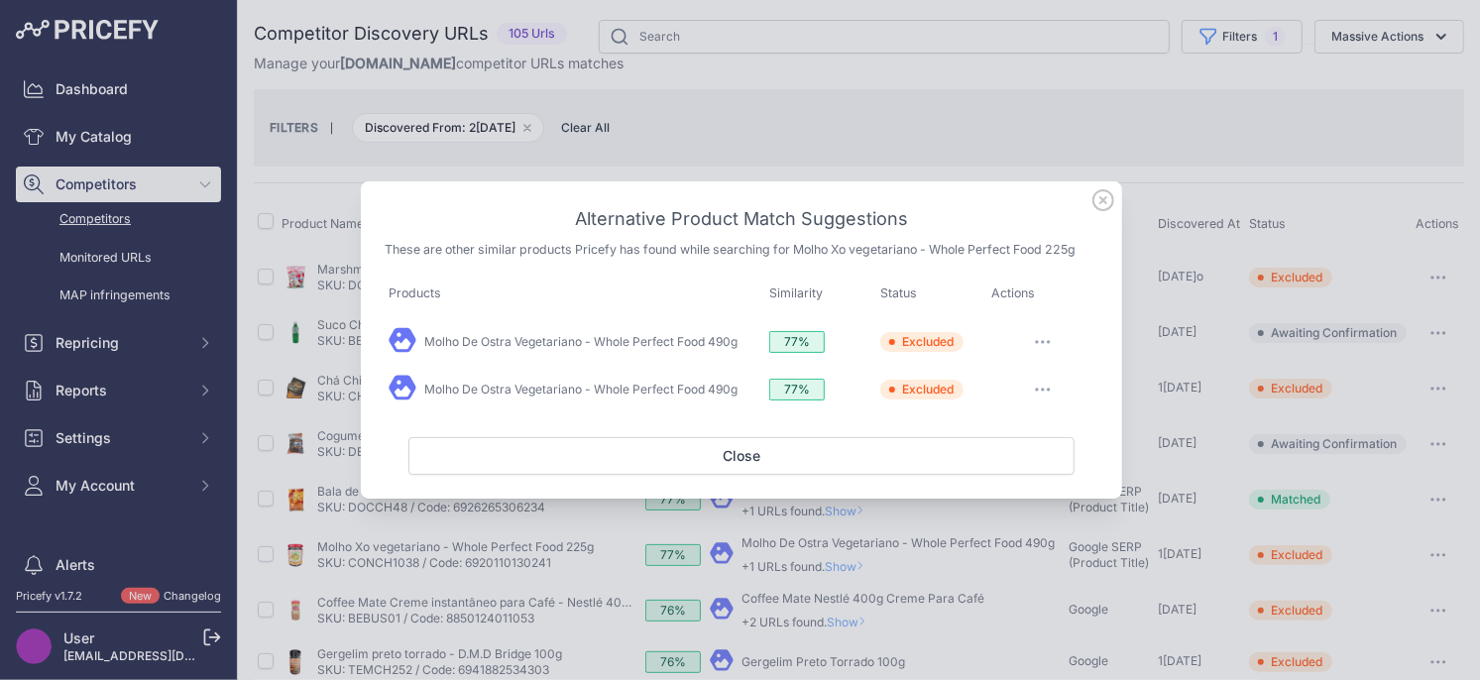
click at [1104, 197] on icon at bounding box center [1103, 200] width 22 height 22
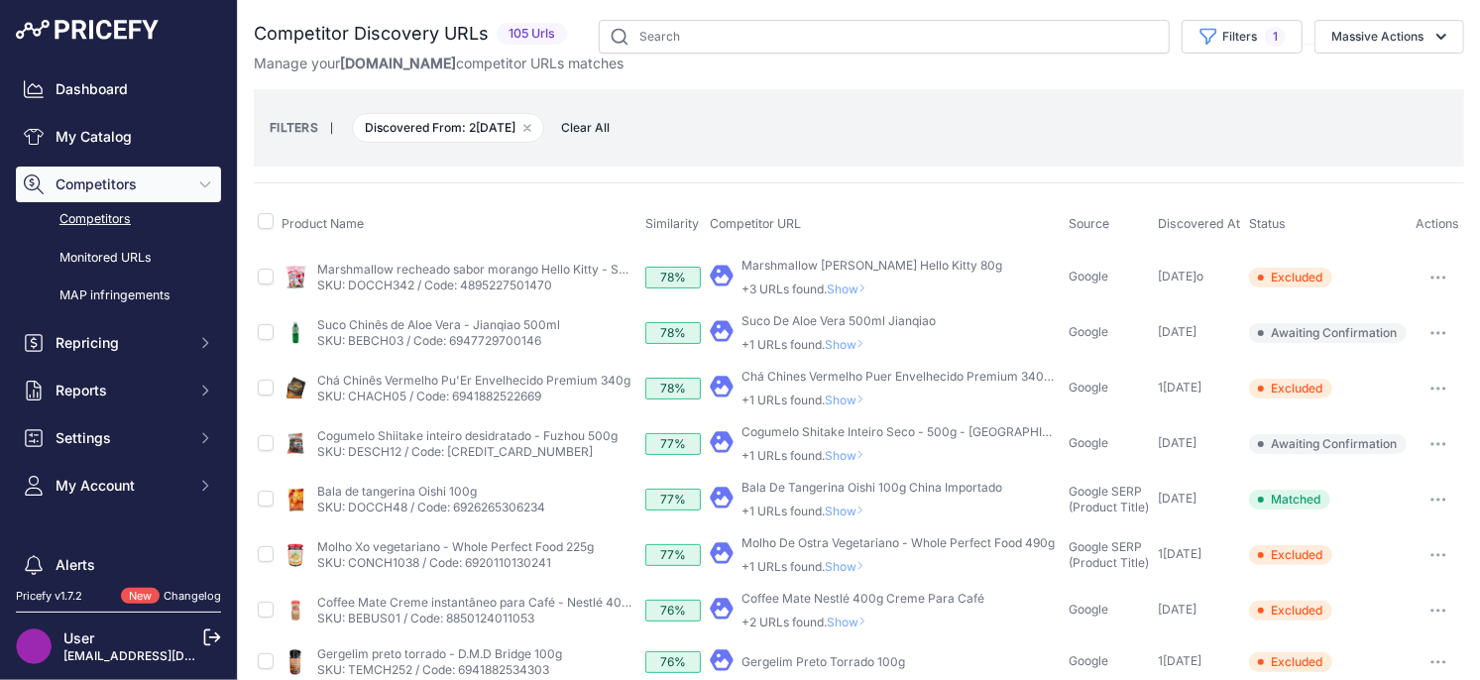
click at [852, 510] on span "Show" at bounding box center [849, 510] width 48 height 15
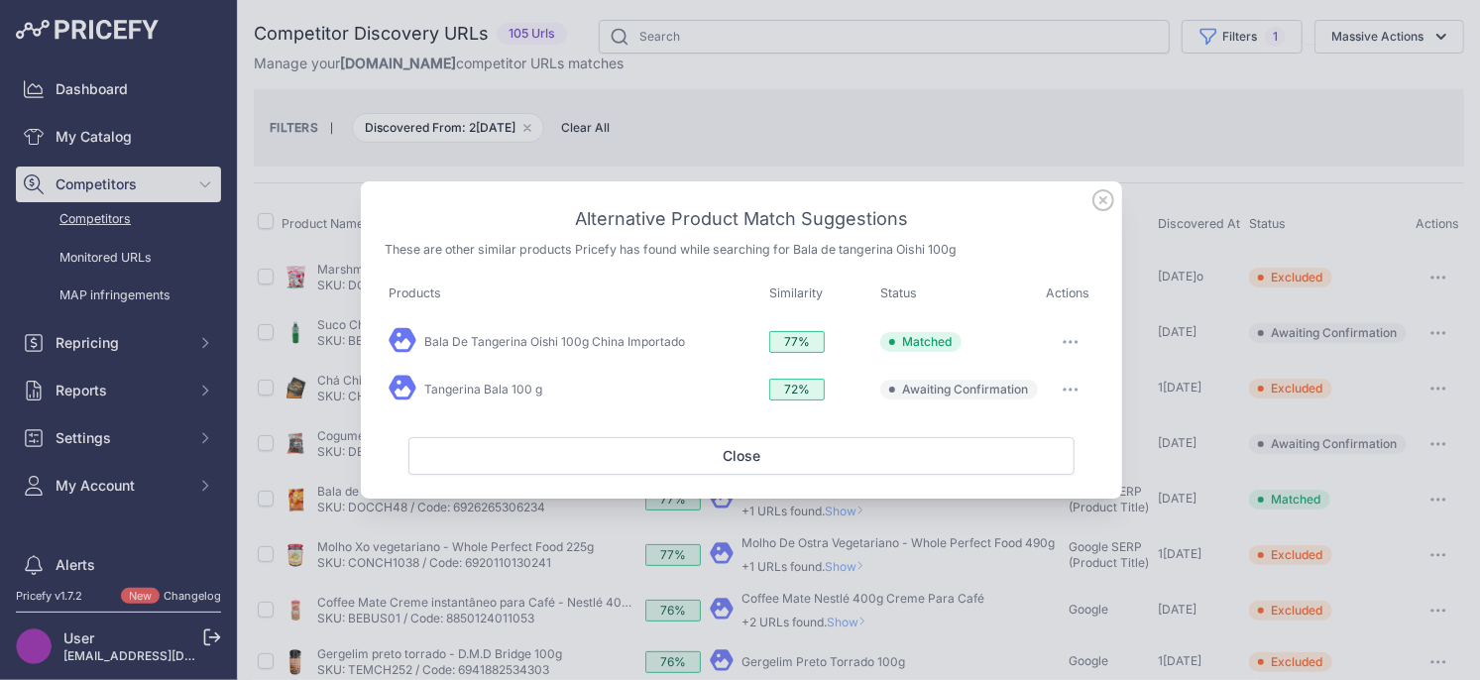
click at [1101, 206] on icon at bounding box center [1103, 200] width 22 height 22
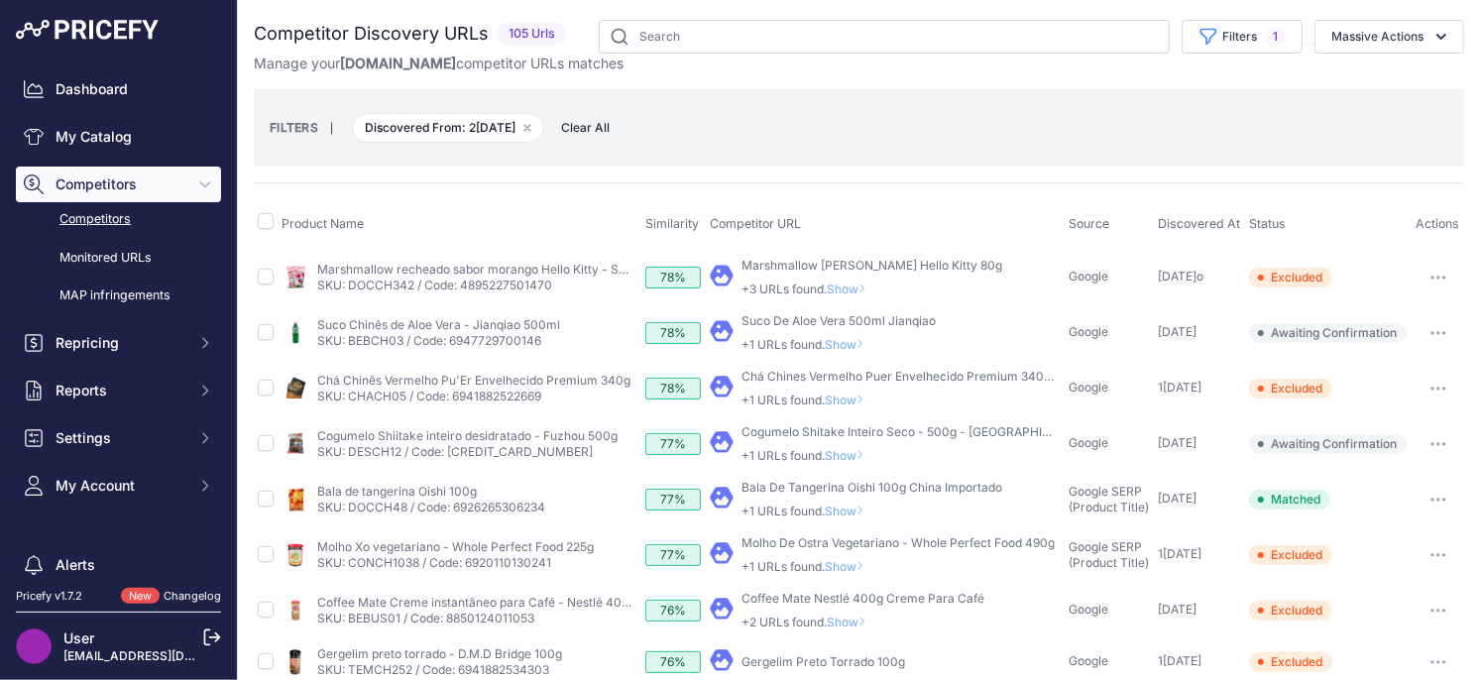
click at [1434, 502] on button "button" at bounding box center [1438, 500] width 40 height 28
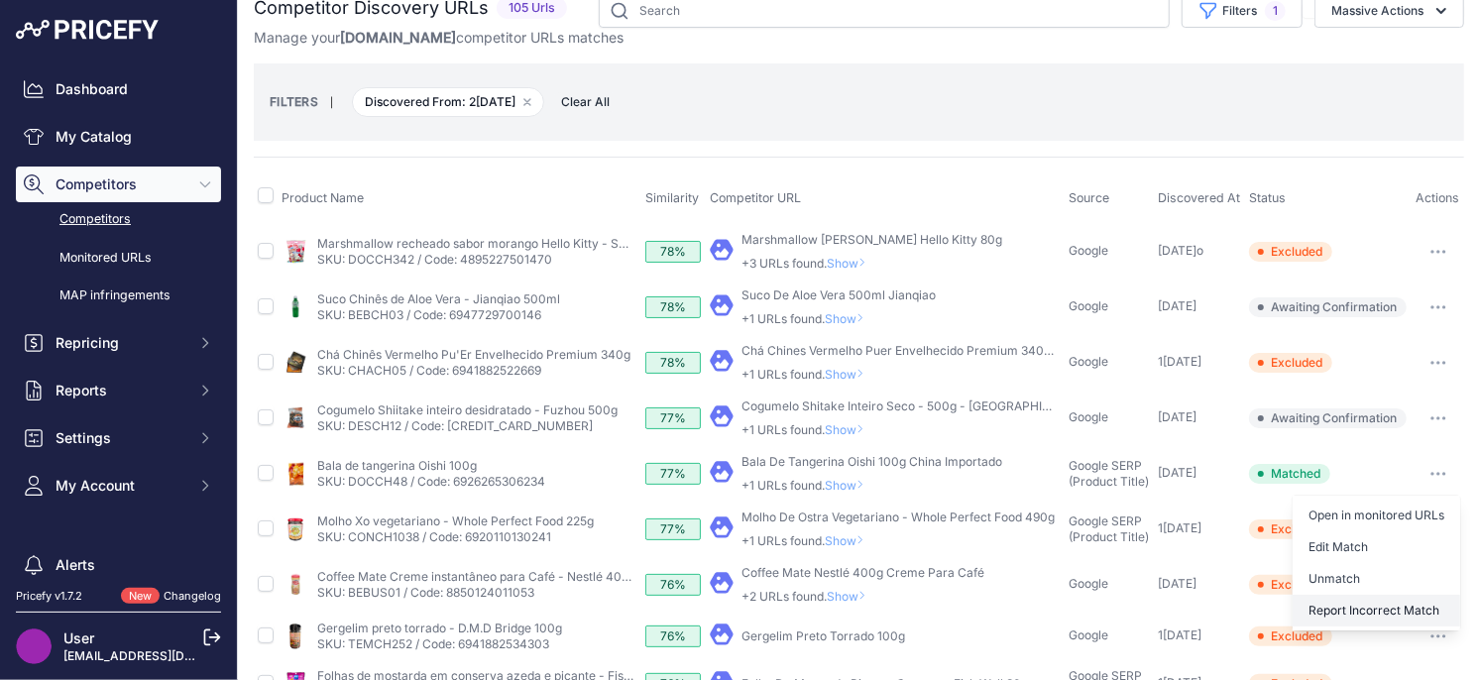
scroll to position [46, 0]
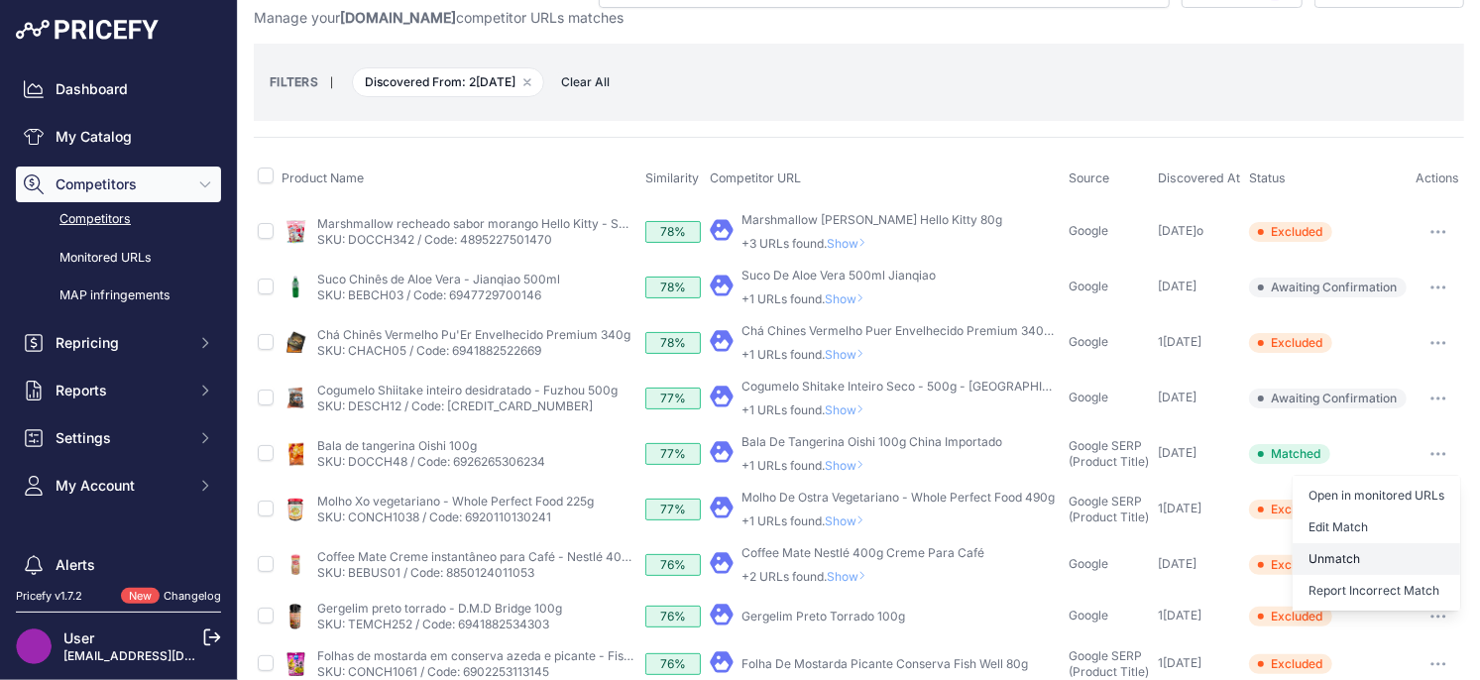
click at [1330, 556] on button "Unmatch" at bounding box center [1375, 559] width 167 height 32
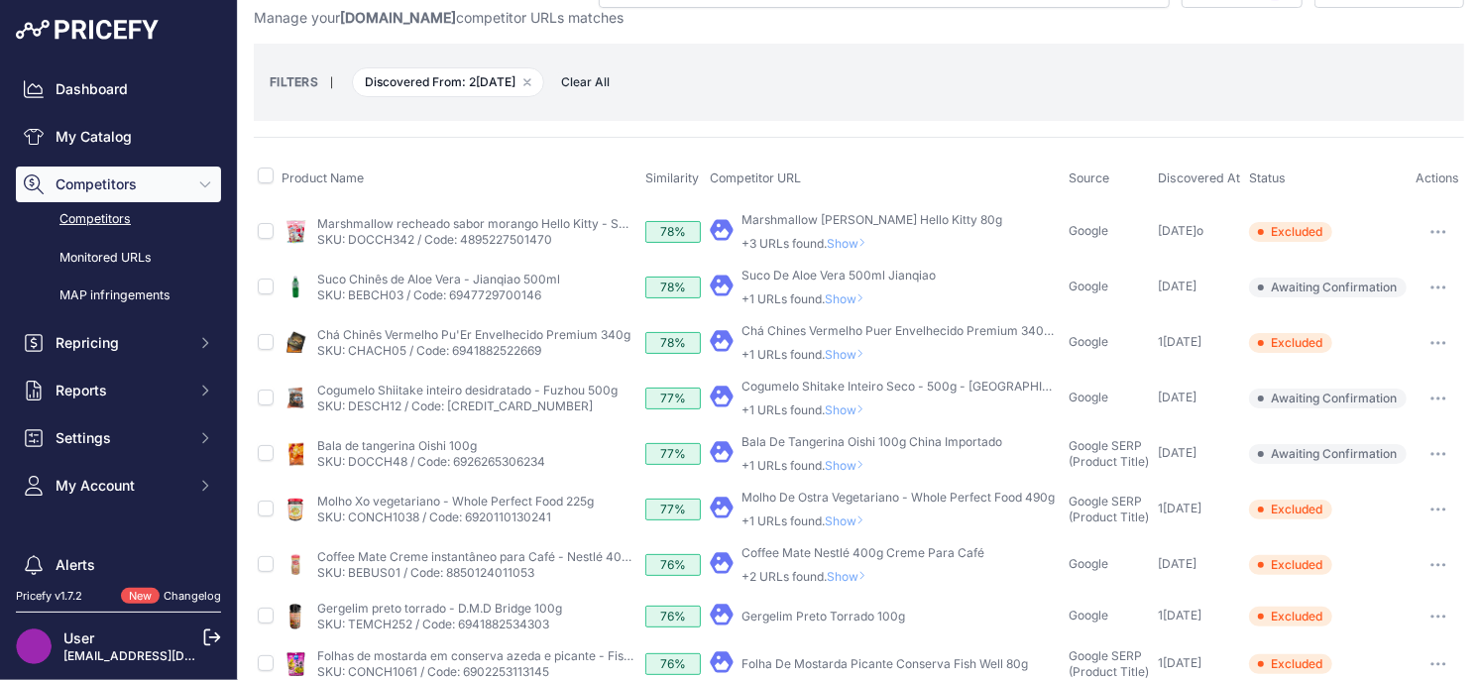
click at [850, 465] on span "Show" at bounding box center [849, 465] width 48 height 15
click at [0, 0] on button "Close" at bounding box center [0, 0] width 0 height 0
click at [851, 462] on span "Show" at bounding box center [849, 465] width 48 height 15
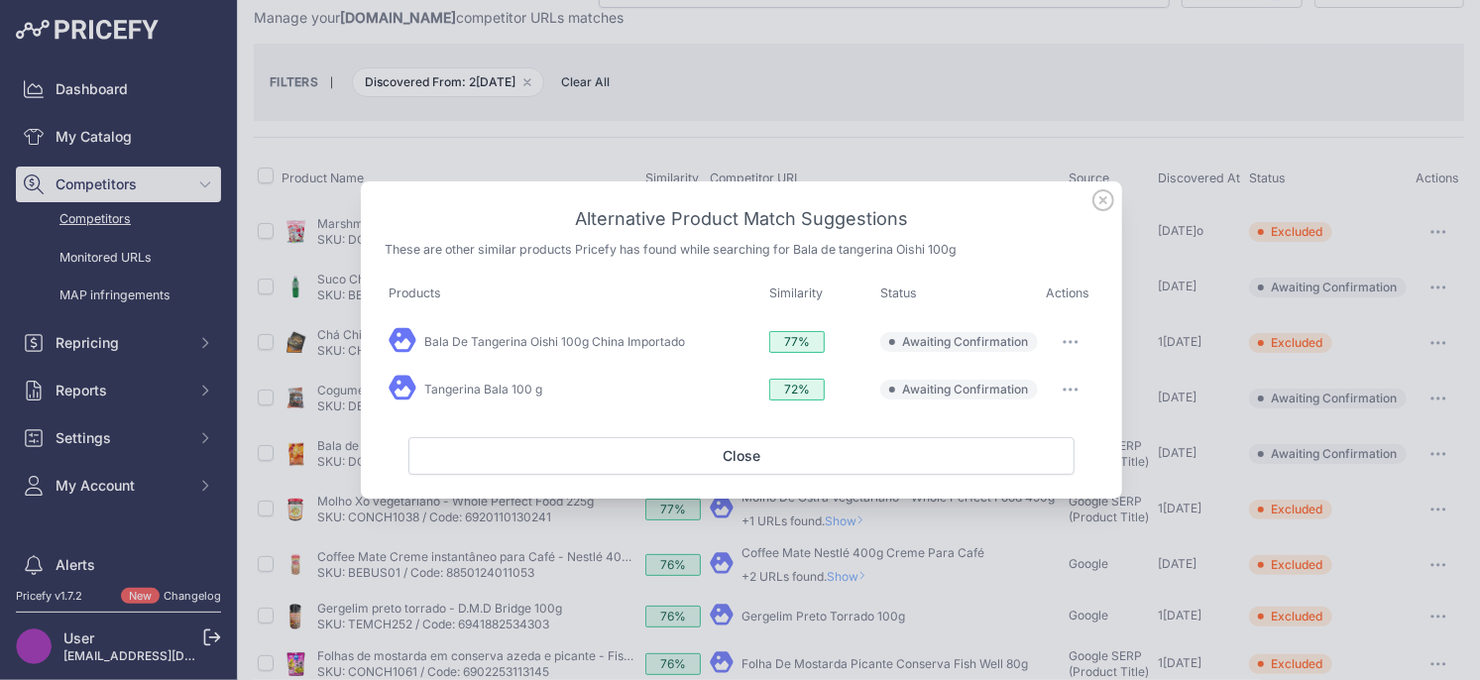
click at [1086, 334] on button "button" at bounding box center [1071, 342] width 40 height 28
click at [1009, 422] on span "Exclude match" at bounding box center [1024, 422] width 83 height 15
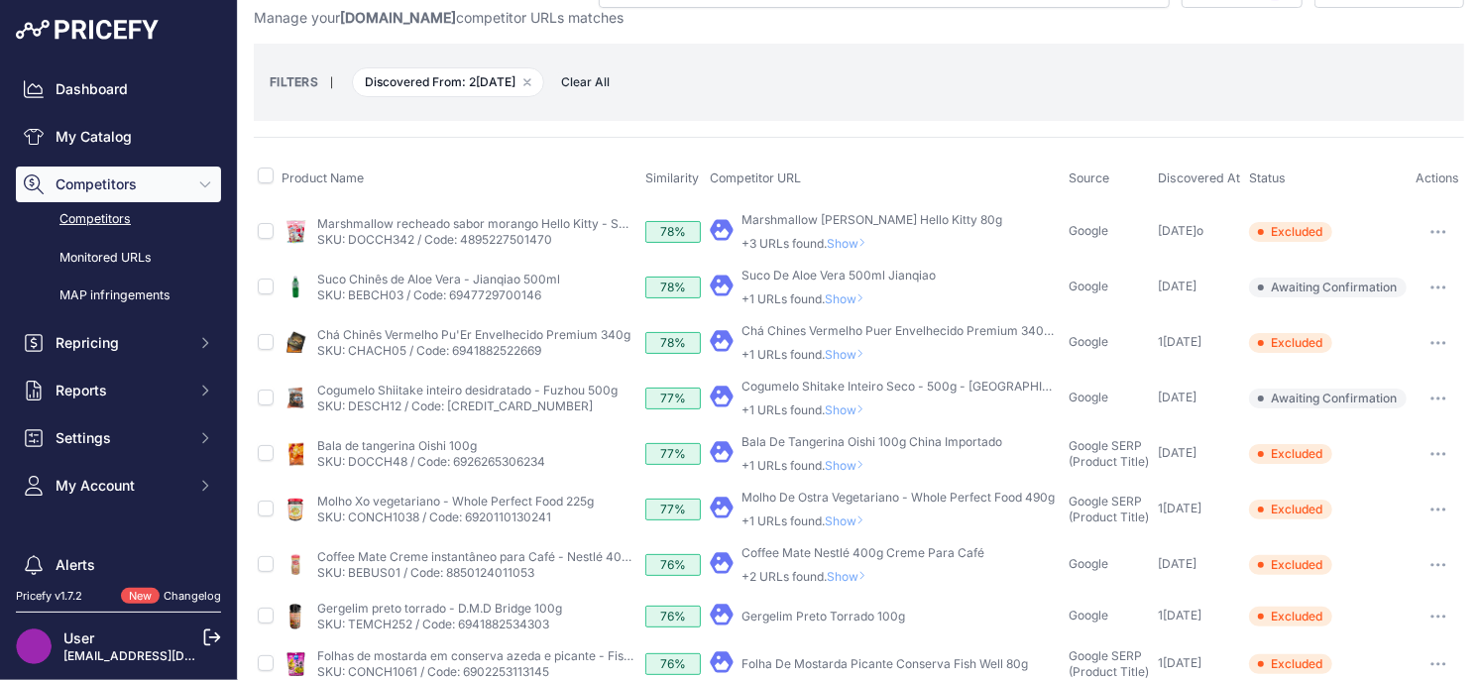
click at [847, 458] on span "Show" at bounding box center [849, 465] width 48 height 15
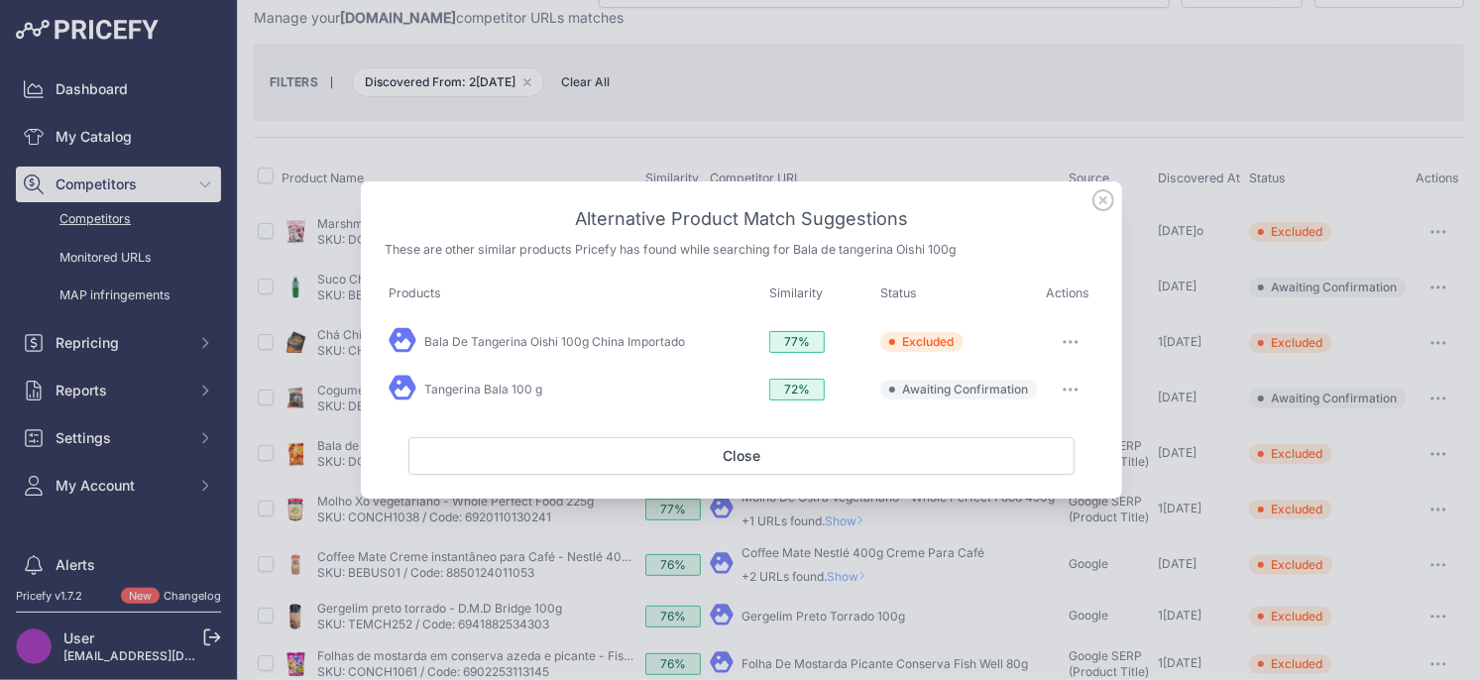
click at [1076, 383] on button "button" at bounding box center [1071, 390] width 40 height 28
click at [1018, 474] on span "Exclude match" at bounding box center [1024, 470] width 83 height 15
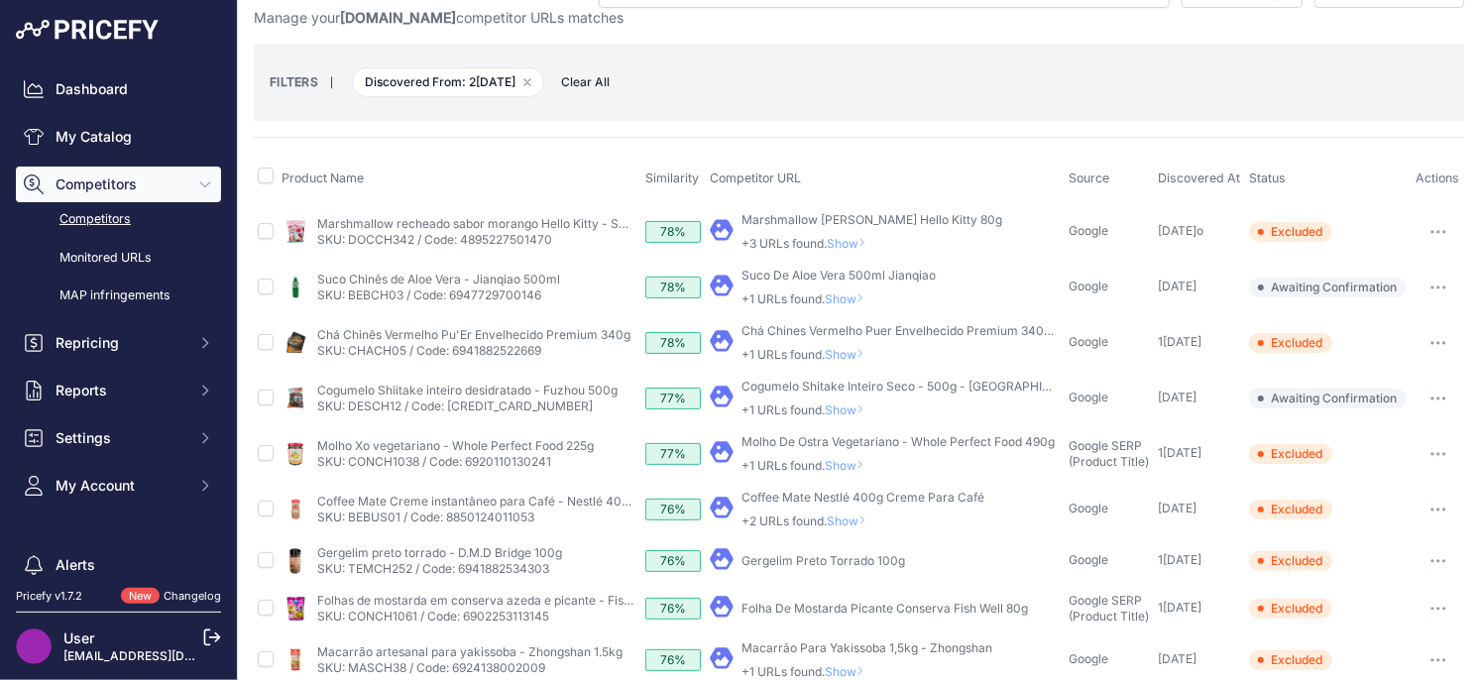
click at [862, 411] on span "Show" at bounding box center [849, 409] width 48 height 15
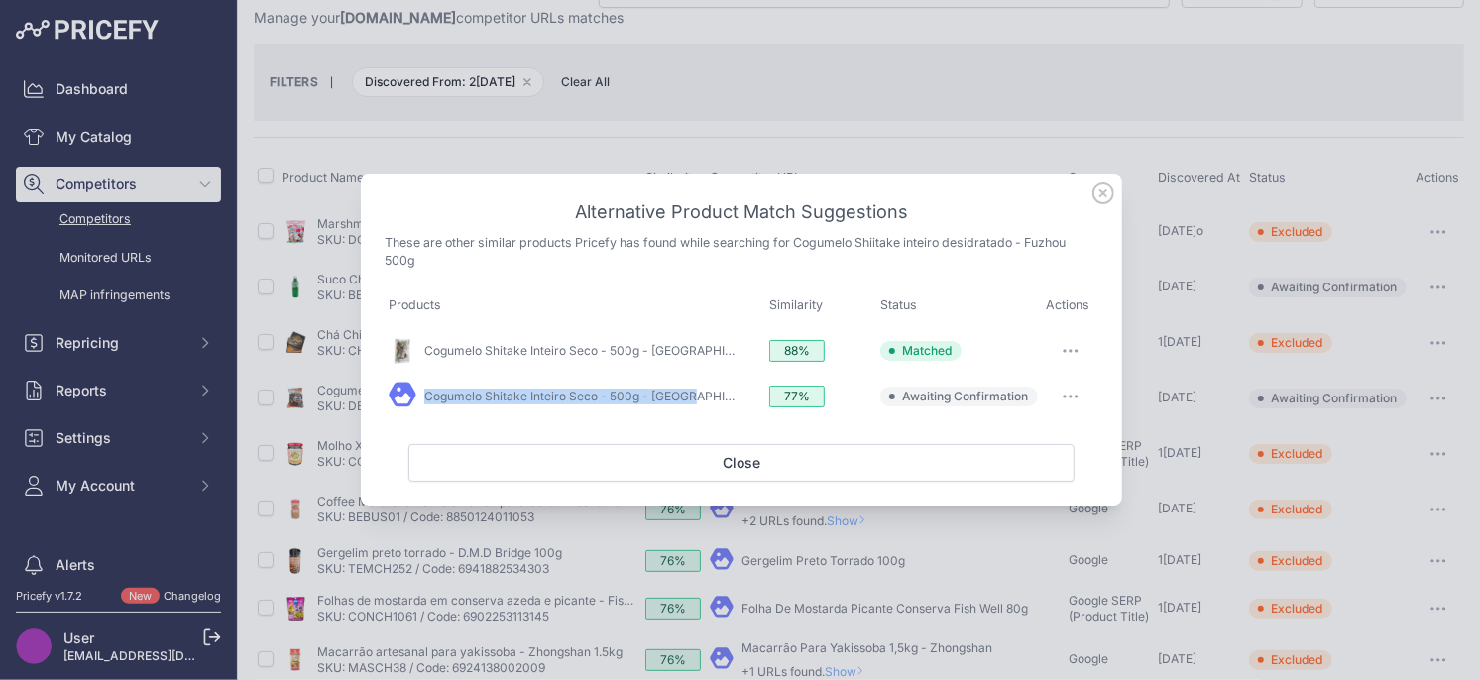
click at [1068, 396] on icon "button" at bounding box center [1070, 396] width 16 height 4
click at [1019, 481] on span "Exclude match" at bounding box center [1024, 477] width 83 height 15
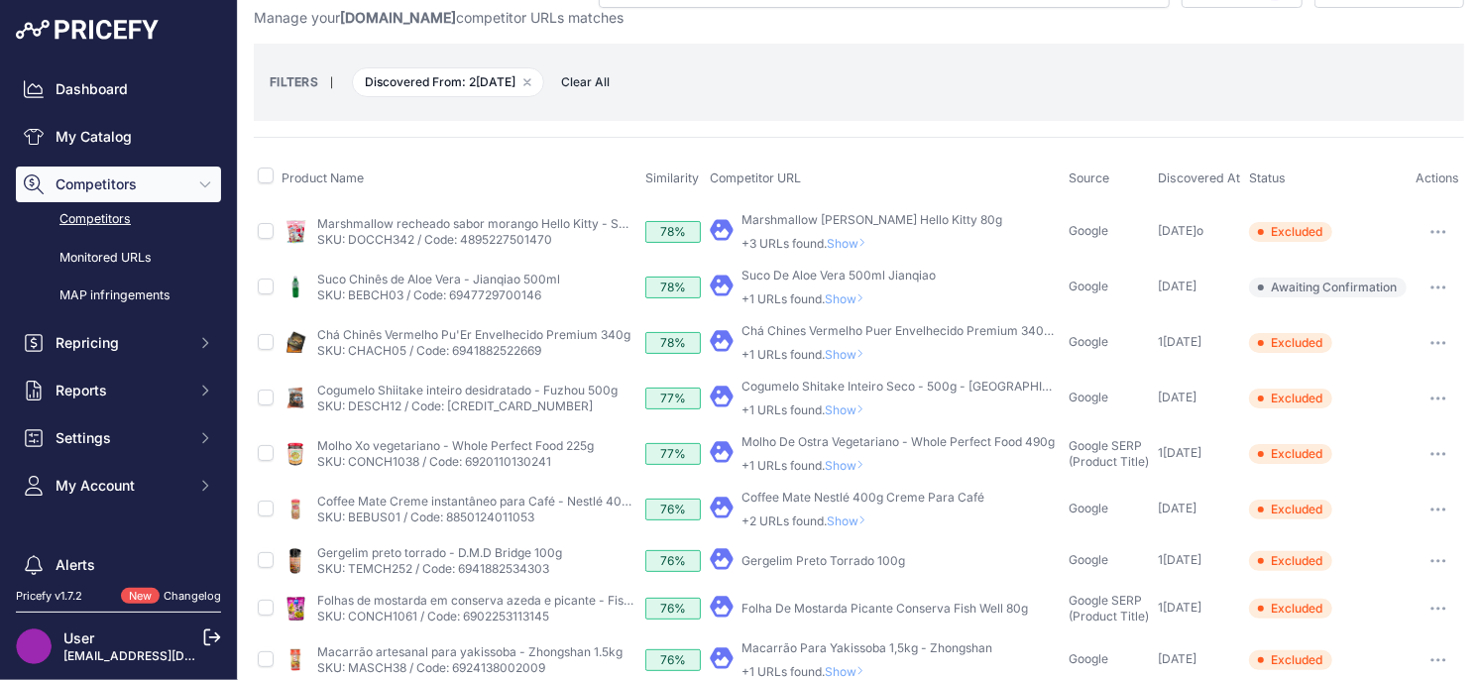
scroll to position [44, 0]
click at [850, 356] on span "Show" at bounding box center [849, 355] width 48 height 15
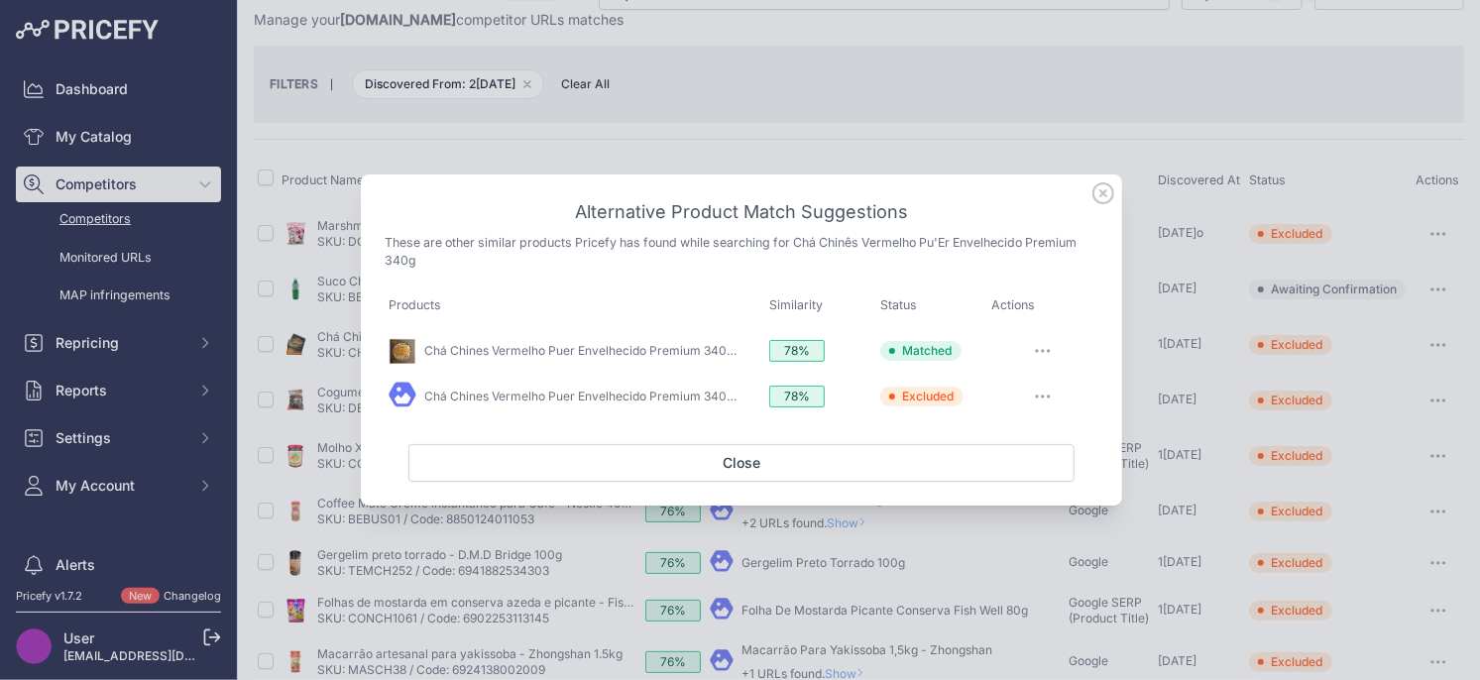
click at [1103, 199] on icon at bounding box center [1103, 193] width 22 height 22
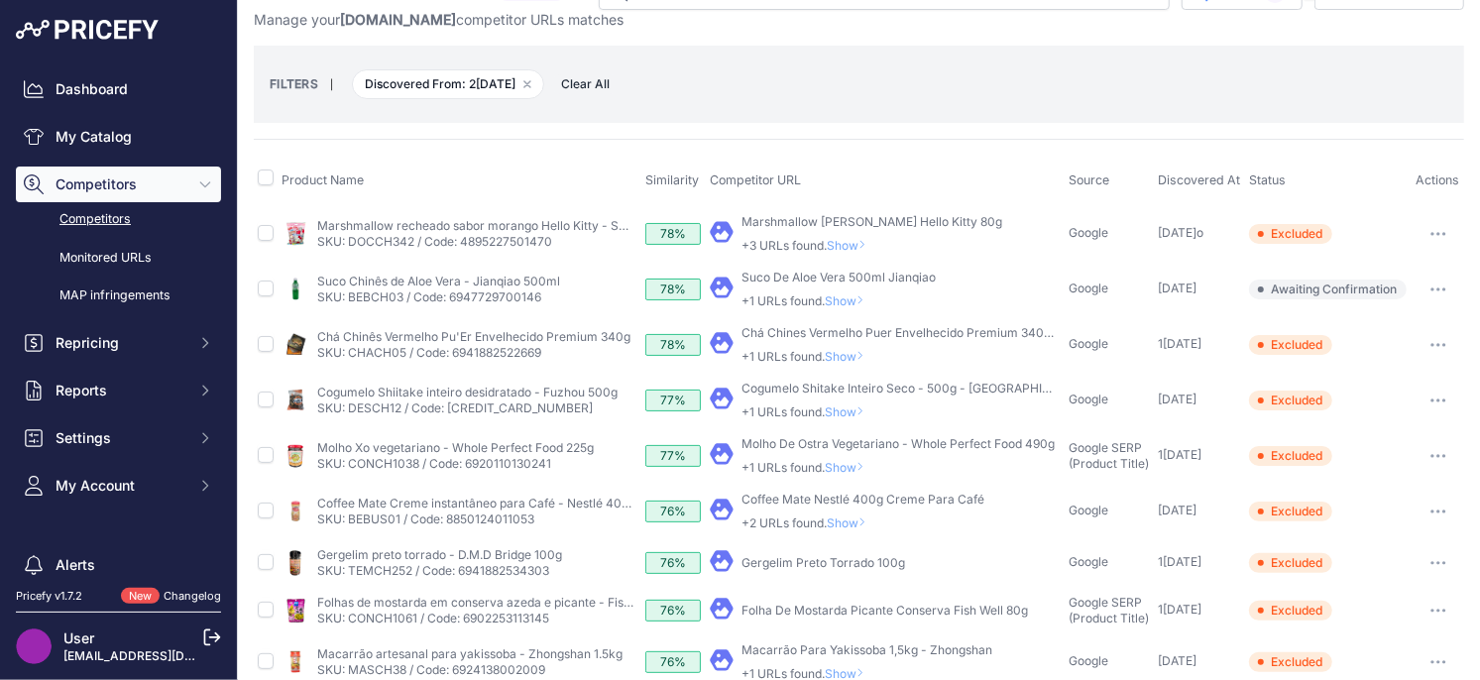
scroll to position [0, 0]
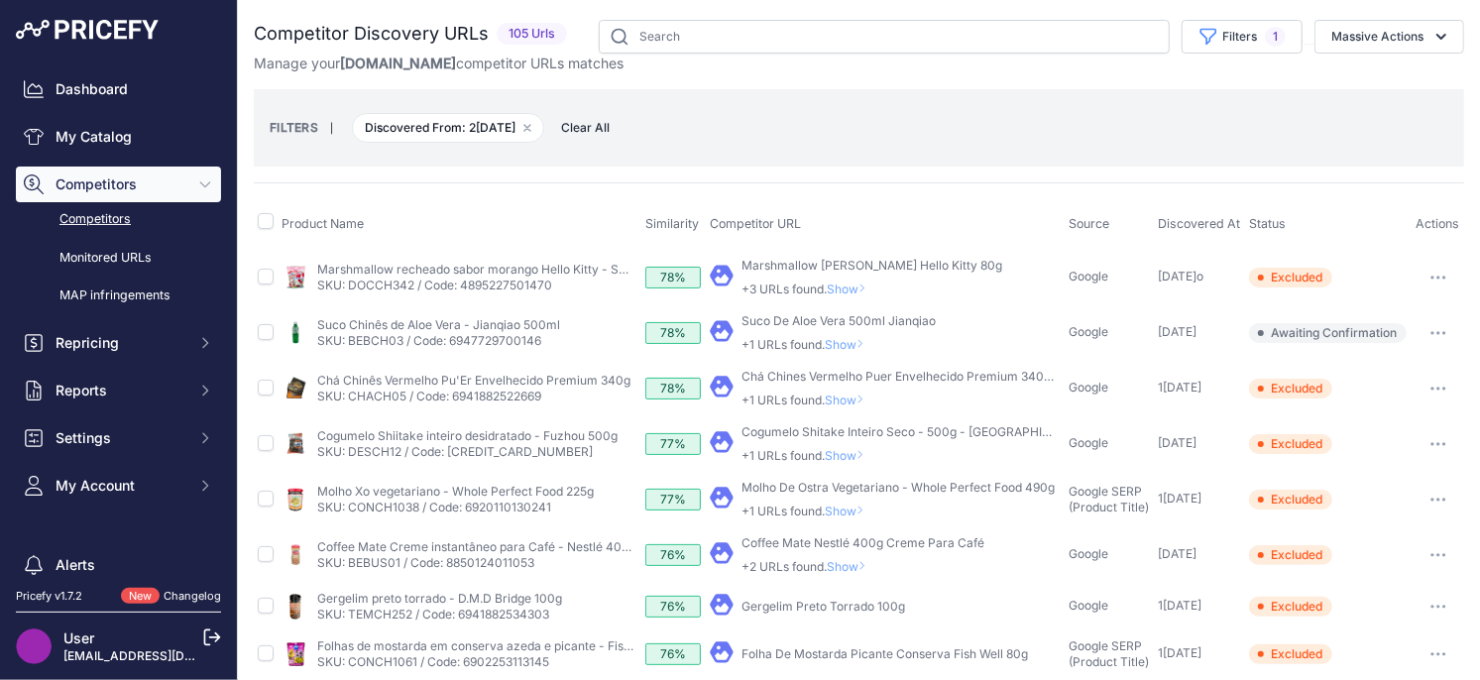
click at [856, 337] on span "Show" at bounding box center [849, 344] width 48 height 15
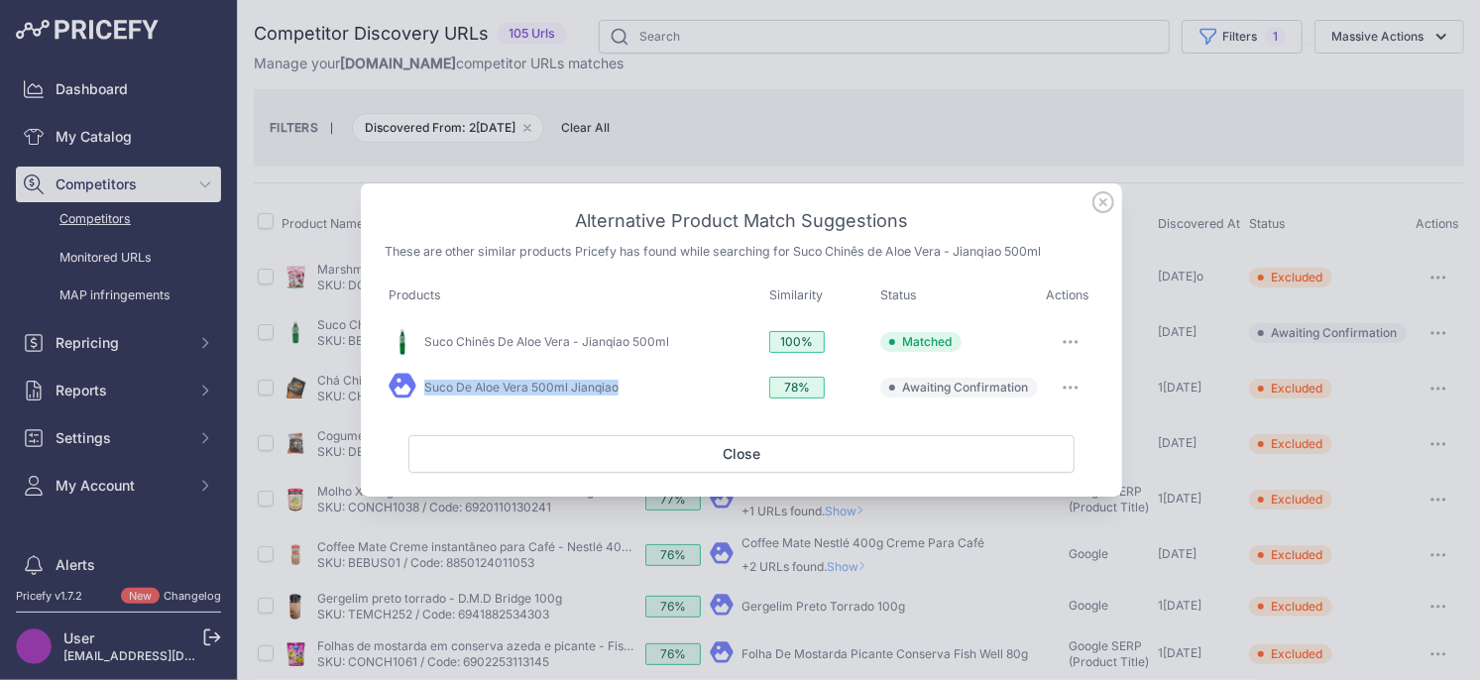
click at [1062, 380] on button "button" at bounding box center [1071, 388] width 40 height 28
click at [1001, 476] on span "Exclude match" at bounding box center [1024, 468] width 83 height 15
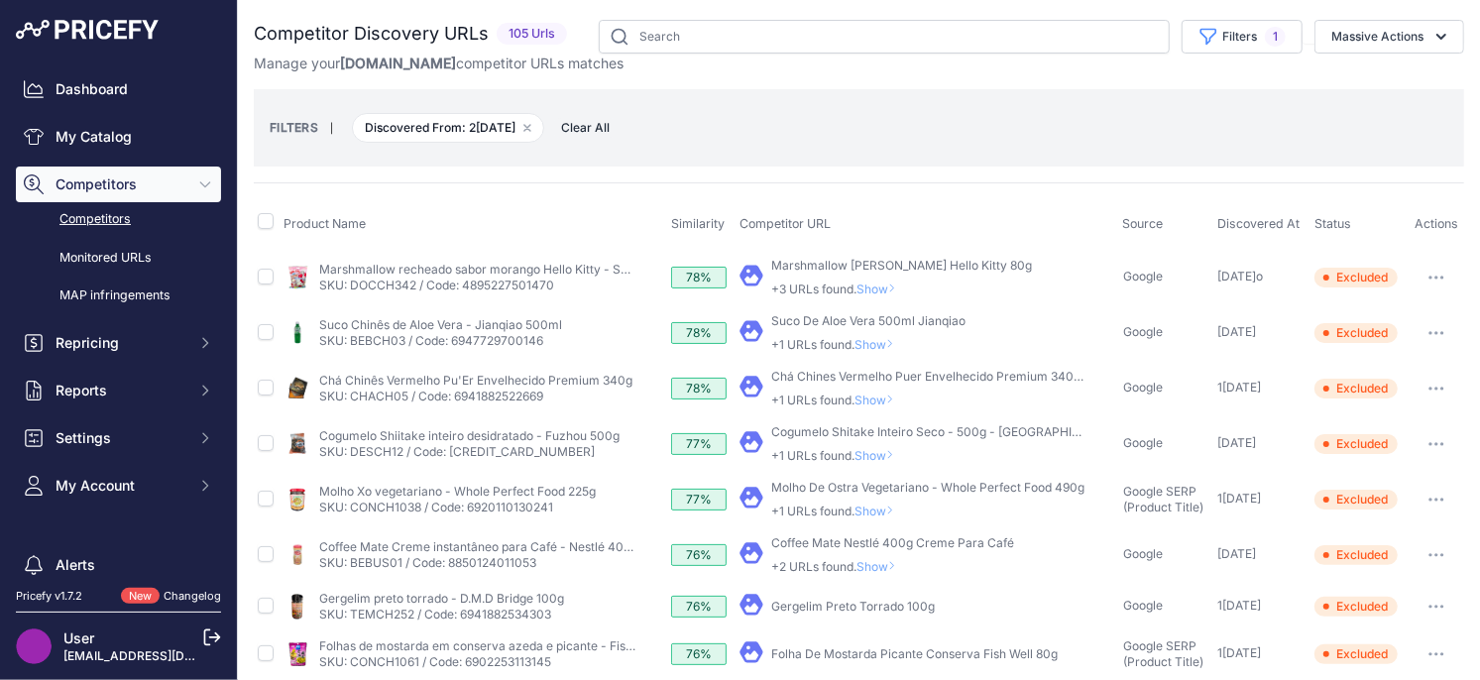
click at [880, 289] on span "Show" at bounding box center [880, 288] width 48 height 15
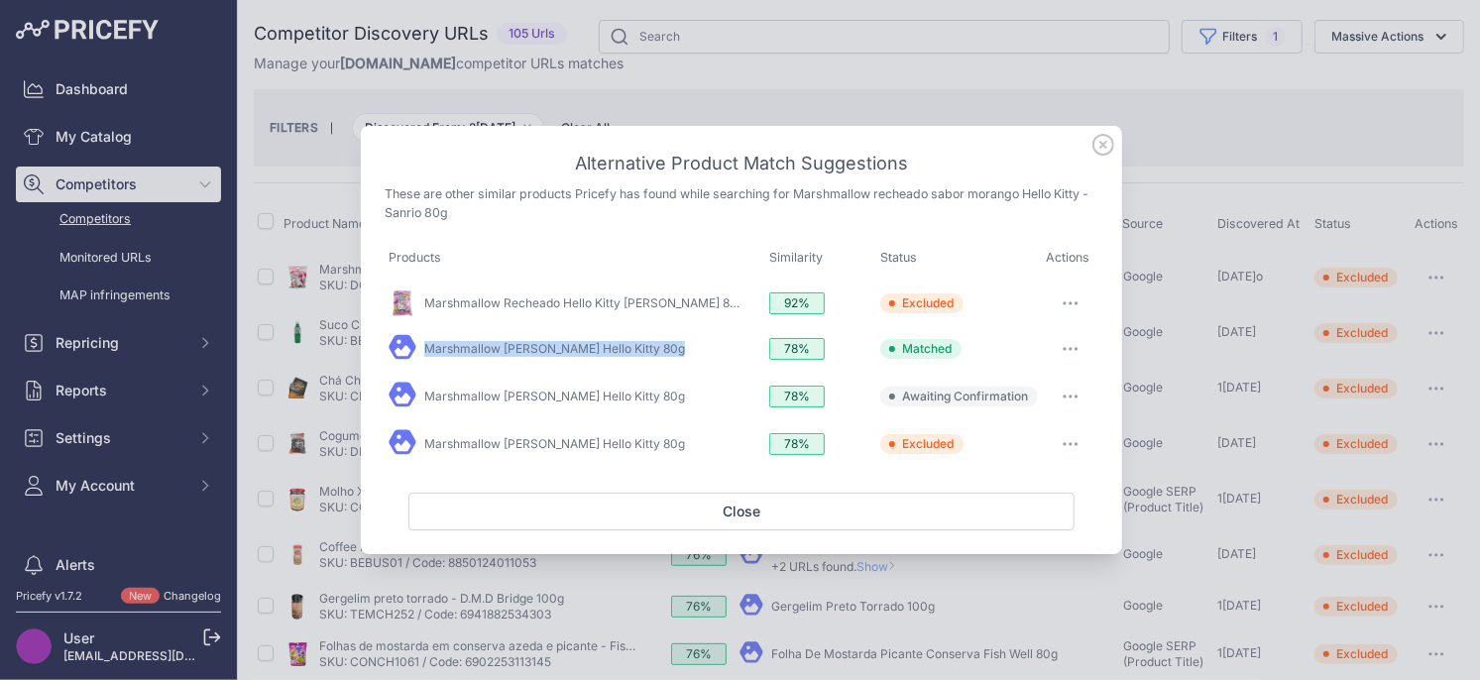
drag, startPoint x: 1073, startPoint y: 398, endPoint x: 1065, endPoint y: 416, distance: 19.5
click at [1073, 399] on button "button" at bounding box center [1071, 397] width 40 height 28
click at [1043, 468] on button "Exclude match" at bounding box center [1030, 478] width 127 height 32
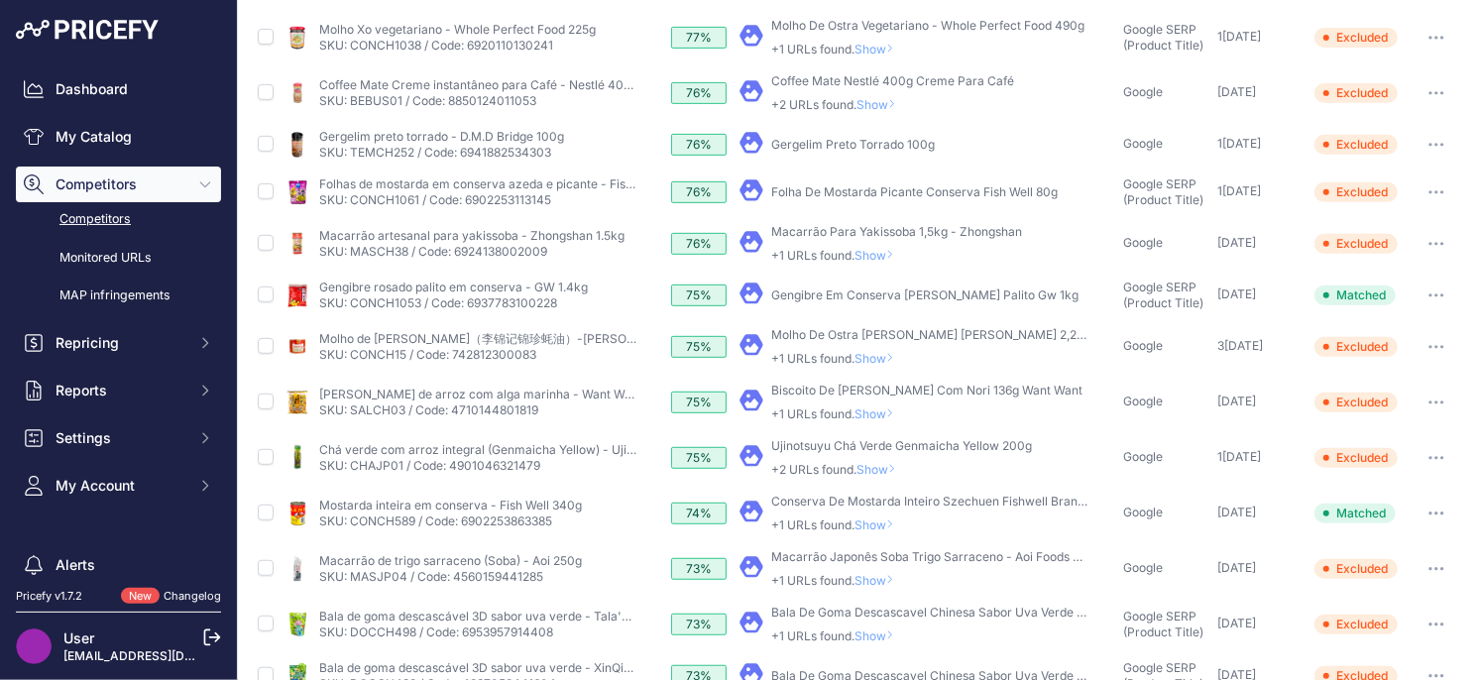
scroll to position [729, 0]
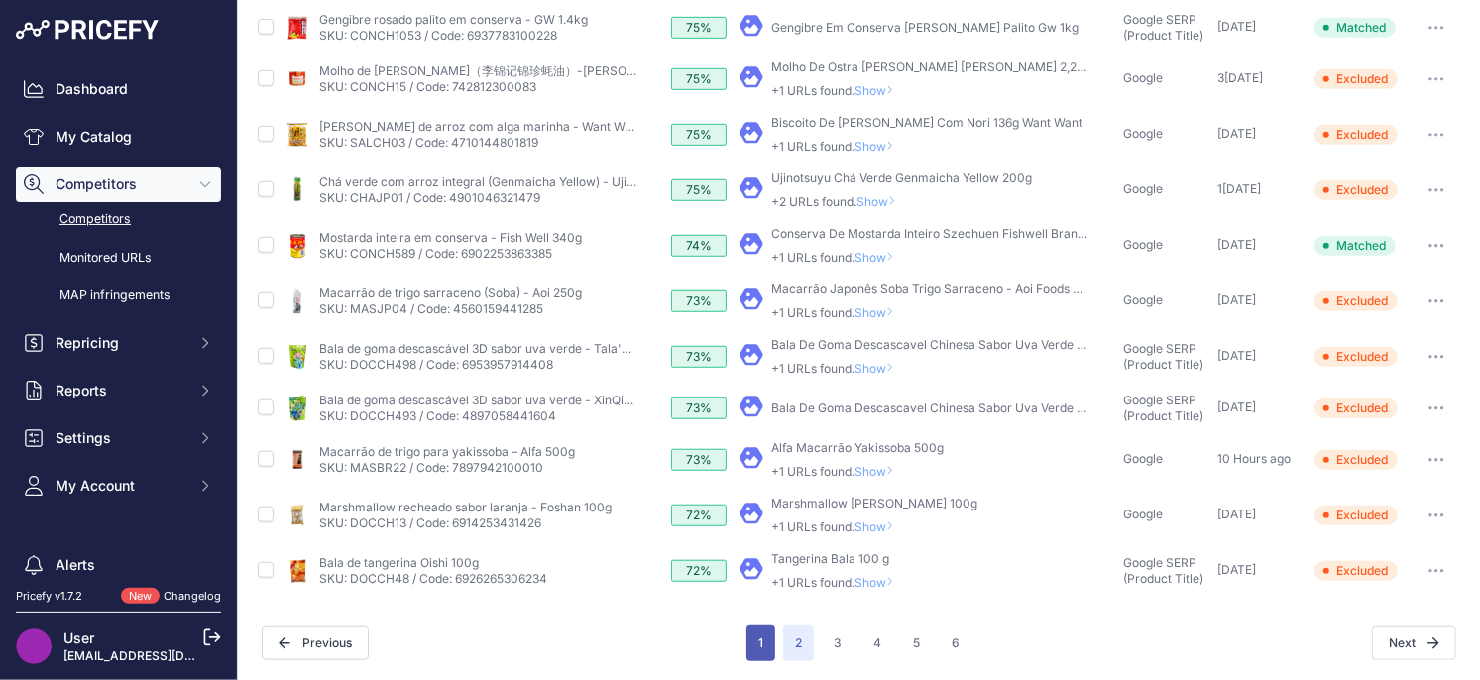
click at [753, 645] on button "1" at bounding box center [760, 643] width 29 height 36
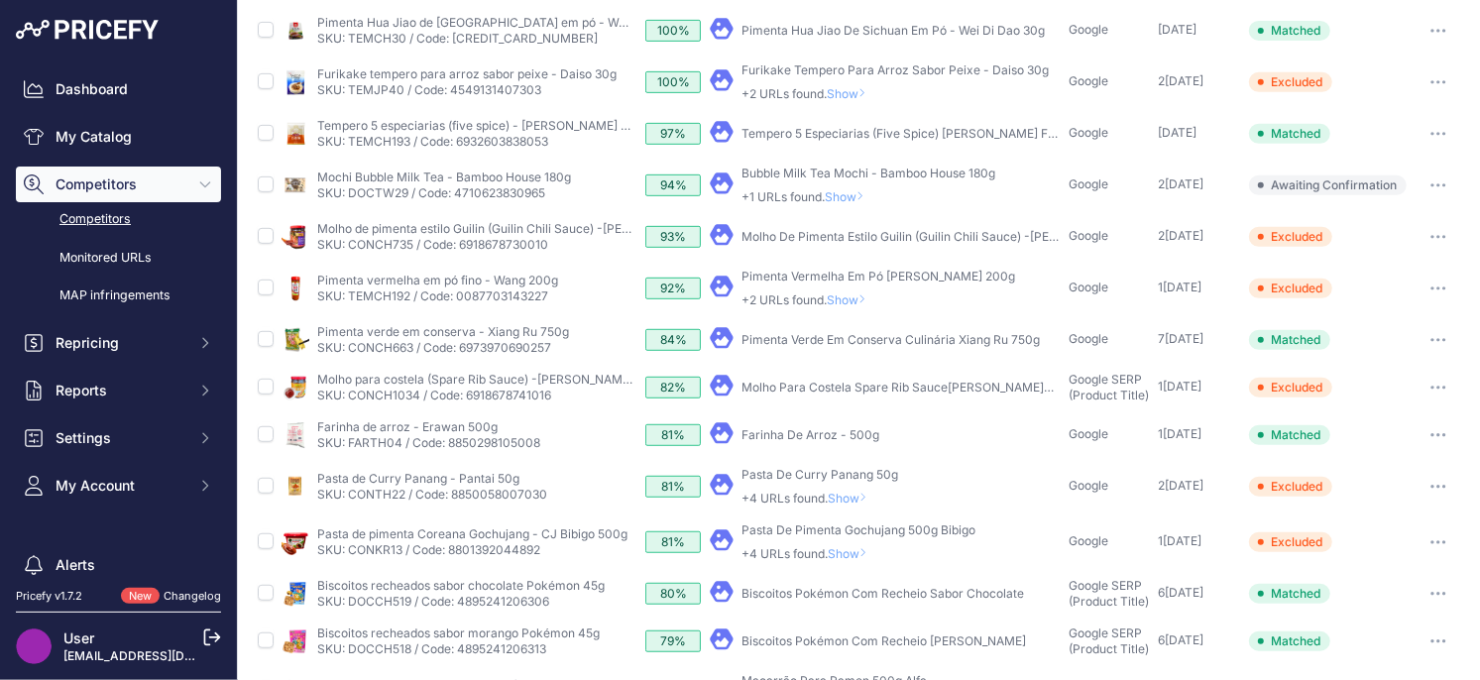
scroll to position [690, 0]
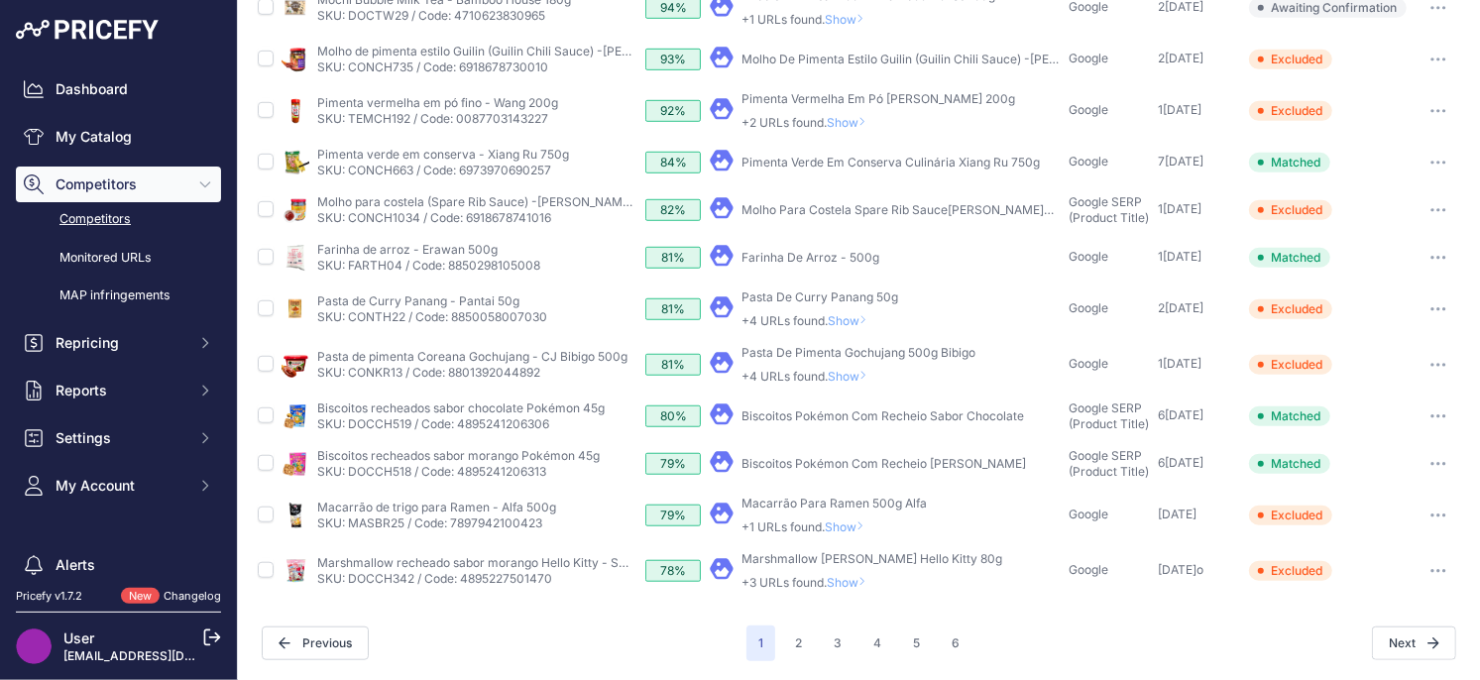
click at [860, 584] on span "Show" at bounding box center [851, 582] width 48 height 15
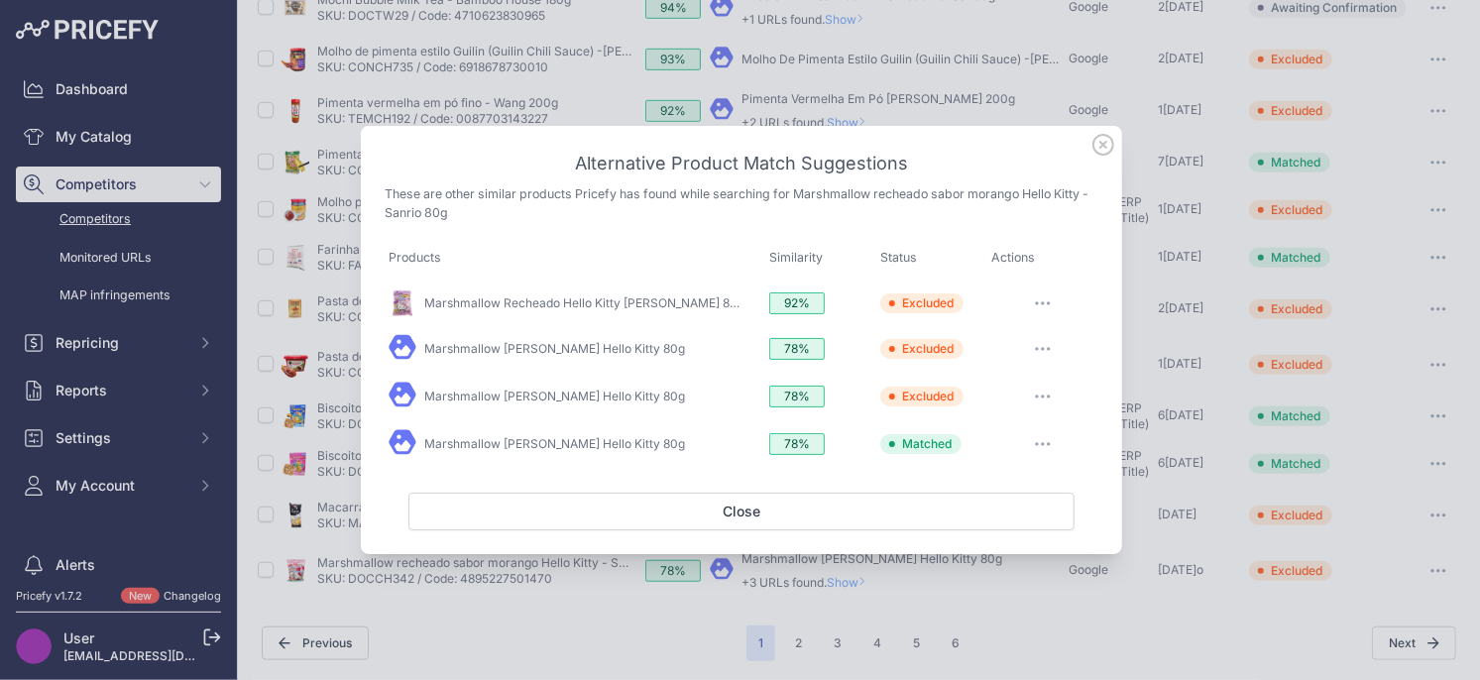
click at [1103, 150] on icon at bounding box center [1103, 145] width 22 height 22
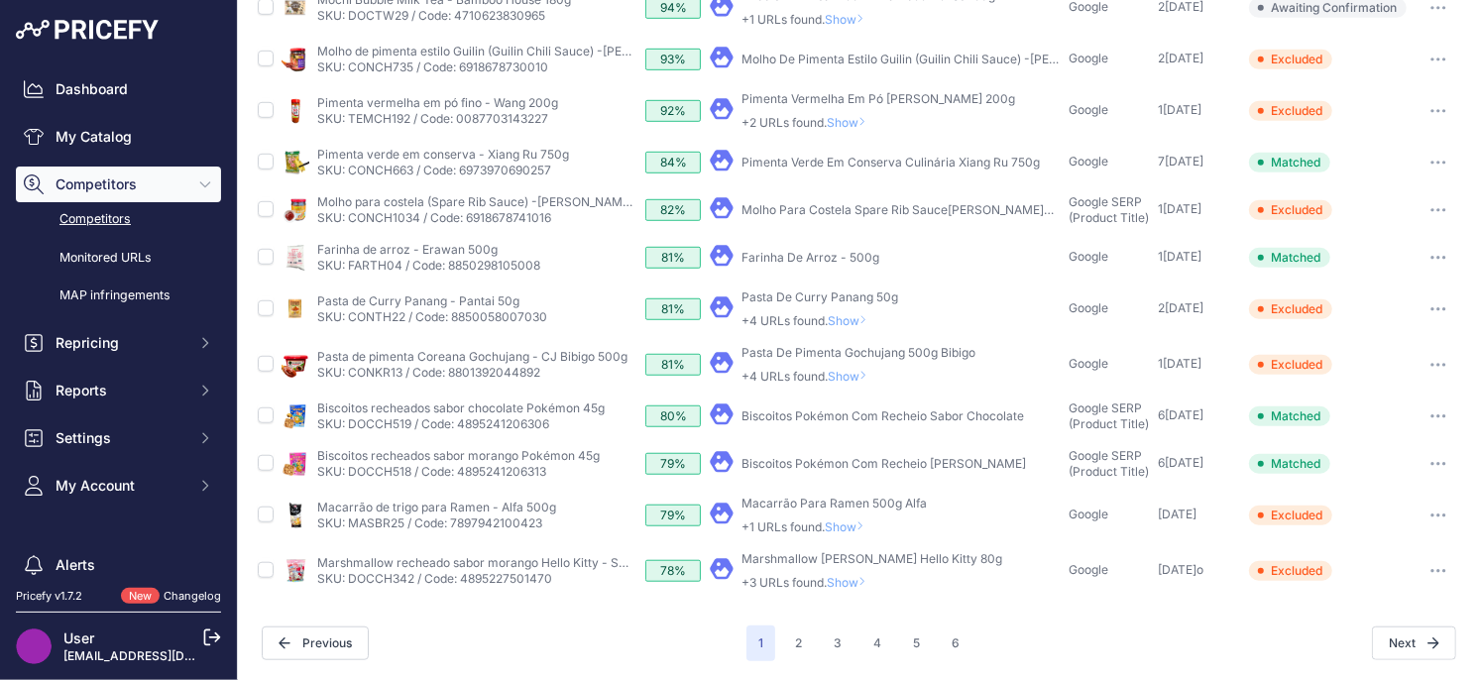
click at [853, 521] on span "Show" at bounding box center [849, 526] width 48 height 15
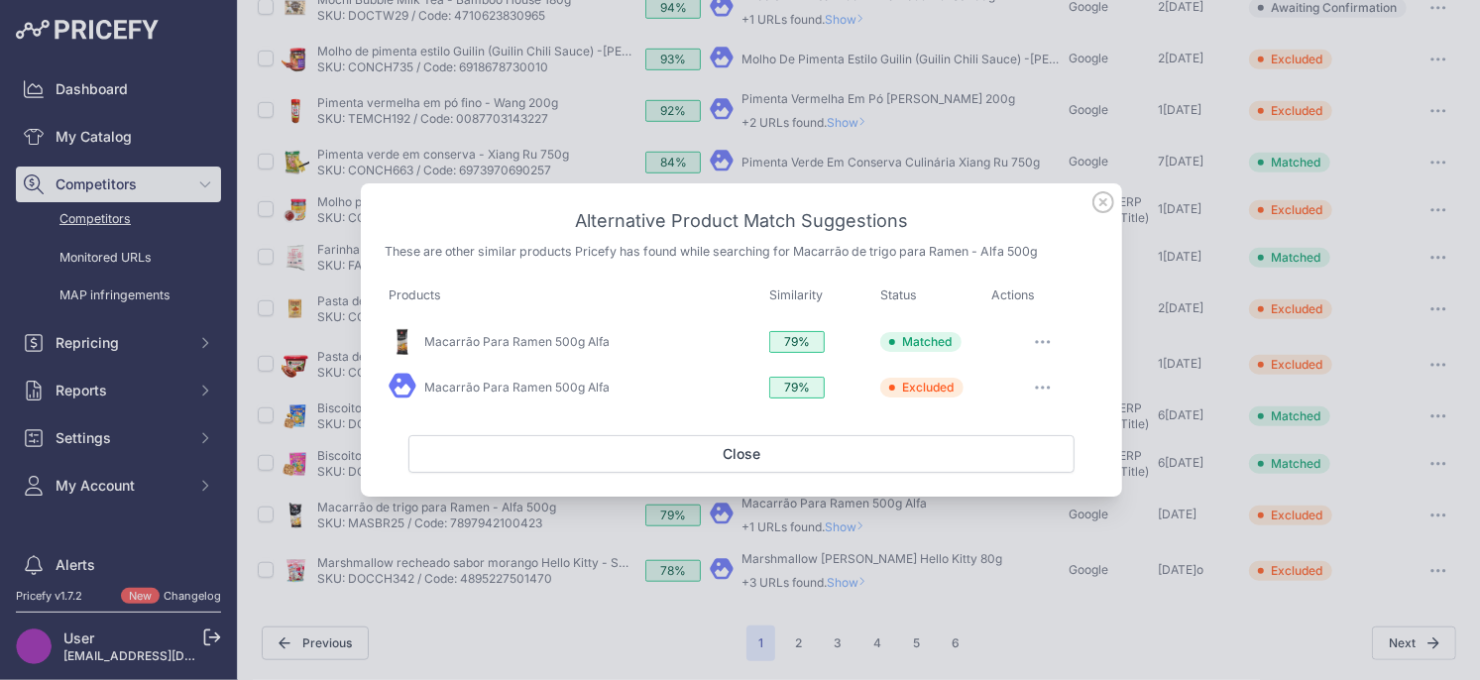
click at [1100, 200] on icon at bounding box center [1103, 202] width 20 height 20
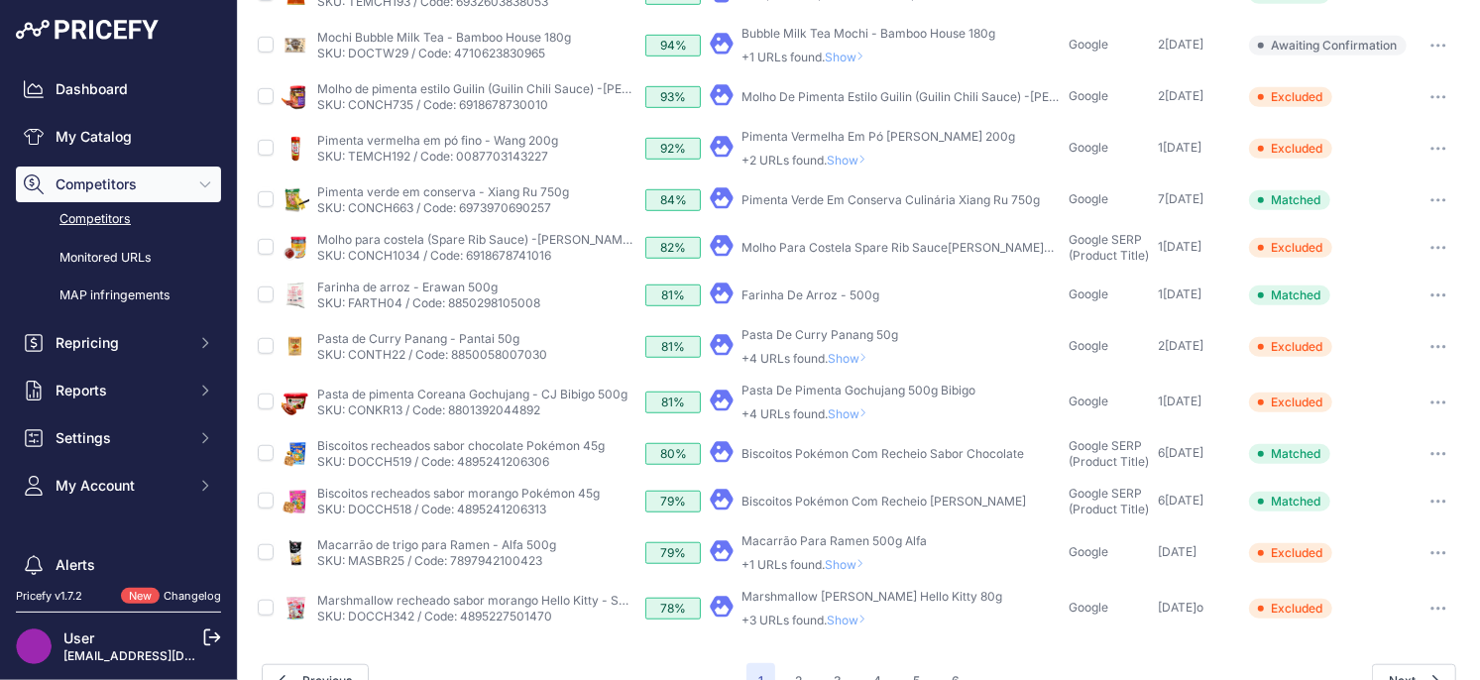
scroll to position [644, 0]
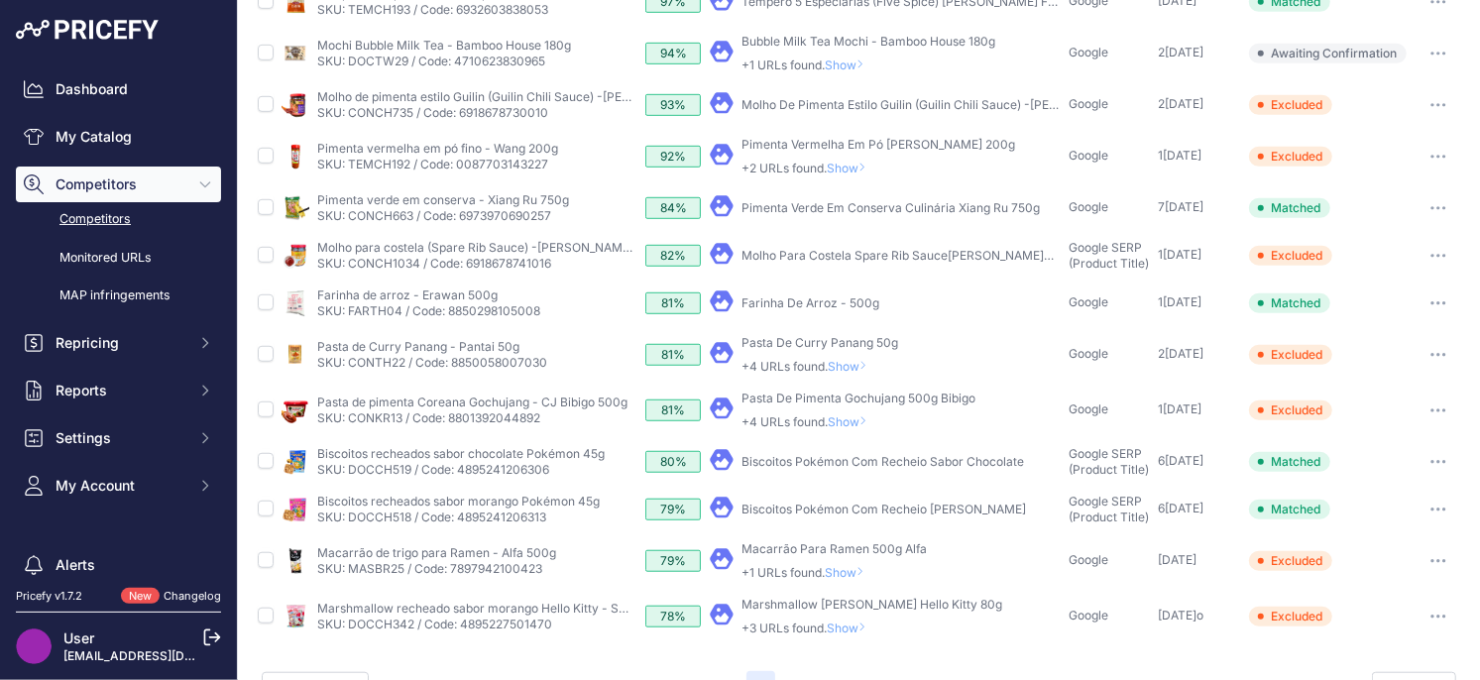
click at [1431, 511] on button "button" at bounding box center [1438, 510] width 40 height 28
click at [1355, 611] on button "Unmatch" at bounding box center [1375, 615] width 167 height 32
click at [1433, 507] on icon "button" at bounding box center [1438, 509] width 16 height 4
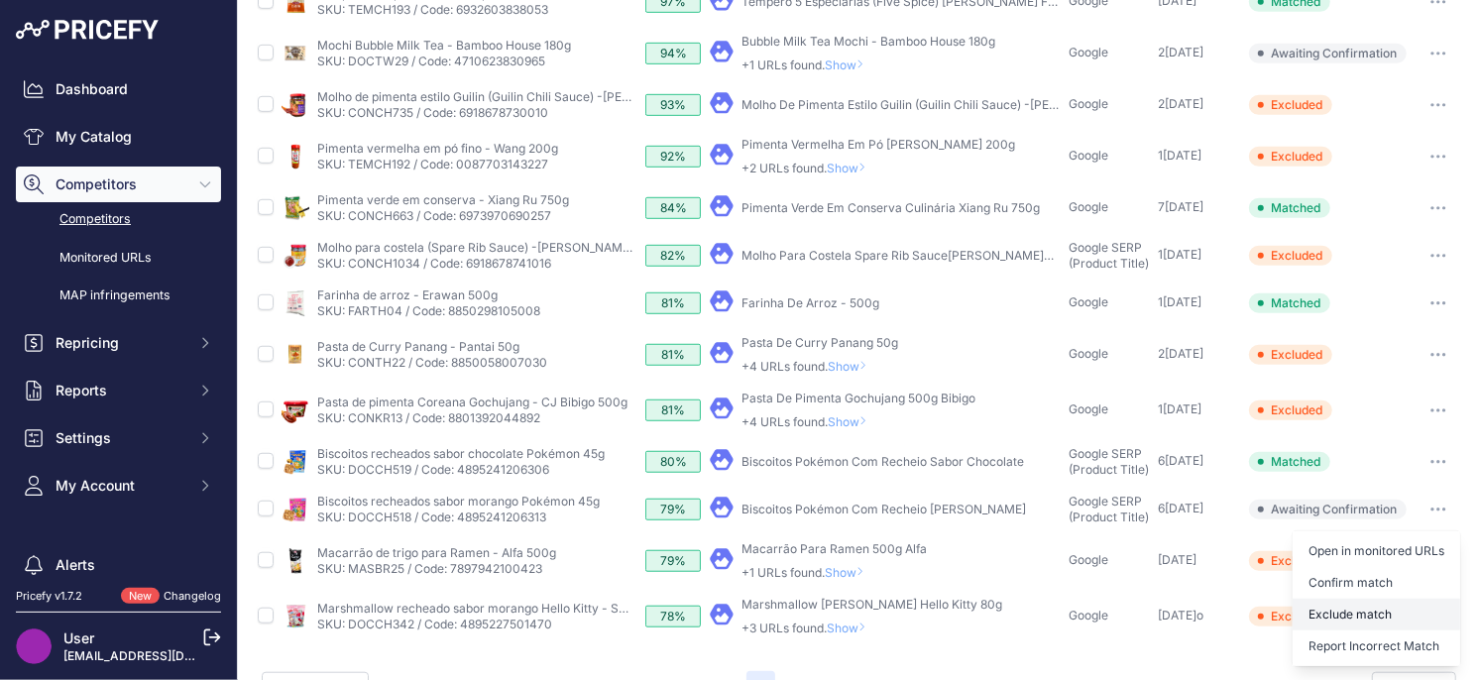
click at [1362, 611] on button "Exclude match" at bounding box center [1375, 615] width 167 height 32
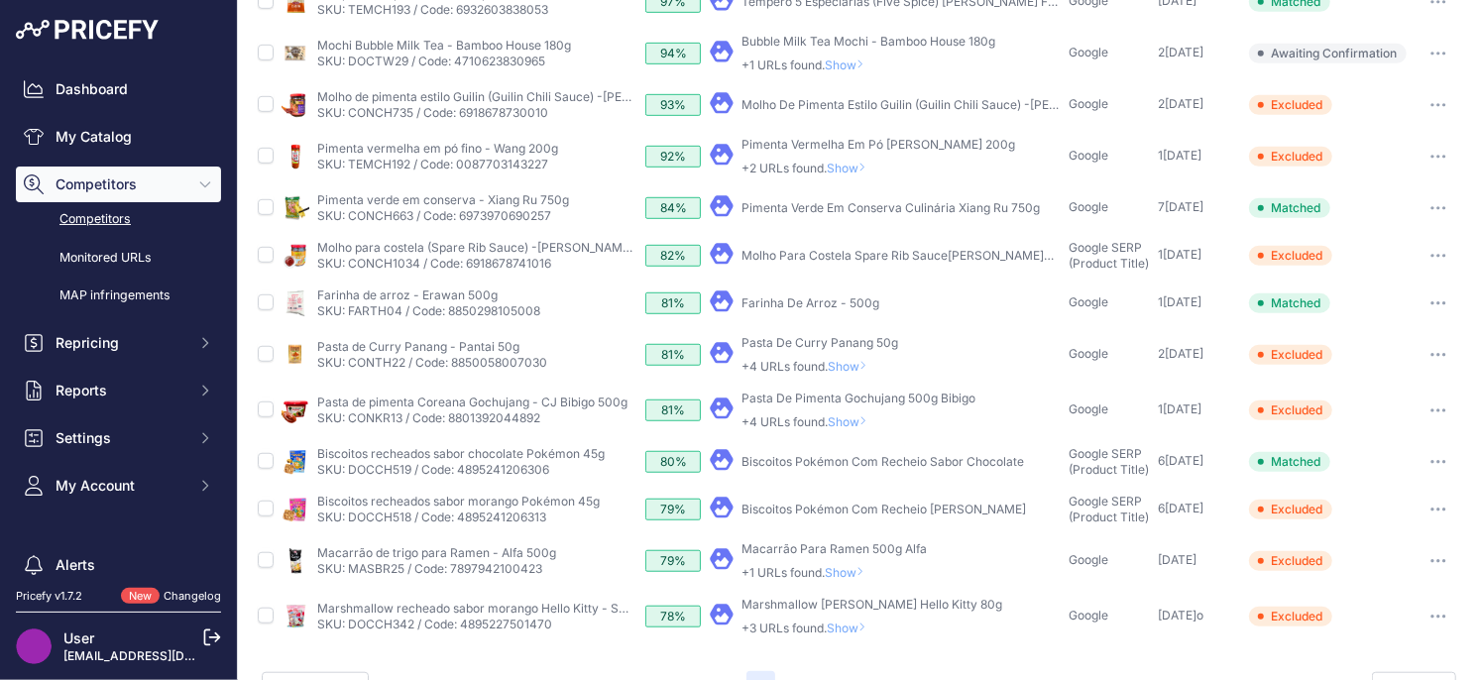
drag, startPoint x: 1443, startPoint y: 455, endPoint x: 1440, endPoint y: 472, distance: 17.1
click at [1442, 455] on button "button" at bounding box center [1438, 462] width 40 height 28
click at [1381, 572] on button "Unmatch" at bounding box center [1375, 567] width 167 height 32
click at [1445, 461] on icon "button" at bounding box center [1438, 462] width 16 height 4
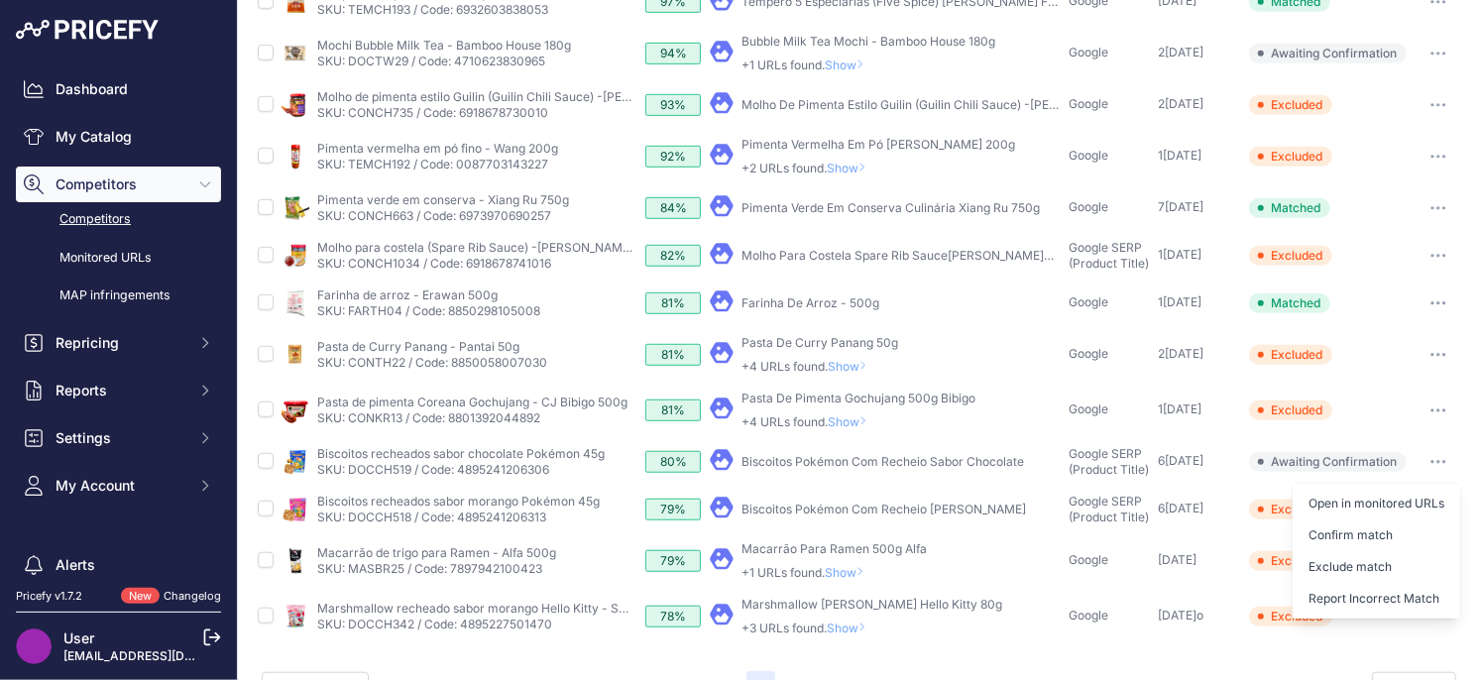
click at [1345, 561] on button "Exclude match" at bounding box center [1375, 567] width 167 height 32
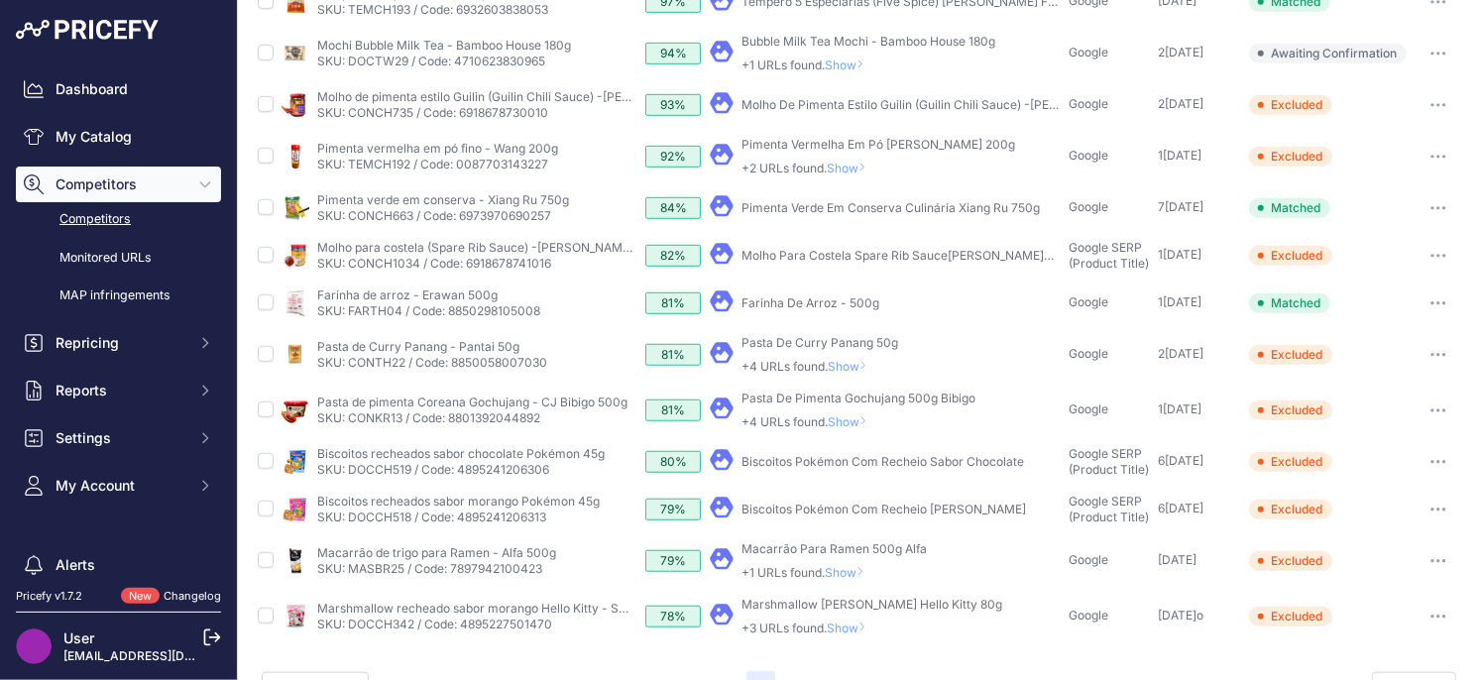
click at [851, 579] on td "​ Pricefy will replace the existing competitor's URL with the one you're matchi…" at bounding box center [886, 561] width 360 height 56
click at [857, 572] on span "Show" at bounding box center [849, 572] width 48 height 15
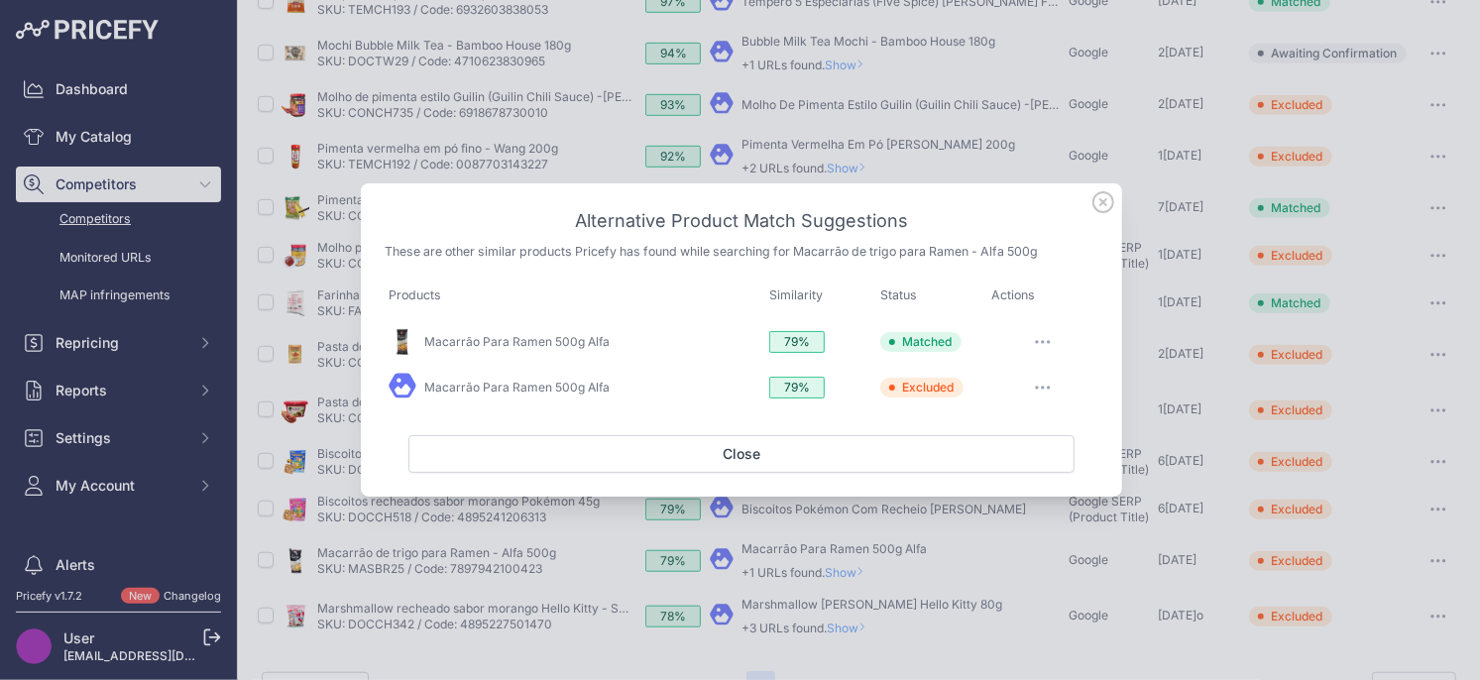
click at [1096, 203] on icon at bounding box center [1103, 202] width 22 height 22
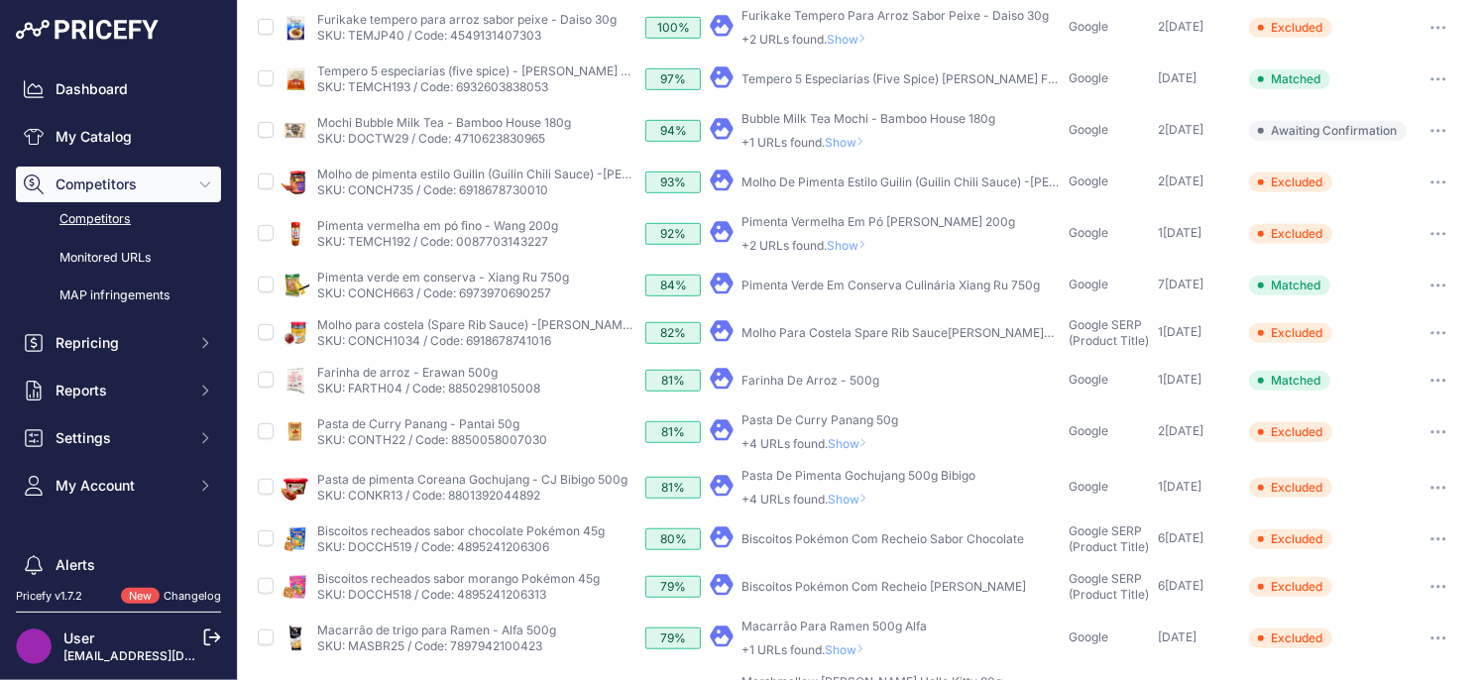
scroll to position [551, 0]
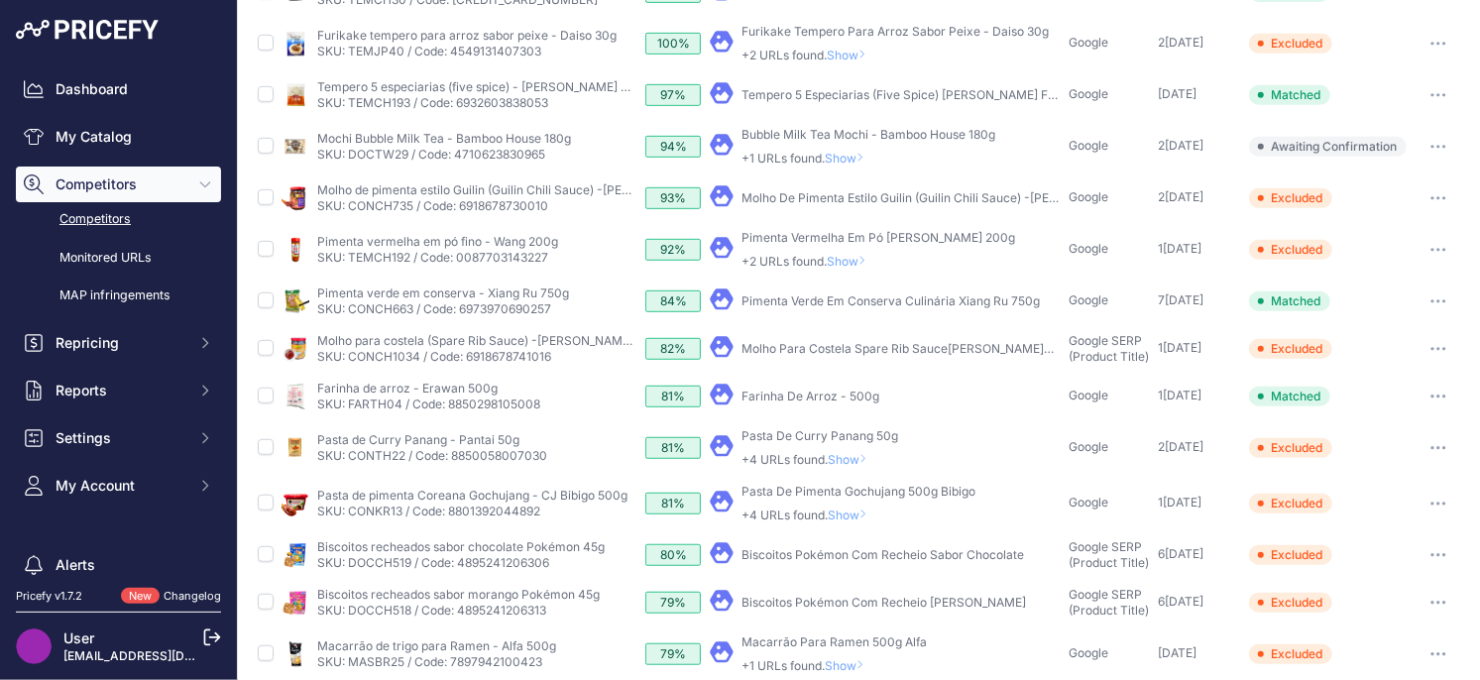
click at [852, 517] on span "Show" at bounding box center [852, 514] width 48 height 15
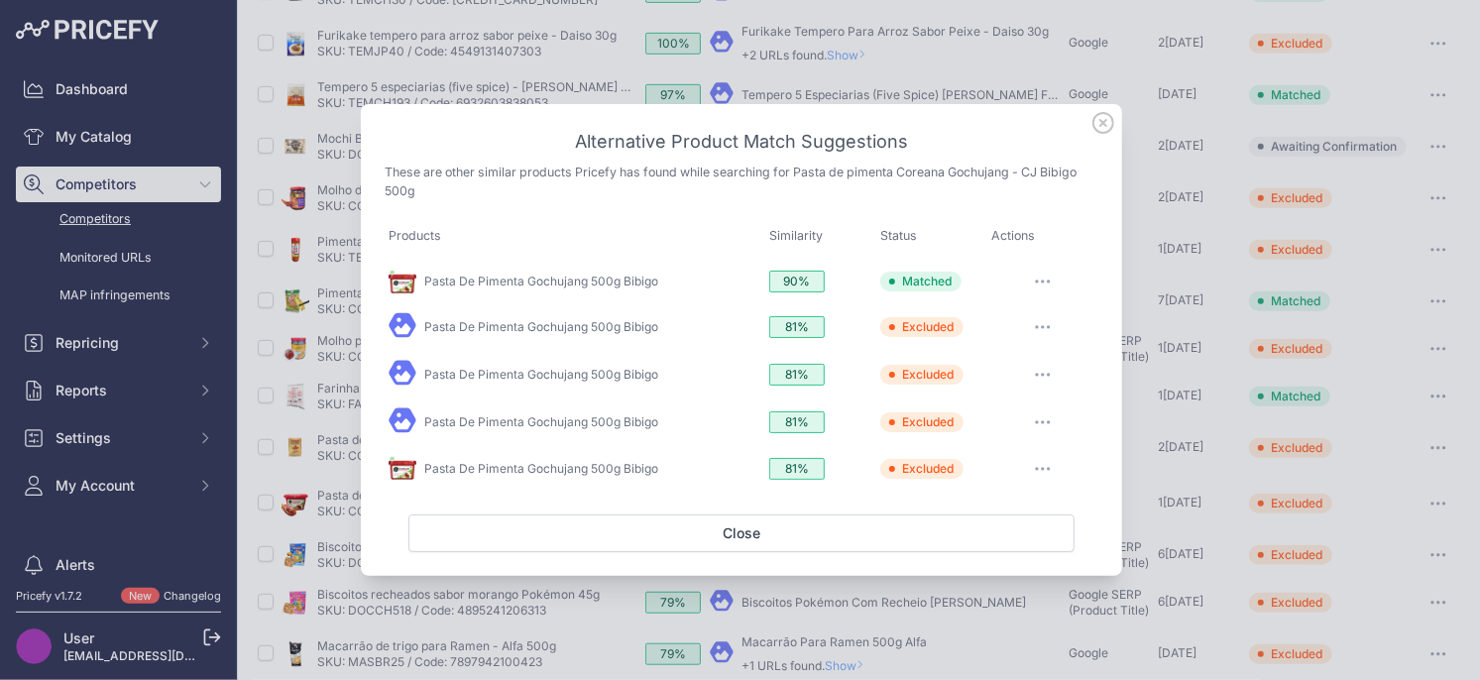
drag, startPoint x: 1098, startPoint y: 130, endPoint x: 1072, endPoint y: 216, distance: 90.0
click at [1098, 130] on icon at bounding box center [1103, 123] width 22 height 22
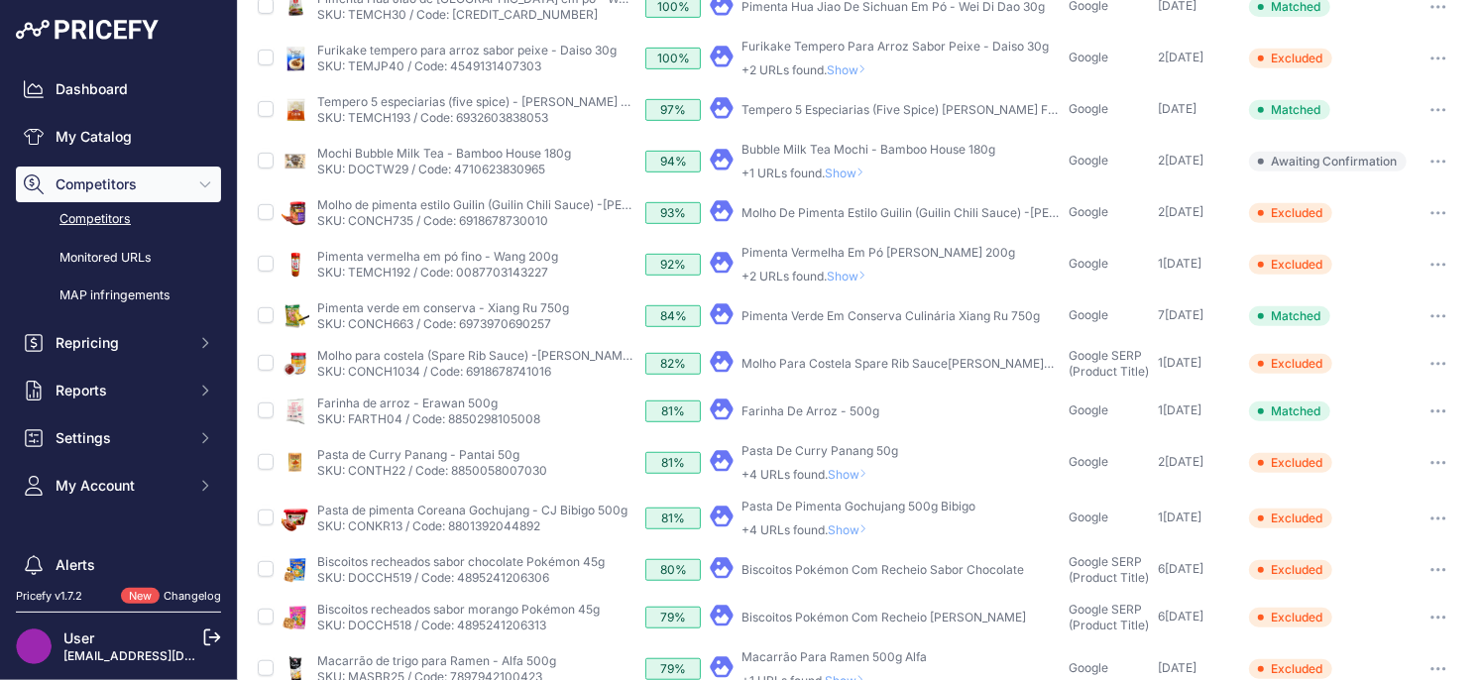
scroll to position [509, 0]
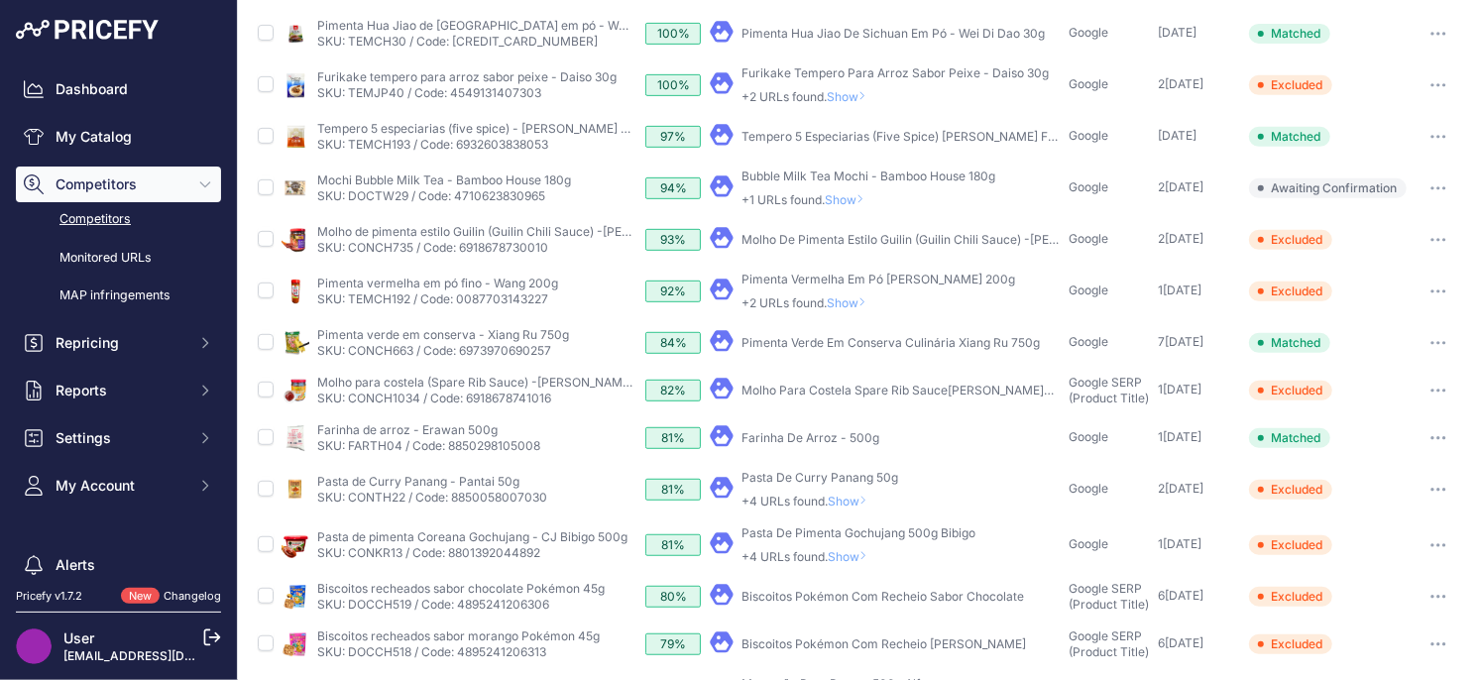
click at [838, 557] on span "Show" at bounding box center [852, 556] width 48 height 15
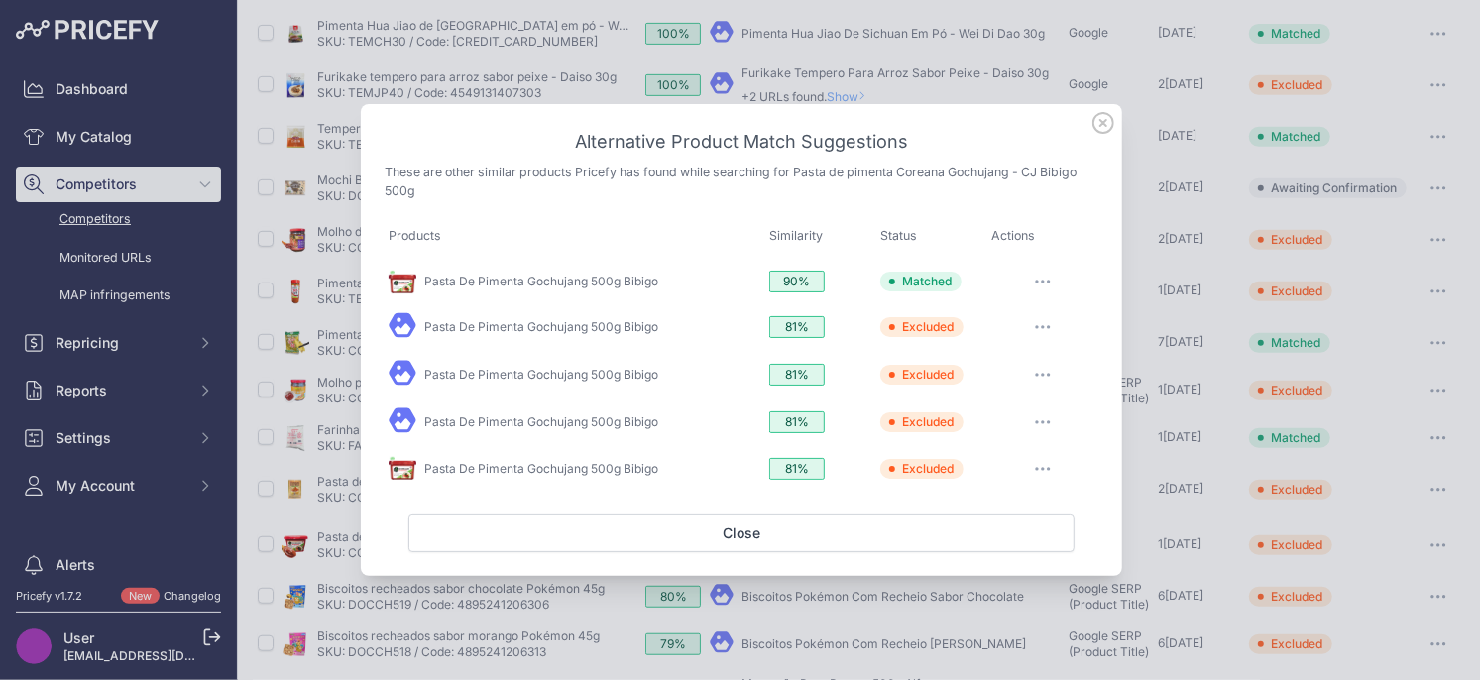
click at [1102, 131] on icon at bounding box center [1103, 123] width 22 height 22
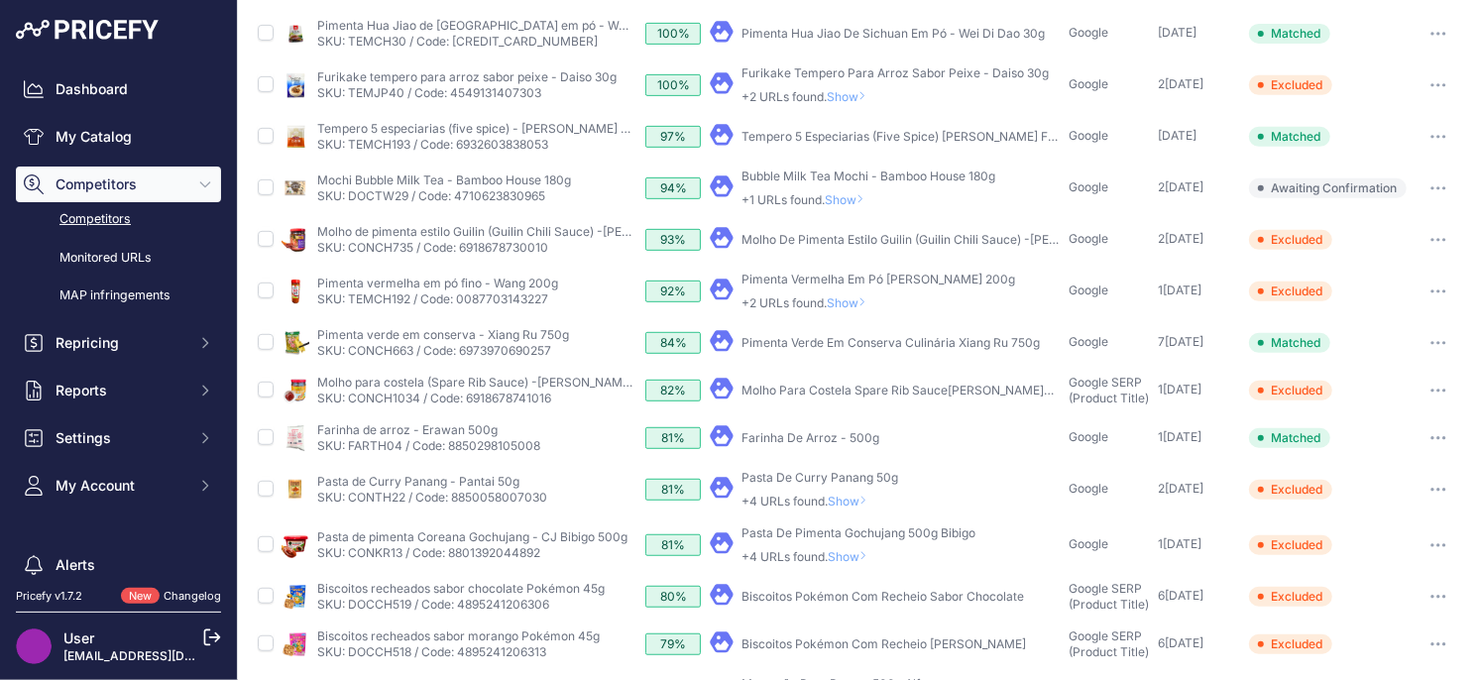
scroll to position [489, 0]
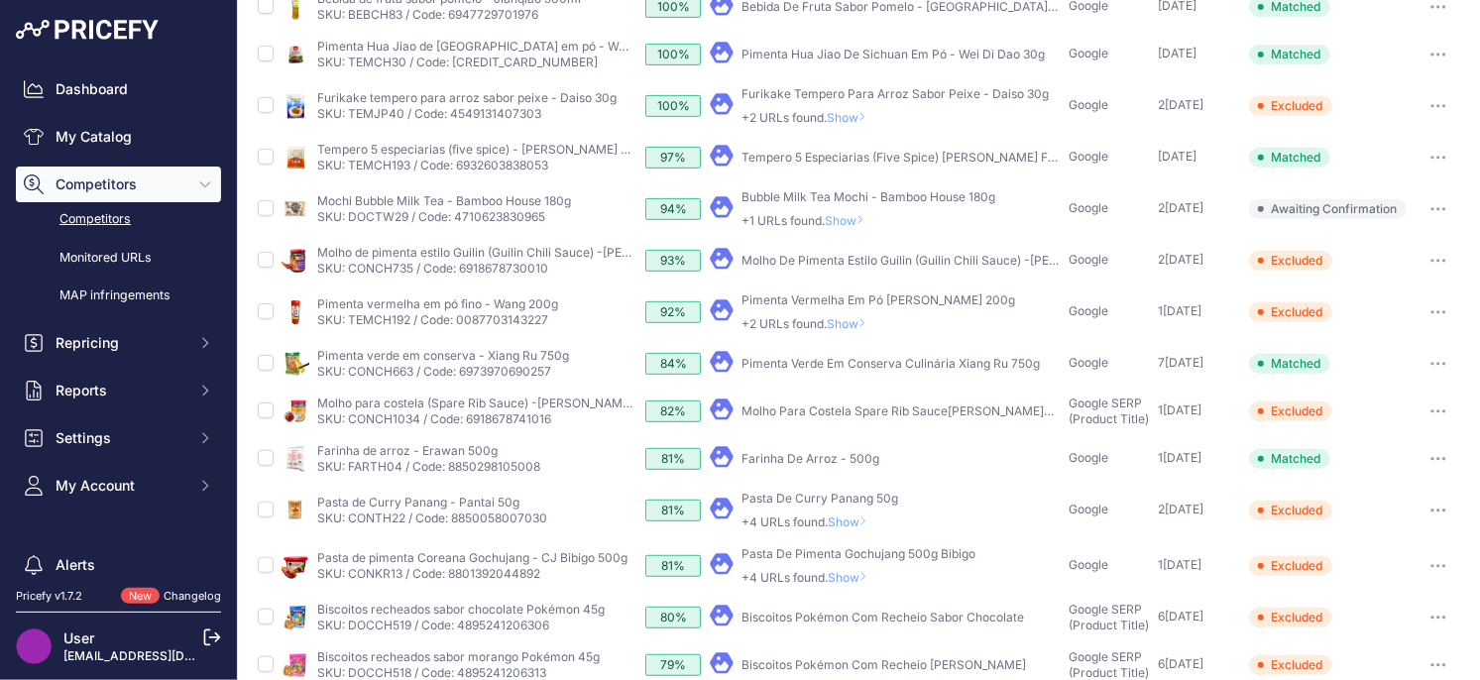
click at [851, 521] on span "Show" at bounding box center [852, 521] width 48 height 15
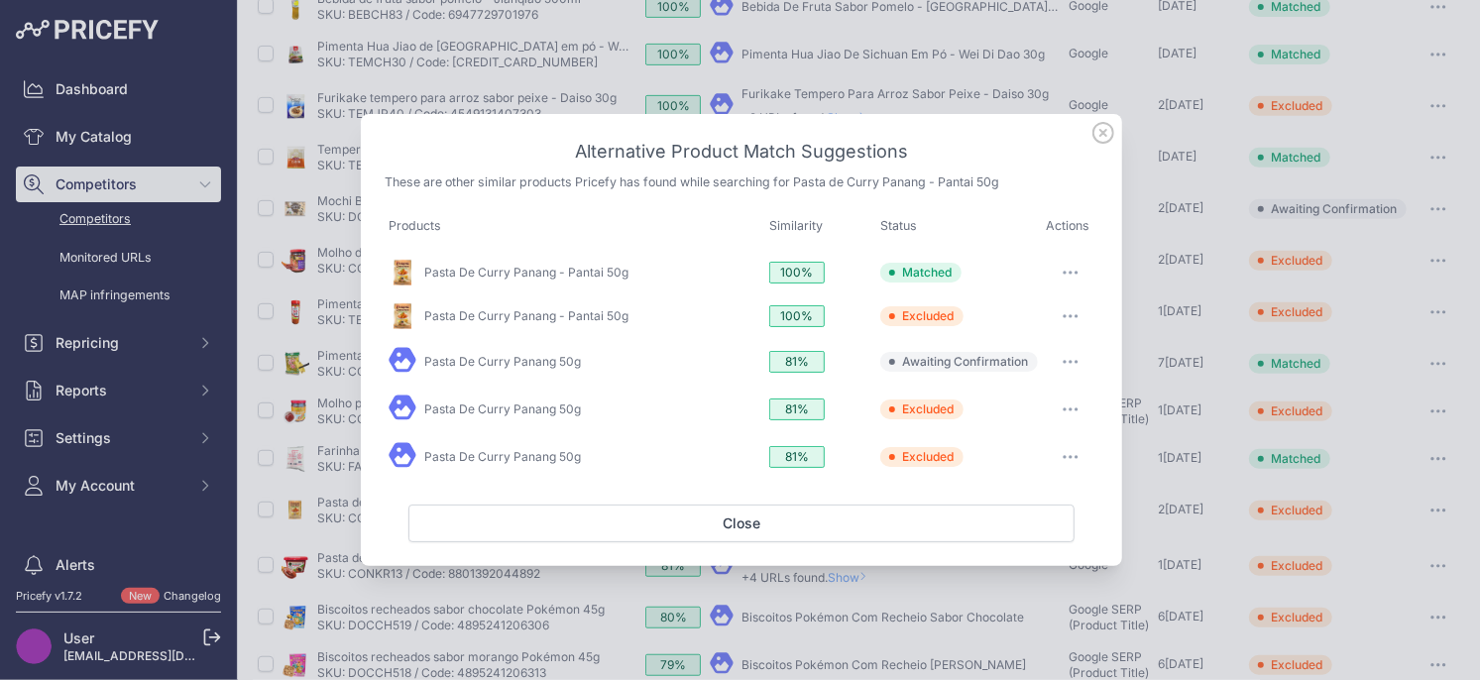
click at [1107, 133] on icon at bounding box center [1103, 133] width 22 height 22
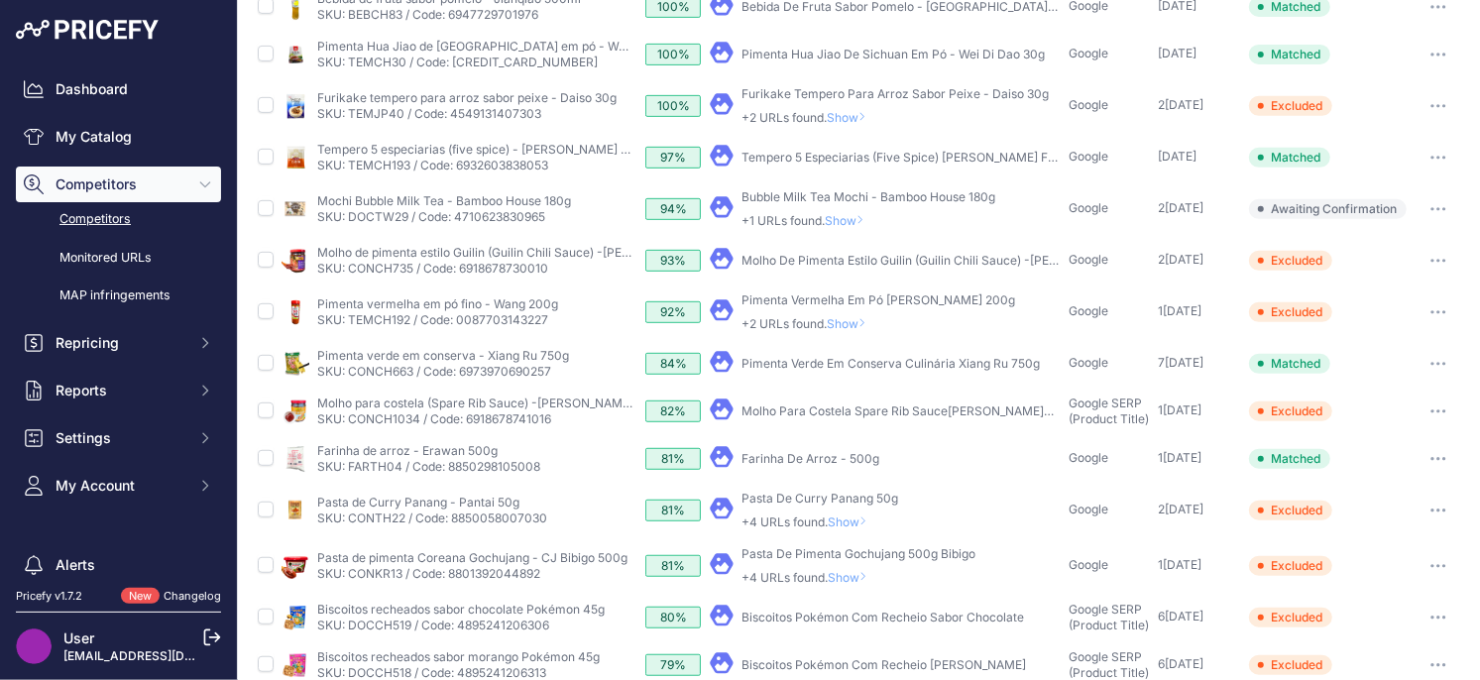
click at [855, 518] on span "Show" at bounding box center [852, 521] width 48 height 15
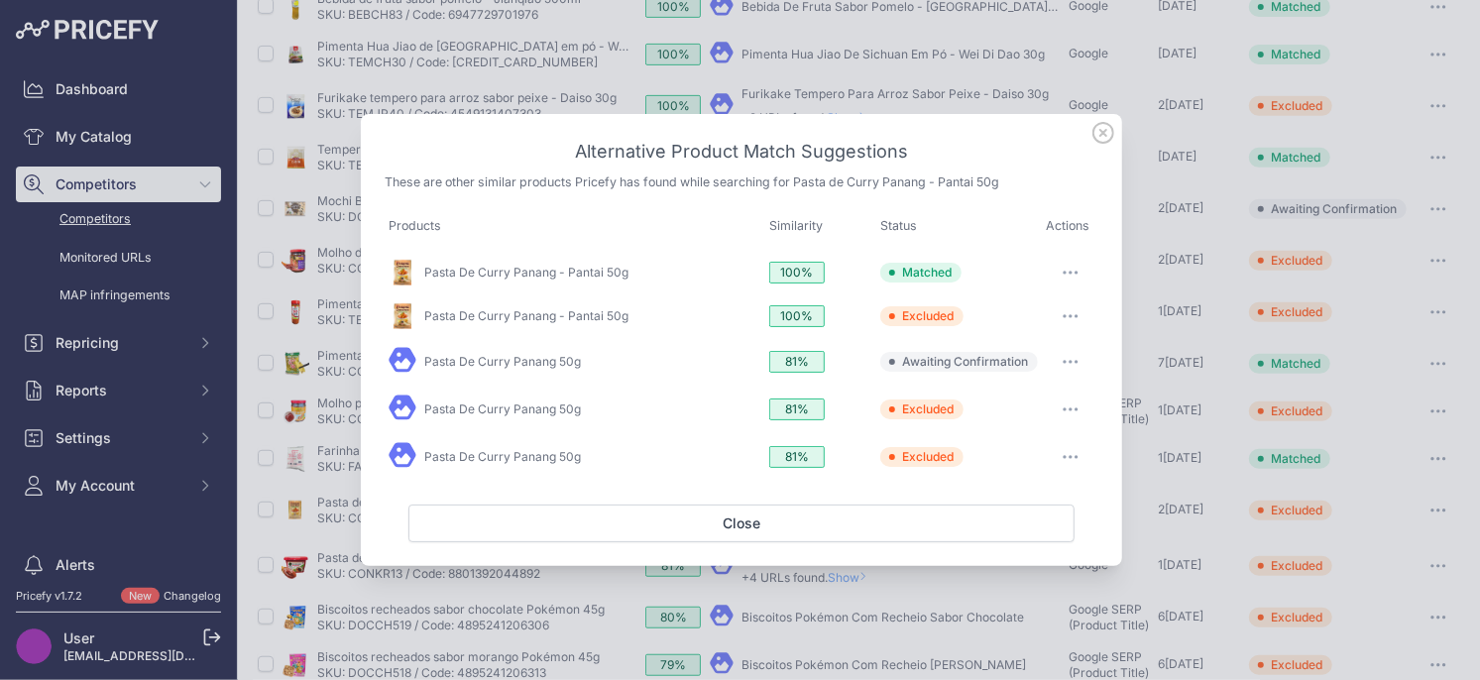
drag, startPoint x: 1070, startPoint y: 357, endPoint x: 1059, endPoint y: 383, distance: 28.4
click at [1070, 357] on button "button" at bounding box center [1071, 362] width 40 height 28
click at [1017, 444] on span "Exclude match" at bounding box center [1024, 442] width 83 height 15
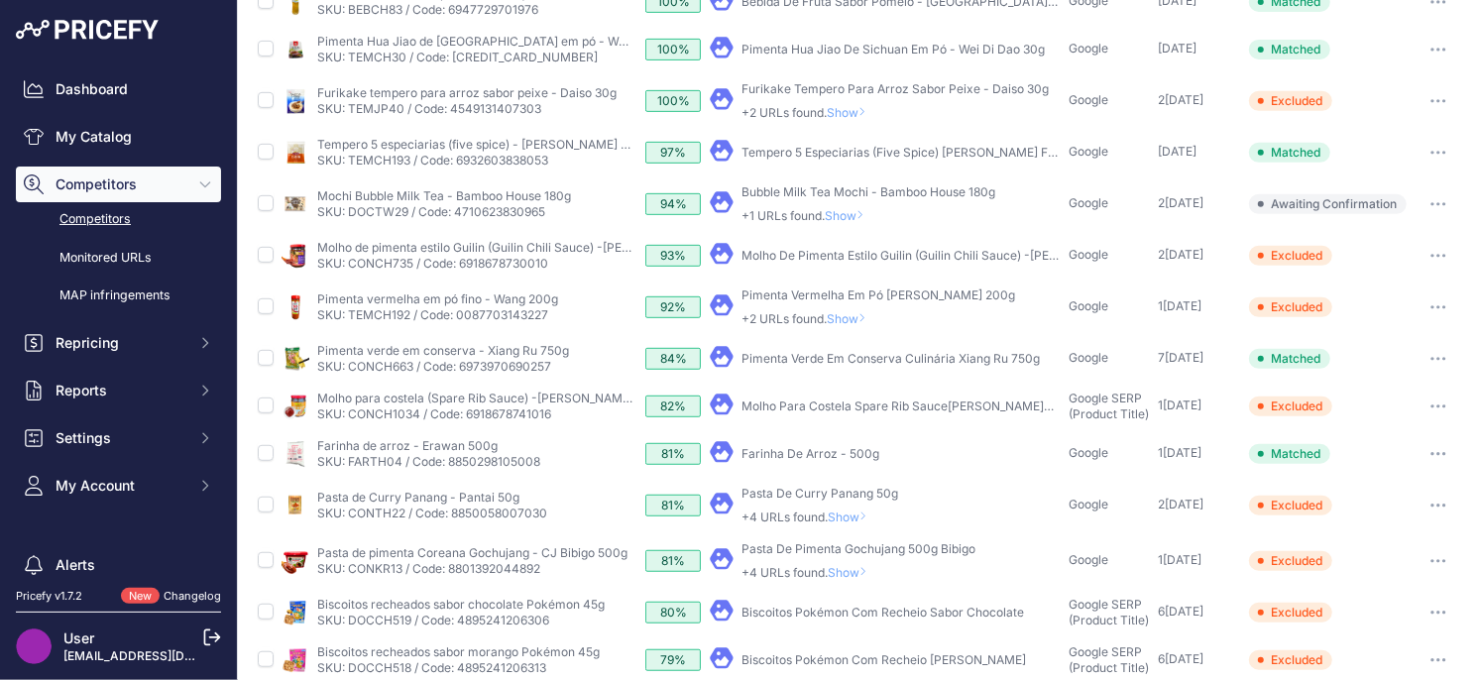
scroll to position [409, 0]
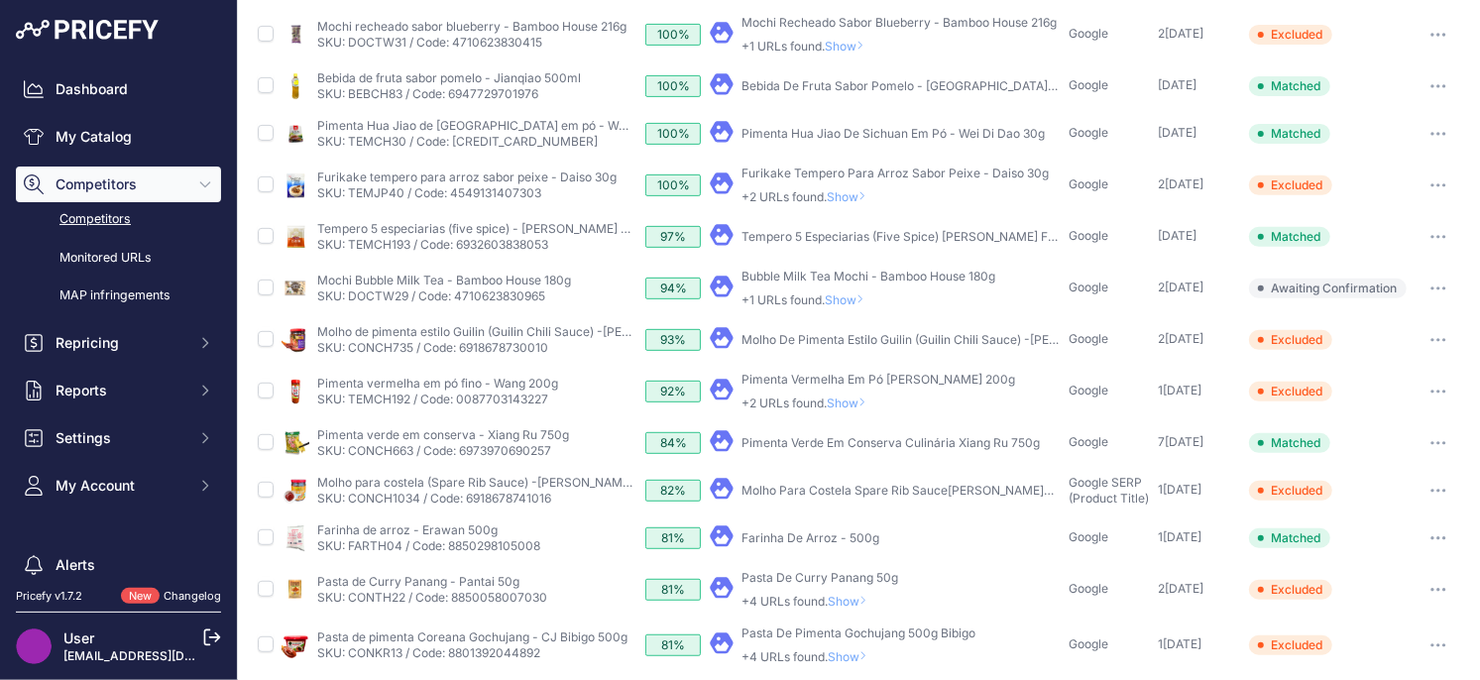
click at [1436, 539] on button "button" at bounding box center [1438, 538] width 40 height 28
click at [1345, 631] on button "Unmatch" at bounding box center [1375, 643] width 167 height 32
click at [1435, 539] on button "button" at bounding box center [1438, 538] width 40 height 28
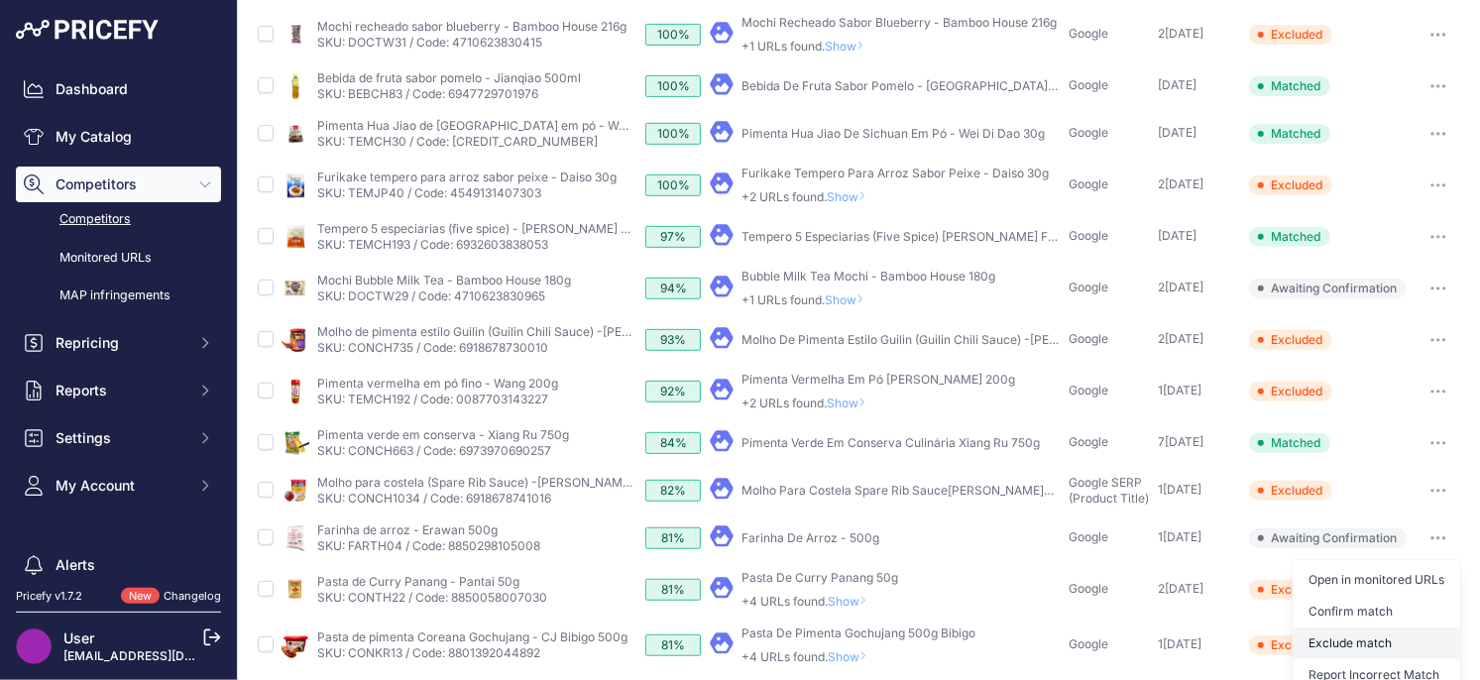
click at [1366, 640] on button "Exclude match" at bounding box center [1375, 643] width 167 height 32
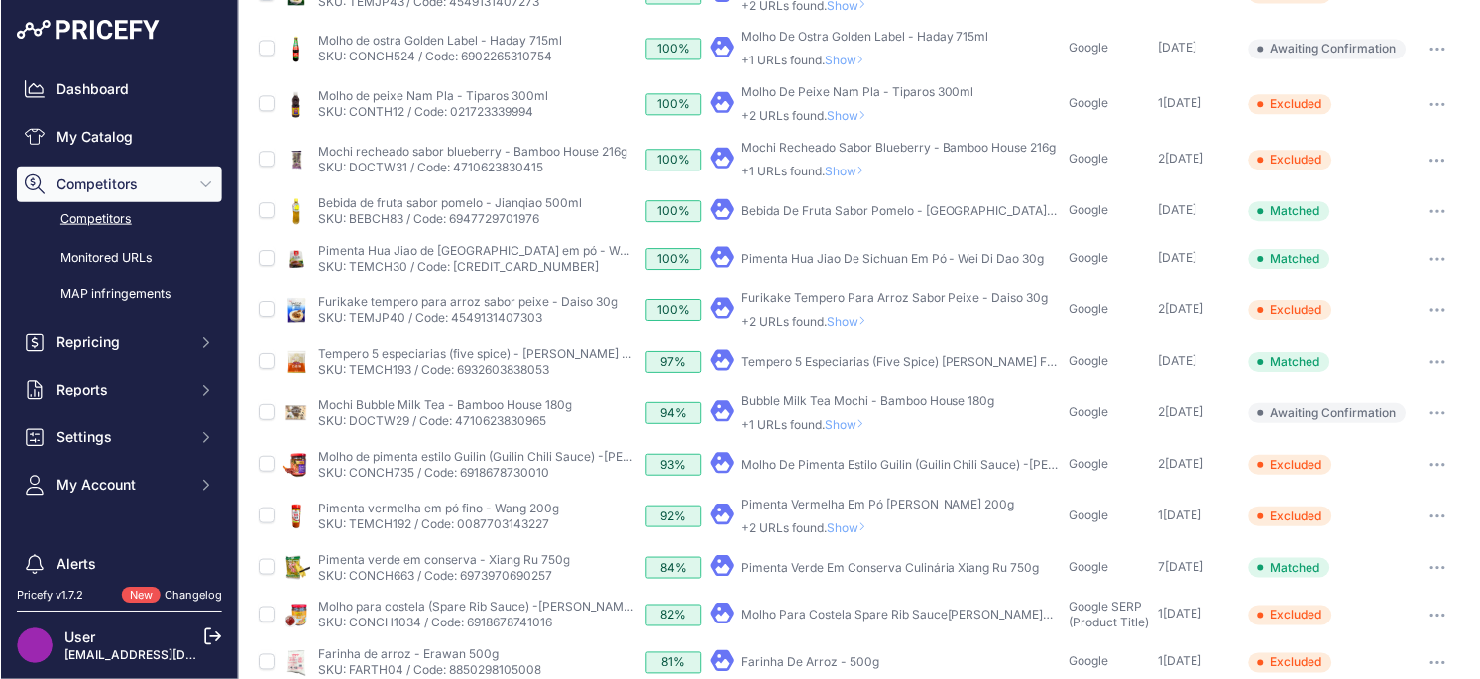
scroll to position [276, 0]
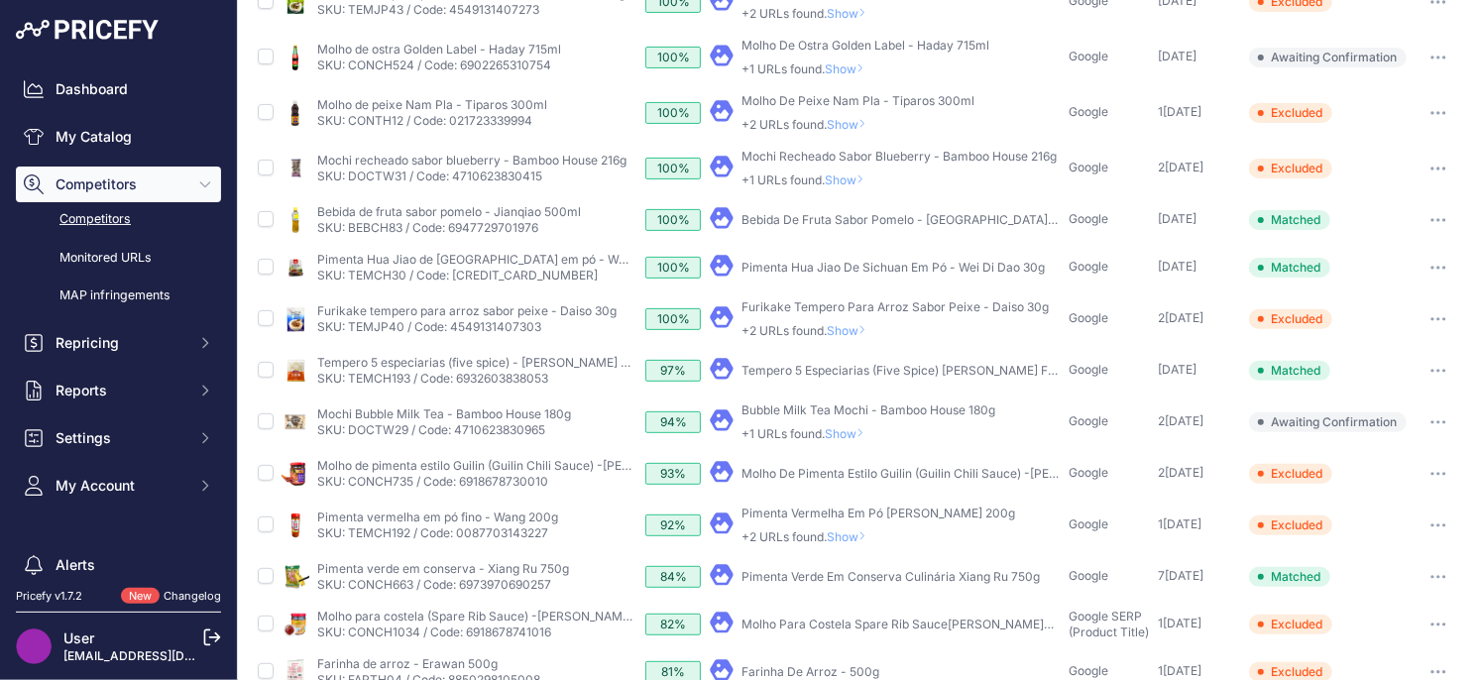
click at [858, 538] on span "Show" at bounding box center [851, 536] width 48 height 15
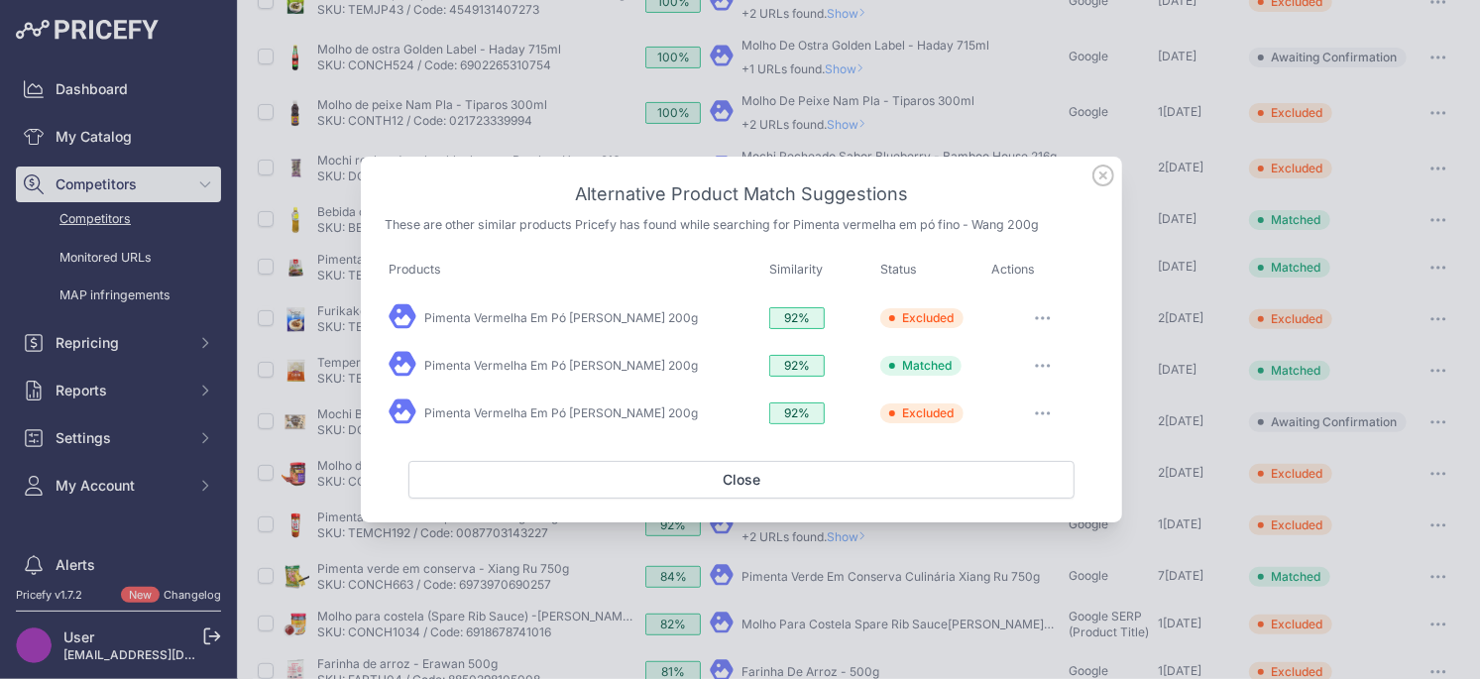
click at [1094, 178] on icon at bounding box center [1103, 176] width 20 height 20
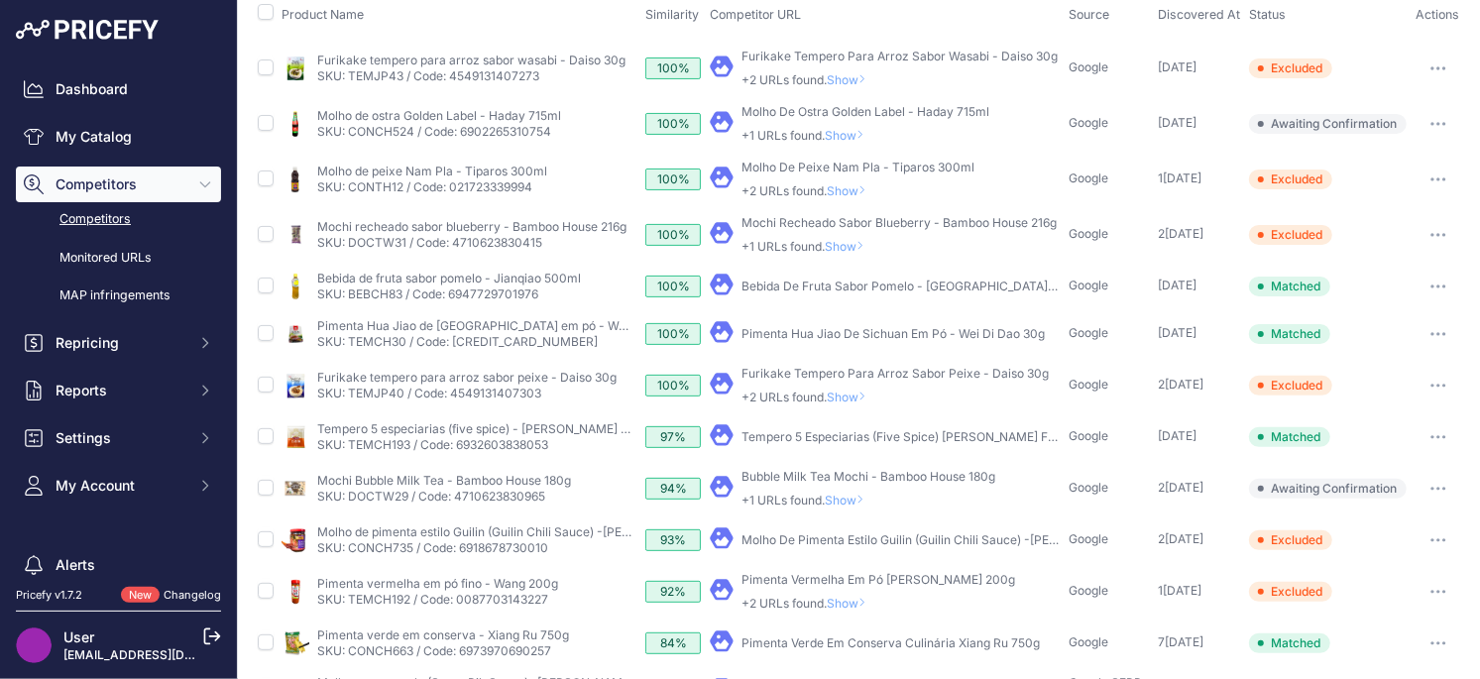
scroll to position [196, 0]
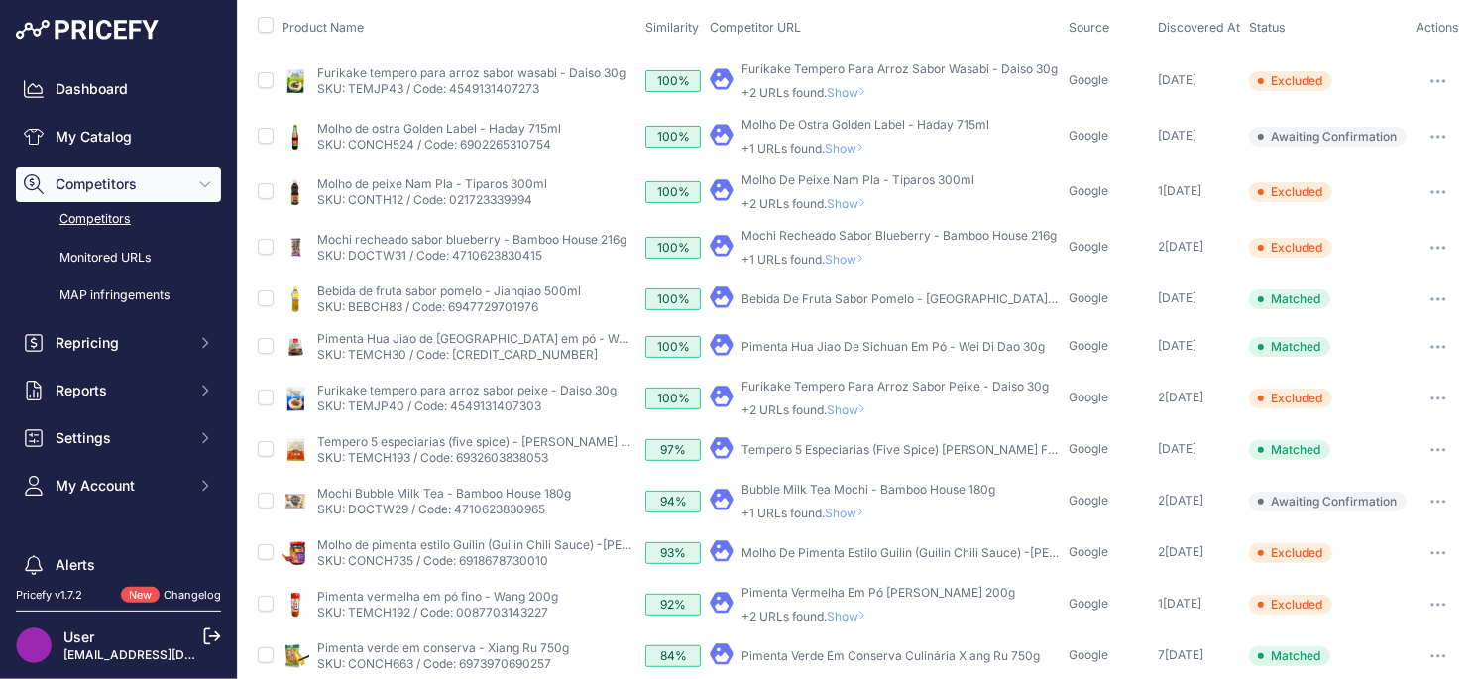
click at [809, 520] on td "​ Pricefy will replace the existing competitor's URL with the one you're matchi…" at bounding box center [886, 502] width 360 height 56
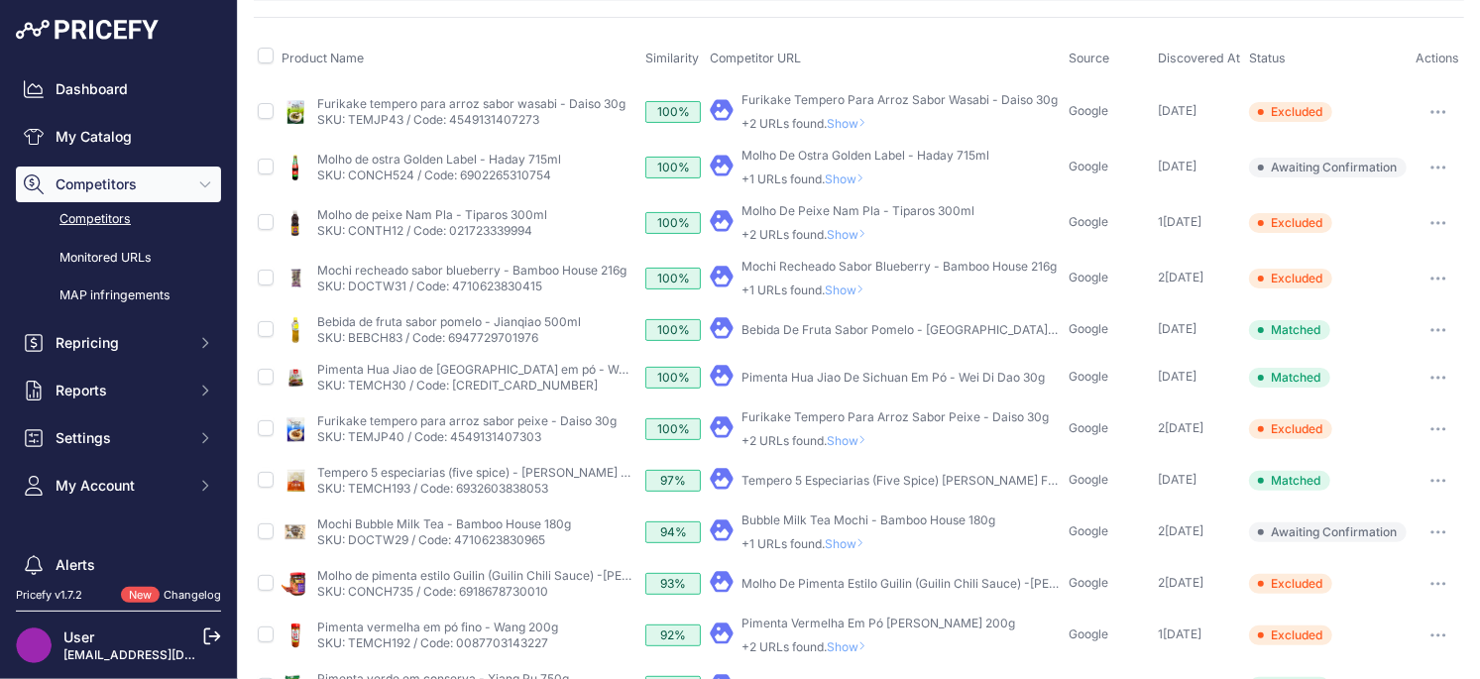
drag, startPoint x: 843, startPoint y: 544, endPoint x: 869, endPoint y: 529, distance: 29.8
click at [842, 544] on span "Show" at bounding box center [849, 543] width 48 height 15
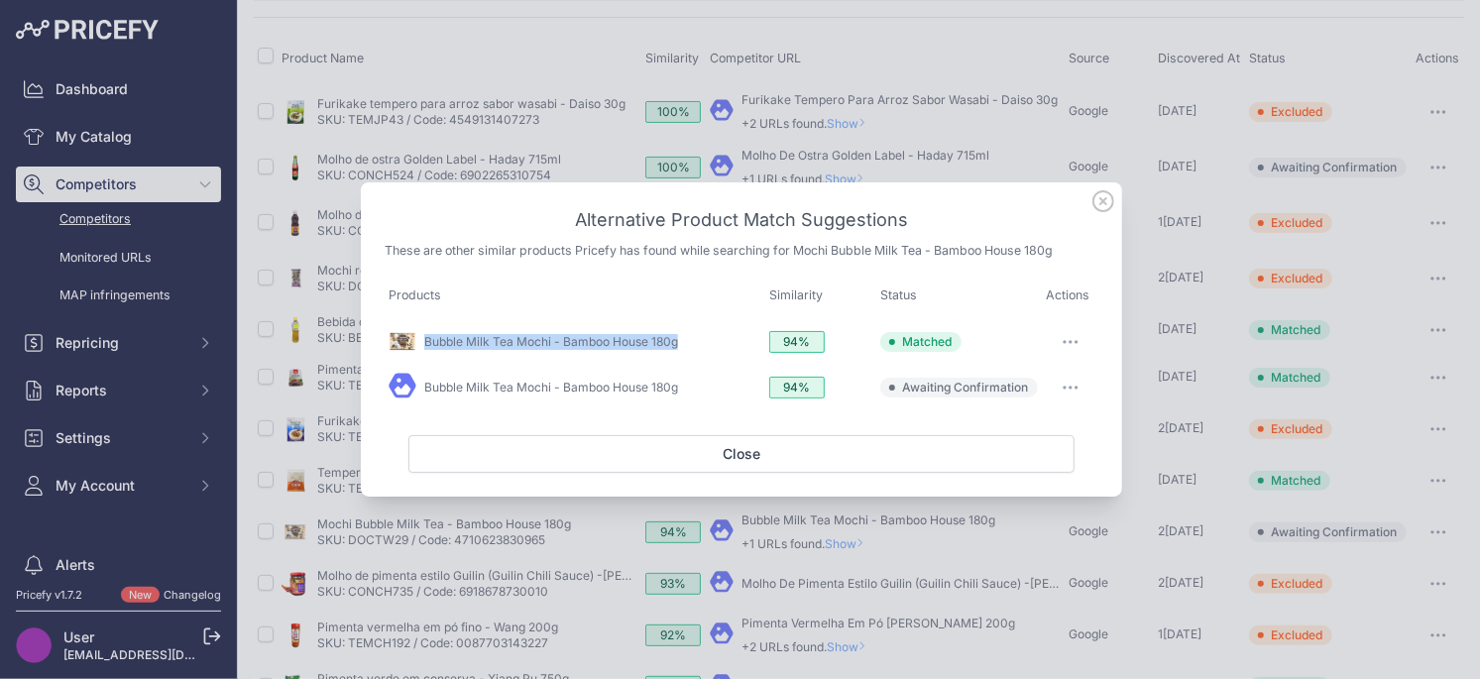
drag, startPoint x: 1074, startPoint y: 391, endPoint x: 1052, endPoint y: 449, distance: 62.8
click at [1074, 391] on button "button" at bounding box center [1071, 388] width 40 height 28
click at [1043, 463] on span "Exclude match" at bounding box center [1024, 468] width 83 height 15
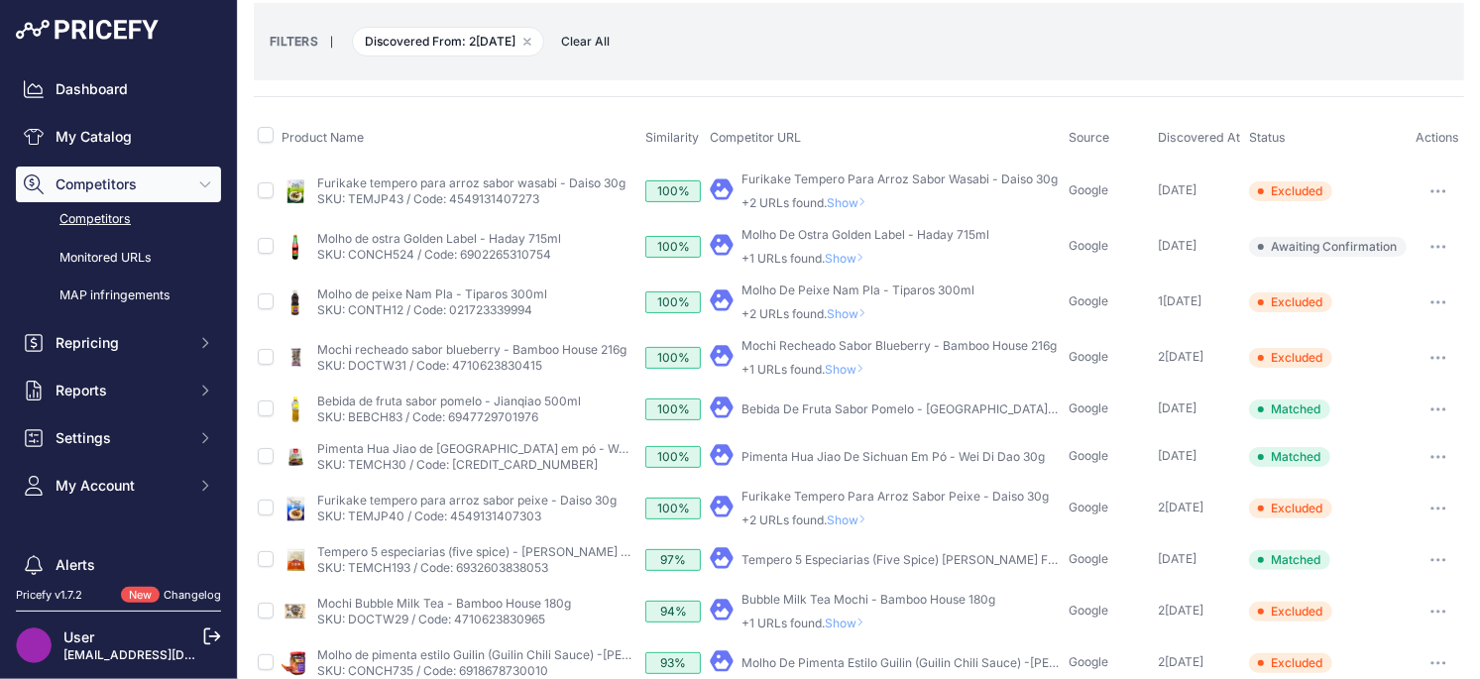
scroll to position [65, 0]
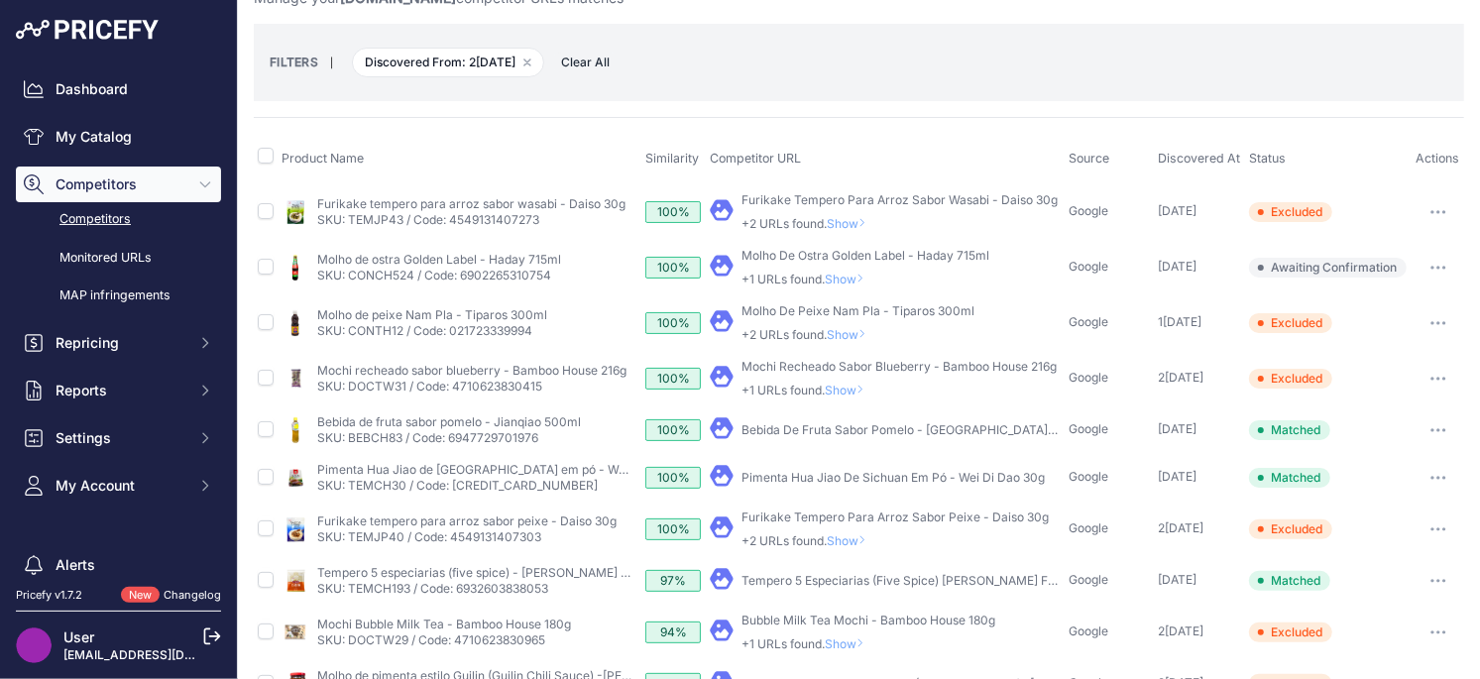
click at [856, 539] on span "Show" at bounding box center [851, 540] width 48 height 15
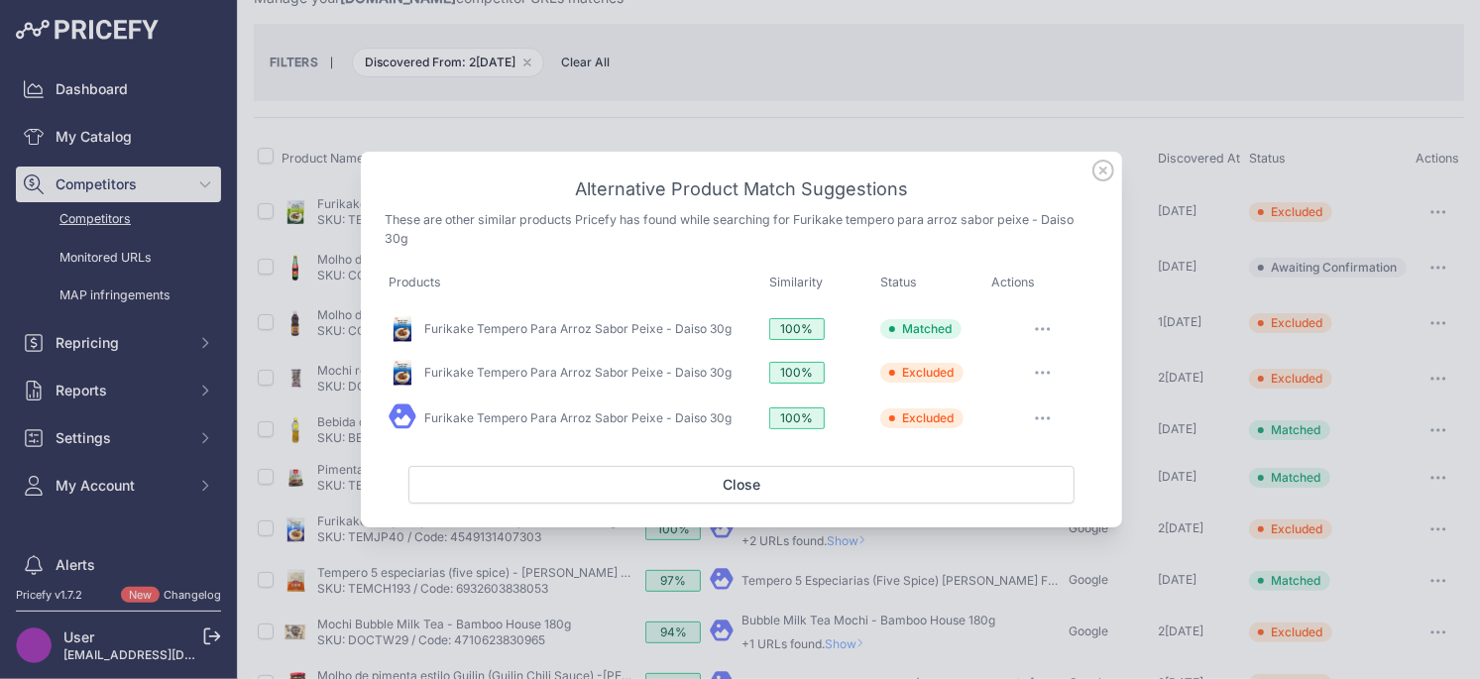
click at [1106, 176] on icon at bounding box center [1103, 171] width 22 height 22
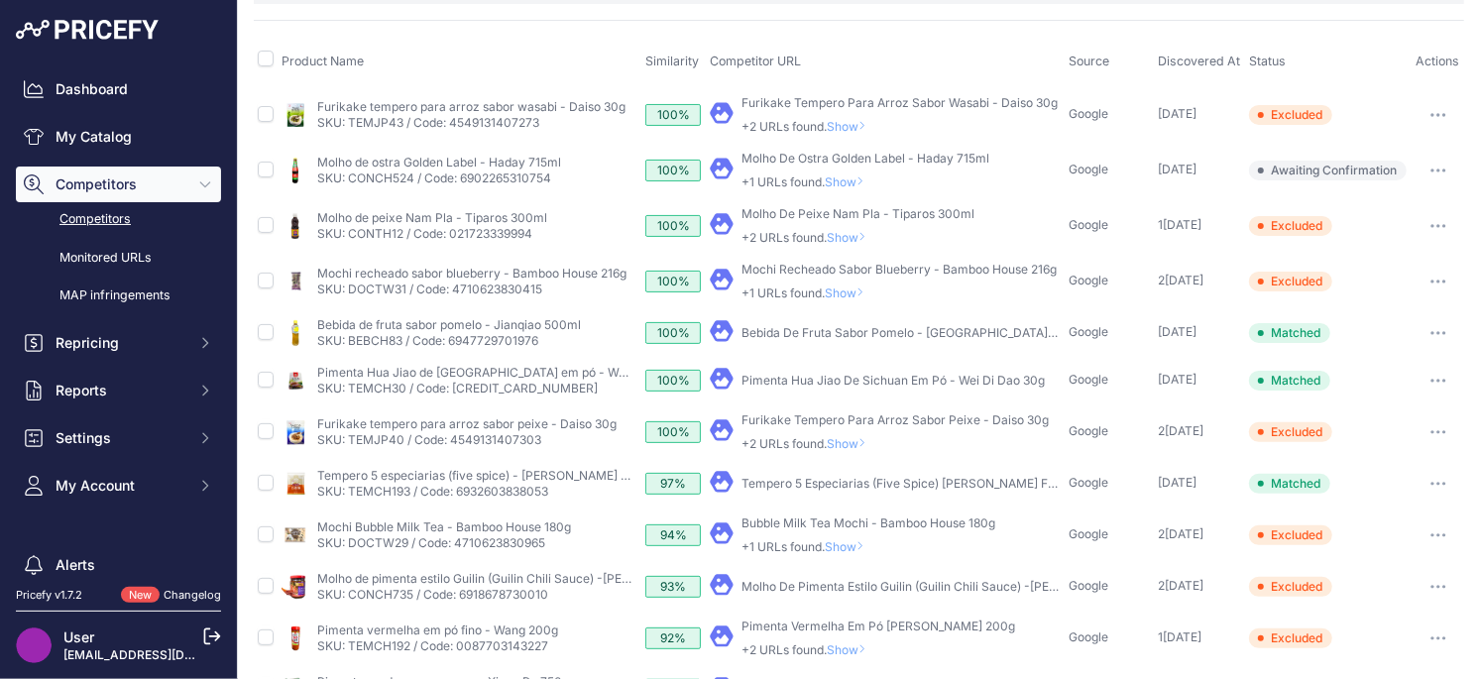
scroll to position [178, 0]
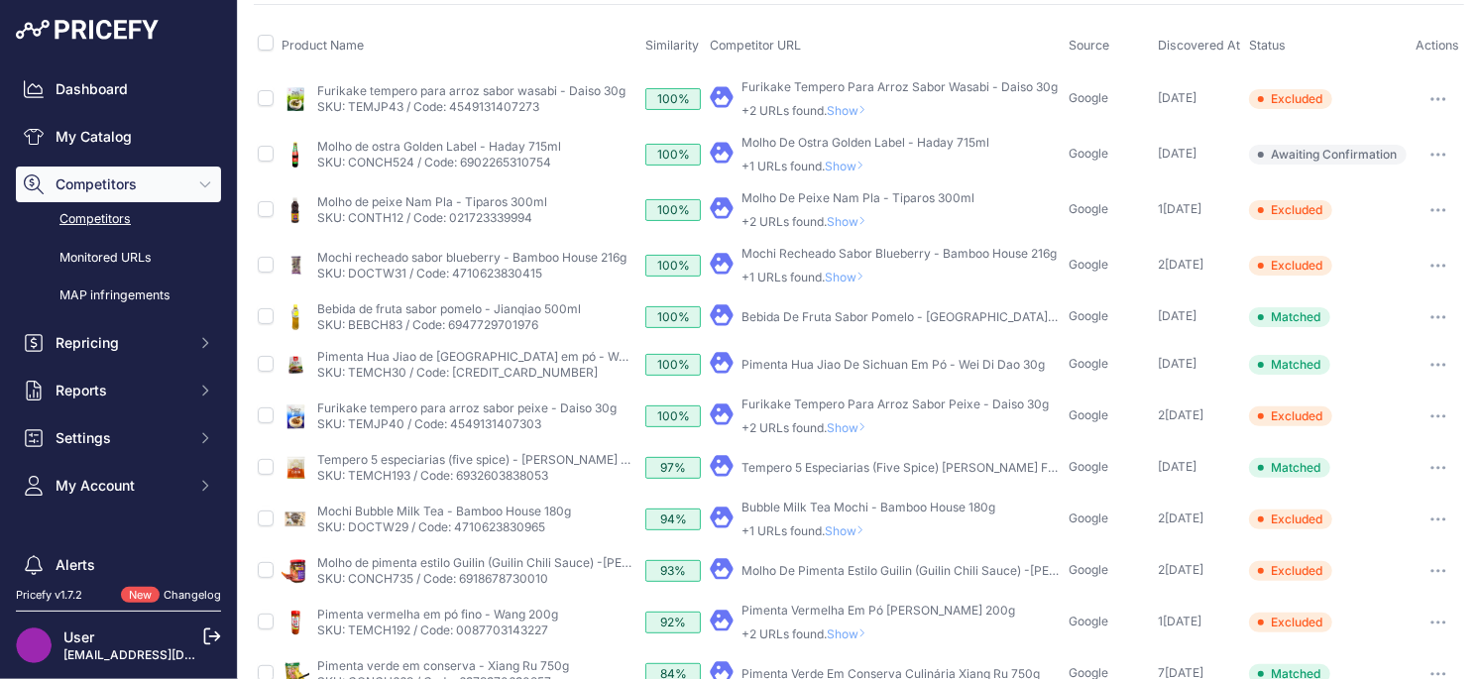
click at [842, 425] on span "Show" at bounding box center [851, 427] width 48 height 15
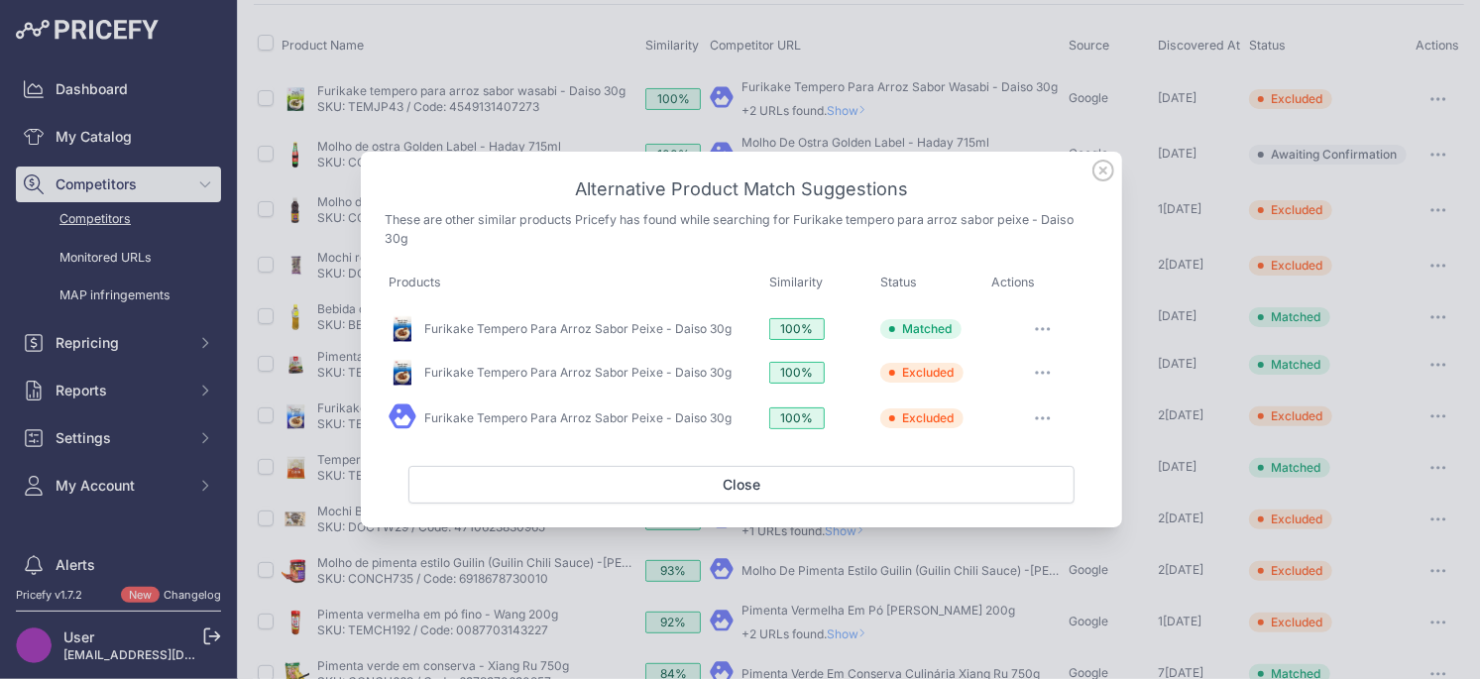
drag, startPoint x: 1104, startPoint y: 168, endPoint x: 1107, endPoint y: 220, distance: 51.6
click at [1104, 168] on icon at bounding box center [1103, 171] width 22 height 22
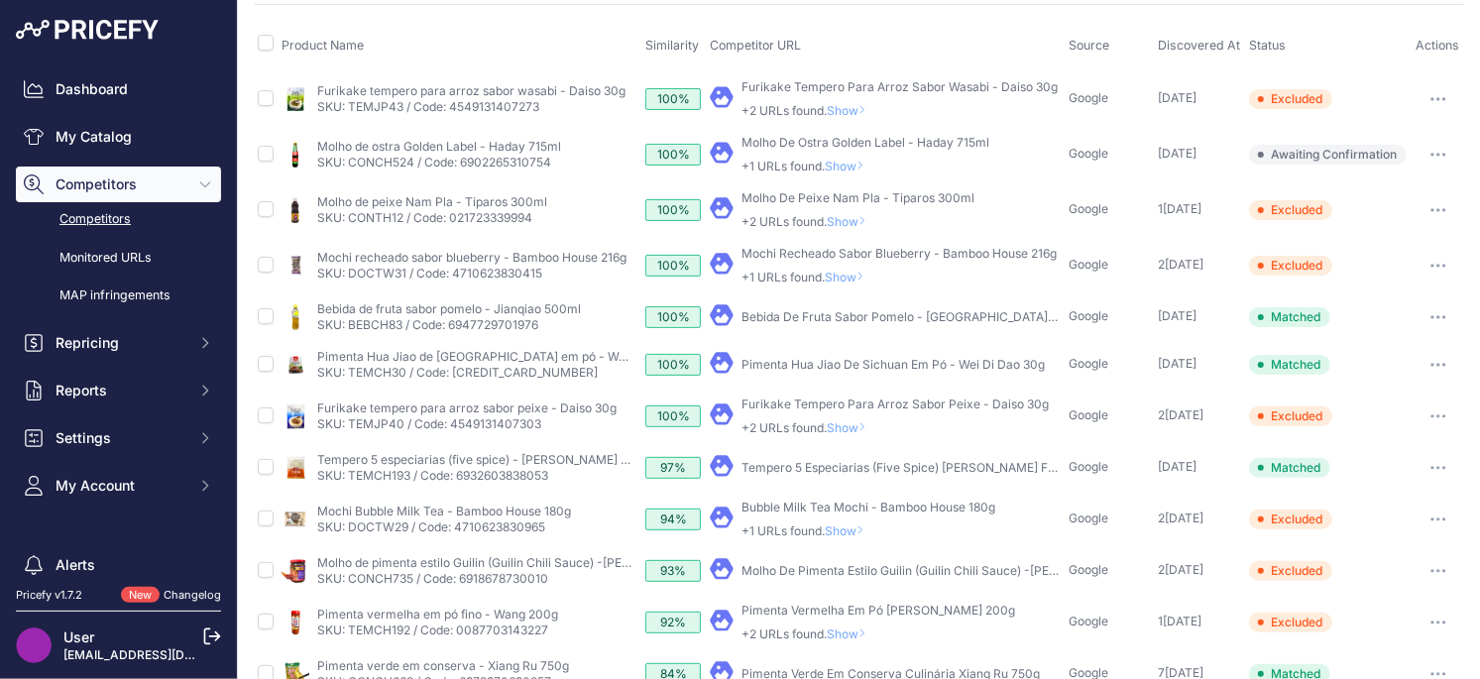
click at [1437, 417] on button "button" at bounding box center [1438, 416] width 40 height 28
click at [1366, 460] on button "Confirm match" at bounding box center [1378, 458] width 163 height 32
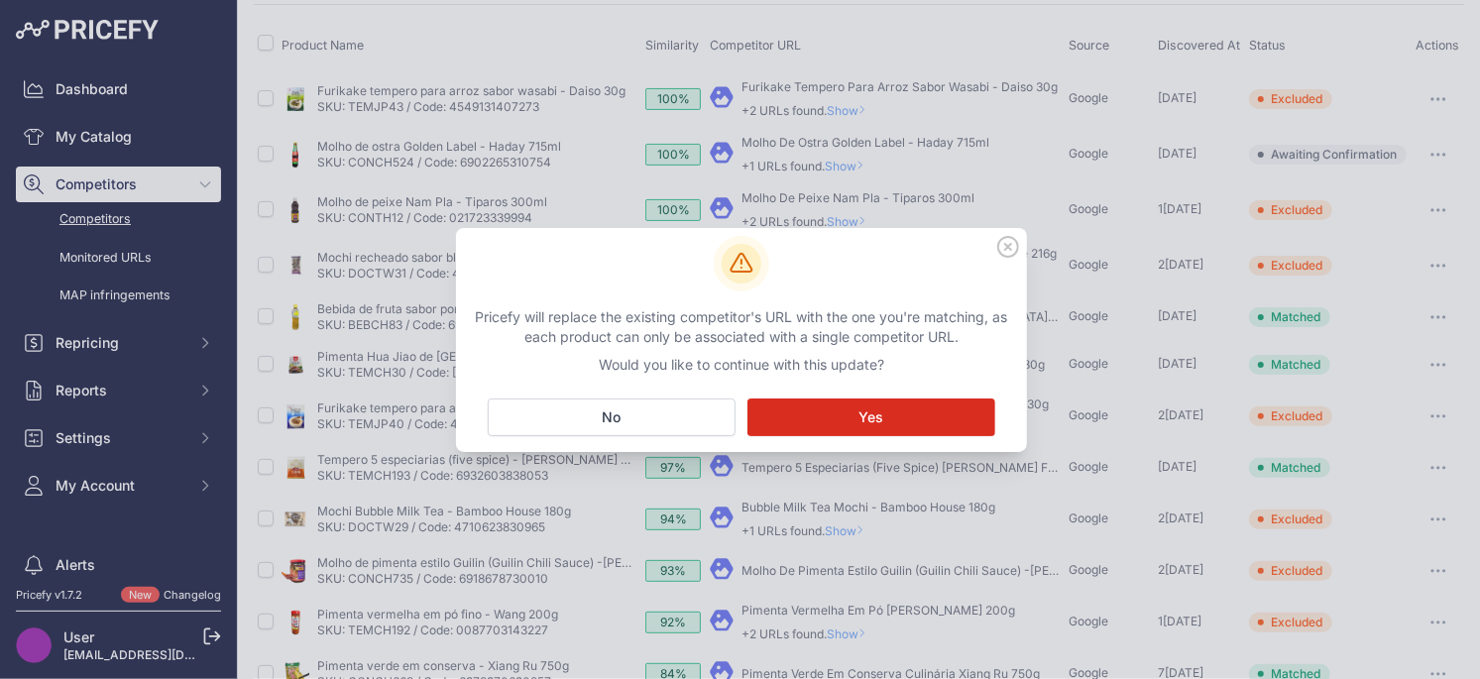
click at [946, 435] on button "Matching... Yes" at bounding box center [871, 417] width 248 height 38
click at [941, 416] on tr "My Product" at bounding box center [859, 417] width 1210 height 56
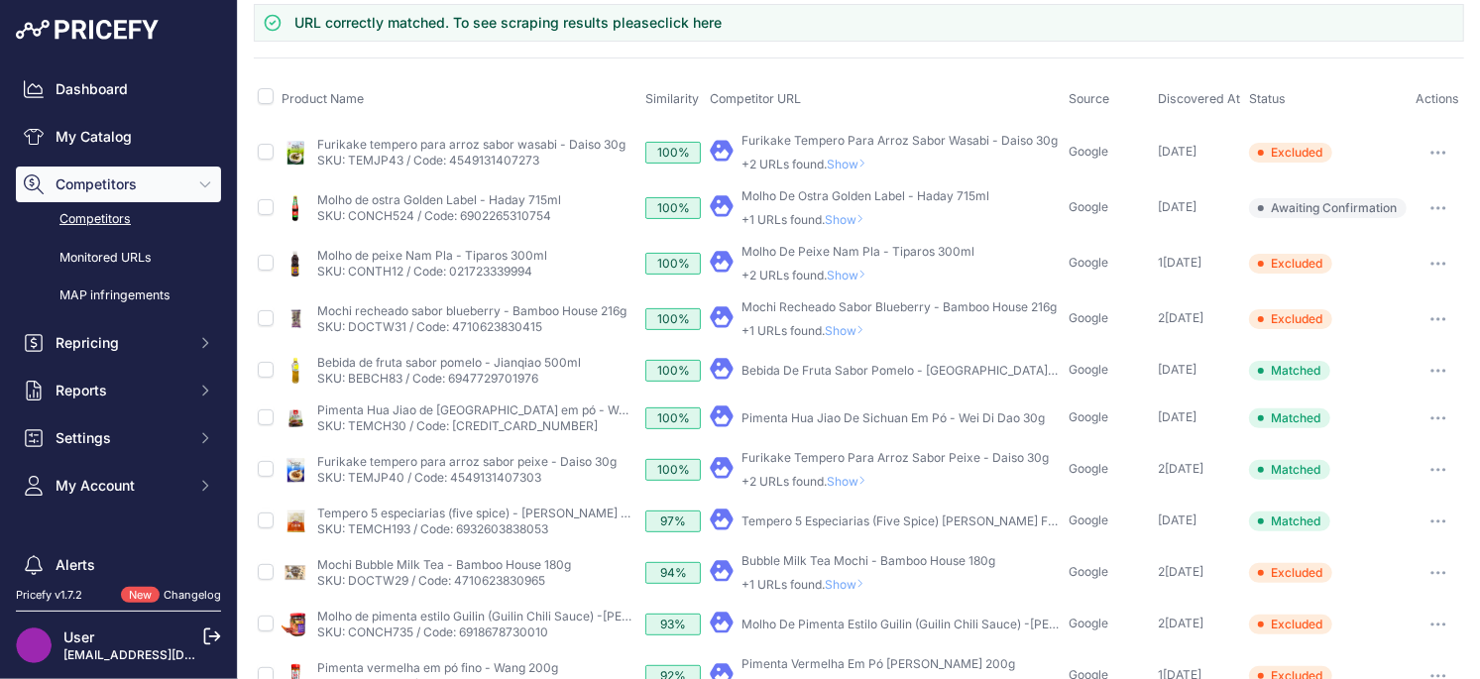
scroll to position [232, 0]
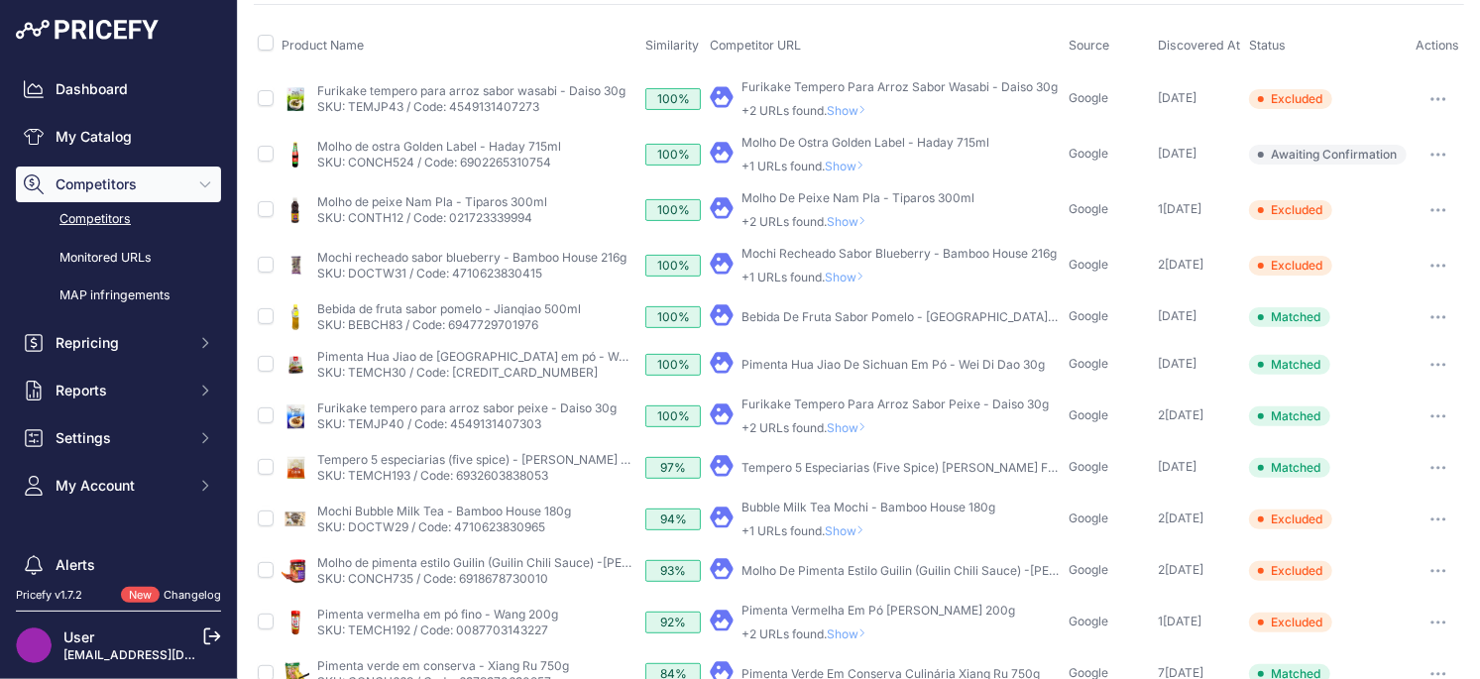
click at [1446, 415] on button "button" at bounding box center [1438, 416] width 40 height 28
click at [1352, 519] on button "Unmatch" at bounding box center [1375, 521] width 167 height 32
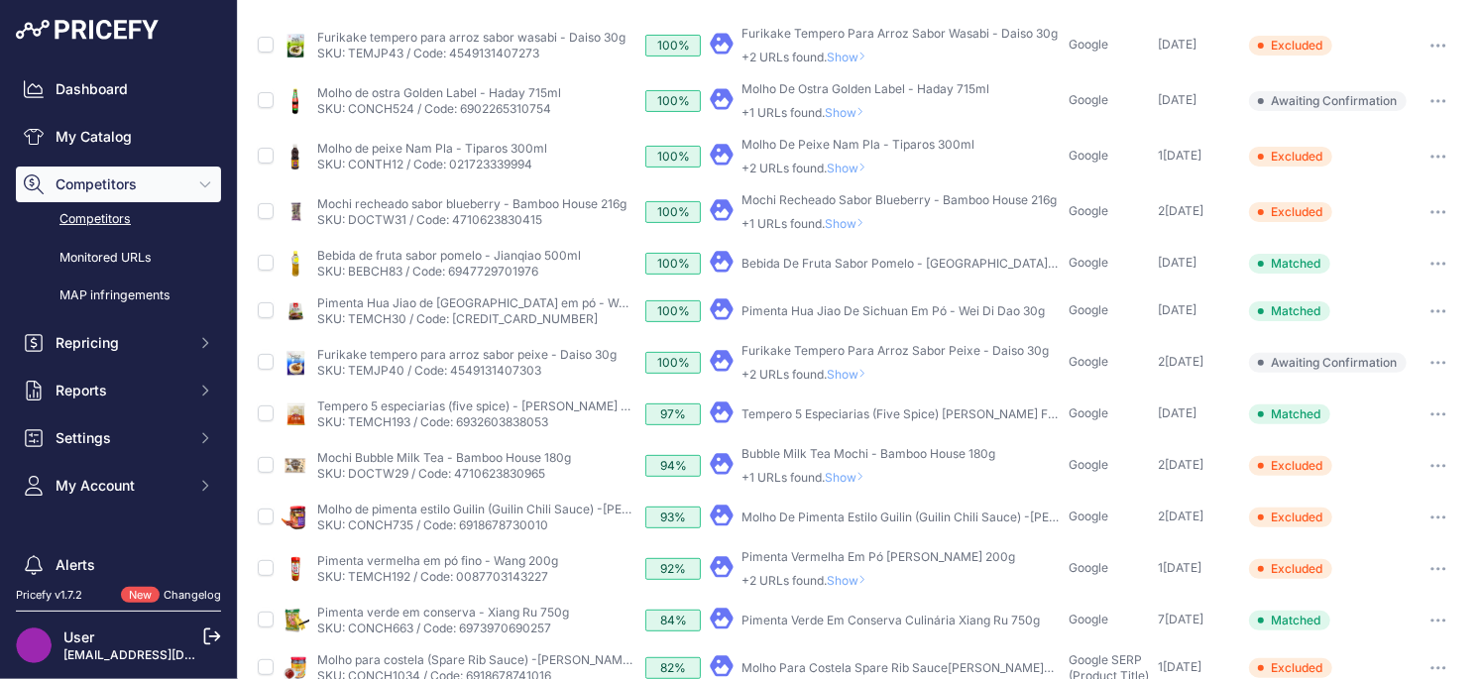
scroll to position [178, 0]
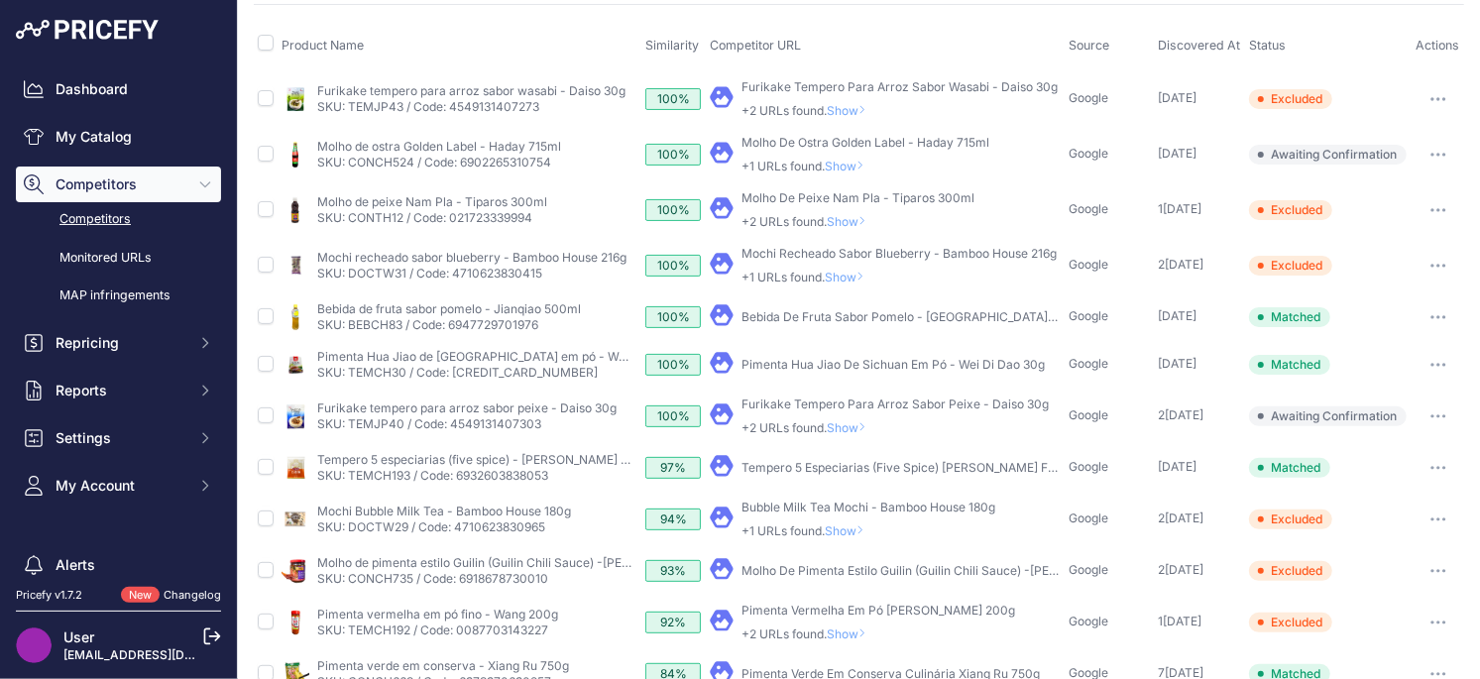
click at [851, 426] on span "Show" at bounding box center [851, 427] width 48 height 15
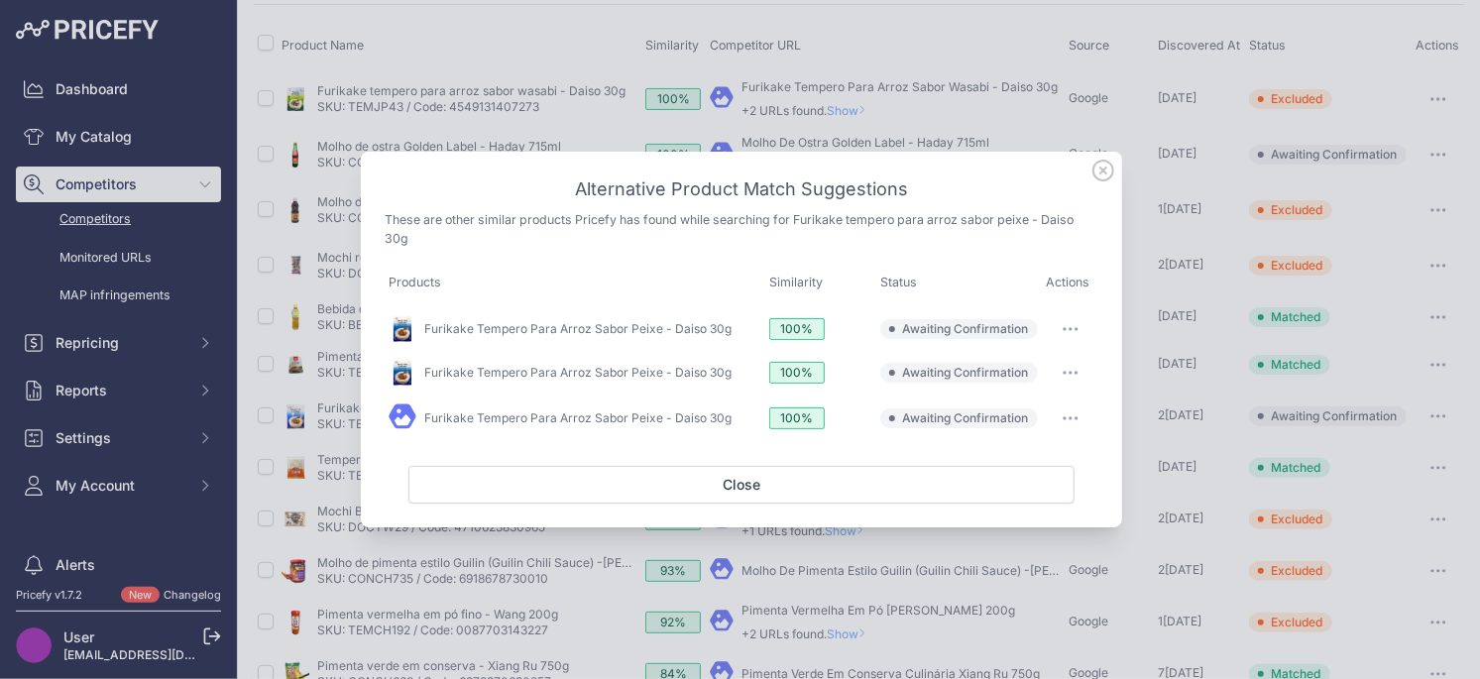
click at [1072, 335] on button "button" at bounding box center [1071, 329] width 40 height 28
click at [986, 420] on button "Exclude match" at bounding box center [1030, 410] width 127 height 32
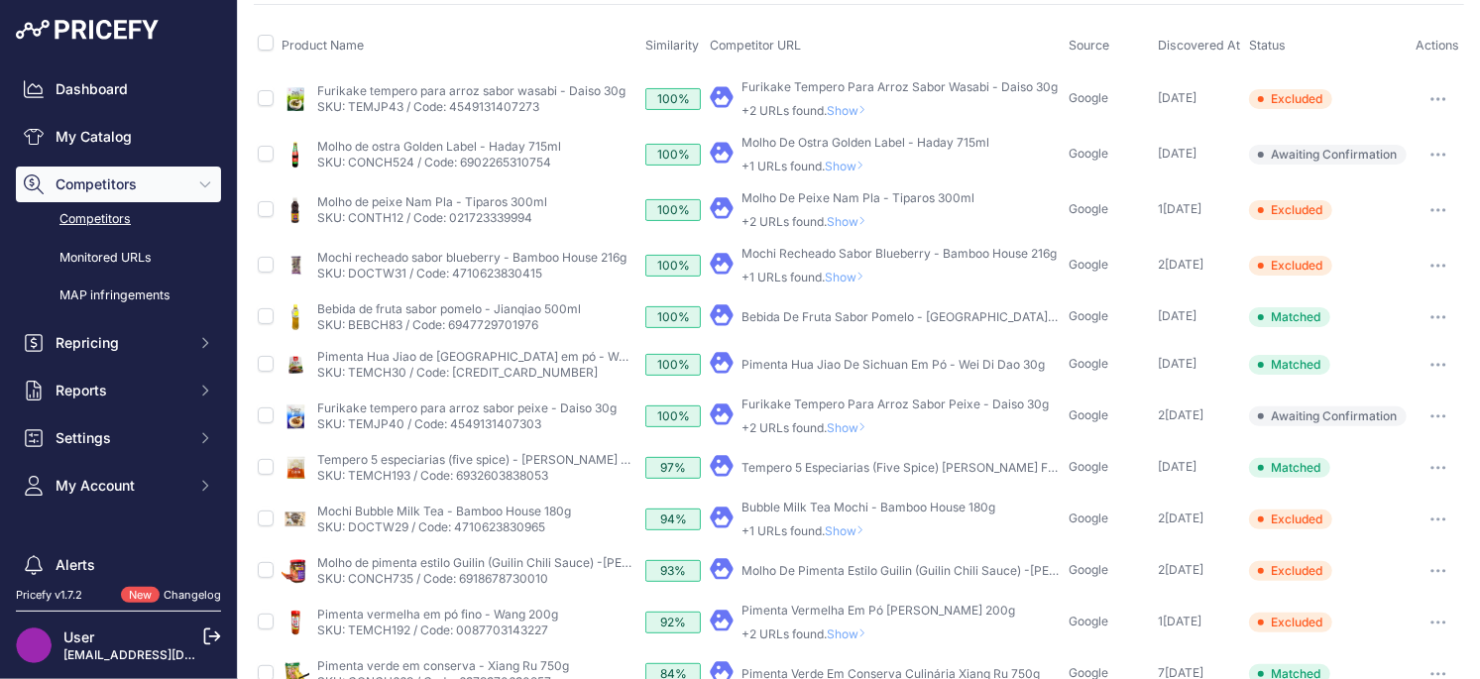
click at [842, 428] on span "Show" at bounding box center [851, 427] width 48 height 15
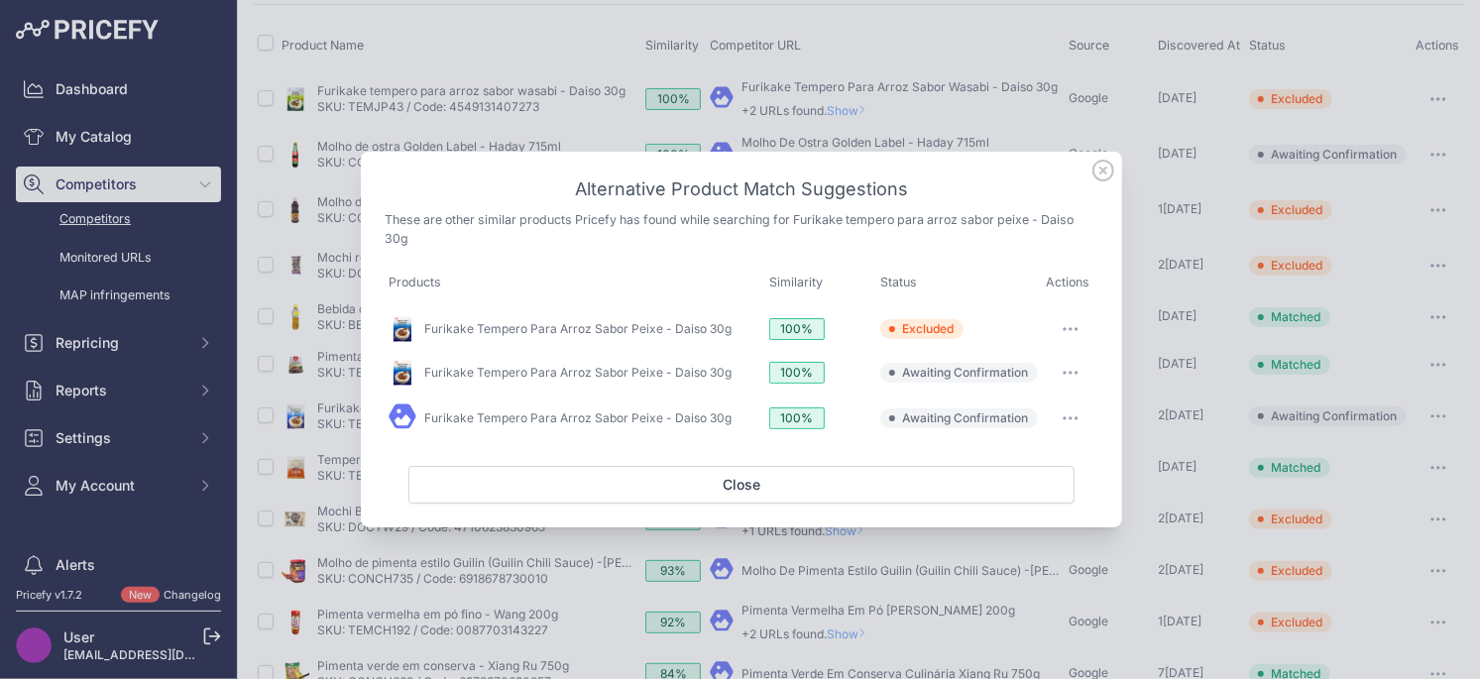
drag, startPoint x: 1058, startPoint y: 377, endPoint x: 1036, endPoint y: 418, distance: 47.0
click at [1058, 377] on button "button" at bounding box center [1071, 373] width 40 height 28
click at [1011, 451] on span "Exclude match" at bounding box center [1024, 453] width 83 height 15
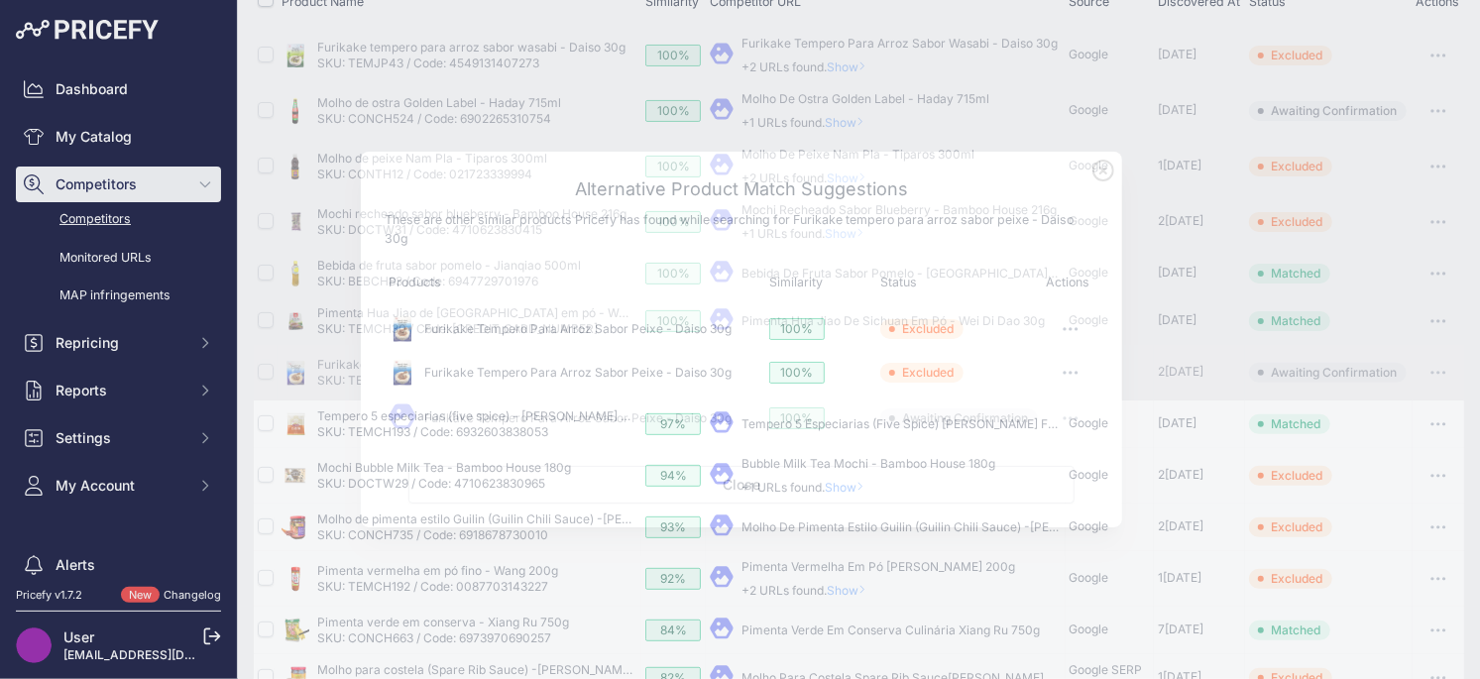
scroll to position [228, 0]
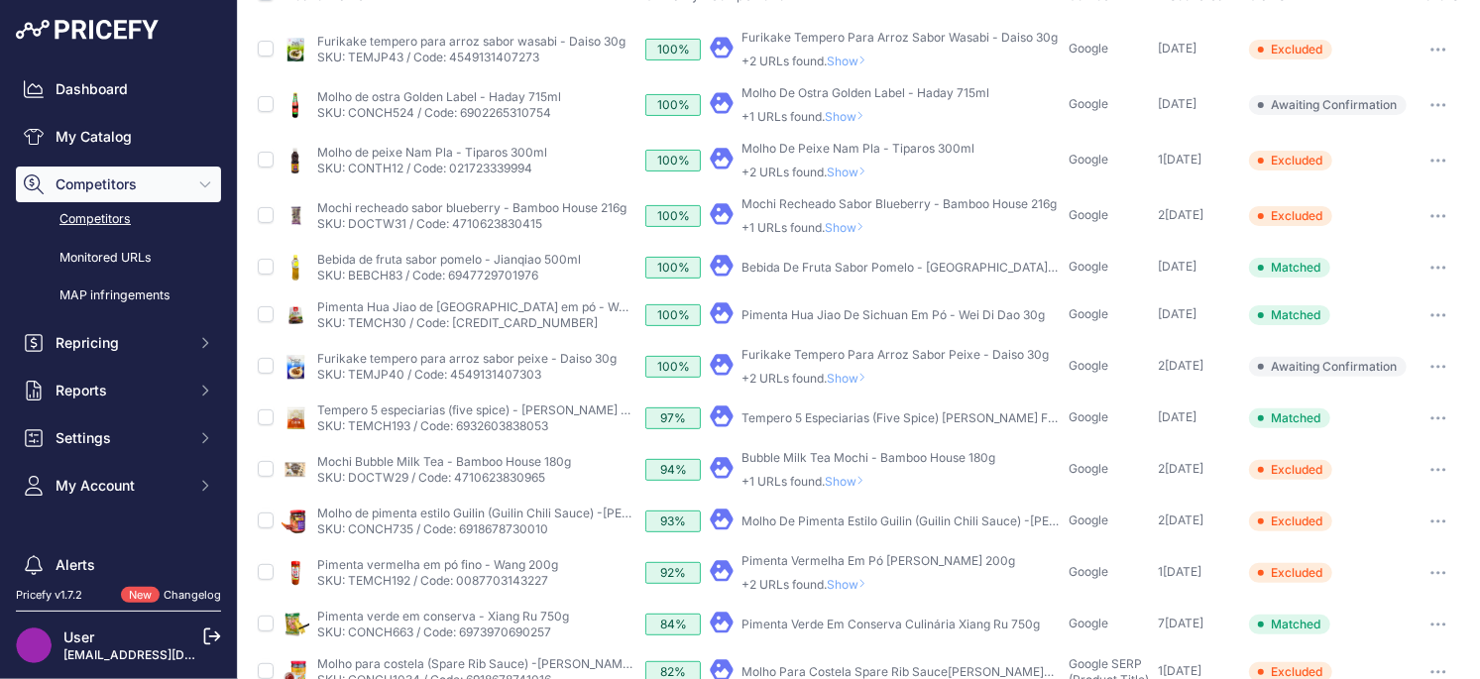
click at [852, 377] on span "Show" at bounding box center [851, 378] width 48 height 15
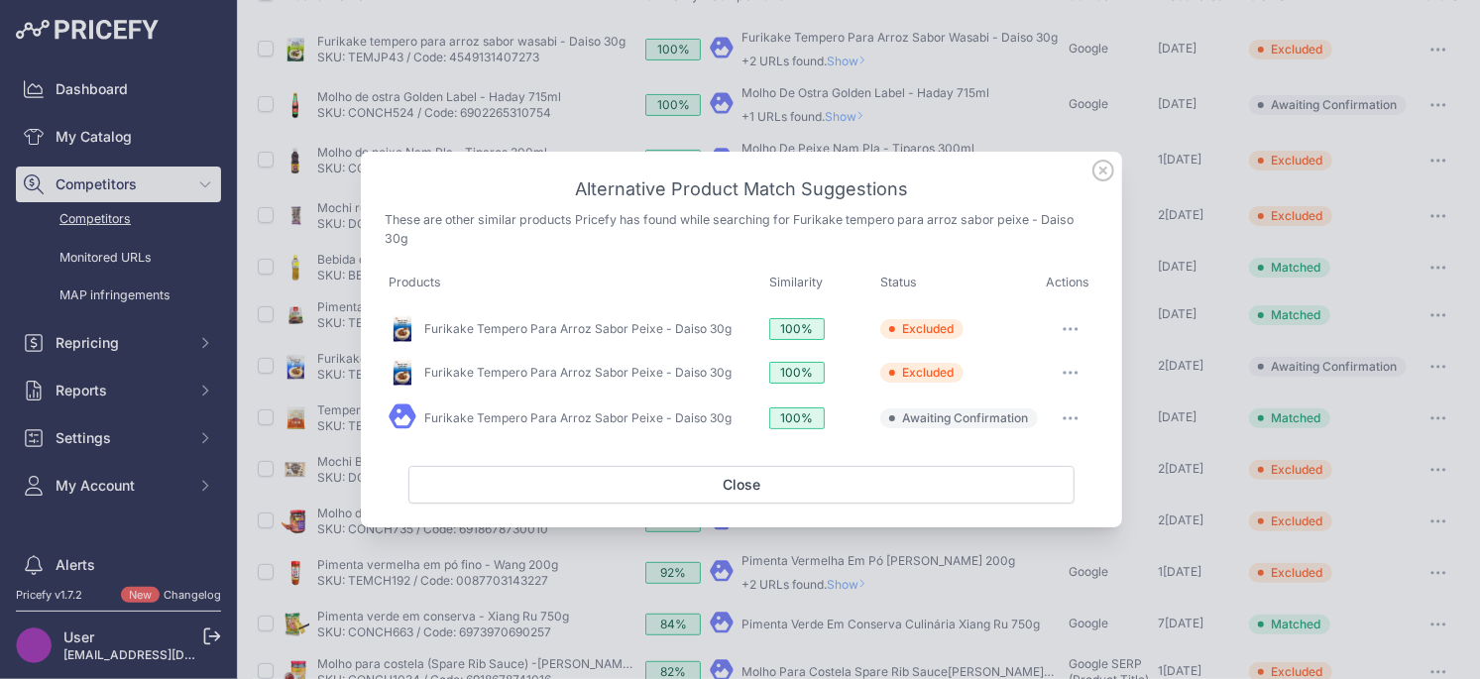
click at [1065, 414] on button "button" at bounding box center [1071, 418] width 40 height 28
click at [1028, 499] on span "Exclude match" at bounding box center [1024, 499] width 83 height 15
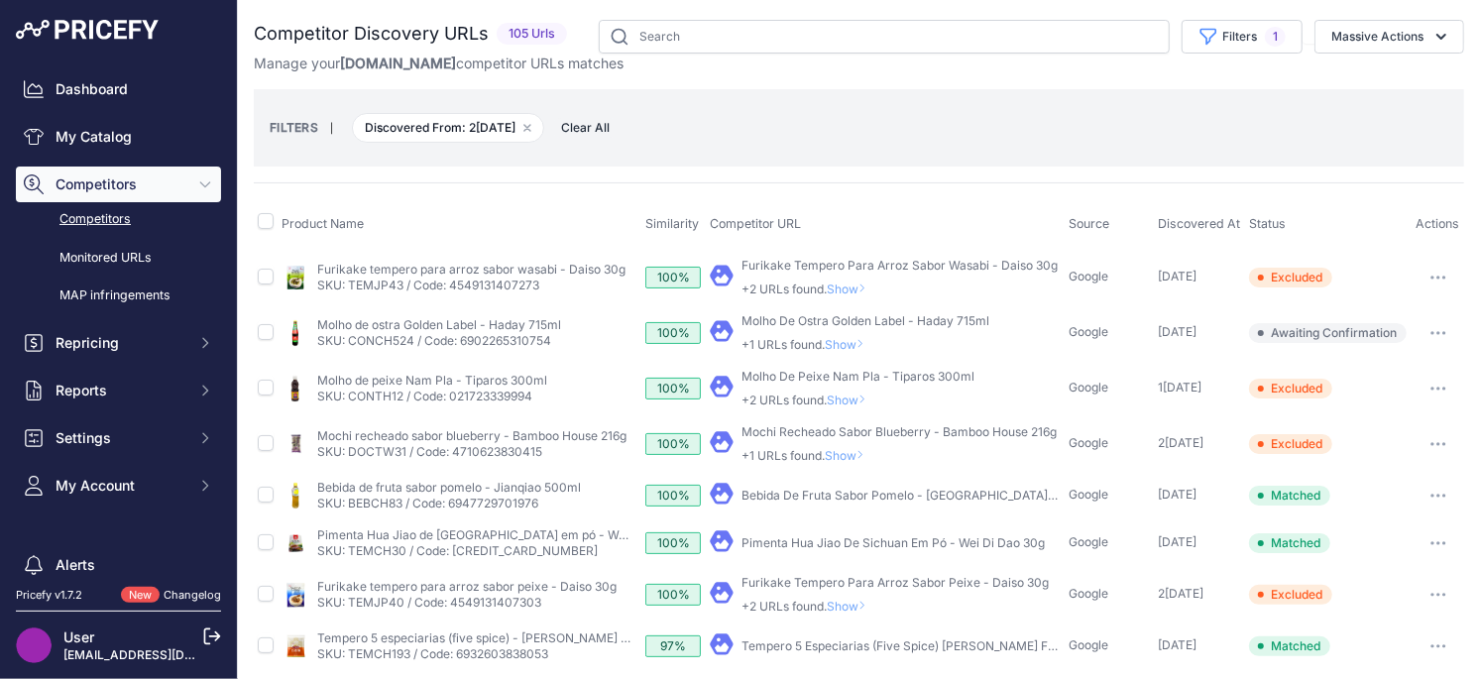
scroll to position [0, 0]
click at [852, 451] on span "Show" at bounding box center [849, 455] width 48 height 15
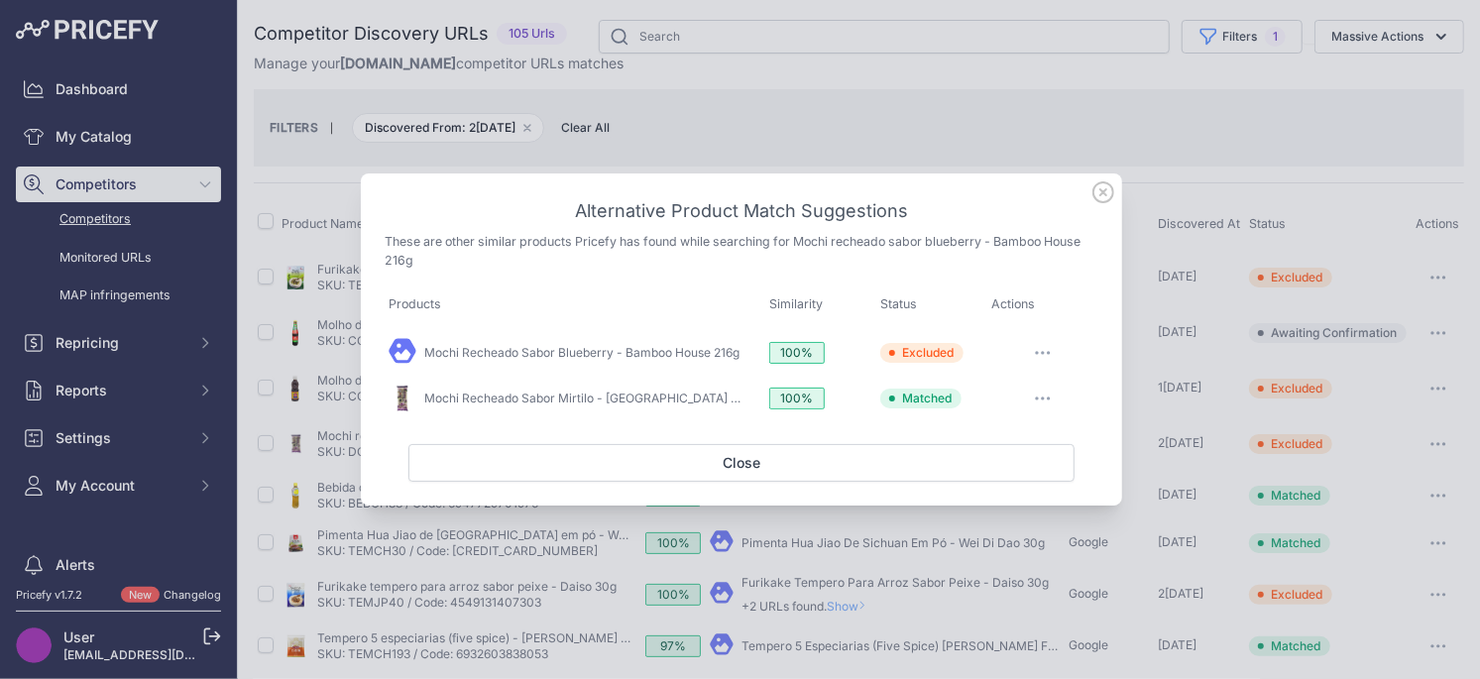
drag, startPoint x: 1102, startPoint y: 194, endPoint x: 1091, endPoint y: 199, distance: 12.0
click at [1102, 194] on icon at bounding box center [1103, 192] width 20 height 20
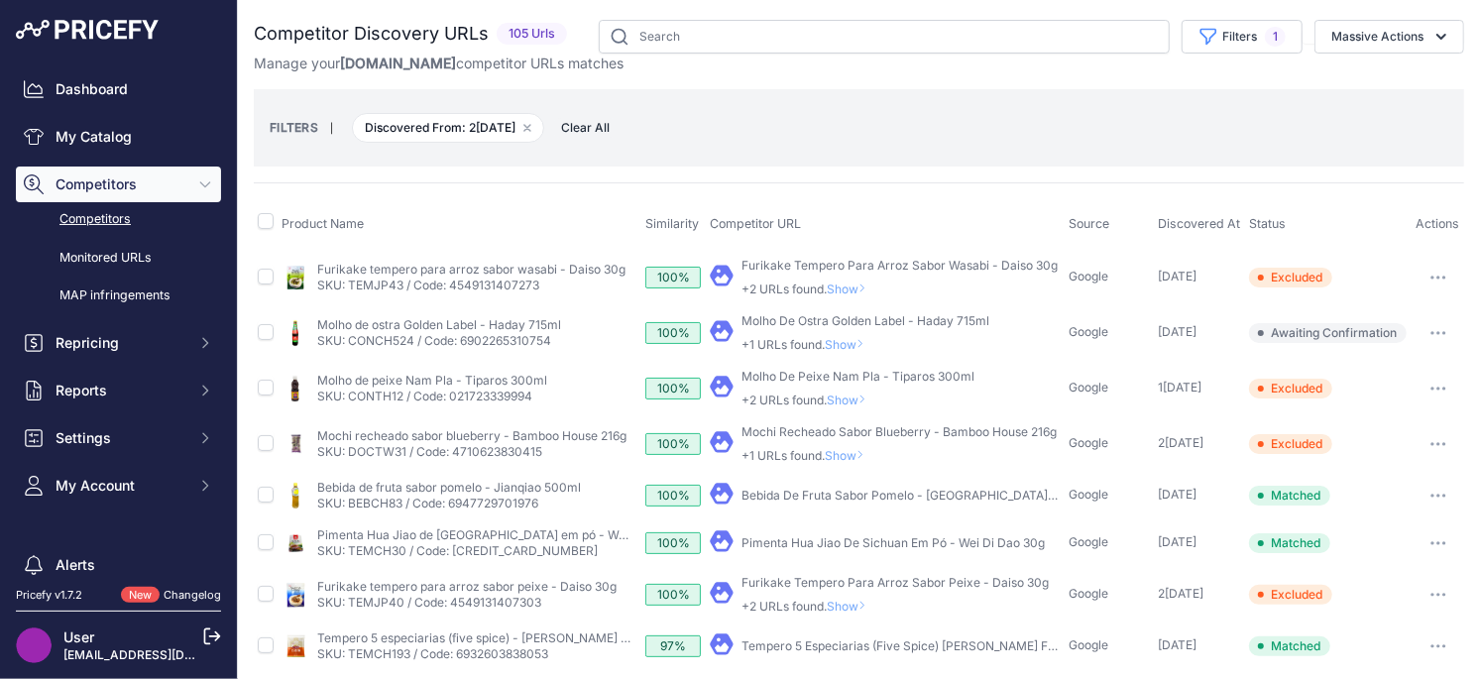
click at [852, 398] on span "Show" at bounding box center [851, 399] width 48 height 15
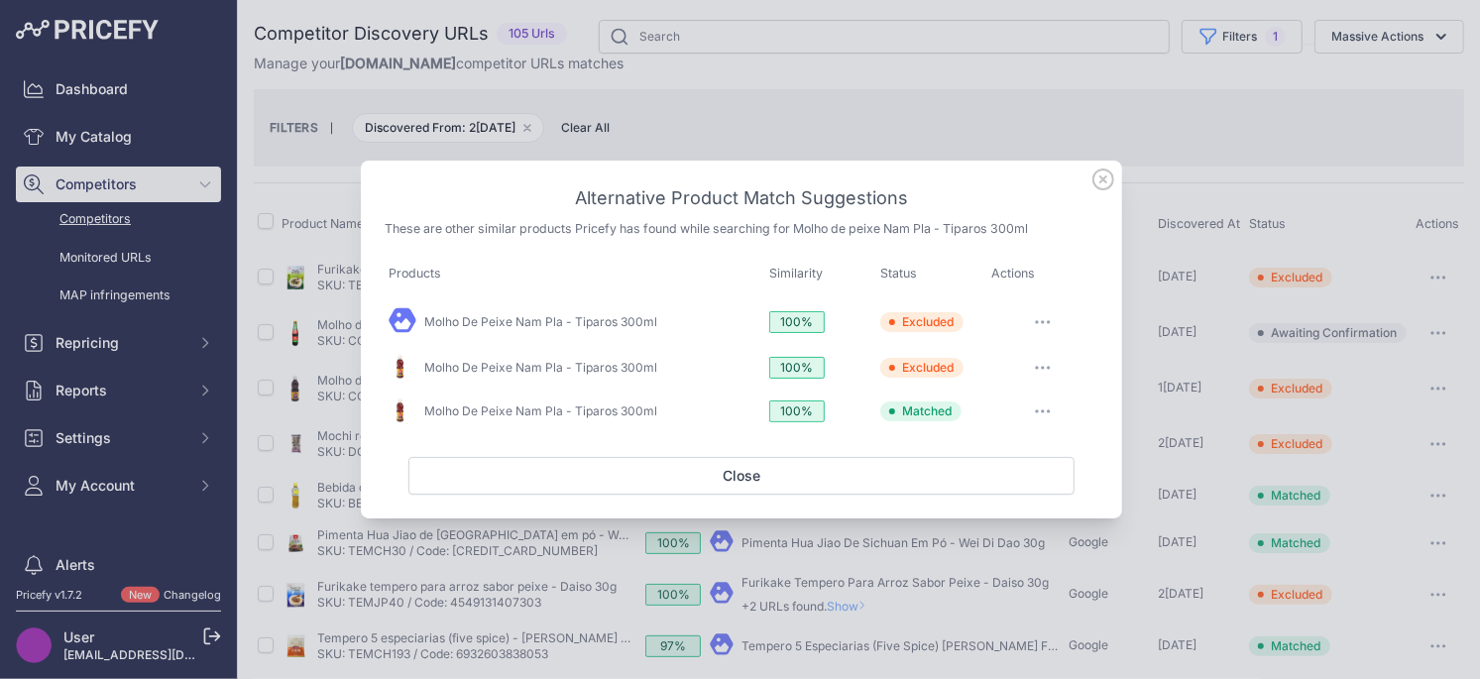
click at [1107, 184] on icon at bounding box center [1103, 179] width 22 height 22
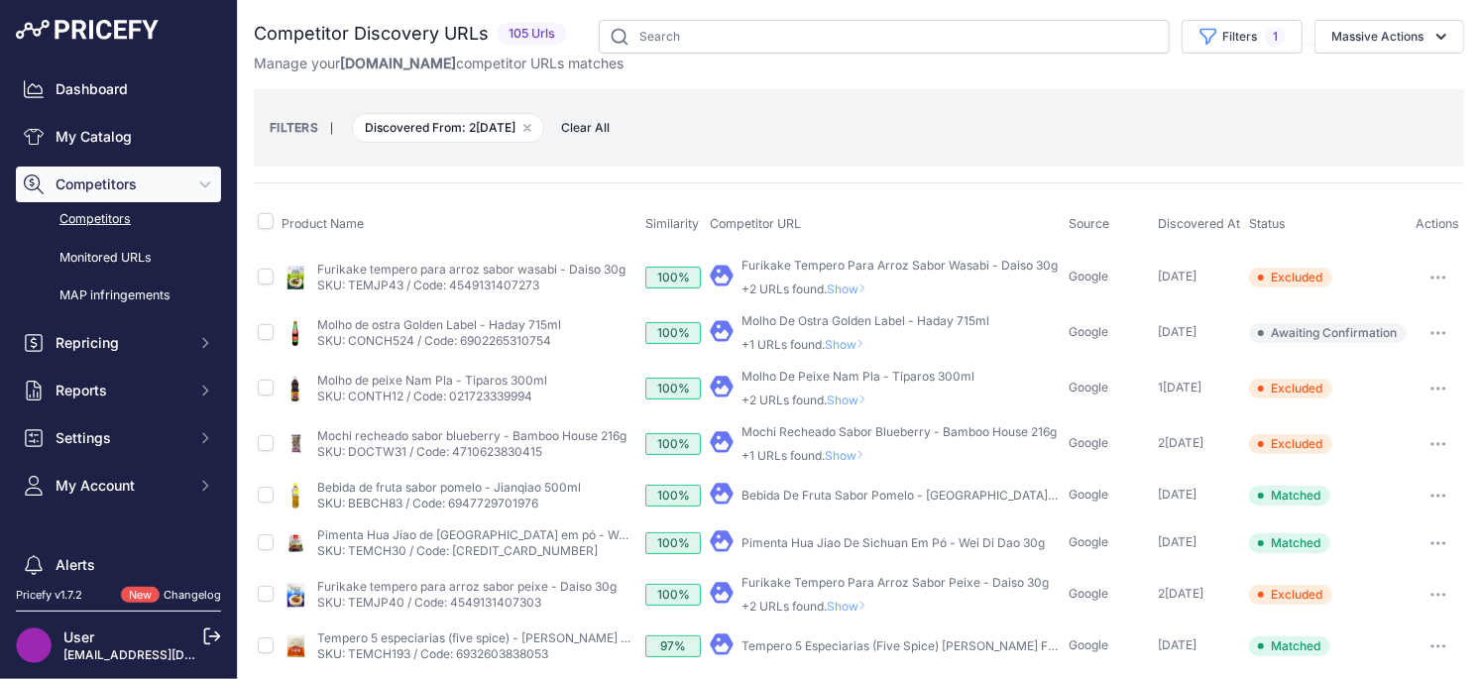
click at [847, 339] on span "Show" at bounding box center [849, 344] width 48 height 15
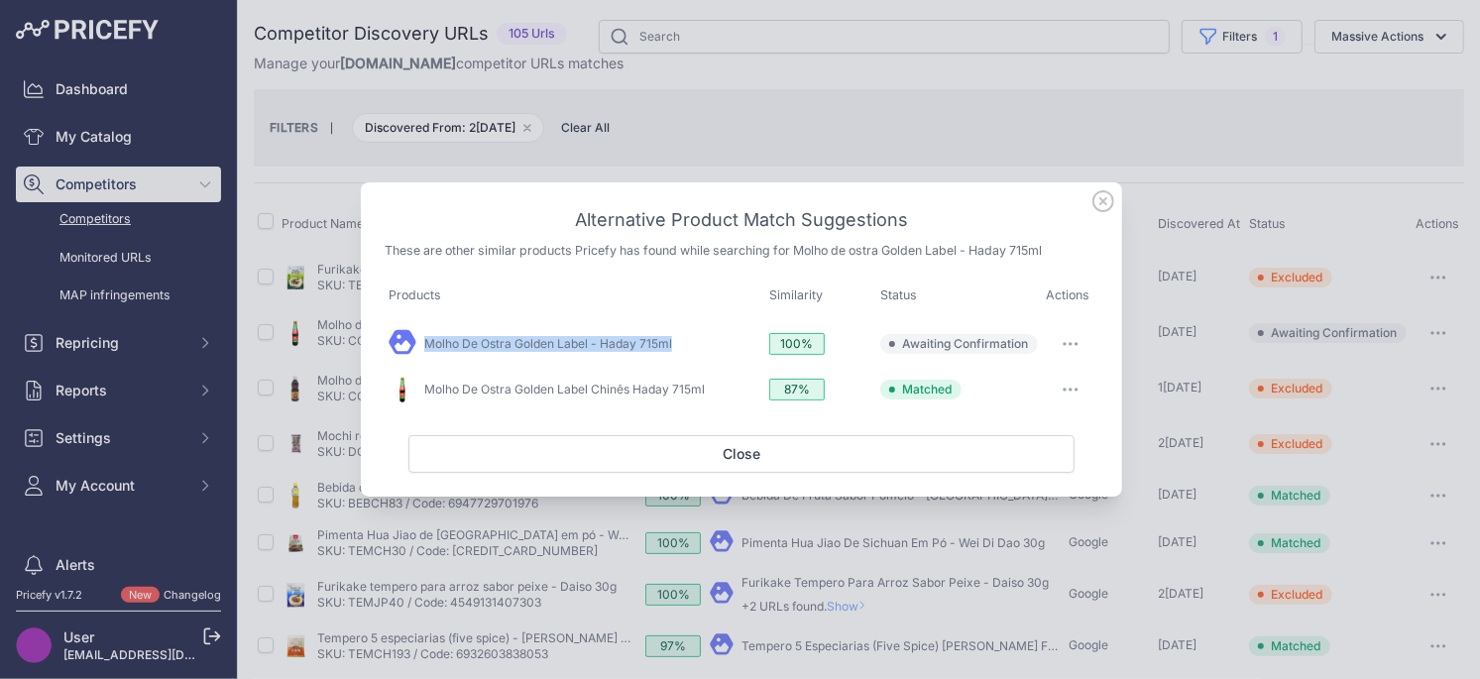
click at [1069, 344] on icon "button" at bounding box center [1070, 344] width 2 height 2
click at [1007, 383] on span "Match This" at bounding box center [1014, 385] width 62 height 15
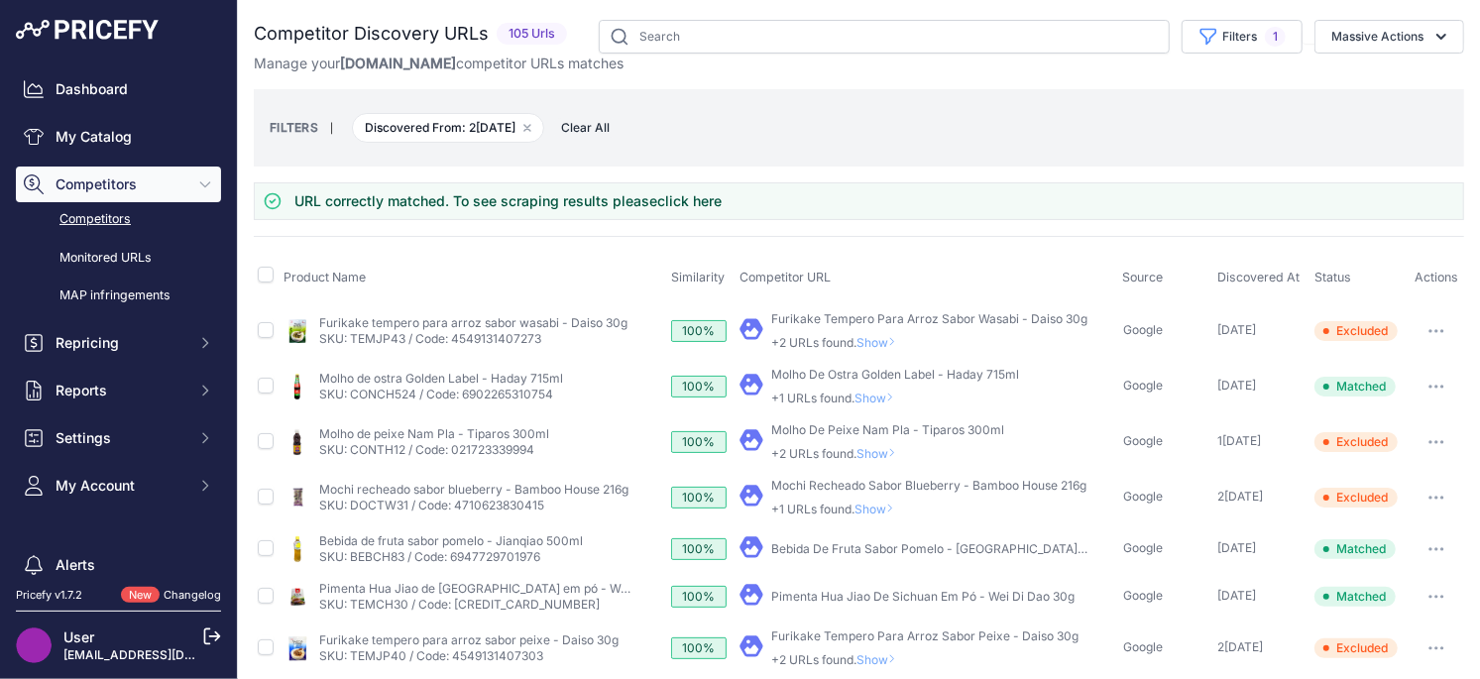
click at [882, 393] on span "Show" at bounding box center [878, 398] width 48 height 15
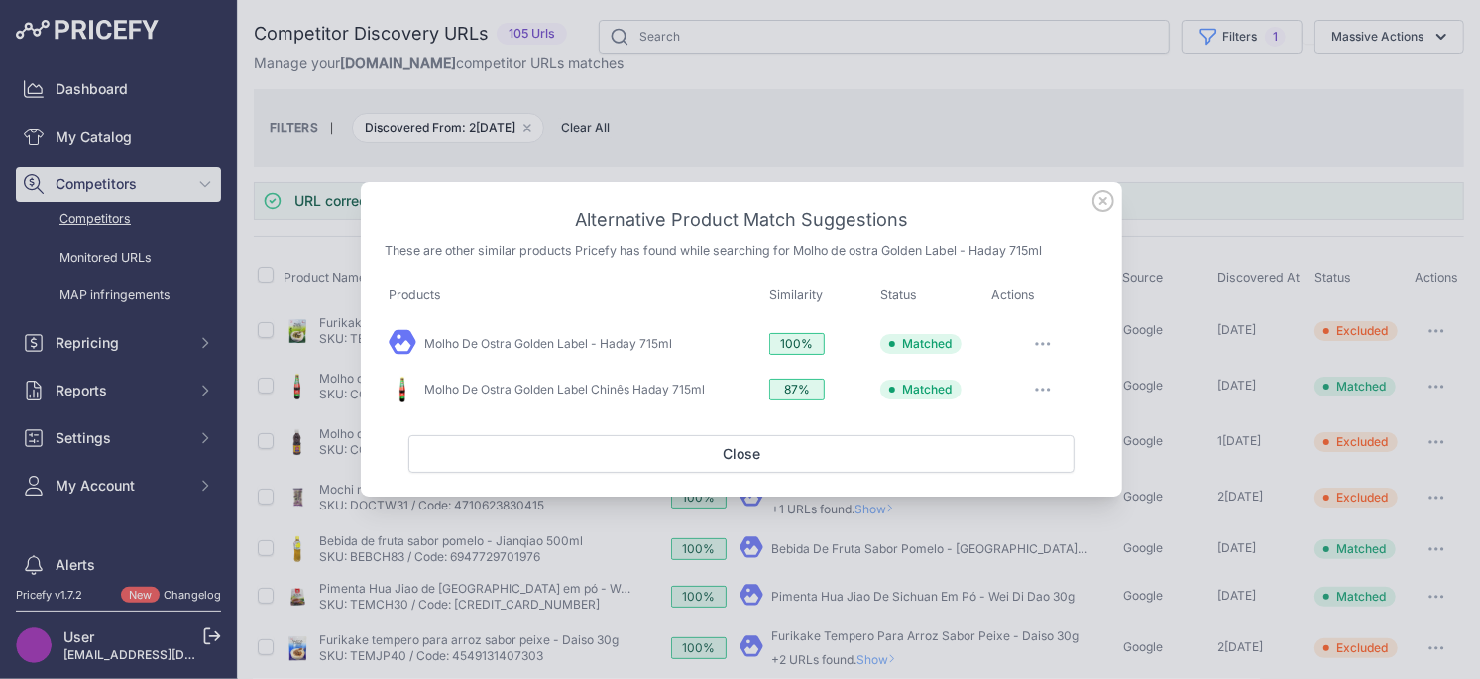
click at [1043, 385] on button "button" at bounding box center [1043, 390] width 40 height 28
click at [1101, 197] on icon at bounding box center [1103, 201] width 22 height 22
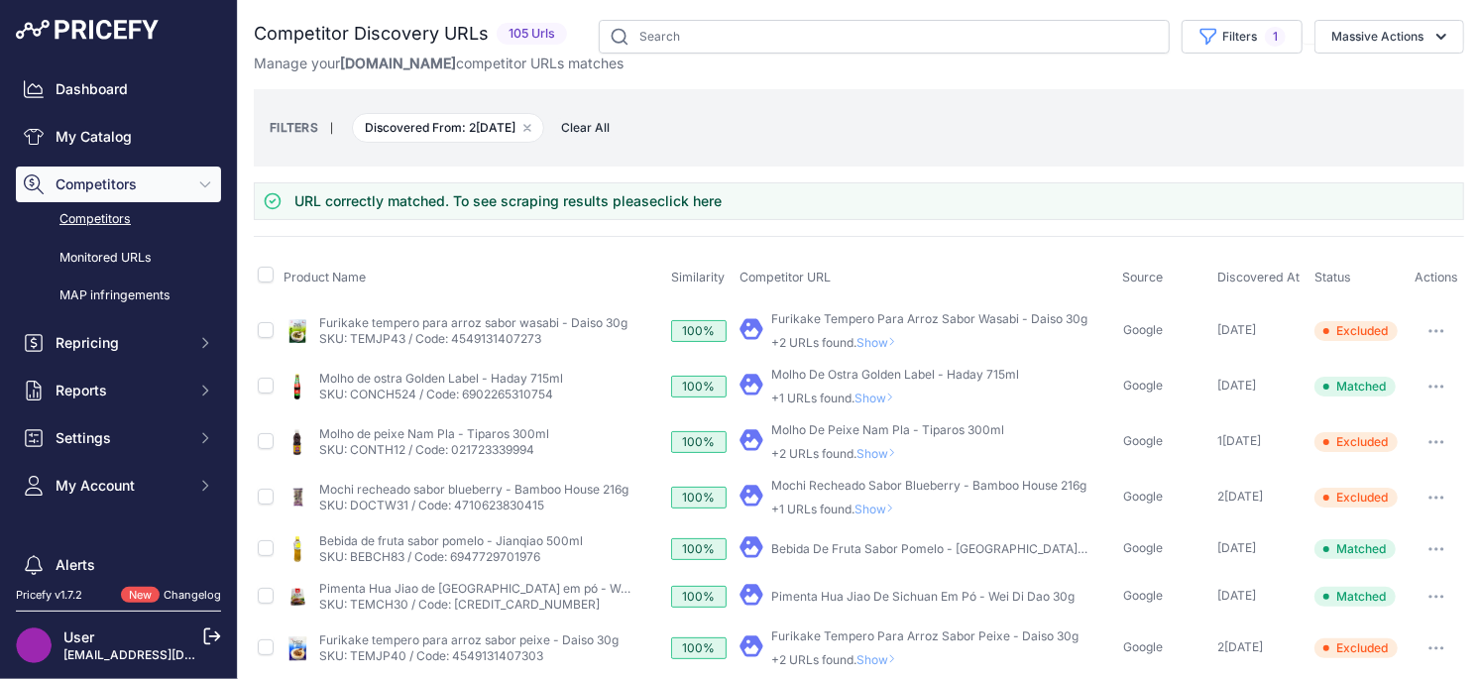
click at [884, 344] on span "Show" at bounding box center [880, 342] width 48 height 15
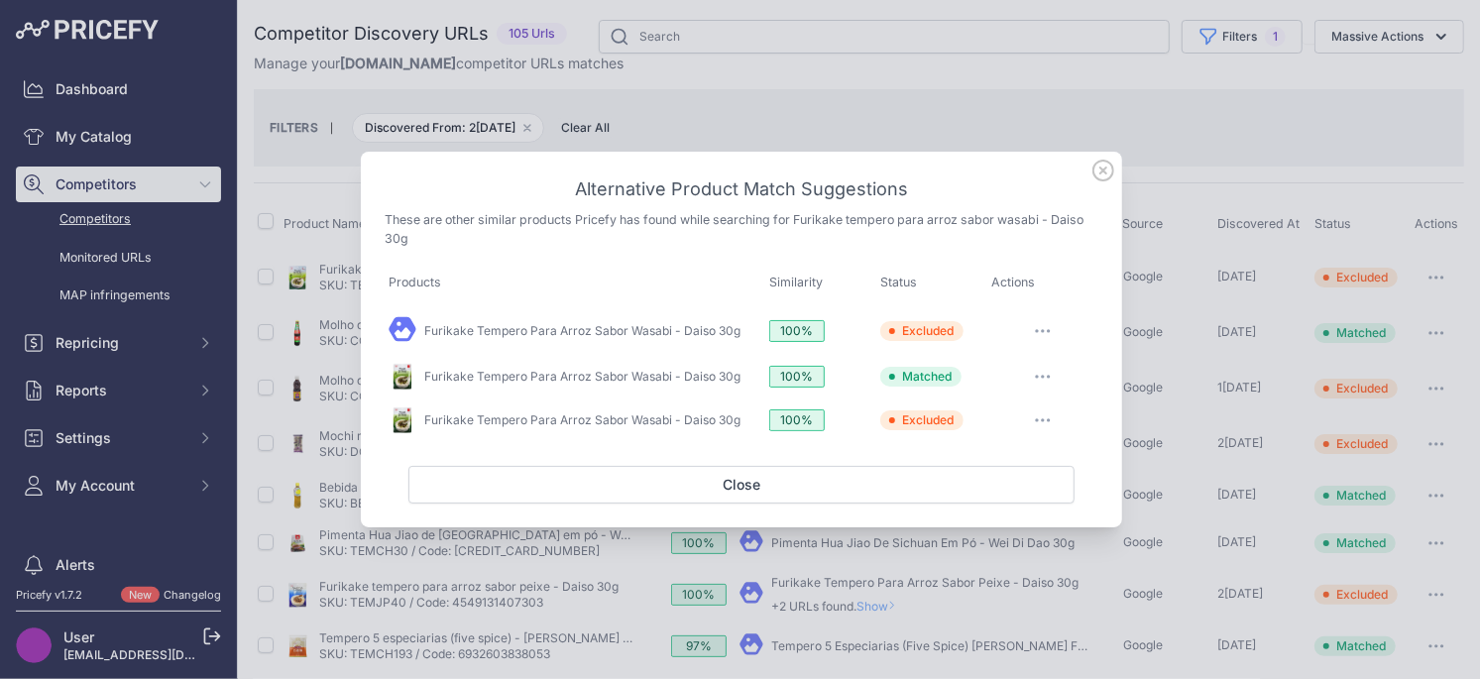
click at [1109, 173] on icon at bounding box center [1103, 171] width 22 height 22
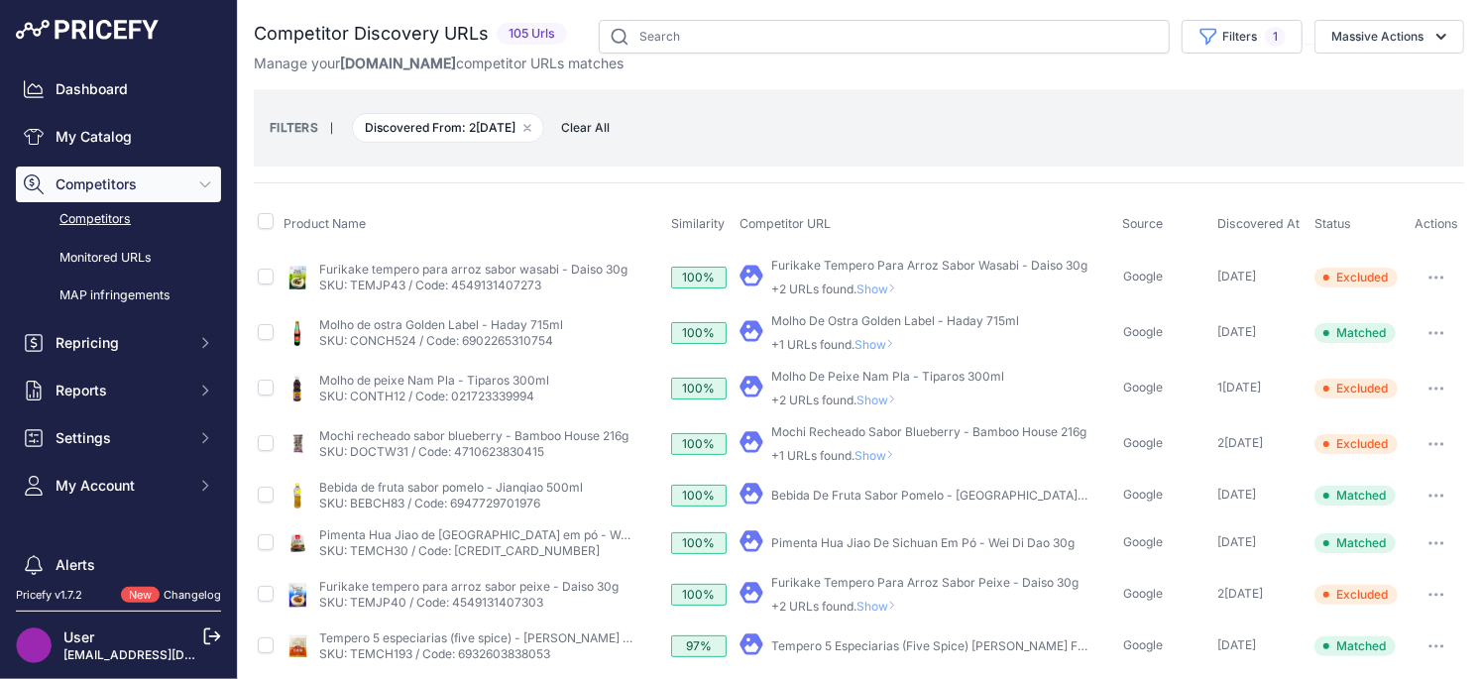
click at [1431, 277] on icon "button" at bounding box center [1430, 278] width 2 height 2
click at [1371, 324] on button "Confirm match" at bounding box center [1378, 319] width 163 height 32
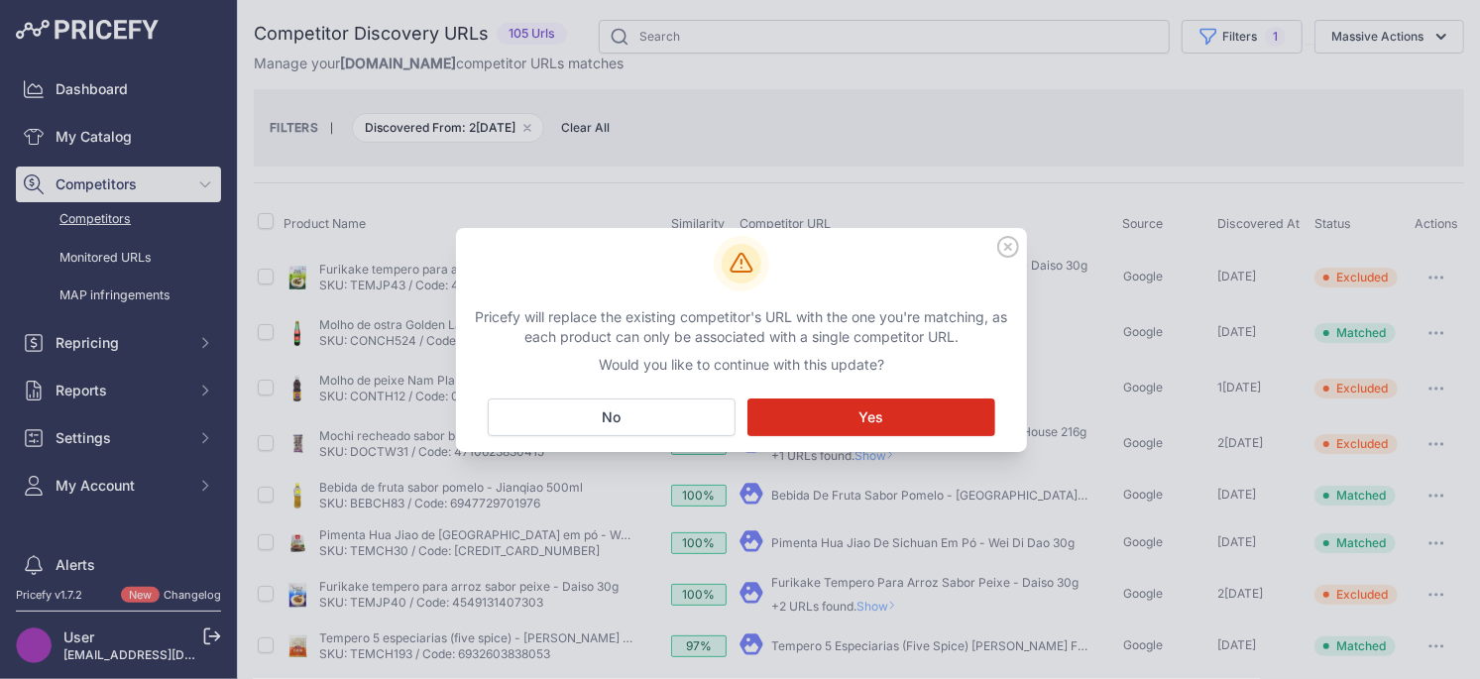
click at [875, 417] on span "Yes" at bounding box center [871, 417] width 25 height 20
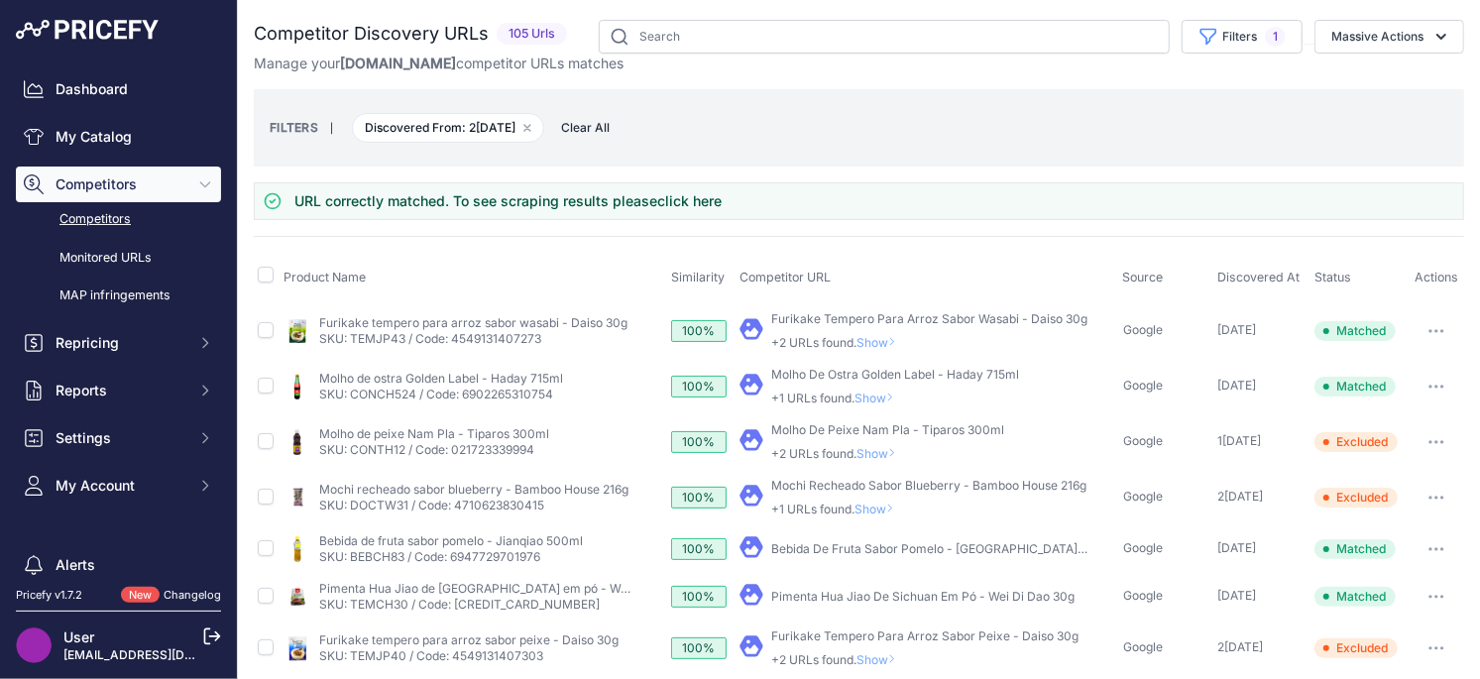
click at [888, 341] on span "Show" at bounding box center [880, 342] width 48 height 15
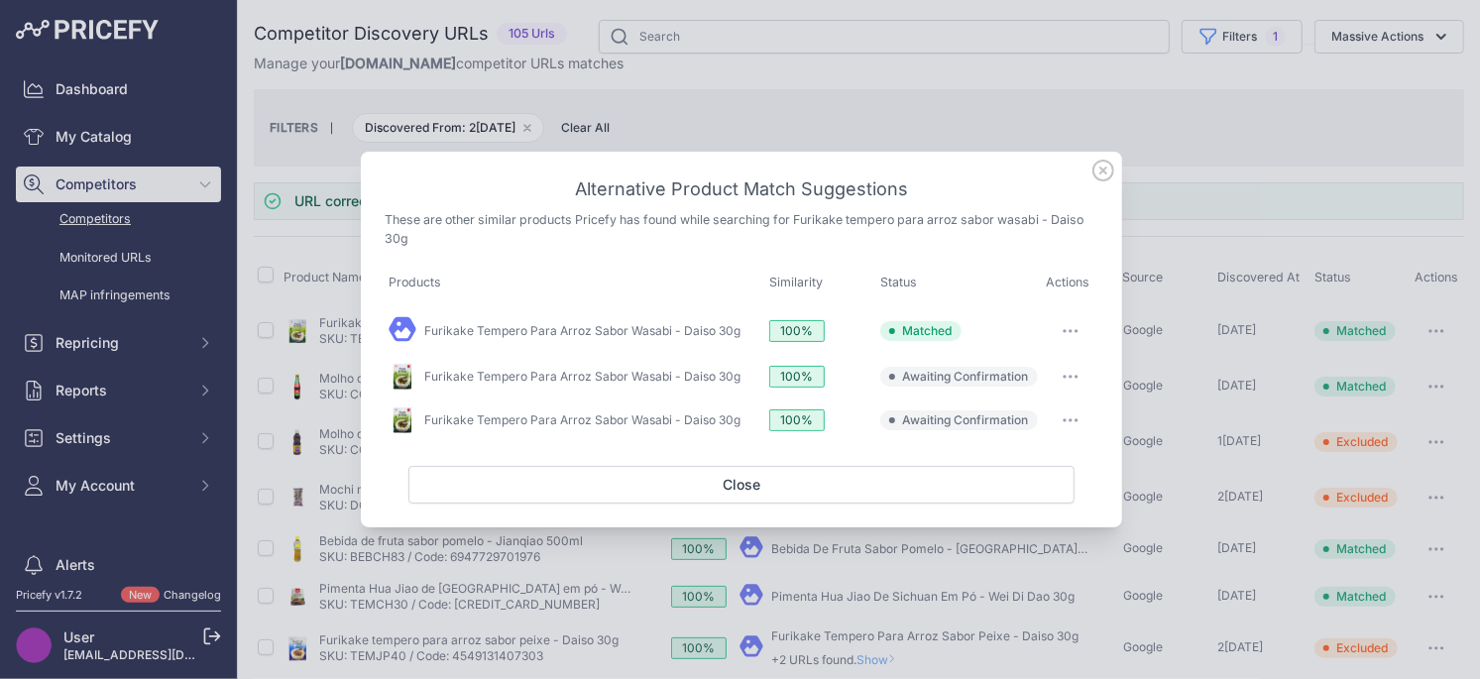
drag, startPoint x: 1076, startPoint y: 329, endPoint x: 1058, endPoint y: 360, distance: 36.0
click at [1076, 329] on icon "button" at bounding box center [1070, 331] width 16 height 4
click at [1013, 484] on span "Unmatch" at bounding box center [1009, 491] width 52 height 15
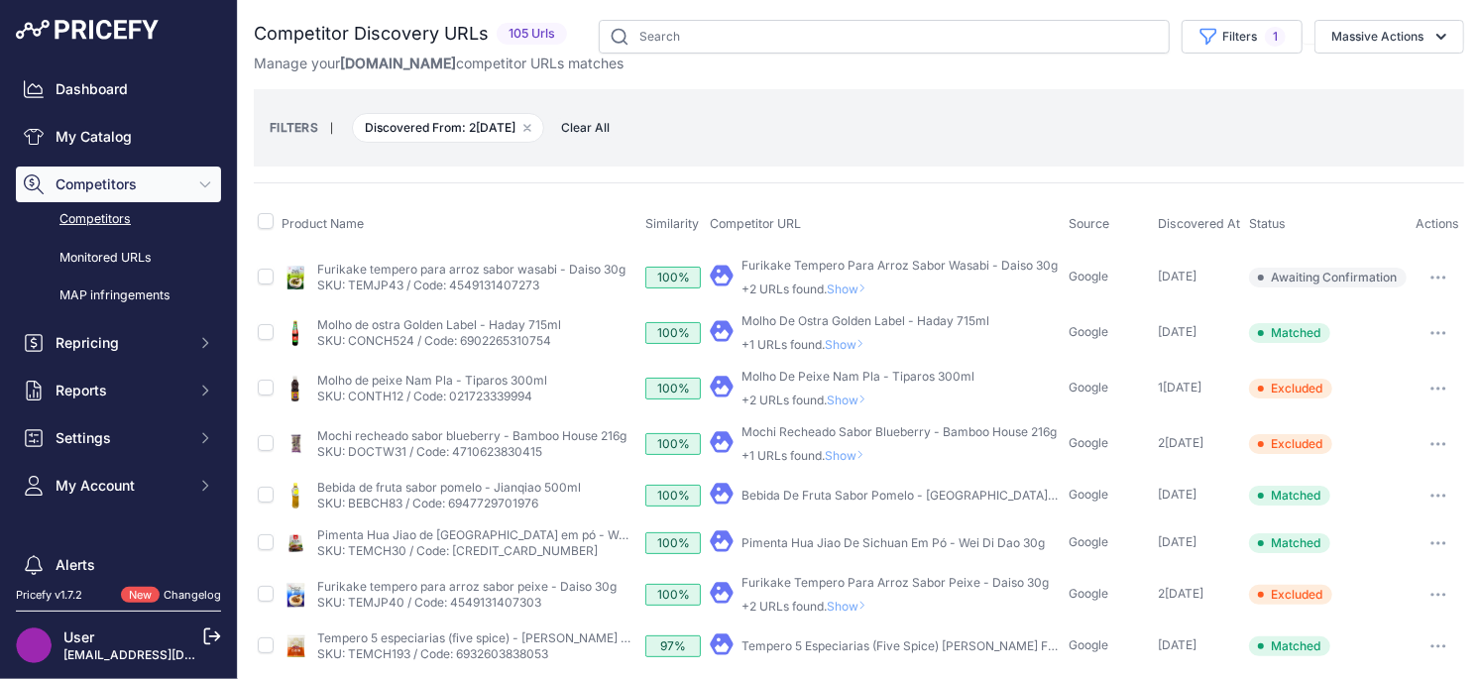
click at [847, 287] on span "Show" at bounding box center [851, 288] width 48 height 15
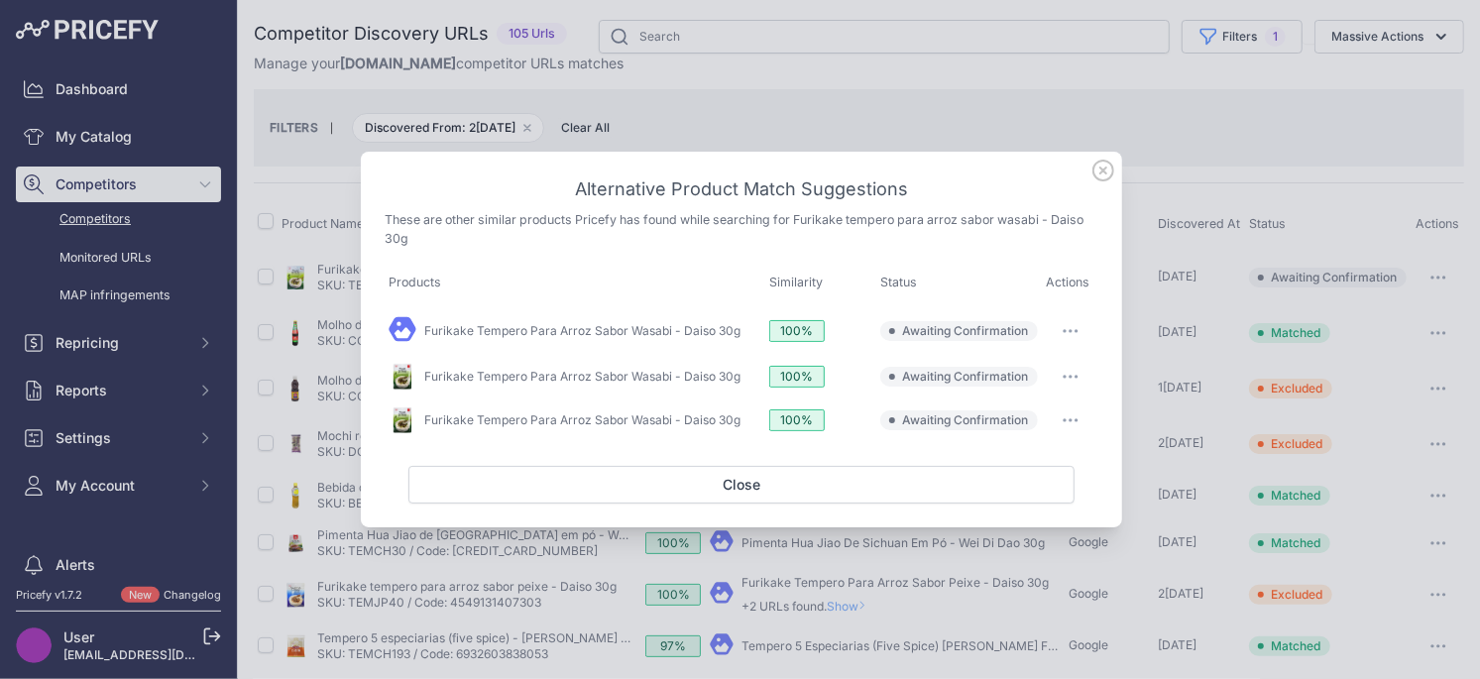
click at [1067, 330] on icon "button" at bounding box center [1070, 331] width 16 height 4
click at [1027, 416] on span "Exclude match" at bounding box center [1024, 411] width 83 height 15
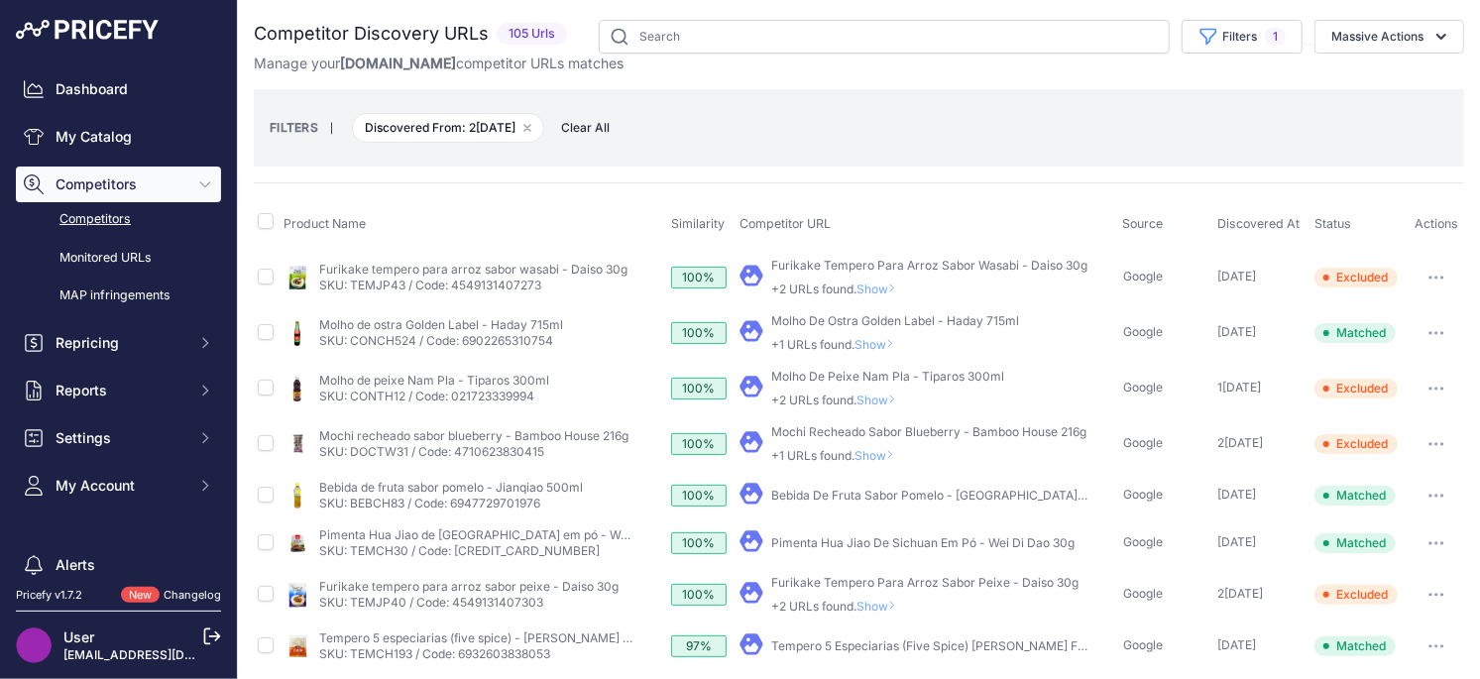
click at [877, 289] on span "Show" at bounding box center [880, 288] width 48 height 15
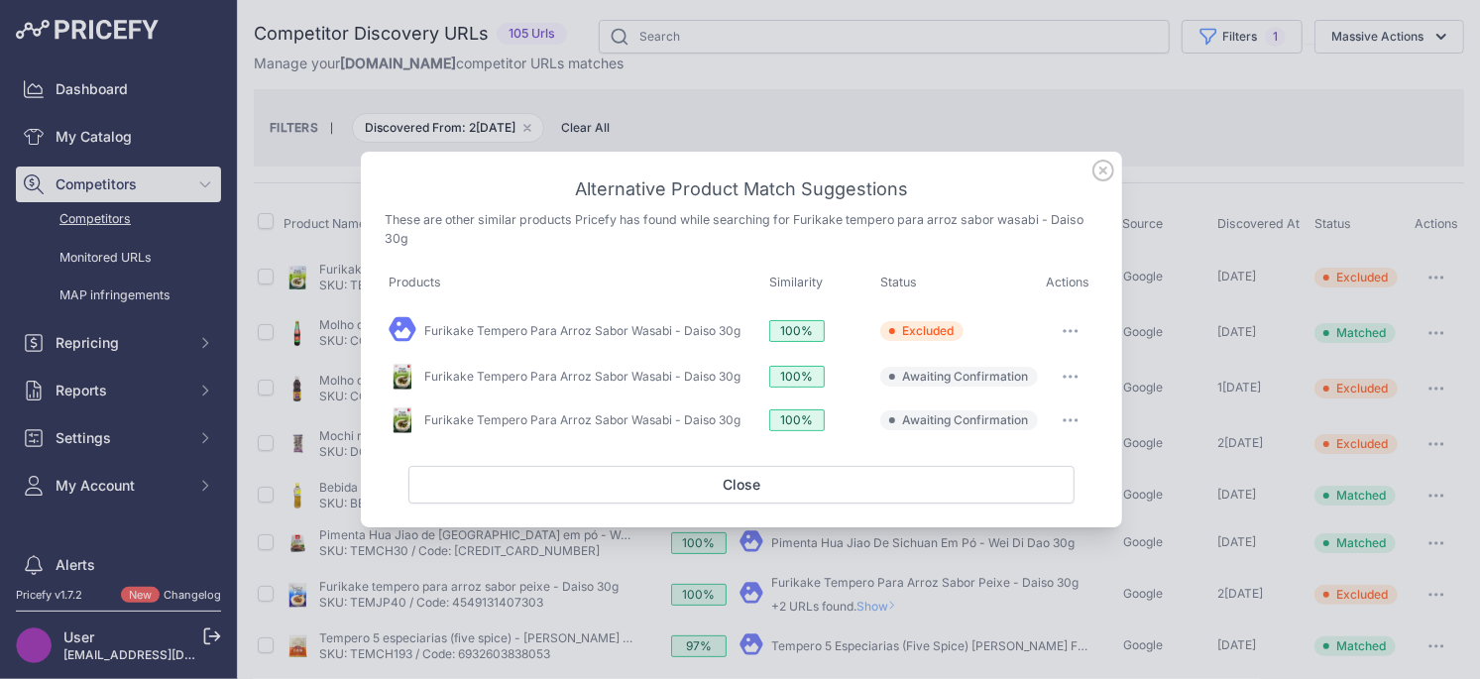
click at [1061, 373] on button "button" at bounding box center [1071, 377] width 40 height 28
click at [1017, 470] on button "Exclude match" at bounding box center [1030, 458] width 127 height 32
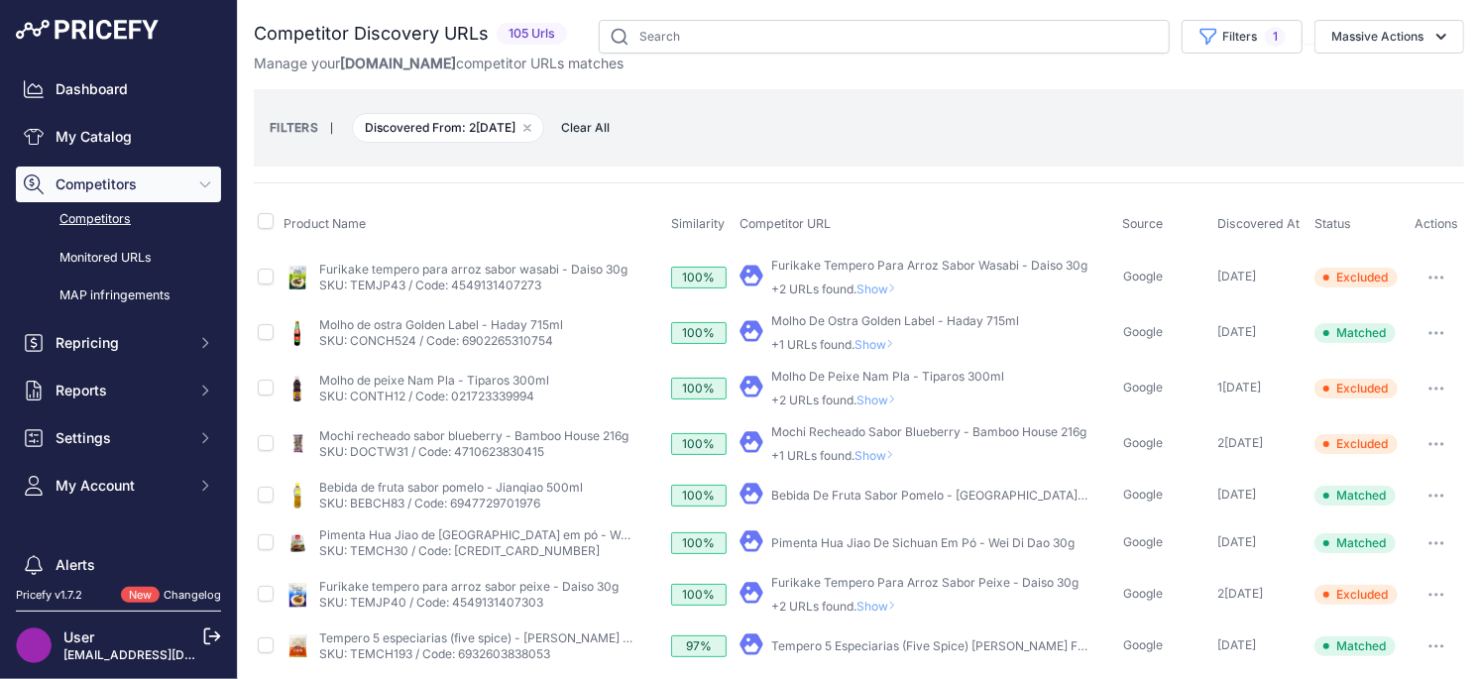
click at [896, 288] on icon at bounding box center [892, 288] width 8 height 12
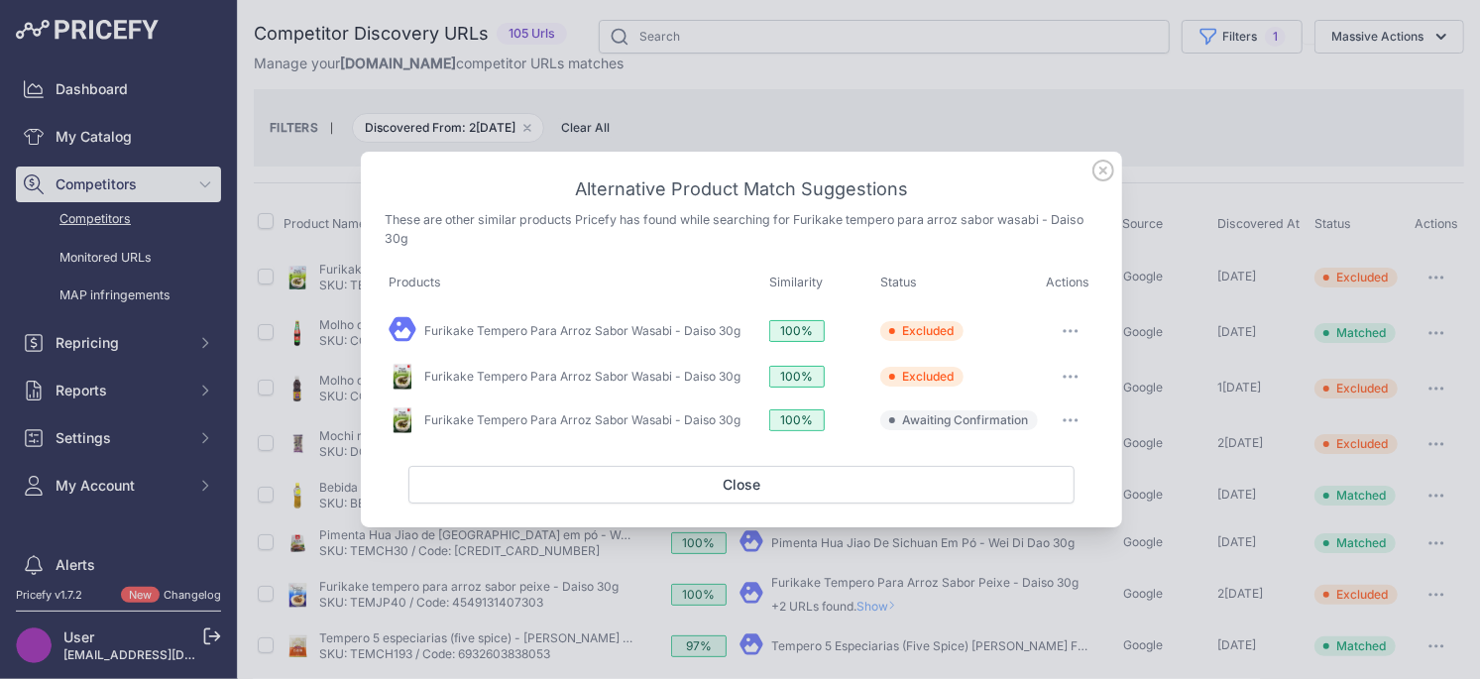
click at [1065, 421] on button "button" at bounding box center [1071, 420] width 40 height 28
click at [1050, 499] on span "Exclude match" at bounding box center [1024, 501] width 83 height 15
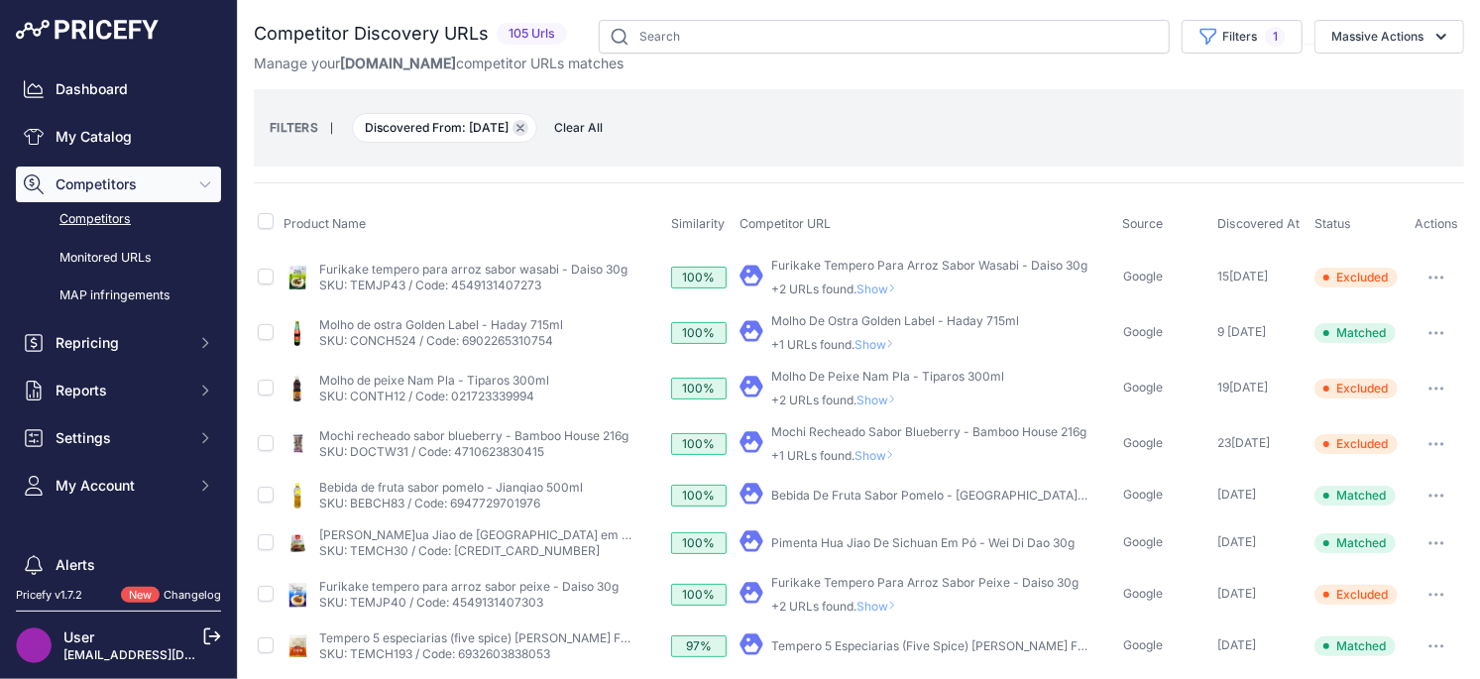
click at [528, 124] on button "Remove filter option" at bounding box center [520, 128] width 16 height 16
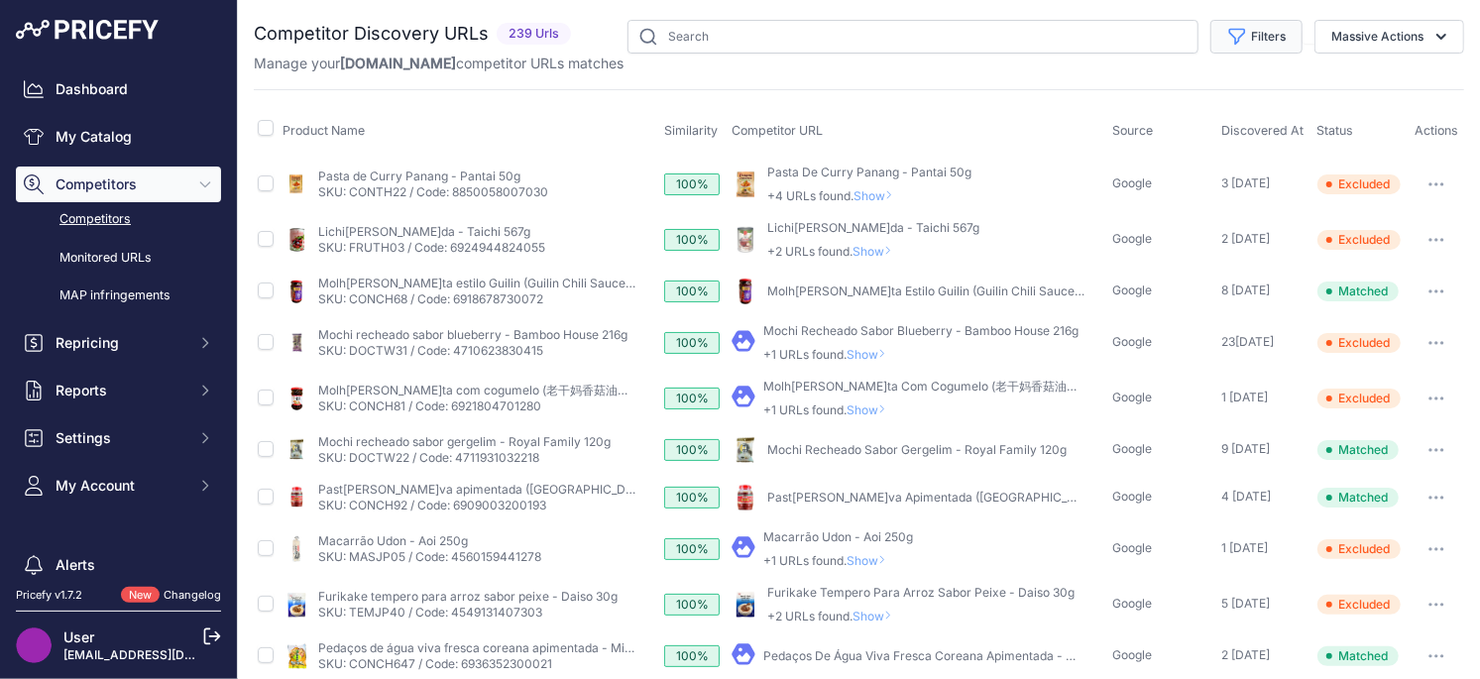
click at [1258, 44] on button "Filters" at bounding box center [1256, 37] width 92 height 34
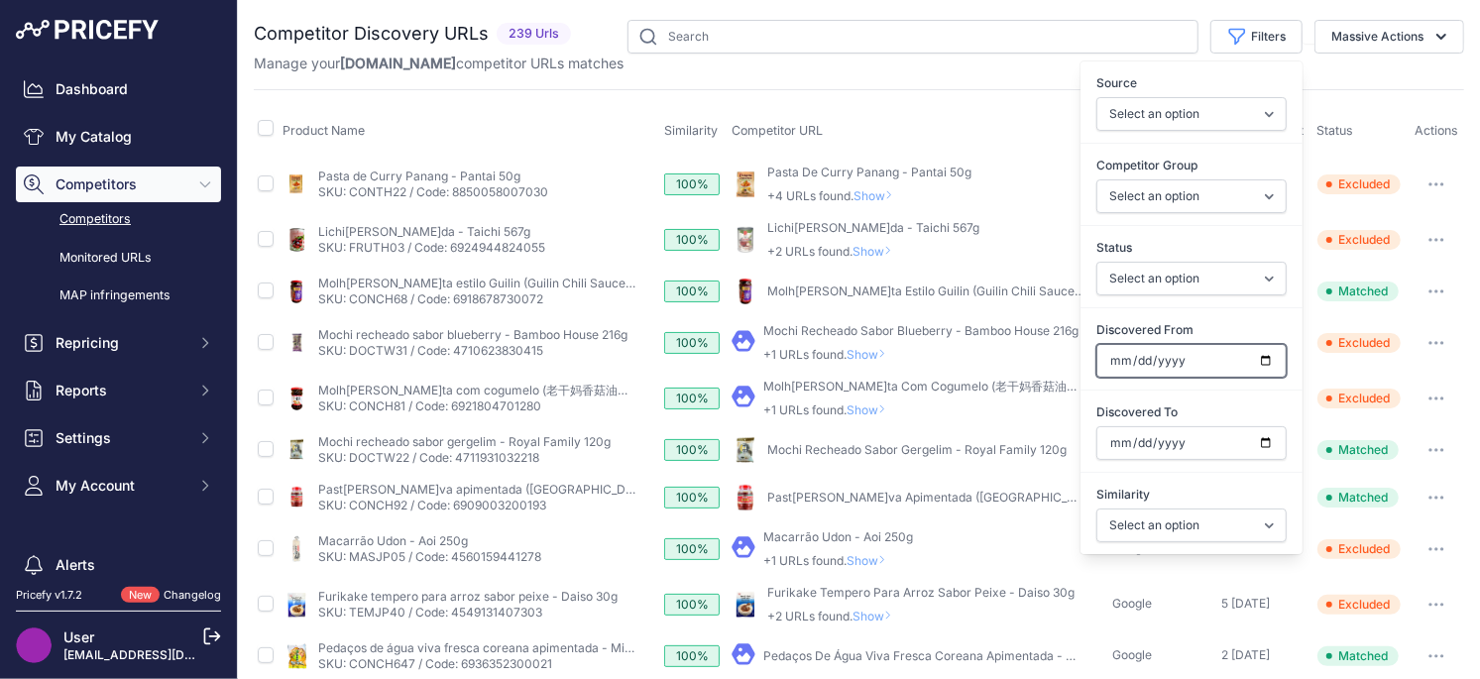
click at [1265, 362] on input "Discovered From" at bounding box center [1191, 361] width 190 height 34
click at [1198, 282] on select "Select an option Only Matched Only Not Matched" at bounding box center [1191, 279] width 190 height 34
select select "0"
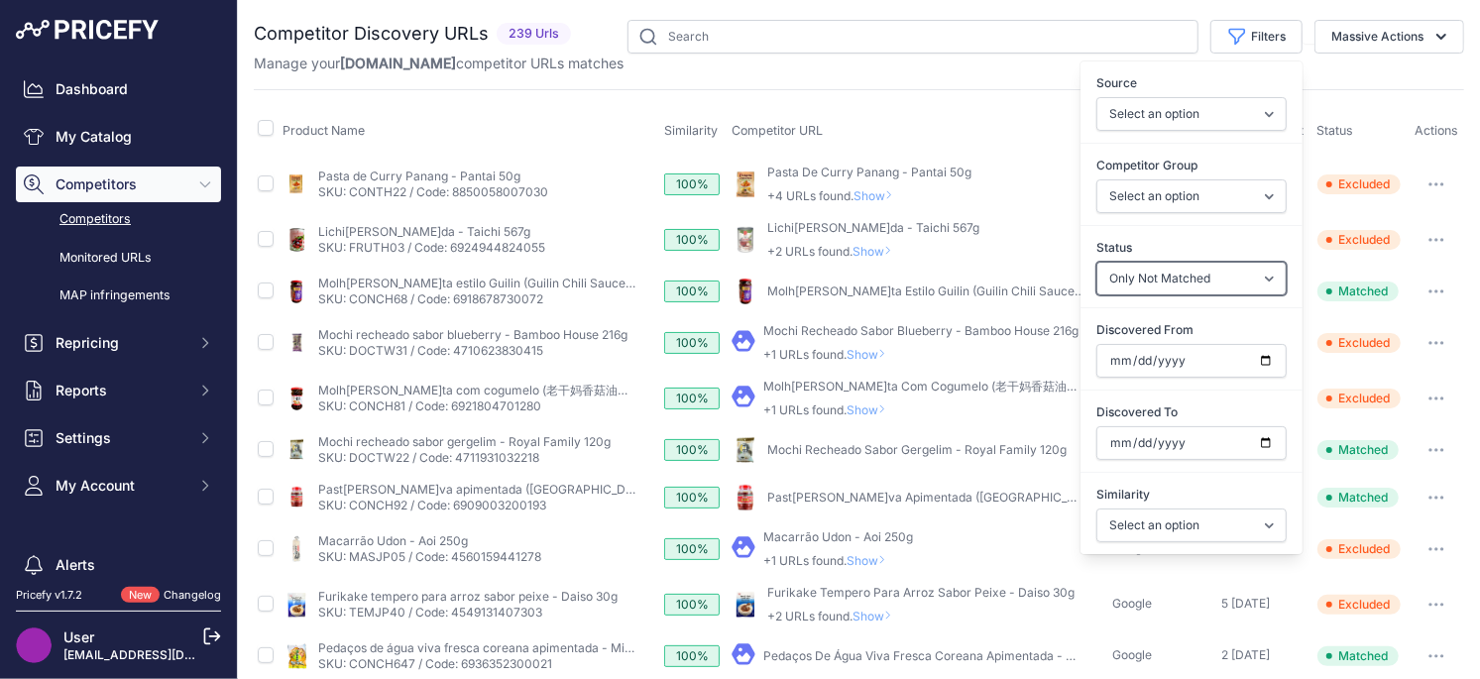
click at [1096, 262] on select "Select an option Only Matched Only Not Matched" at bounding box center [1191, 279] width 190 height 34
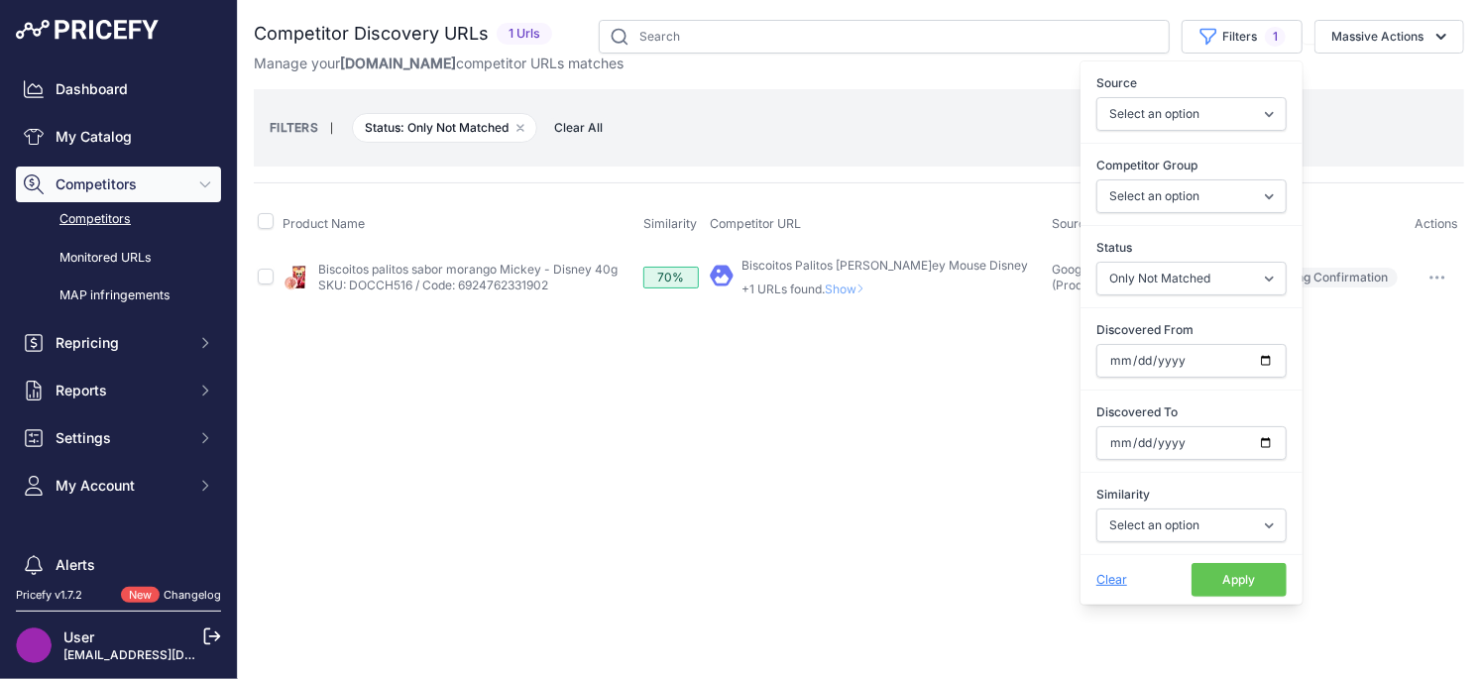
click at [781, 410] on div "Close You are not connected to the internet." at bounding box center [859, 339] width 1242 height 679
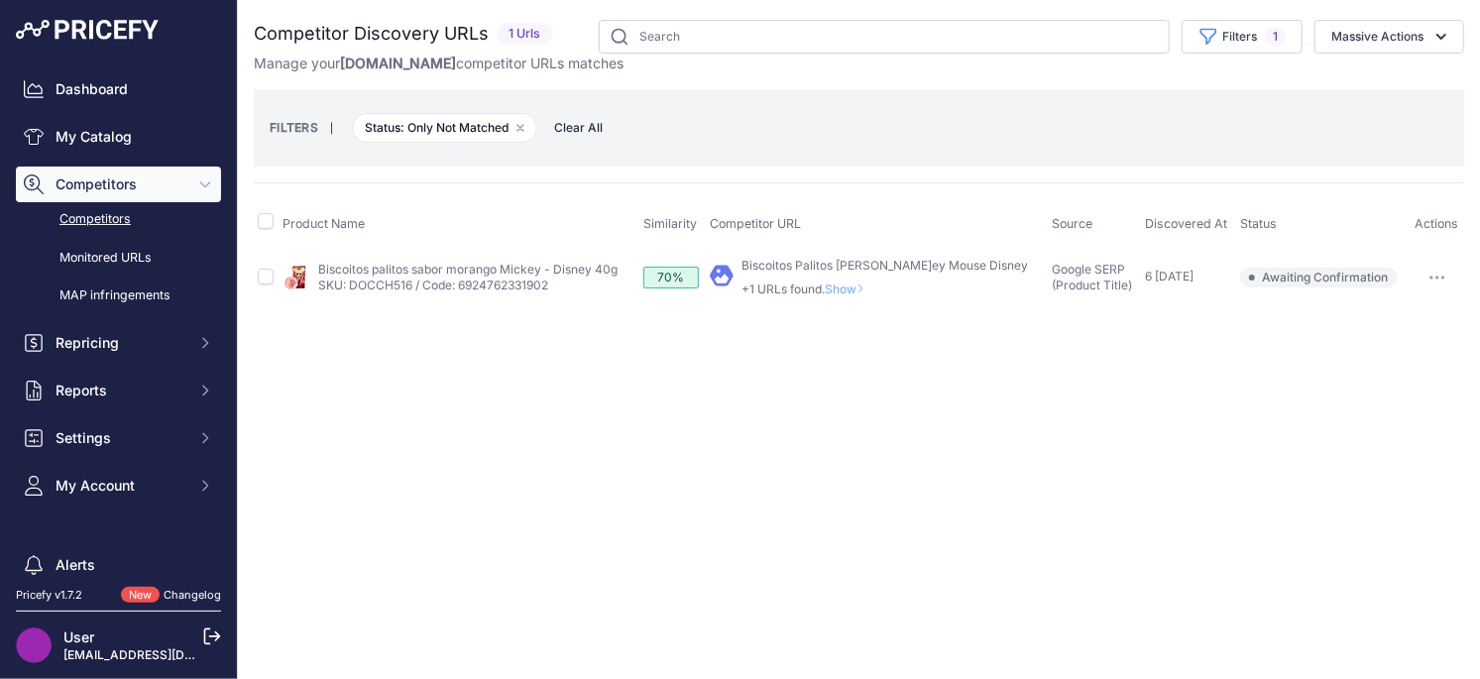
click at [837, 272] on div "Biscoitos Palitos [PERSON_NAME]ey Mouse Disney +1 URLs found. Show" at bounding box center [884, 278] width 286 height 40
click at [837, 285] on span "Show" at bounding box center [849, 288] width 48 height 15
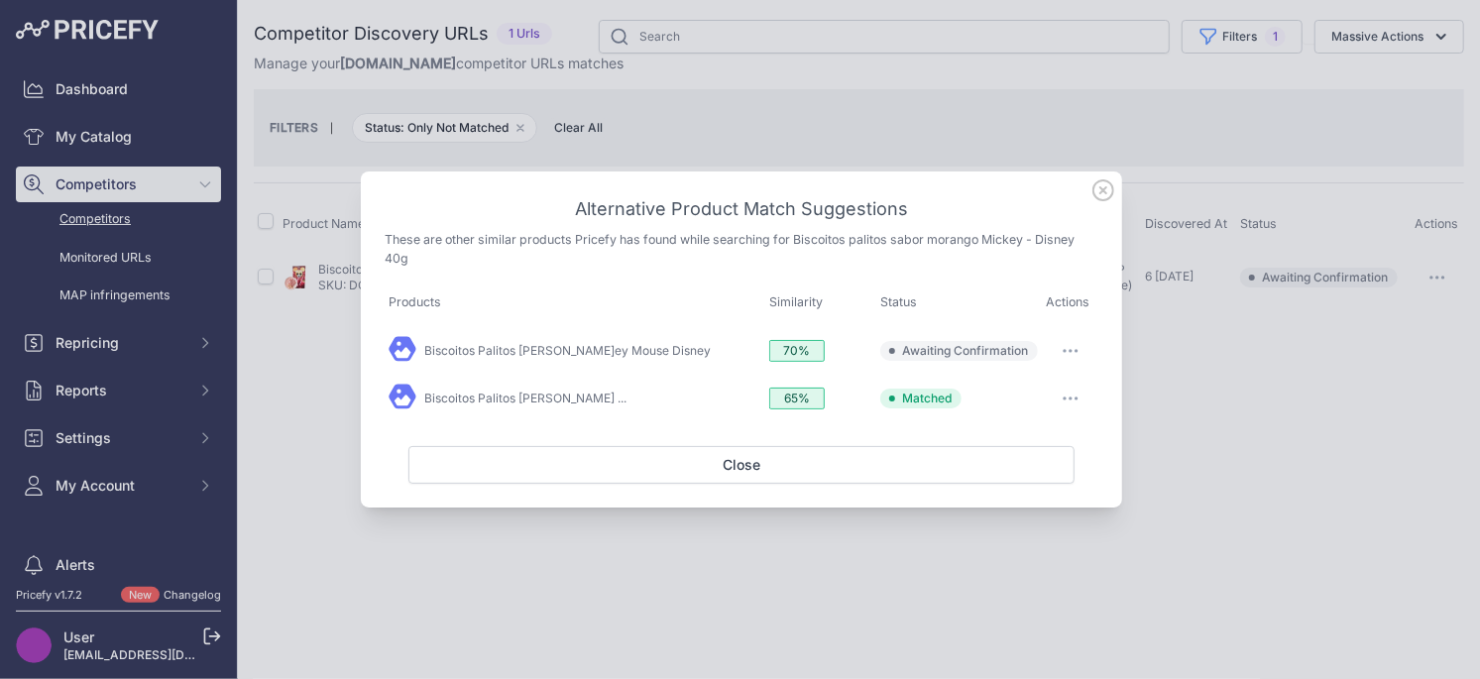
drag, startPoint x: 1071, startPoint y: 349, endPoint x: 1019, endPoint y: 431, distance: 97.6
click at [1071, 349] on icon "button" at bounding box center [1070, 351] width 16 height 4
click at [1016, 429] on span "Exclude match" at bounding box center [1024, 431] width 83 height 15
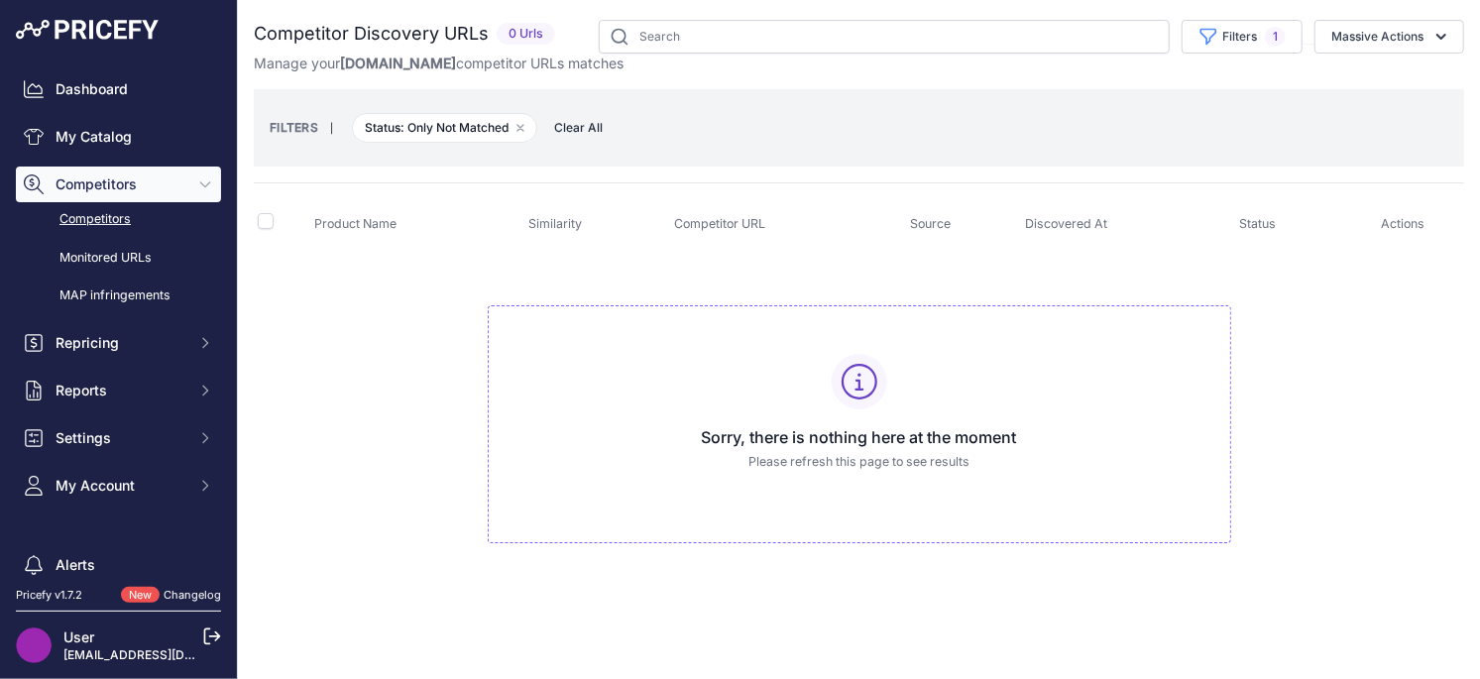
click at [362, 323] on td "Sorry, there is nothing here at the moment Please refresh this page to see resu…" at bounding box center [859, 416] width 1210 height 334
drag, startPoint x: 528, startPoint y: 129, endPoint x: 451, endPoint y: 206, distance: 109.3
click at [451, 206] on div "Competitor Discovery URLs 0 Urls" at bounding box center [859, 301] width 1210 height 563
click at [523, 129] on icon "button" at bounding box center [520, 128] width 6 height 6
select select
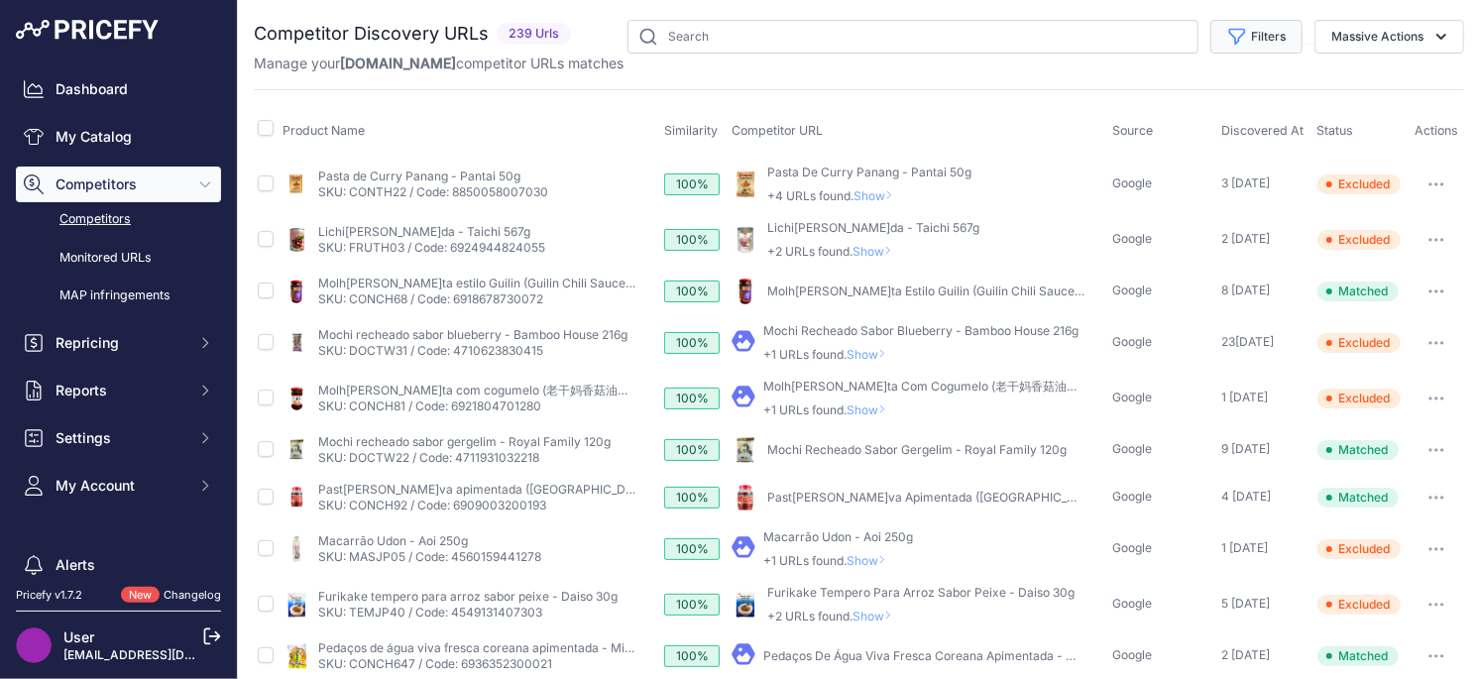
click at [1284, 34] on button "Filters" at bounding box center [1256, 37] width 92 height 34
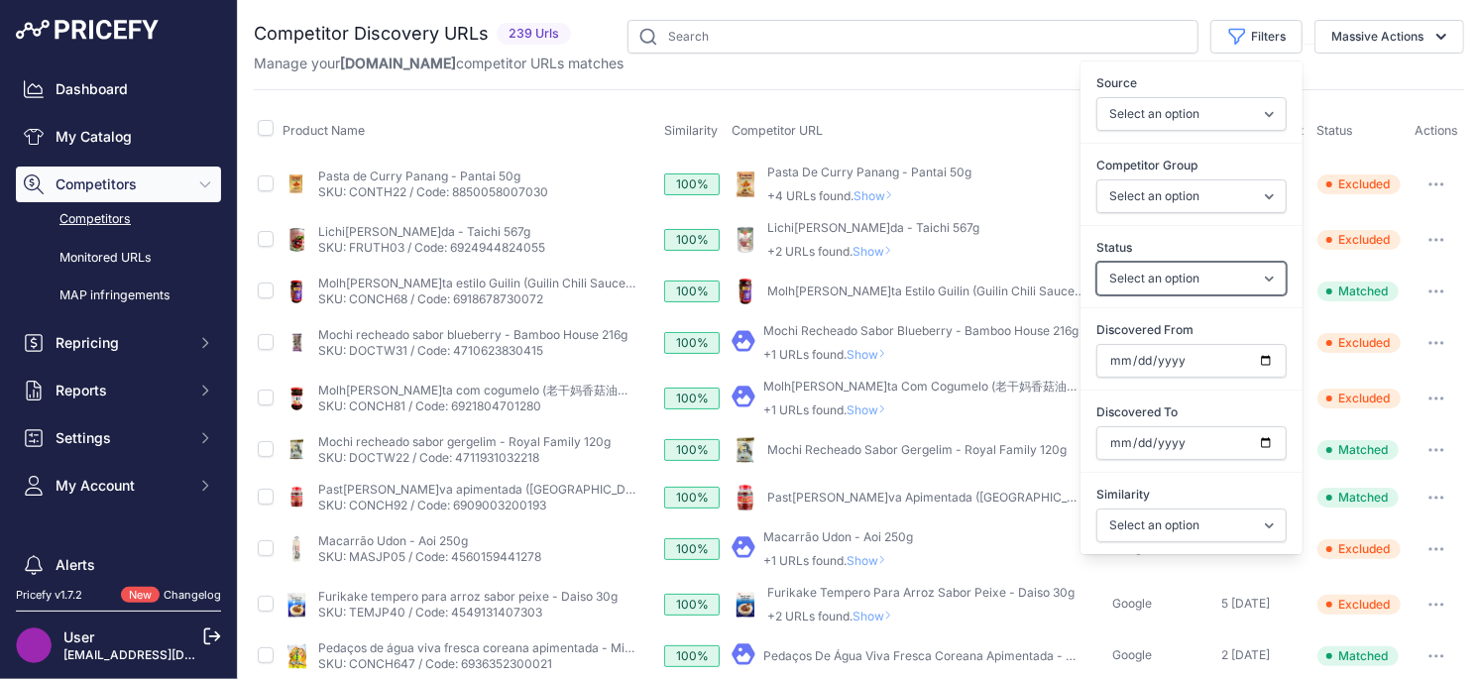
click at [1224, 280] on select "Select an option Only Matched Only Not Matched" at bounding box center [1191, 279] width 190 height 34
select select "0"
click at [1096, 262] on select "Select an option Only Matched Only Not Matched" at bounding box center [1191, 279] width 190 height 34
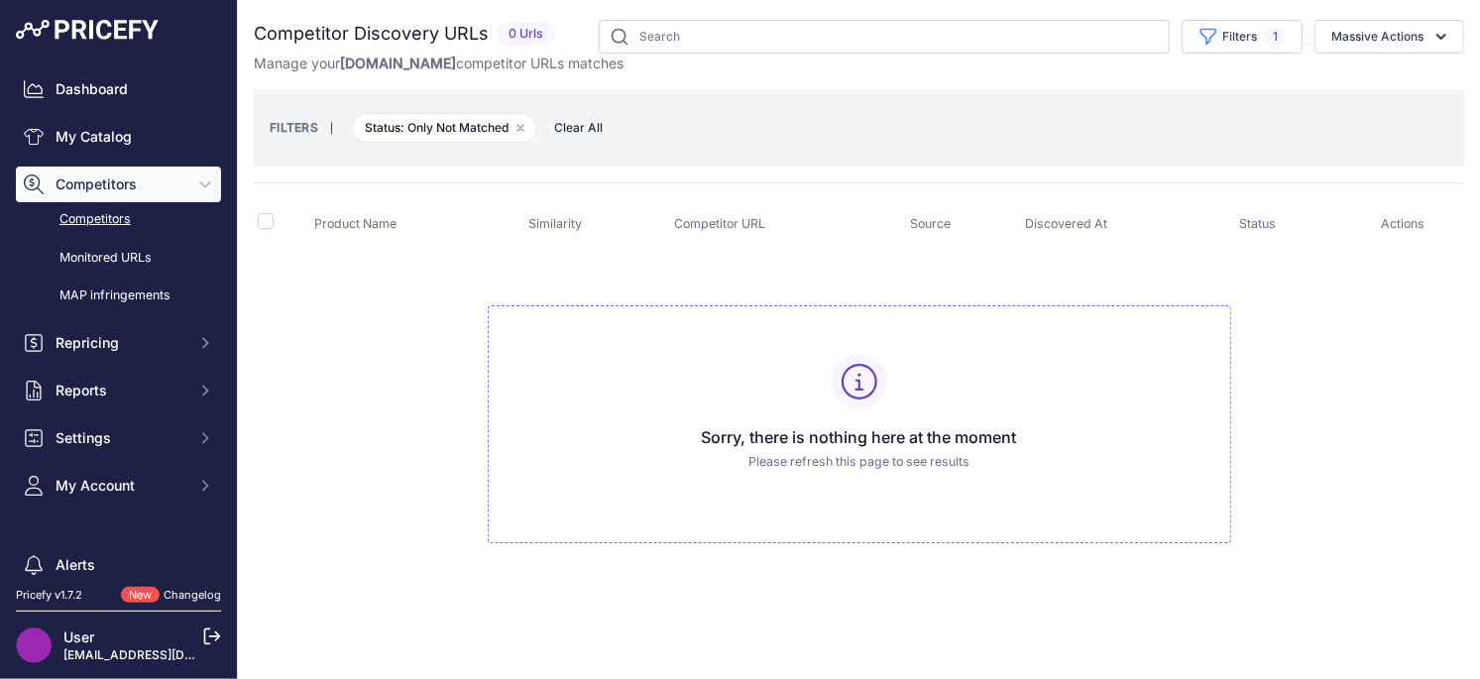
click at [456, 294] on td "Sorry, there is nothing here at the moment Please refresh this page to see resu…" at bounding box center [859, 416] width 1210 height 334
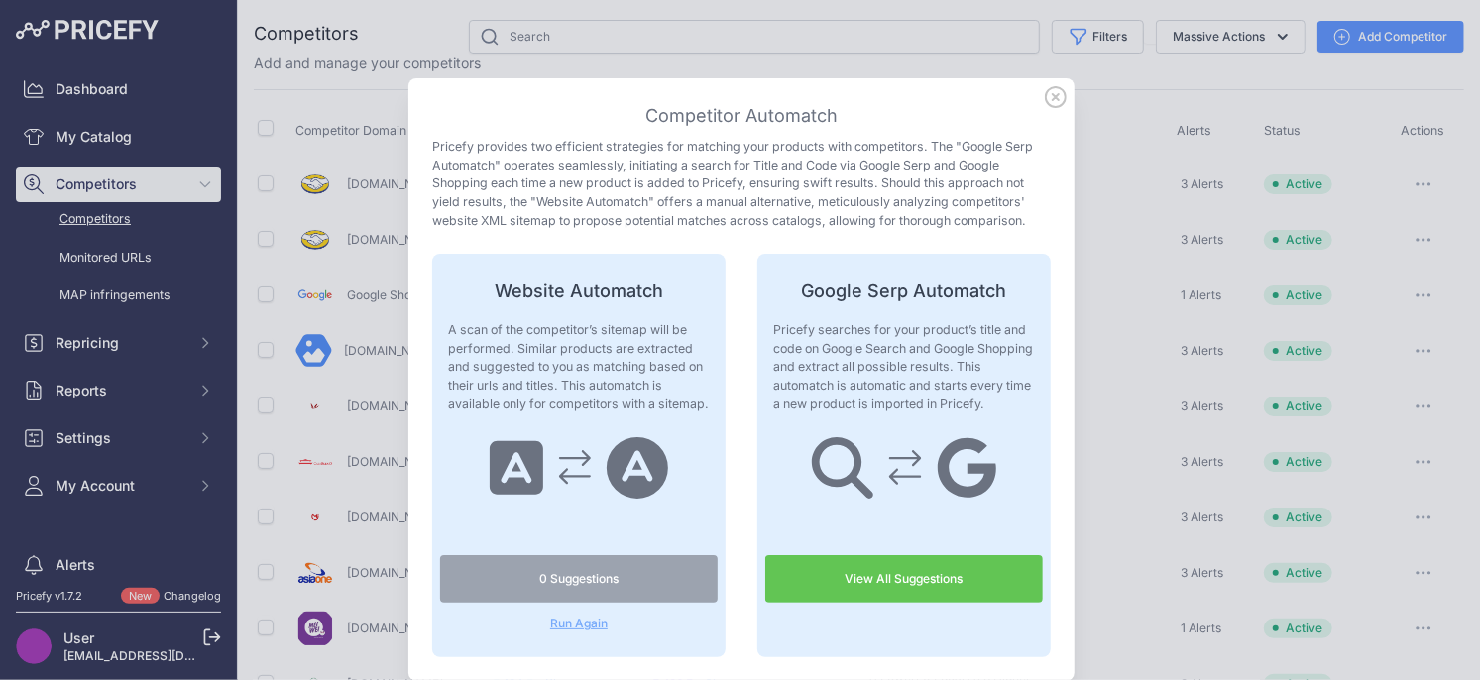
click at [1058, 94] on icon at bounding box center [1056, 97] width 20 height 20
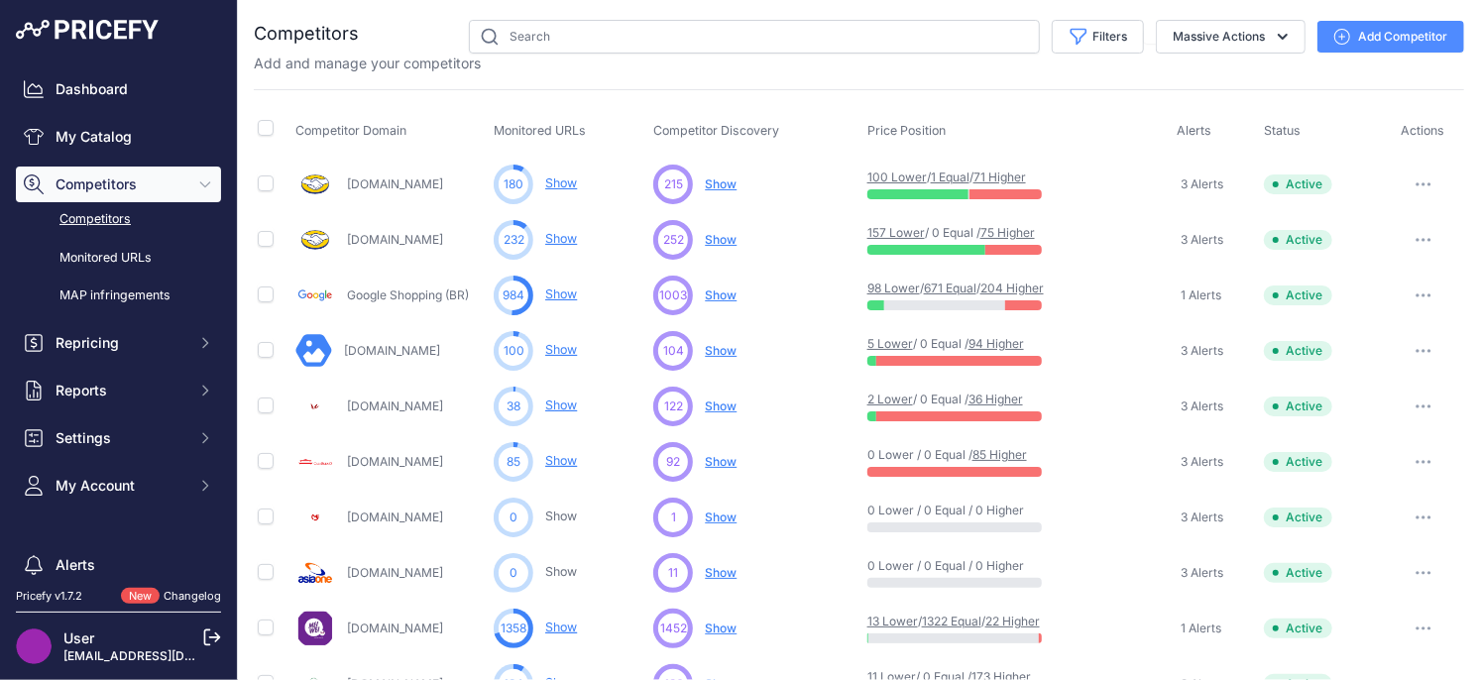
click at [728, 238] on span "Show" at bounding box center [721, 239] width 32 height 15
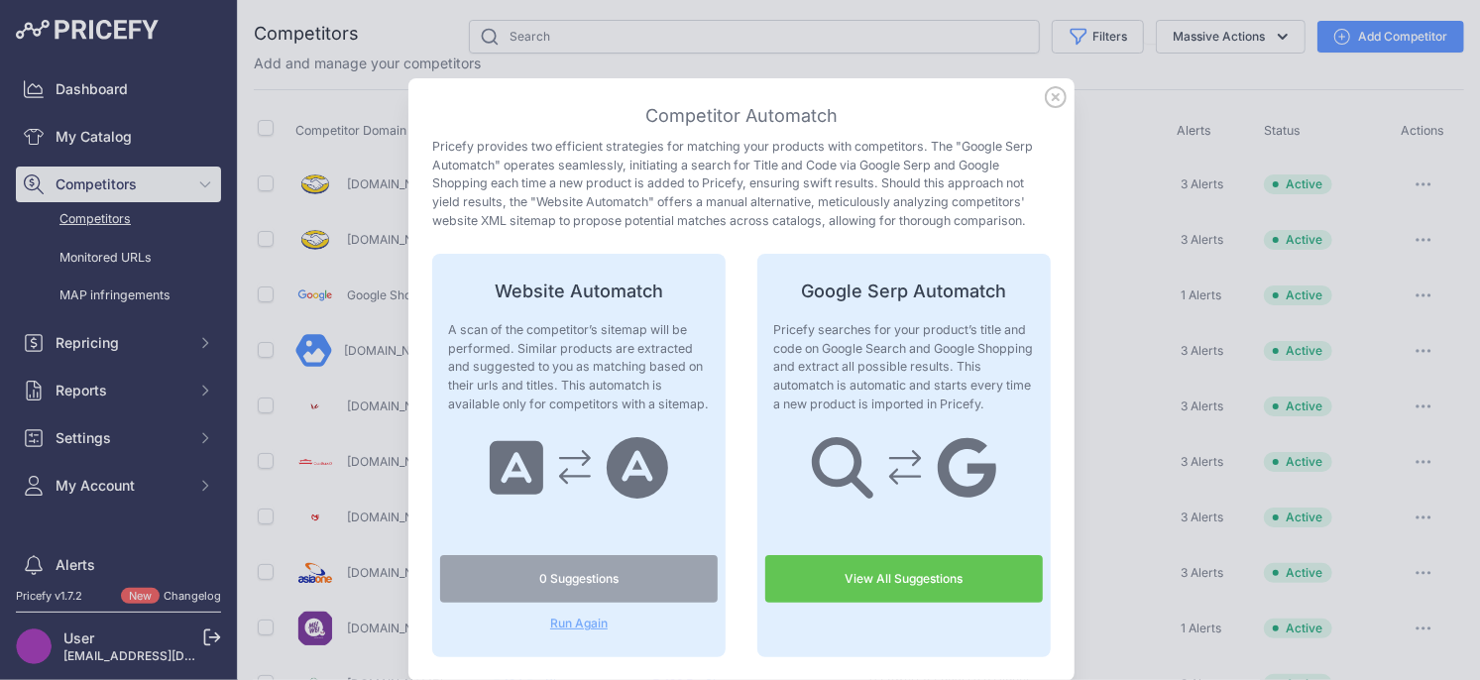
click at [860, 580] on link "View All Suggestions" at bounding box center [904, 579] width 278 height 48
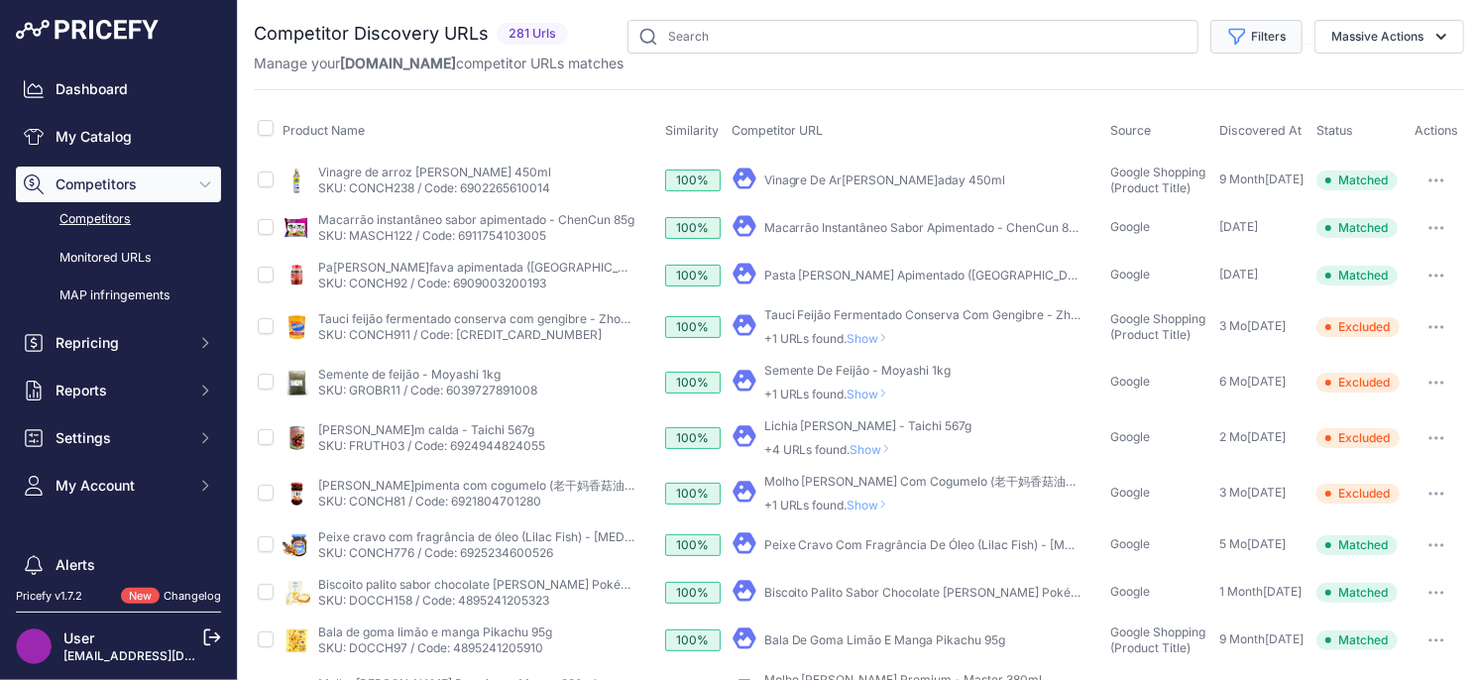
click at [1227, 37] on icon "button" at bounding box center [1237, 37] width 20 height 20
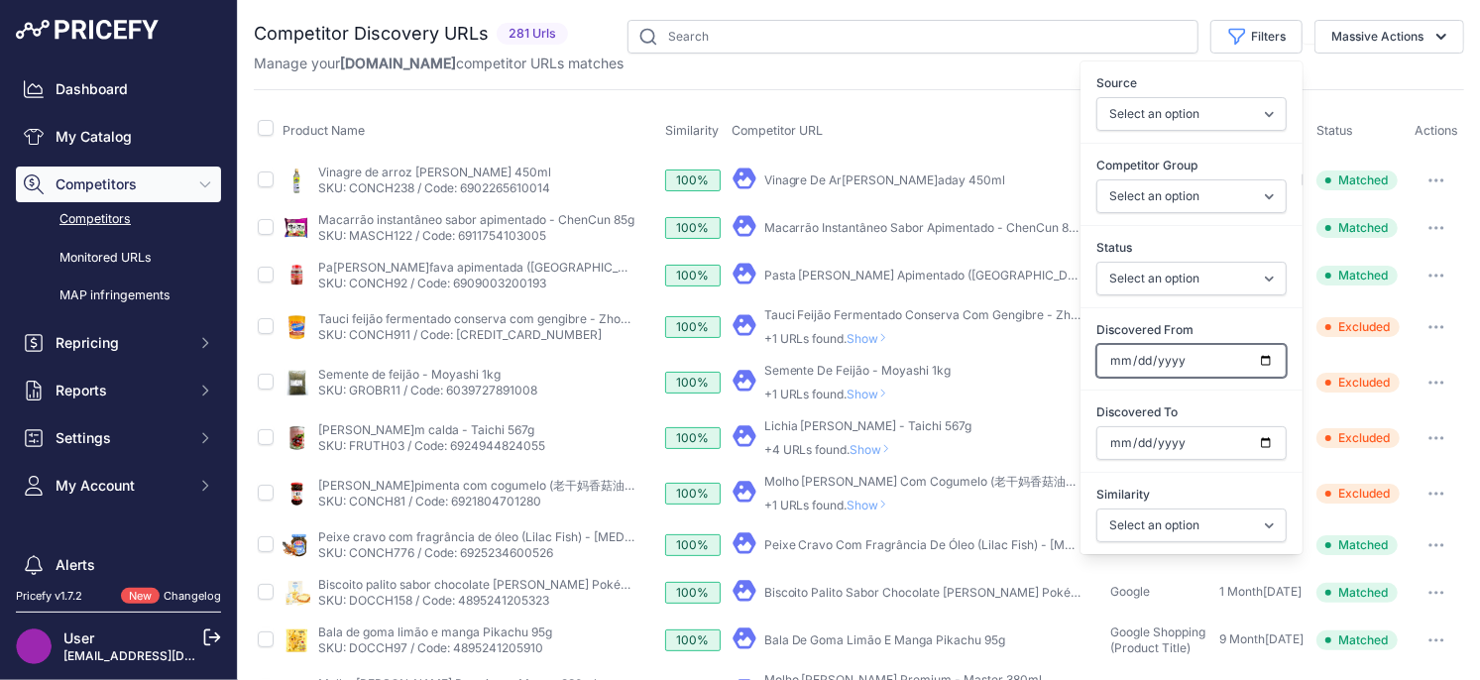
click at [1269, 356] on input "Discovered From" at bounding box center [1191, 361] width 190 height 34
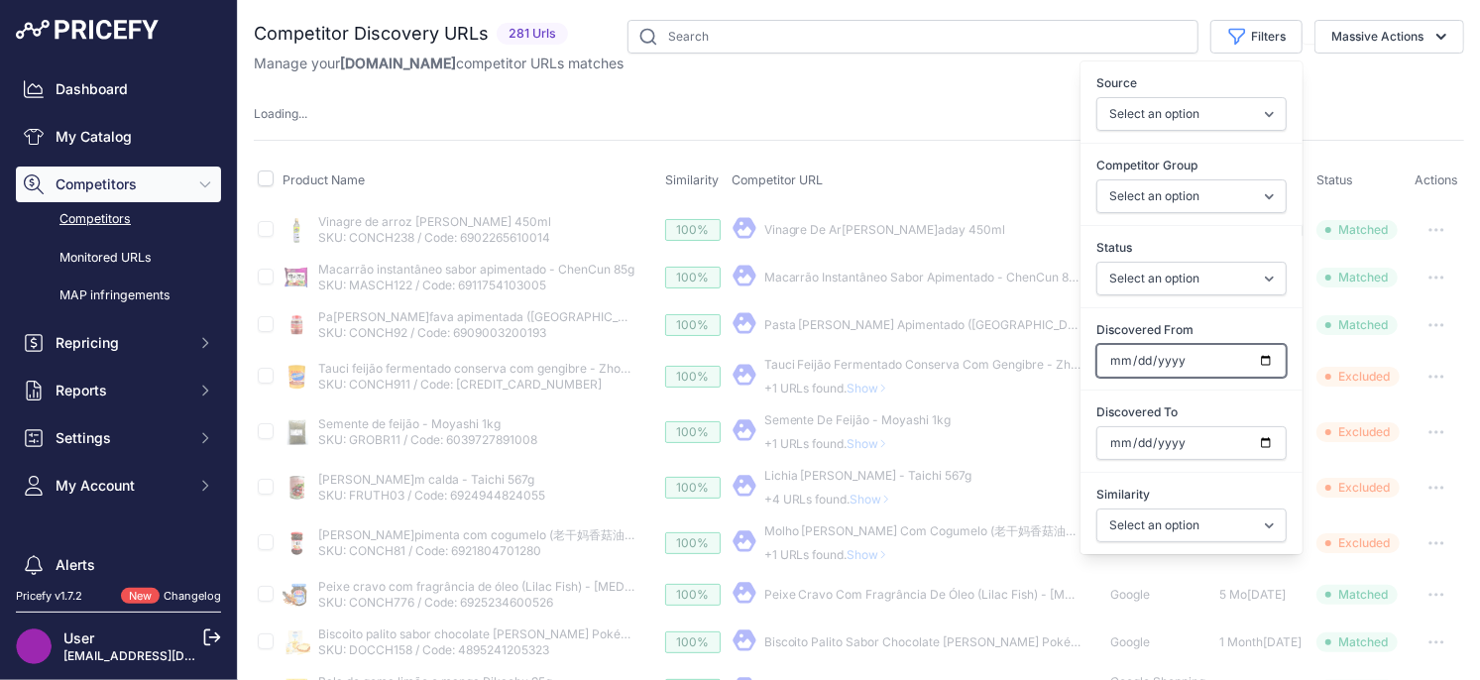
type input "[DATE]"
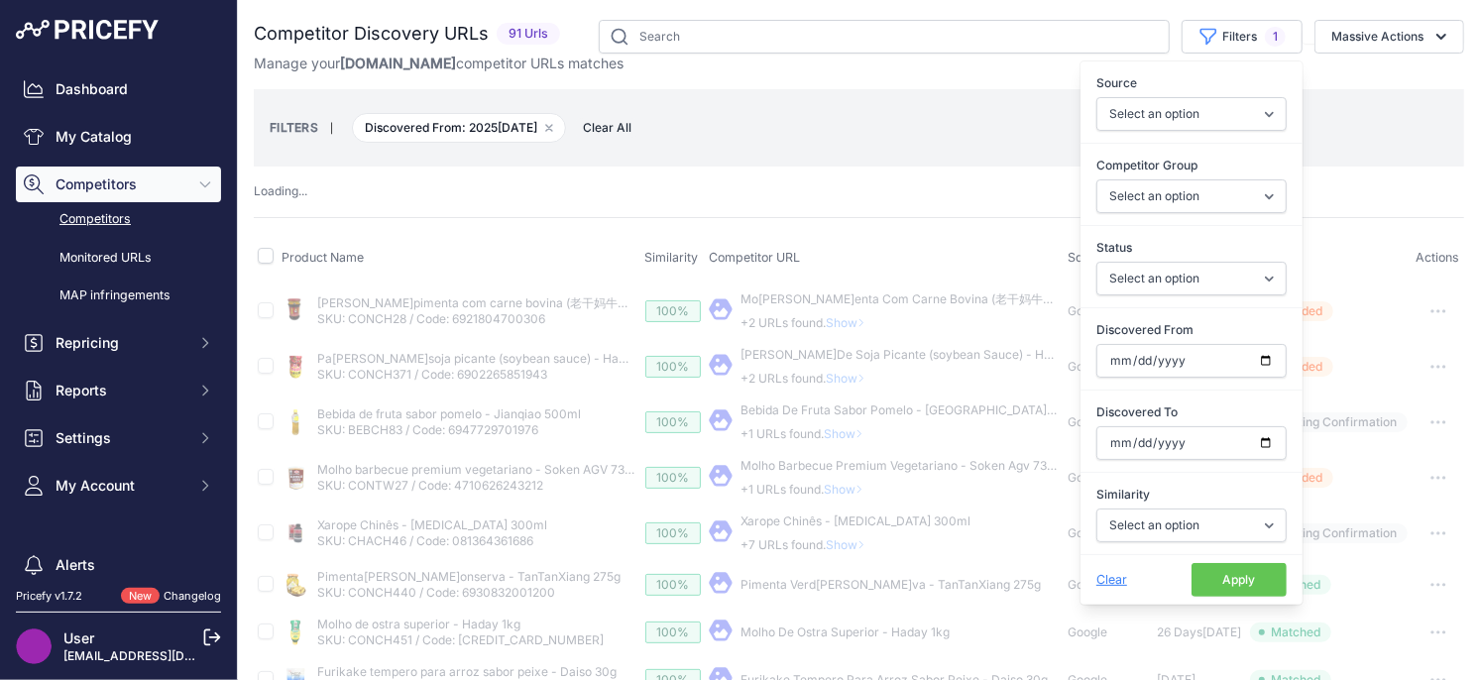
click at [1237, 571] on button "Apply" at bounding box center [1238, 580] width 95 height 34
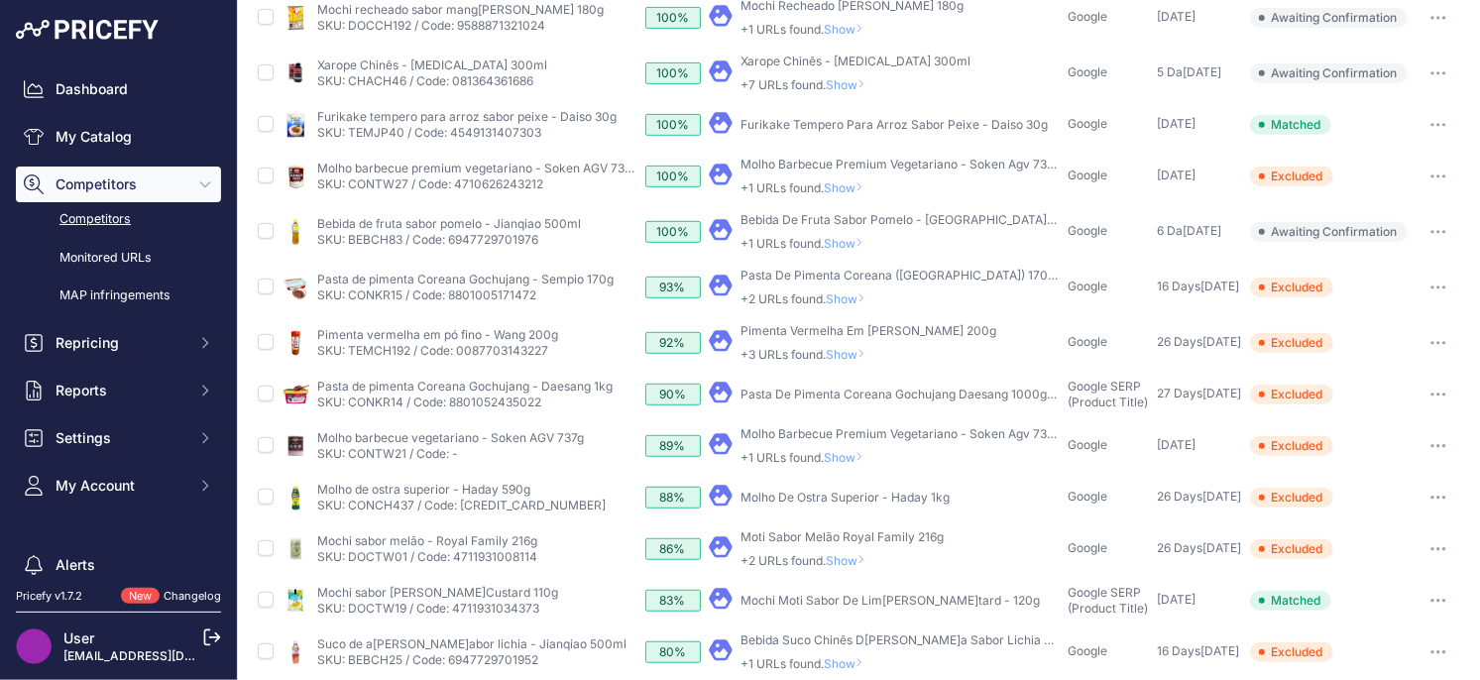
scroll to position [698, 0]
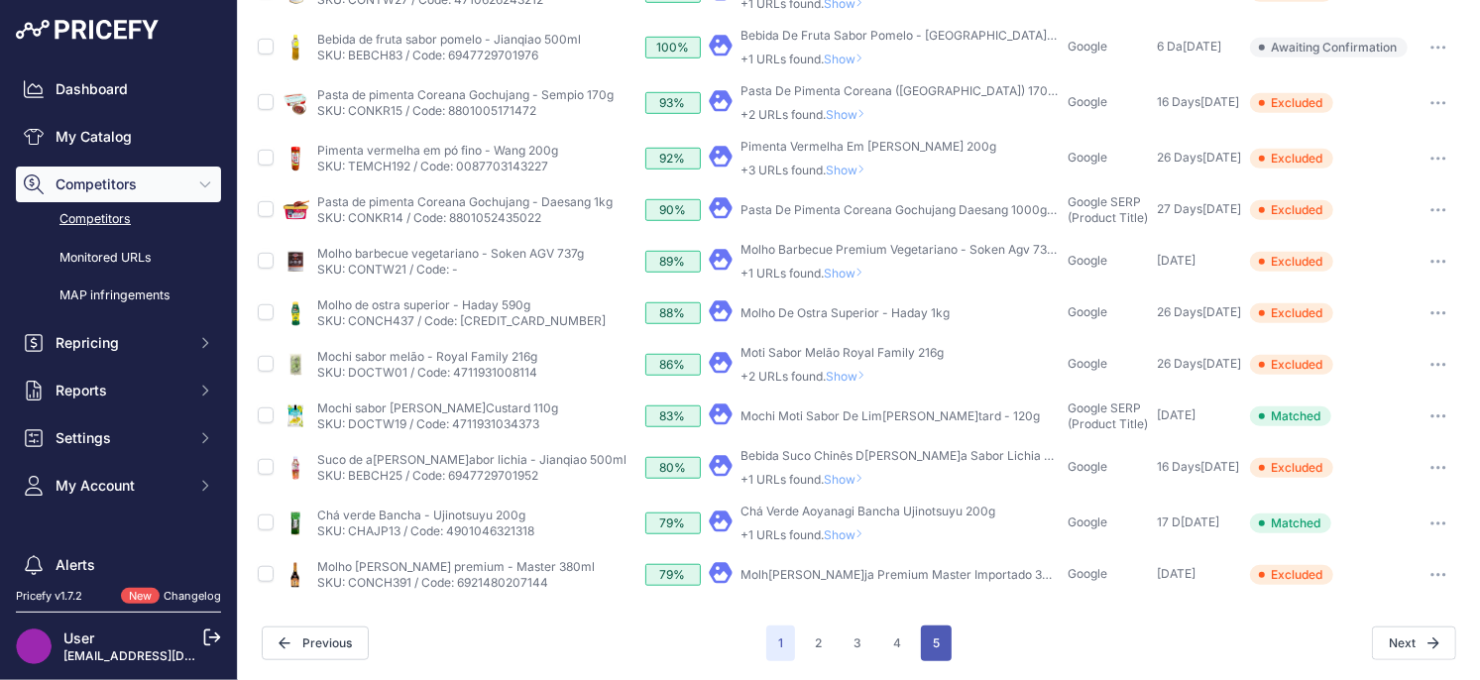
click at [944, 644] on button "5" at bounding box center [936, 643] width 31 height 36
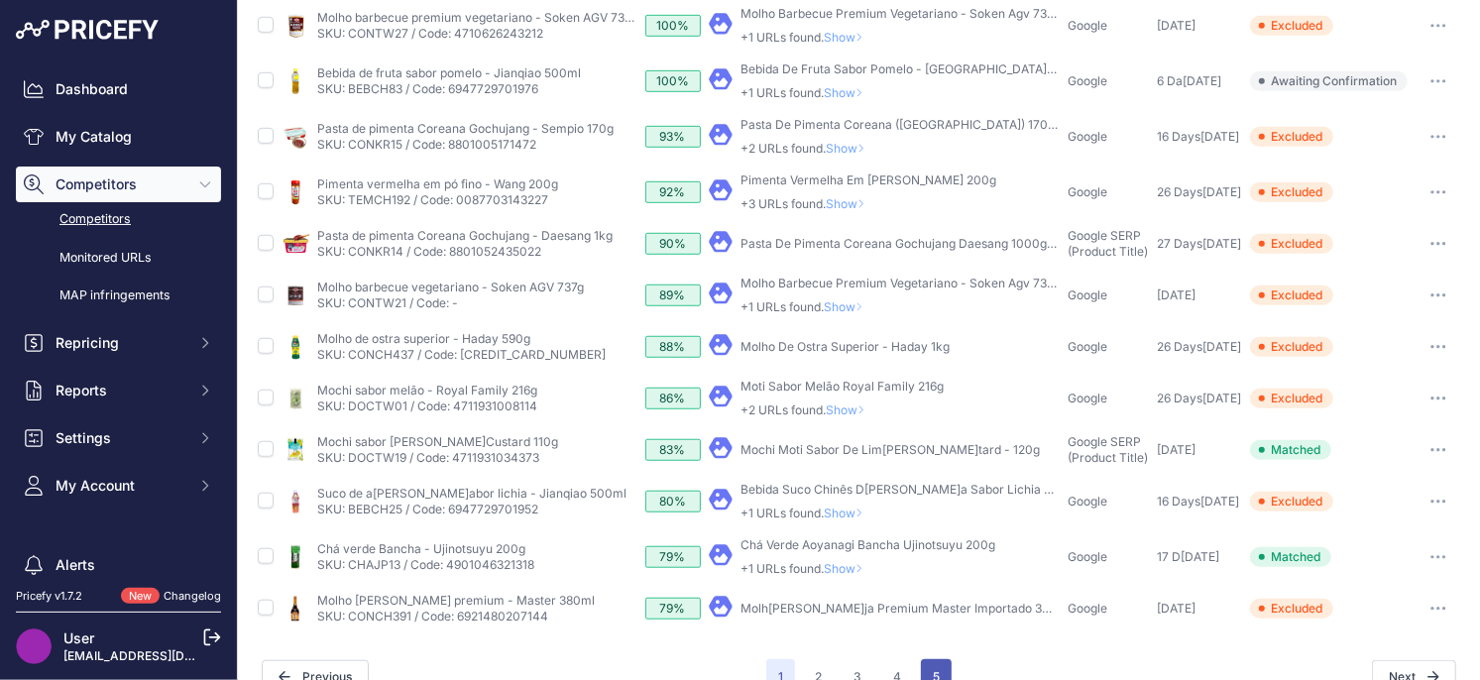
scroll to position [731, 0]
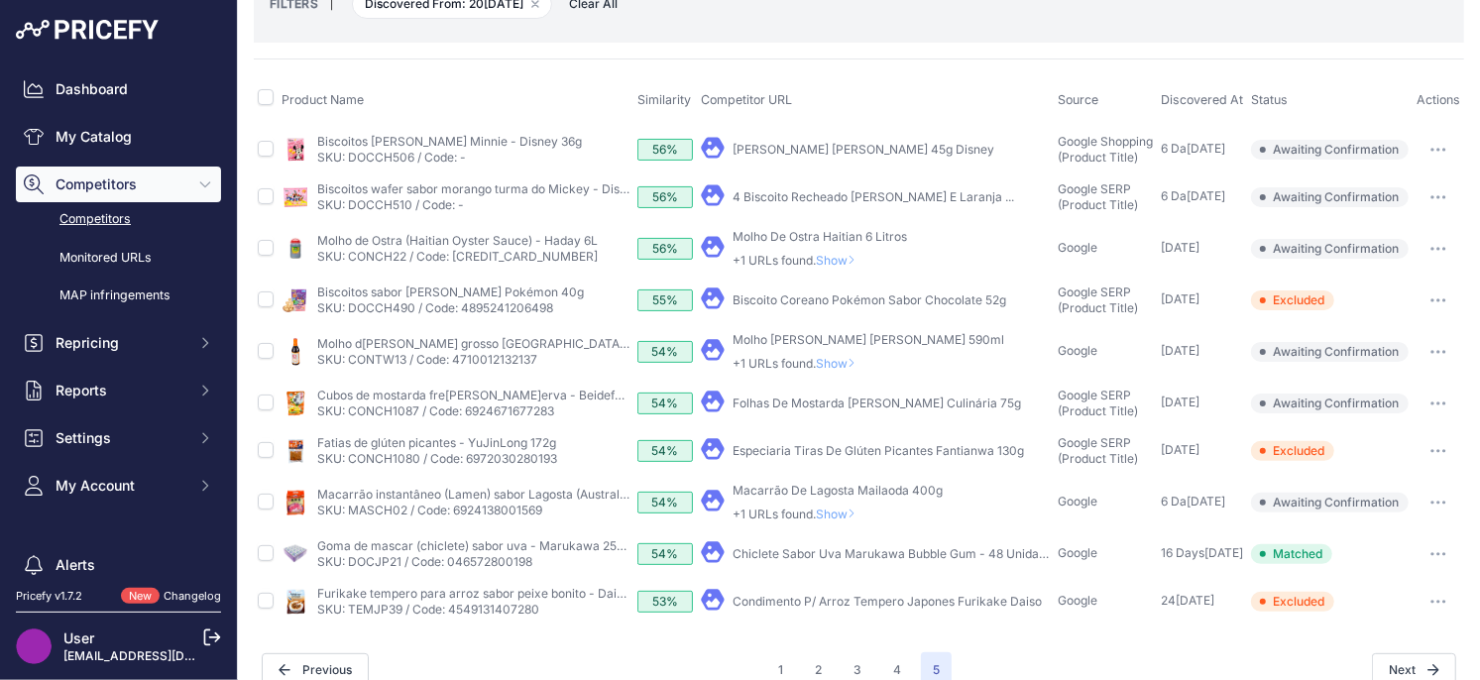
scroll to position [151, 0]
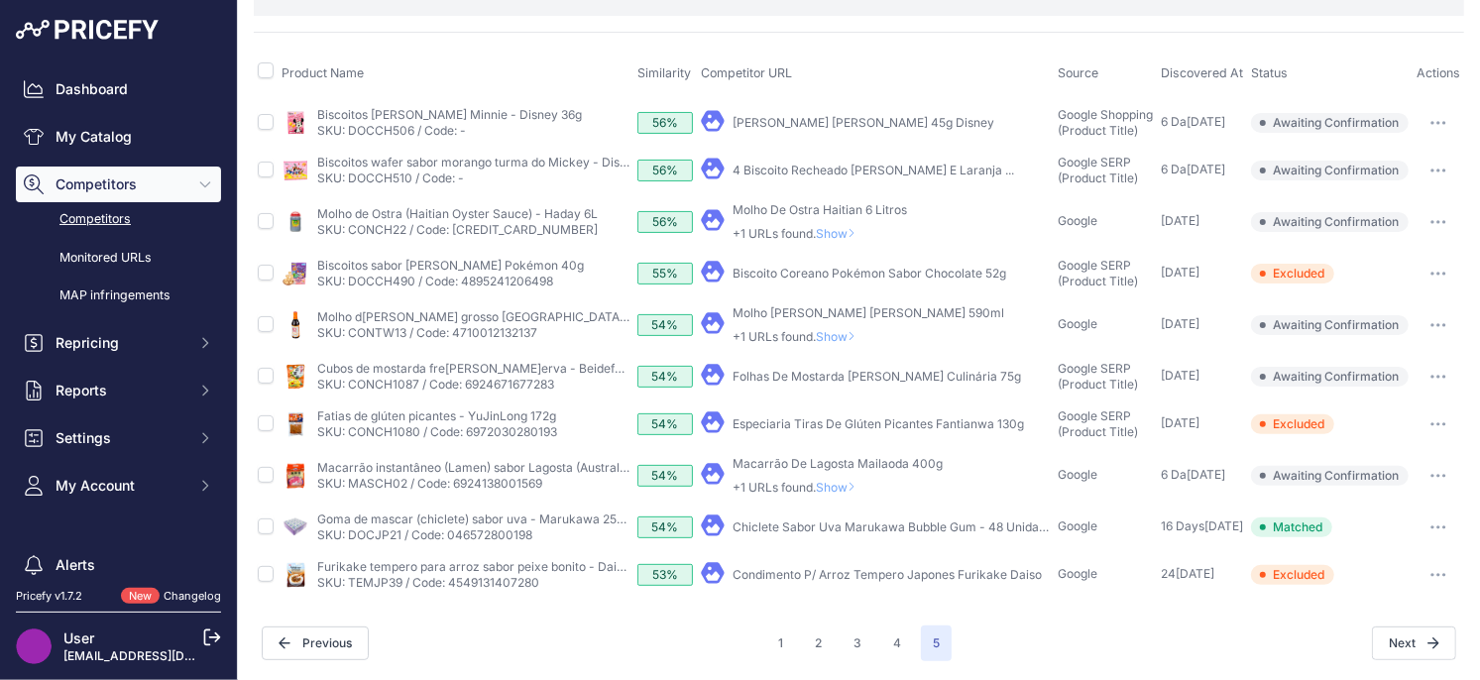
click at [846, 487] on span "Show" at bounding box center [840, 487] width 48 height 15
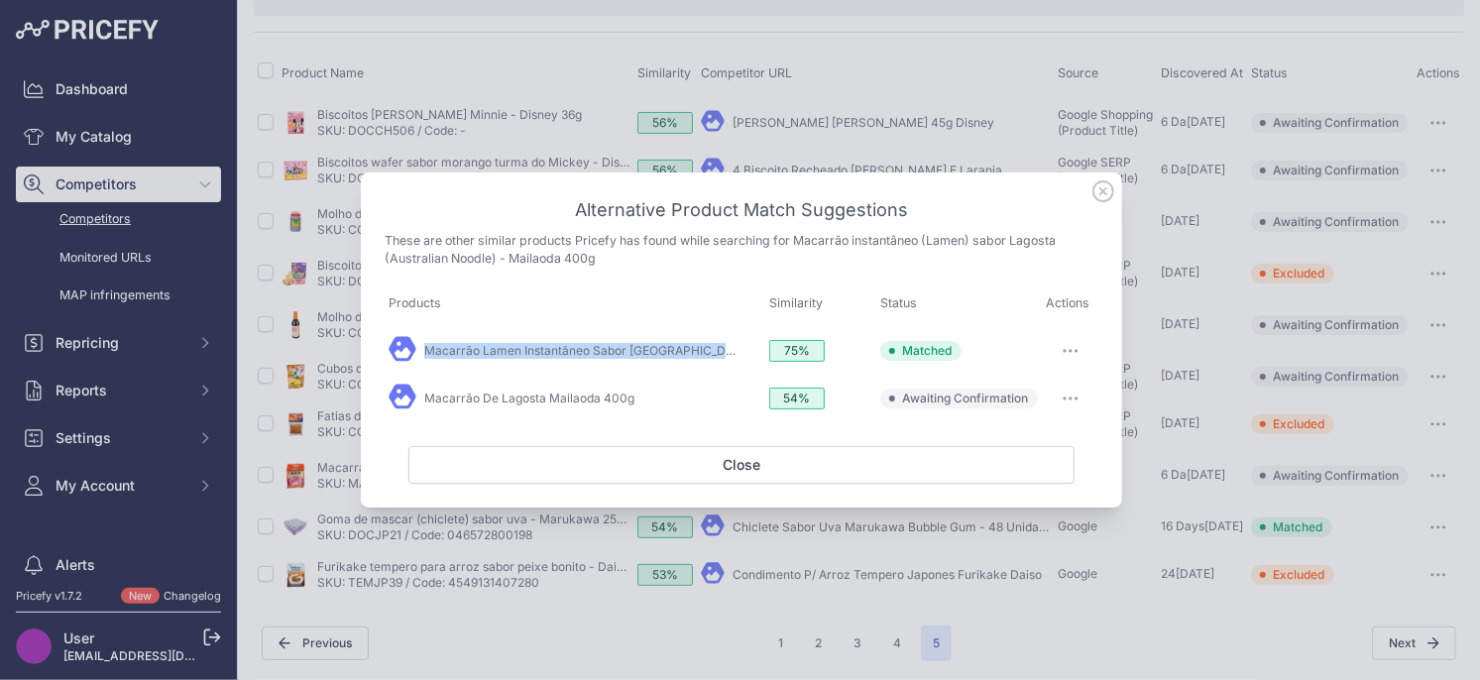
click at [1067, 398] on icon "button" at bounding box center [1070, 398] width 16 height 4
click at [1062, 469] on button "Exclude match" at bounding box center [1030, 480] width 127 height 32
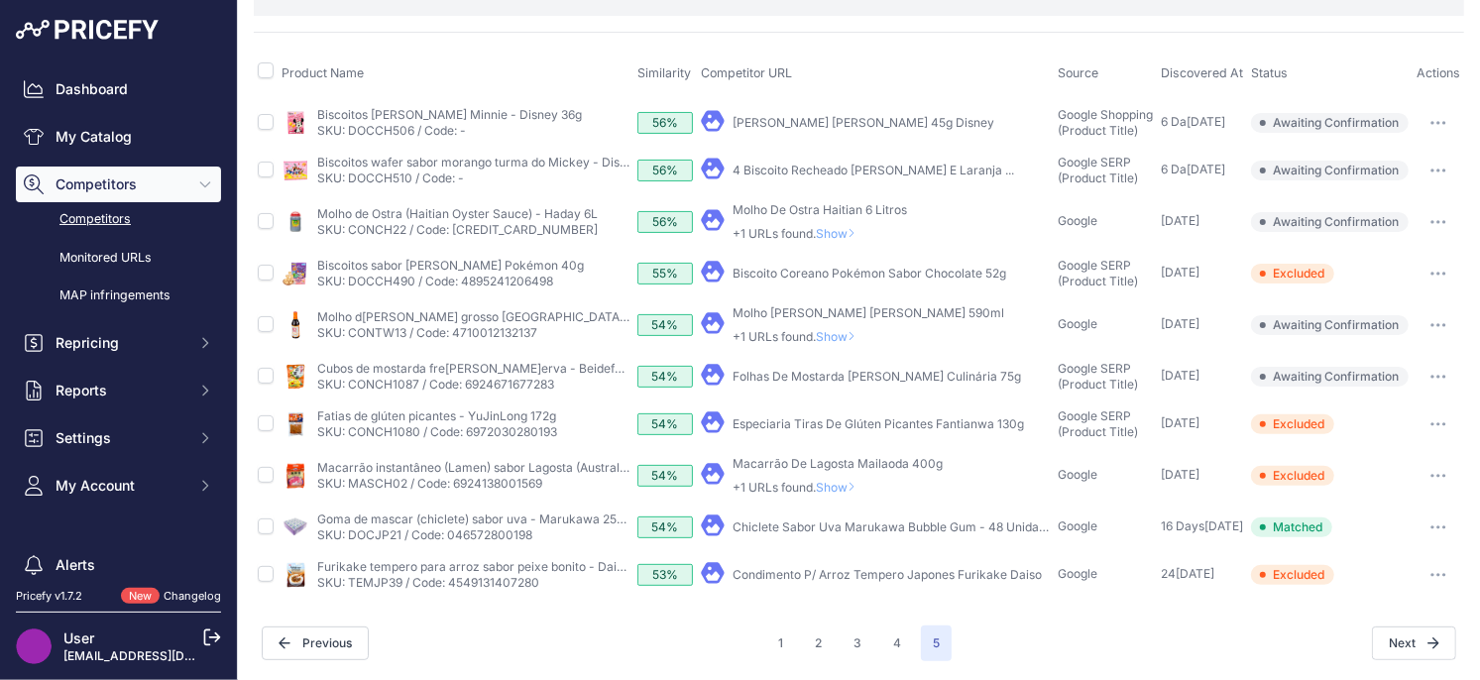
scroll to position [137, 0]
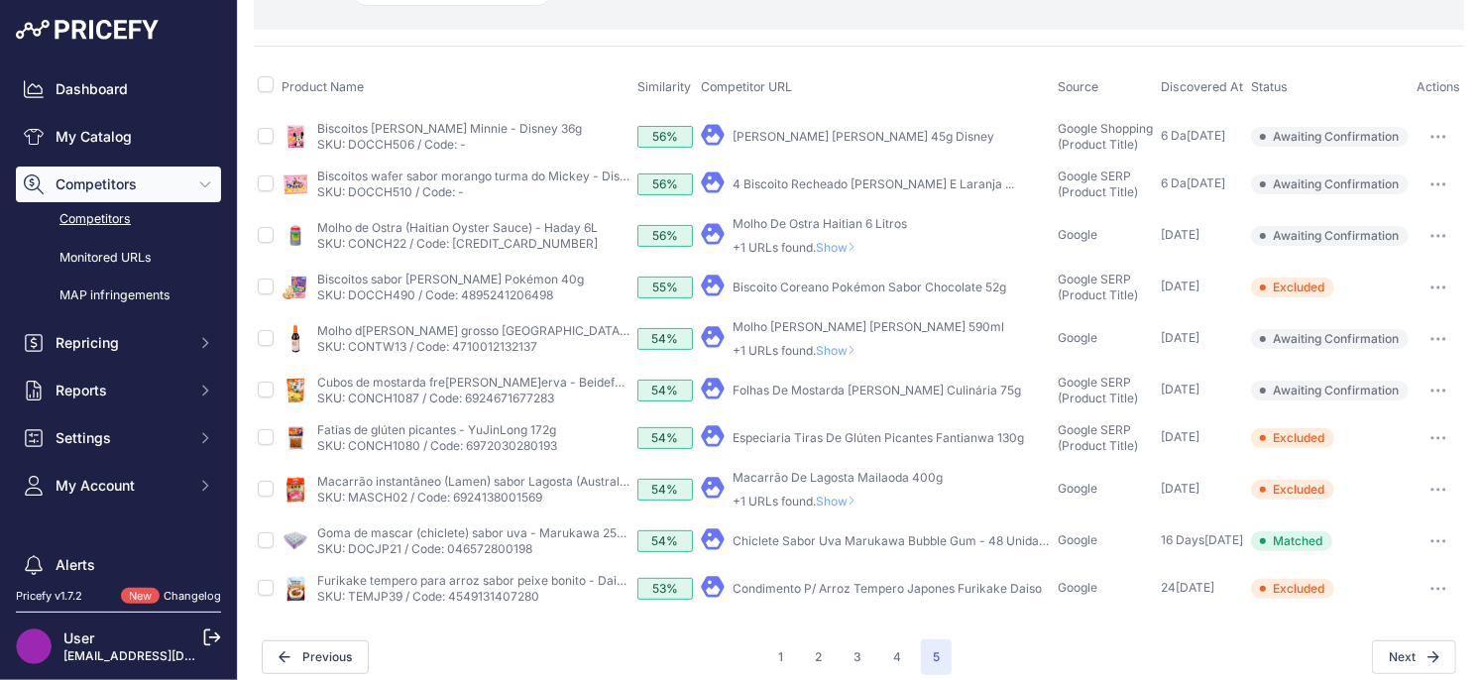
click at [849, 502] on span "Show" at bounding box center [840, 501] width 48 height 15
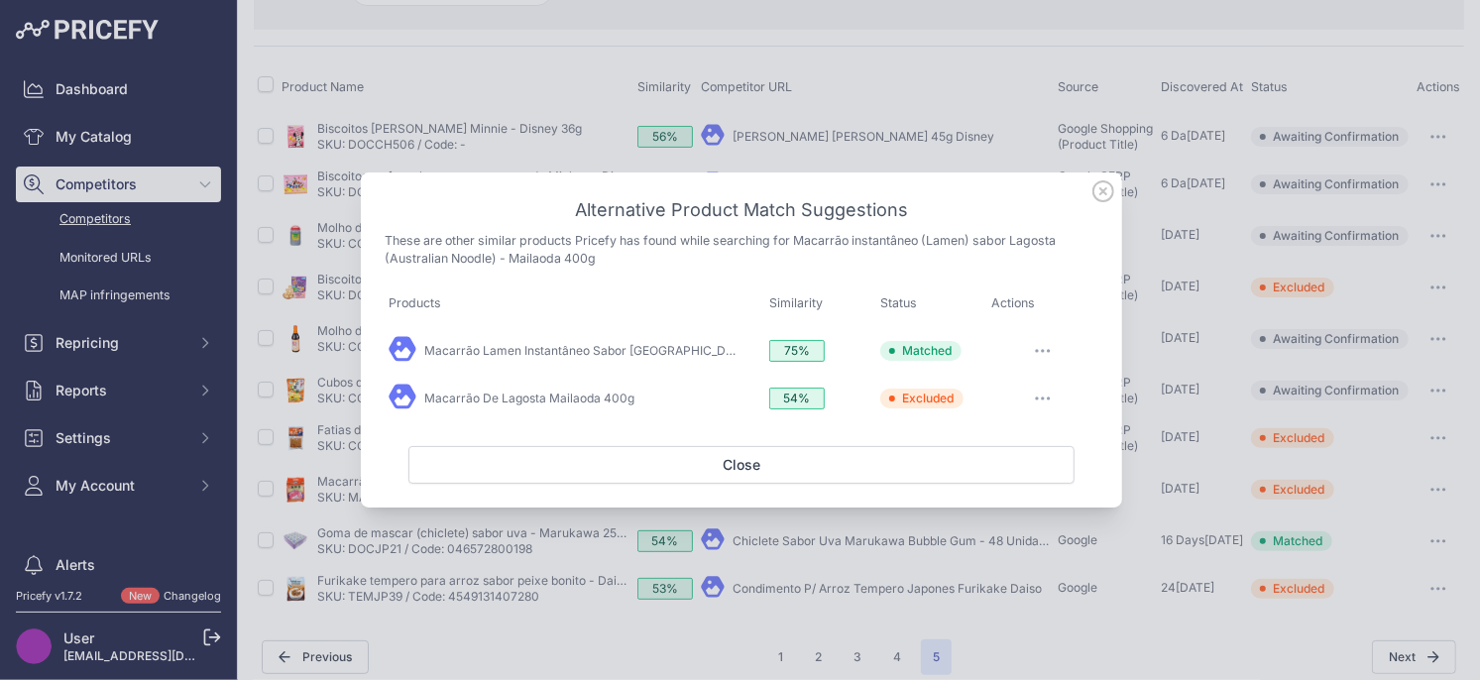
click at [1103, 192] on icon at bounding box center [1103, 191] width 20 height 20
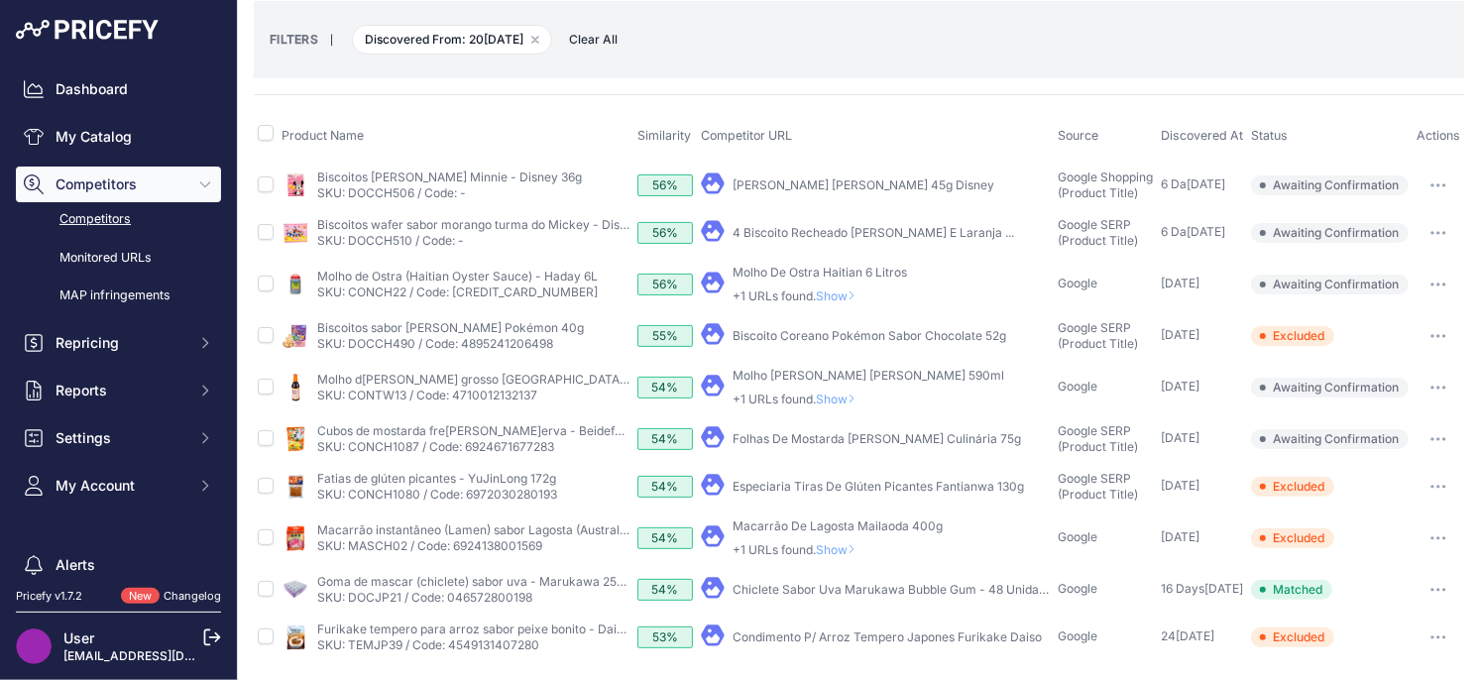
scroll to position [87, 0]
click at [1441, 442] on button "button" at bounding box center [1438, 440] width 40 height 28
click at [1373, 507] on button "Exclude match" at bounding box center [1378, 514] width 163 height 32
click at [828, 394] on span "Show" at bounding box center [840, 399] width 48 height 15
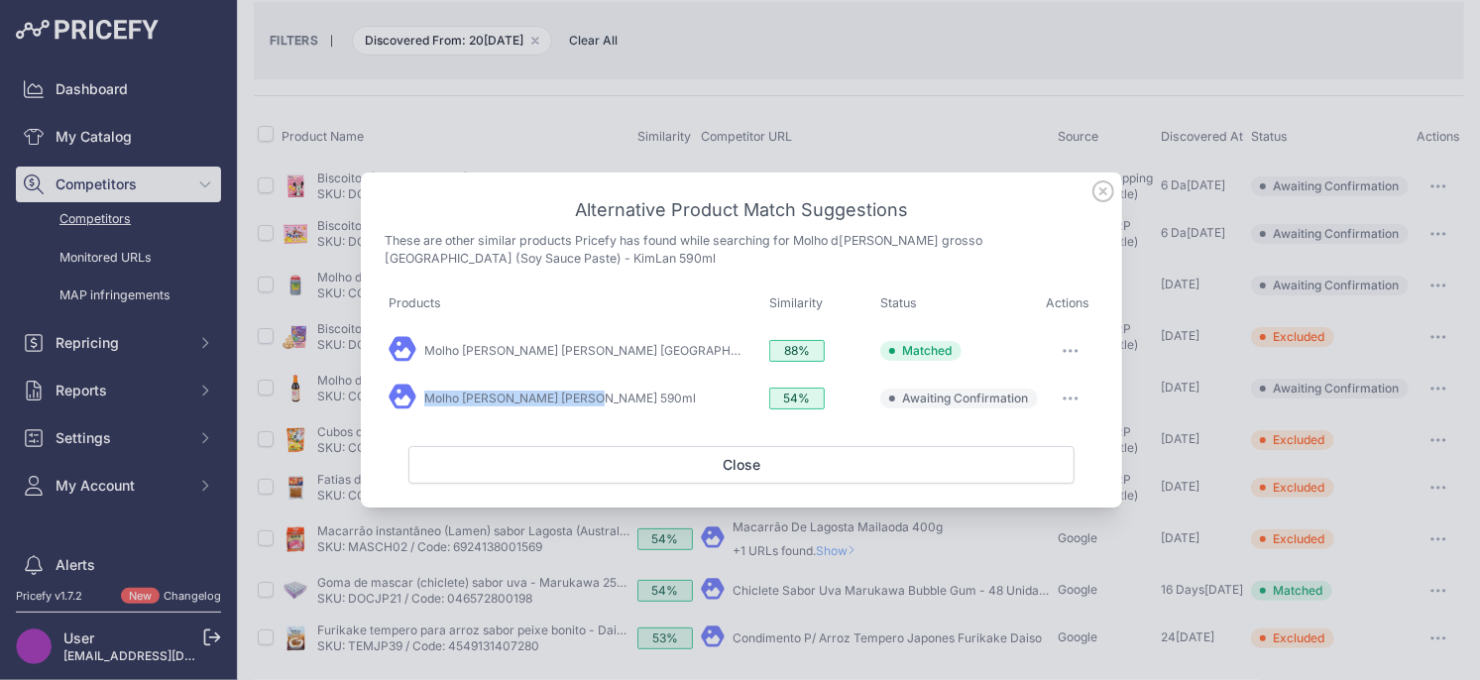
click at [1068, 396] on button "button" at bounding box center [1071, 399] width 40 height 28
click at [1010, 489] on button "Exclude match" at bounding box center [1030, 480] width 127 height 32
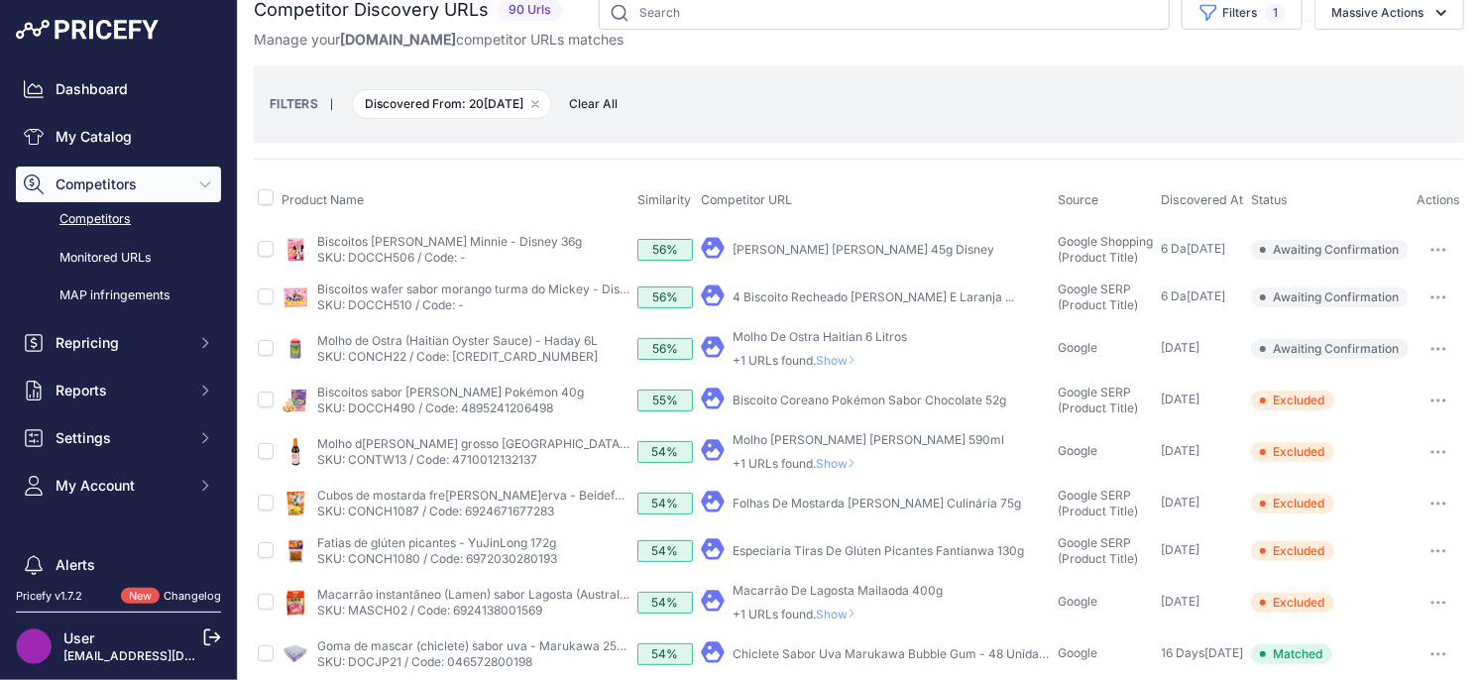
scroll to position [5, 0]
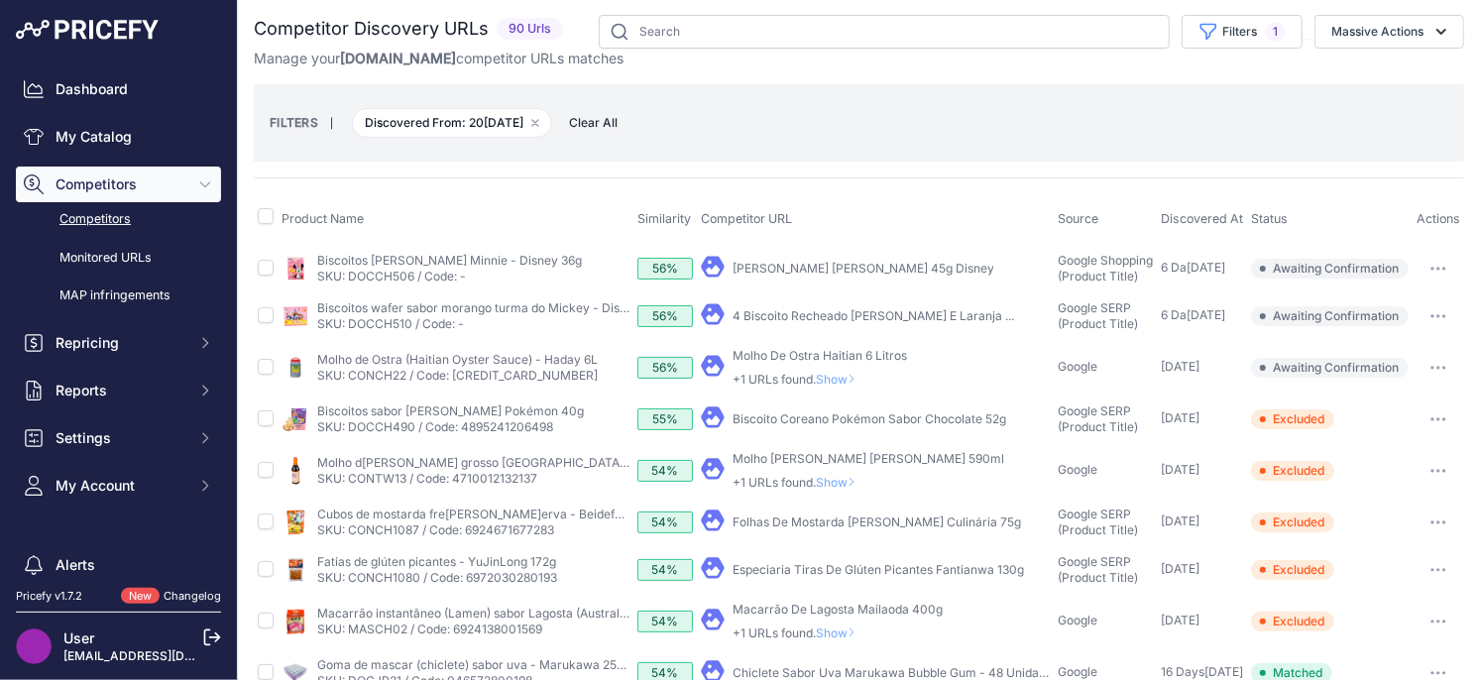
click at [850, 380] on span "Show" at bounding box center [840, 379] width 48 height 15
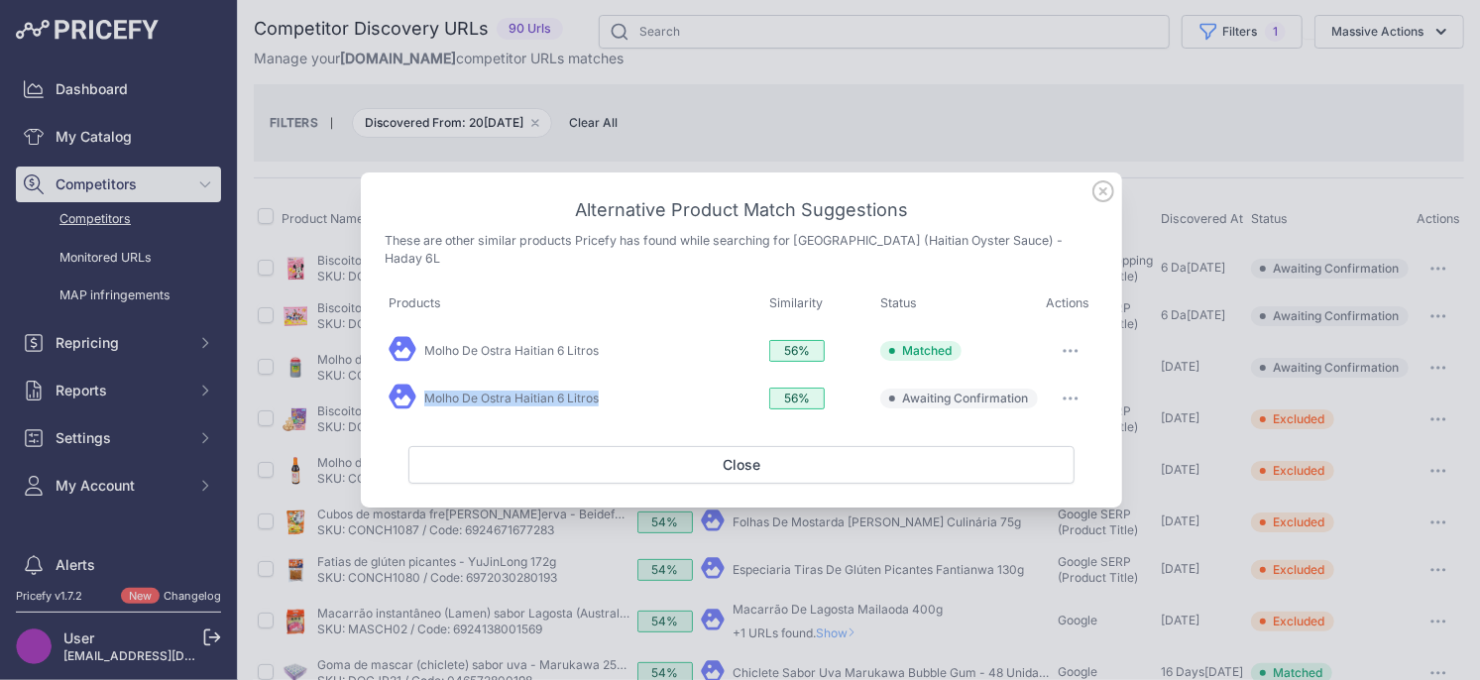
click at [1071, 391] on button "button" at bounding box center [1071, 399] width 40 height 28
click at [1020, 474] on span "Exclude match" at bounding box center [1024, 479] width 83 height 15
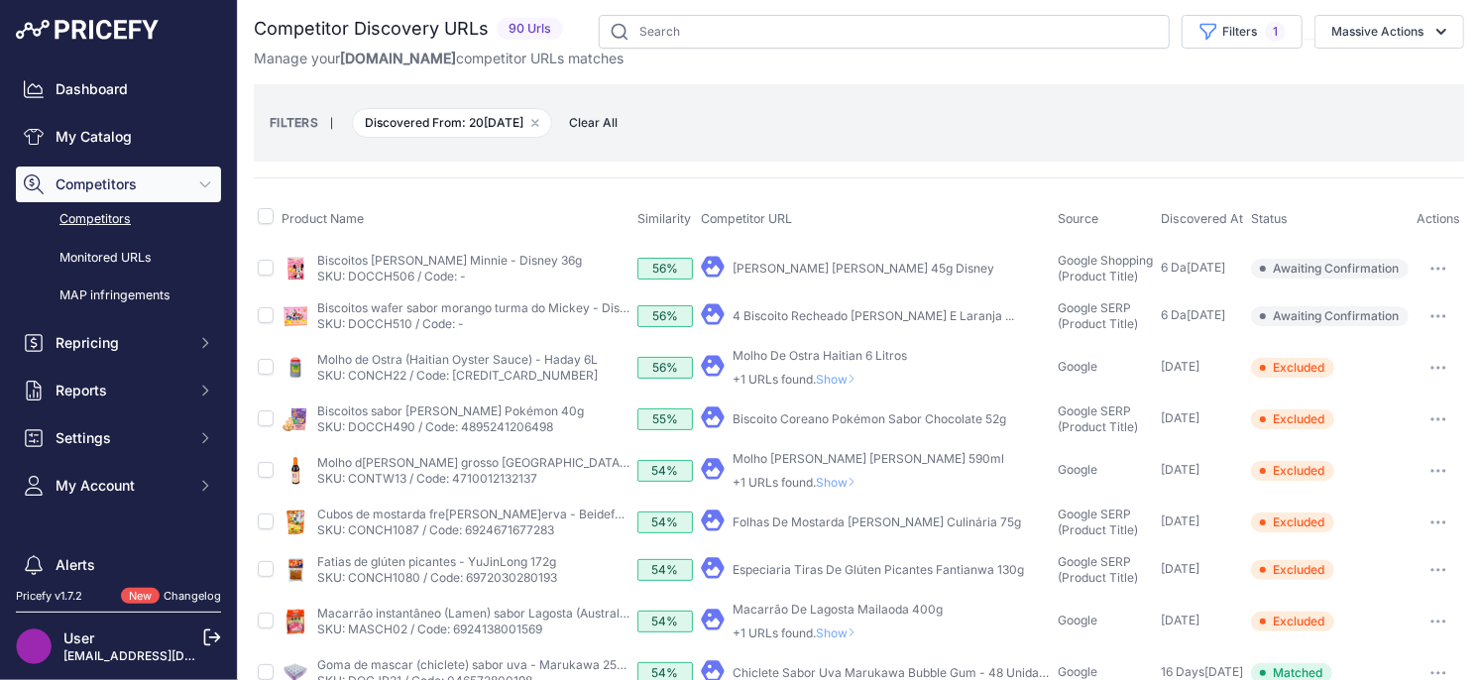
scroll to position [0, 0]
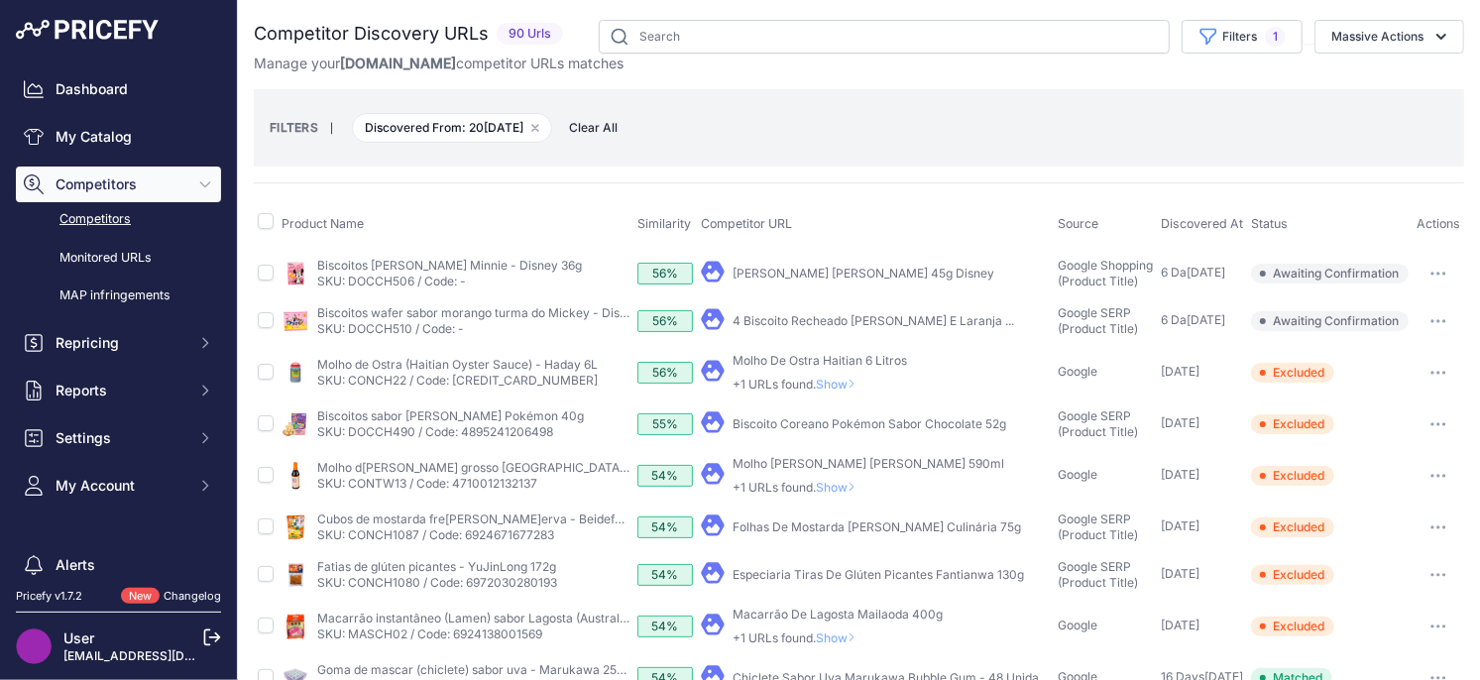
click at [1437, 319] on icon "button" at bounding box center [1438, 321] width 16 height 4
click at [1361, 397] on button "Exclude match" at bounding box center [1378, 395] width 163 height 32
click at [1447, 277] on button "button" at bounding box center [1438, 274] width 40 height 28
click at [1379, 351] on button "Exclude match" at bounding box center [1378, 347] width 163 height 32
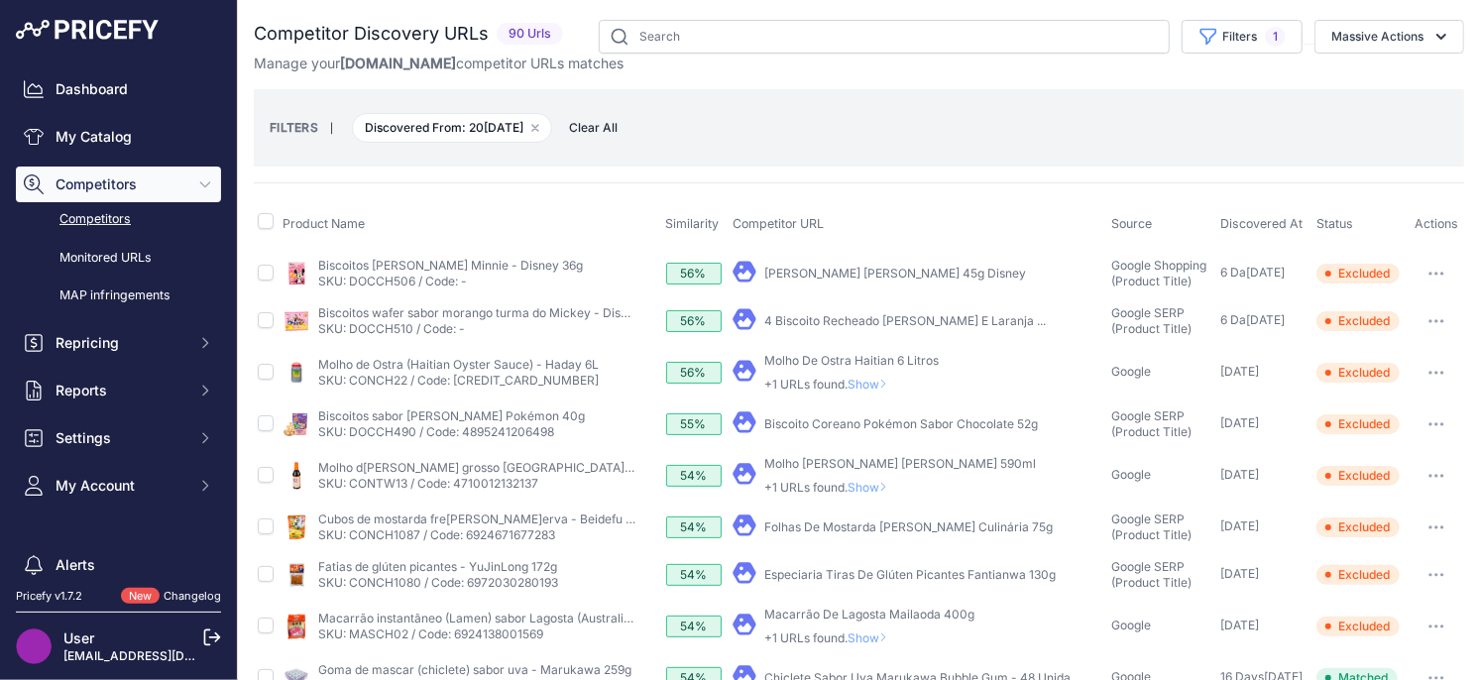
scroll to position [151, 0]
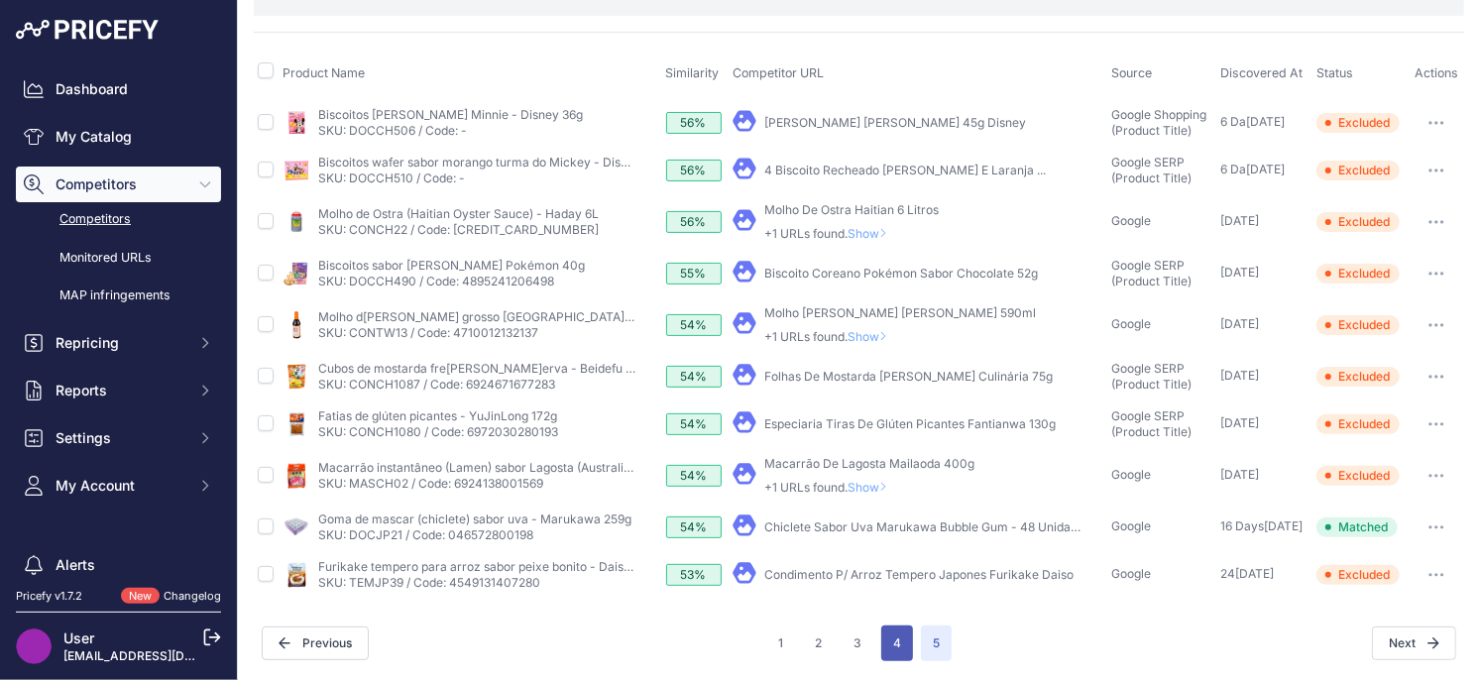
click at [886, 641] on button "4" at bounding box center [897, 643] width 32 height 36
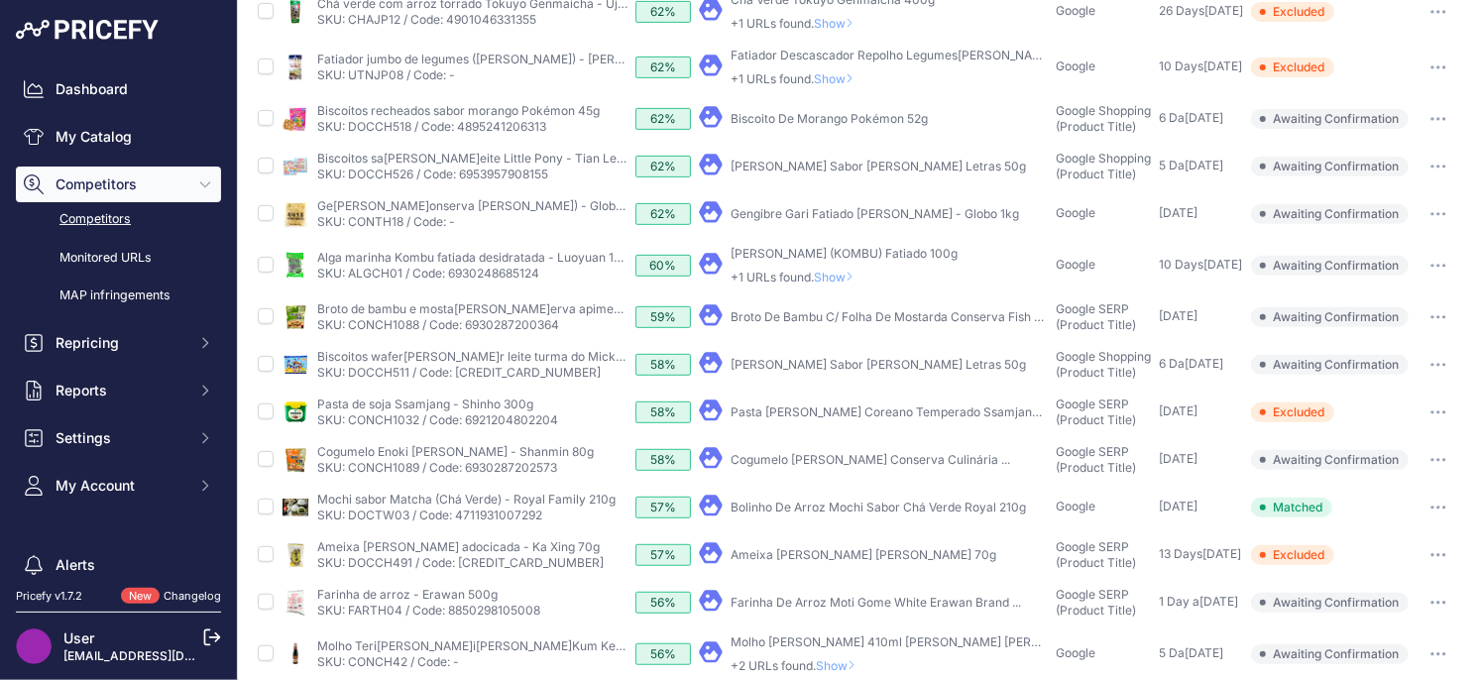
scroll to position [650, 0]
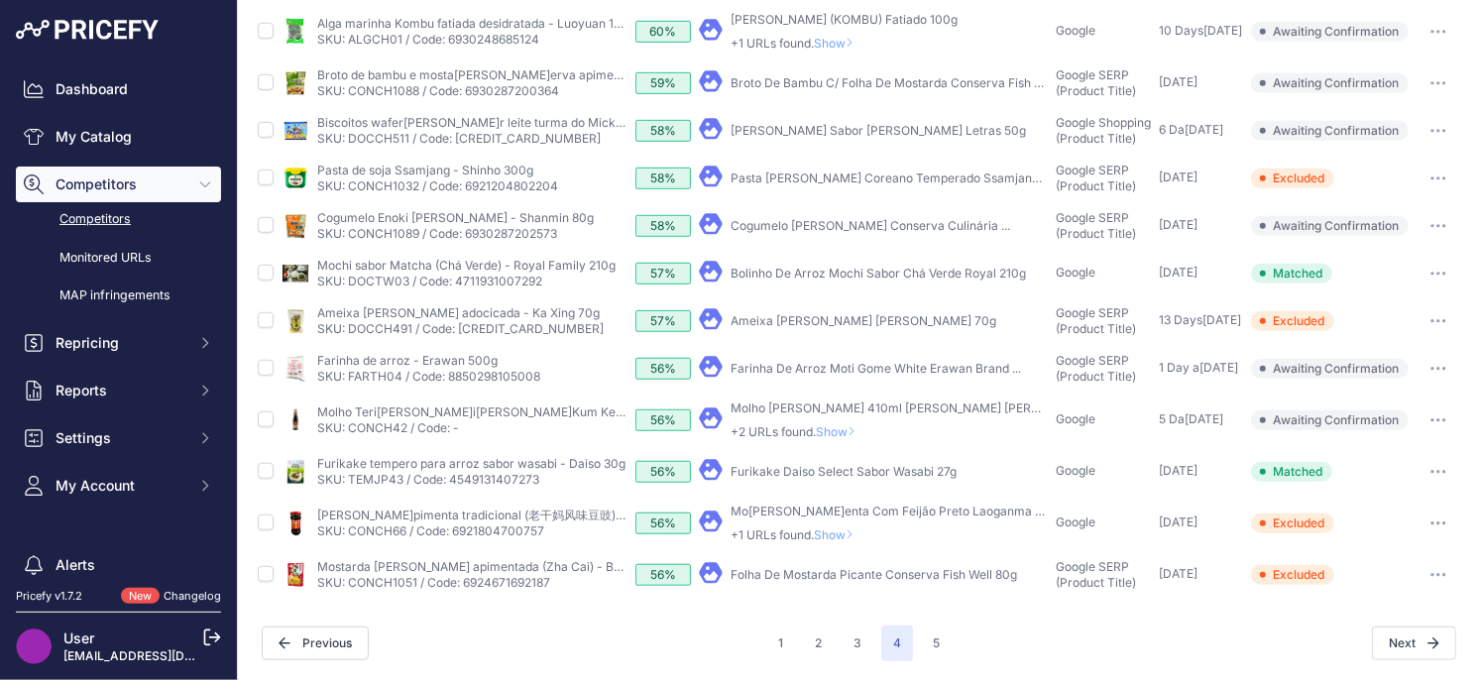
click at [835, 537] on span "Show" at bounding box center [838, 534] width 48 height 15
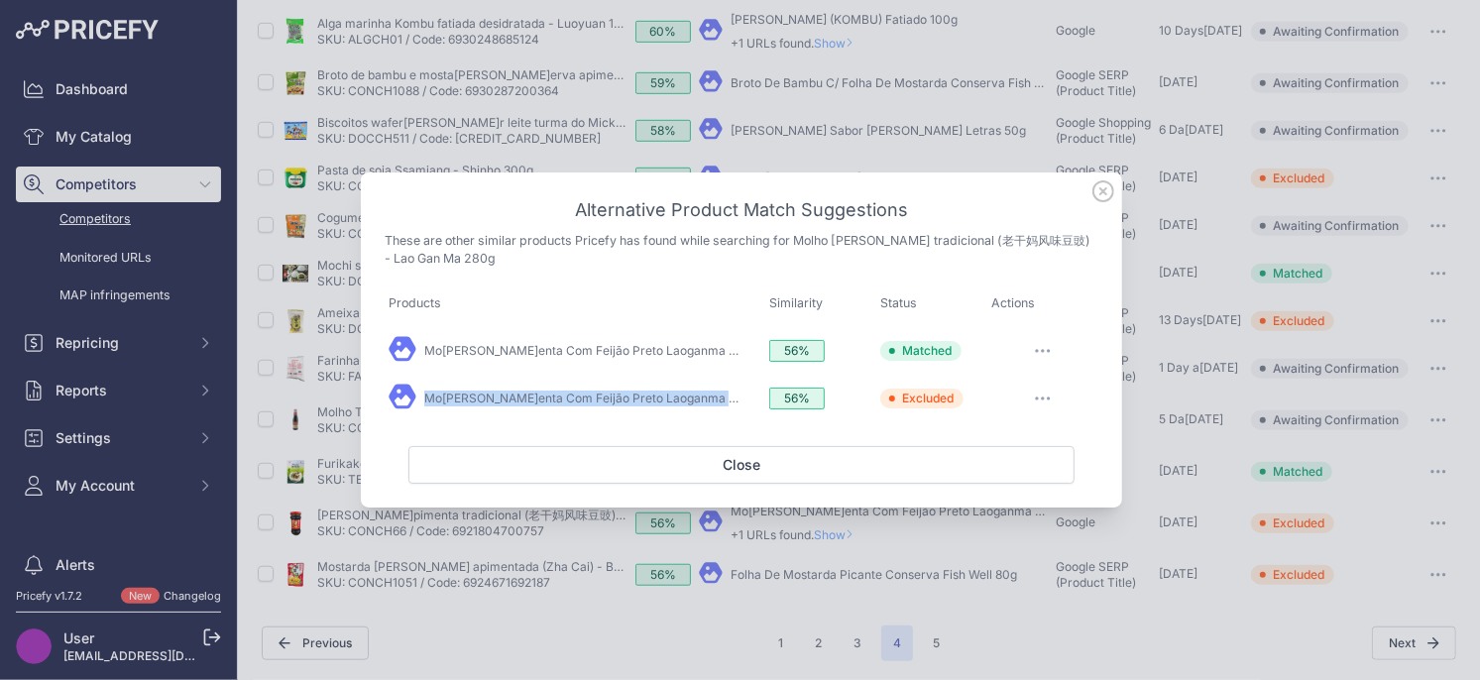
click at [1048, 402] on button "button" at bounding box center [1043, 399] width 40 height 28
click at [1014, 443] on span "Match This" at bounding box center [1014, 439] width 62 height 15
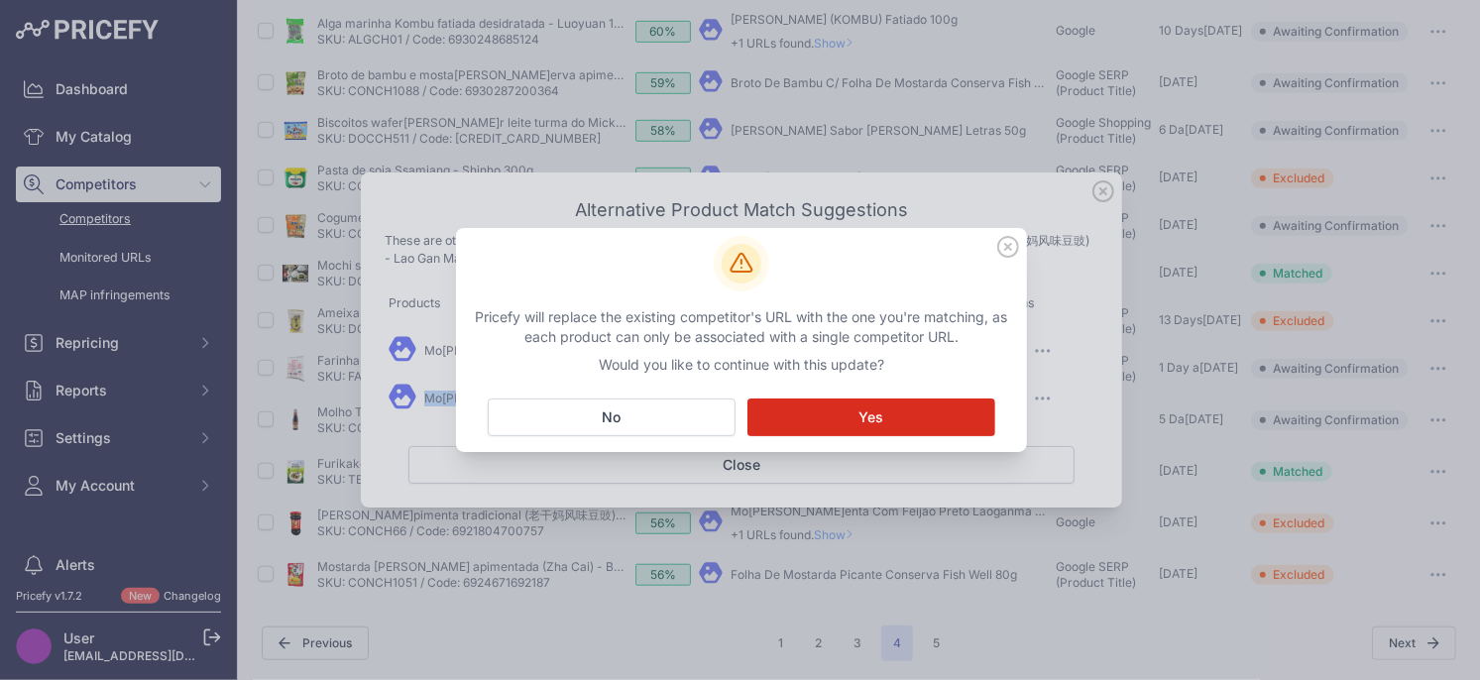
click at [946, 420] on button "Matching... Yes" at bounding box center [871, 417] width 248 height 38
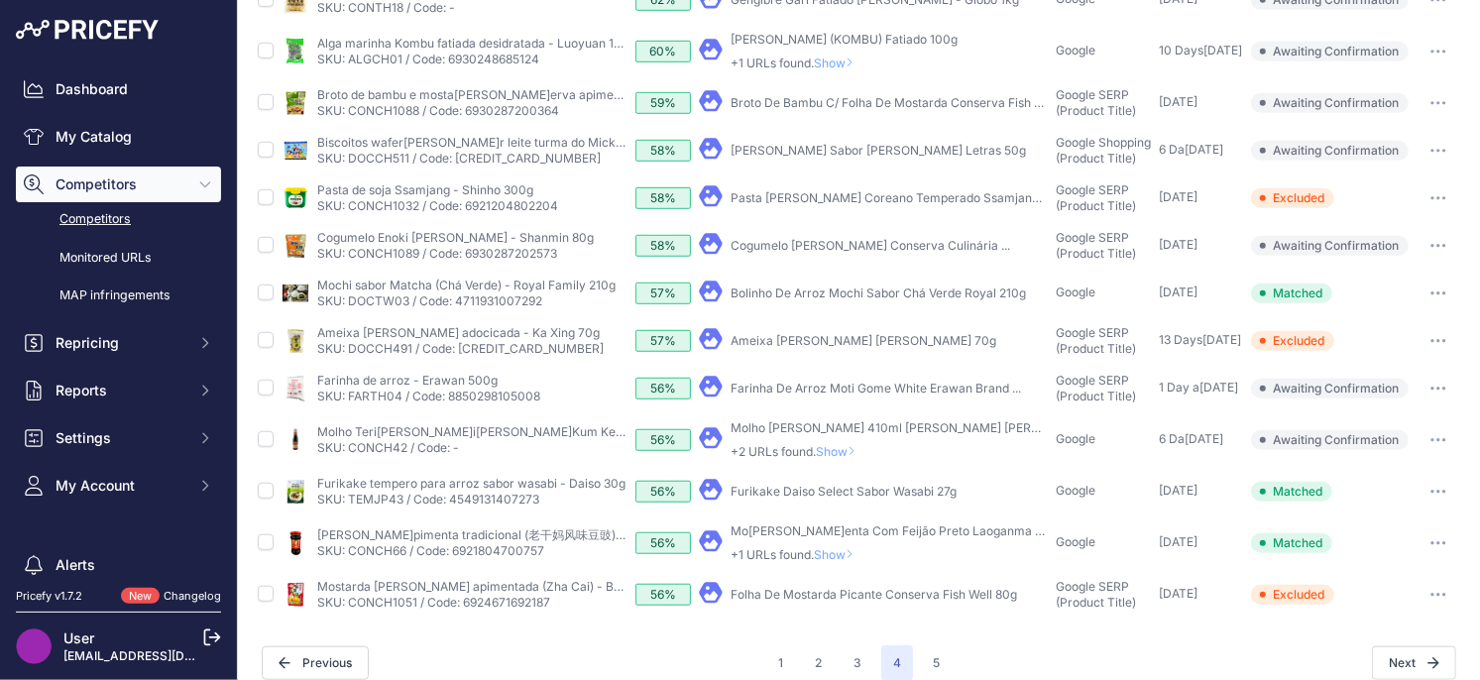
scroll to position [704, 0]
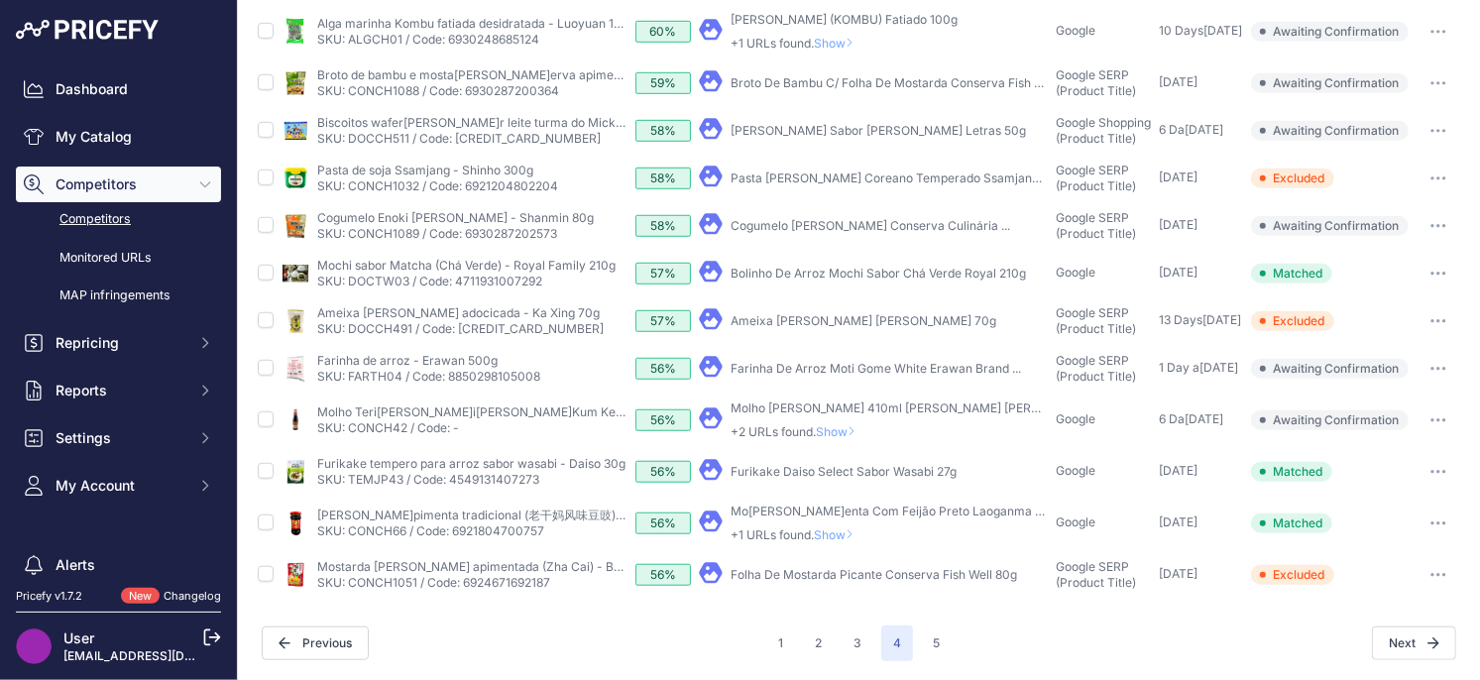
click at [846, 537] on span "Show" at bounding box center [838, 534] width 48 height 15
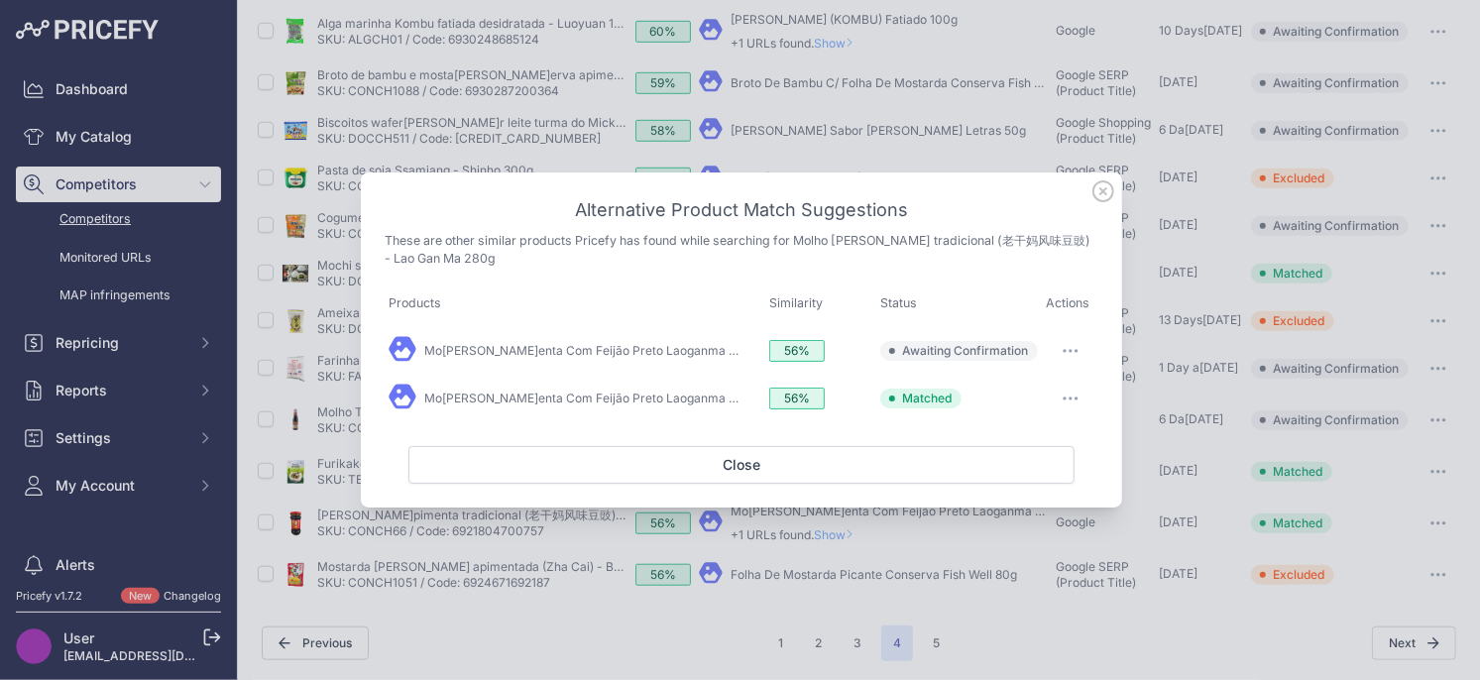
click at [1093, 196] on icon at bounding box center [1103, 191] width 22 height 22
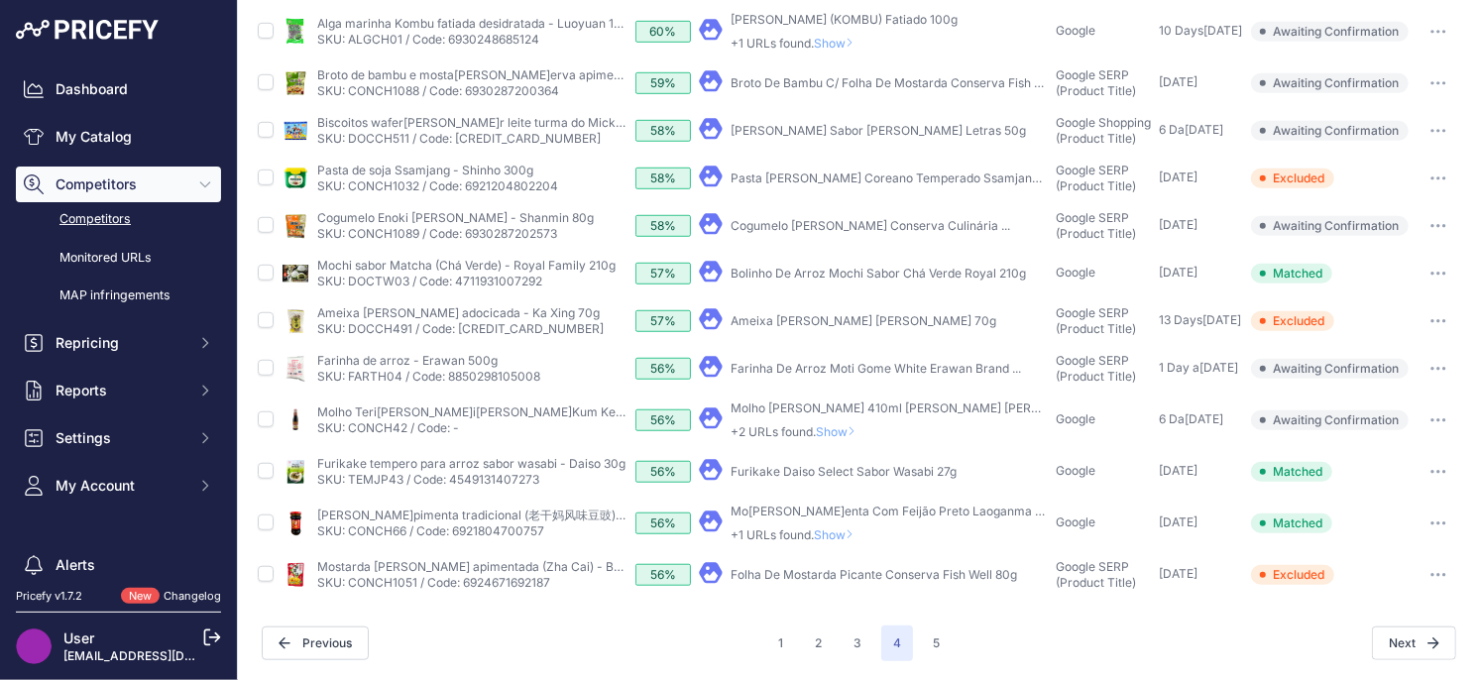
scroll to position [650, 0]
drag, startPoint x: 835, startPoint y: 531, endPoint x: 851, endPoint y: 515, distance: 23.1
click at [835, 531] on span "Show" at bounding box center [838, 534] width 48 height 15
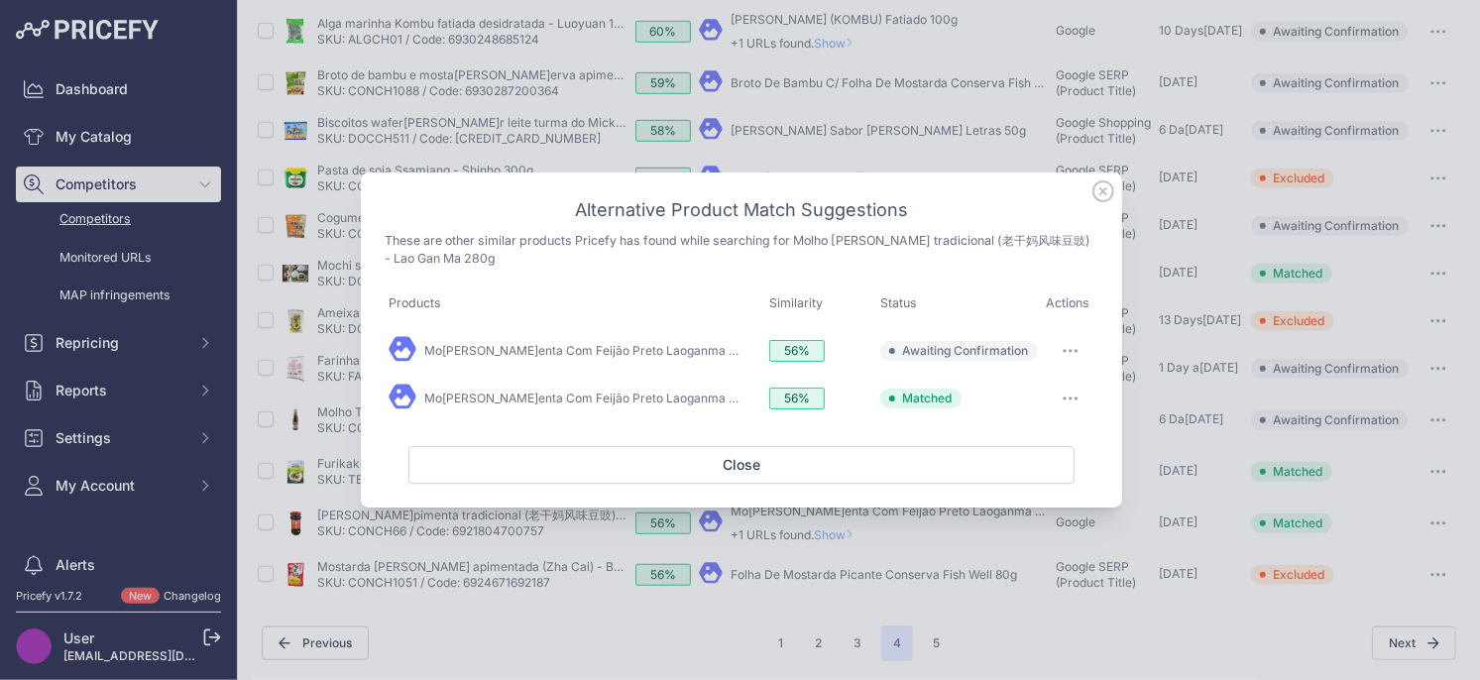
click at [1075, 351] on icon "button" at bounding box center [1076, 352] width 2 height 2
click at [1031, 382] on button "Match This" at bounding box center [1030, 393] width 127 height 32
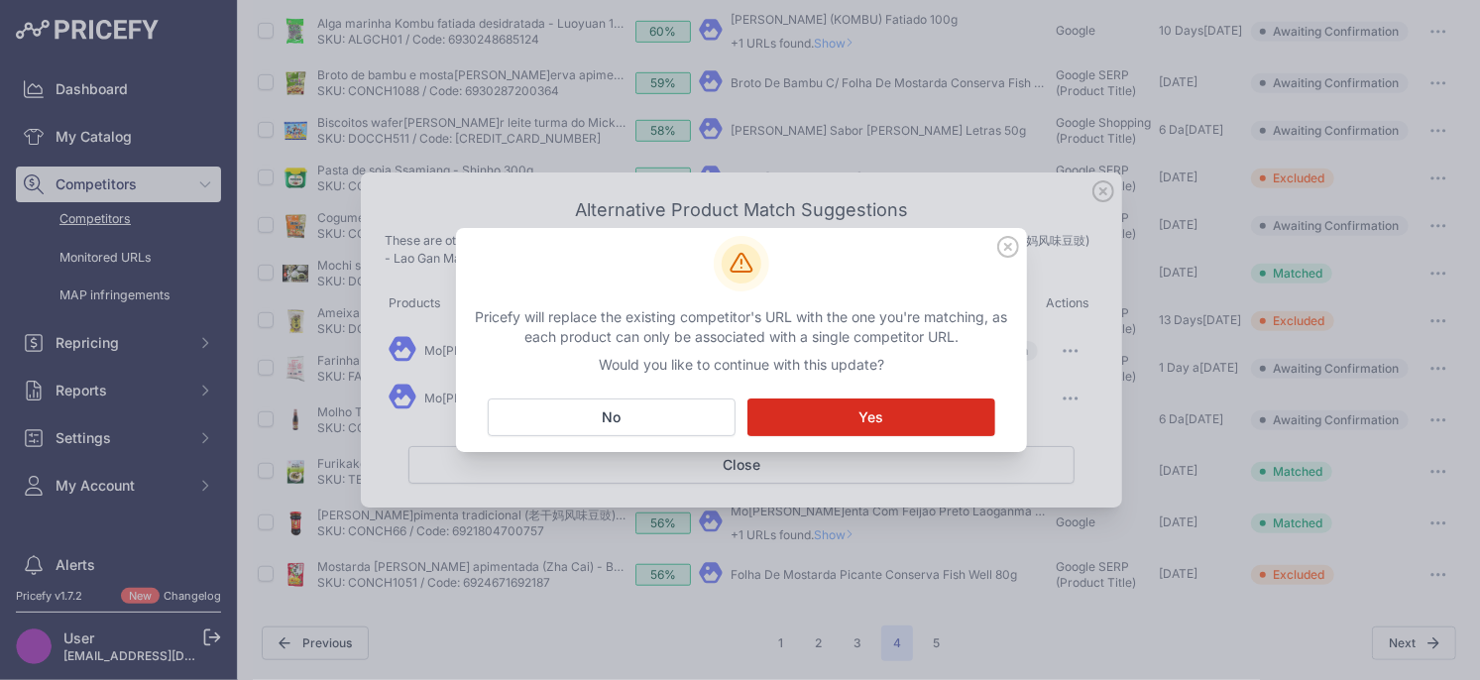
click at [912, 411] on button "Matching... Yes" at bounding box center [871, 417] width 248 height 38
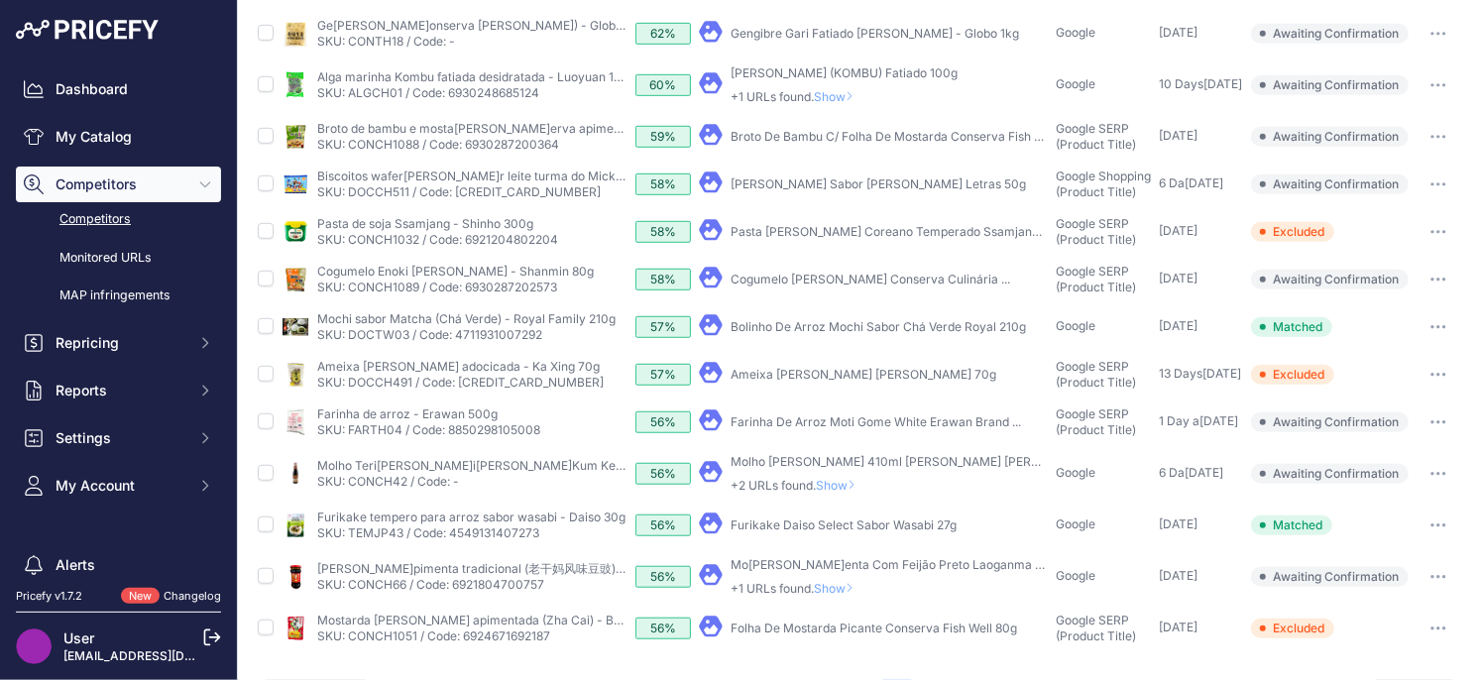
scroll to position [704, 0]
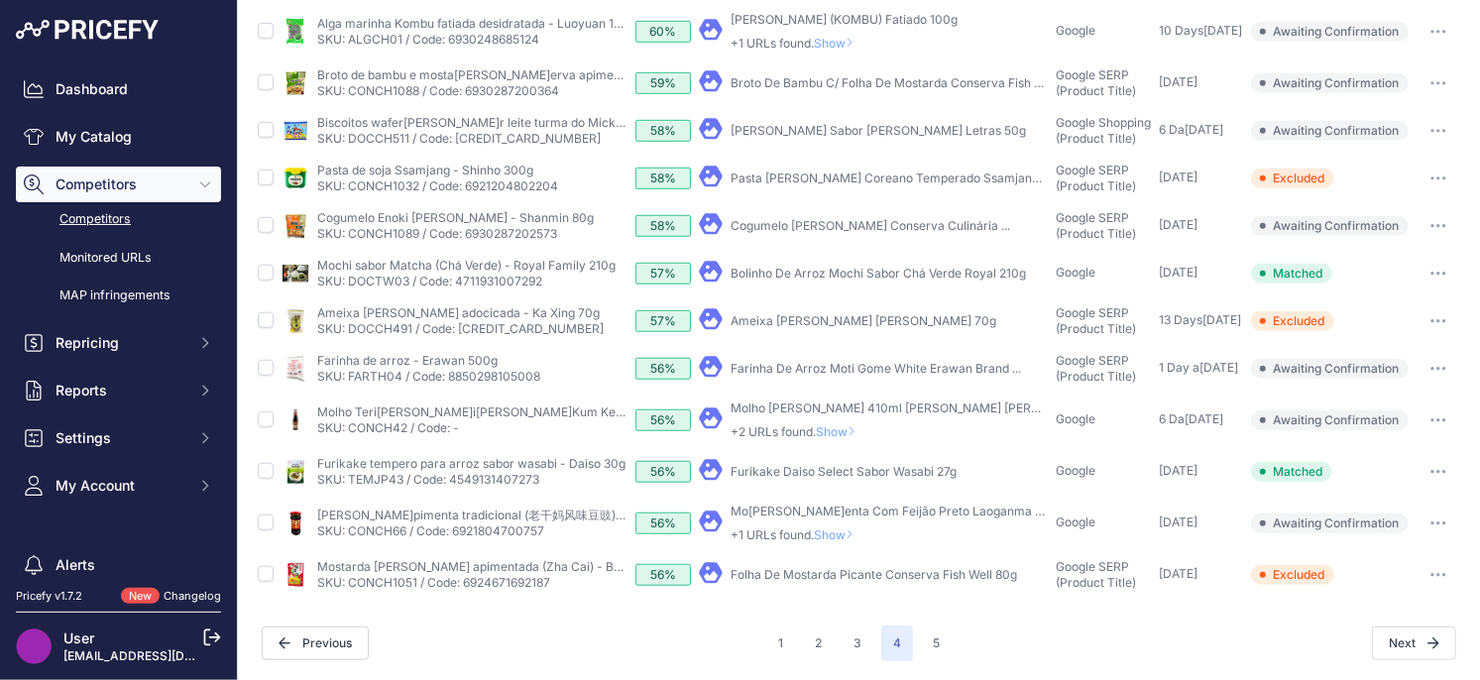
click at [847, 533] on span "Show" at bounding box center [838, 534] width 48 height 15
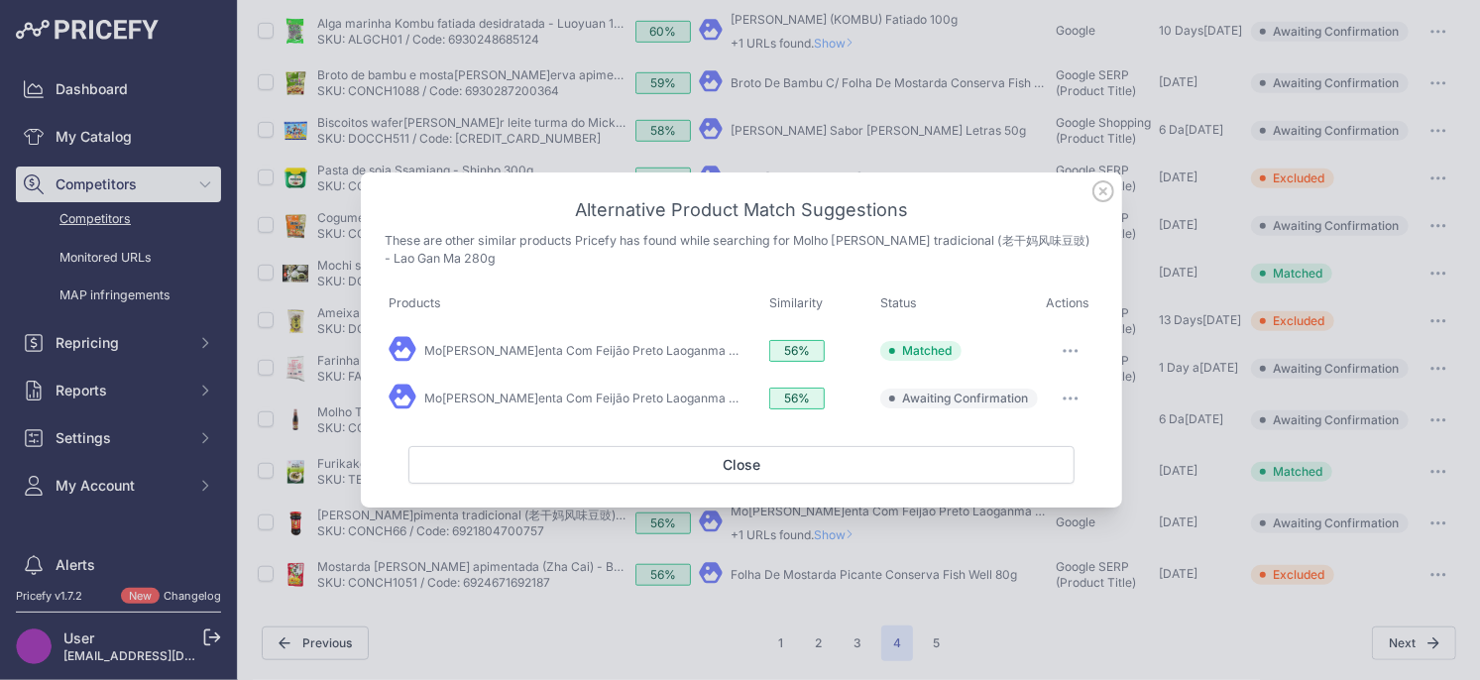
click at [1081, 397] on button "button" at bounding box center [1071, 399] width 40 height 28
click at [1018, 474] on span "Exclude match" at bounding box center [1024, 479] width 83 height 15
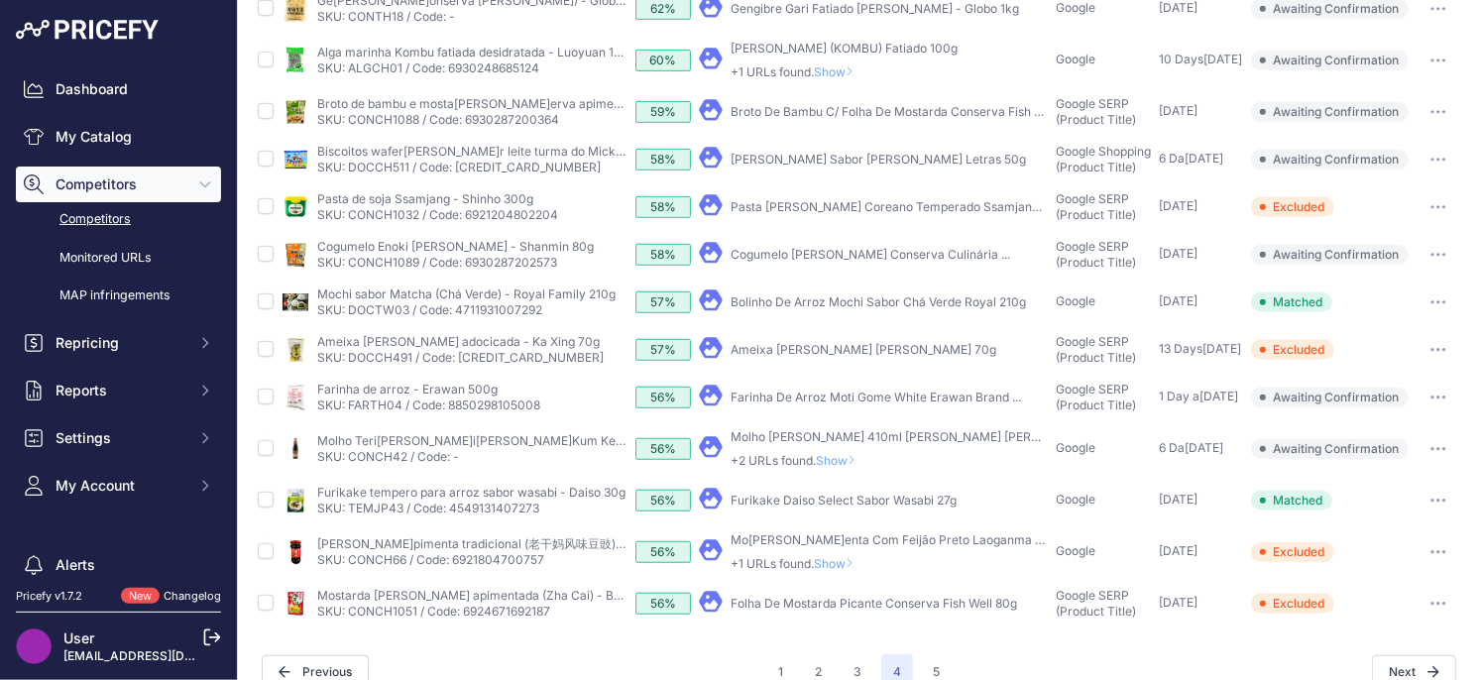
scroll to position [614, 0]
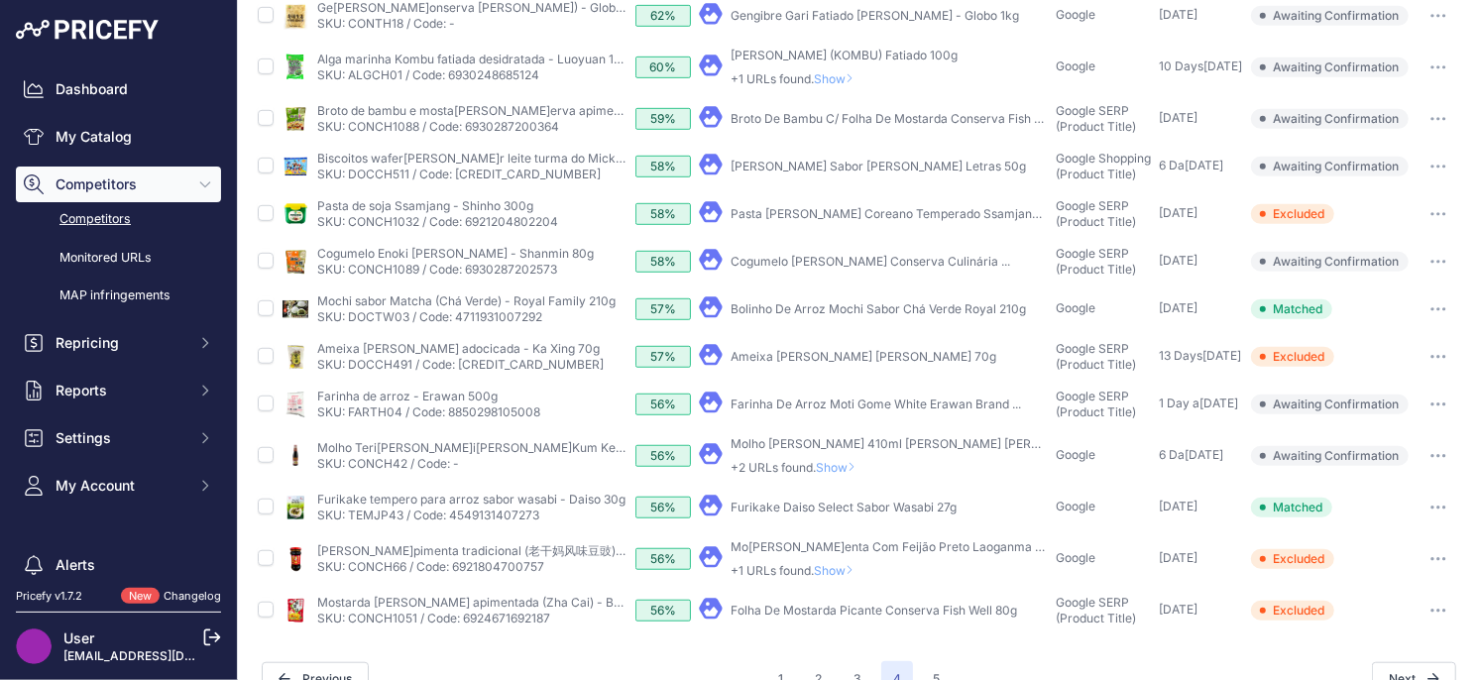
click at [839, 463] on span "Show" at bounding box center [840, 467] width 48 height 15
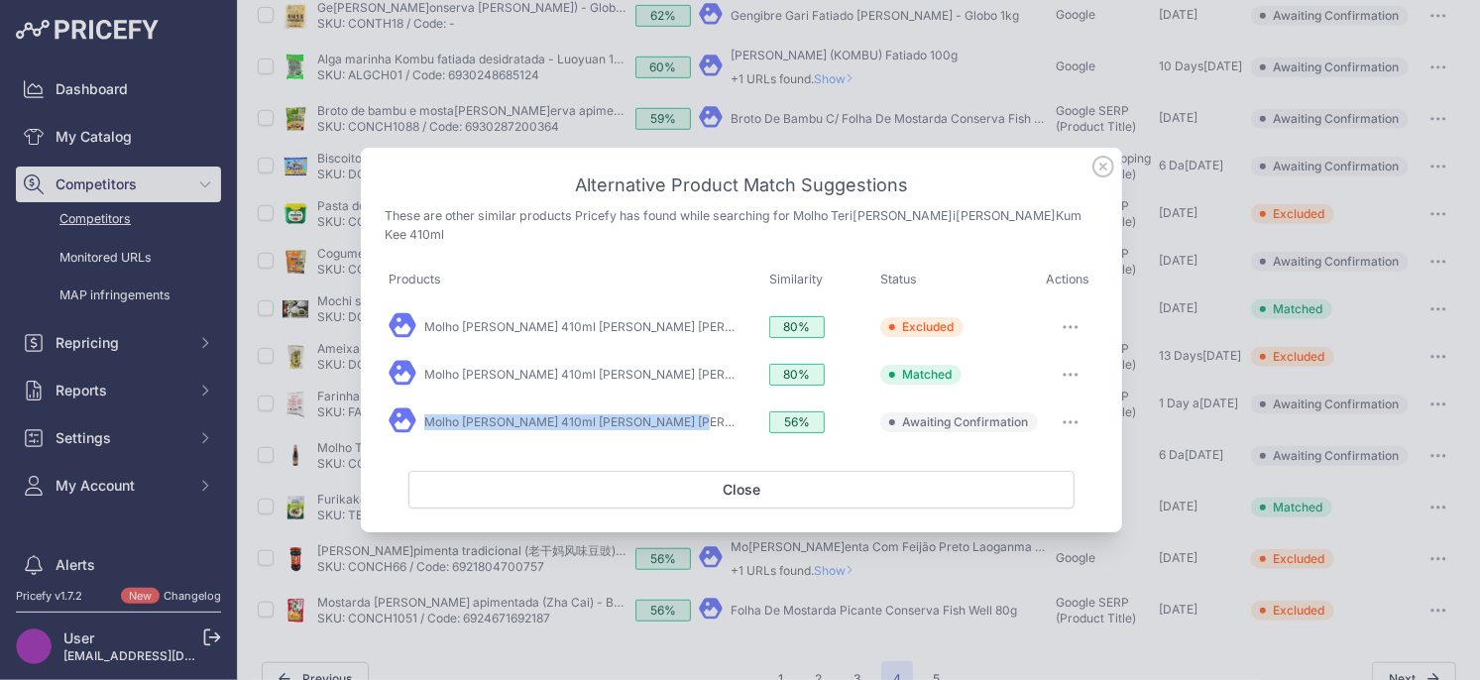
click at [1070, 422] on icon "button" at bounding box center [1070, 423] width 2 height 2
click at [998, 496] on span "Exclude match" at bounding box center [1024, 503] width 83 height 15
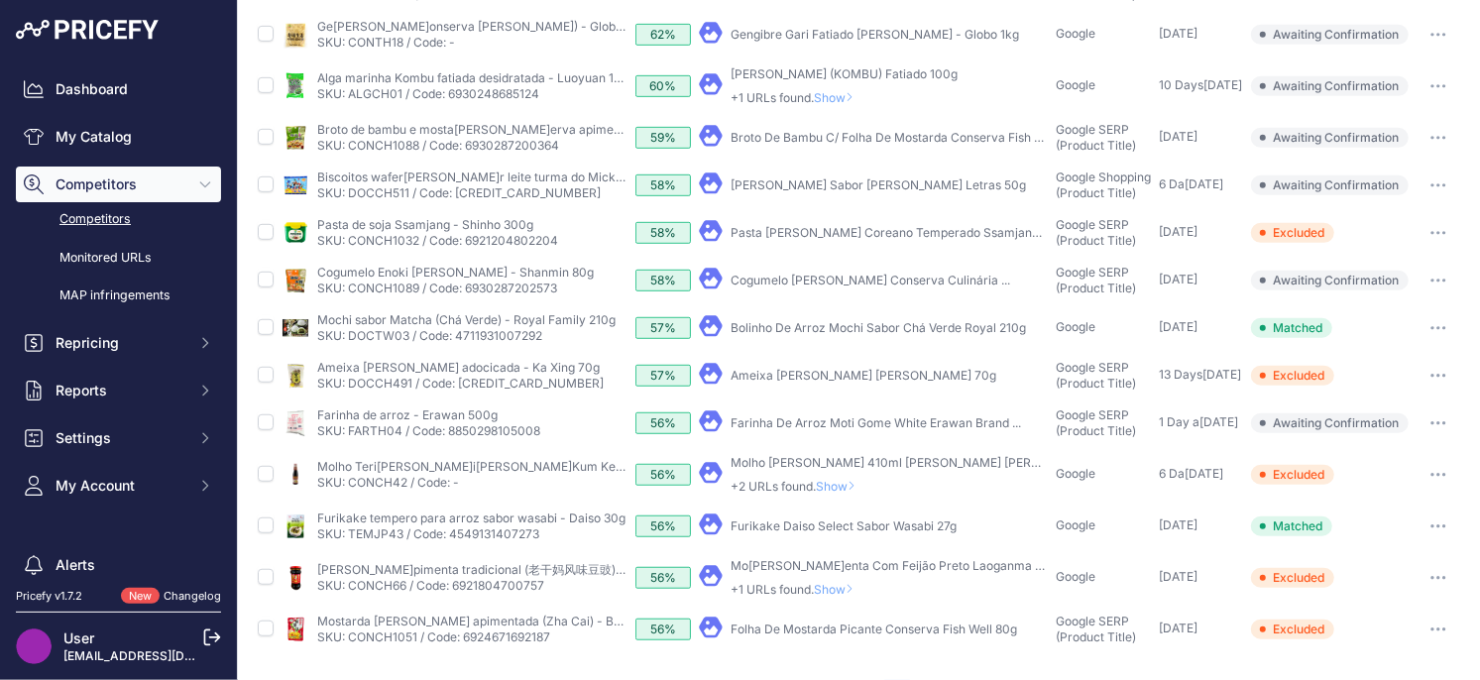
scroll to position [595, 0]
click at [1433, 423] on icon "button" at bounding box center [1432, 424] width 2 height 2
click at [1382, 497] on button "Exclude match" at bounding box center [1378, 498] width 163 height 32
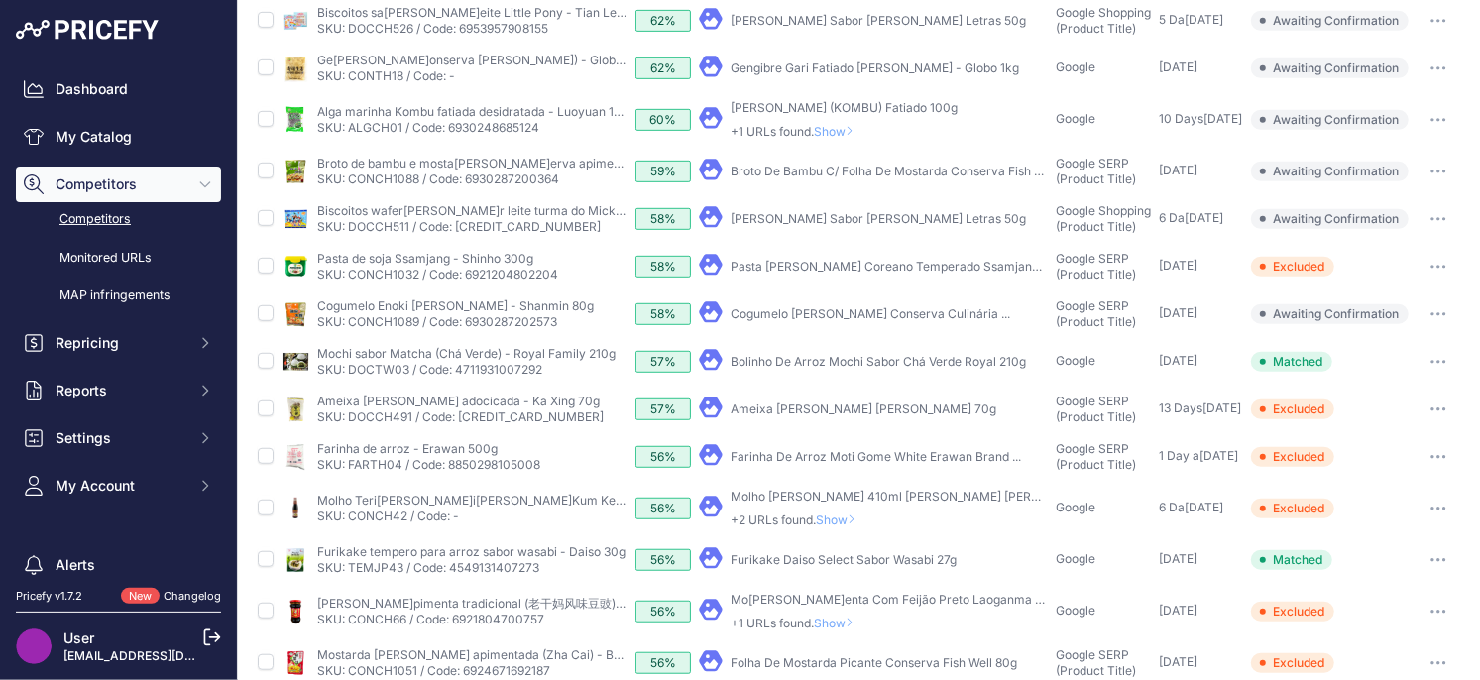
scroll to position [569, 0]
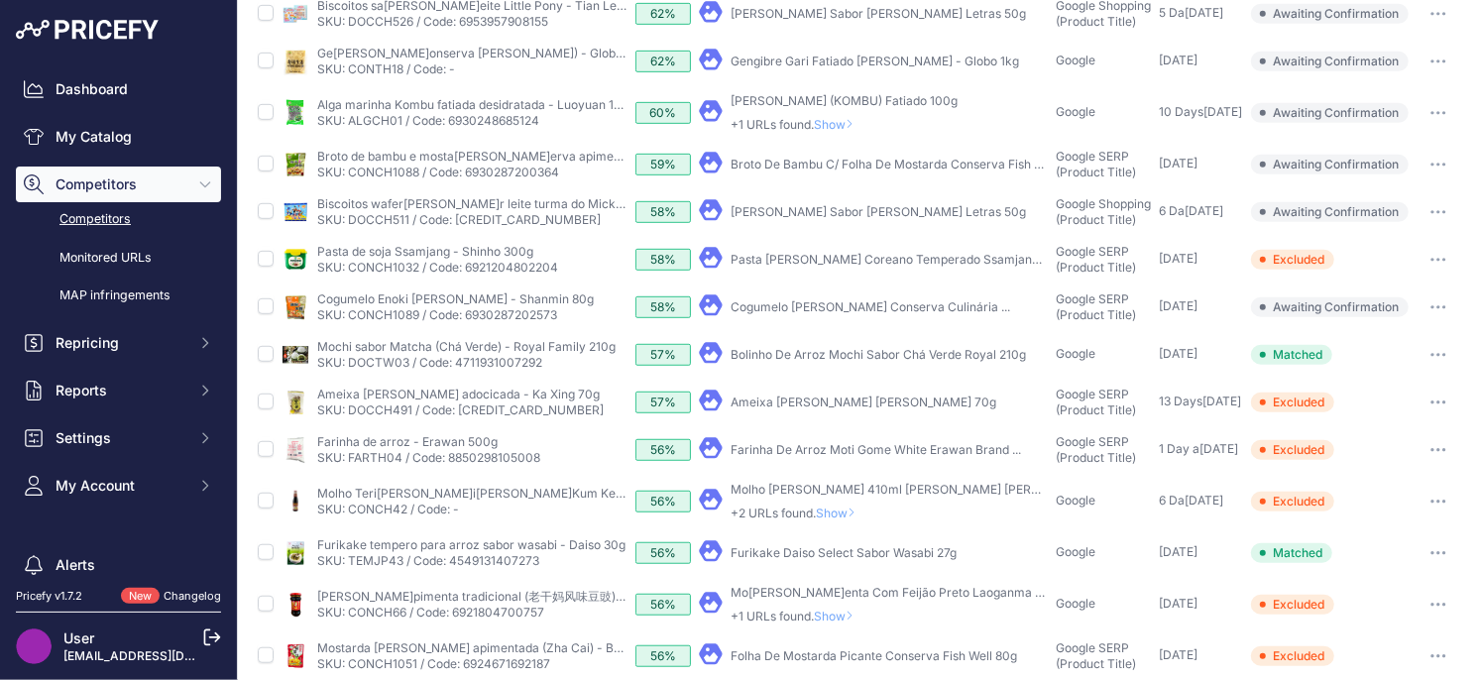
click at [1446, 302] on button "button" at bounding box center [1438, 307] width 40 height 28
click at [1377, 369] on button "Exclude match" at bounding box center [1378, 381] width 163 height 32
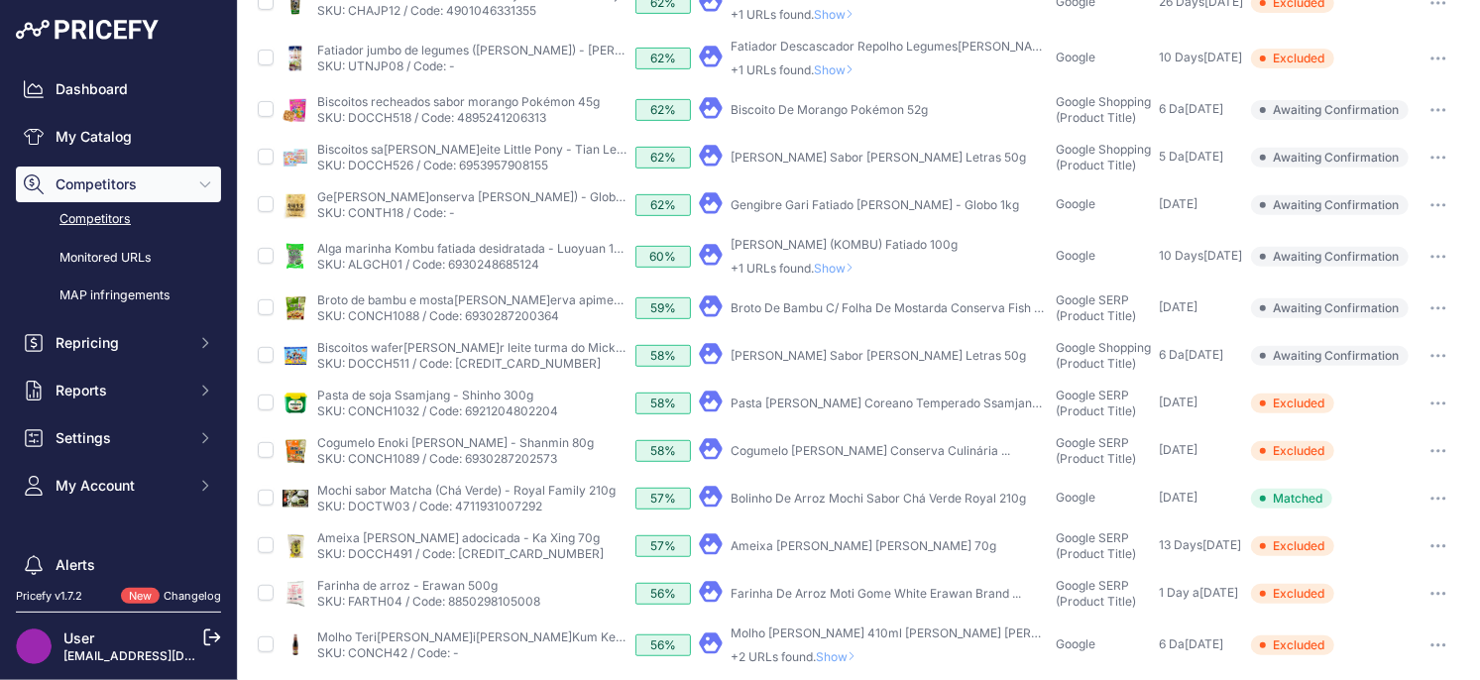
scroll to position [411, 0]
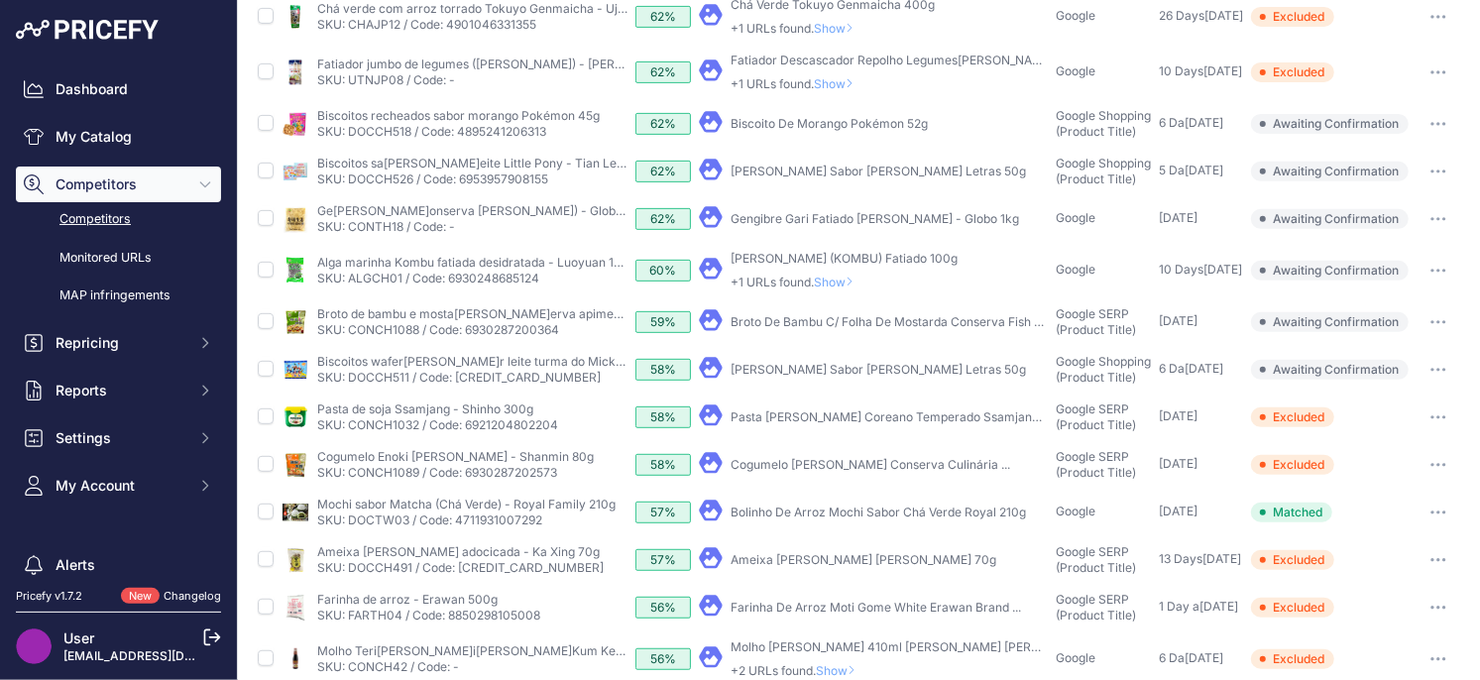
drag, startPoint x: 1432, startPoint y: 368, endPoint x: 1430, endPoint y: 384, distance: 16.0
click at [1435, 368] on icon "button" at bounding box center [1438, 370] width 16 height 4
click at [1384, 437] on button "Exclude match" at bounding box center [1378, 443] width 163 height 32
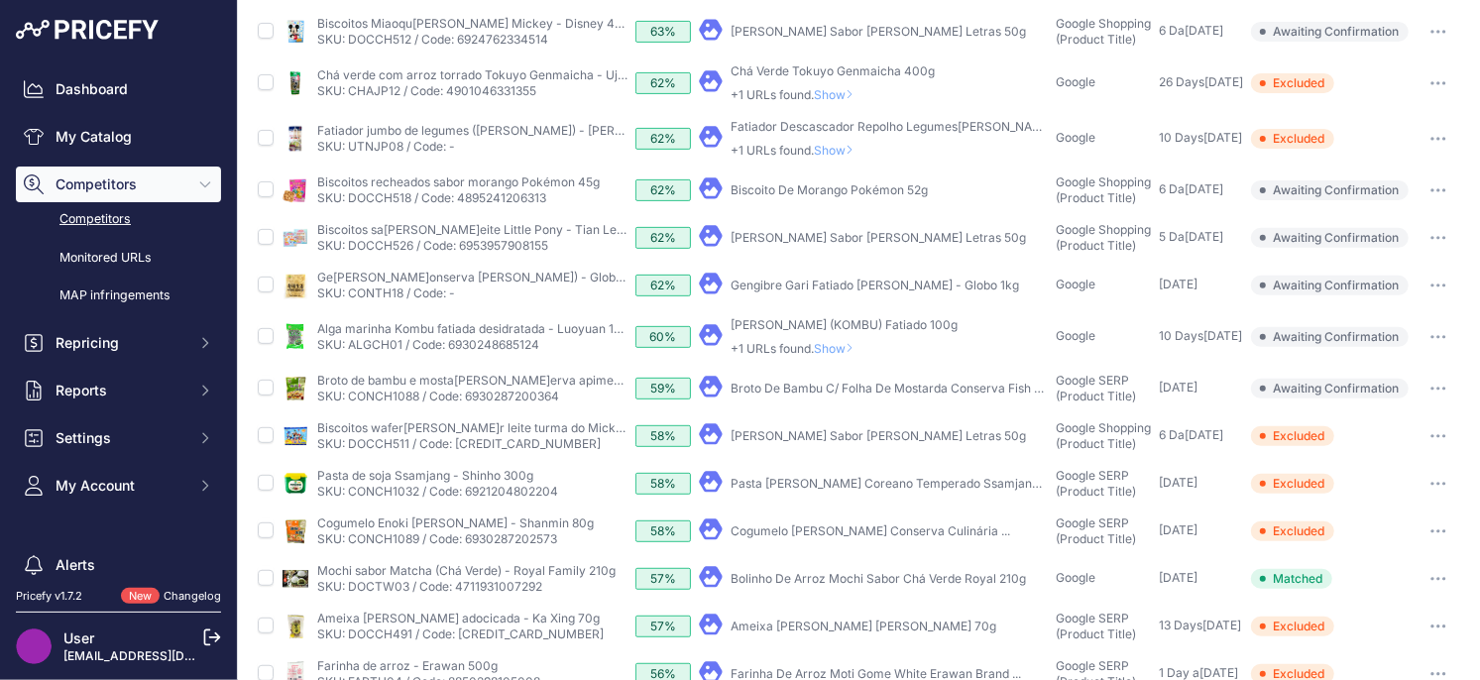
scroll to position [325, 0]
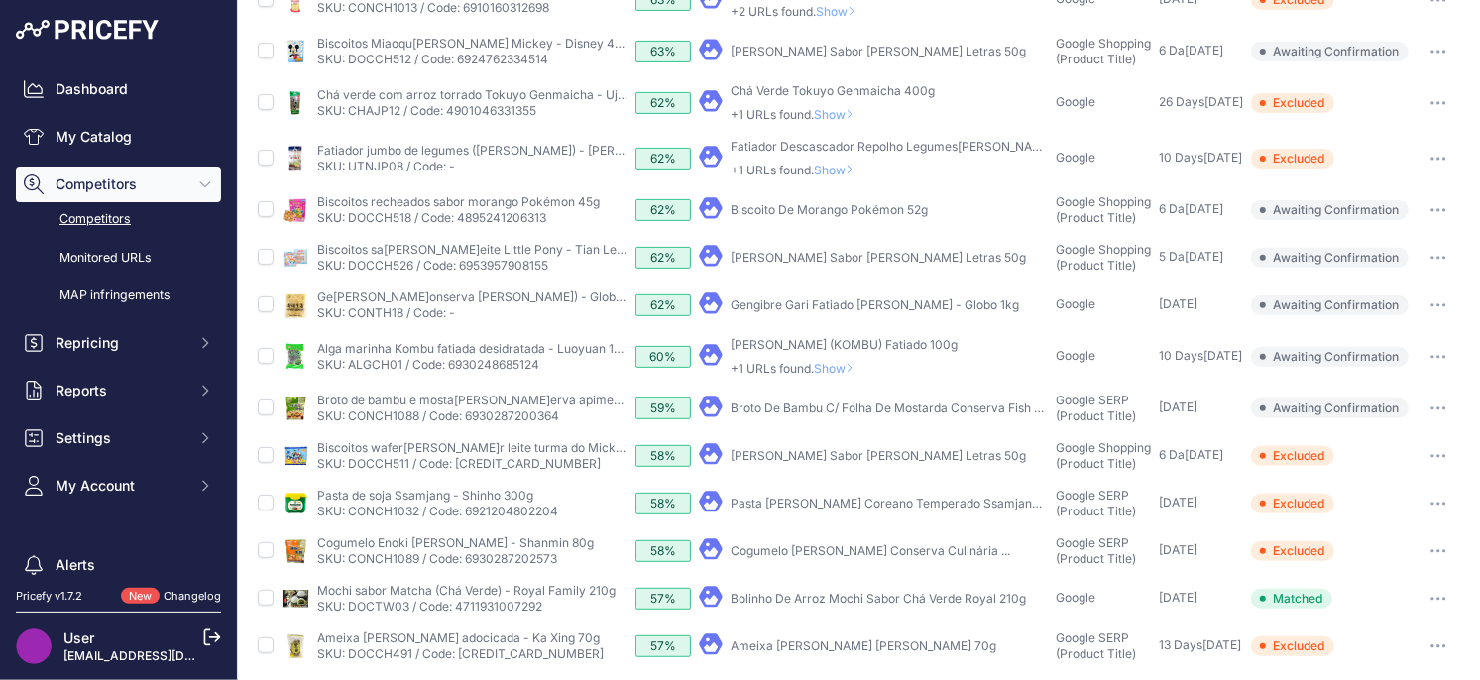
click at [1444, 409] on button "button" at bounding box center [1438, 408] width 40 height 28
click at [1397, 470] on button "Exclude match" at bounding box center [1378, 482] width 163 height 32
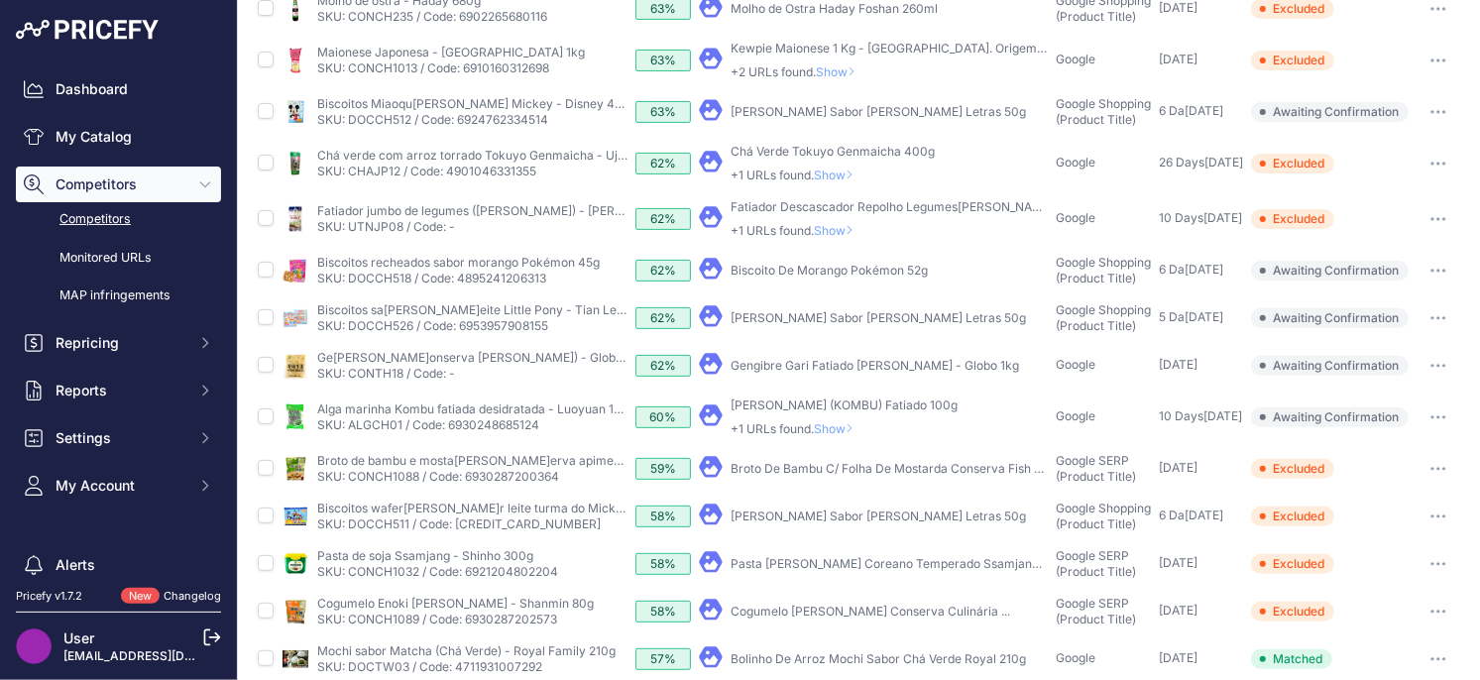
scroll to position [252, 0]
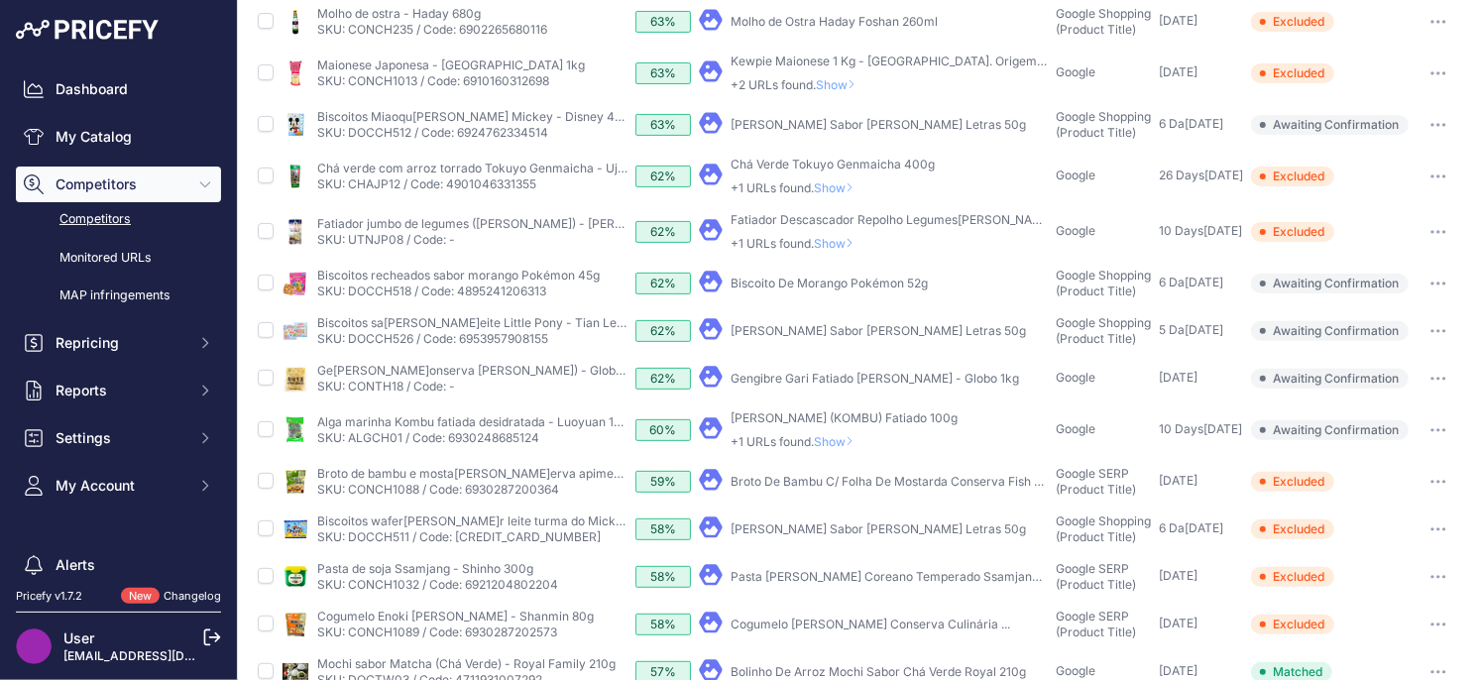
click at [837, 437] on span "Show" at bounding box center [838, 441] width 48 height 15
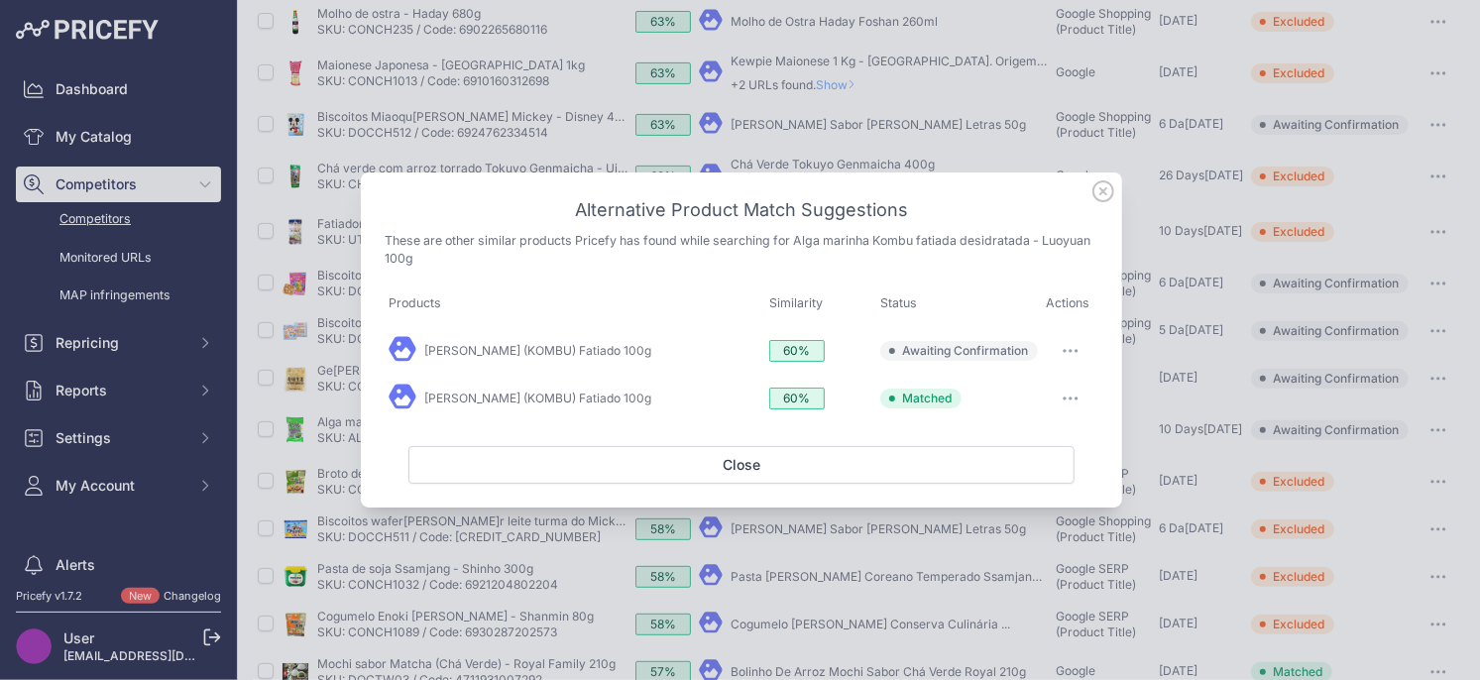
click at [1097, 195] on icon at bounding box center [1103, 191] width 22 height 22
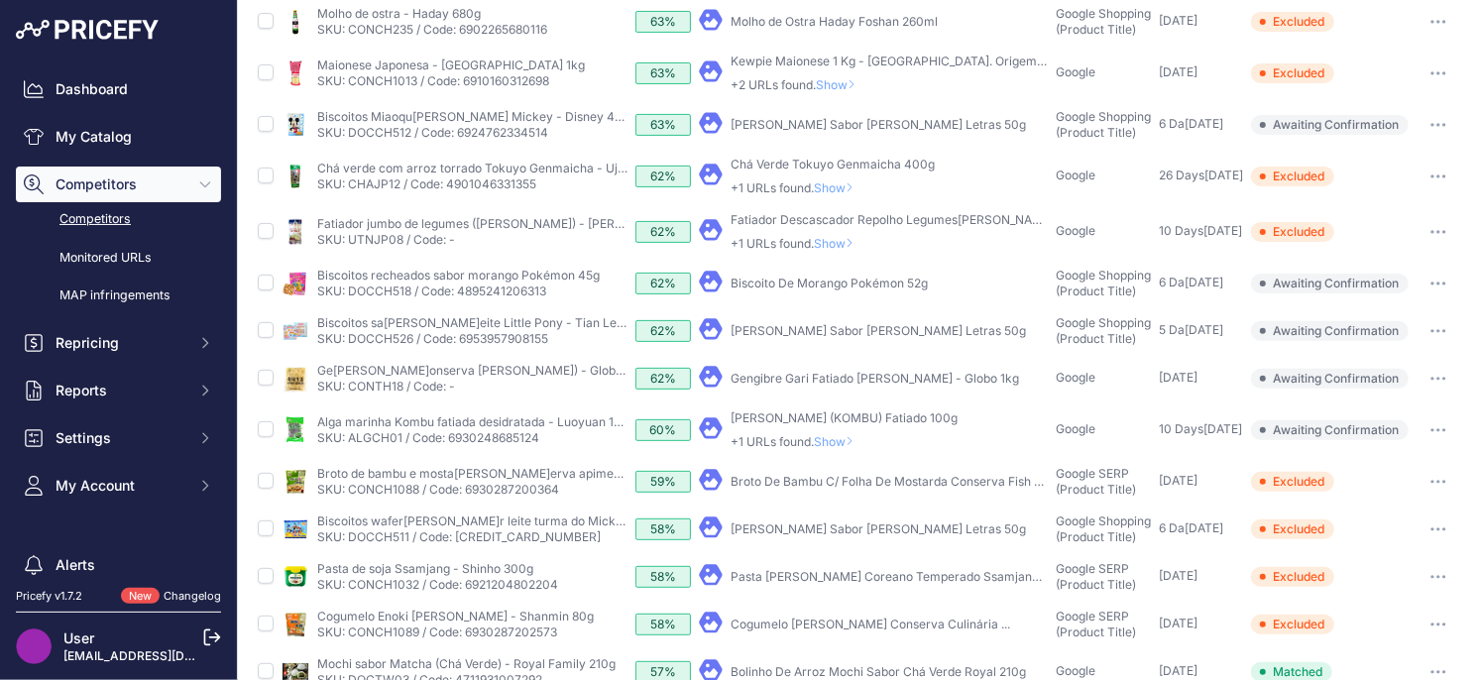
click at [843, 434] on span "Show" at bounding box center [838, 441] width 48 height 15
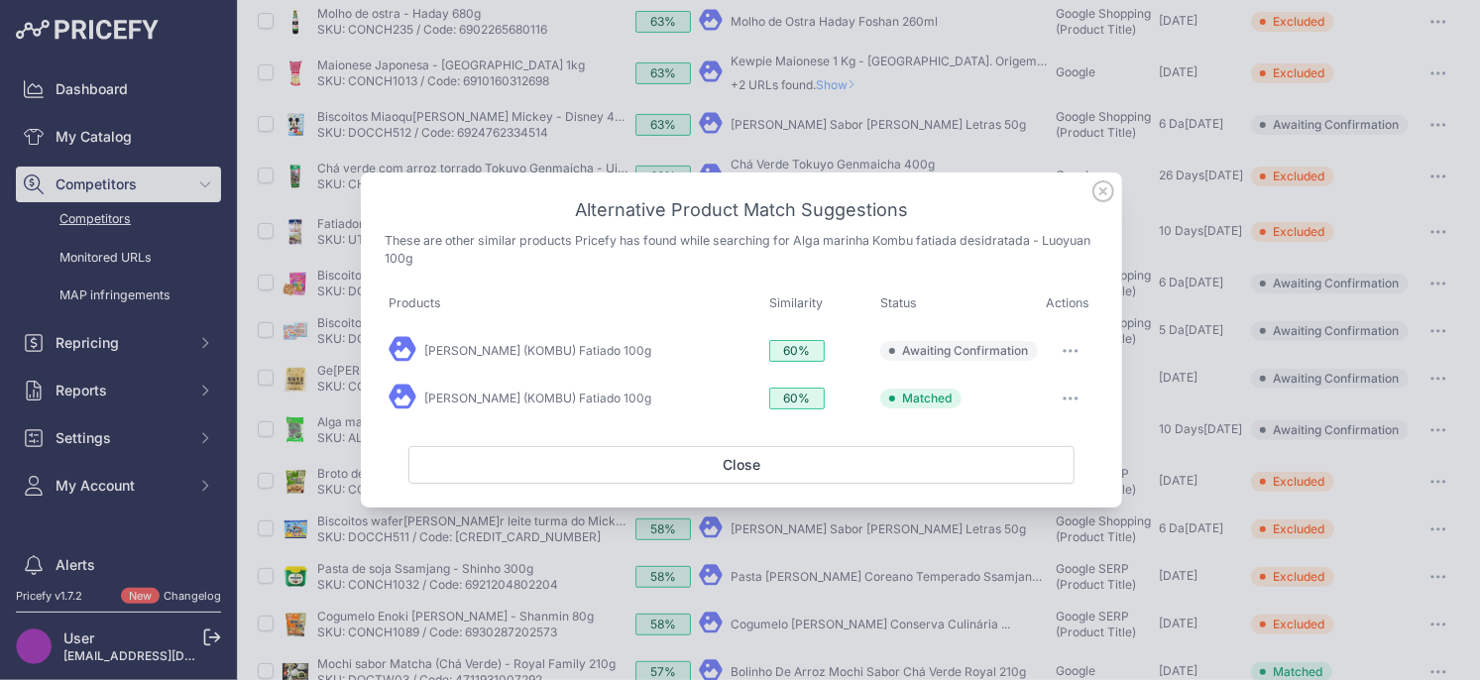
drag, startPoint x: 1062, startPoint y: 349, endPoint x: 1047, endPoint y: 389, distance: 42.7
click at [1062, 349] on icon "button" at bounding box center [1070, 351] width 16 height 4
click at [1022, 426] on span "Exclude match" at bounding box center [1024, 431] width 83 height 15
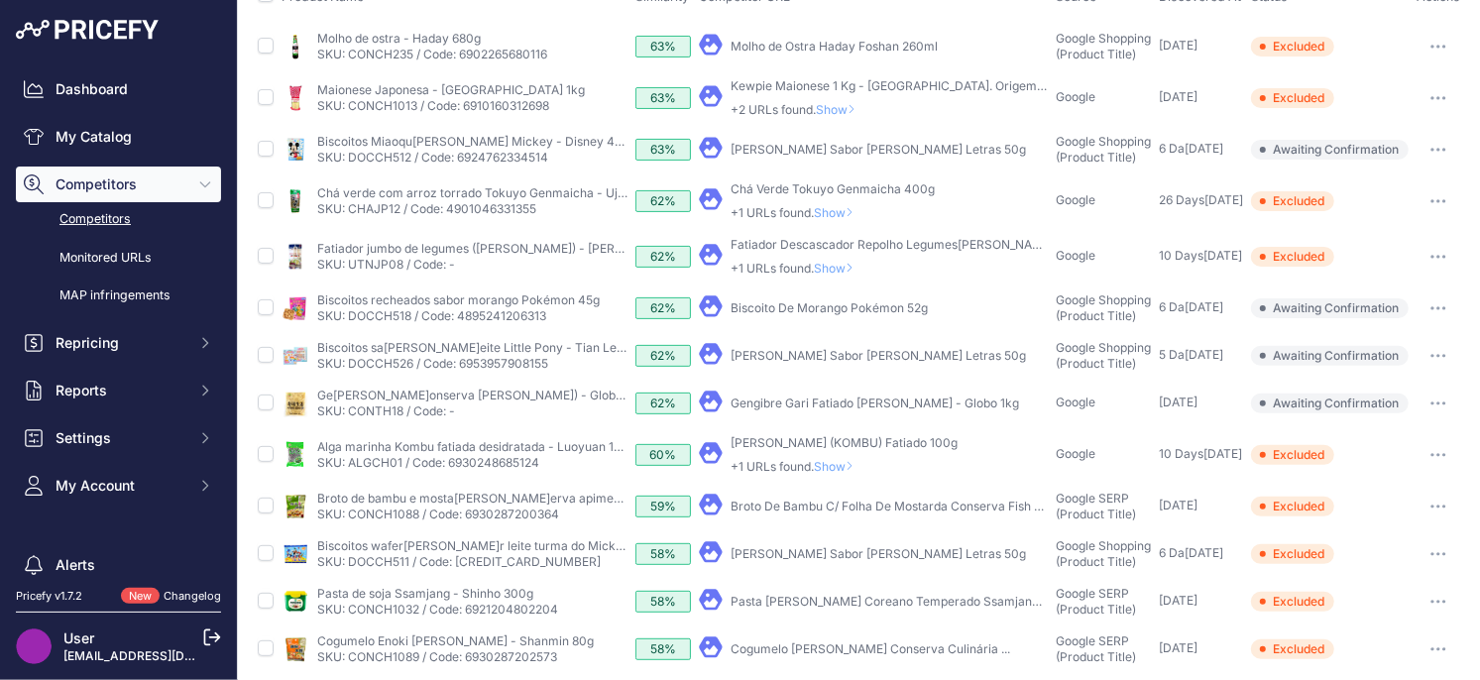
scroll to position [230, 0]
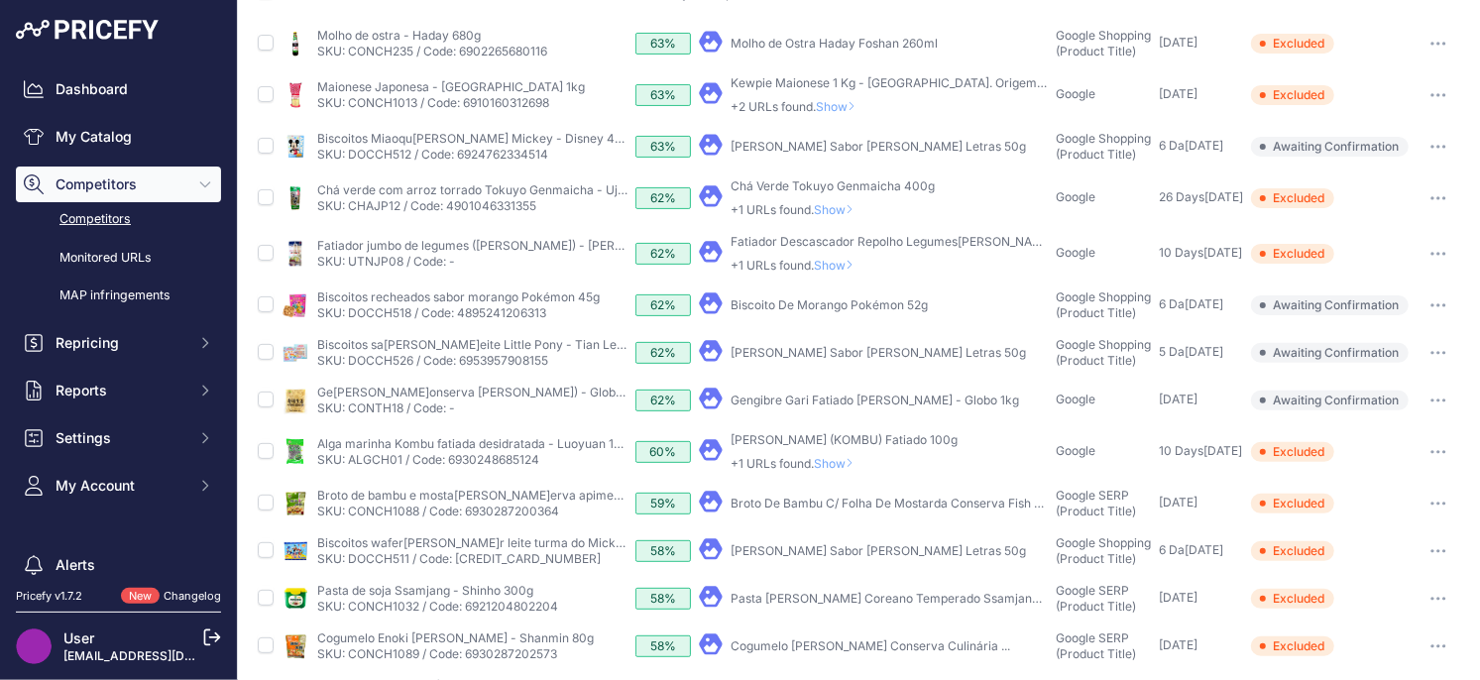
click at [1437, 400] on button "button" at bounding box center [1438, 401] width 40 height 28
click at [1365, 478] on button "Exclude match" at bounding box center [1378, 474] width 163 height 32
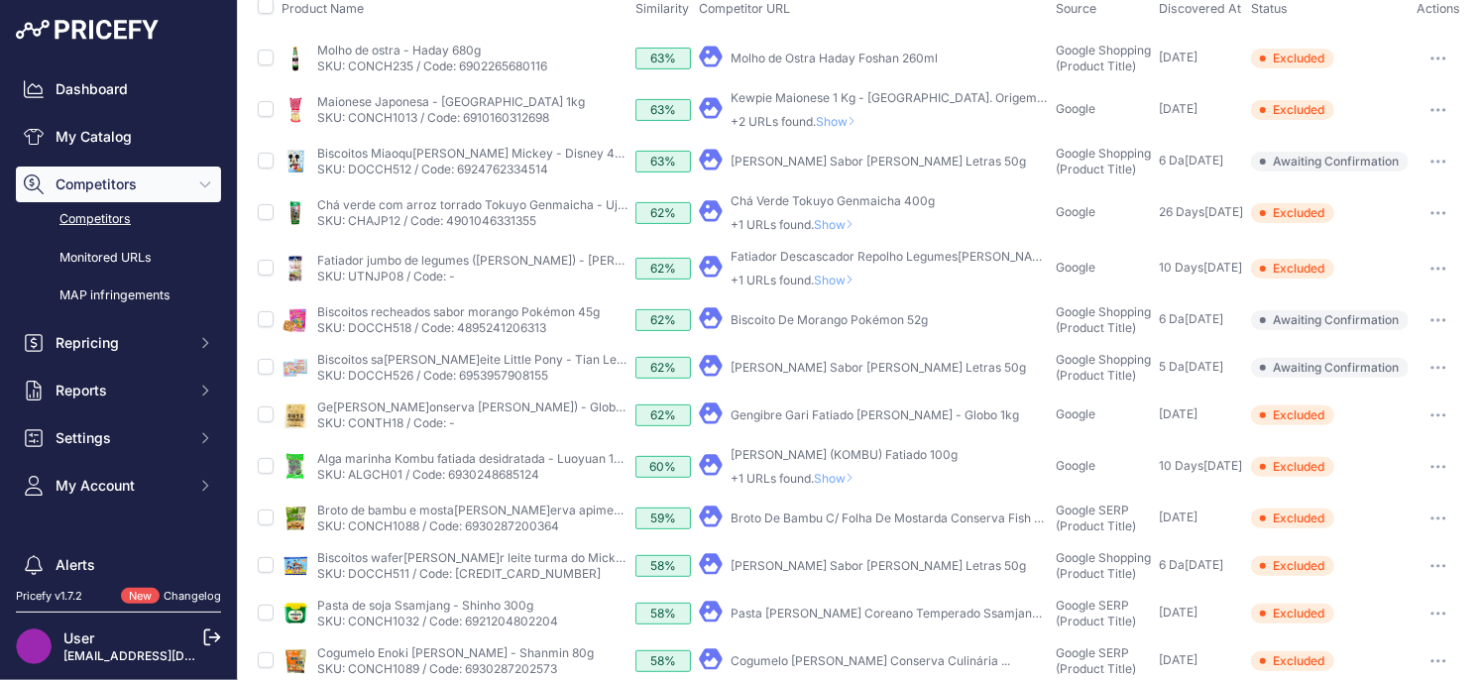
scroll to position [198, 0]
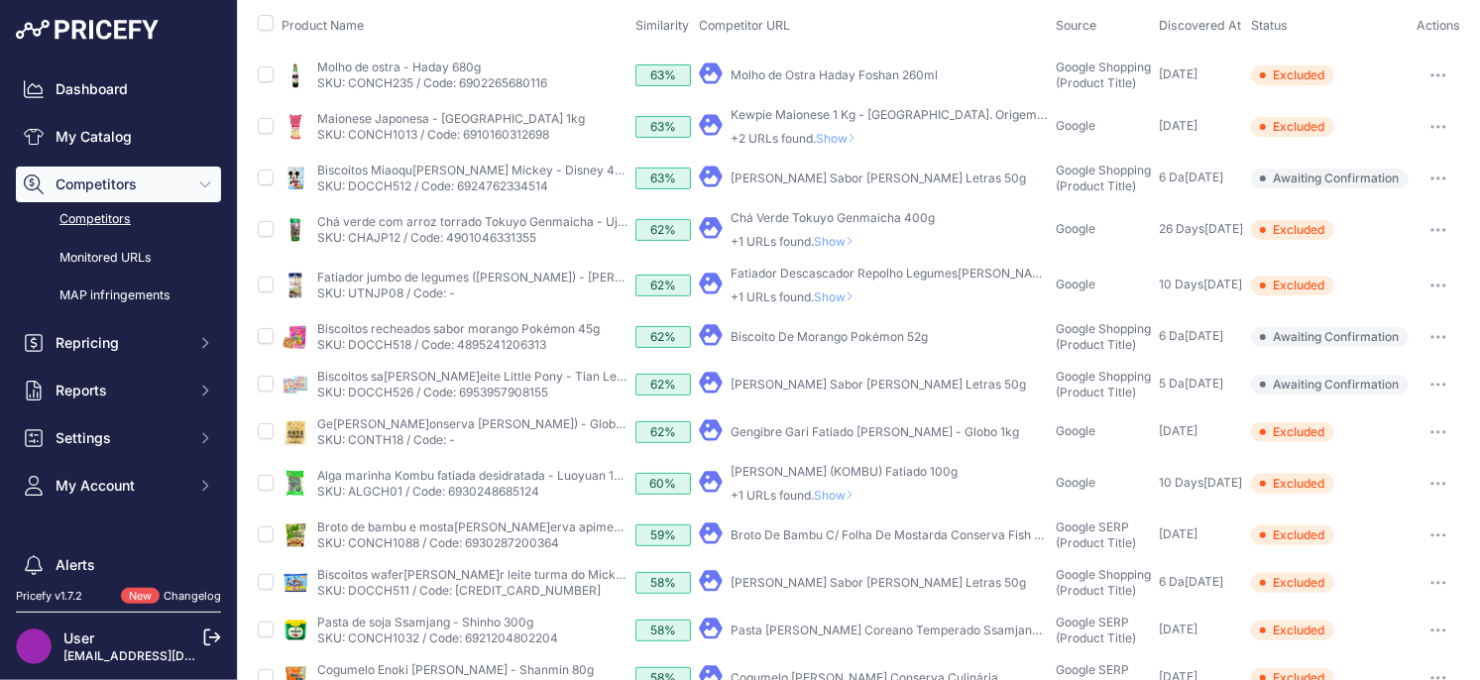
click at [1439, 388] on button "button" at bounding box center [1438, 385] width 40 height 28
click at [1368, 457] on button "Exclude match" at bounding box center [1378, 458] width 163 height 32
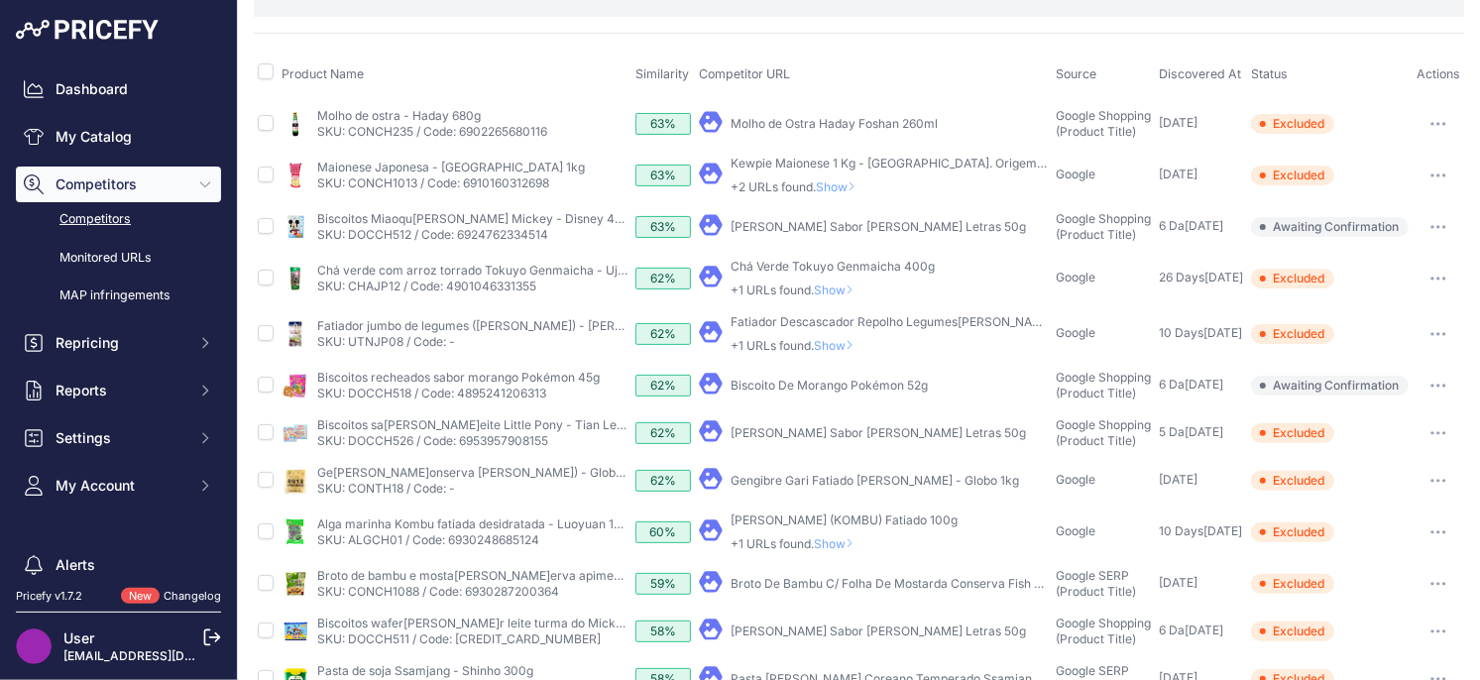
scroll to position [132, 0]
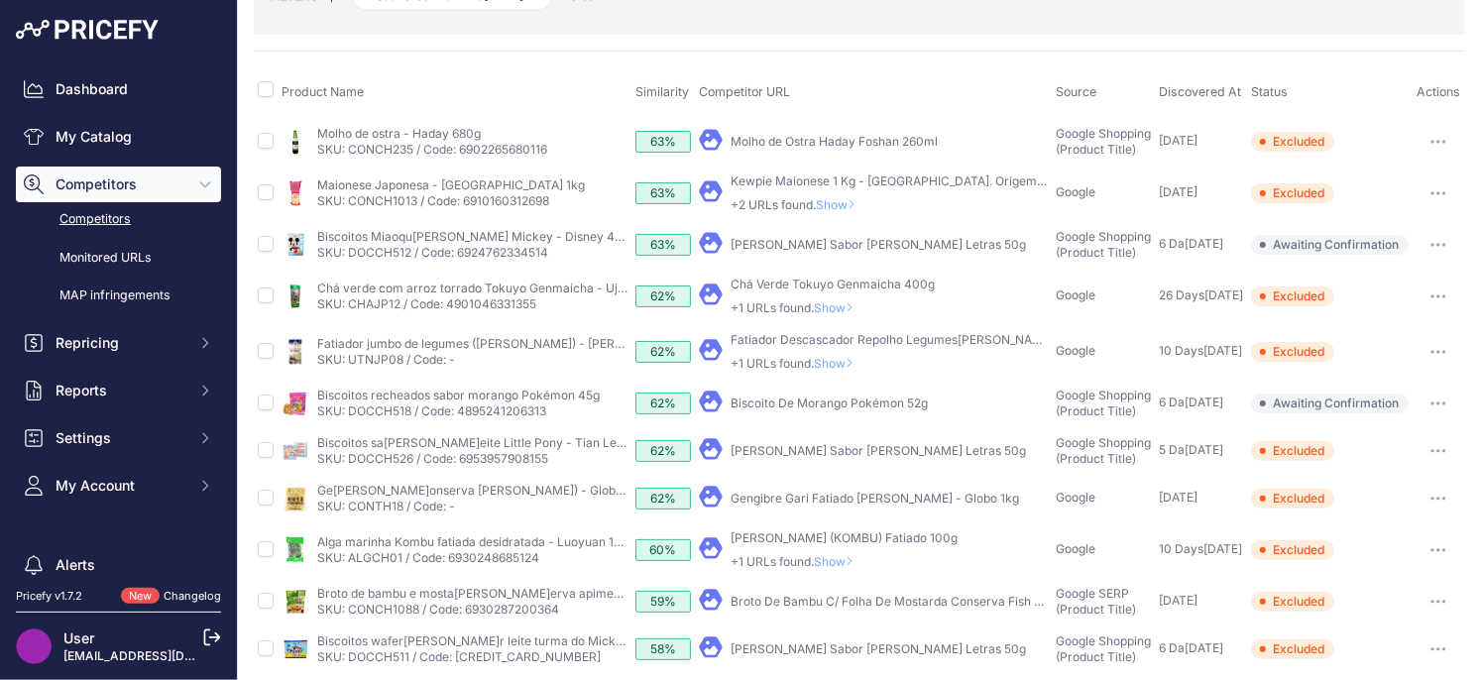
click at [1432, 396] on button "button" at bounding box center [1438, 404] width 40 height 28
click at [1363, 477] on button "Exclude match" at bounding box center [1378, 477] width 163 height 32
click at [843, 364] on span "Show" at bounding box center [838, 363] width 48 height 15
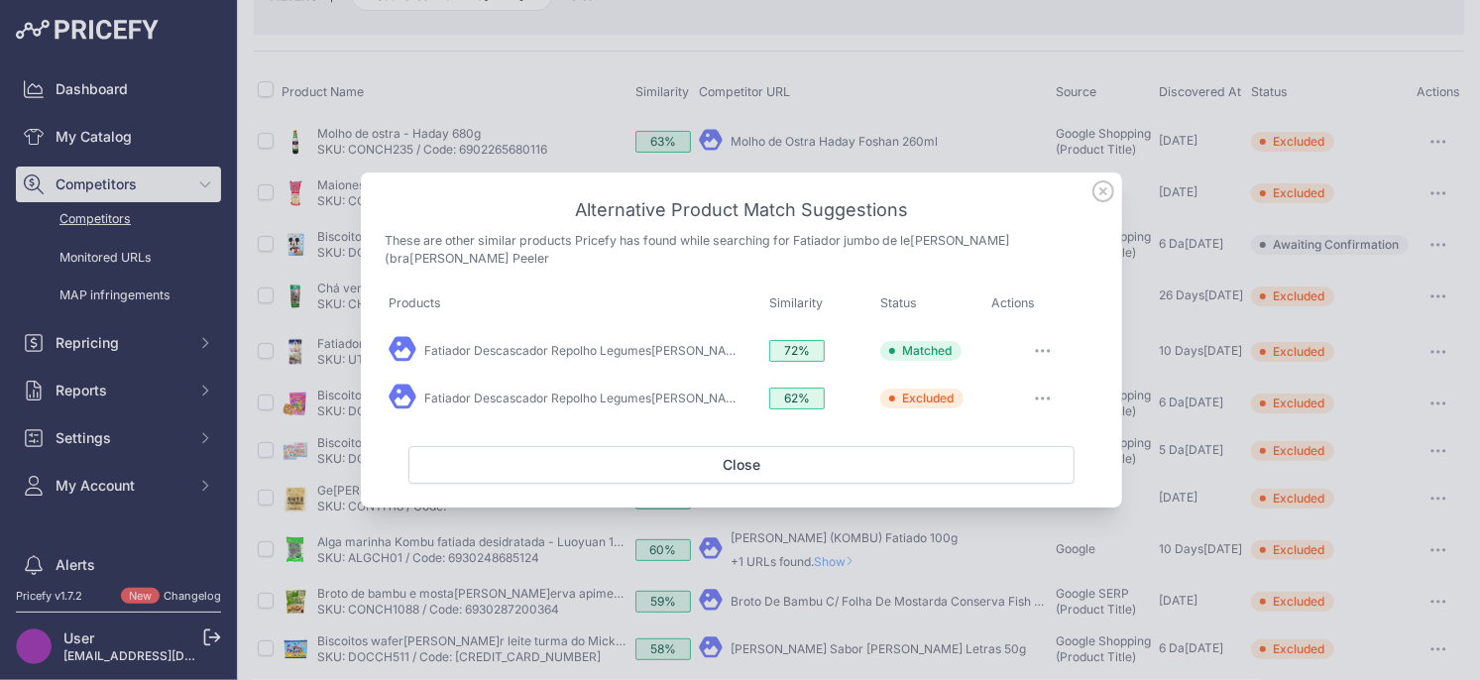
click at [1105, 201] on icon at bounding box center [1103, 191] width 20 height 20
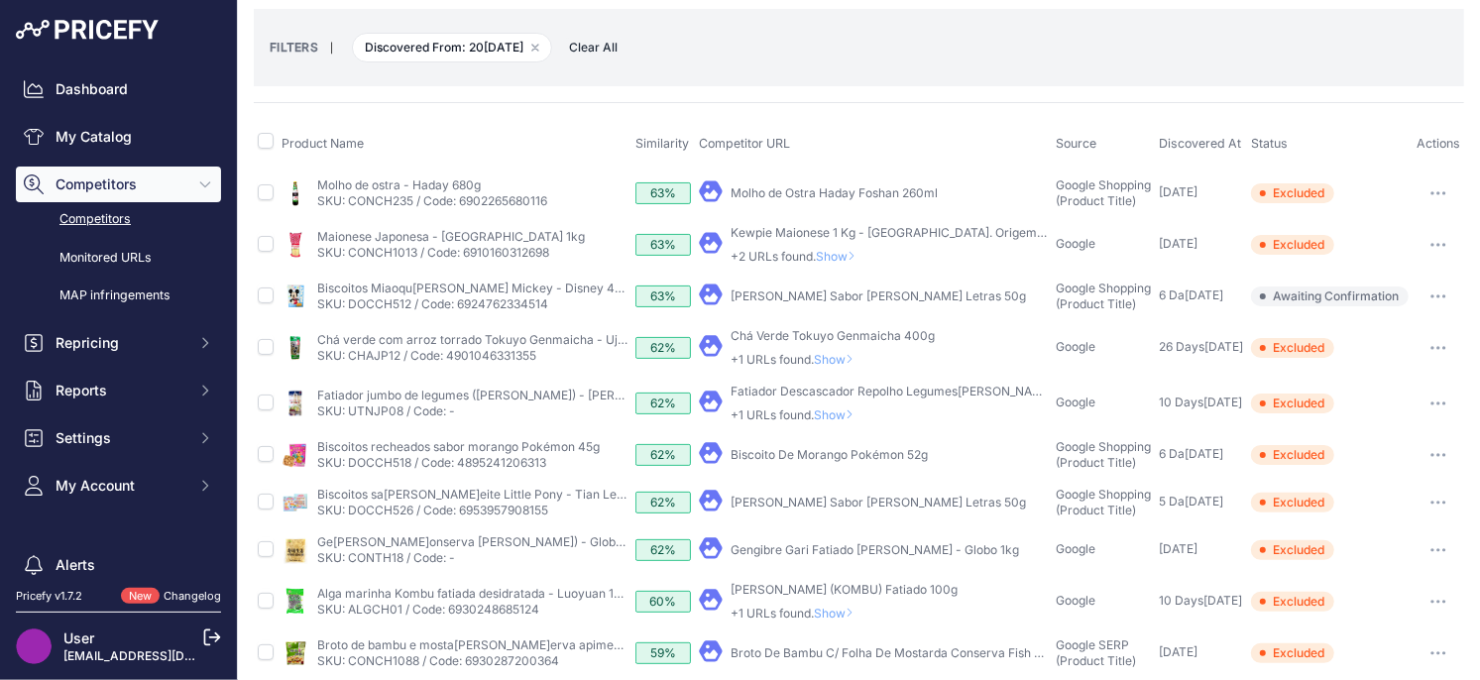
scroll to position [76, 0]
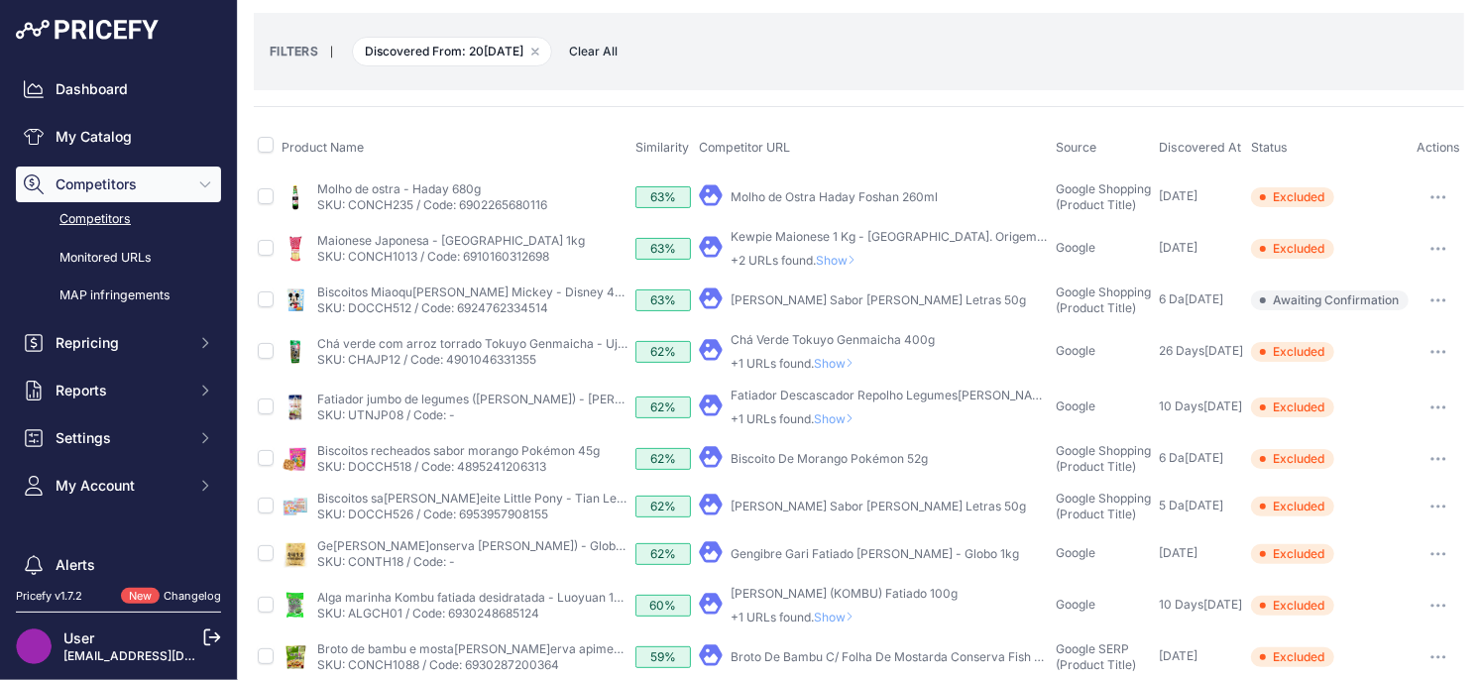
click at [843, 368] on span "Show" at bounding box center [838, 363] width 48 height 15
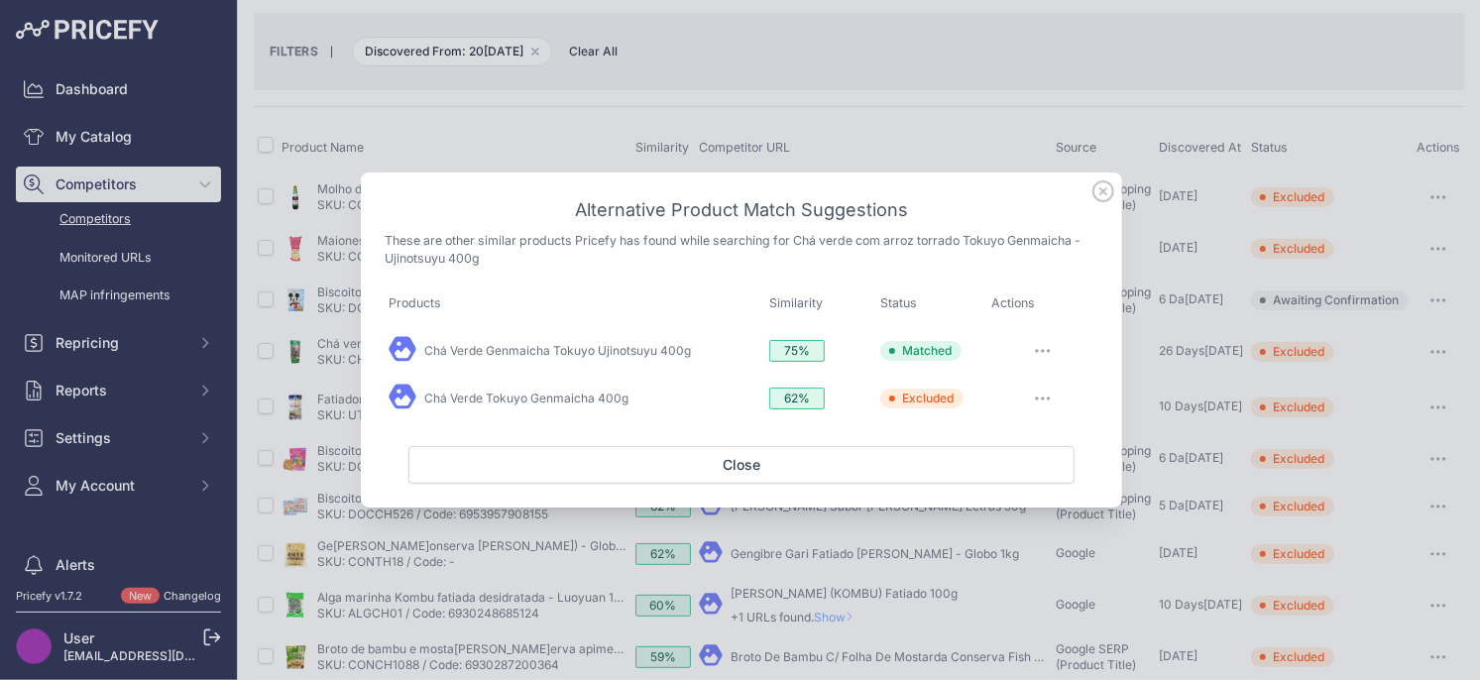
click at [1097, 191] on icon at bounding box center [1103, 191] width 22 height 22
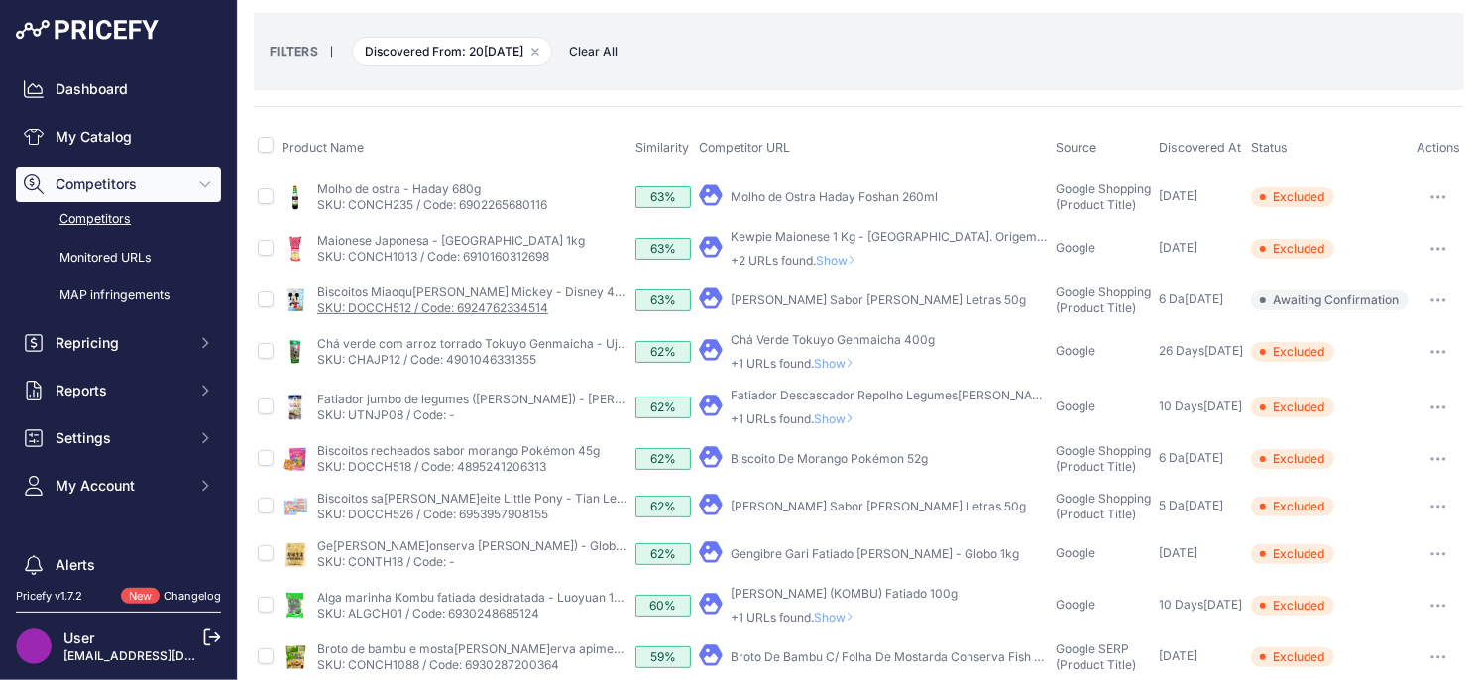
scroll to position [0, 0]
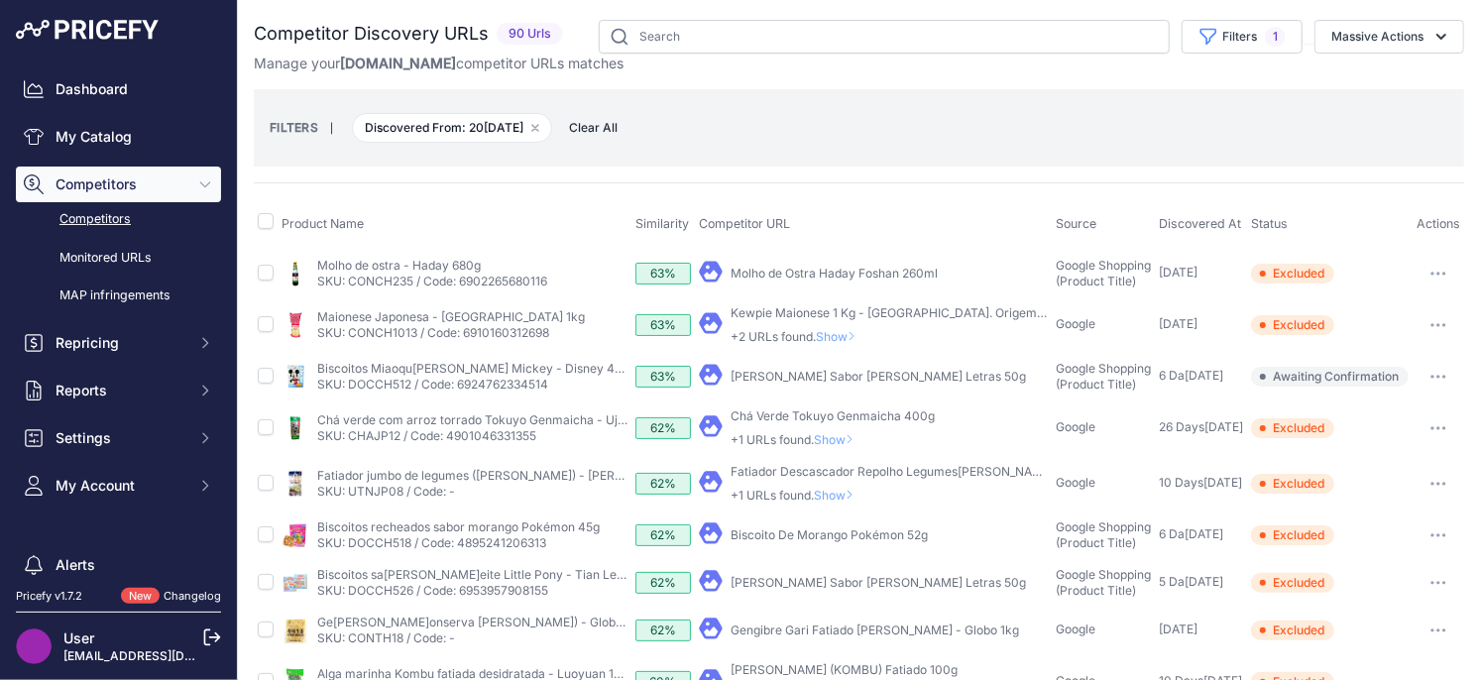
click at [841, 440] on span "Show" at bounding box center [838, 439] width 48 height 15
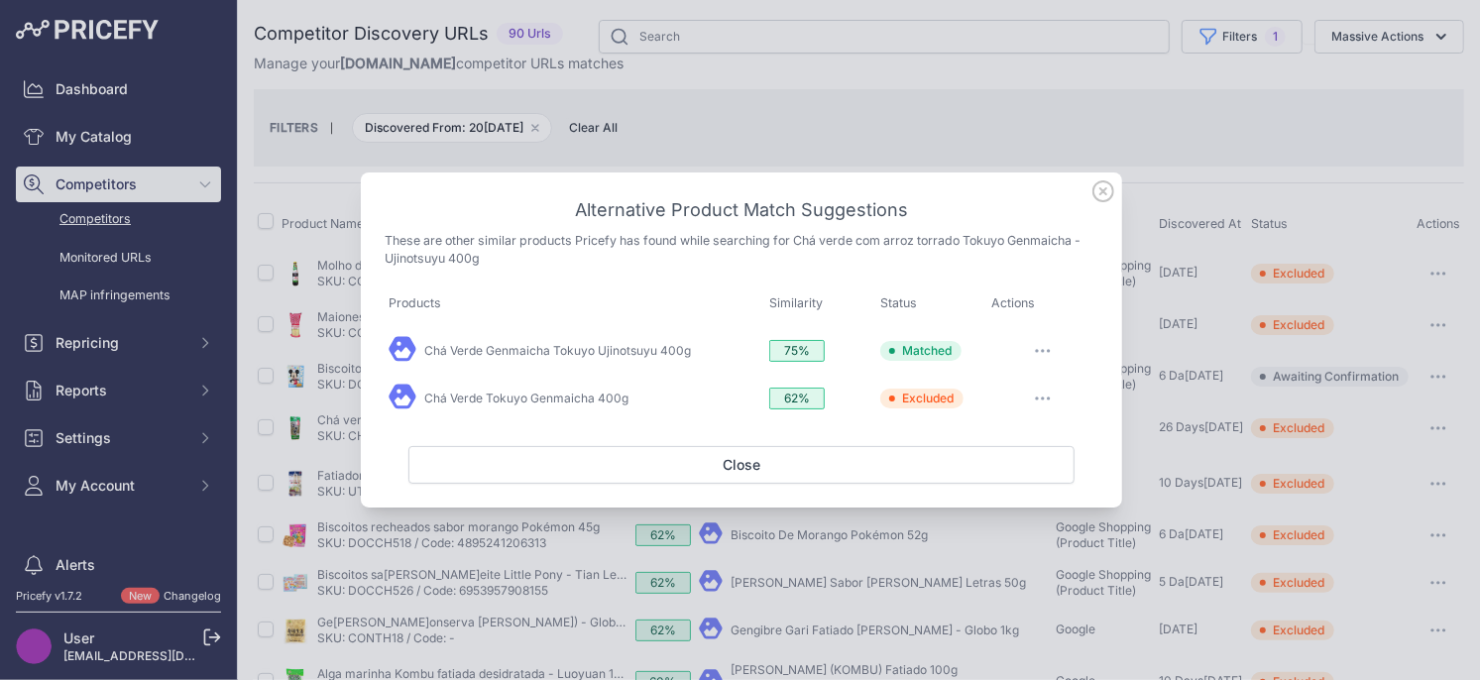
click at [1104, 195] on icon at bounding box center [1103, 191] width 22 height 22
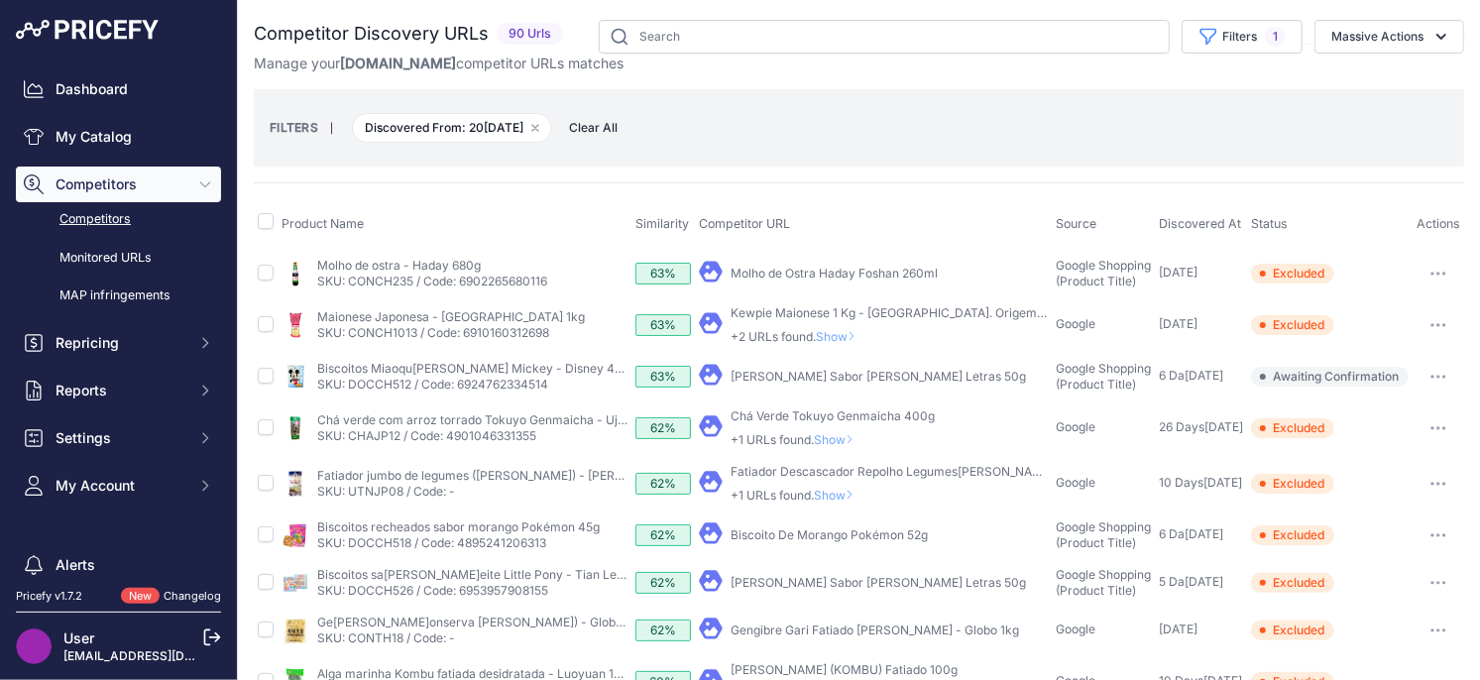
drag, startPoint x: 1426, startPoint y: 377, endPoint x: 1421, endPoint y: 391, distance: 15.7
click at [1426, 377] on button "button" at bounding box center [1438, 377] width 40 height 28
click at [1370, 447] on button "Exclude match" at bounding box center [1378, 450] width 163 height 32
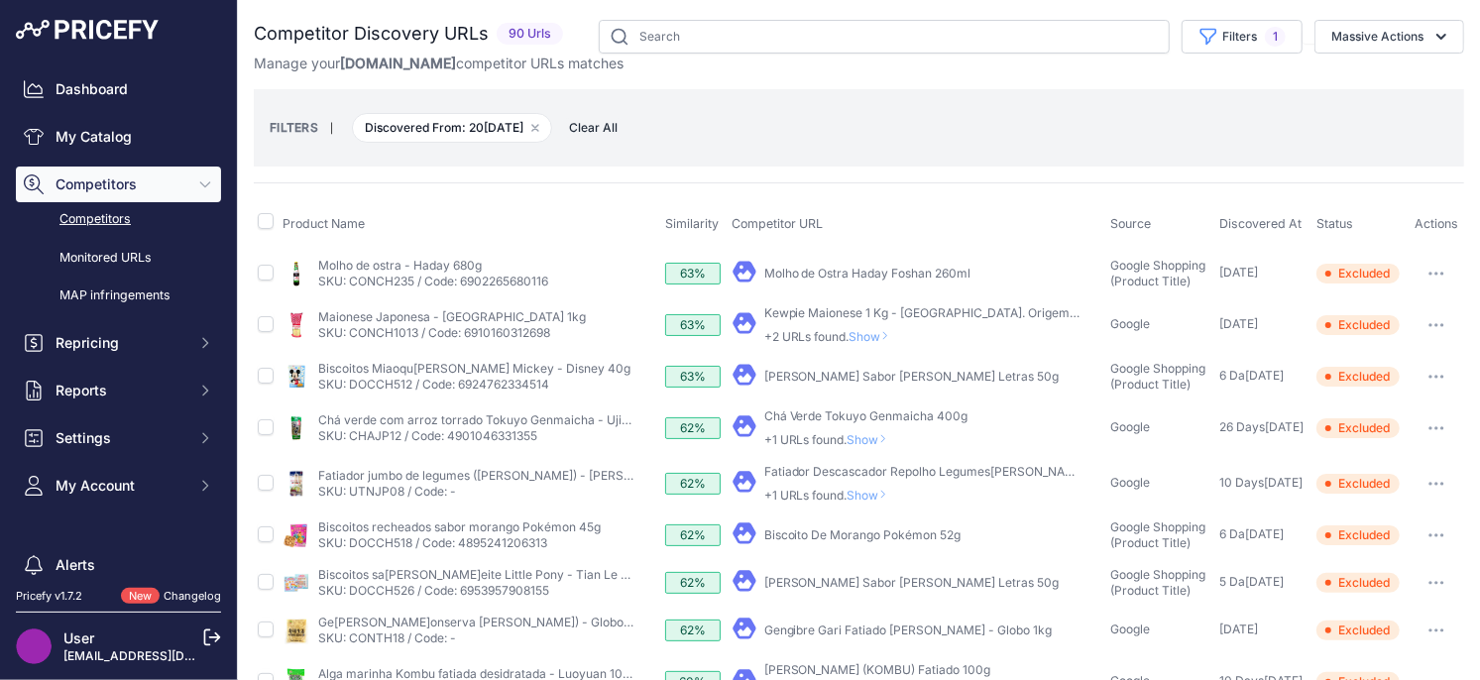
click at [868, 337] on span "Show" at bounding box center [873, 336] width 48 height 15
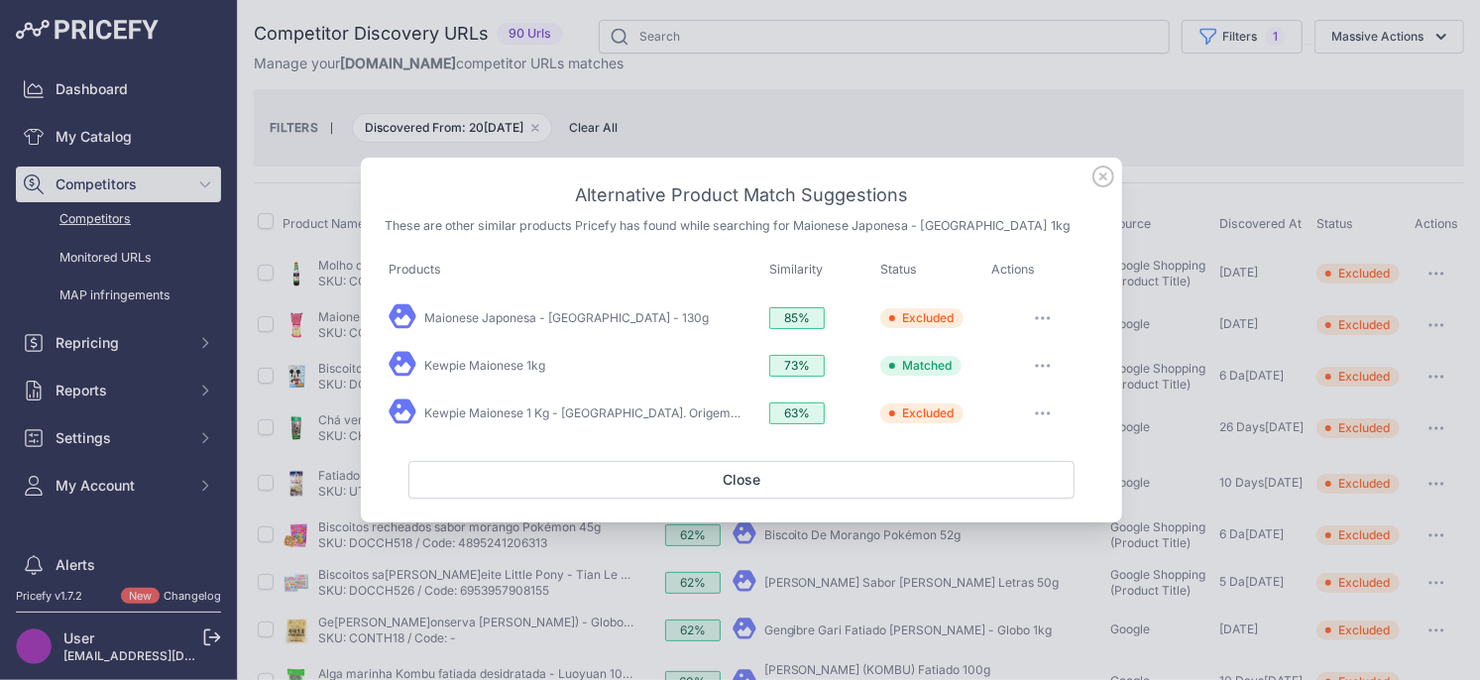
click at [1096, 181] on icon at bounding box center [1103, 177] width 22 height 22
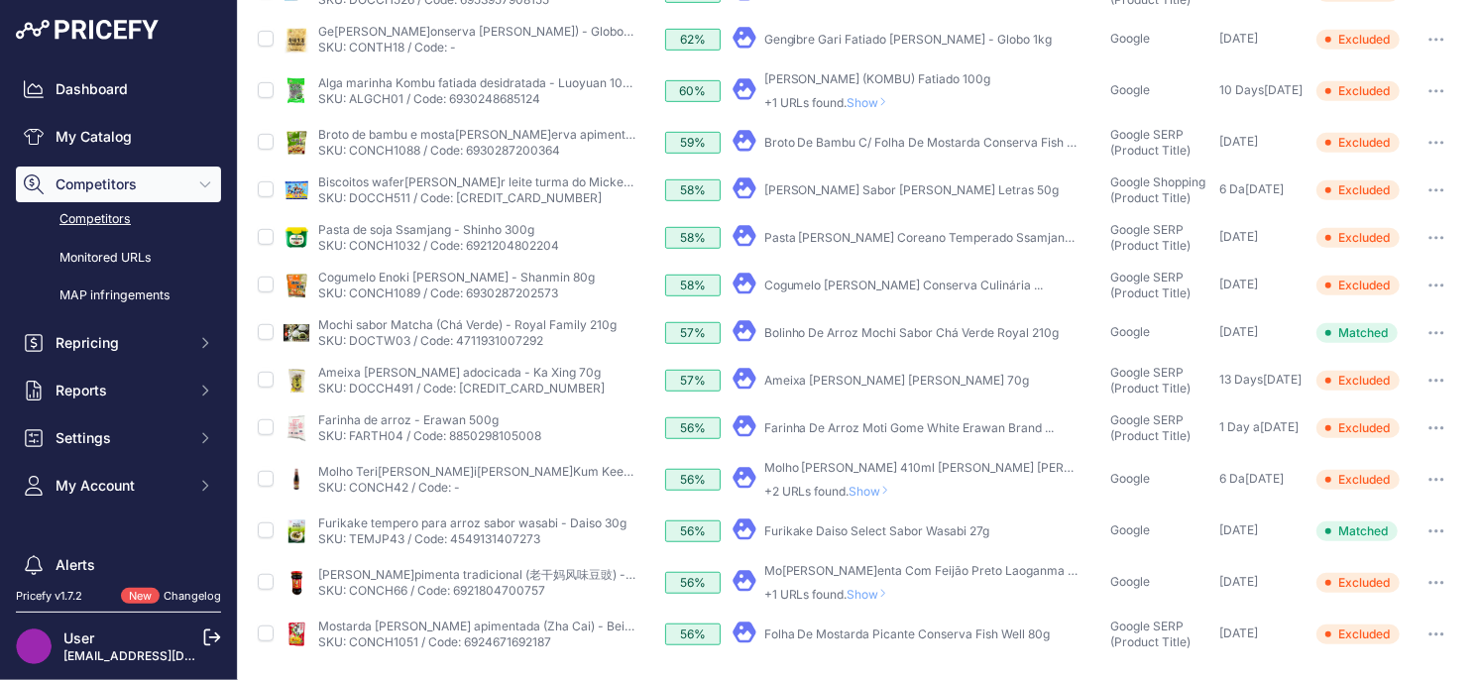
scroll to position [650, 0]
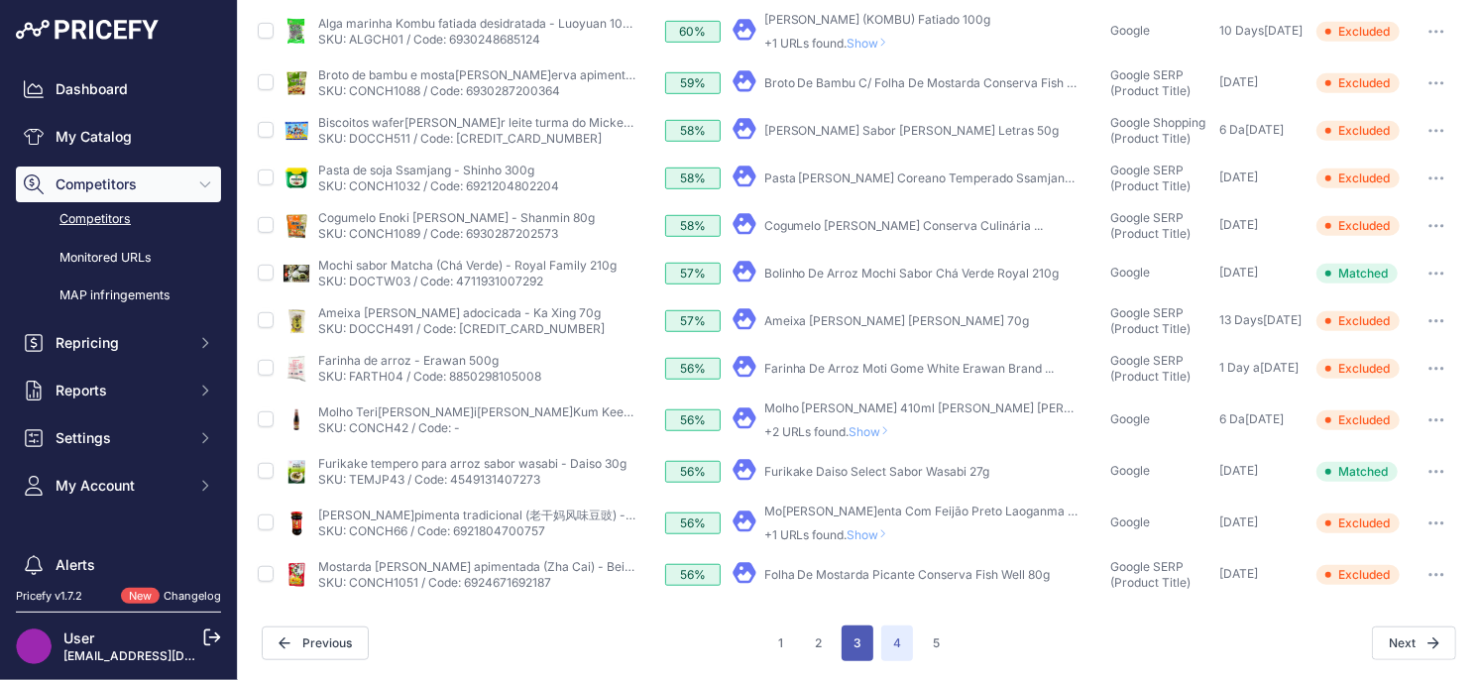
click at [857, 650] on button "3" at bounding box center [857, 643] width 32 height 36
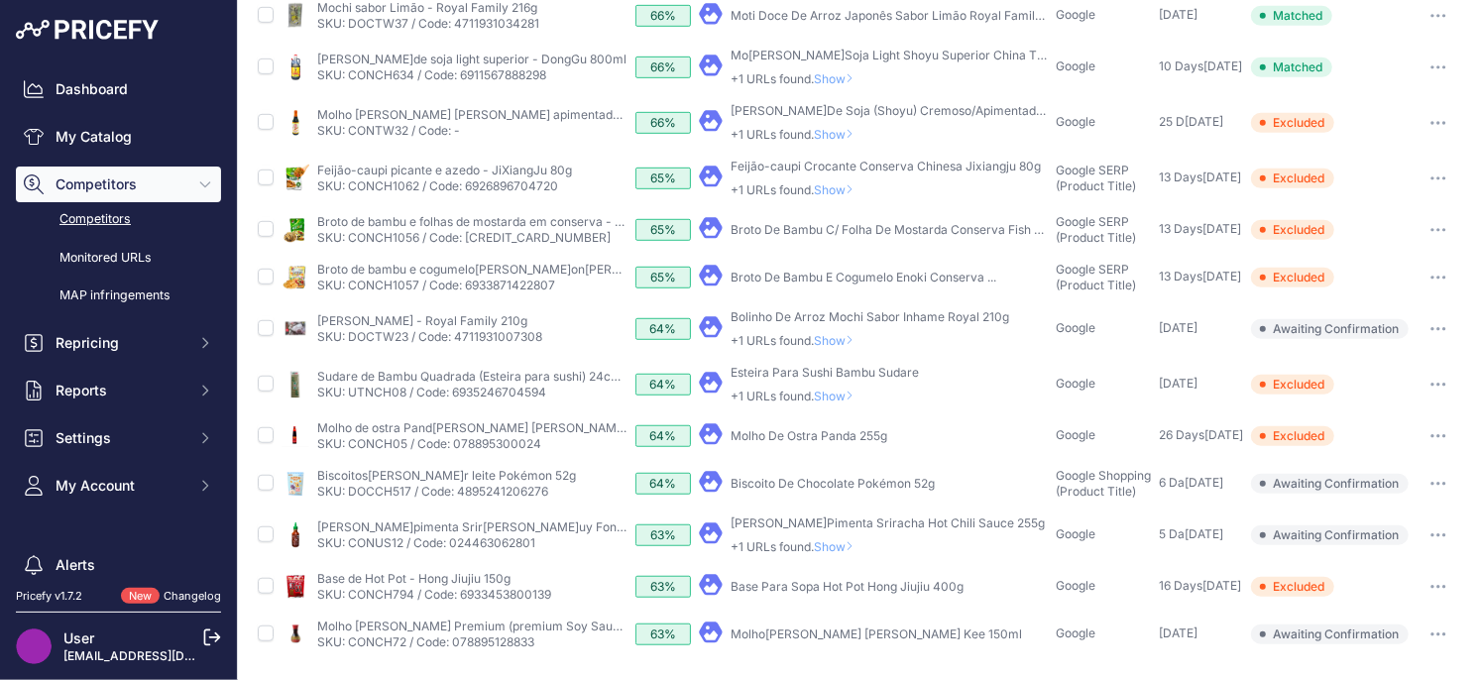
scroll to position [682, 0]
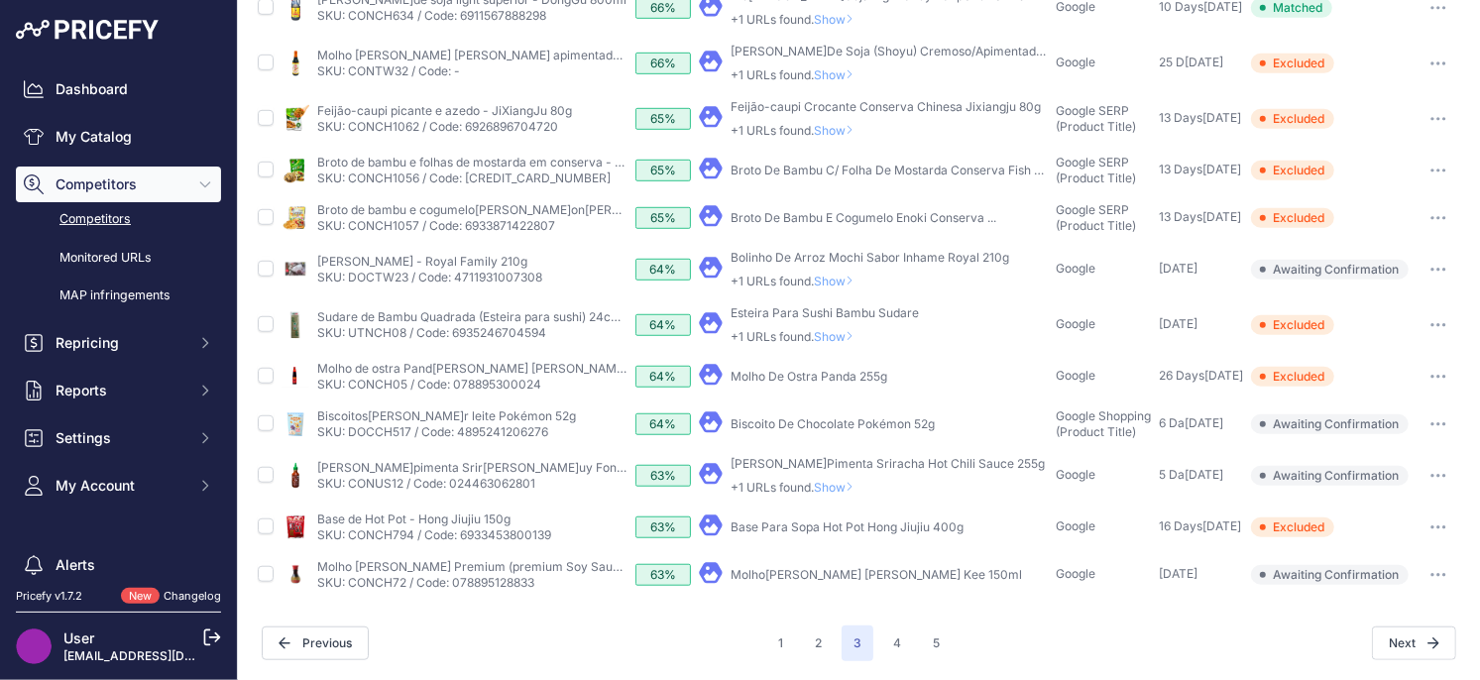
click at [1440, 578] on button "button" at bounding box center [1438, 575] width 40 height 28
click at [1370, 620] on button "Confirm match" at bounding box center [1378, 617] width 163 height 32
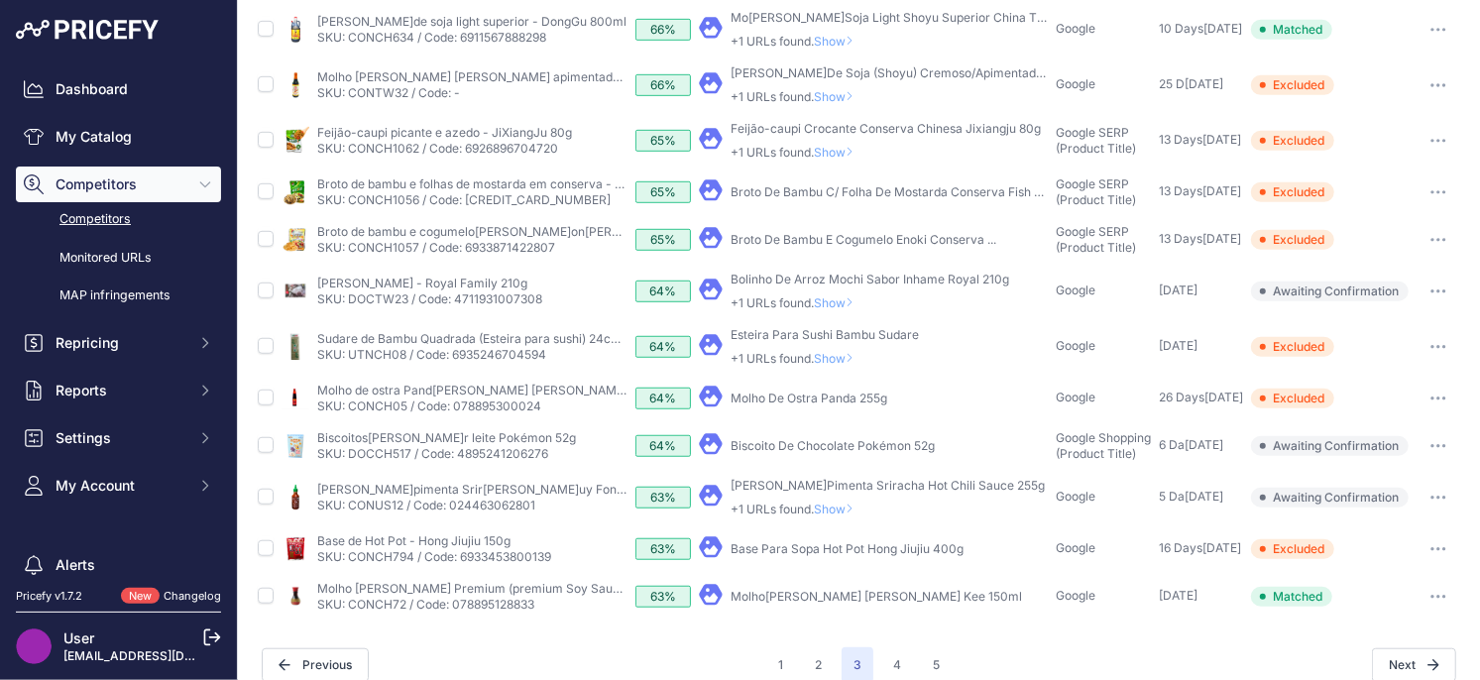
scroll to position [661, 0]
click at [843, 509] on span "Show" at bounding box center [838, 508] width 48 height 15
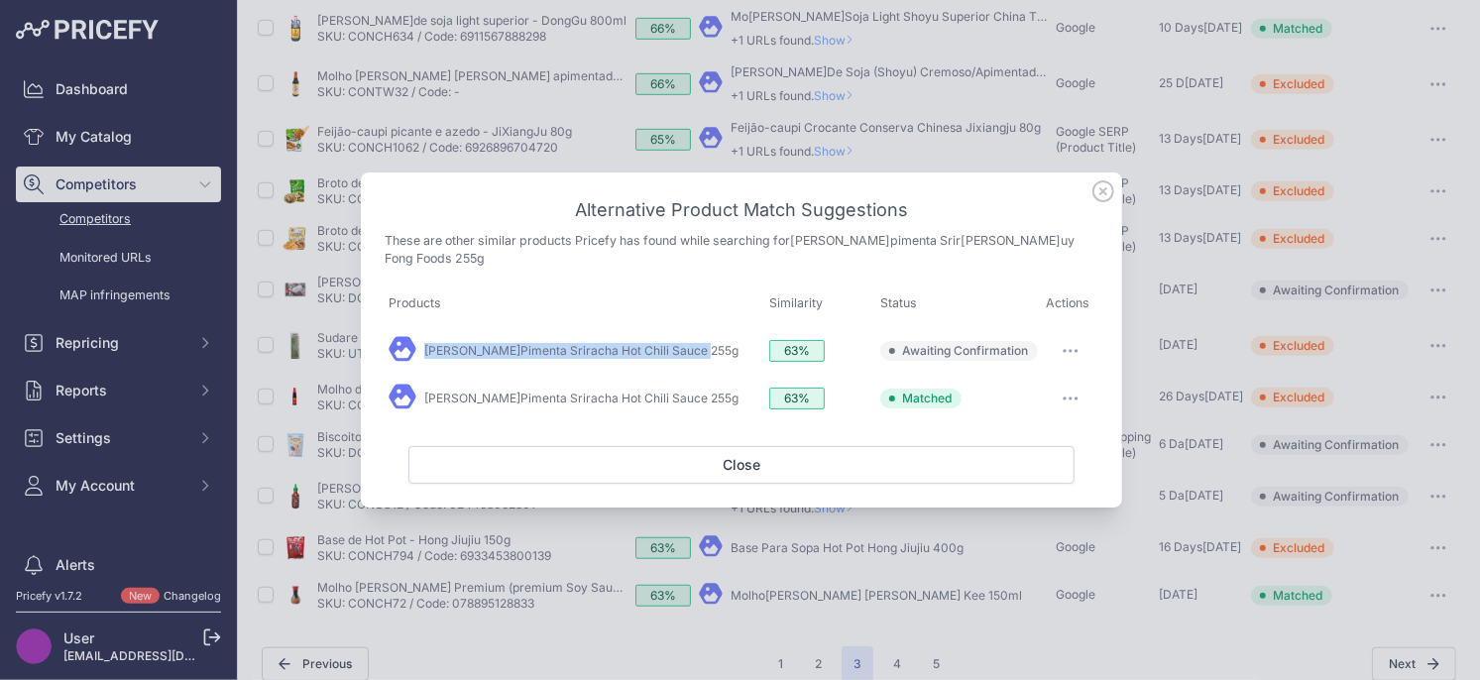
click at [1077, 345] on button "button" at bounding box center [1071, 351] width 40 height 28
click at [1032, 394] on button "Match This" at bounding box center [1030, 393] width 127 height 32
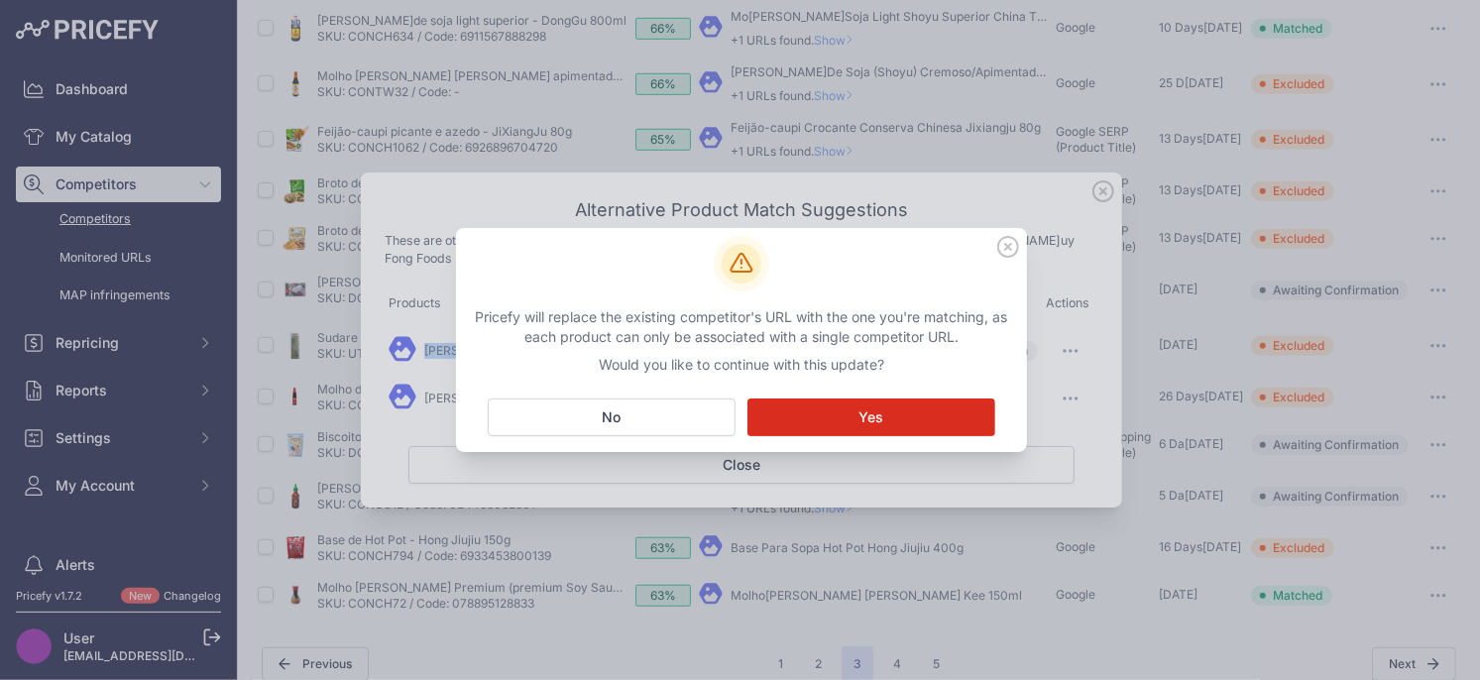
click at [913, 415] on button "Matching... Yes" at bounding box center [871, 417] width 248 height 38
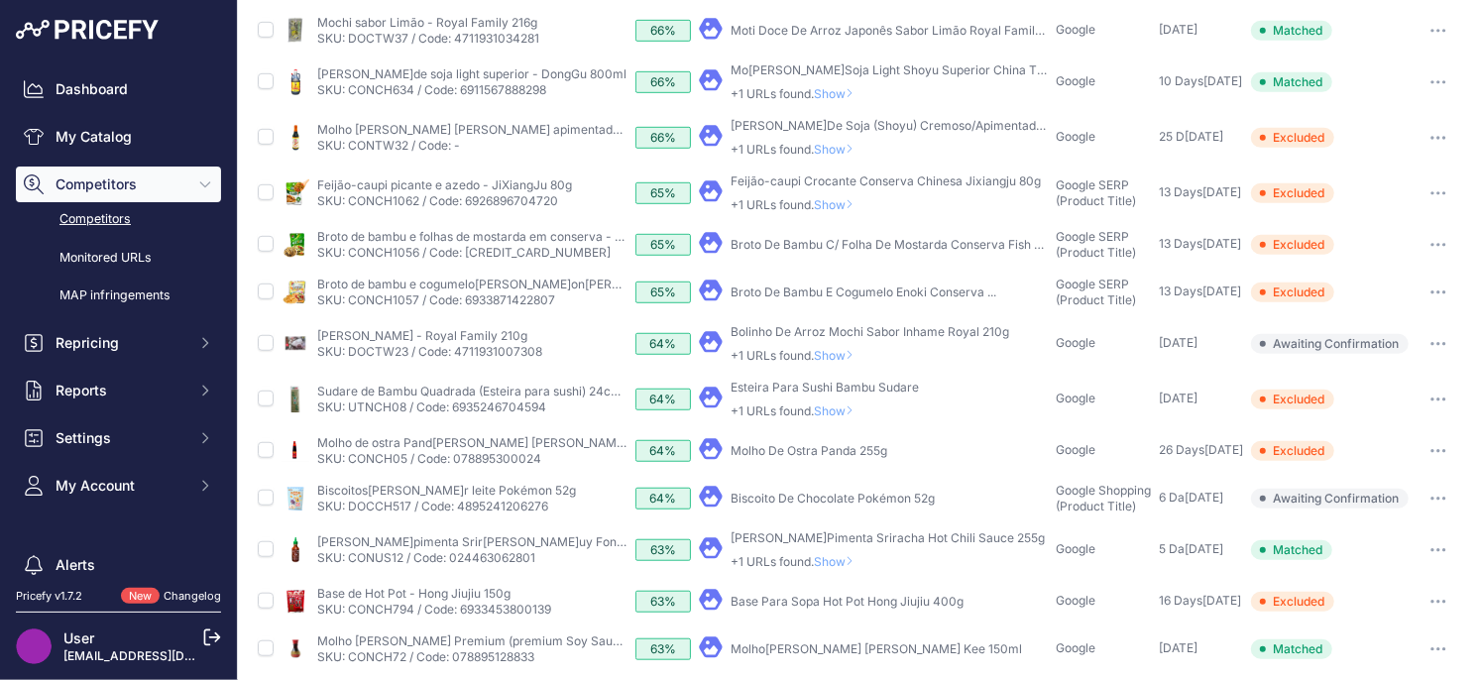
scroll to position [715, 0]
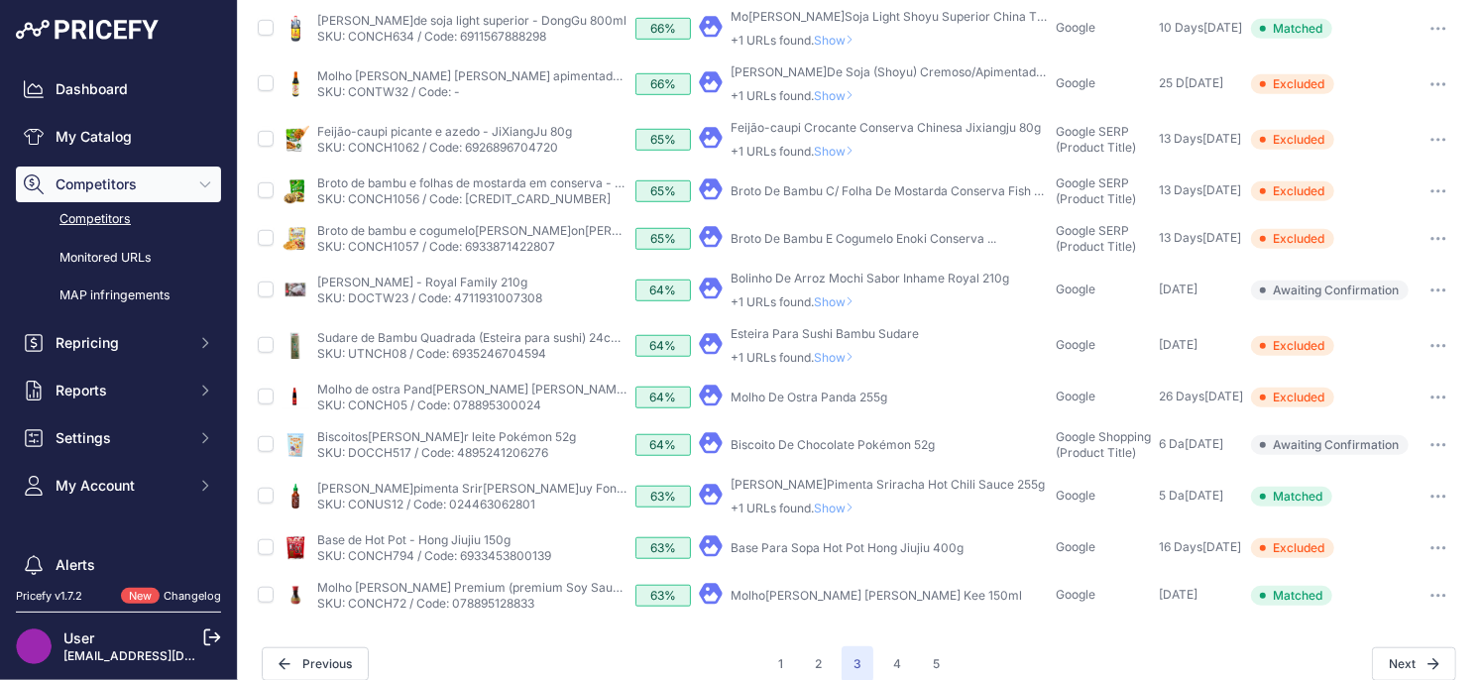
click at [843, 509] on span "Show" at bounding box center [838, 508] width 48 height 15
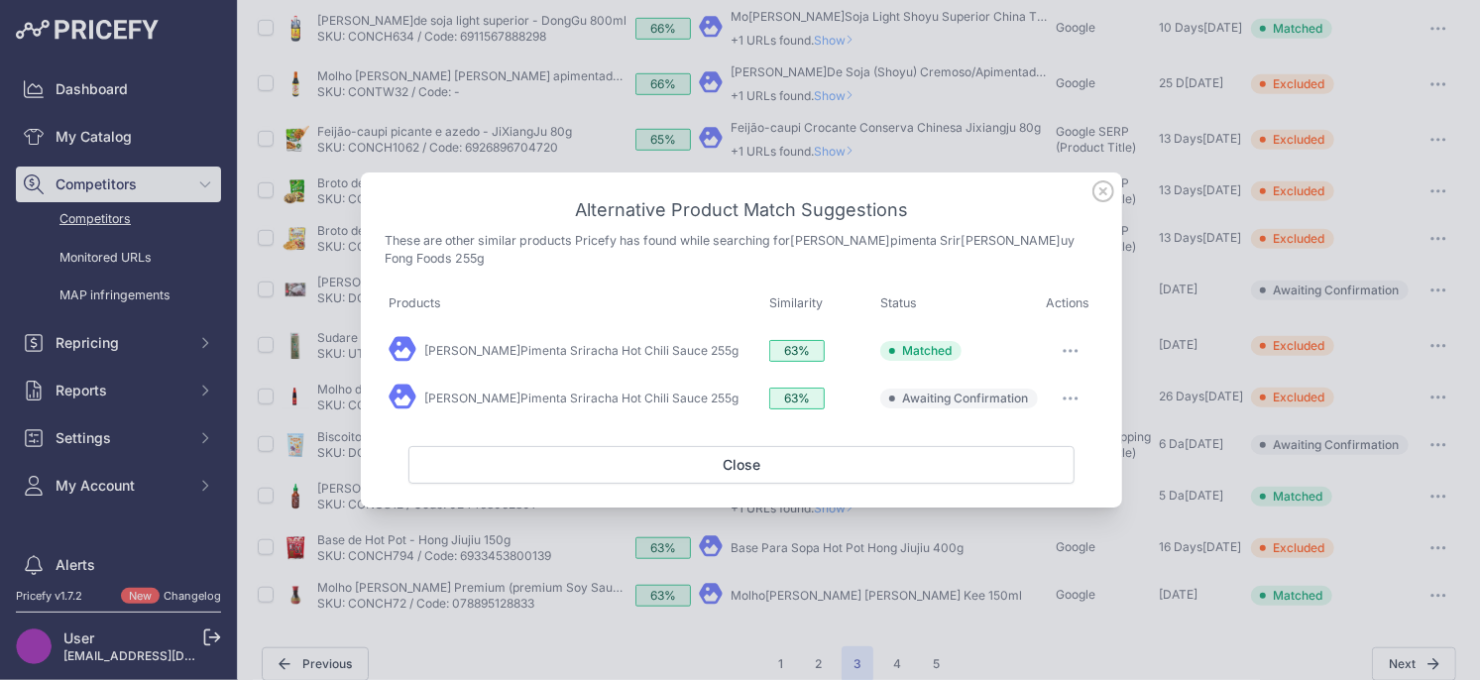
click at [1085, 391] on button "button" at bounding box center [1071, 399] width 40 height 28
click at [1028, 472] on span "Exclude match" at bounding box center [1024, 479] width 83 height 15
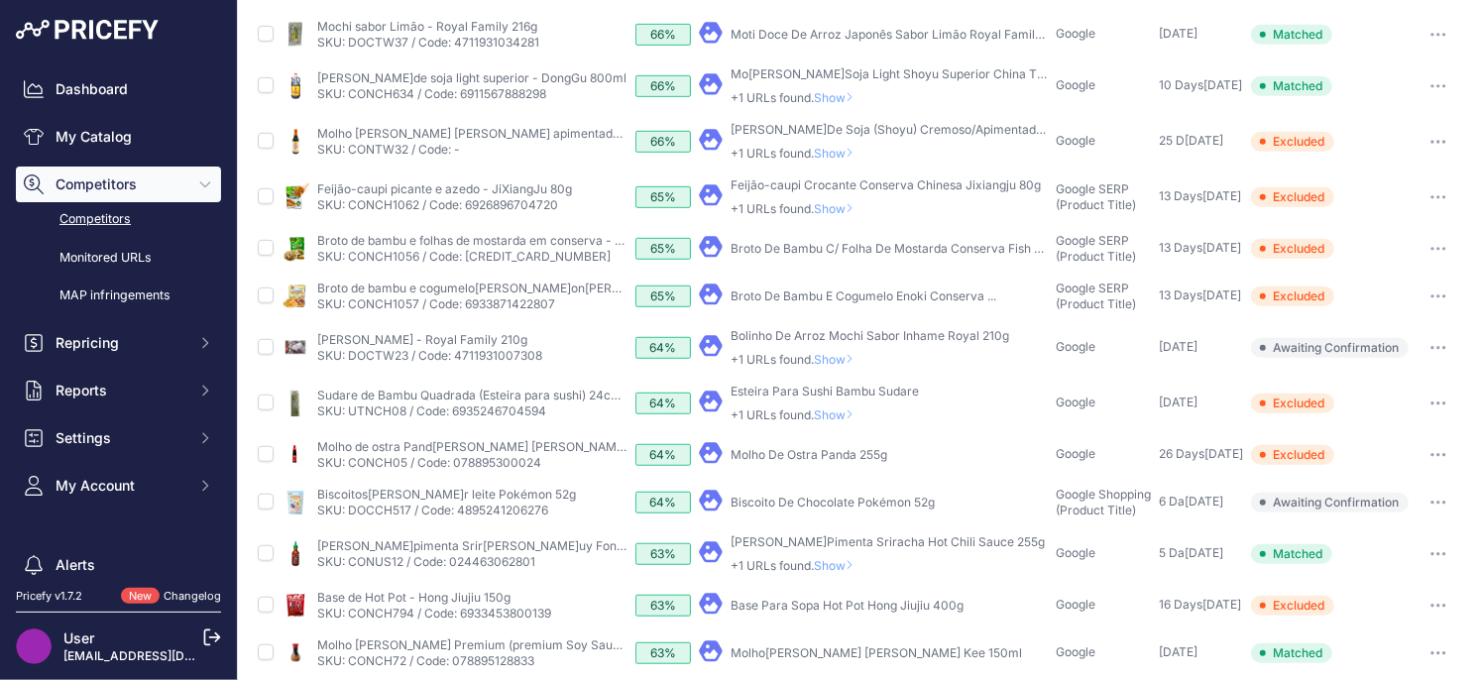
scroll to position [593, 0]
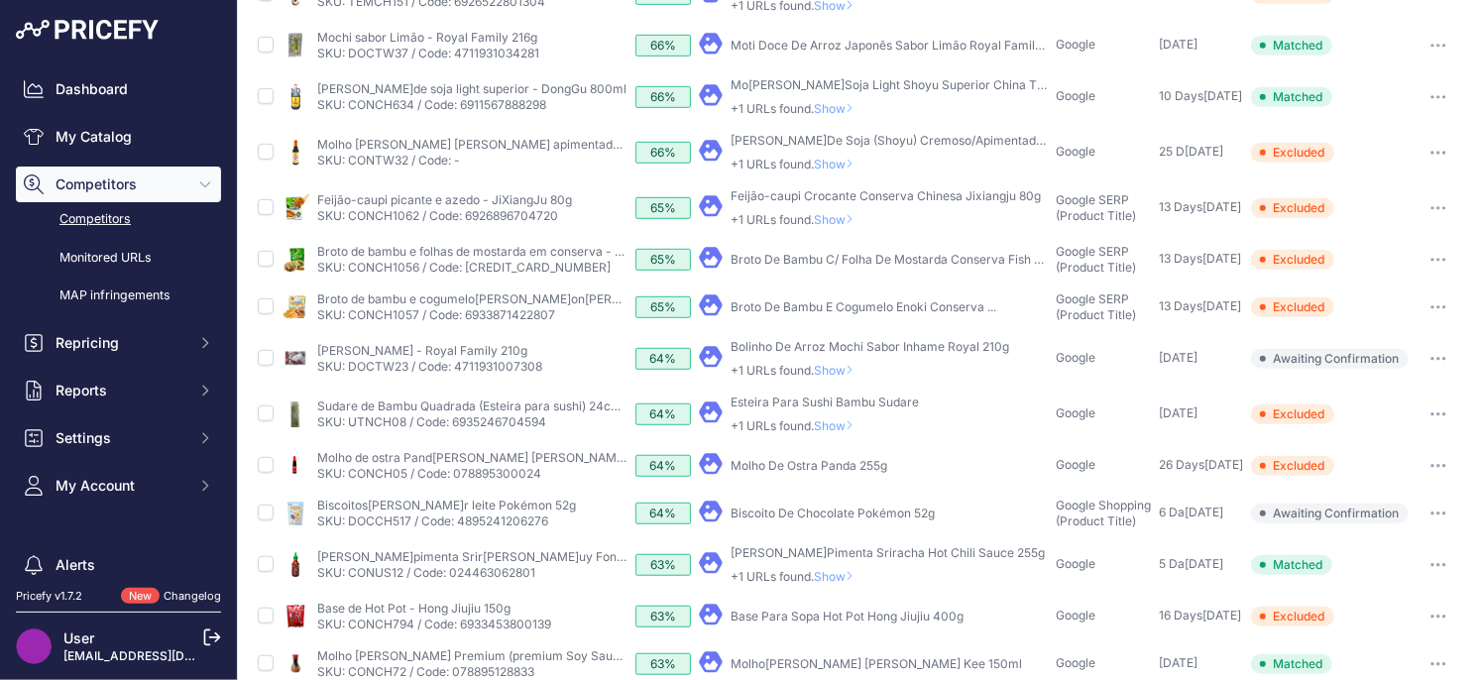
click at [842, 572] on span "Show" at bounding box center [838, 576] width 48 height 15
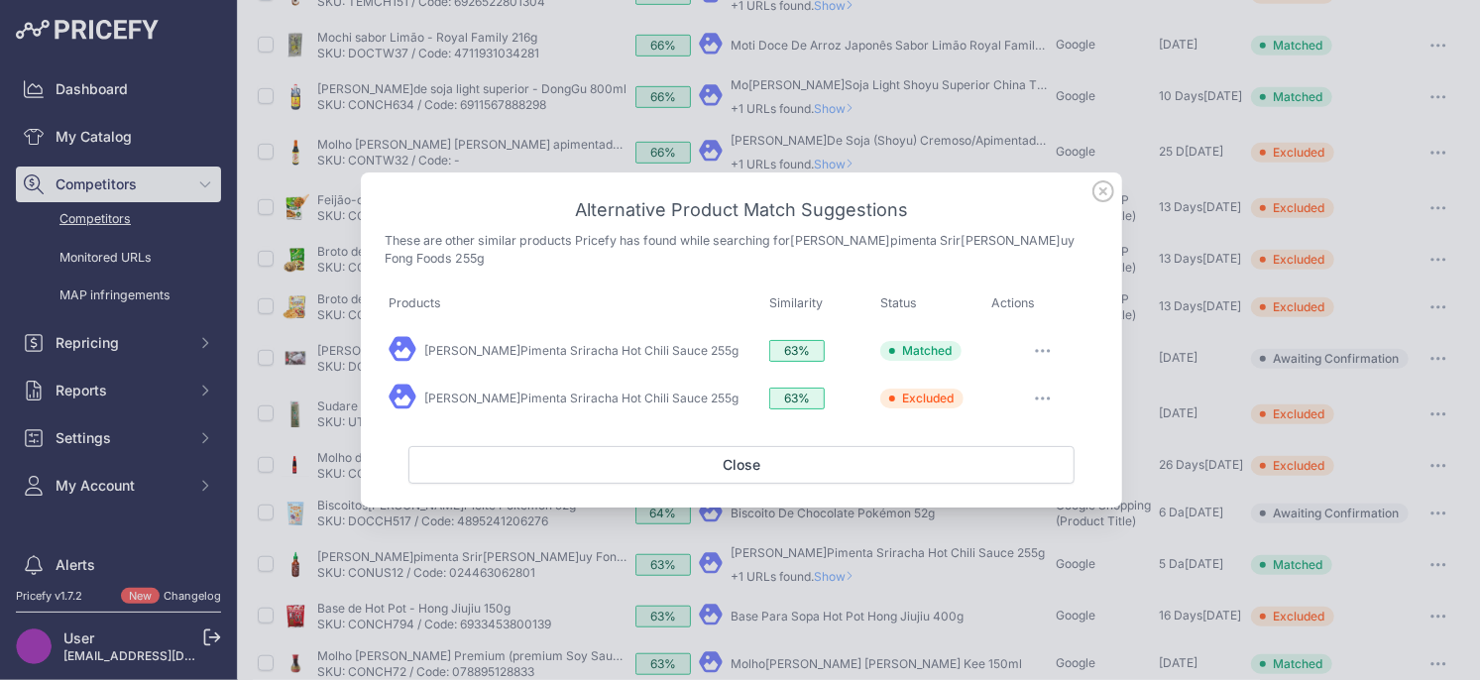
click at [1105, 200] on icon at bounding box center [1103, 191] width 22 height 22
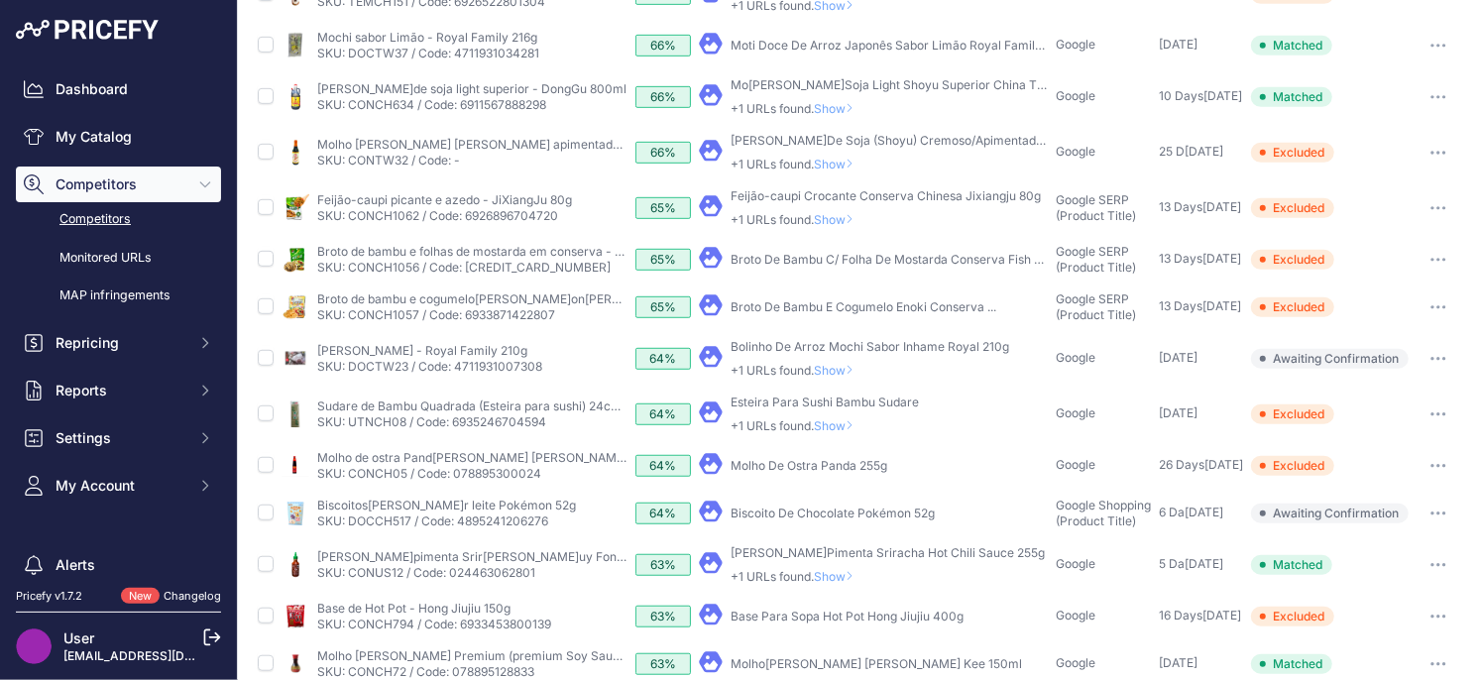
click at [846, 577] on span "Show" at bounding box center [838, 576] width 48 height 15
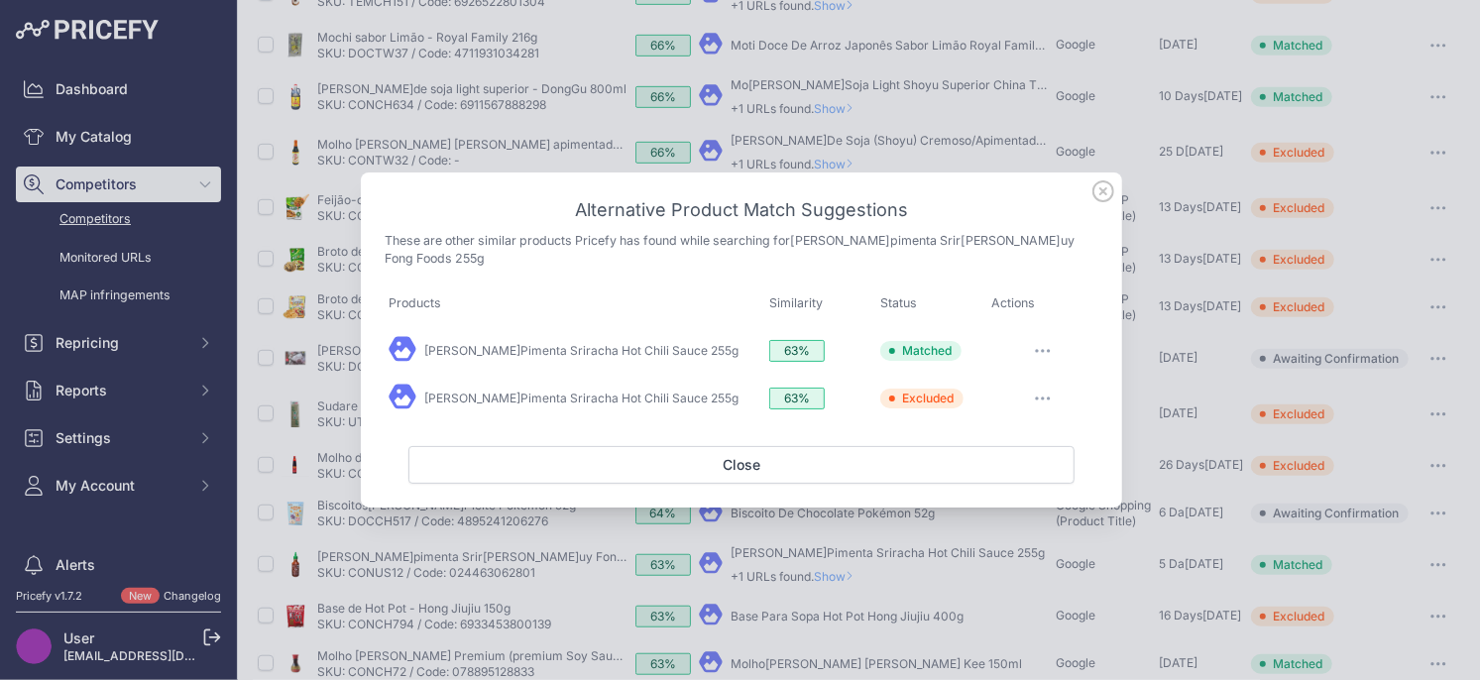
click at [1102, 202] on icon at bounding box center [1103, 191] width 22 height 22
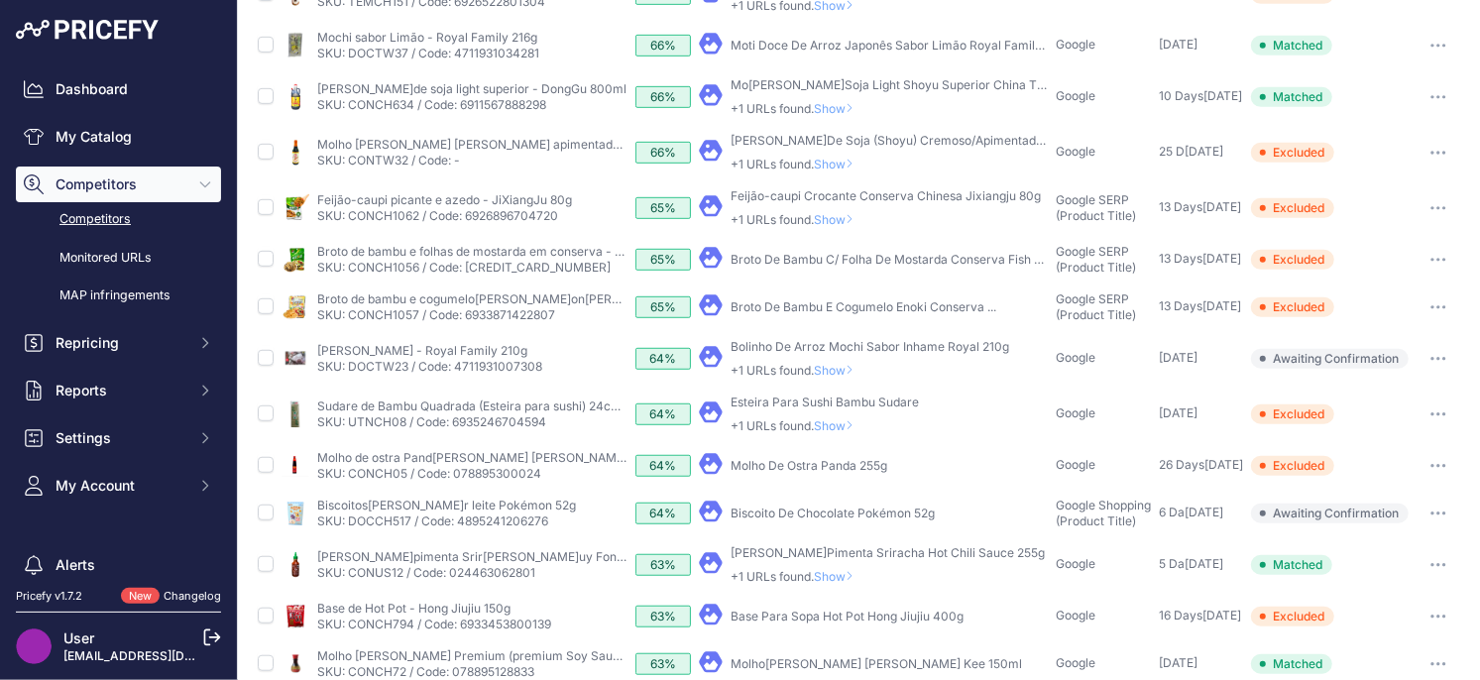
click at [845, 578] on span "Show" at bounding box center [838, 576] width 48 height 15
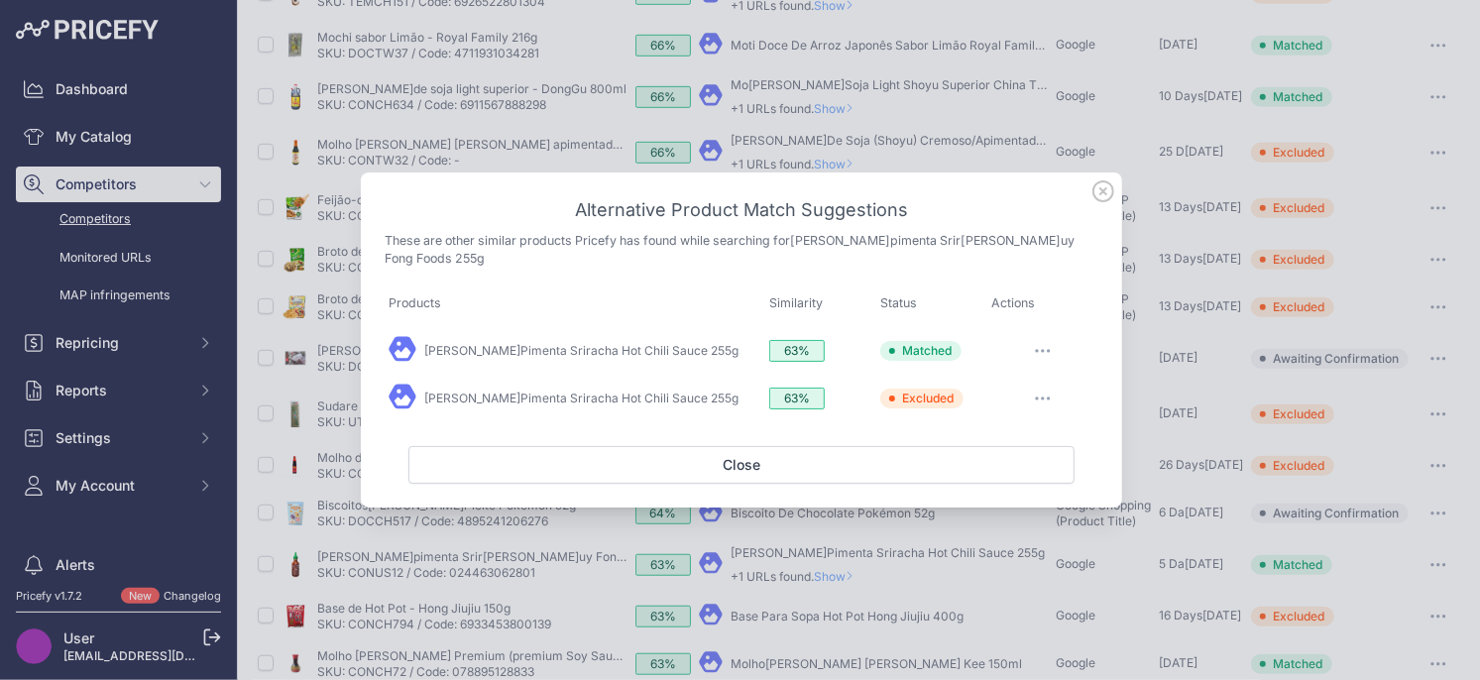
click at [1107, 202] on icon at bounding box center [1103, 191] width 22 height 22
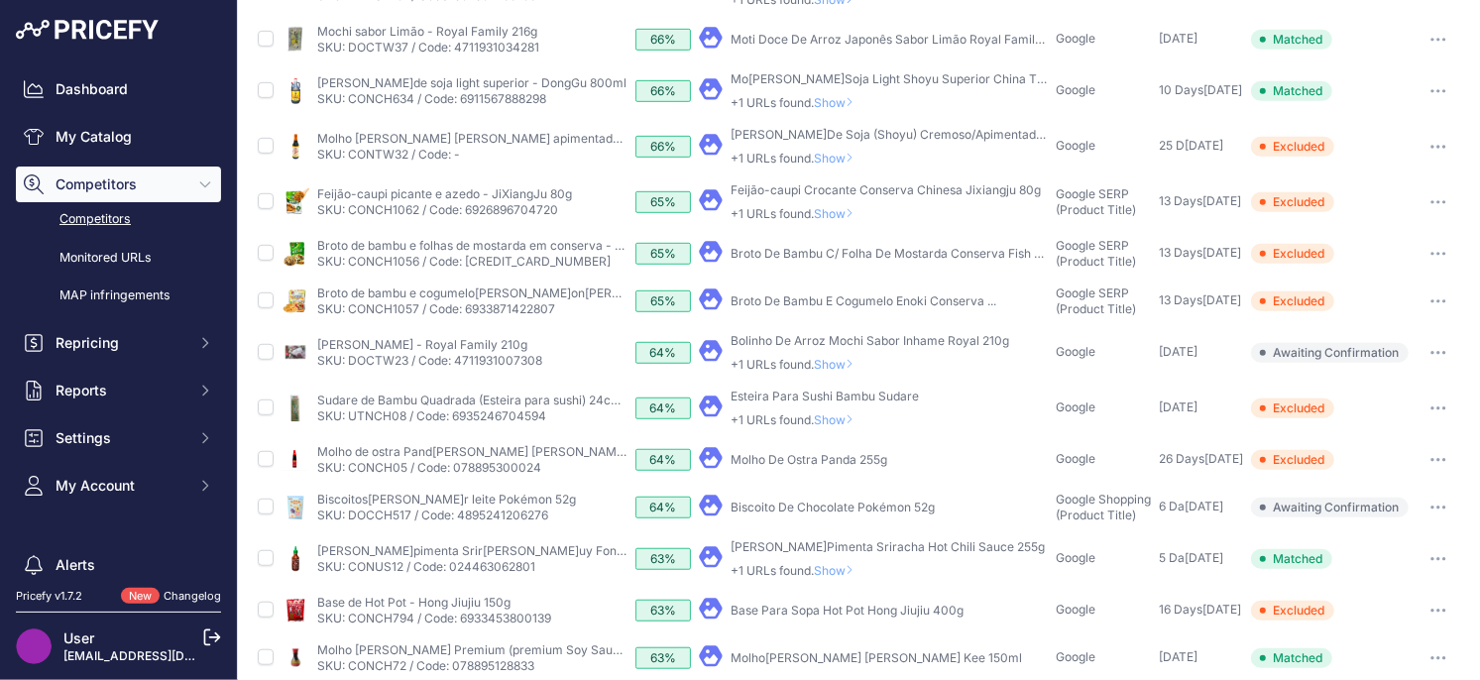
scroll to position [577, 0]
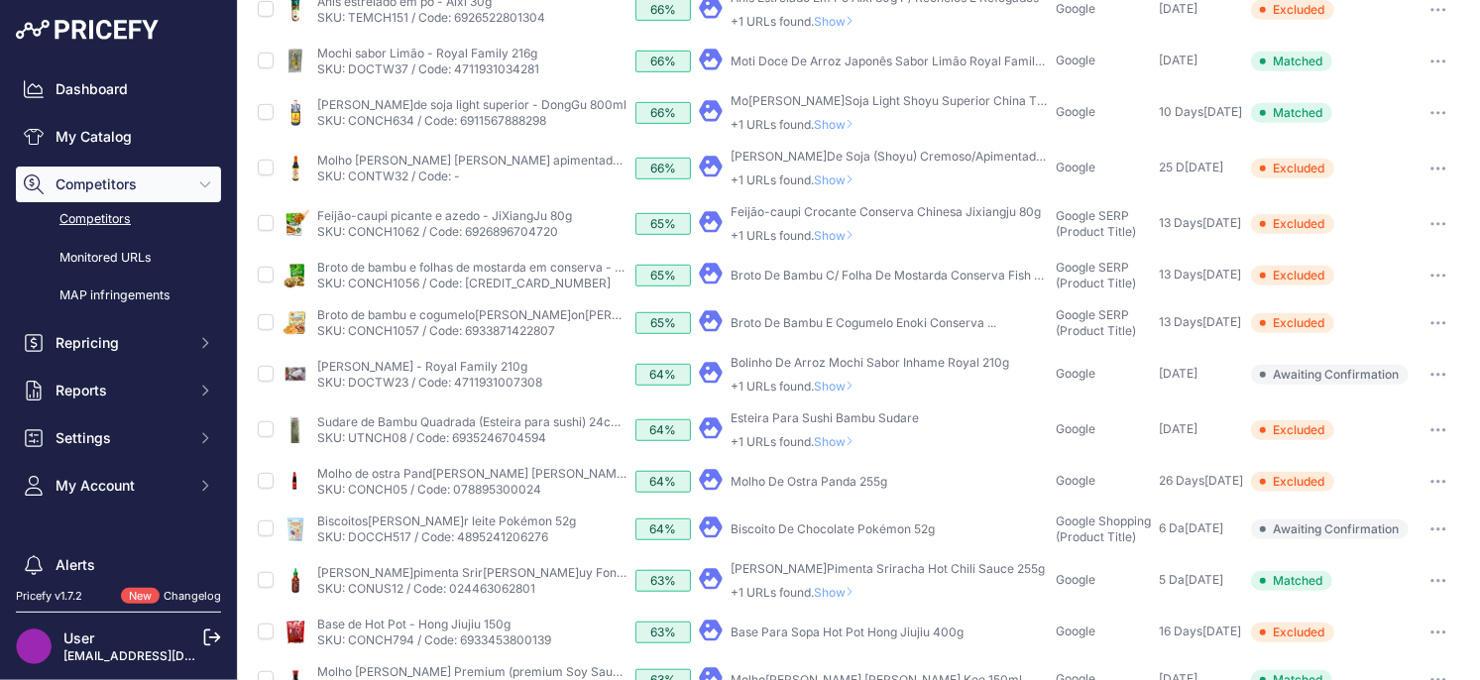
click at [1438, 529] on icon "button" at bounding box center [1438, 529] width 16 height 4
click at [1386, 594] on button "Exclude match" at bounding box center [1378, 603] width 163 height 32
click at [851, 442] on span "Show" at bounding box center [838, 441] width 48 height 15
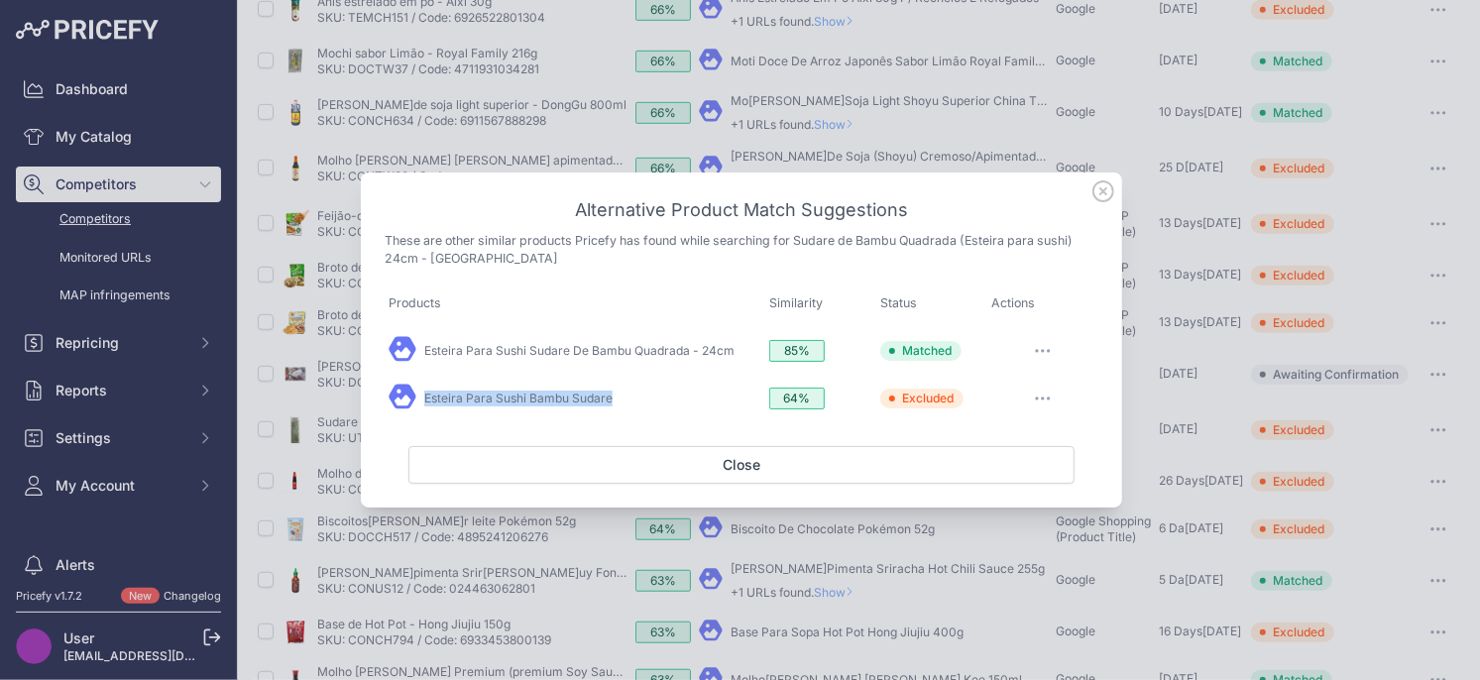
click at [1036, 396] on icon "button" at bounding box center [1043, 398] width 16 height 4
click at [986, 441] on span "Match This" at bounding box center [1014, 439] width 62 height 15
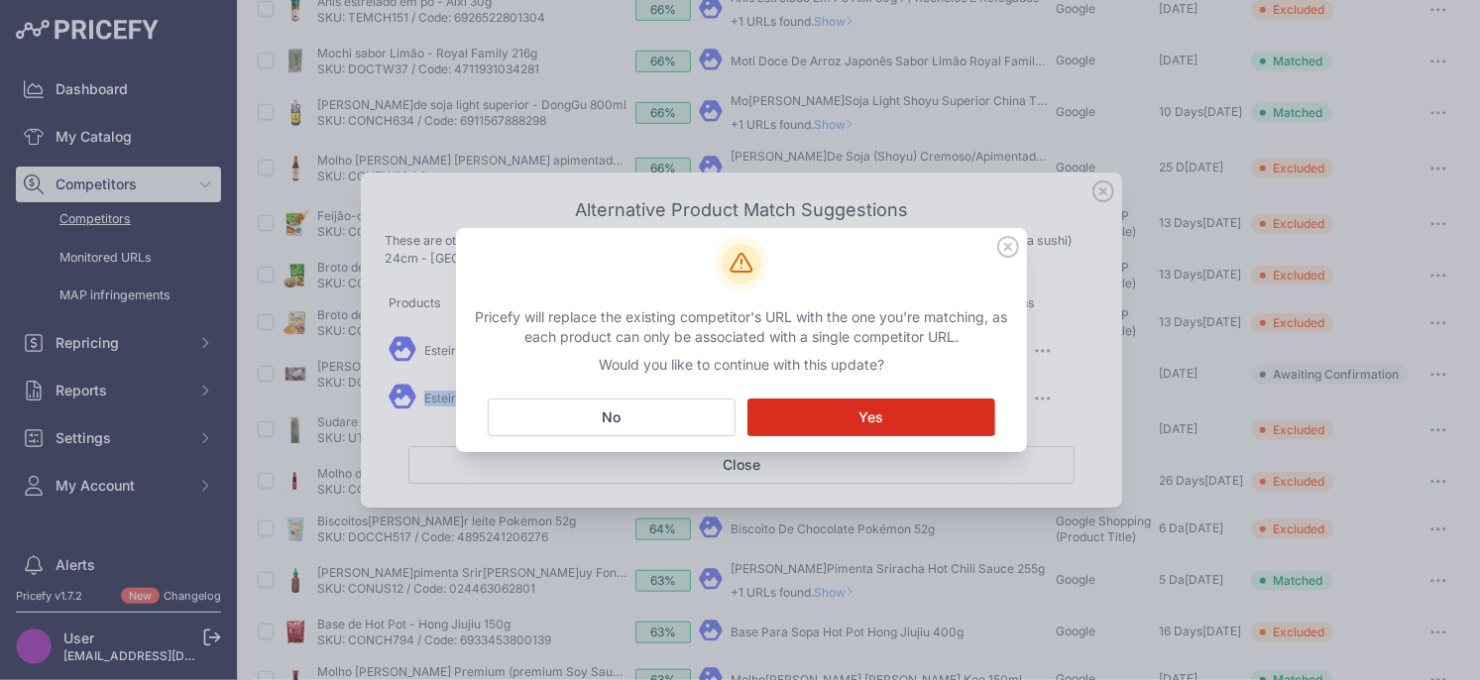
click at [922, 416] on button "Matching... Yes" at bounding box center [871, 417] width 248 height 38
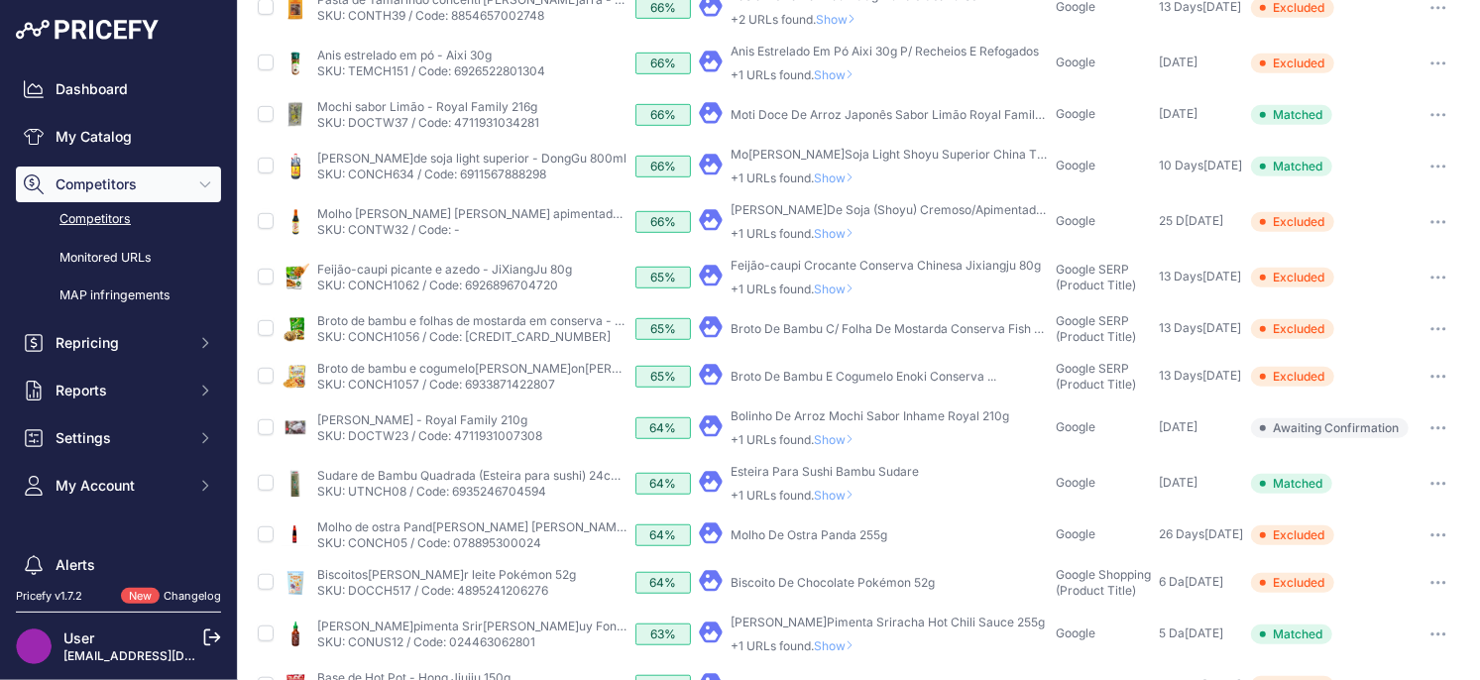
scroll to position [630, 0]
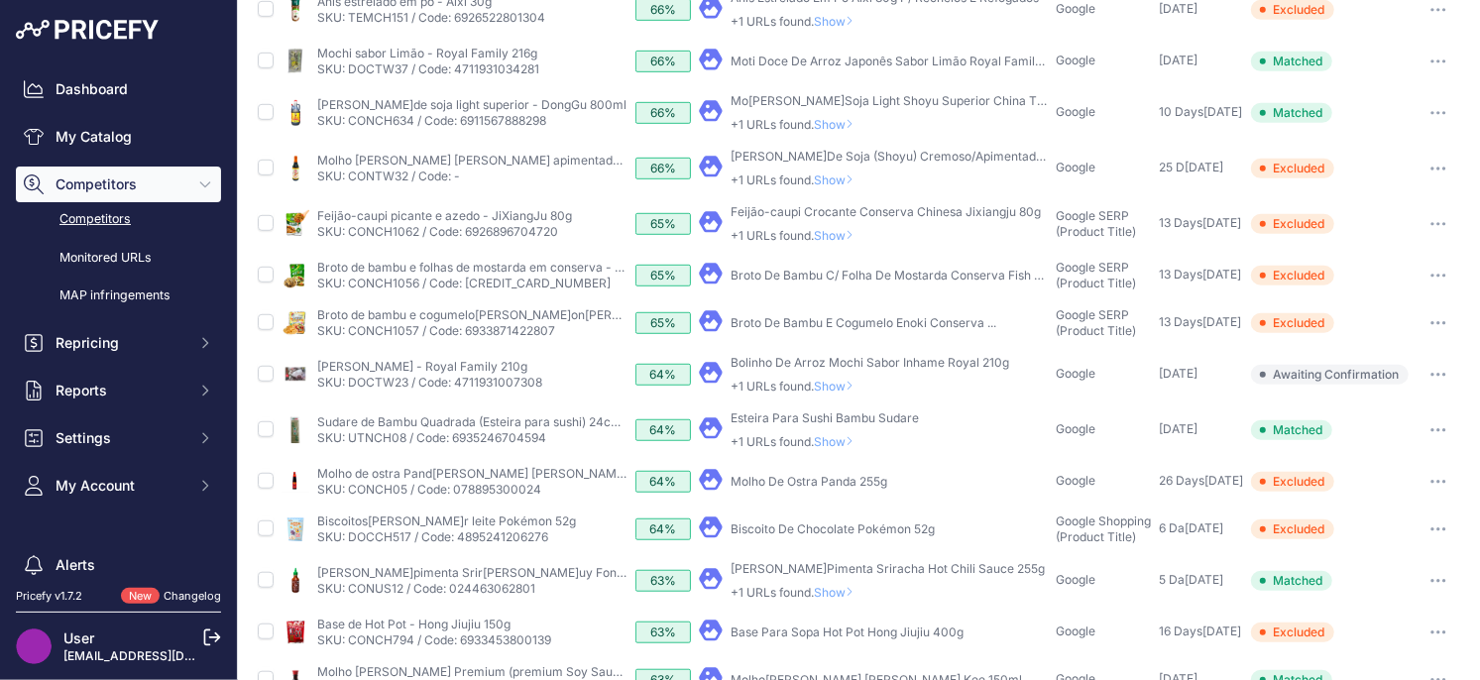
click at [853, 442] on icon at bounding box center [849, 441] width 8 height 12
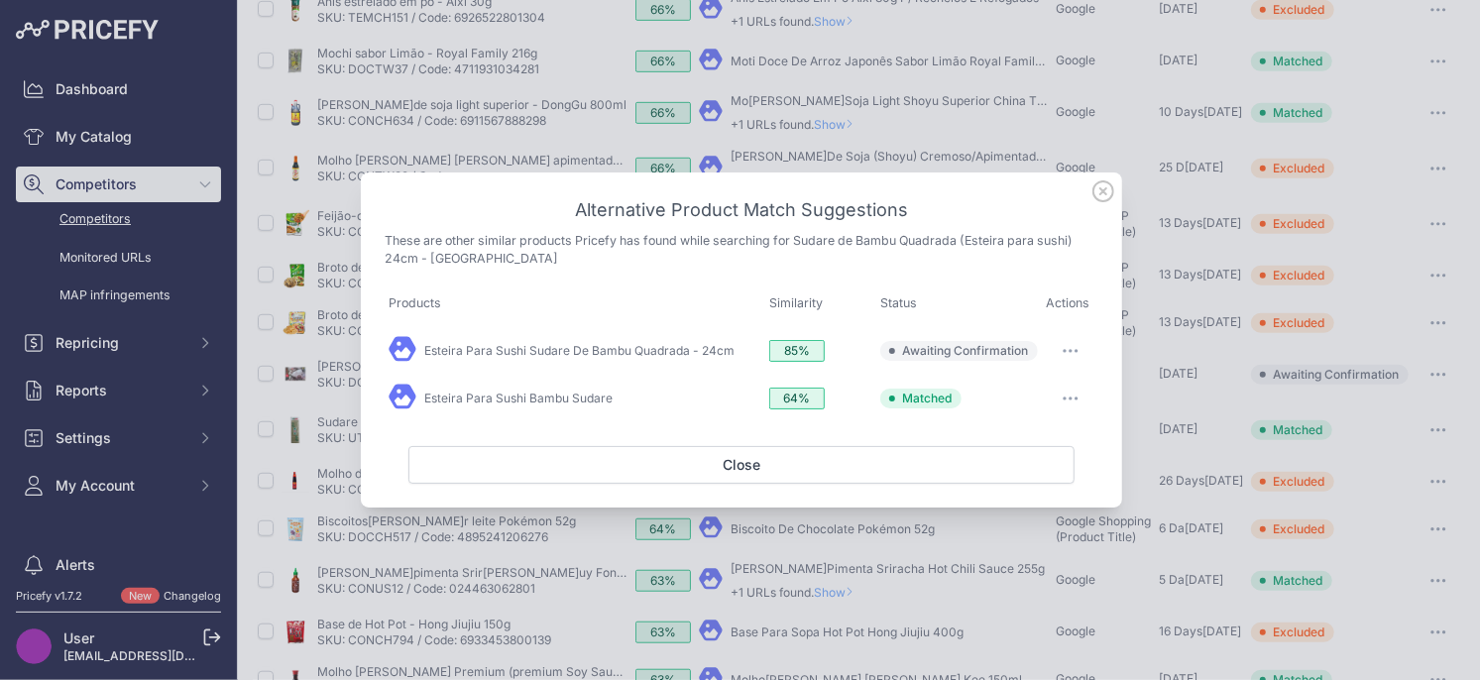
click at [1078, 347] on button "button" at bounding box center [1071, 351] width 40 height 28
click at [1014, 434] on span "Exclude match" at bounding box center [1024, 431] width 83 height 15
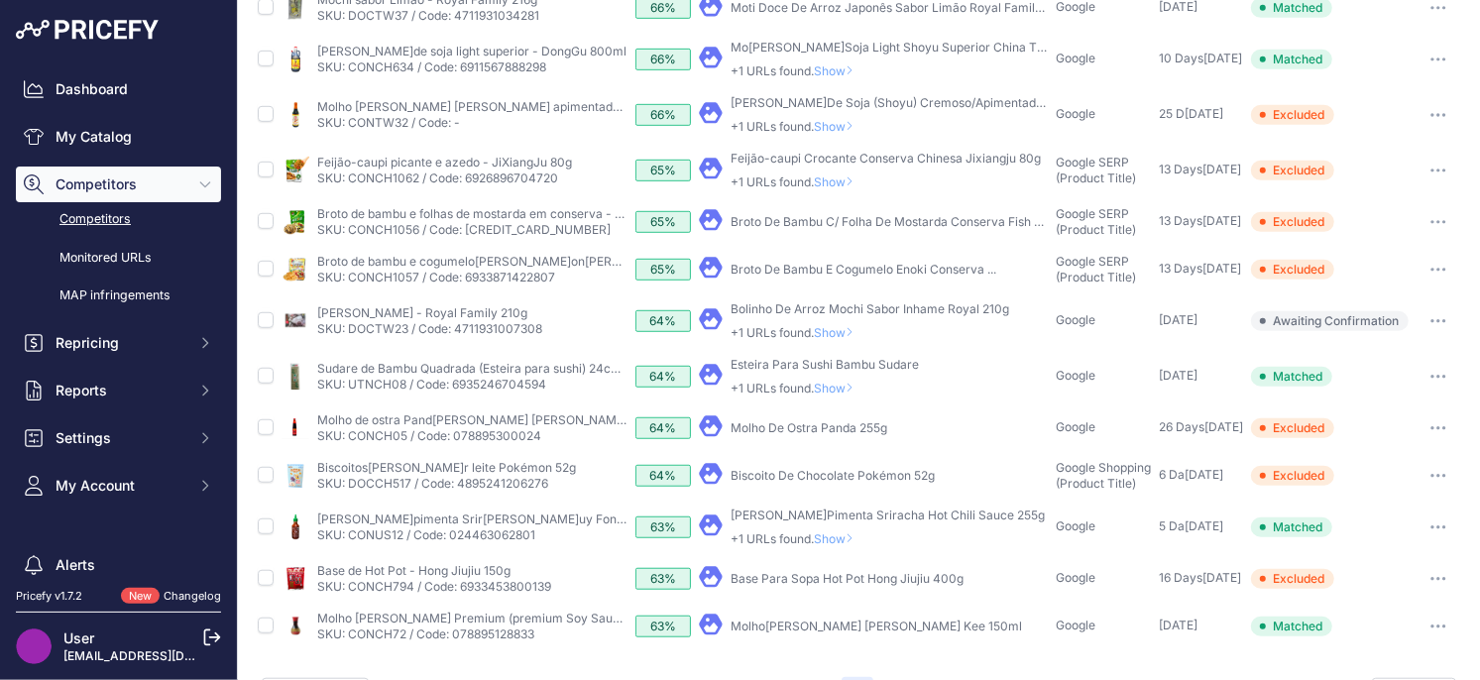
scroll to position [577, 0]
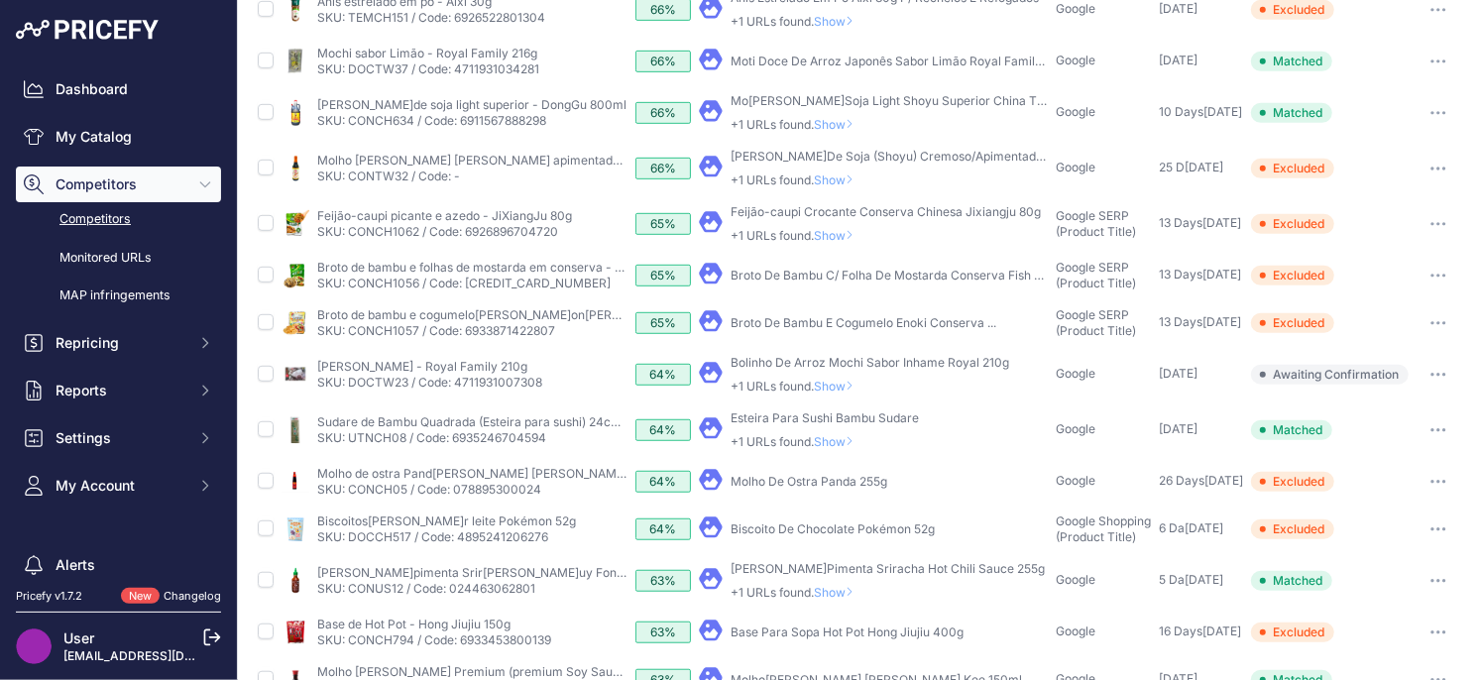
click at [845, 444] on span "Show" at bounding box center [838, 441] width 48 height 15
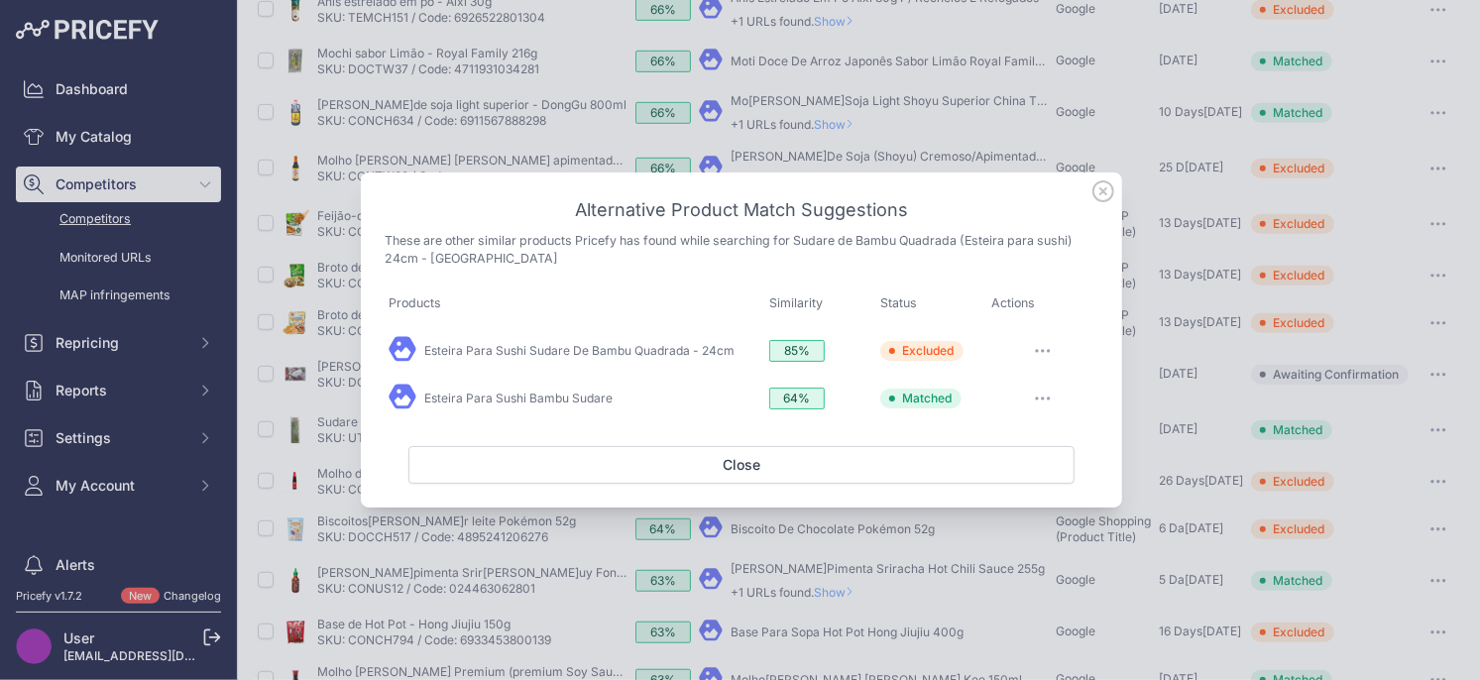
drag, startPoint x: 1107, startPoint y: 195, endPoint x: 644, endPoint y: 365, distance: 492.9
click at [748, 325] on div "Alternative Product Match Suggestions These are other similar products Pricefy …" at bounding box center [741, 340] width 761 height 336
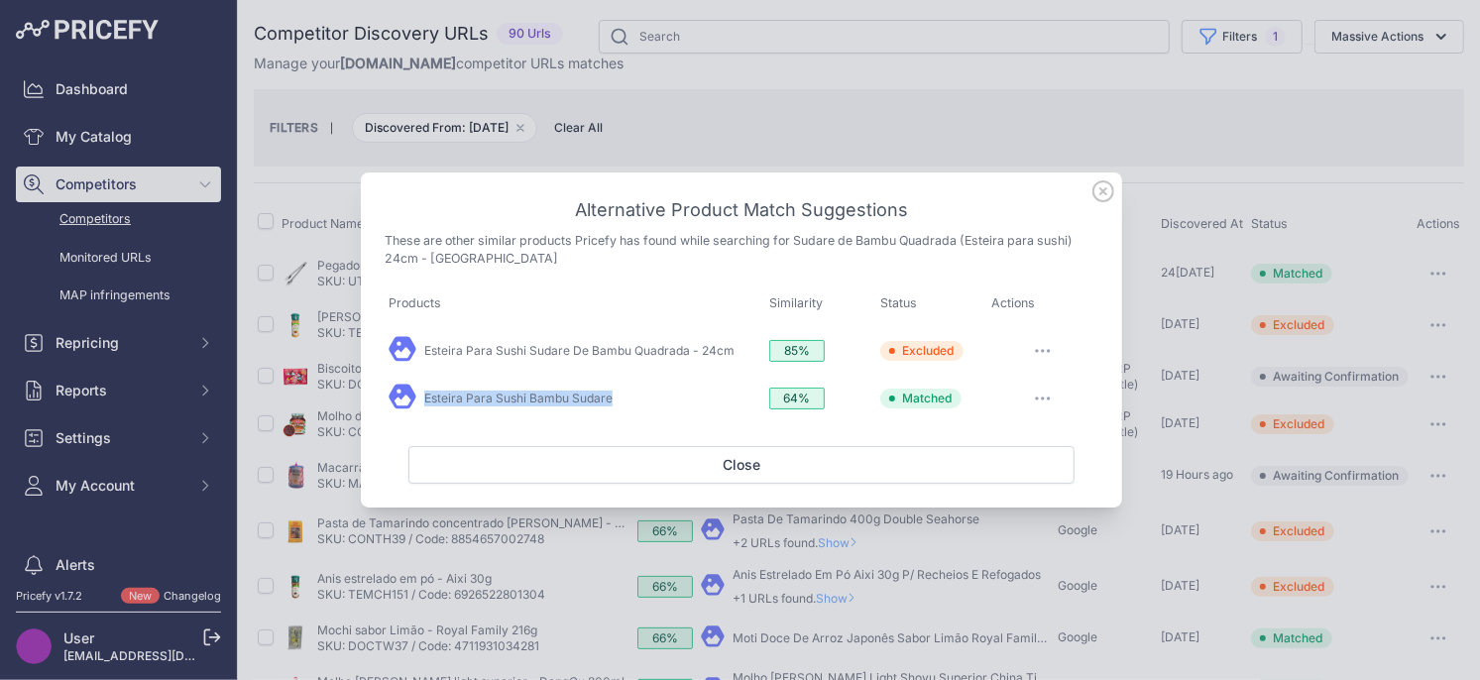
scroll to position [577, 0]
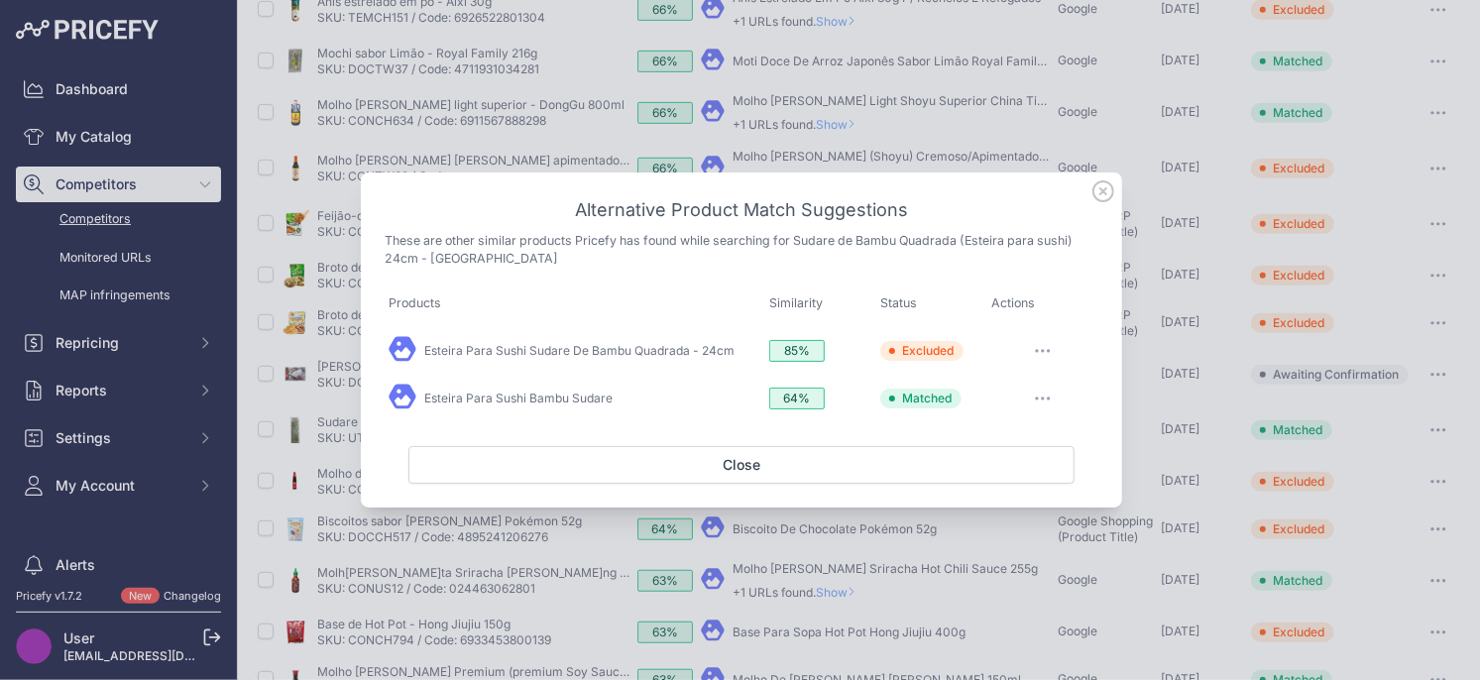
click at [1097, 194] on icon at bounding box center [1103, 191] width 22 height 22
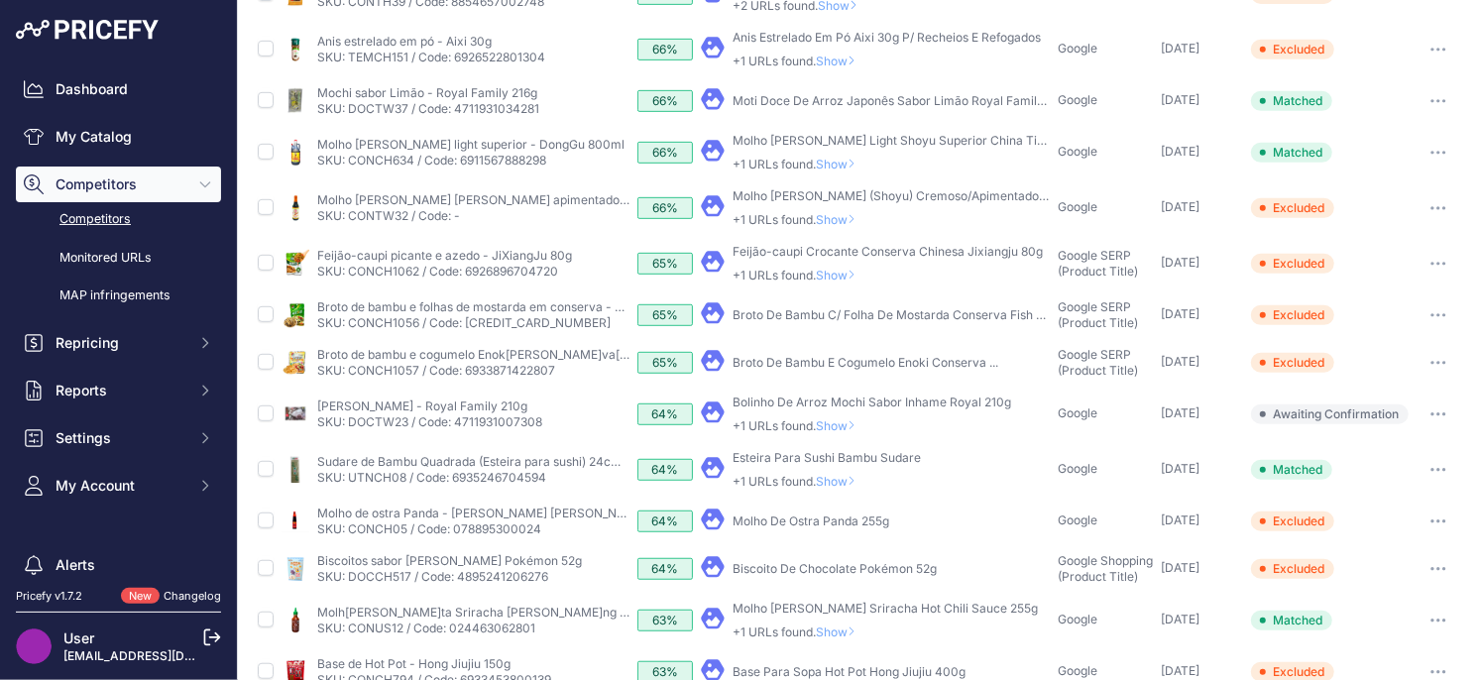
scroll to position [527, 0]
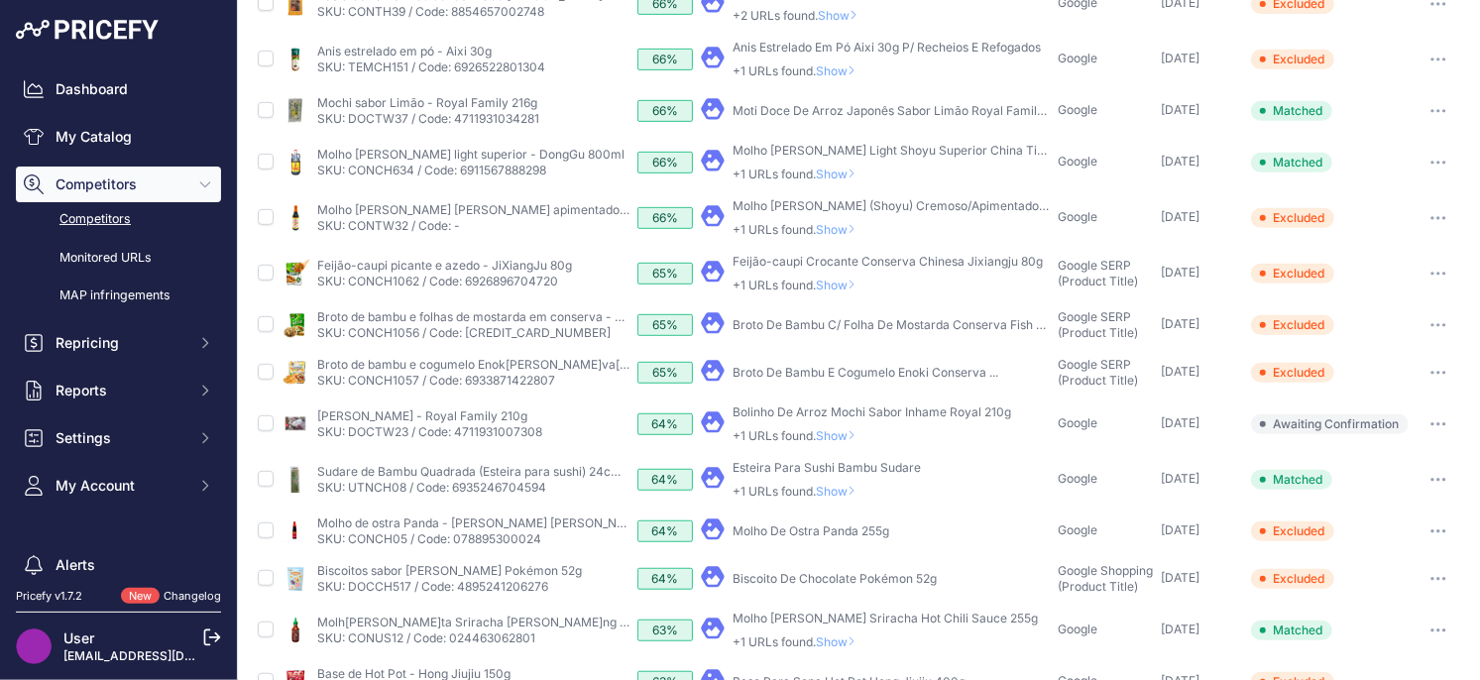
click at [831, 439] on span "Show" at bounding box center [840, 435] width 48 height 15
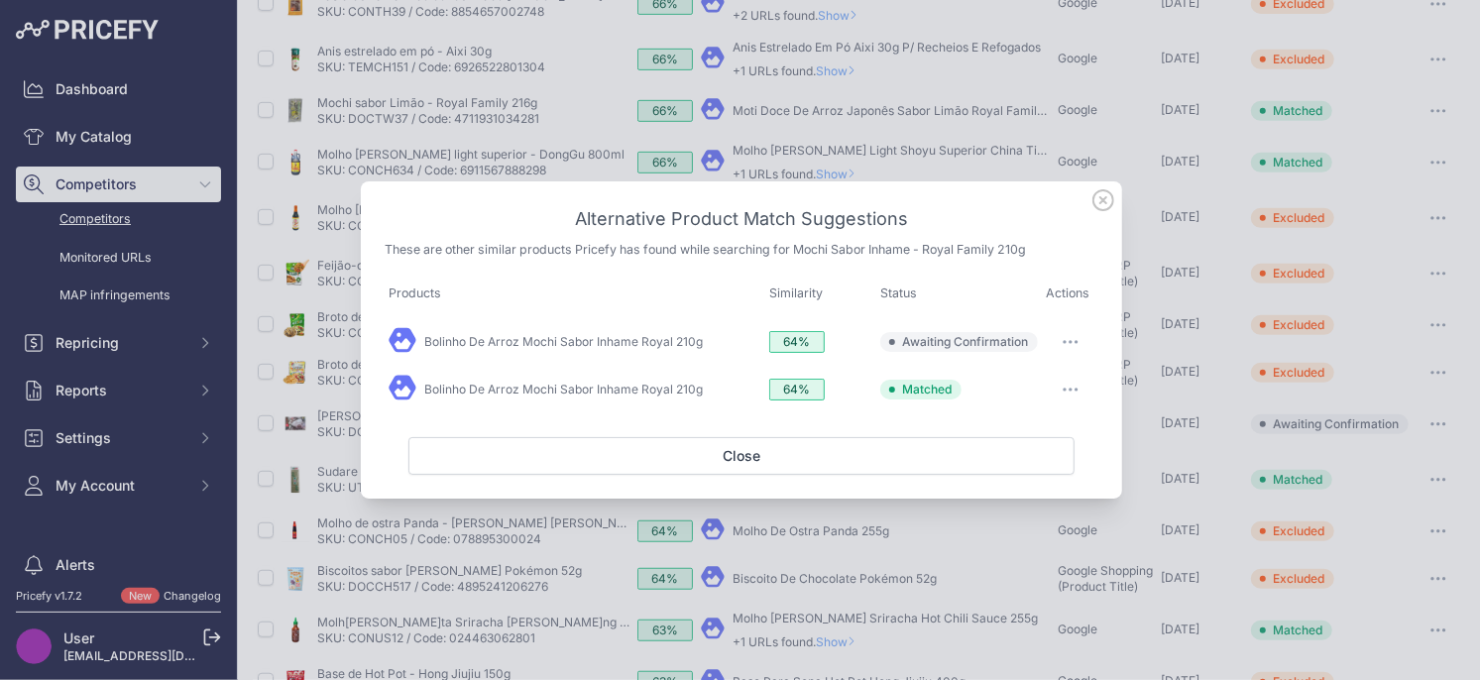
click at [1108, 208] on icon at bounding box center [1103, 200] width 22 height 22
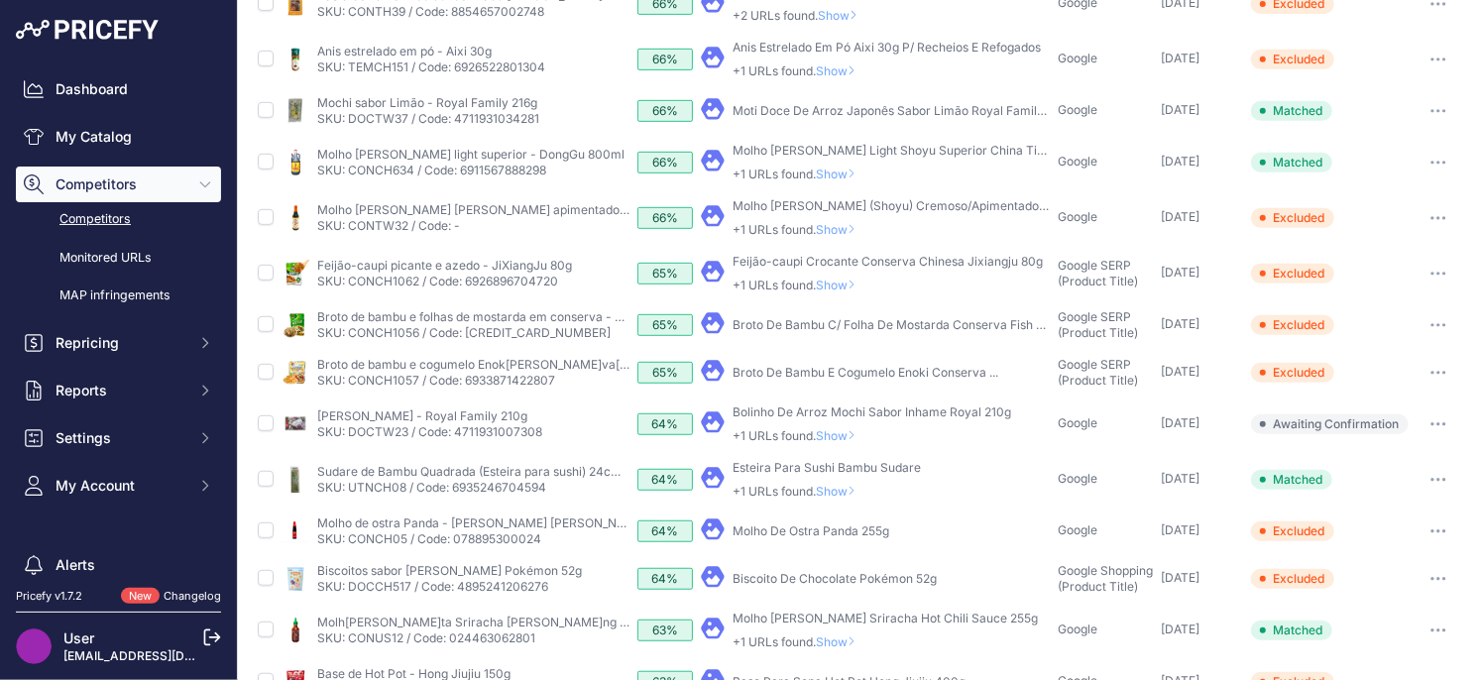
click at [848, 438] on span "Show" at bounding box center [840, 435] width 48 height 15
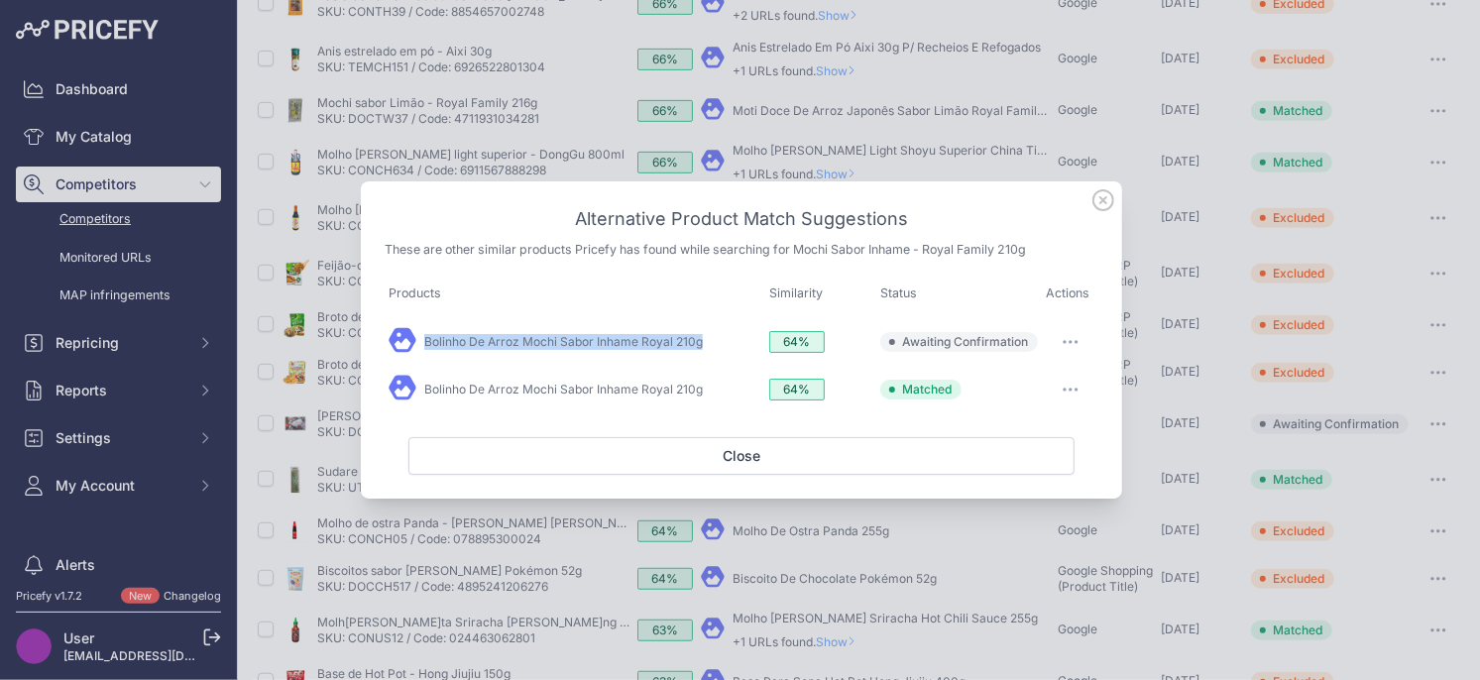
click at [1077, 339] on button "button" at bounding box center [1071, 342] width 40 height 28
click at [1048, 410] on button "Exclude match" at bounding box center [1030, 423] width 127 height 32
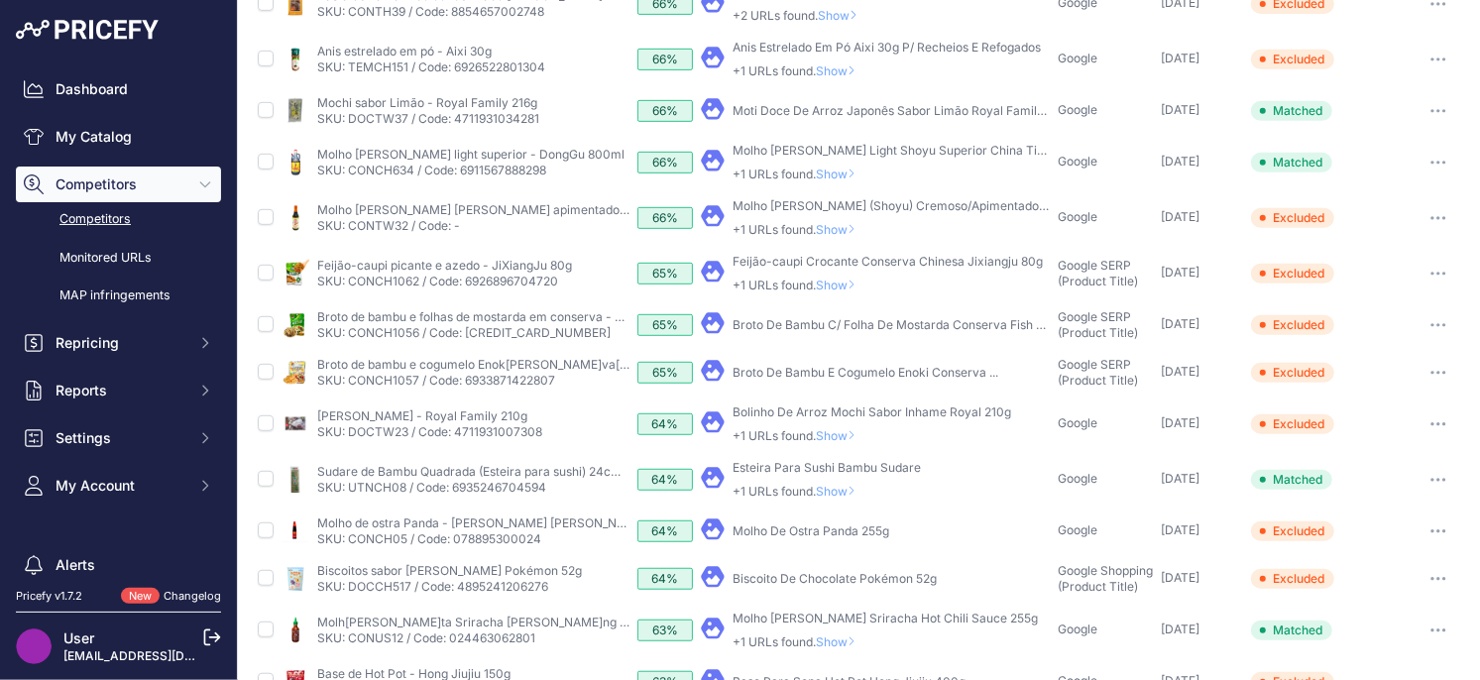
click at [852, 433] on span "Show" at bounding box center [840, 435] width 48 height 15
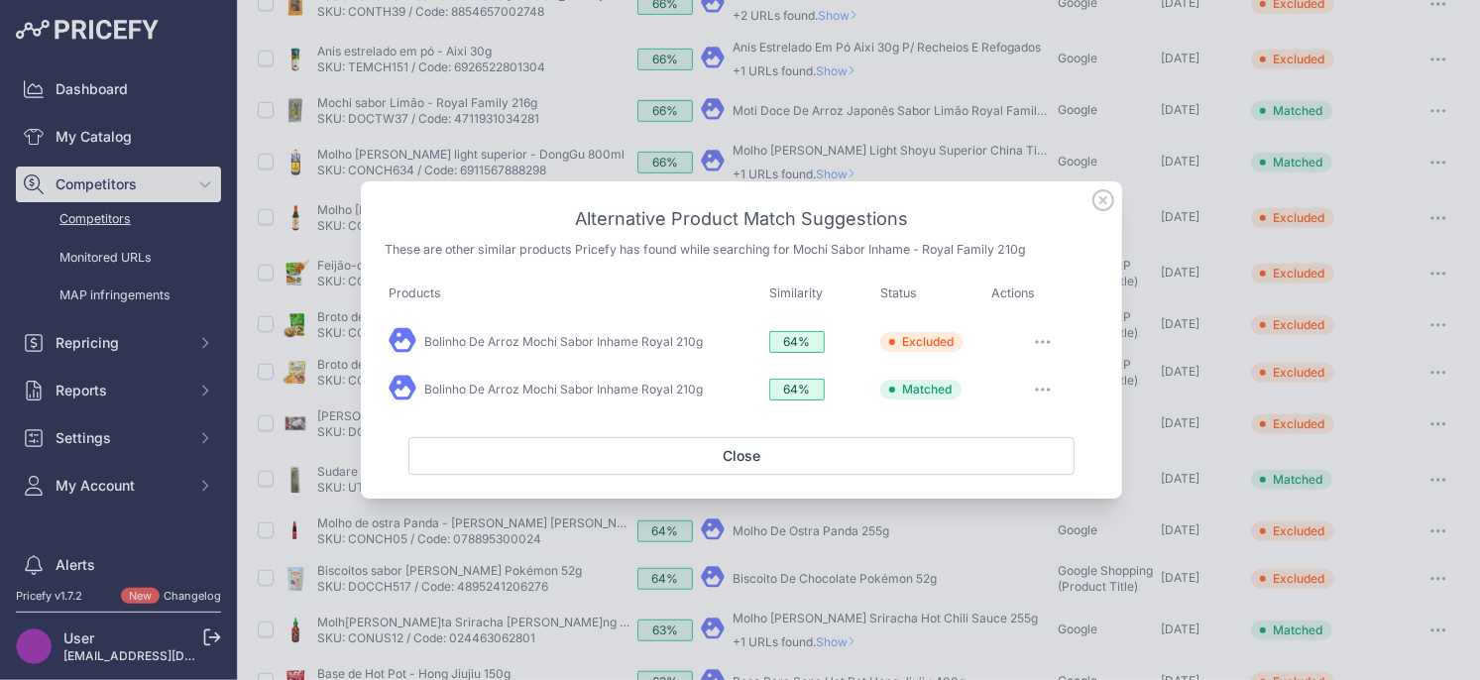
click at [1104, 202] on icon at bounding box center [1103, 200] width 20 height 20
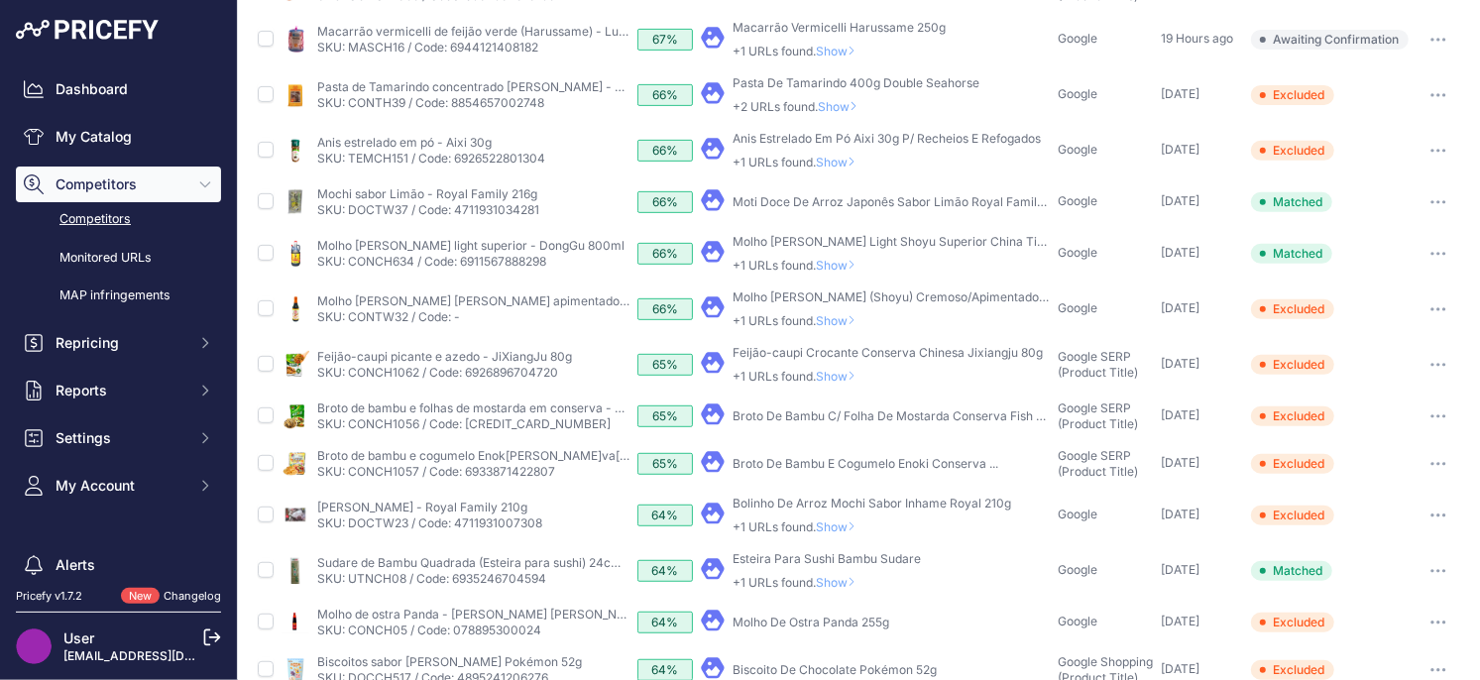
scroll to position [434, 0]
click at [837, 379] on span "Show" at bounding box center [840, 378] width 48 height 15
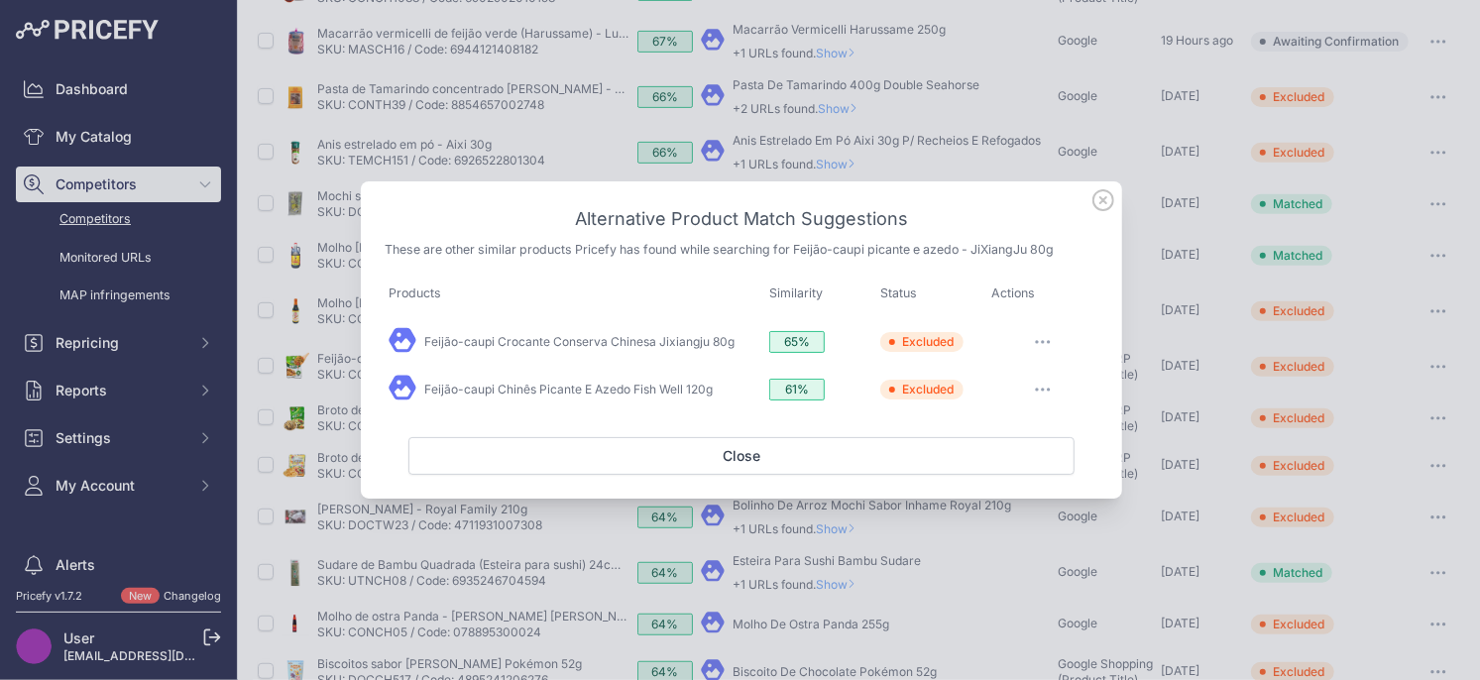
click at [1095, 202] on icon at bounding box center [1103, 200] width 22 height 22
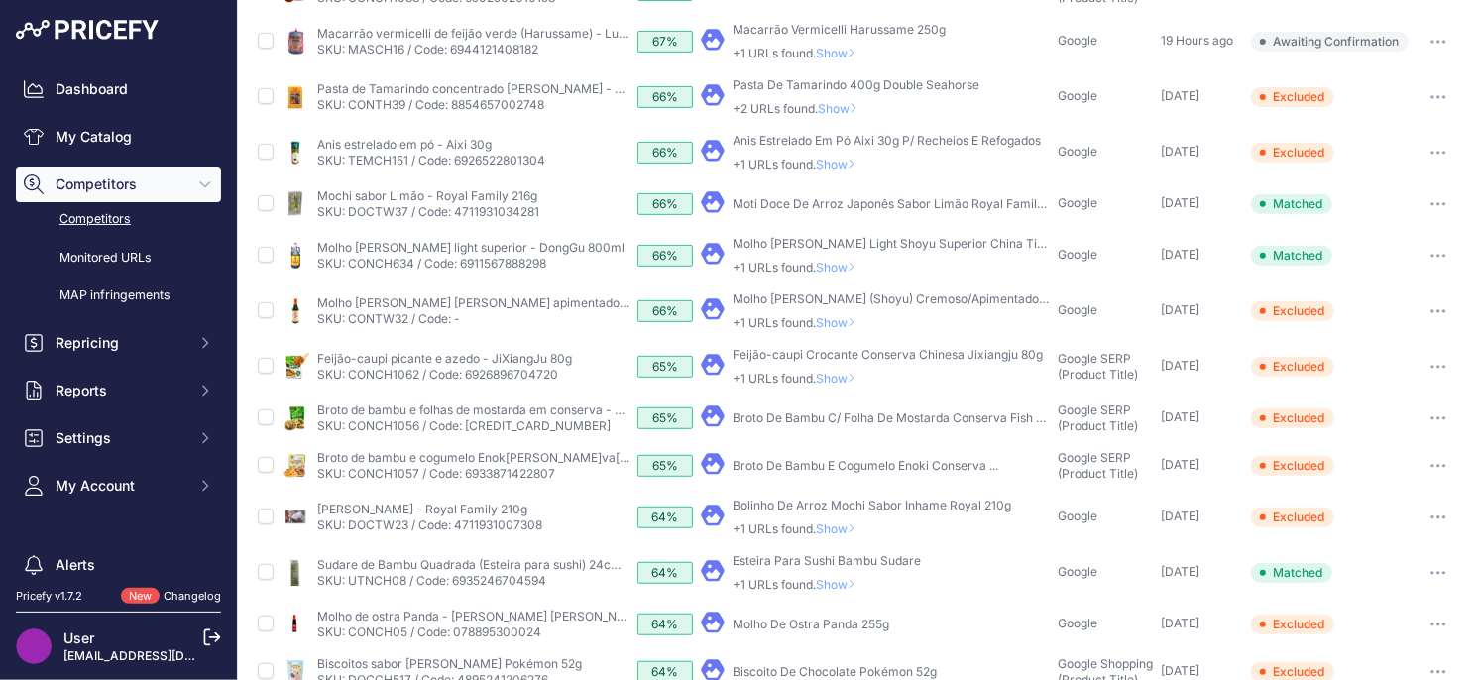
click at [829, 323] on span "Show" at bounding box center [840, 322] width 48 height 15
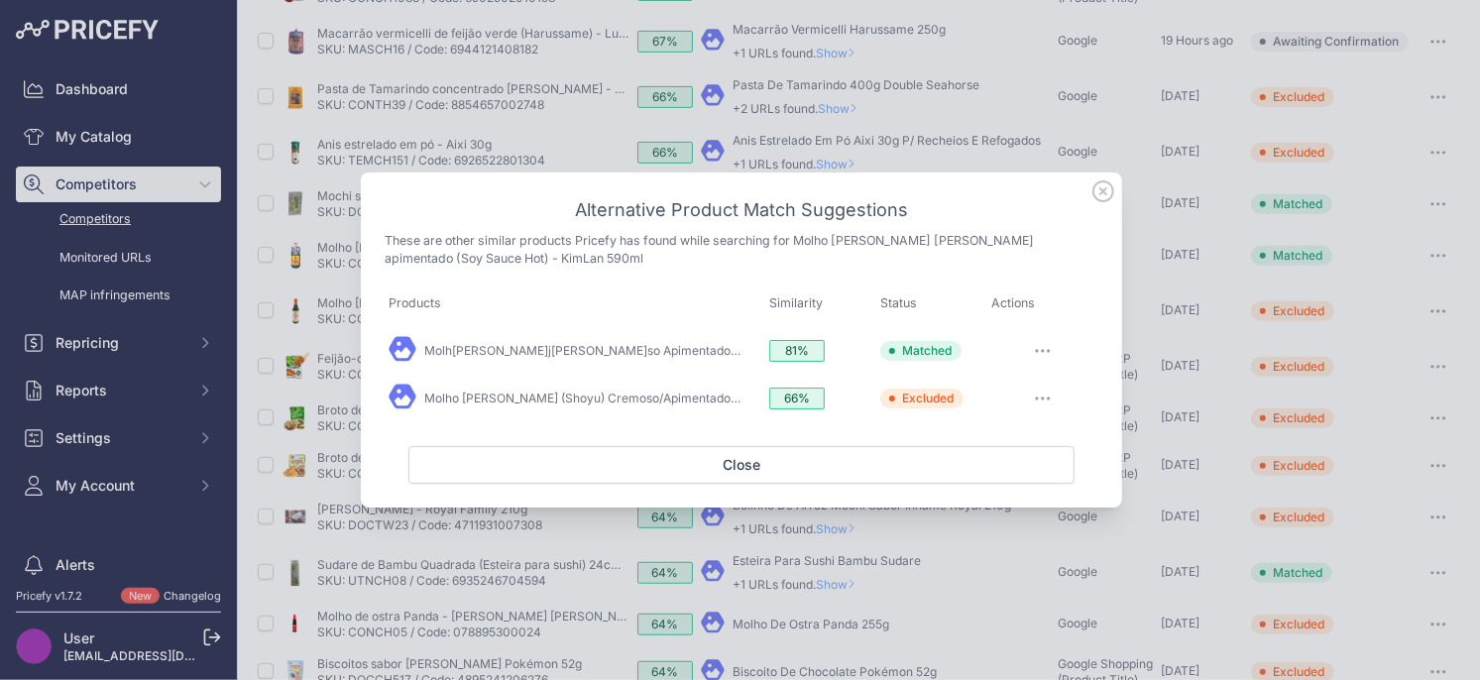
click at [1104, 194] on icon at bounding box center [1103, 191] width 22 height 22
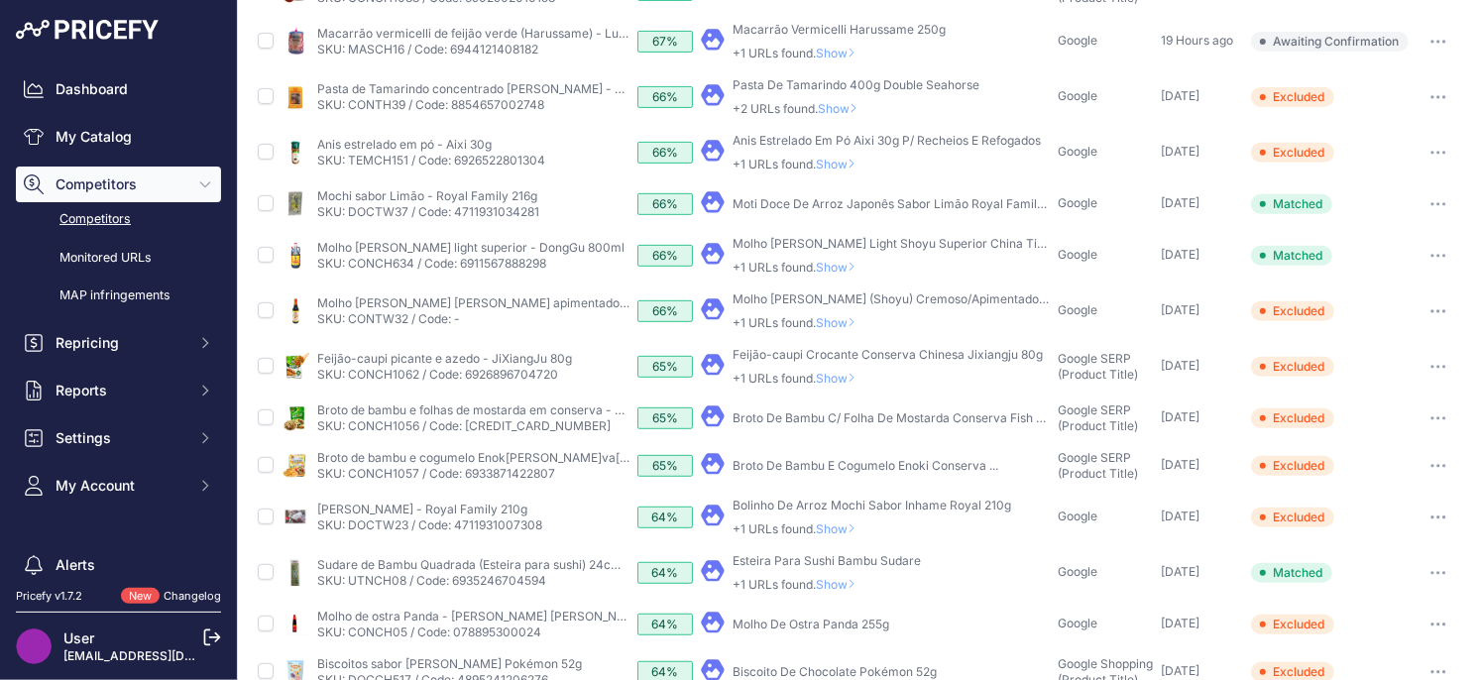
click at [846, 321] on span "Show" at bounding box center [840, 322] width 48 height 15
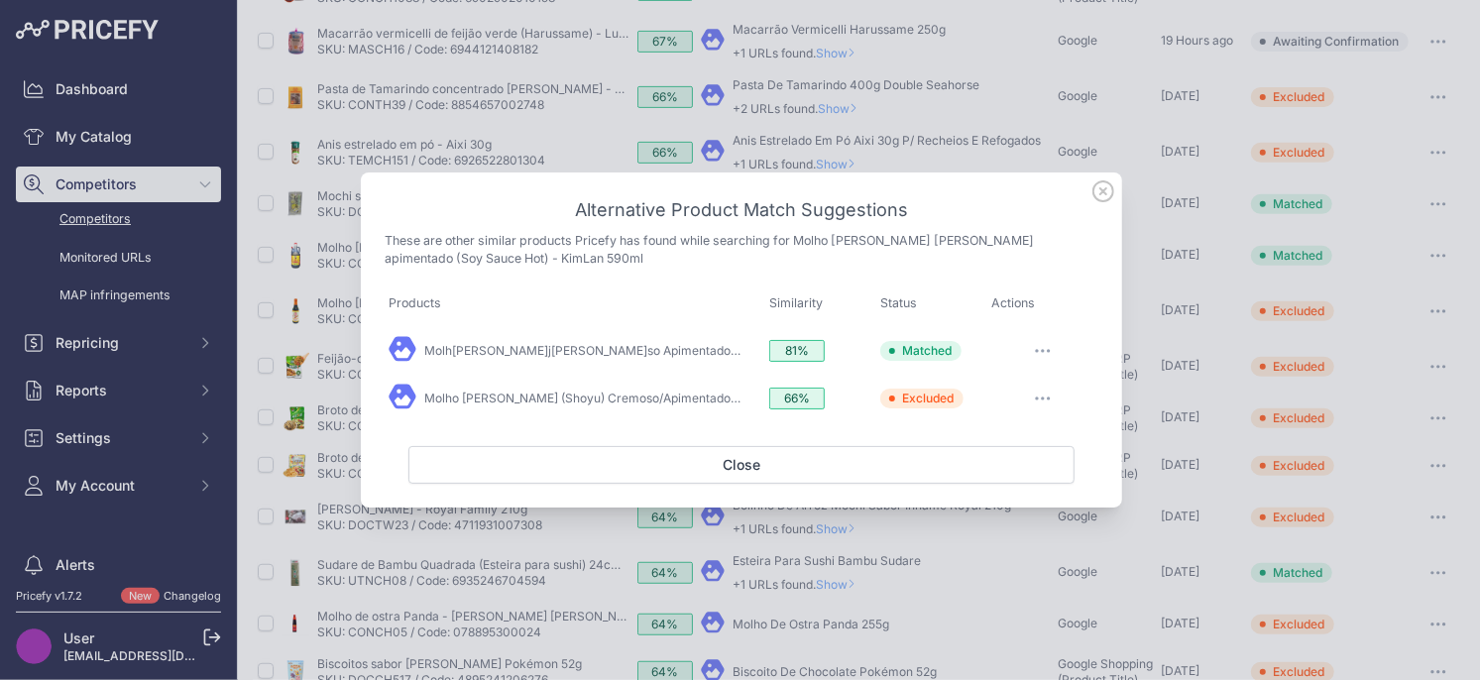
click at [1101, 196] on icon at bounding box center [1103, 191] width 22 height 22
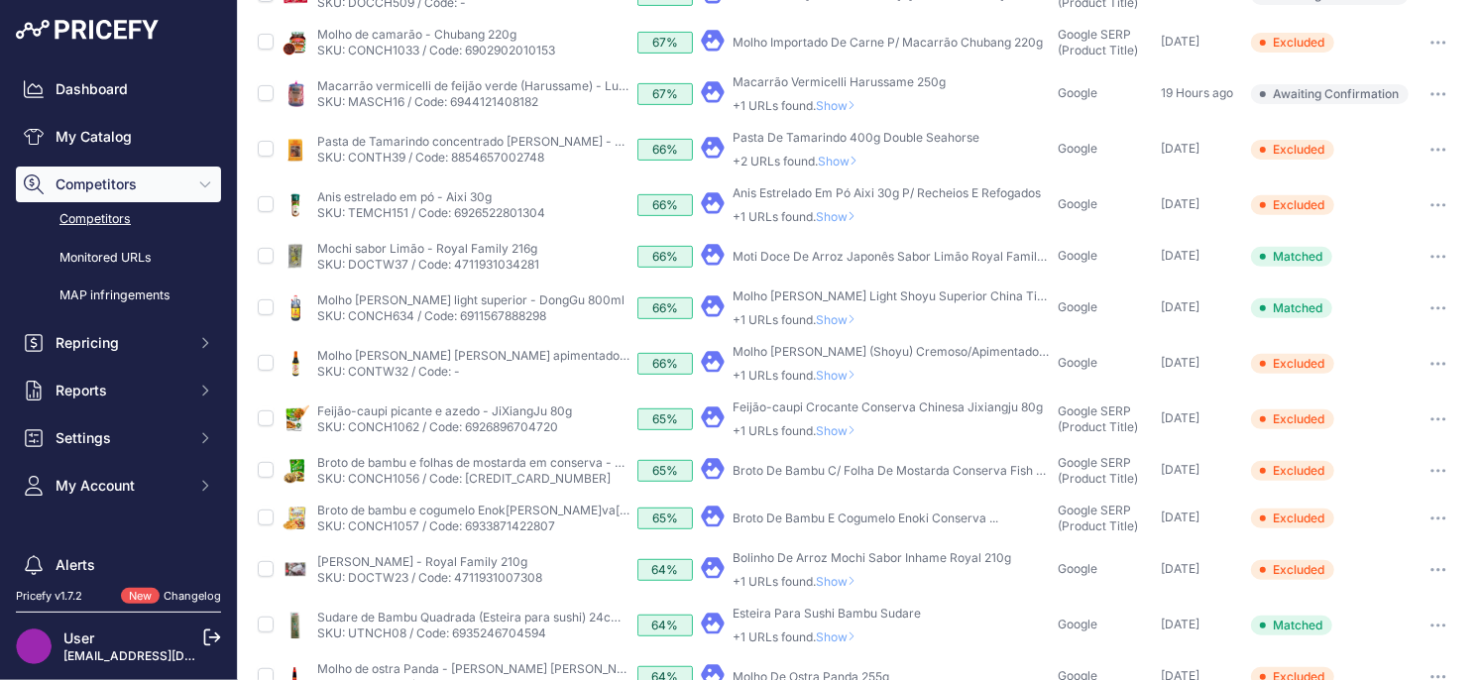
scroll to position [341, 0]
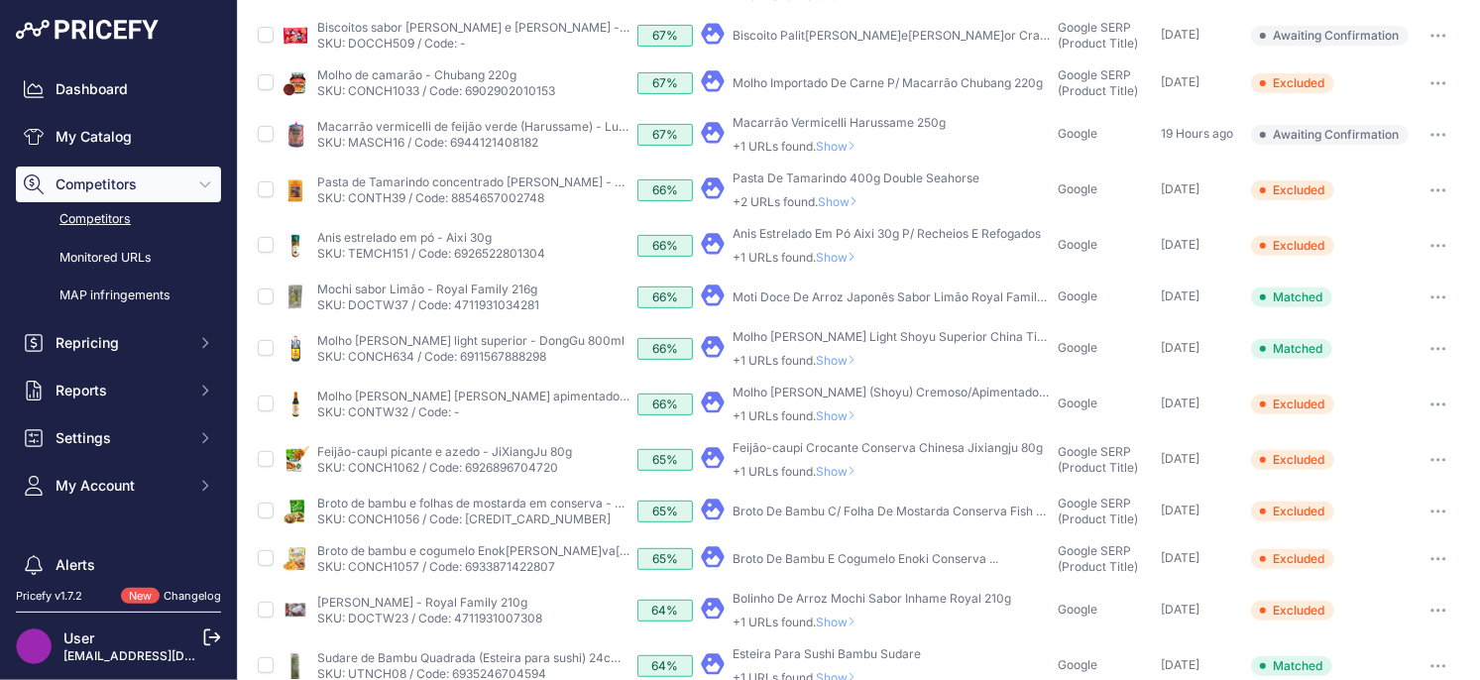
click at [841, 364] on span "Show" at bounding box center [840, 360] width 48 height 15
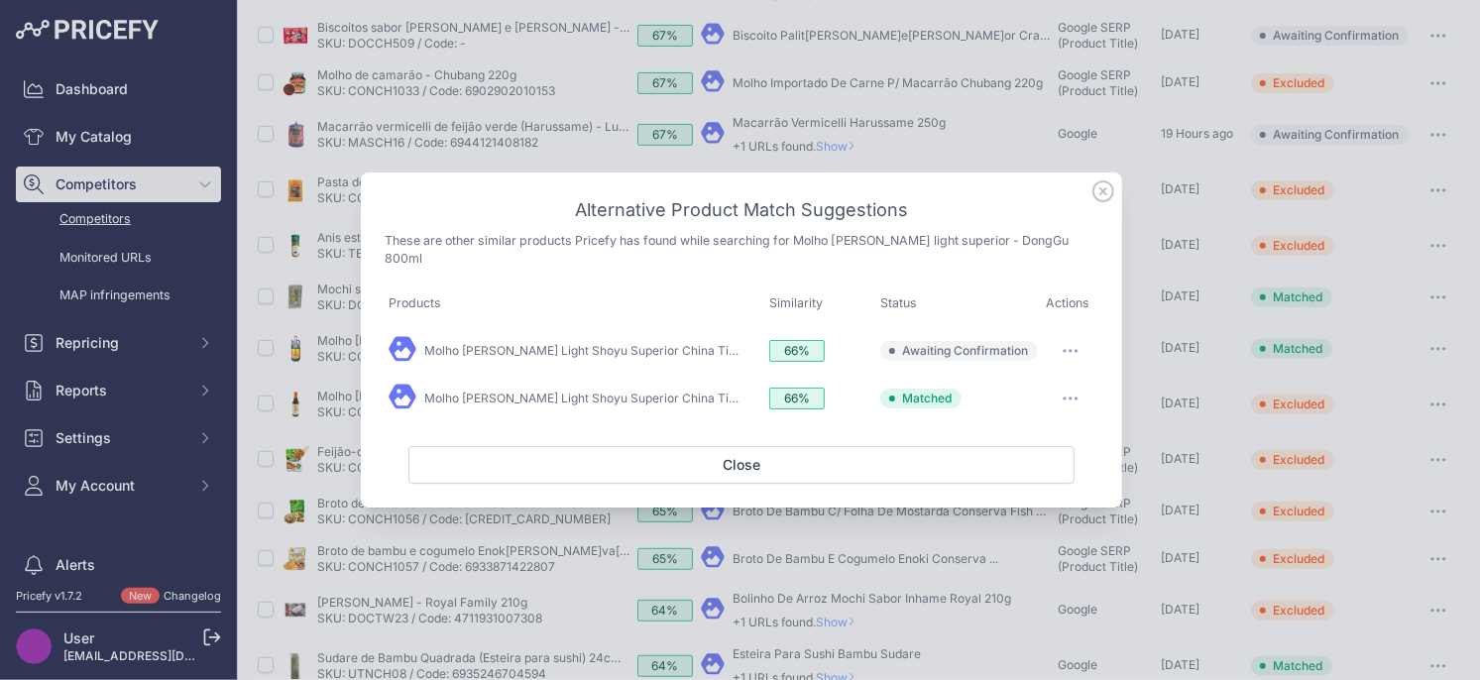
click at [1108, 199] on icon at bounding box center [1103, 191] width 22 height 22
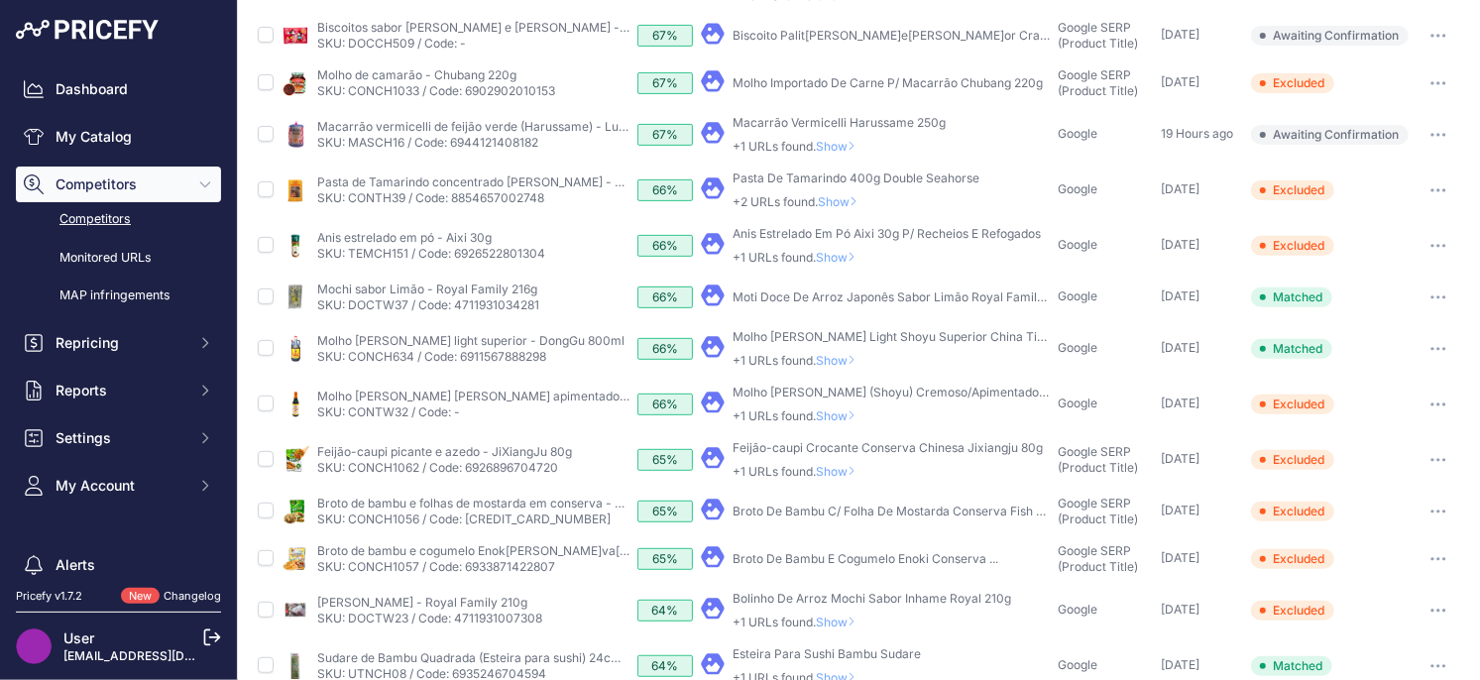
click at [840, 357] on span "Show" at bounding box center [840, 360] width 48 height 15
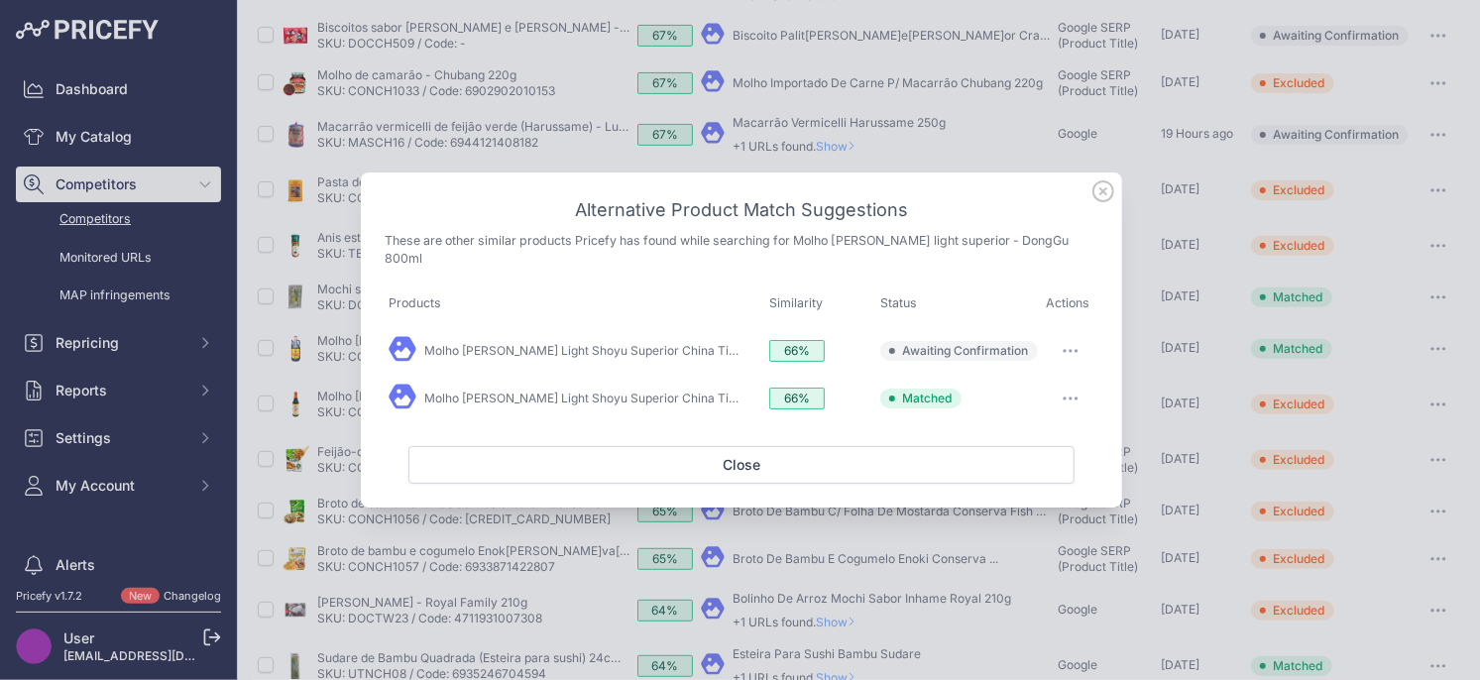
click at [1069, 345] on button "button" at bounding box center [1071, 351] width 40 height 28
click at [1020, 428] on span "Exclude match" at bounding box center [1024, 431] width 83 height 15
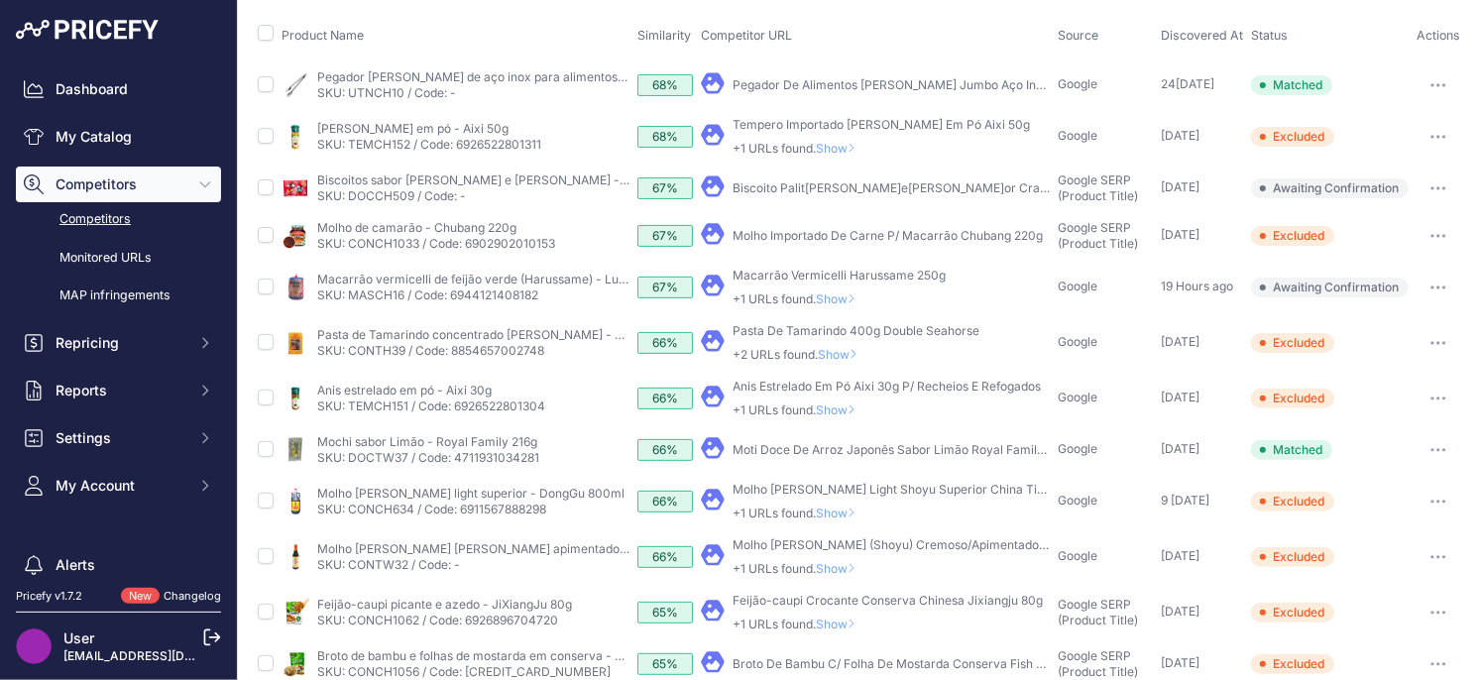
scroll to position [157, 0]
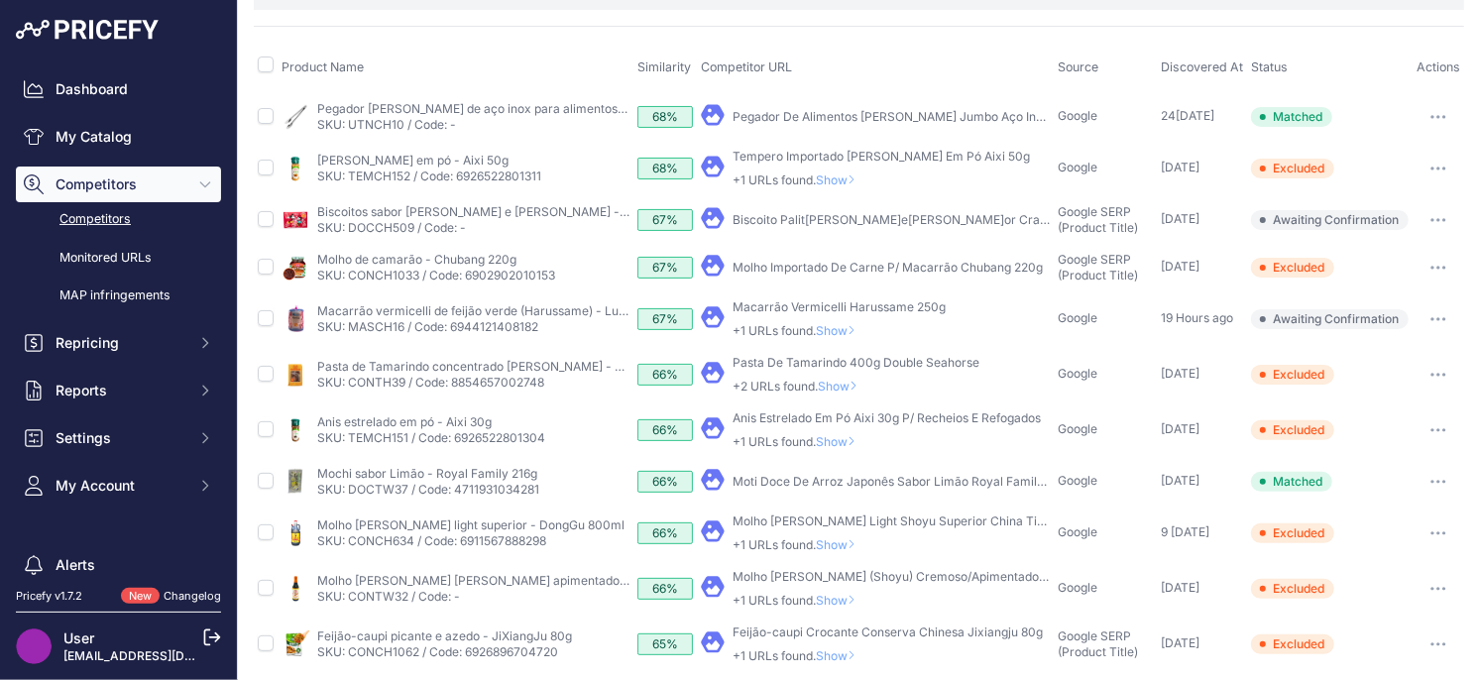
click at [835, 442] on span "Show" at bounding box center [840, 441] width 48 height 15
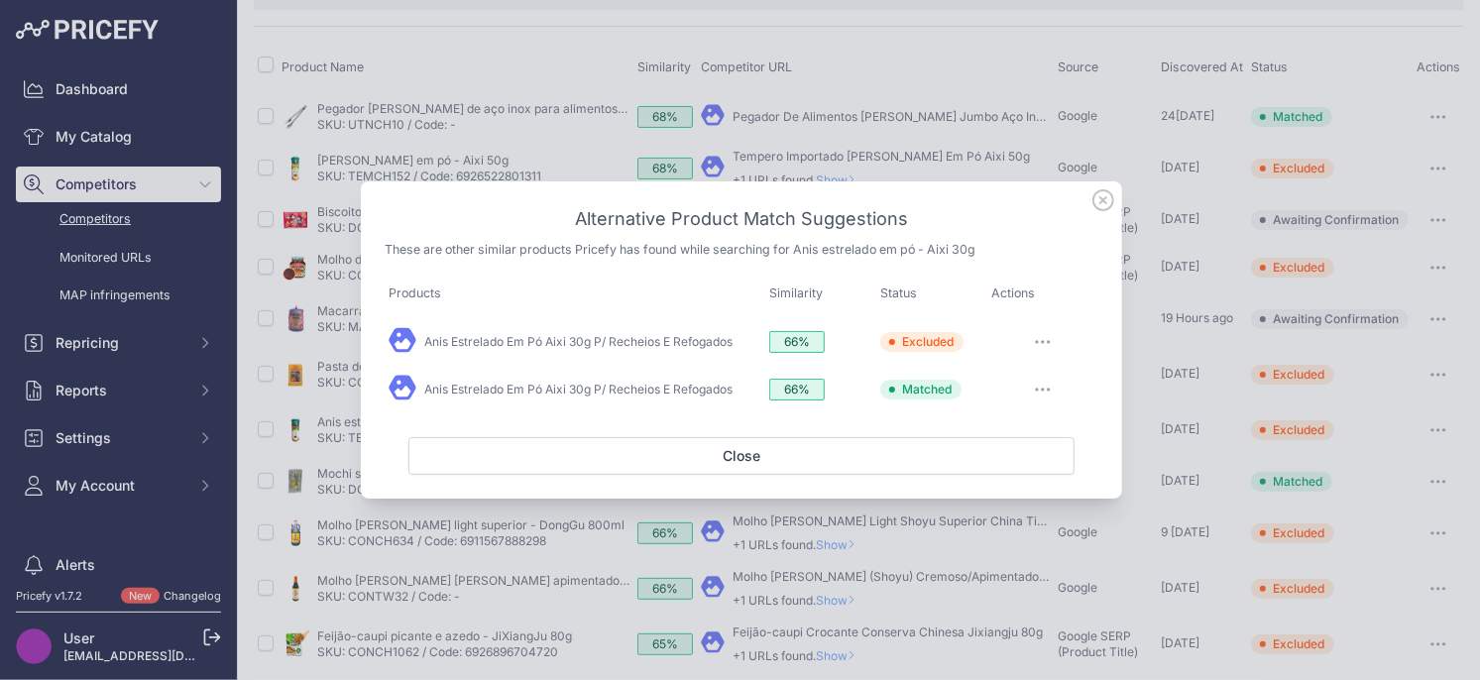
click at [1107, 201] on icon at bounding box center [1103, 200] width 22 height 22
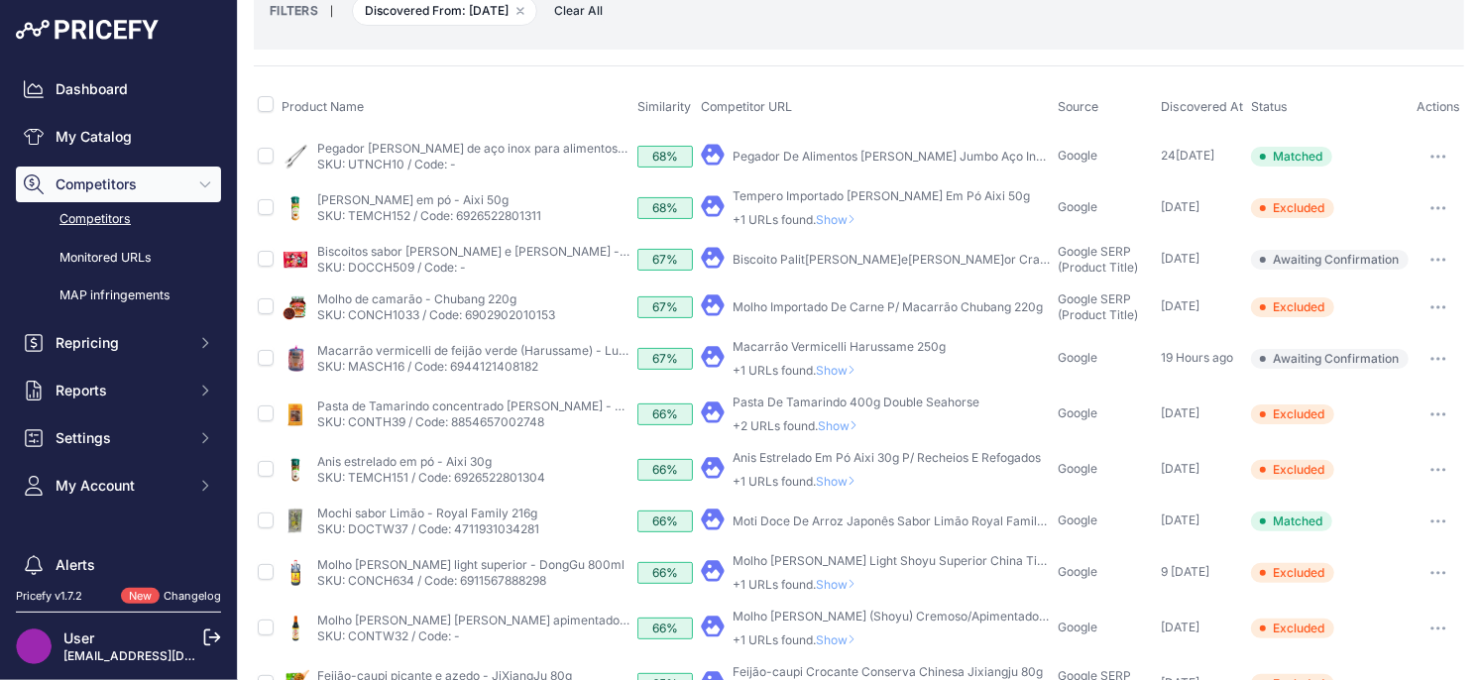
scroll to position [105, 0]
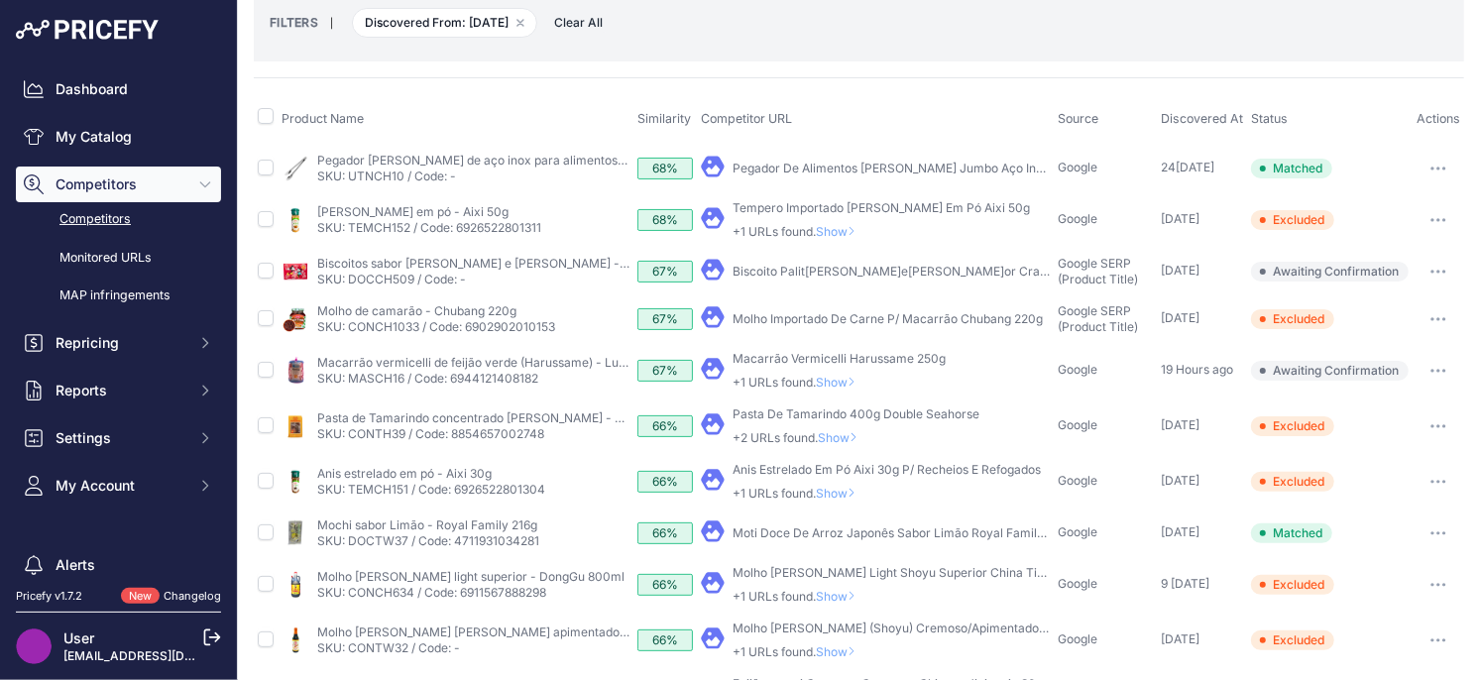
click at [847, 438] on span "Show" at bounding box center [842, 437] width 48 height 15
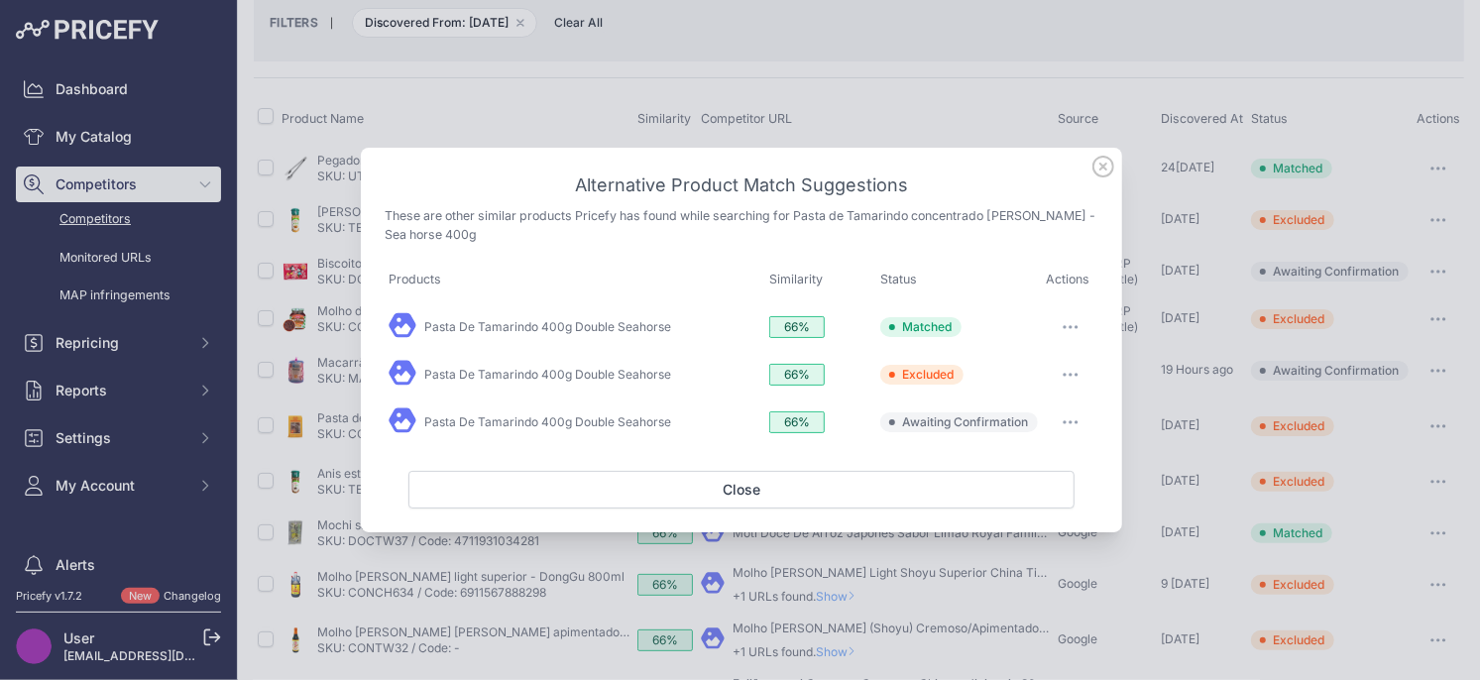
click at [1109, 173] on icon at bounding box center [1103, 167] width 22 height 22
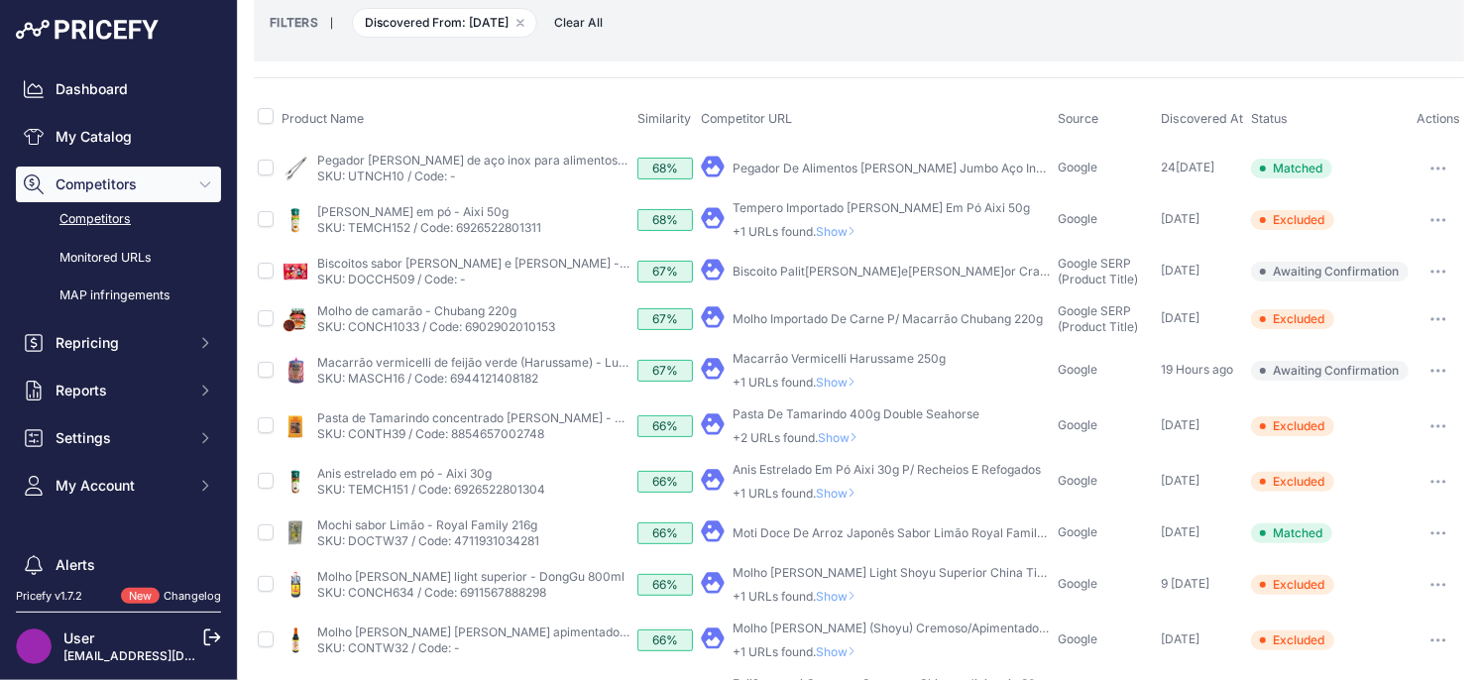
drag, startPoint x: 831, startPoint y: 435, endPoint x: 843, endPoint y: 431, distance: 13.5
click at [833, 434] on span "Show" at bounding box center [842, 437] width 48 height 15
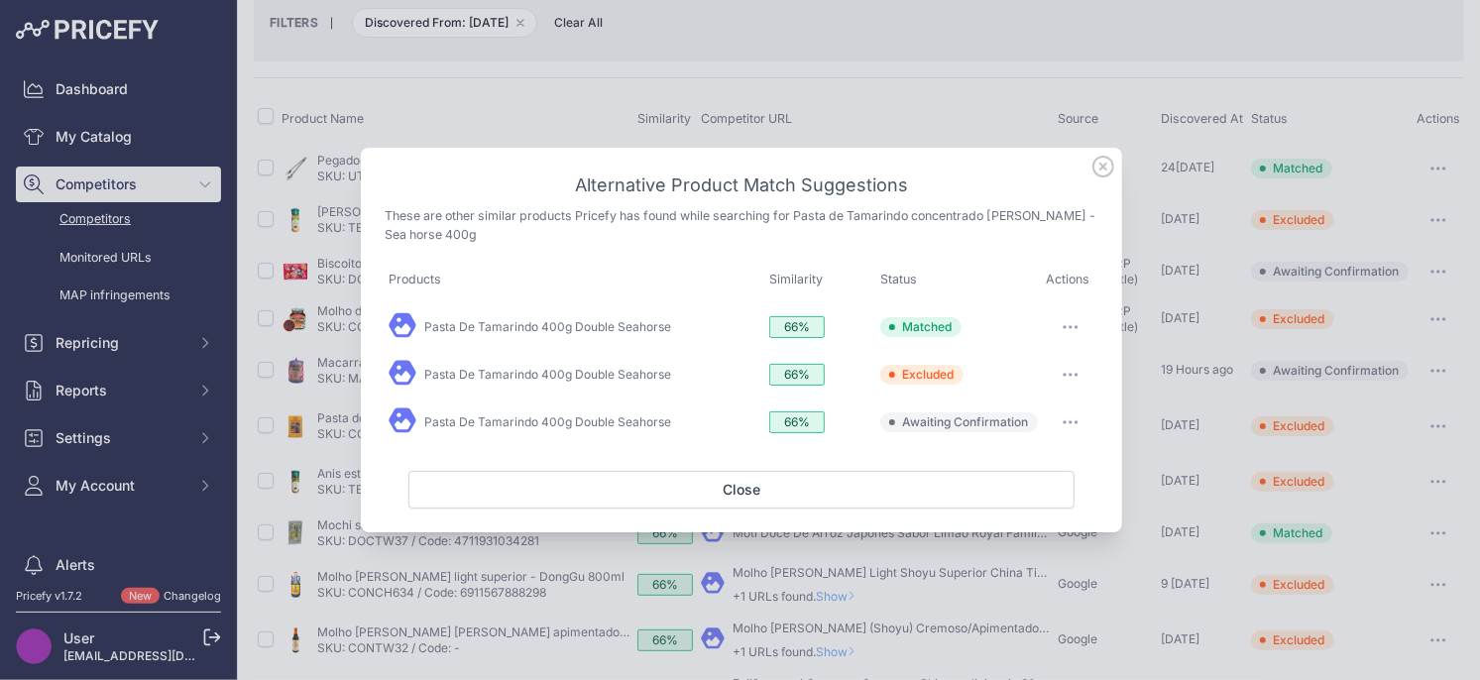
click at [1066, 422] on icon "button" at bounding box center [1070, 422] width 16 height 4
click at [1002, 507] on span "Exclude match" at bounding box center [1024, 503] width 83 height 15
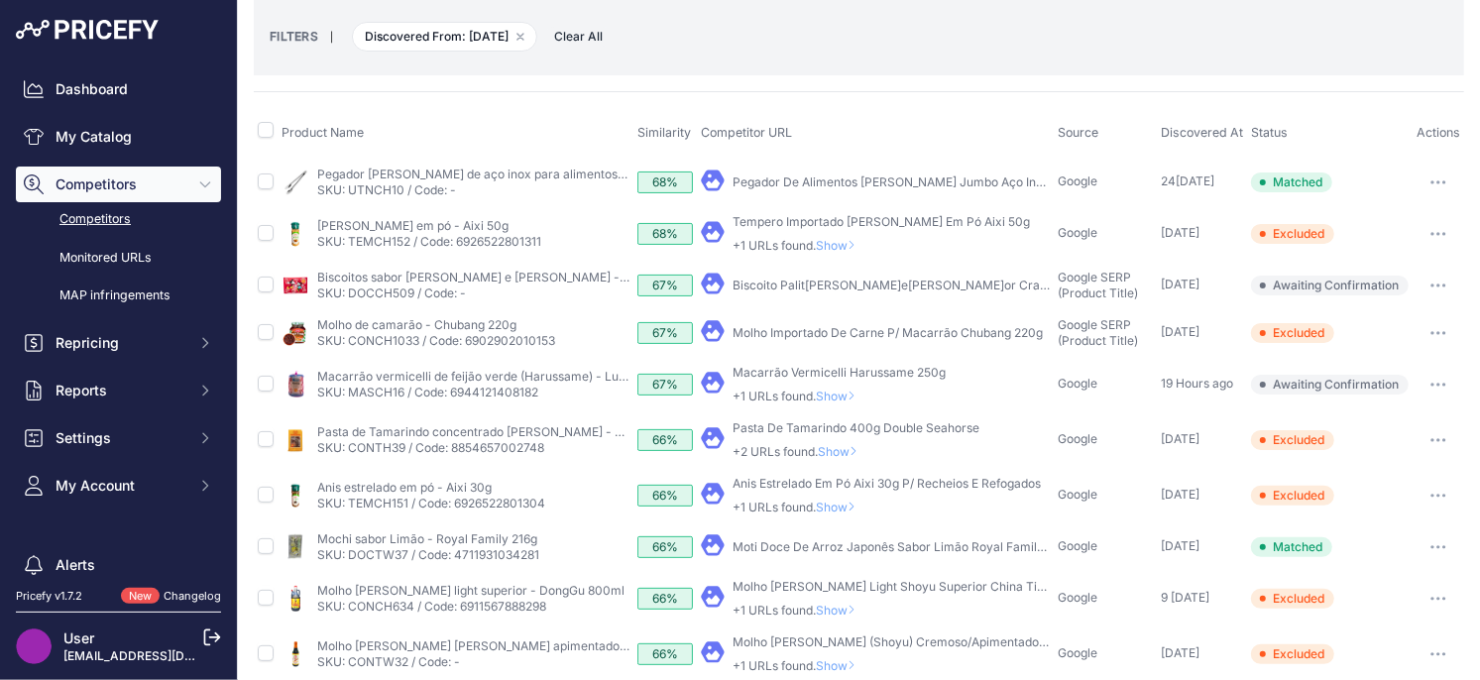
scroll to position [87, 0]
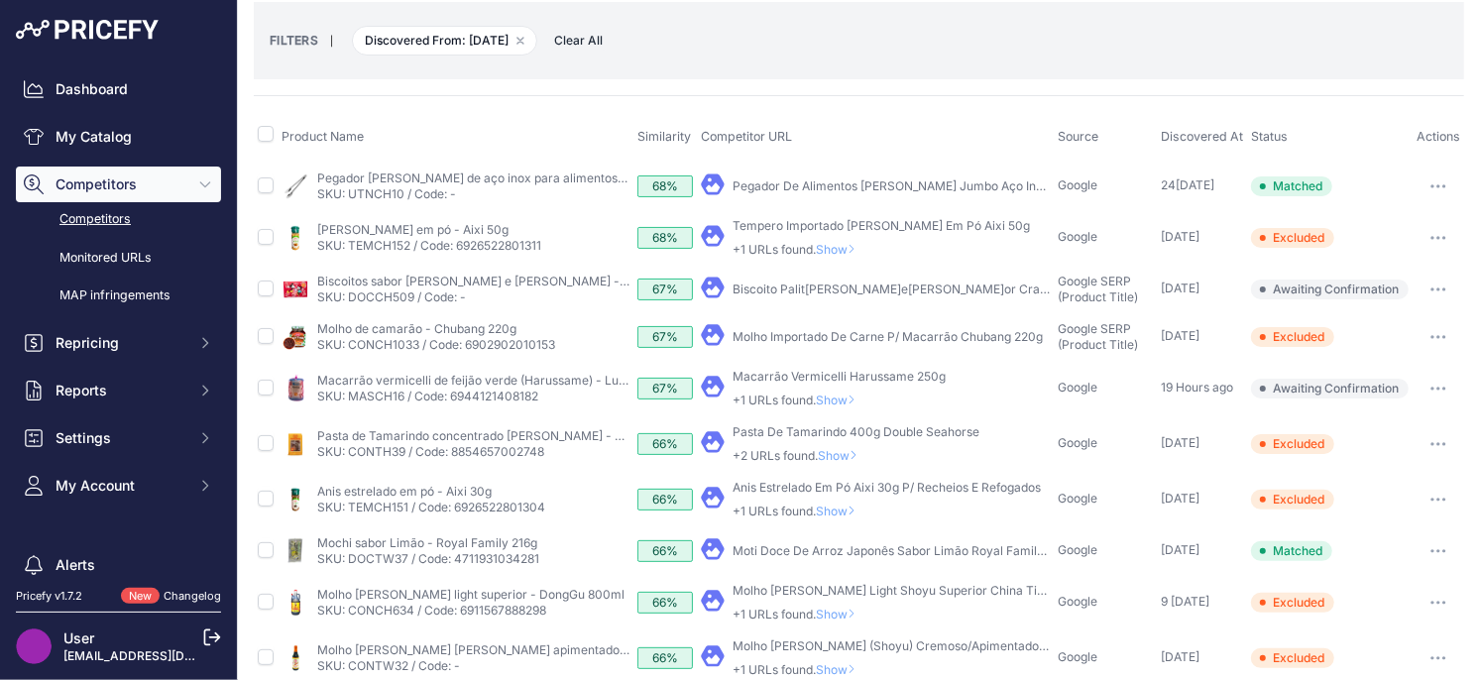
click at [846, 399] on span "Show" at bounding box center [840, 399] width 48 height 15
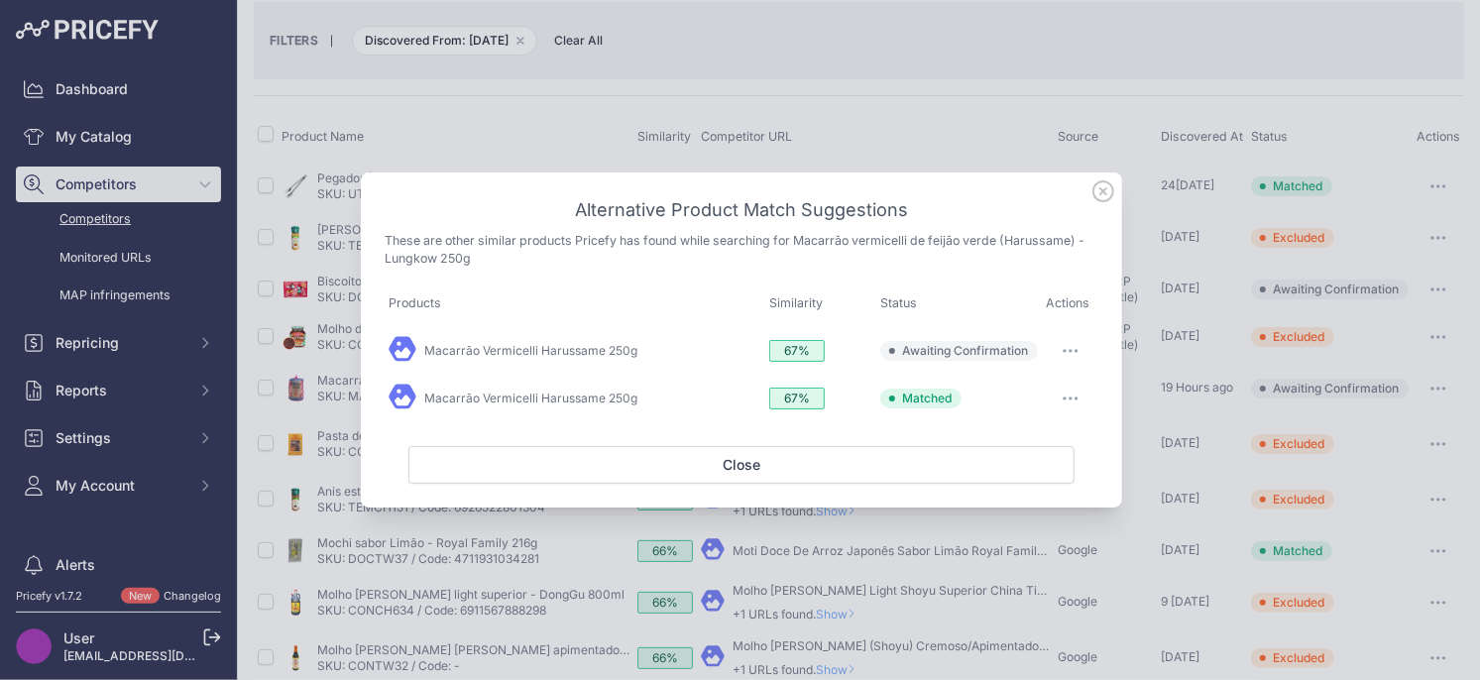
click at [1104, 186] on icon at bounding box center [1103, 191] width 22 height 22
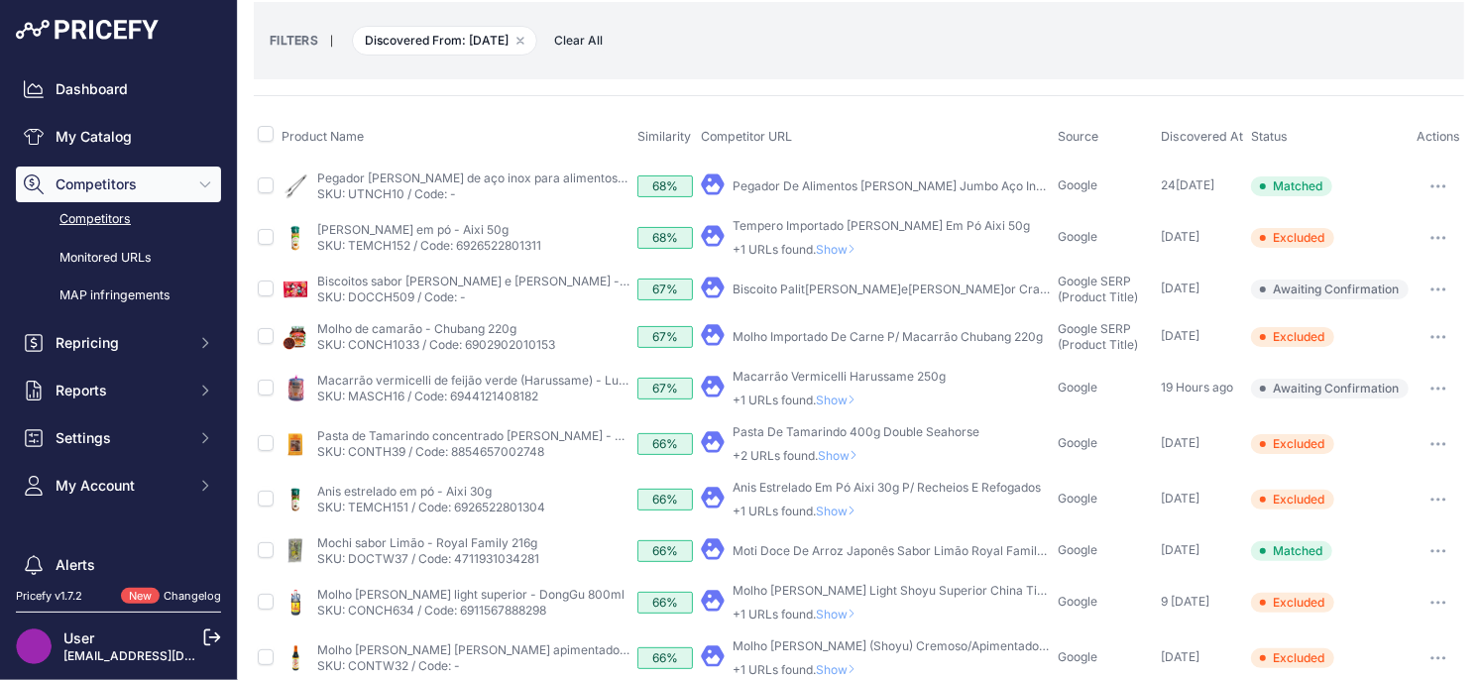
click at [855, 402] on icon at bounding box center [851, 399] width 8 height 12
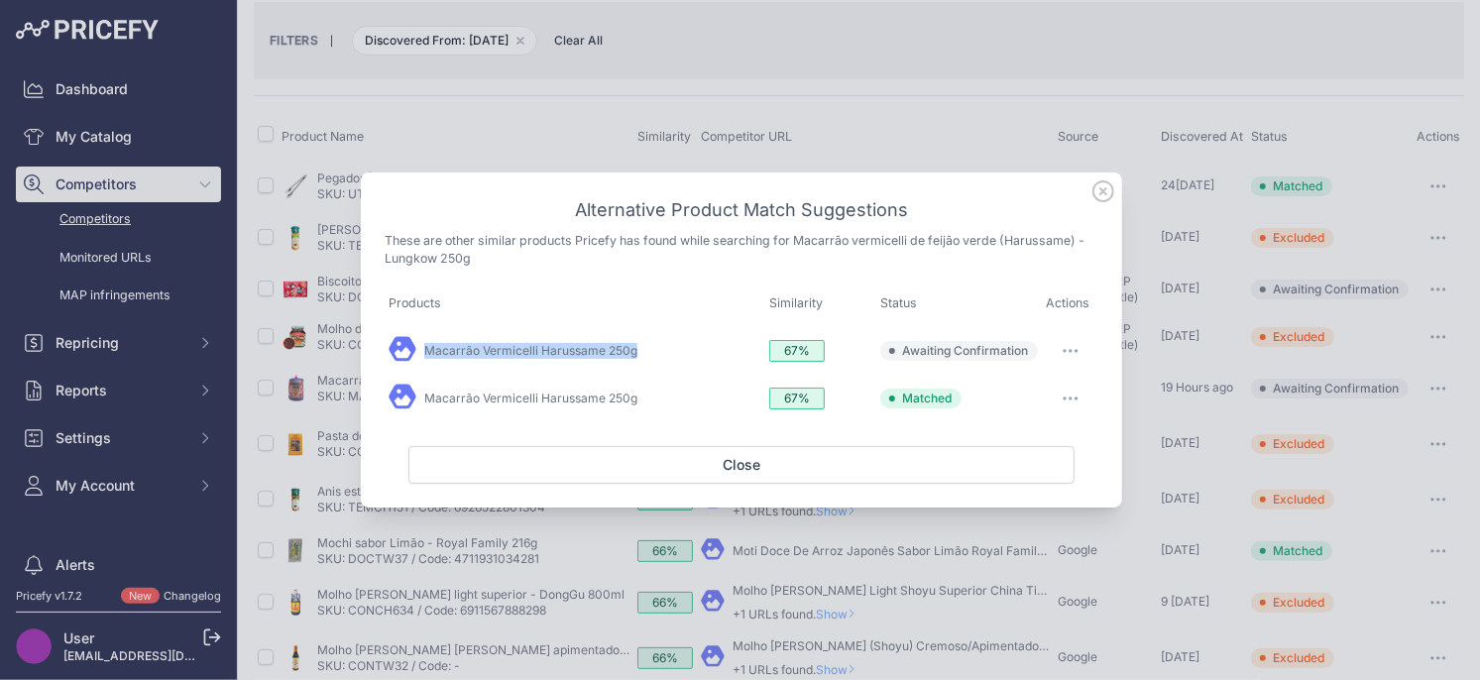
click at [1062, 350] on icon "button" at bounding box center [1070, 351] width 16 height 4
click at [1021, 392] on span "Match This" at bounding box center [1014, 392] width 62 height 15
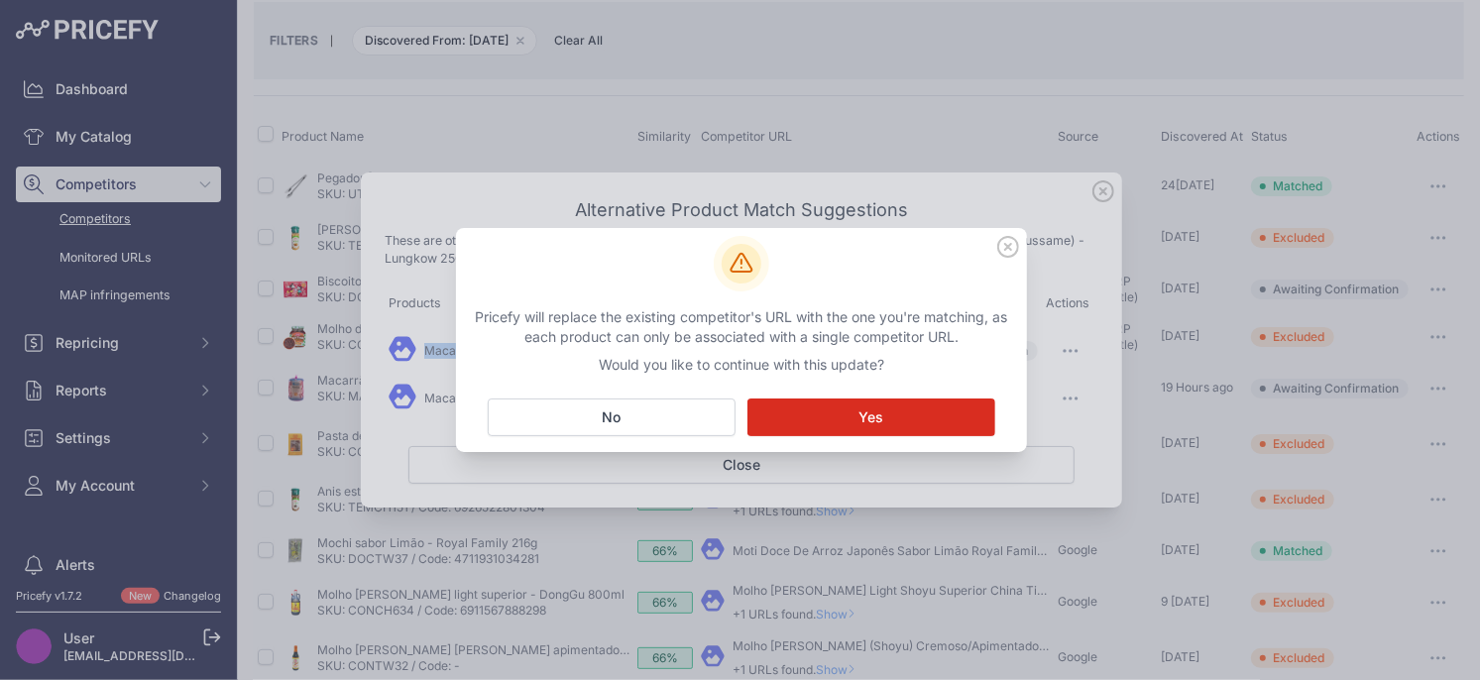
click at [949, 431] on button "Matching... Yes" at bounding box center [871, 417] width 248 height 38
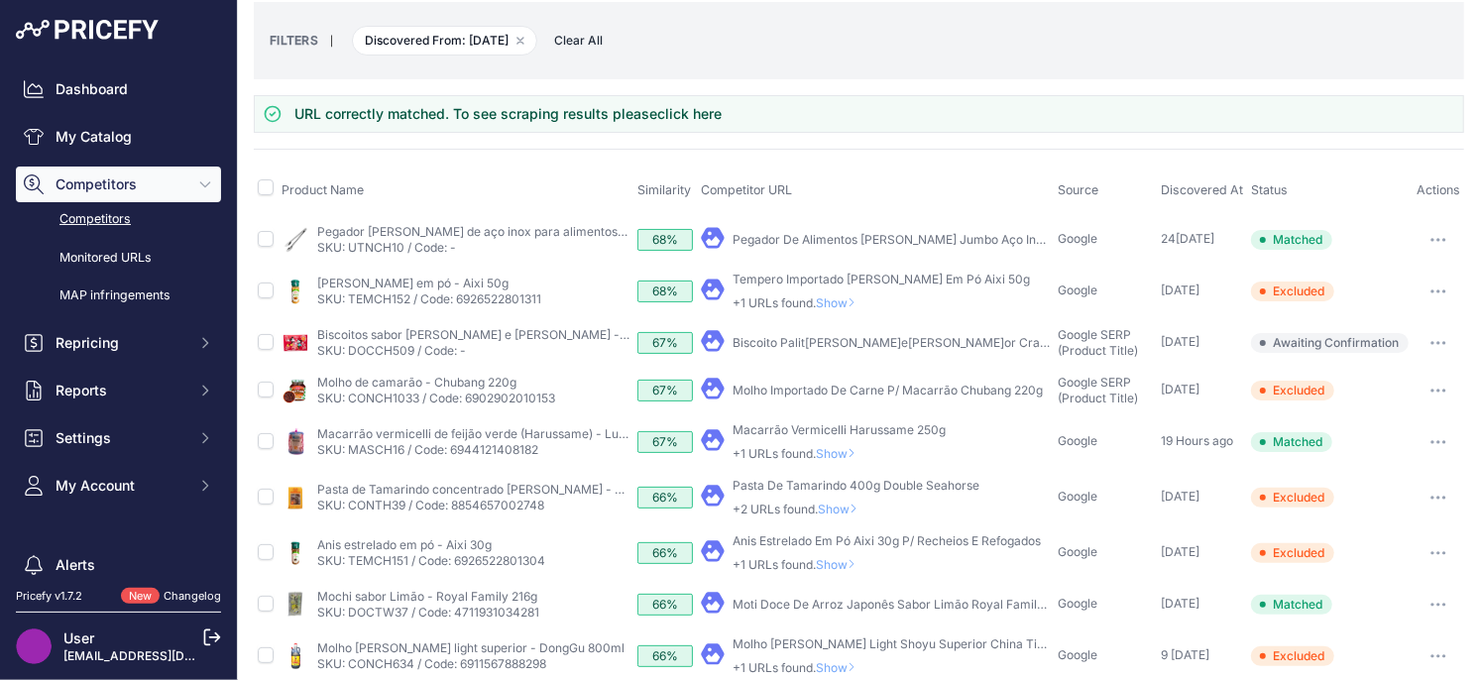
click at [848, 460] on td "​ Pricefy will replace the existing competitor's URL with the one you're matchi…" at bounding box center [875, 442] width 357 height 56
click at [840, 453] on span "Show" at bounding box center [840, 453] width 48 height 15
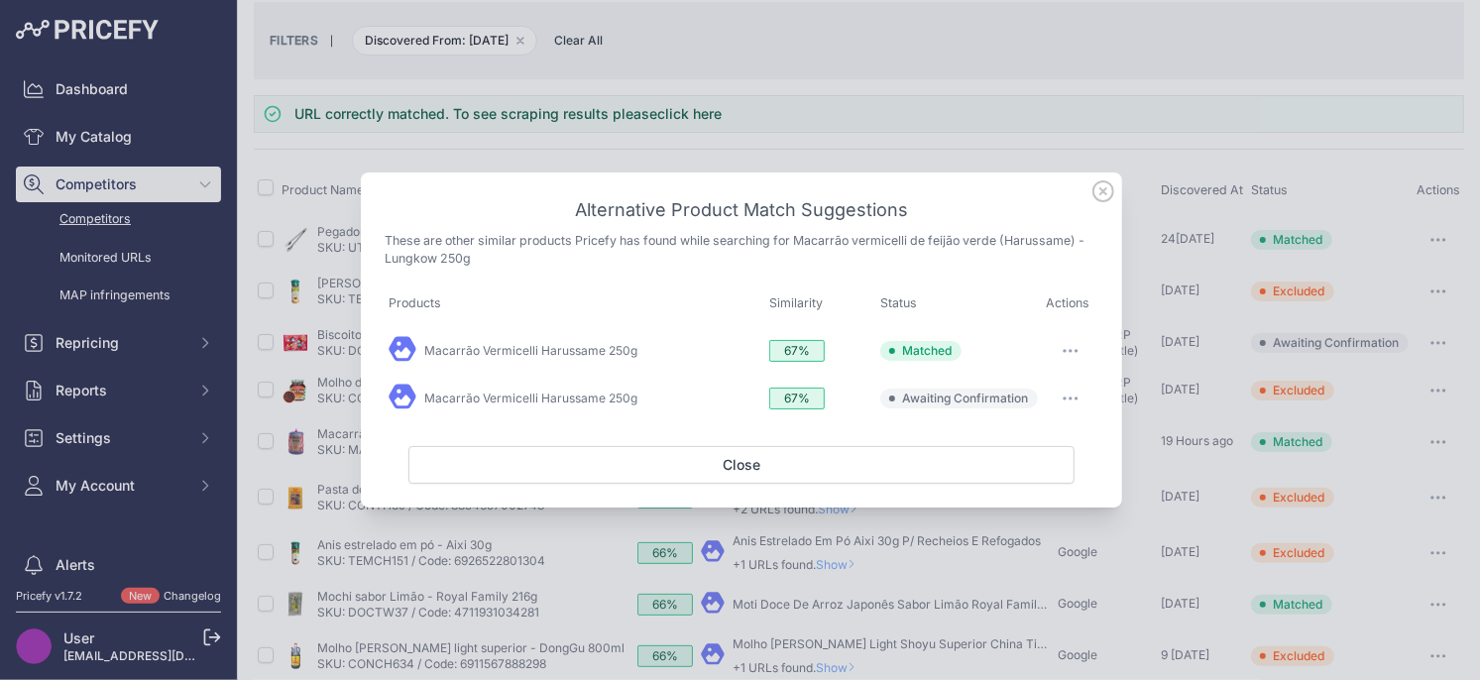
drag, startPoint x: 1070, startPoint y: 394, endPoint x: 1066, endPoint y: 409, distance: 15.4
click at [1070, 393] on button "button" at bounding box center [1071, 399] width 40 height 28
click at [1031, 474] on span "Exclude match" at bounding box center [1024, 479] width 83 height 15
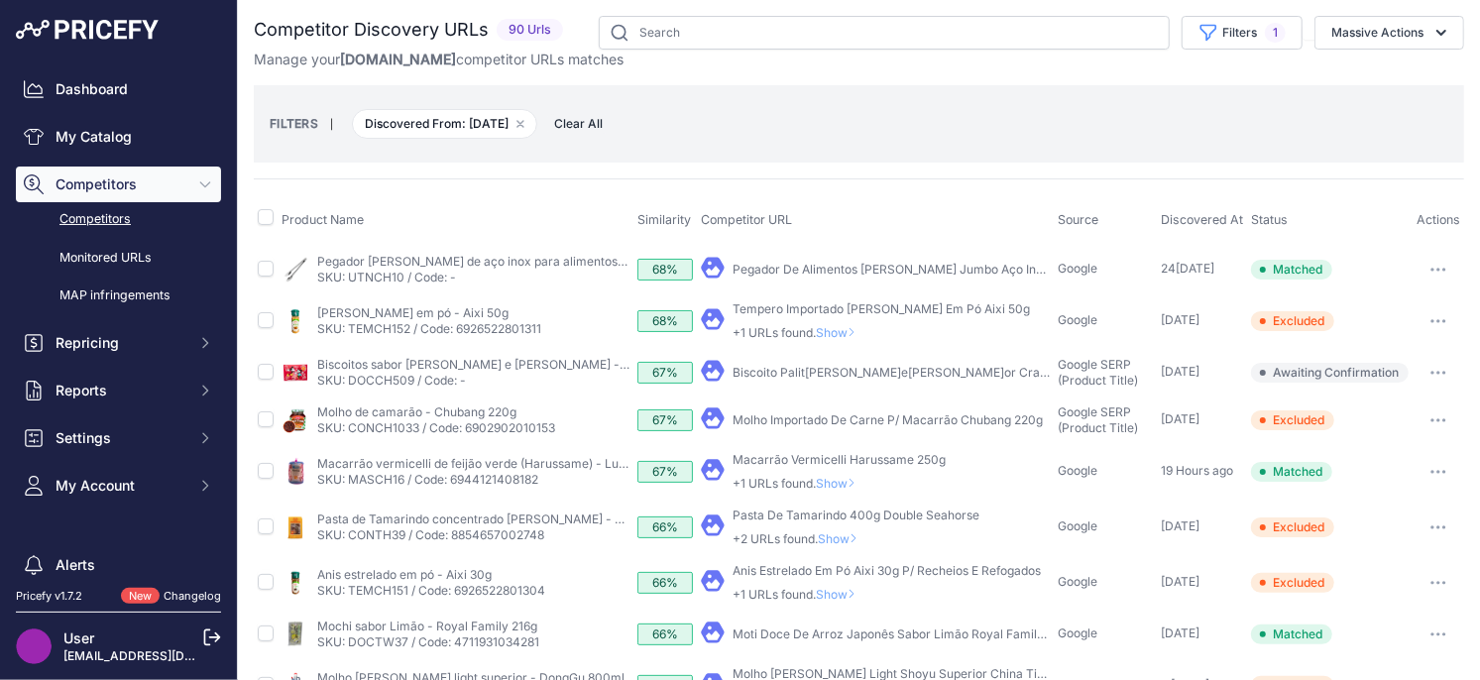
scroll to position [0, 0]
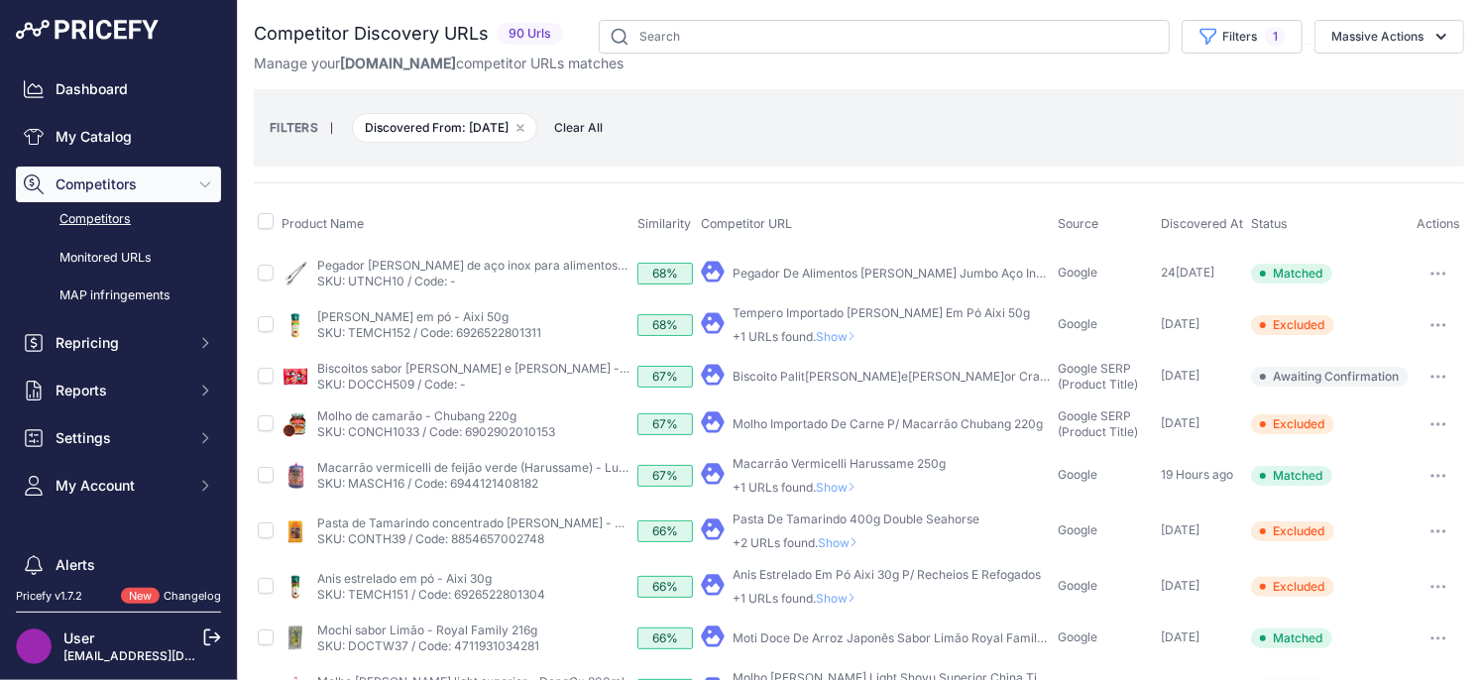
click at [1438, 379] on button "button" at bounding box center [1438, 377] width 40 height 28
click at [1396, 444] on button "Exclude match" at bounding box center [1378, 450] width 163 height 32
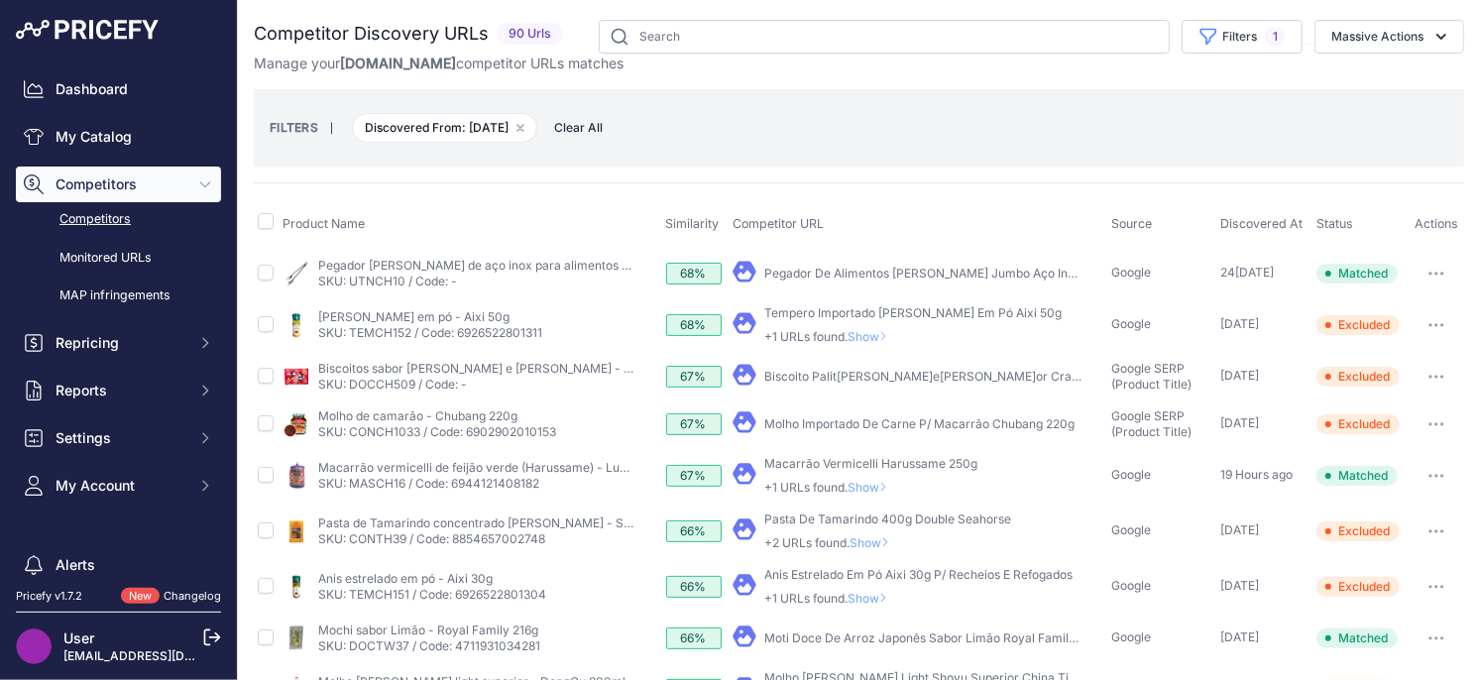
click at [874, 337] on span "Show" at bounding box center [871, 336] width 48 height 15
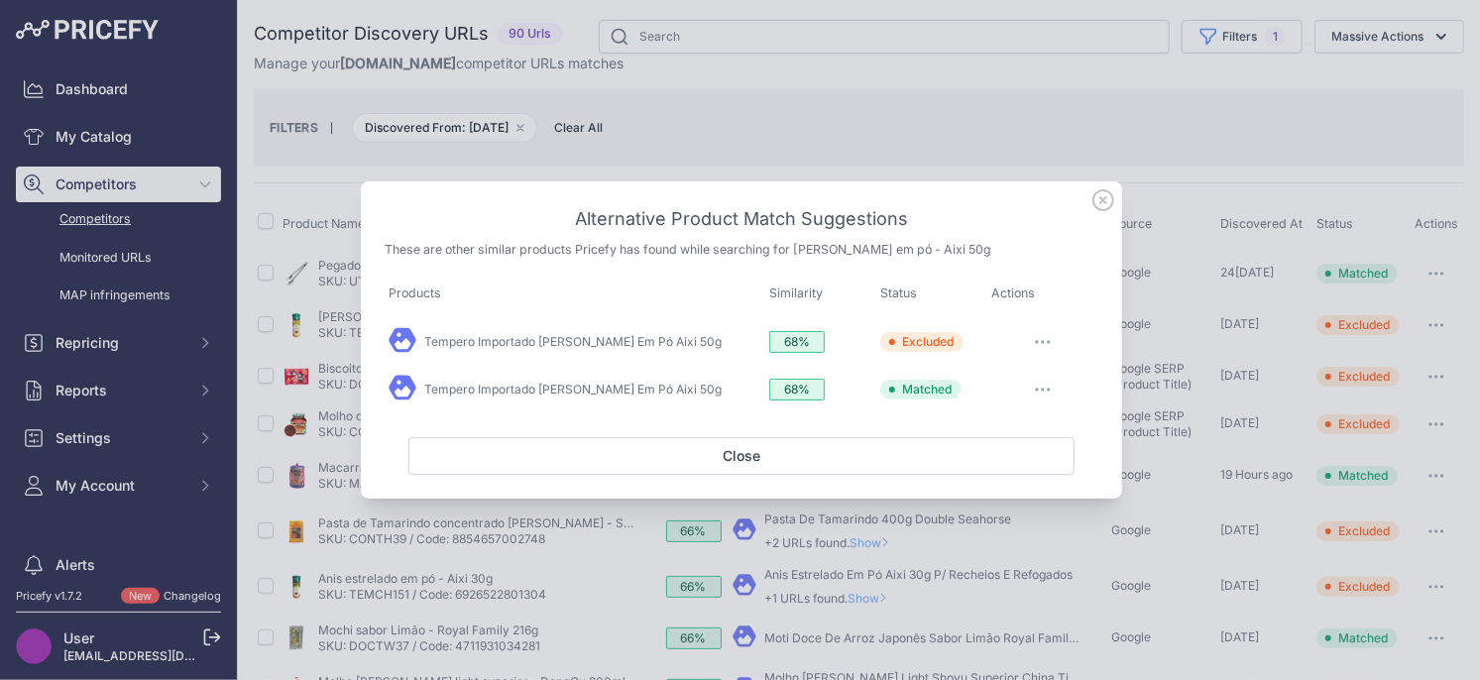
click at [1110, 194] on icon at bounding box center [1103, 200] width 20 height 20
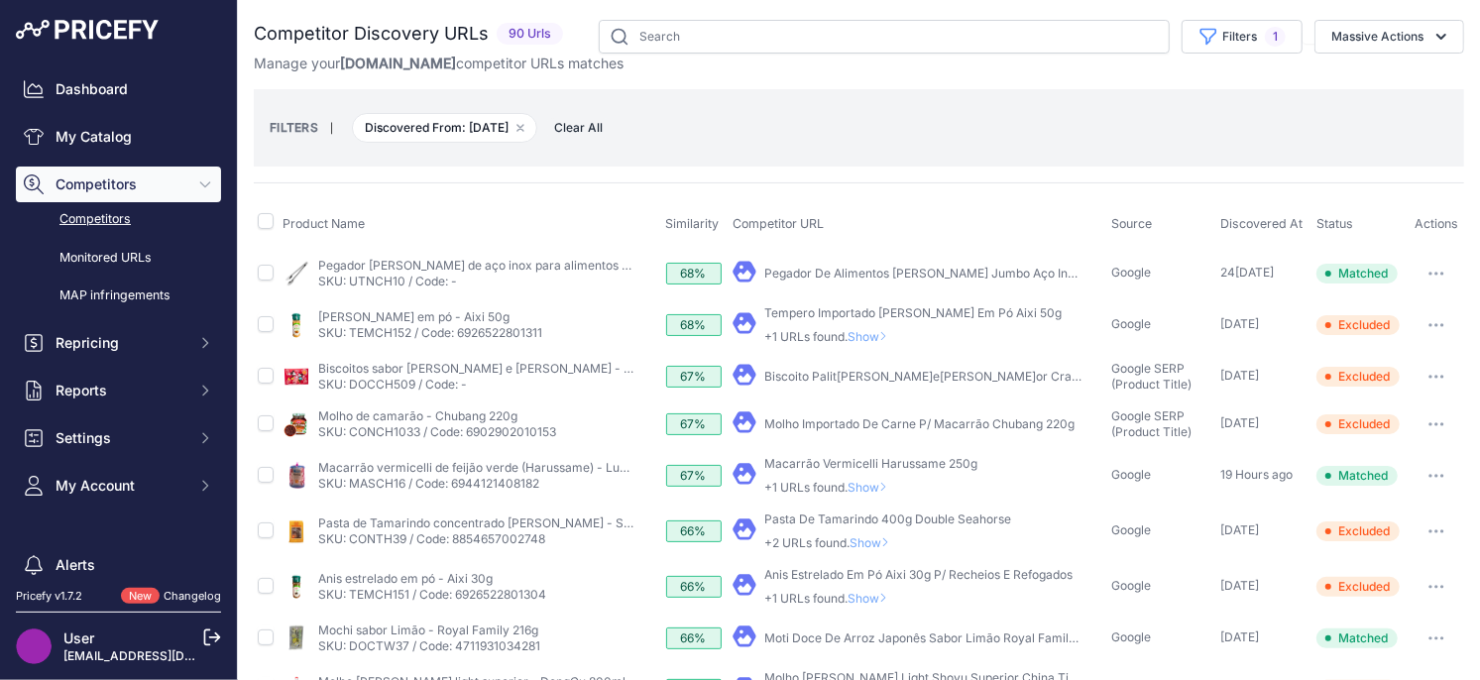
click at [871, 342] on span "Show" at bounding box center [871, 336] width 48 height 15
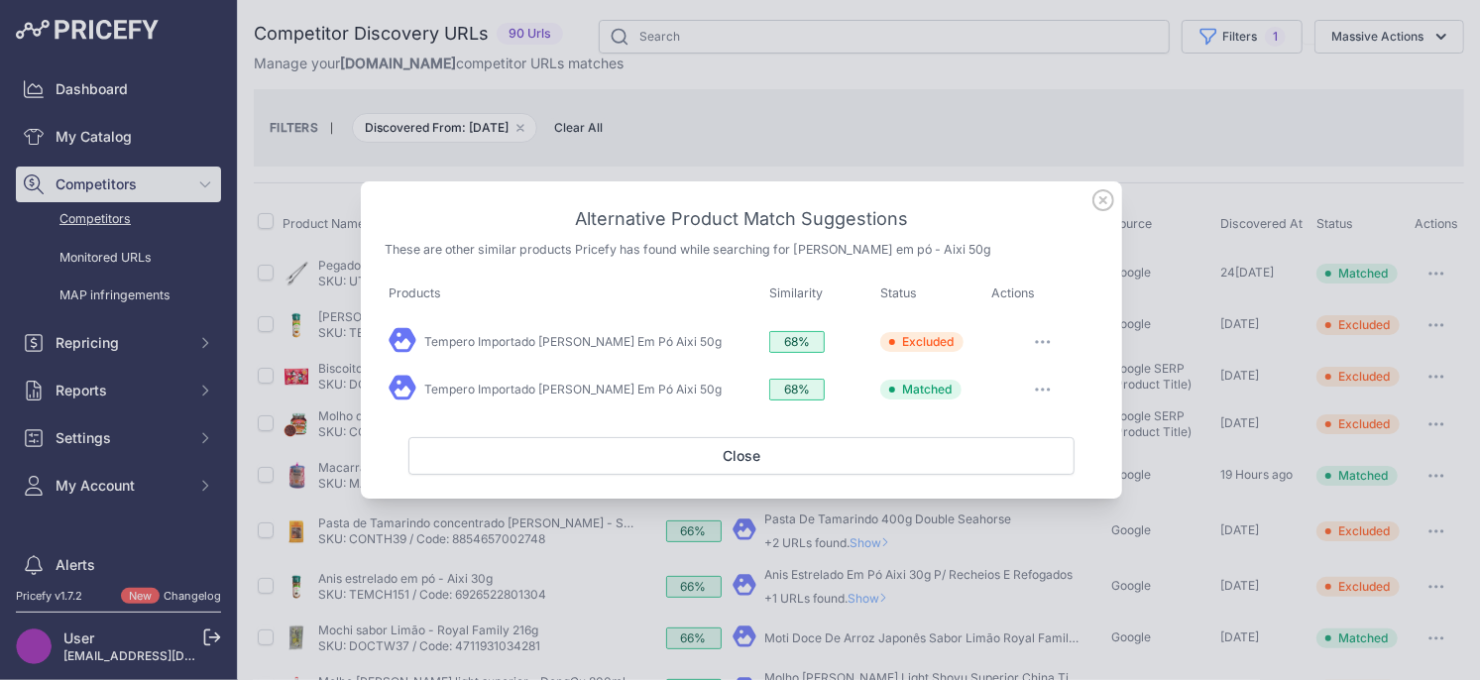
click at [1103, 202] on icon at bounding box center [1103, 200] width 22 height 22
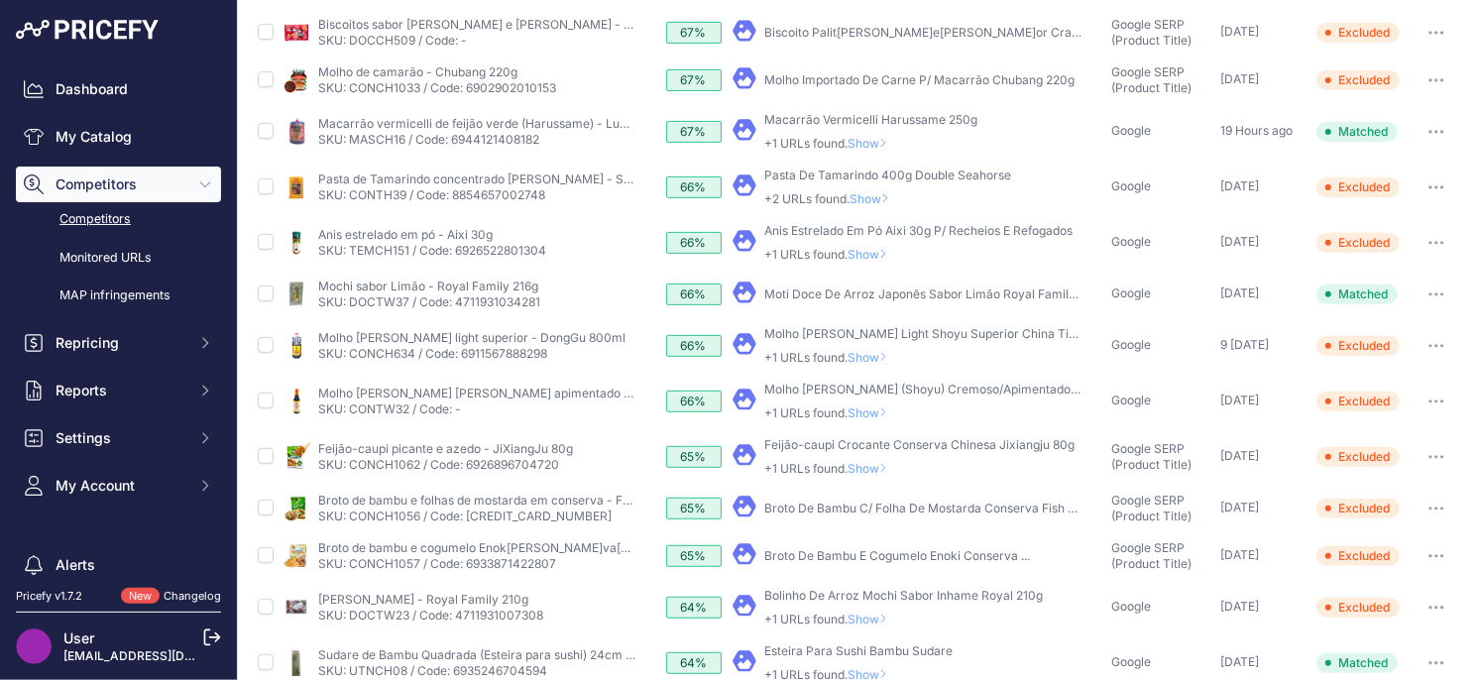
scroll to position [682, 0]
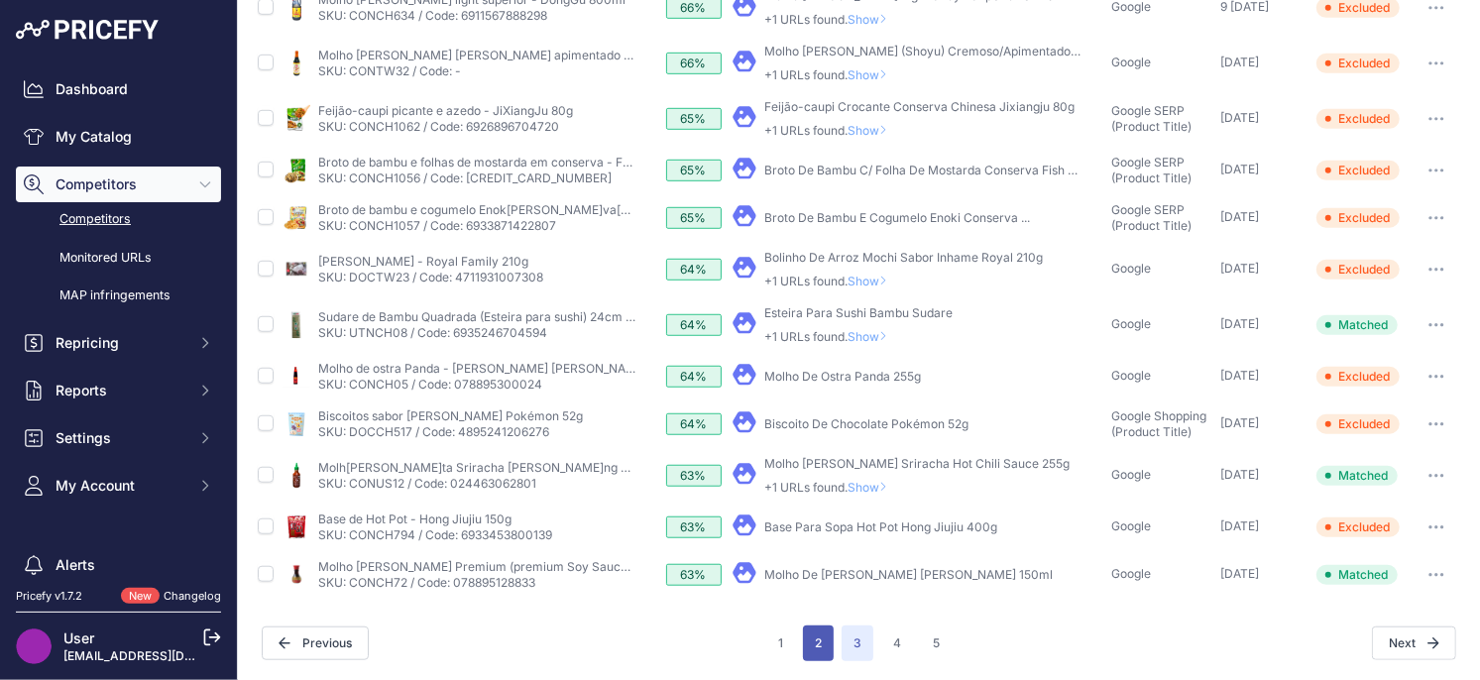
click at [820, 635] on button "2" at bounding box center [818, 643] width 31 height 36
